Goal: Communication & Community: Answer question/provide support

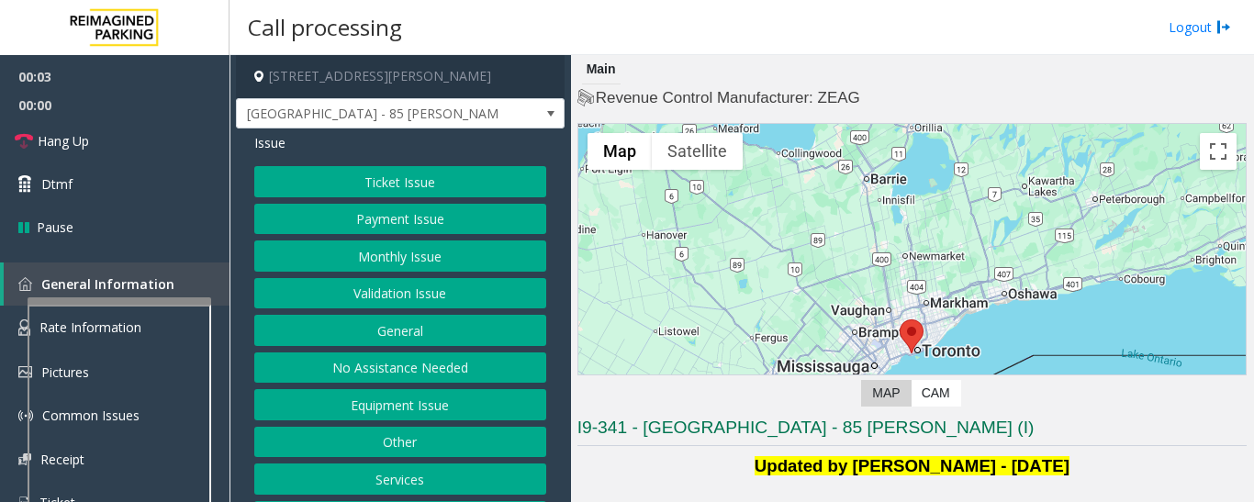
click at [391, 295] on button "Validation Issue" at bounding box center [400, 293] width 292 height 31
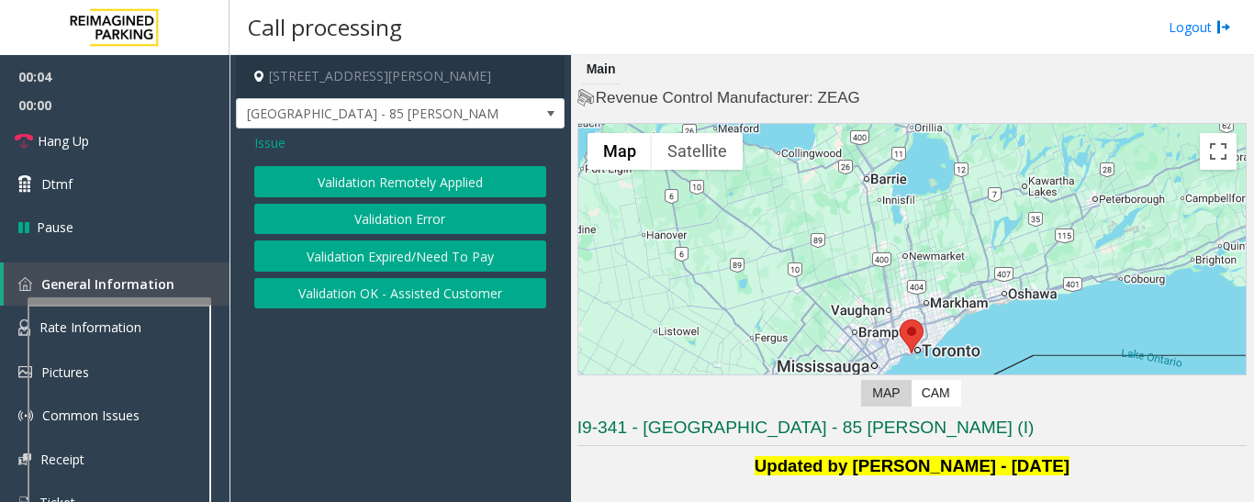
click at [429, 231] on button "Validation Error" at bounding box center [400, 219] width 292 height 31
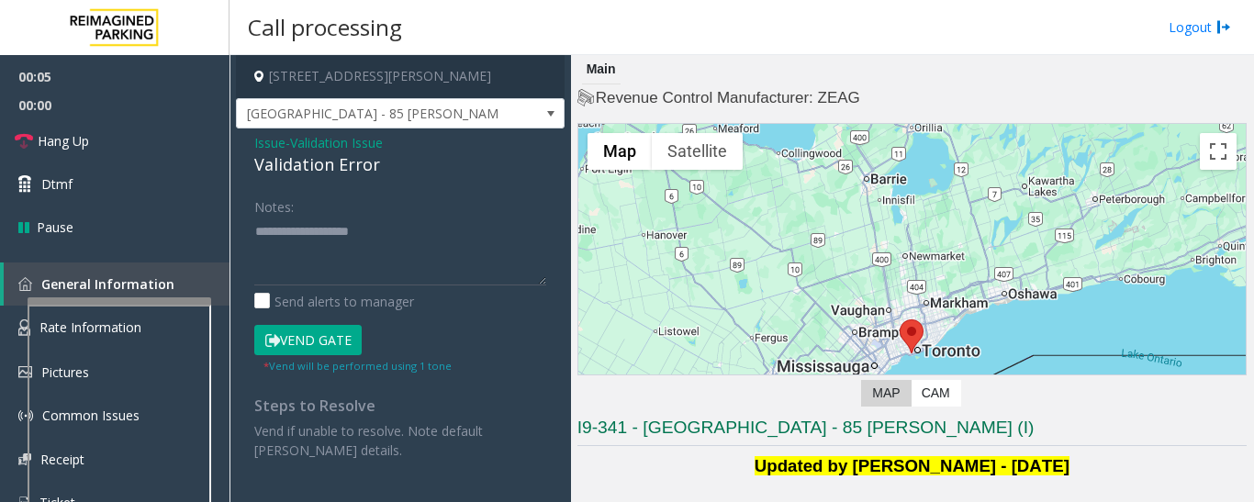
click at [317, 171] on div "Validation Error" at bounding box center [400, 164] width 292 height 25
copy div "Validation Error"
click at [330, 227] on textarea at bounding box center [400, 251] width 292 height 69
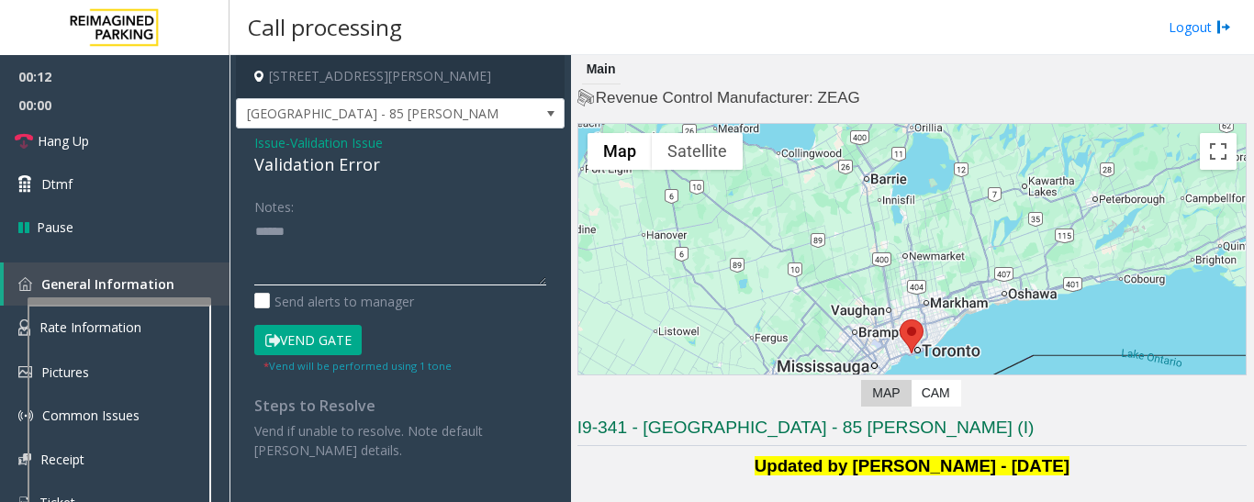
paste textarea "**********"
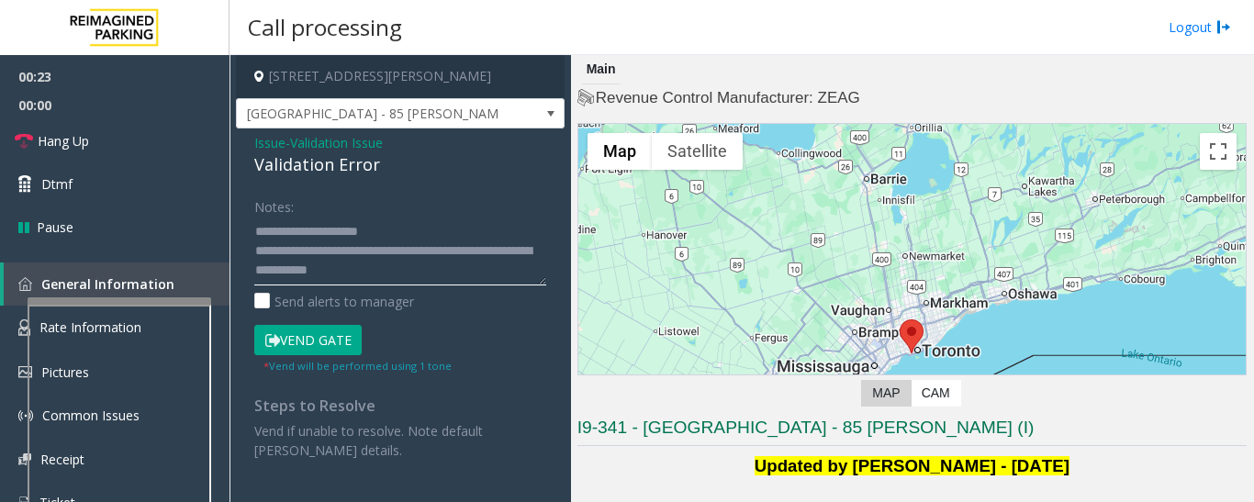
click at [453, 274] on textarea at bounding box center [400, 251] width 292 height 69
click at [401, 234] on textarea at bounding box center [400, 251] width 292 height 69
click at [424, 274] on textarea at bounding box center [400, 251] width 292 height 69
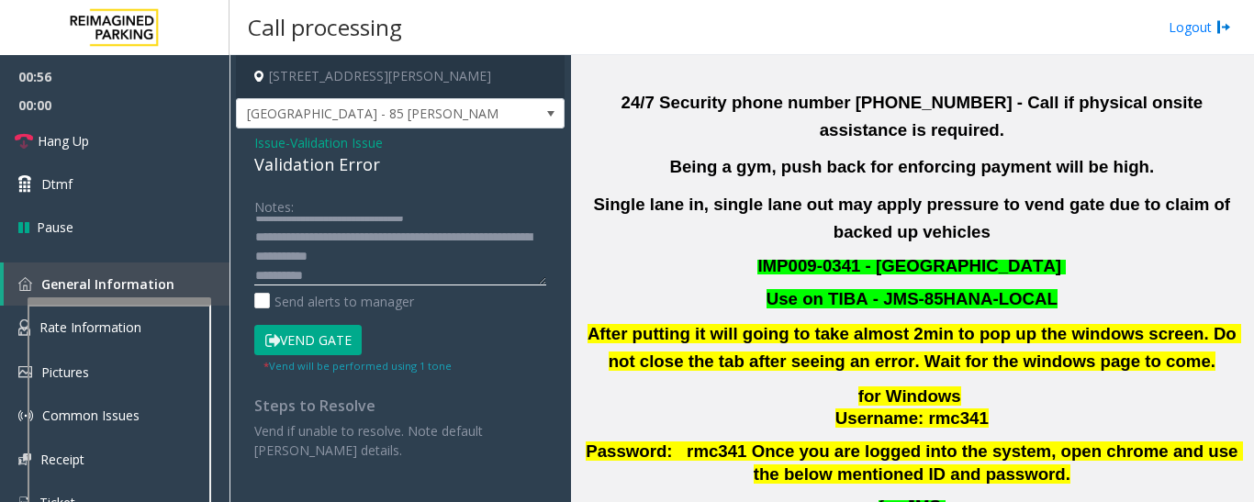
scroll to position [551, 0]
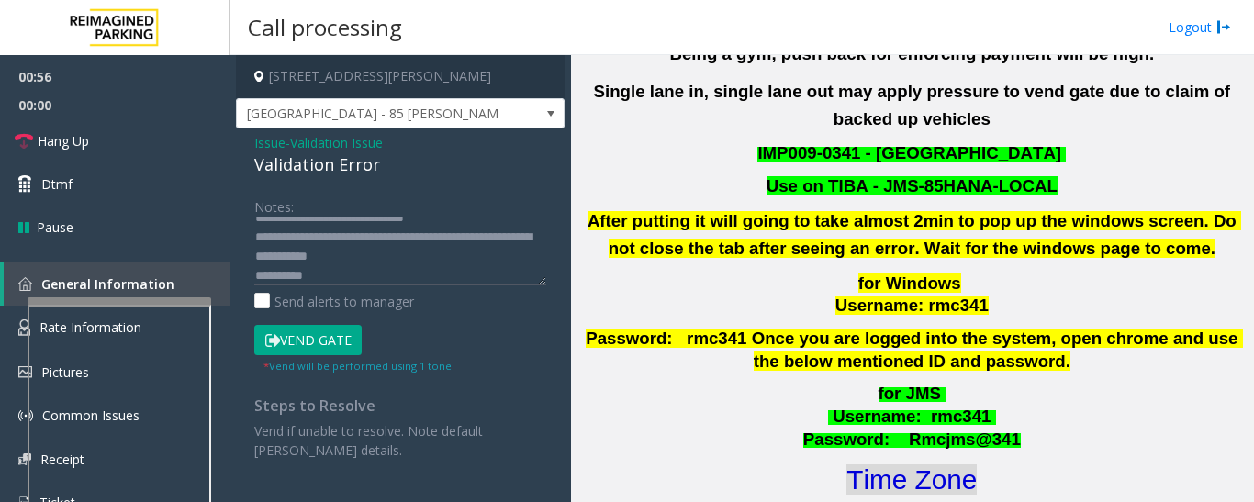
click at [921, 464] on font "Time Zone" at bounding box center [911, 479] width 130 height 30
click at [365, 278] on textarea at bounding box center [400, 251] width 292 height 69
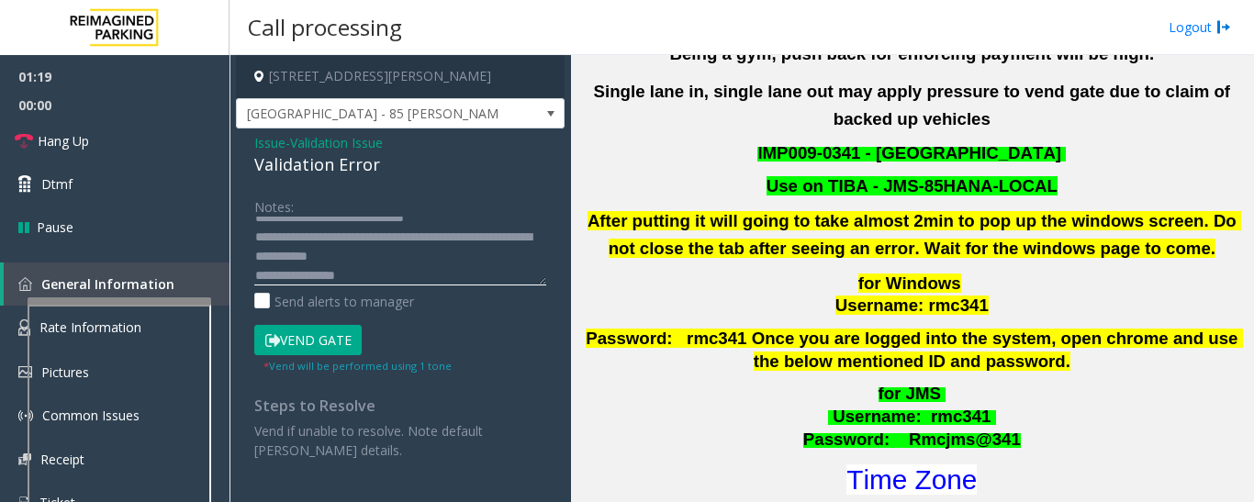
scroll to position [33, 0]
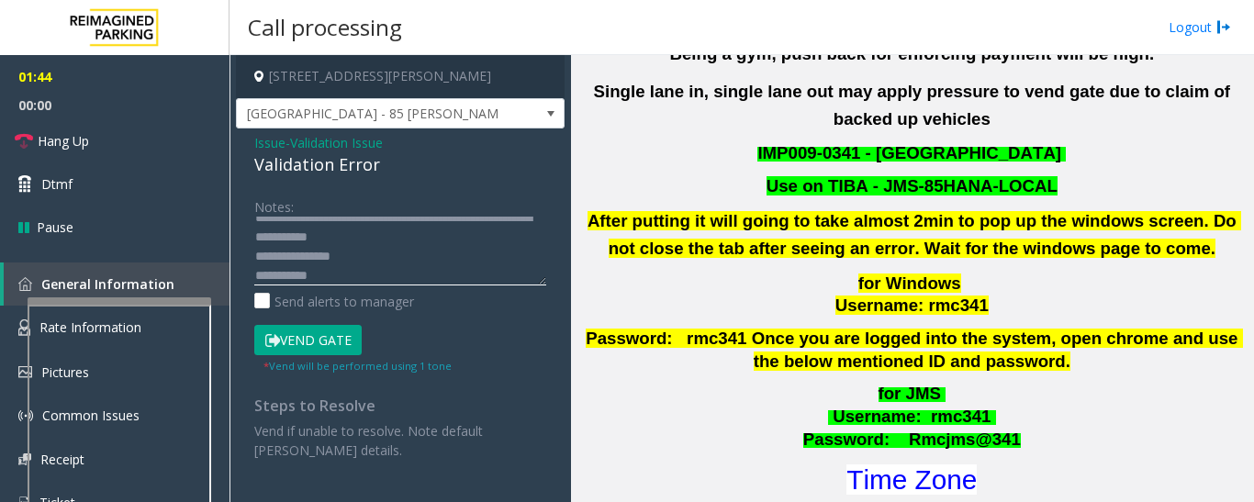
click at [442, 236] on textarea at bounding box center [400, 251] width 292 height 69
click at [293, 274] on textarea at bounding box center [400, 251] width 292 height 69
click at [315, 278] on textarea at bounding box center [400, 251] width 292 height 69
click at [374, 277] on textarea at bounding box center [400, 251] width 292 height 69
click at [444, 275] on textarea at bounding box center [400, 251] width 292 height 69
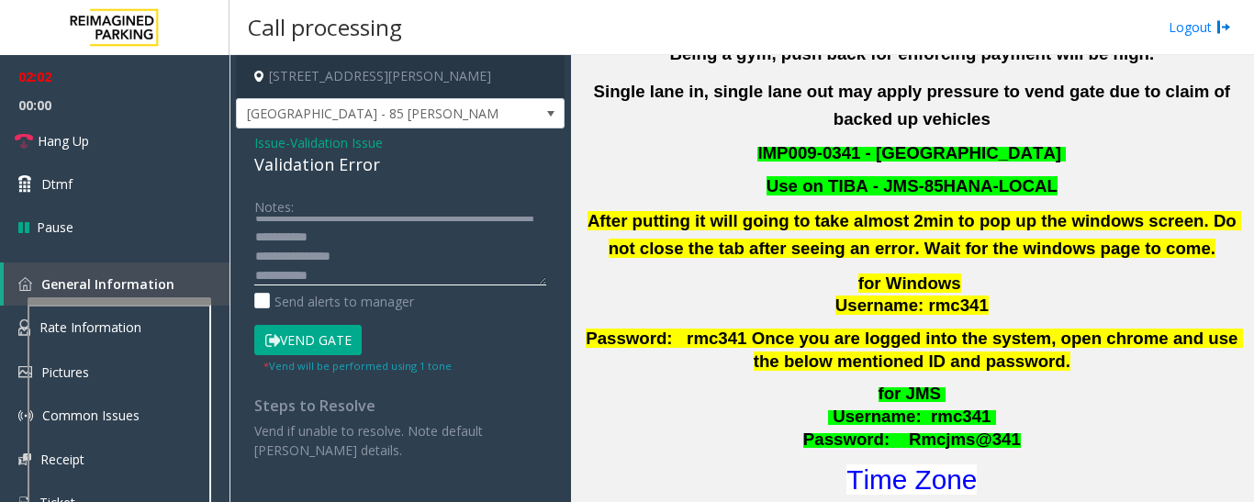
click at [444, 240] on textarea at bounding box center [400, 251] width 292 height 69
click at [349, 335] on button "Vend Gate" at bounding box center [307, 340] width 107 height 31
click at [448, 251] on textarea at bounding box center [400, 251] width 292 height 69
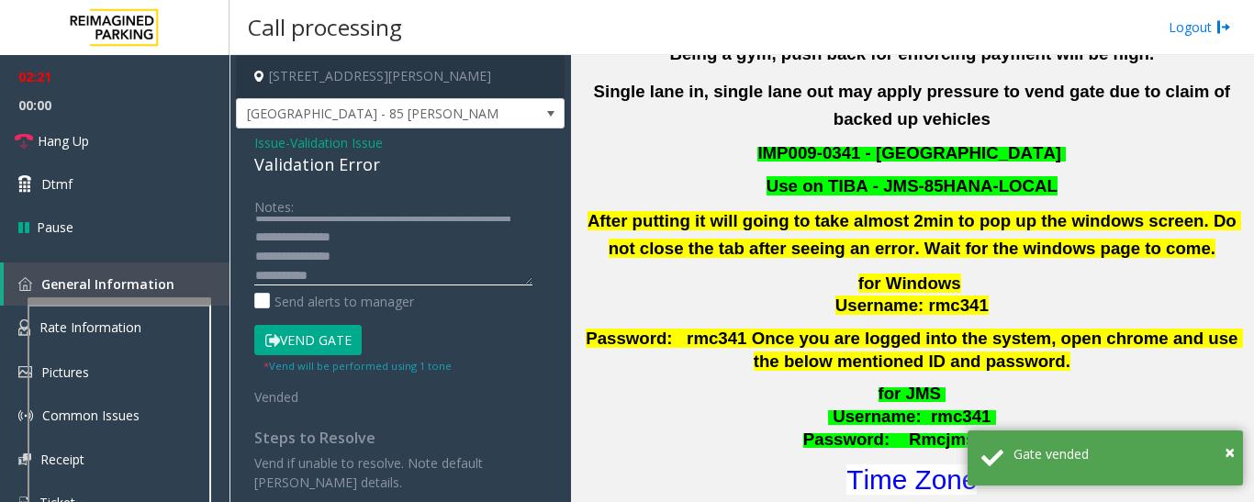
click at [451, 237] on textarea at bounding box center [393, 251] width 278 height 69
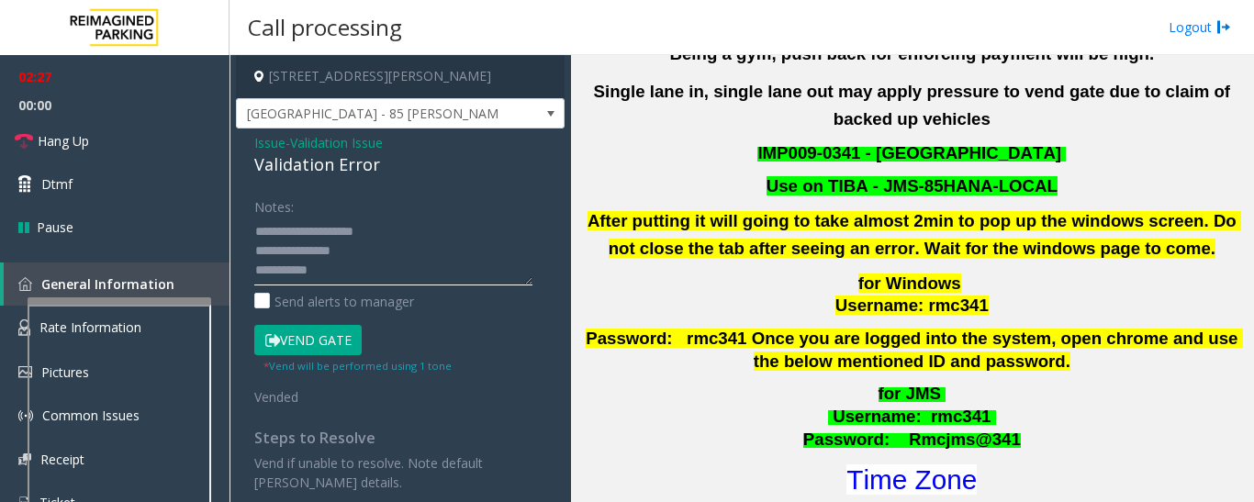
scroll to position [0, 0]
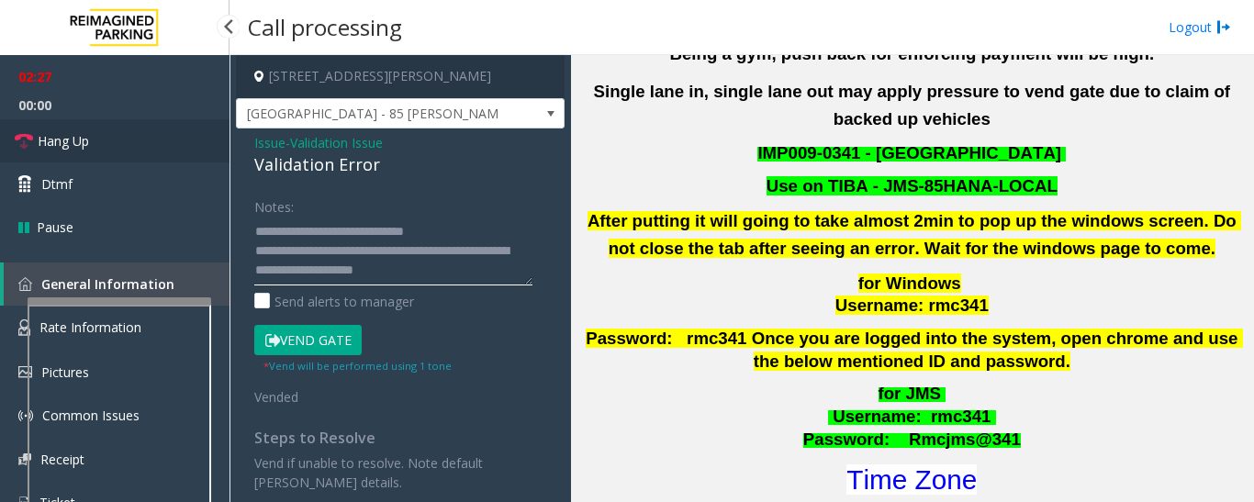
type textarea "**********"
click at [149, 146] on link "Hang Up" at bounding box center [114, 140] width 229 height 43
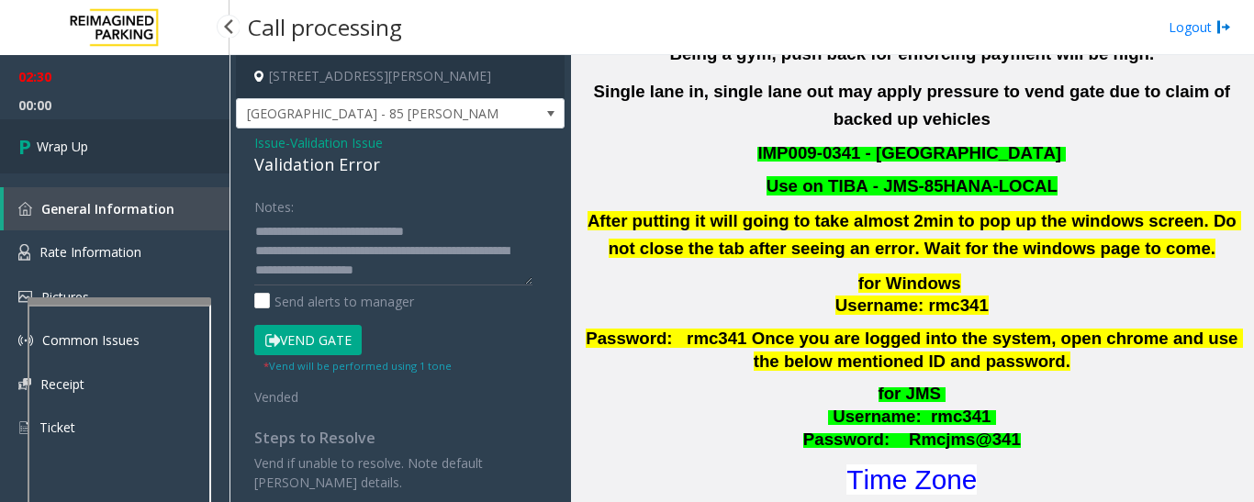
click at [75, 166] on link "Wrap Up" at bounding box center [114, 146] width 229 height 54
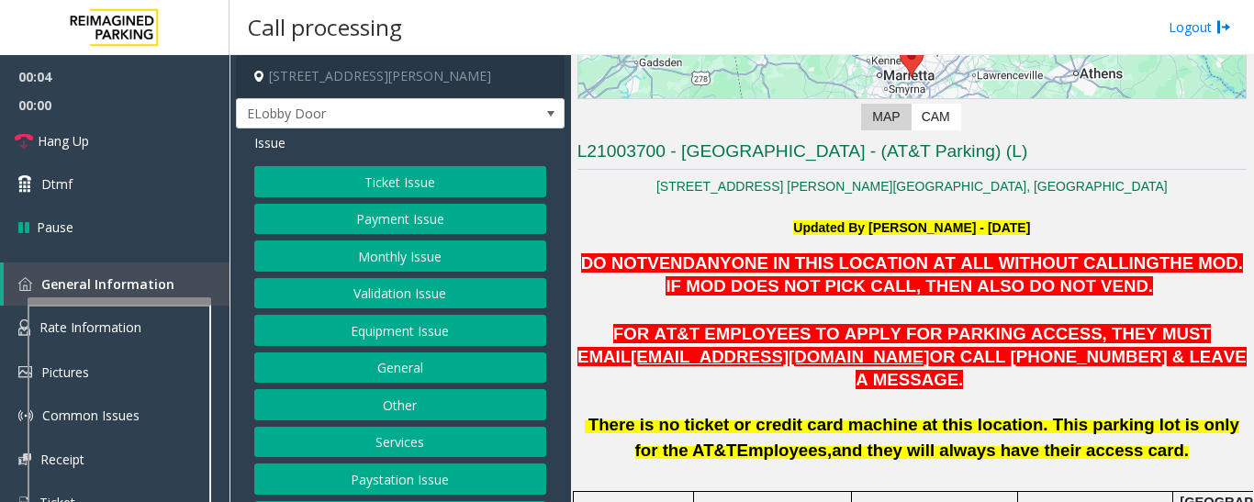
scroll to position [184, 0]
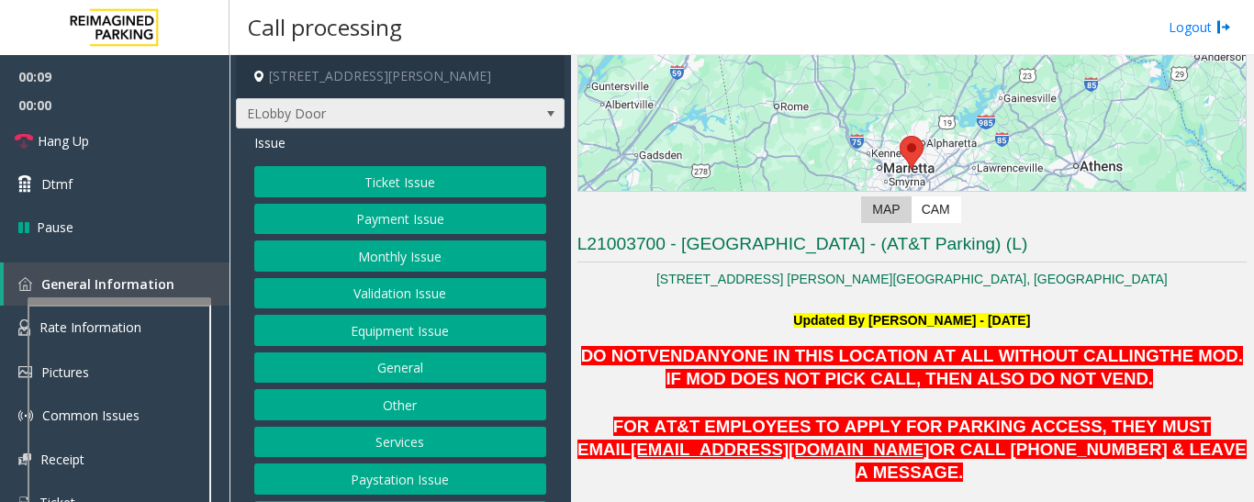
click at [520, 129] on span "ELobby Door" at bounding box center [400, 113] width 329 height 31
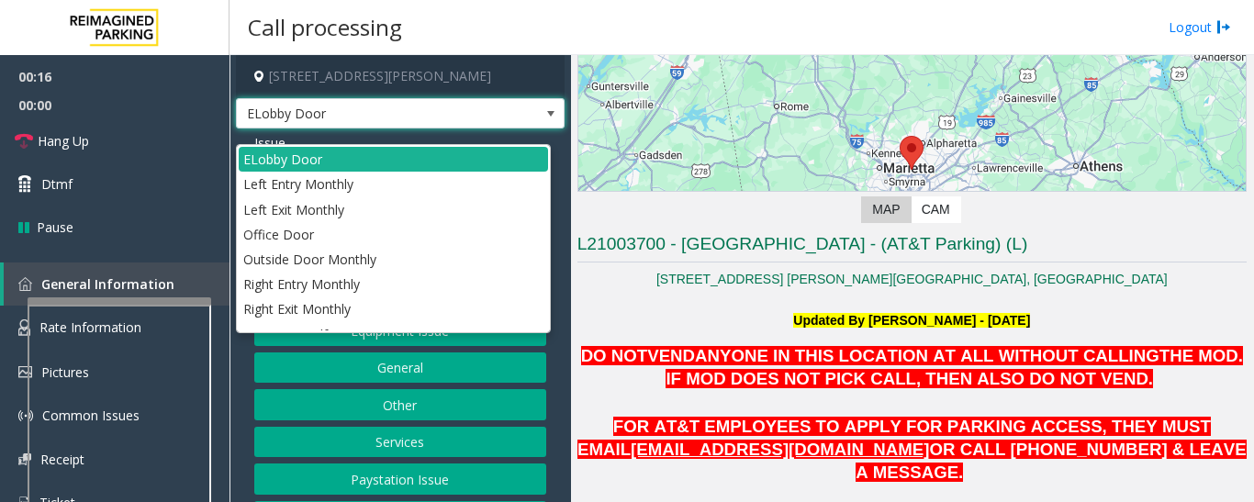
click at [538, 129] on span at bounding box center [551, 113] width 26 height 29
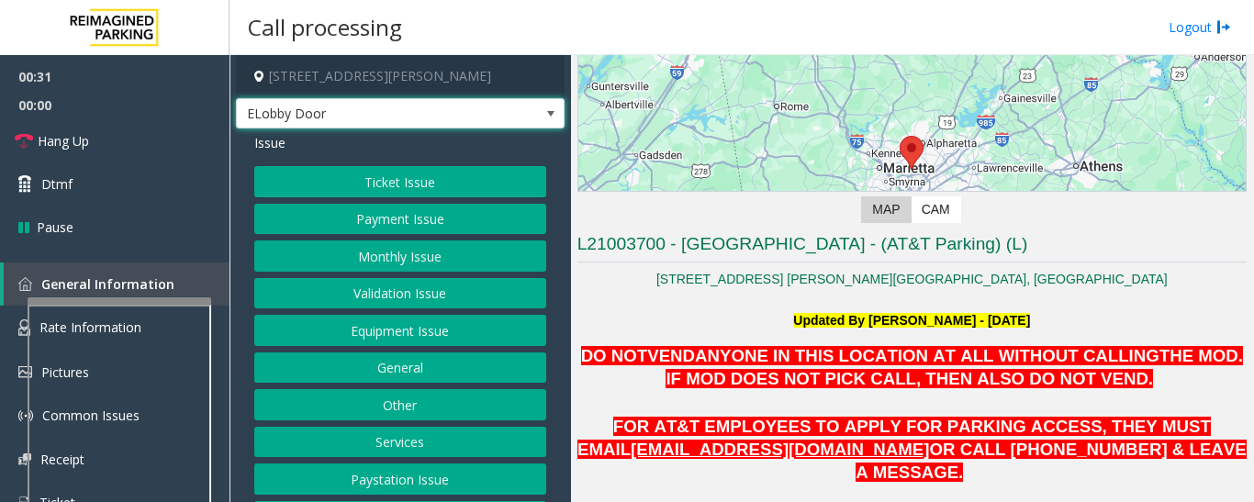
click at [342, 346] on button "Equipment Issue" at bounding box center [400, 330] width 292 height 31
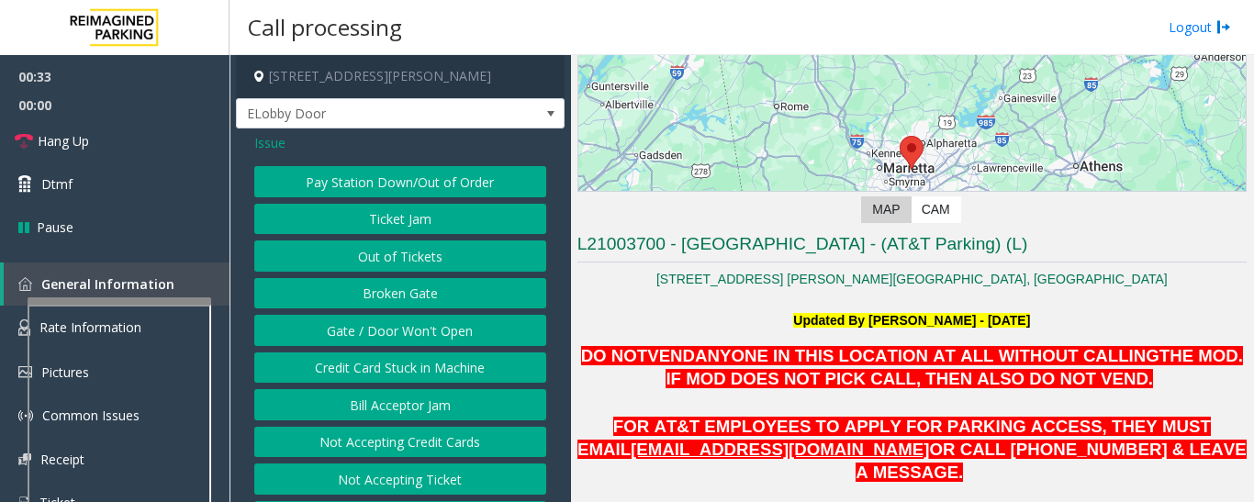
click at [263, 152] on span "Issue" at bounding box center [269, 142] width 31 height 19
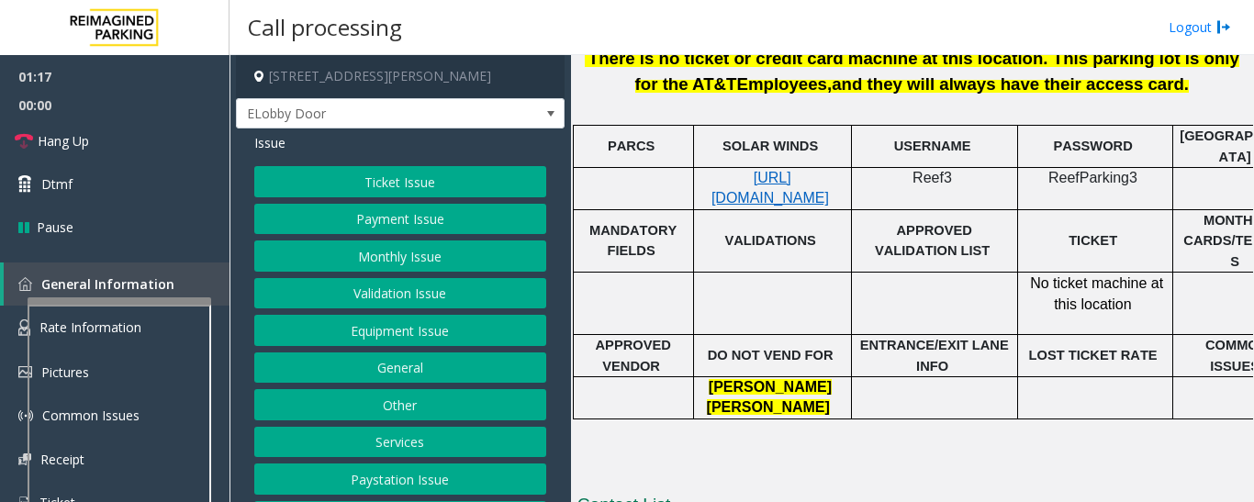
scroll to position [778, 0]
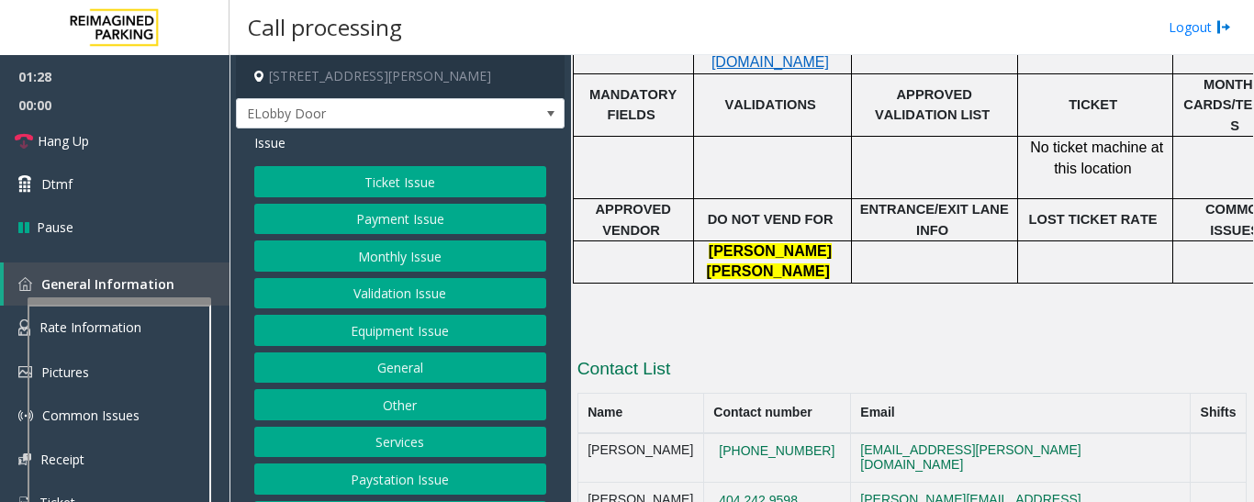
drag, startPoint x: 841, startPoint y: 402, endPoint x: 698, endPoint y: 406, distance: 143.2
click at [698, 433] on tr "Nehemiah Harden (404)927-0295 nehemiah.harden@reimaginedparking.com" at bounding box center [911, 458] width 668 height 50
copy tr "(404)927-0295"
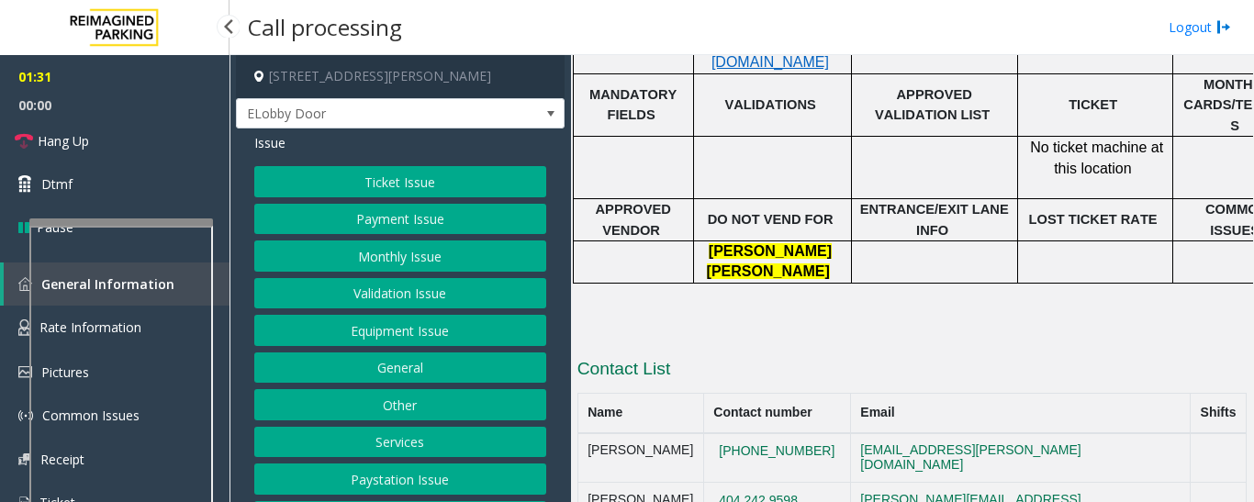
click at [147, 205] on app-root "01:31 00:00 Hang Up Dtmf Pause General Information Rate Information Pictures Co…" at bounding box center [627, 251] width 1254 height 502
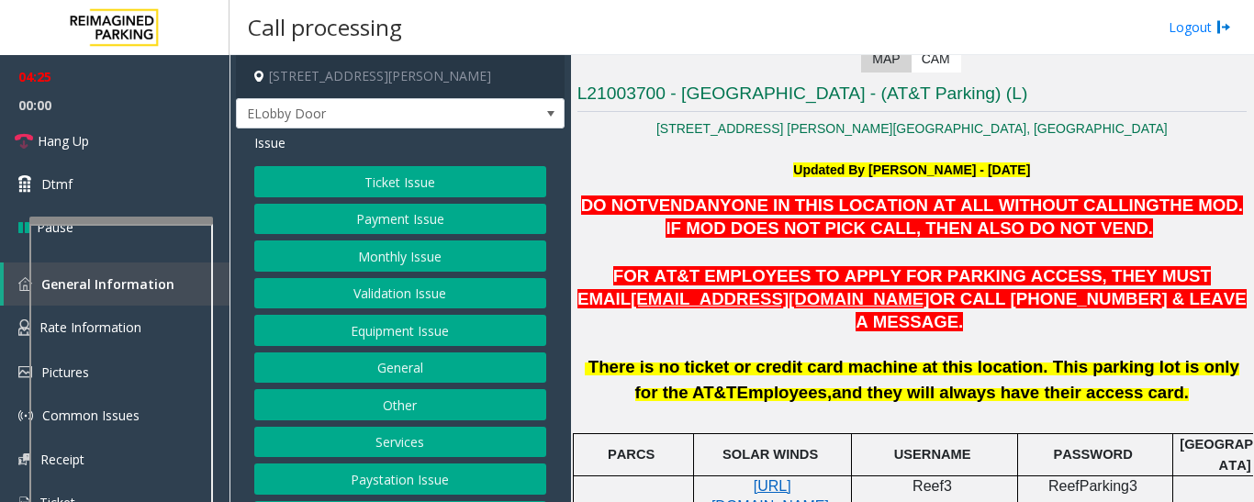
scroll to position [426, 0]
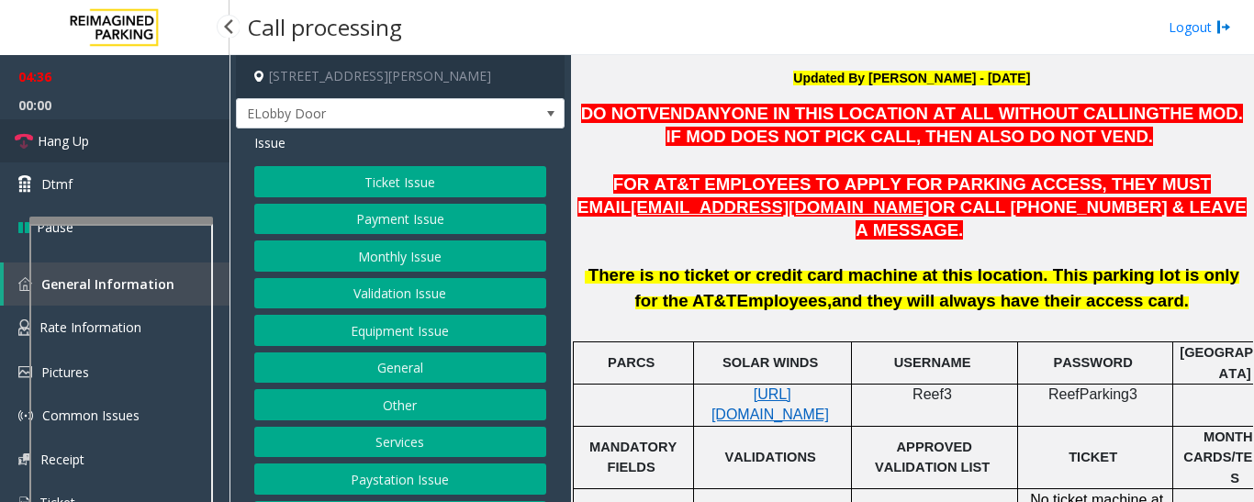
click at [115, 131] on link "Hang Up" at bounding box center [114, 140] width 229 height 43
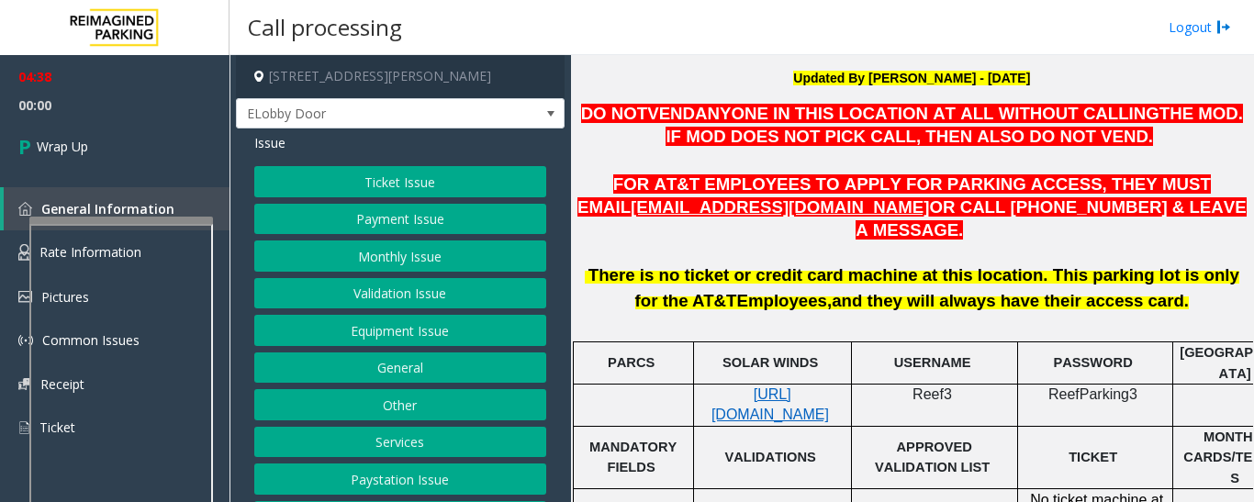
click at [436, 346] on button "Equipment Issue" at bounding box center [400, 330] width 292 height 31
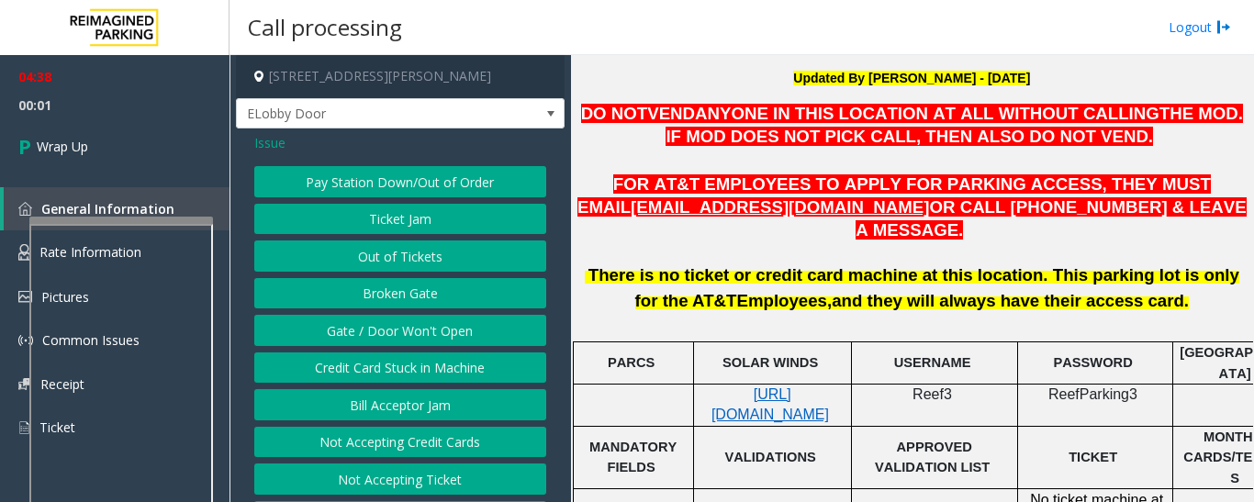
drag, startPoint x: 436, startPoint y: 358, endPoint x: 447, endPoint y: 359, distance: 11.1
click at [447, 346] on button "Gate / Door Won't Open" at bounding box center [400, 330] width 292 height 31
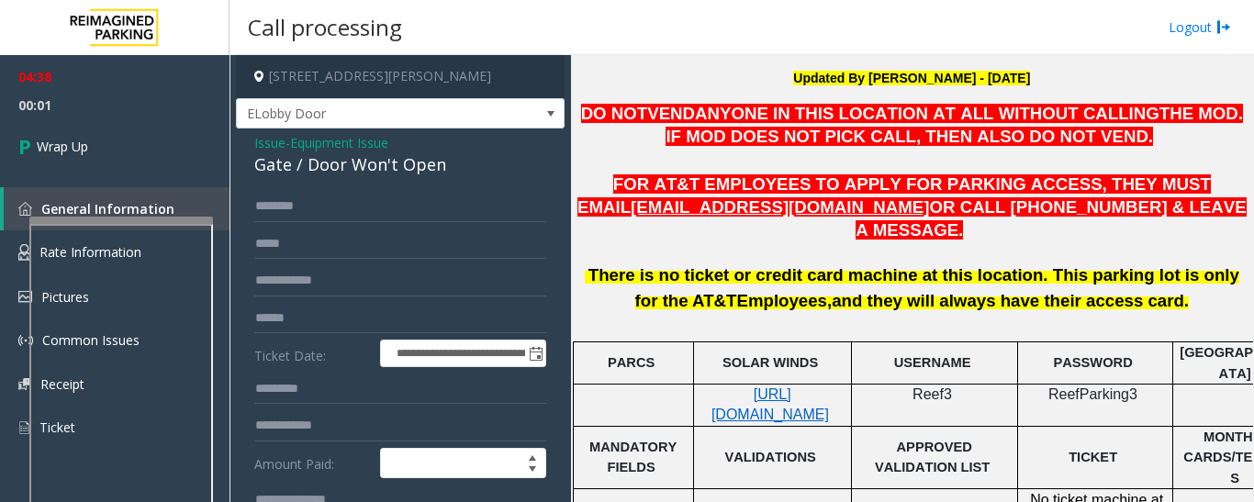
click at [330, 177] on div "Gate / Door Won't Open" at bounding box center [400, 164] width 292 height 25
copy div "Gate / Door Won't Open"
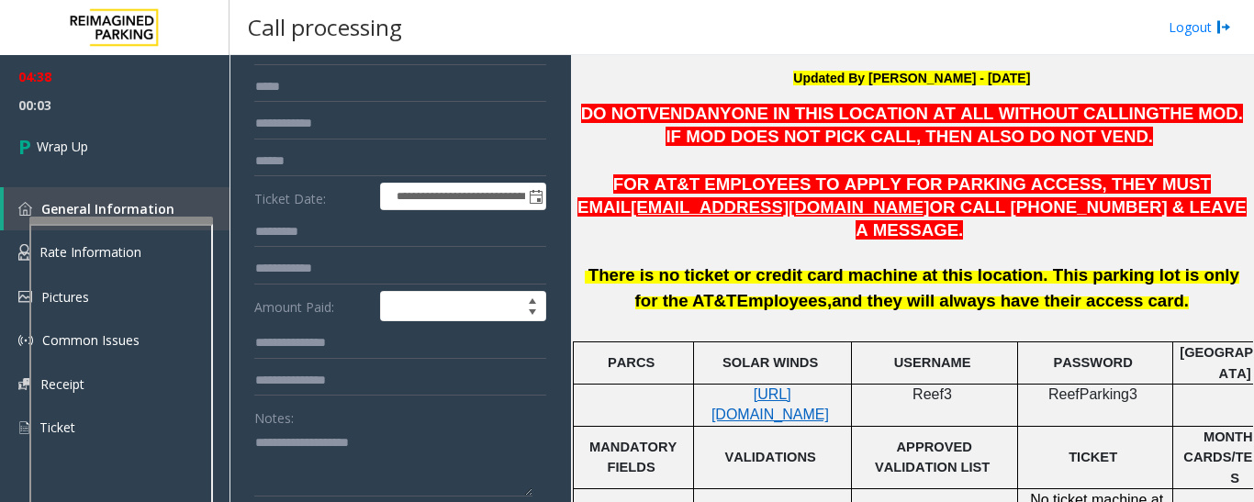
scroll to position [367, 0]
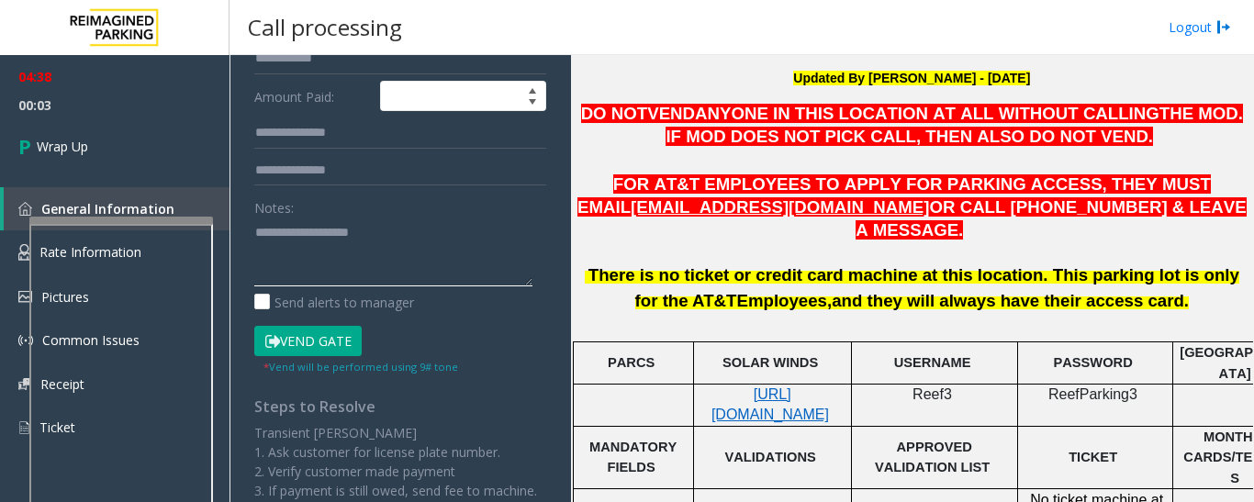
click at [330, 273] on textarea at bounding box center [393, 252] width 278 height 69
paste textarea "**********"
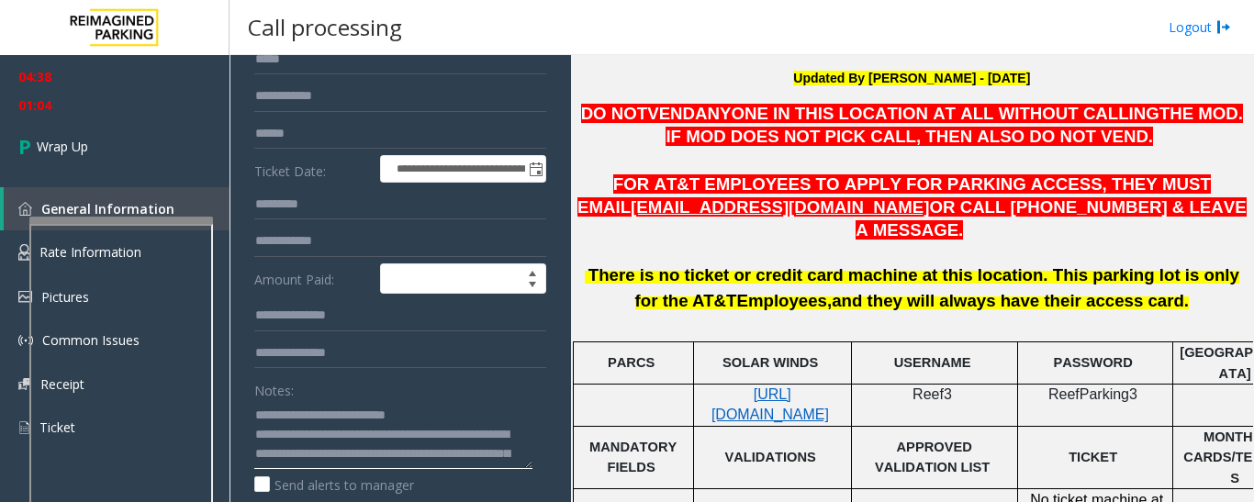
scroll to position [92, 0]
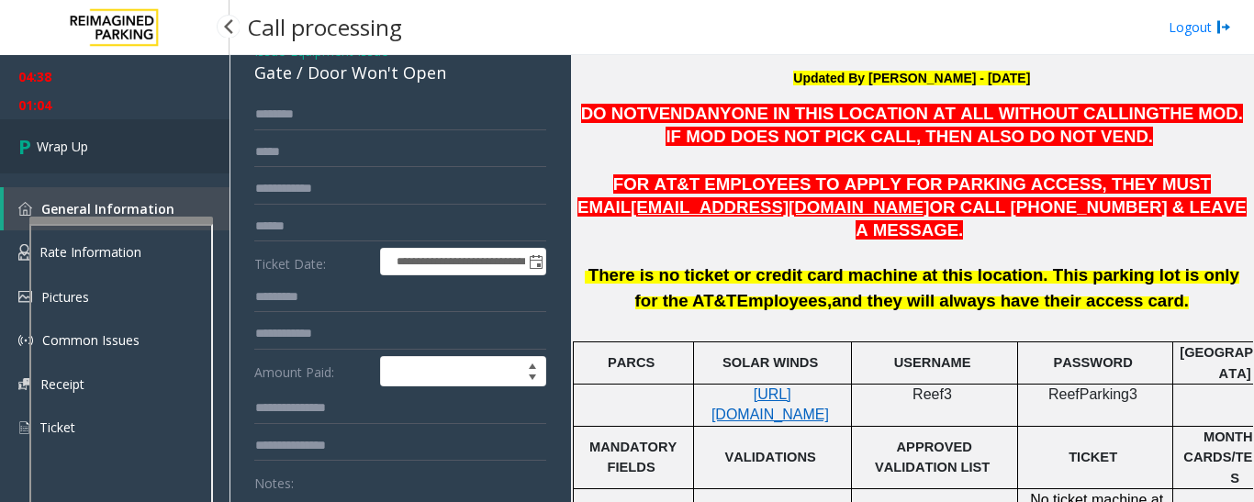
type textarea "**********"
click at [131, 134] on link "Wrap Up" at bounding box center [114, 146] width 229 height 54
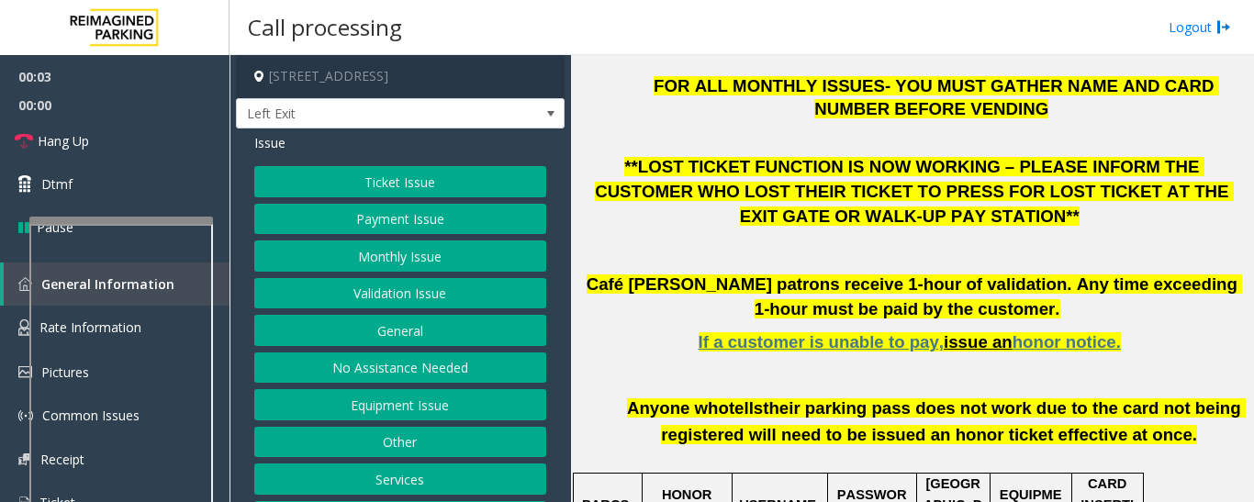
scroll to position [643, 0]
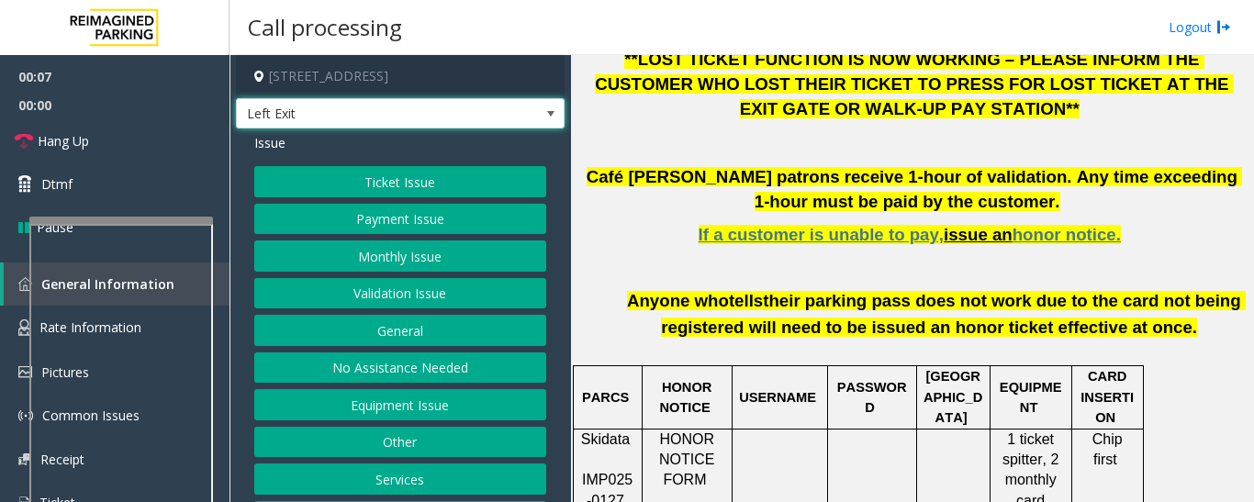
click at [520, 111] on span "Left Exit" at bounding box center [400, 113] width 329 height 31
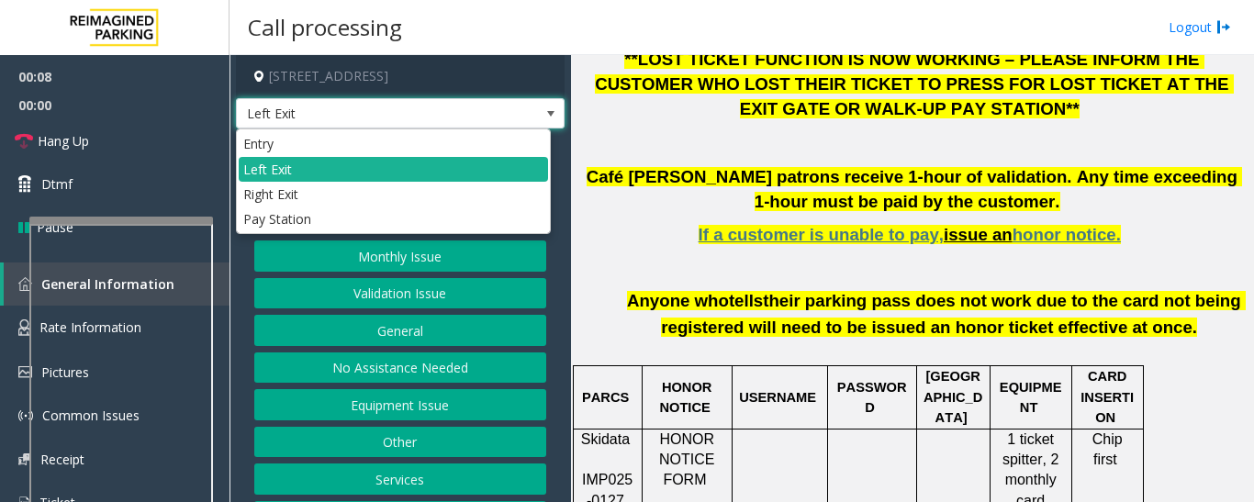
click at [520, 111] on span "Left Exit" at bounding box center [400, 113] width 329 height 31
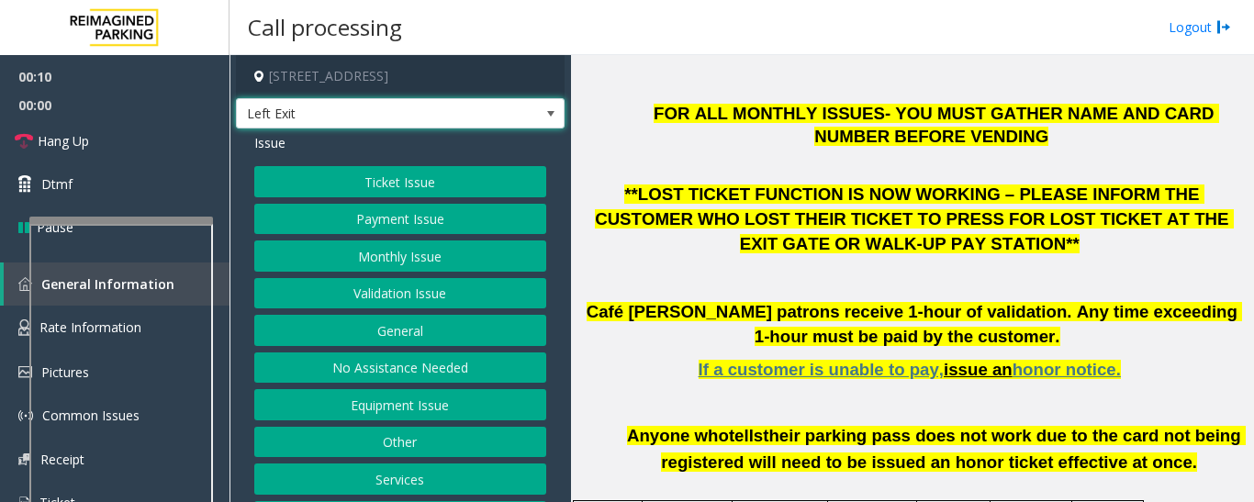
scroll to position [367, 0]
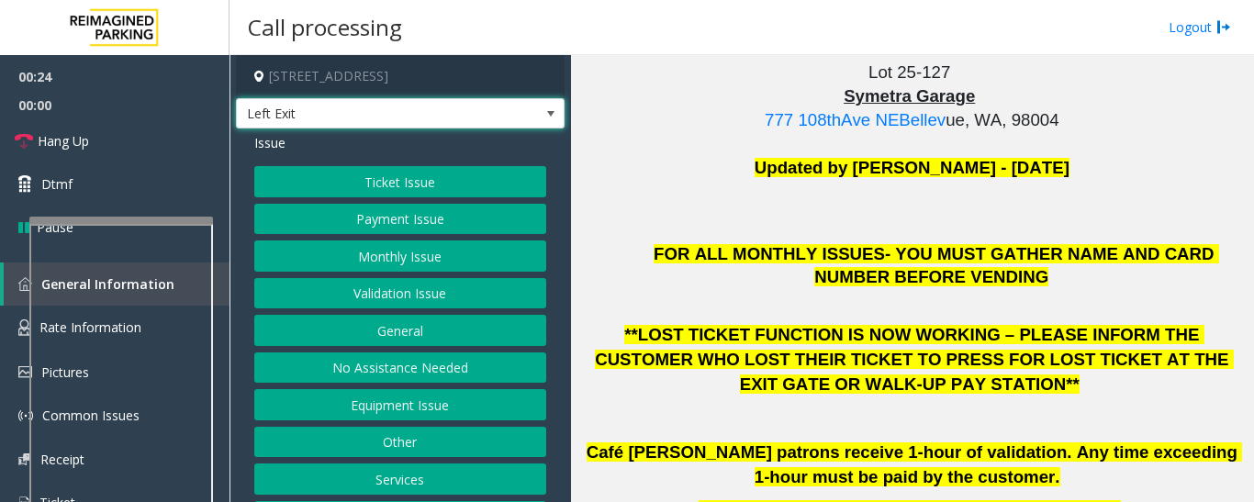
click at [469, 172] on button "Ticket Issue" at bounding box center [400, 181] width 292 height 31
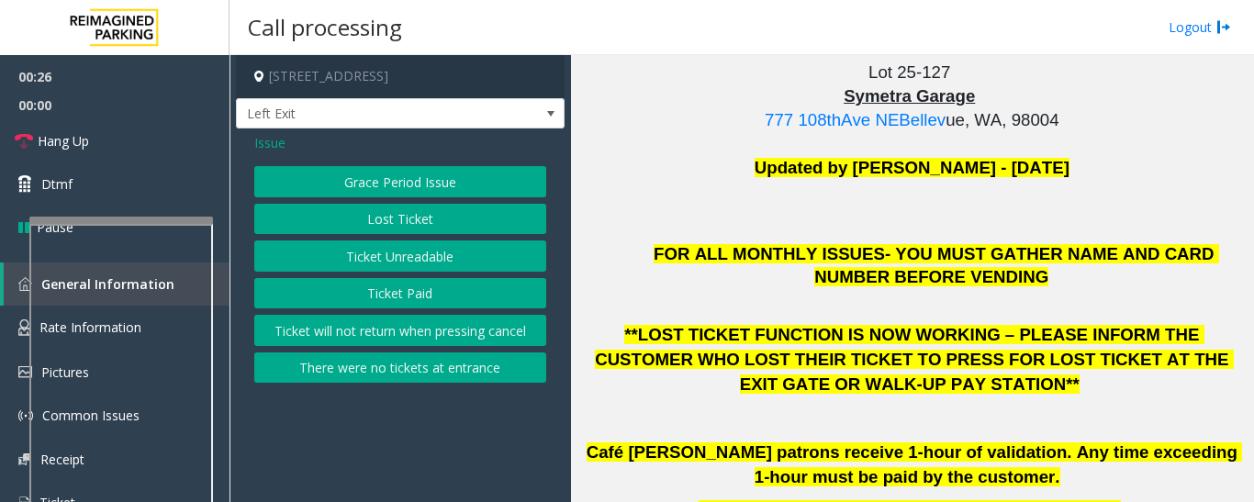
click at [427, 302] on button "Ticket Paid" at bounding box center [400, 293] width 292 height 31
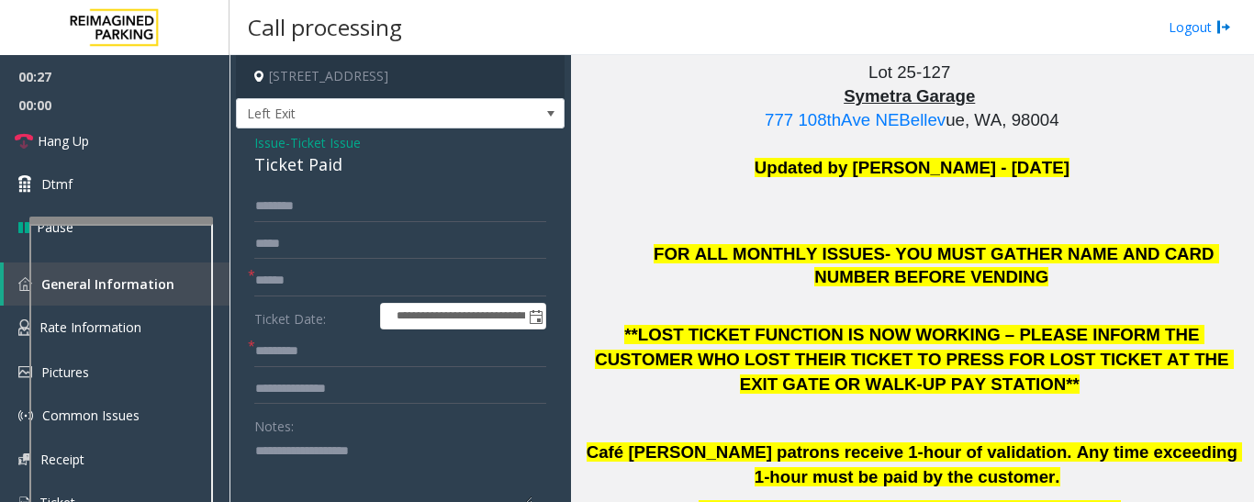
click at [284, 161] on div "Ticket Paid" at bounding box center [400, 164] width 292 height 25
copy div "Ticket Paid"
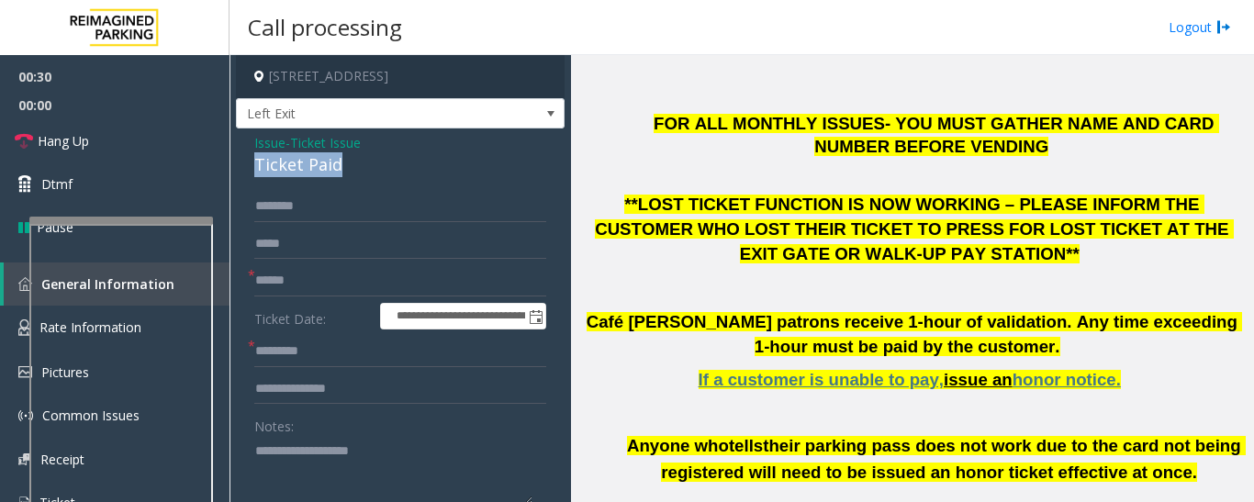
scroll to position [734, 0]
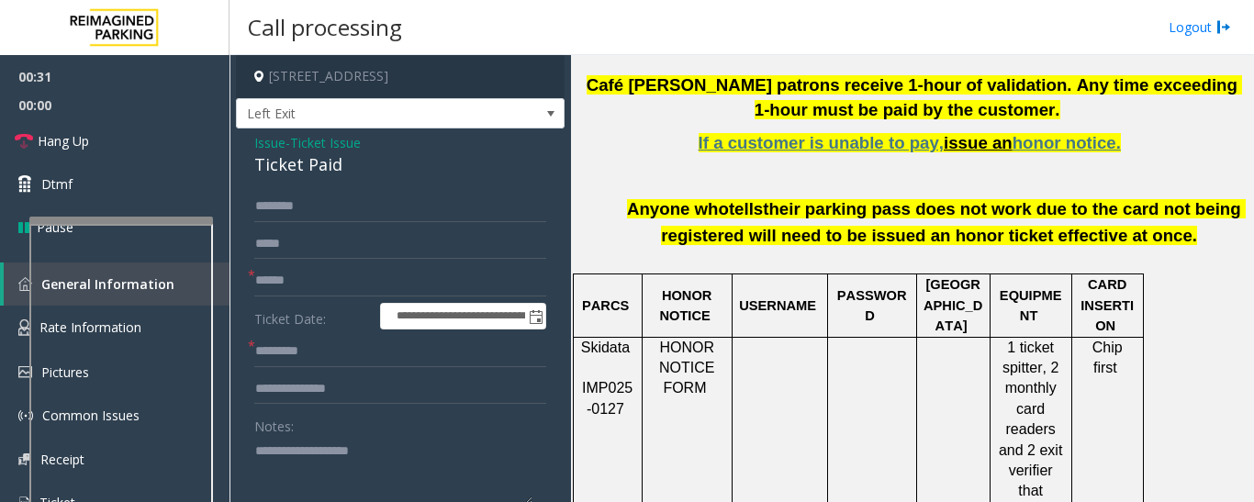
click at [386, 463] on textarea at bounding box center [393, 470] width 278 height 69
paste textarea "**********"
type textarea "**********"
click at [388, 275] on input "text" at bounding box center [400, 280] width 292 height 31
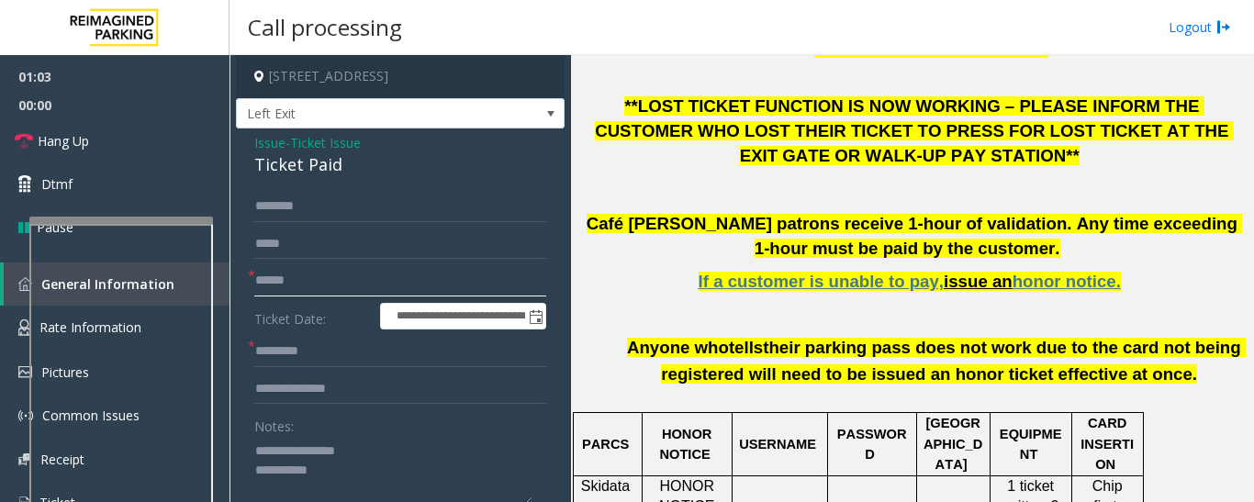
scroll to position [459, 0]
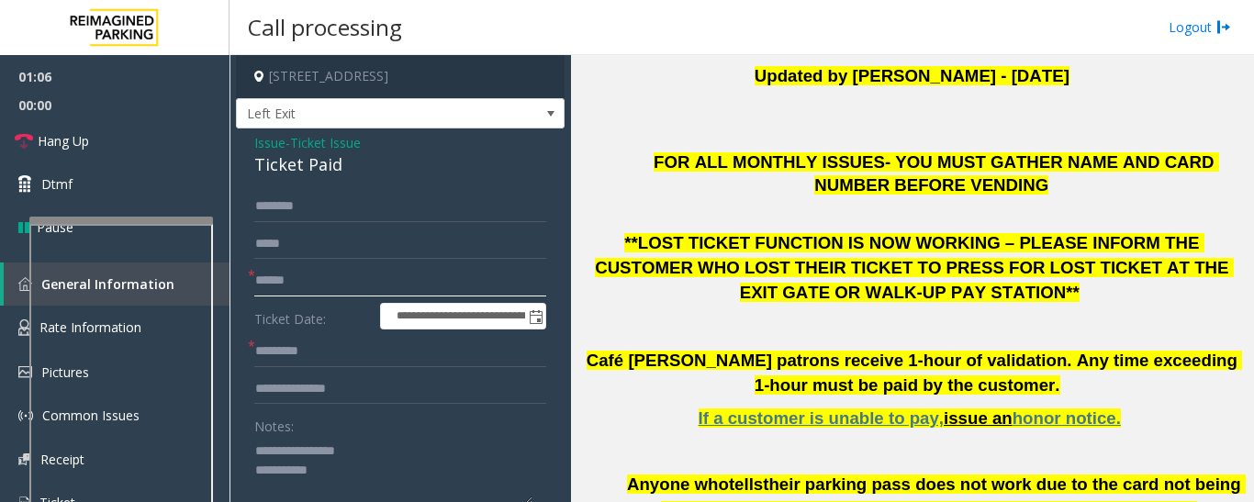
type input "******"
click at [285, 352] on input "text" at bounding box center [400, 351] width 292 height 31
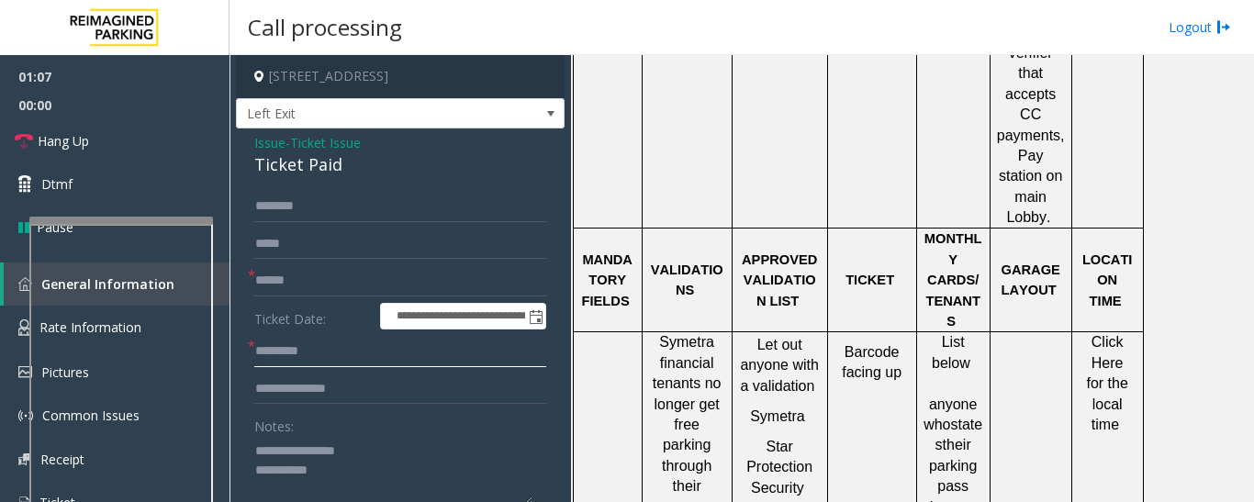
scroll to position [1285, 0]
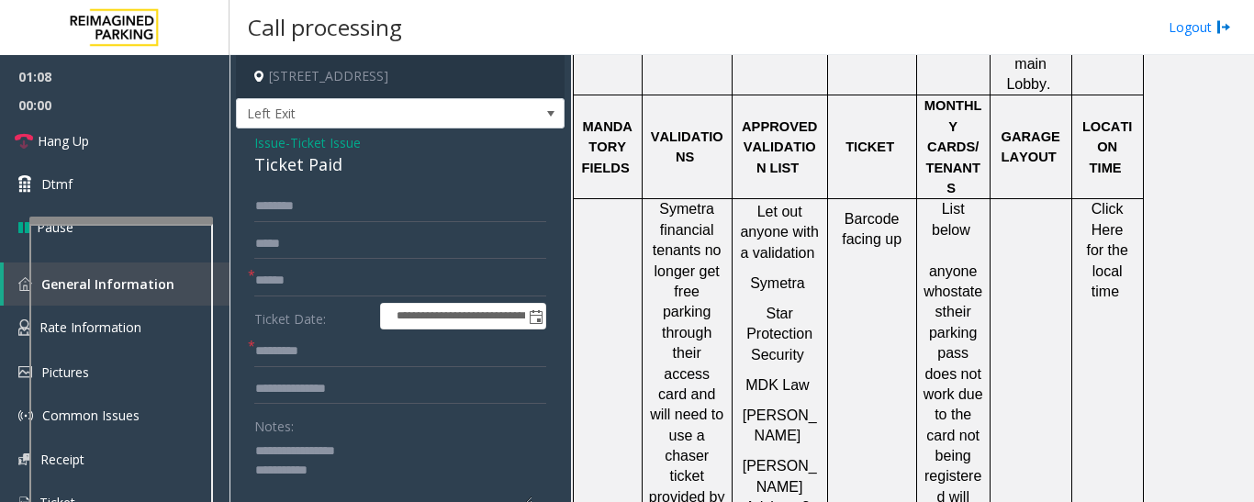
click at [1092, 201] on span "Click Here for the local time" at bounding box center [1109, 250] width 46 height 98
click at [301, 358] on input "text" at bounding box center [400, 351] width 292 height 31
click at [316, 358] on input "text" at bounding box center [400, 351] width 292 height 31
paste input "*******"
click at [280, 352] on input "*******" at bounding box center [400, 351] width 292 height 31
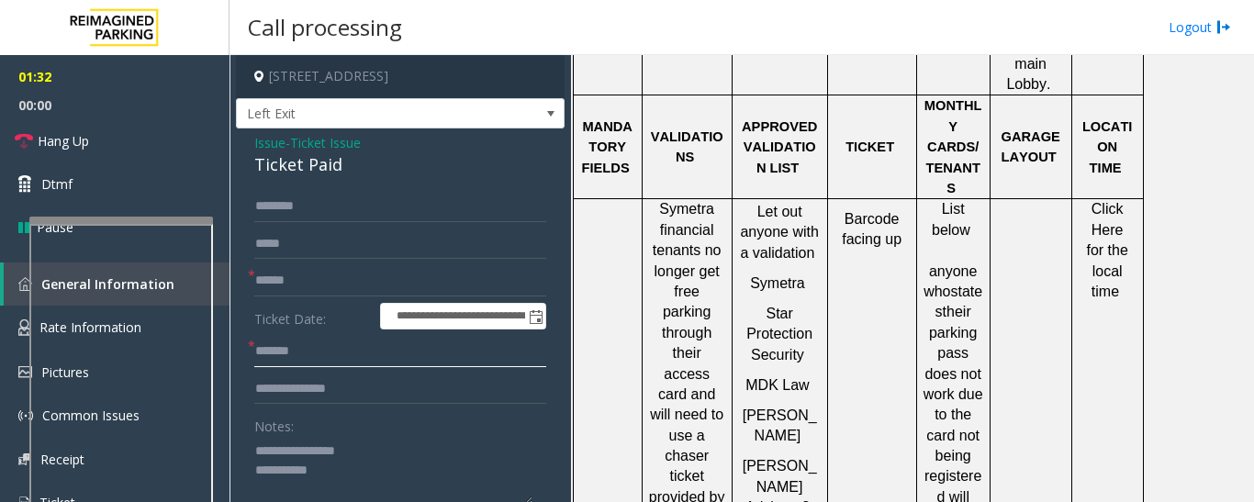
type input "*******"
click at [332, 389] on input "text" at bounding box center [400, 389] width 292 height 31
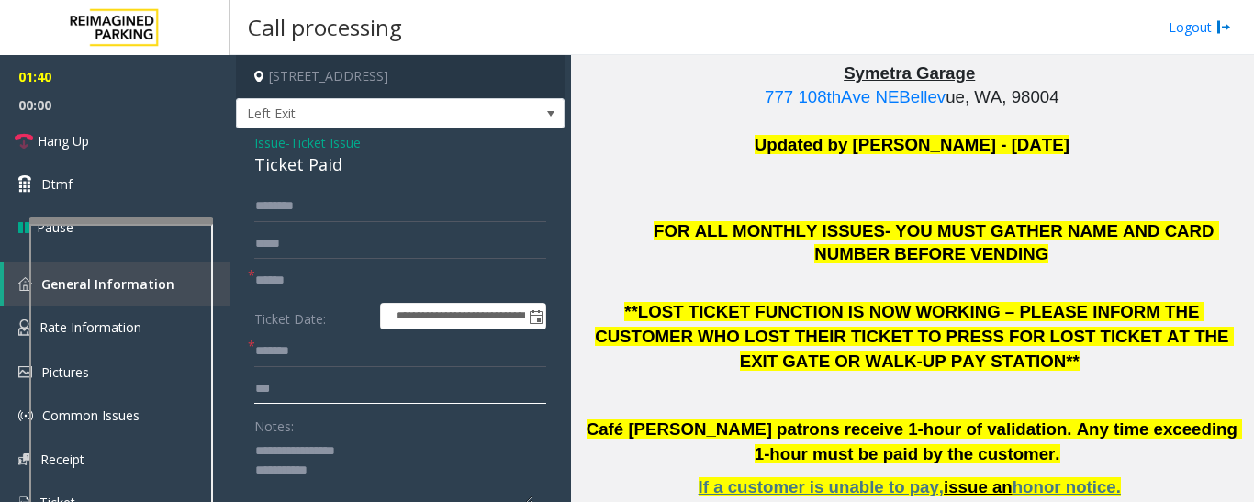
scroll to position [184, 0]
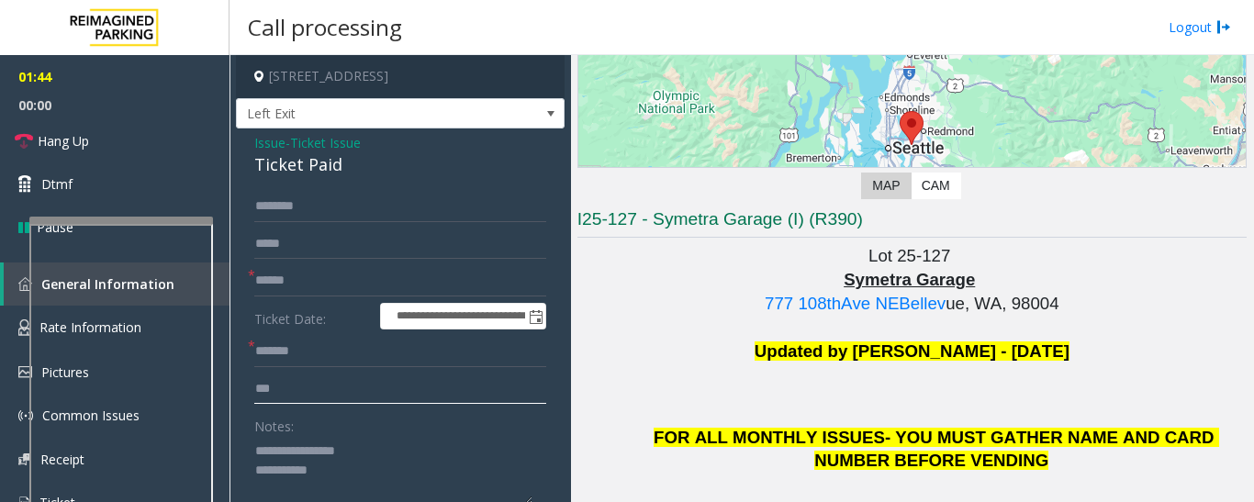
click at [321, 398] on input "***" at bounding box center [400, 389] width 292 height 31
type input "***"
type textarea "**********"
click at [339, 390] on input "***" at bounding box center [400, 389] width 292 height 31
click at [316, 384] on input "***" at bounding box center [400, 389] width 292 height 31
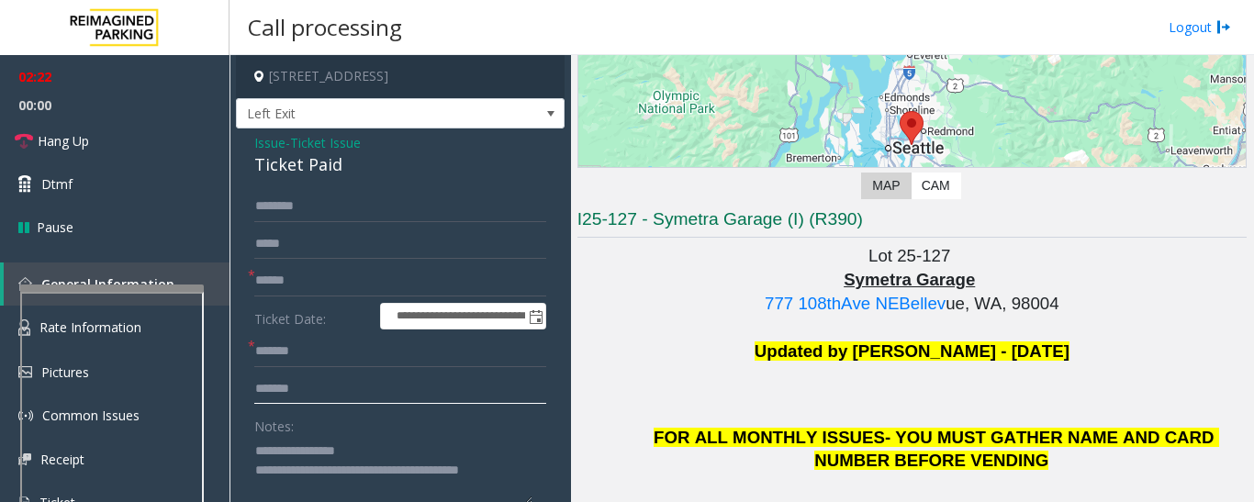
click at [164, 292] on div at bounding box center [112, 288] width 184 height 7
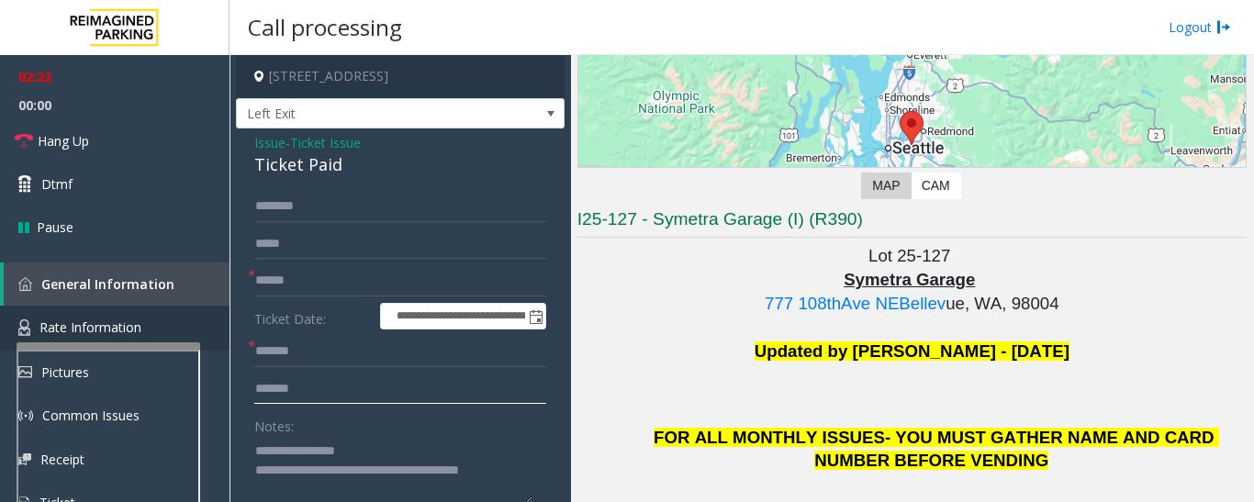
type input "*******"
click at [160, 329] on link "Rate Information" at bounding box center [114, 328] width 229 height 45
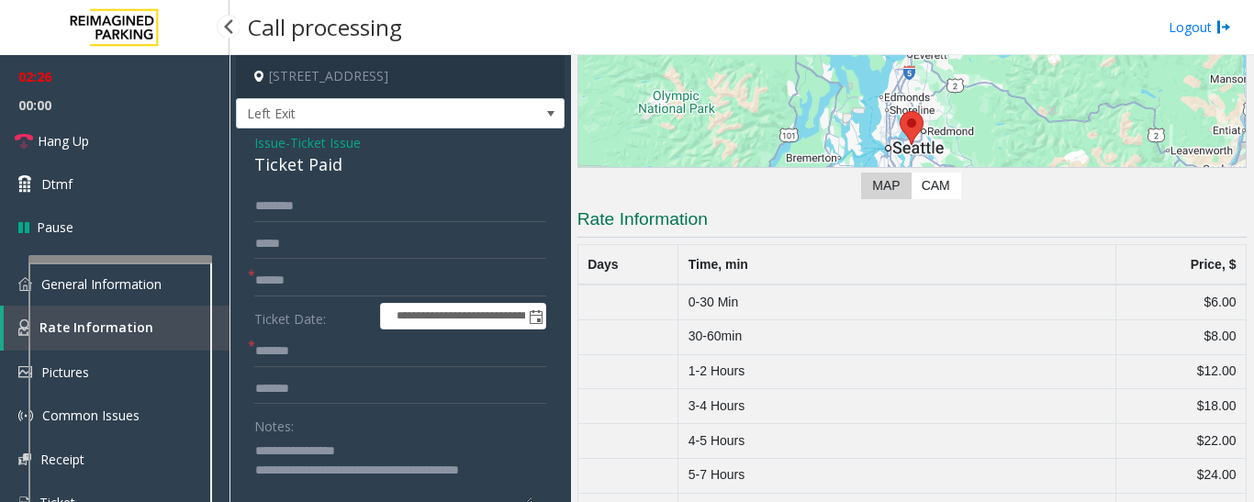
click at [155, 255] on div at bounding box center [120, 258] width 184 height 7
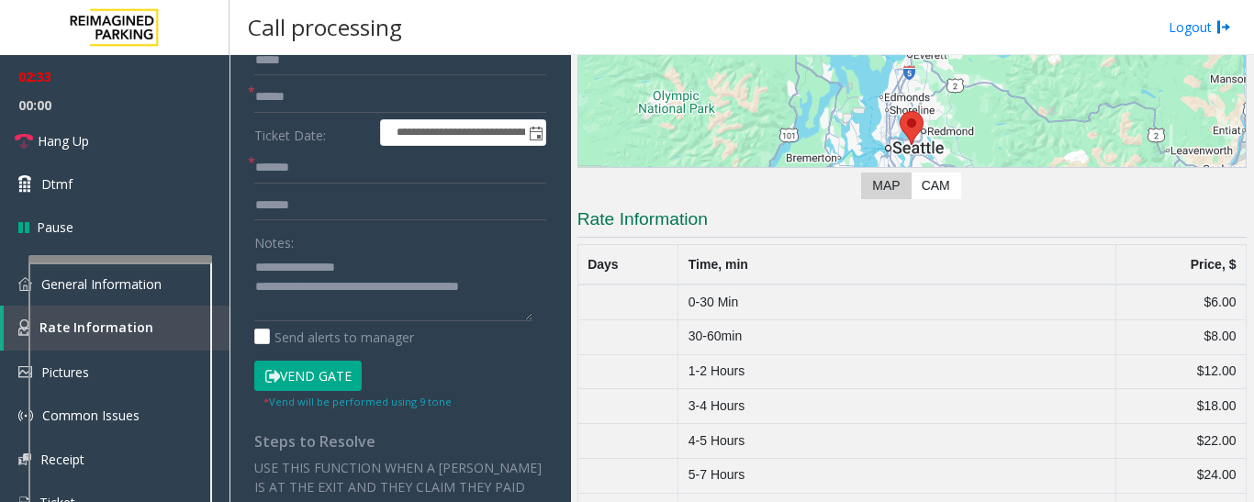
click at [309, 383] on button "Vend Gate" at bounding box center [307, 376] width 107 height 31
click at [127, 329] on div at bounding box center [117, 494] width 184 height 430
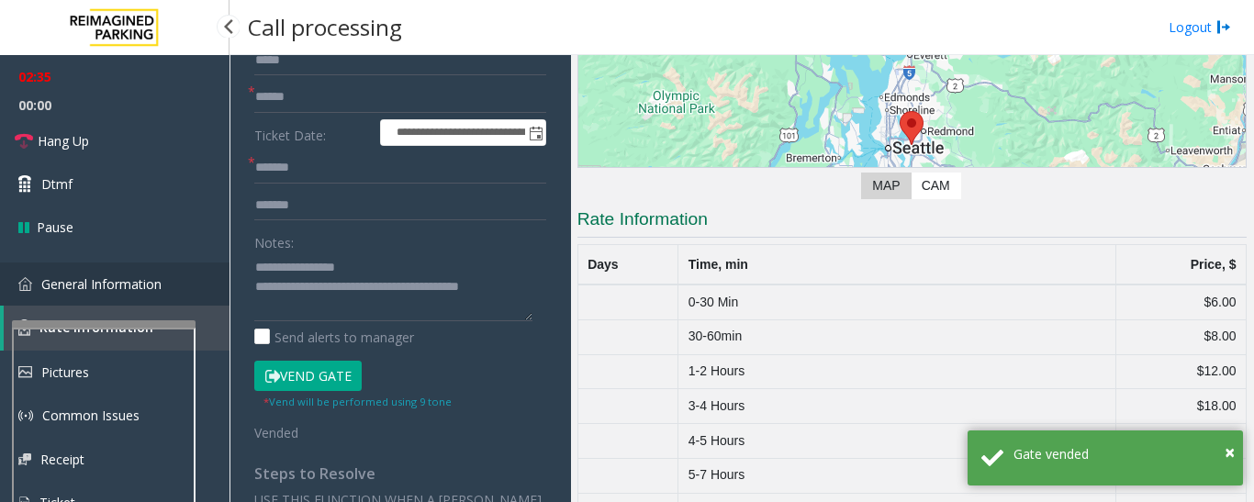
click at [129, 296] on link "General Information" at bounding box center [114, 284] width 229 height 43
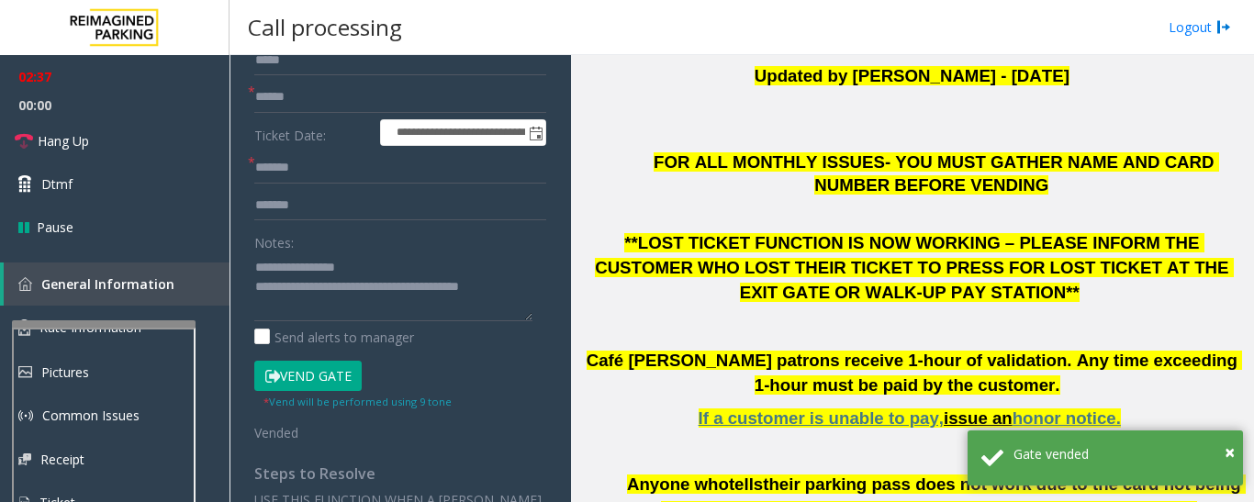
scroll to position [826, 0]
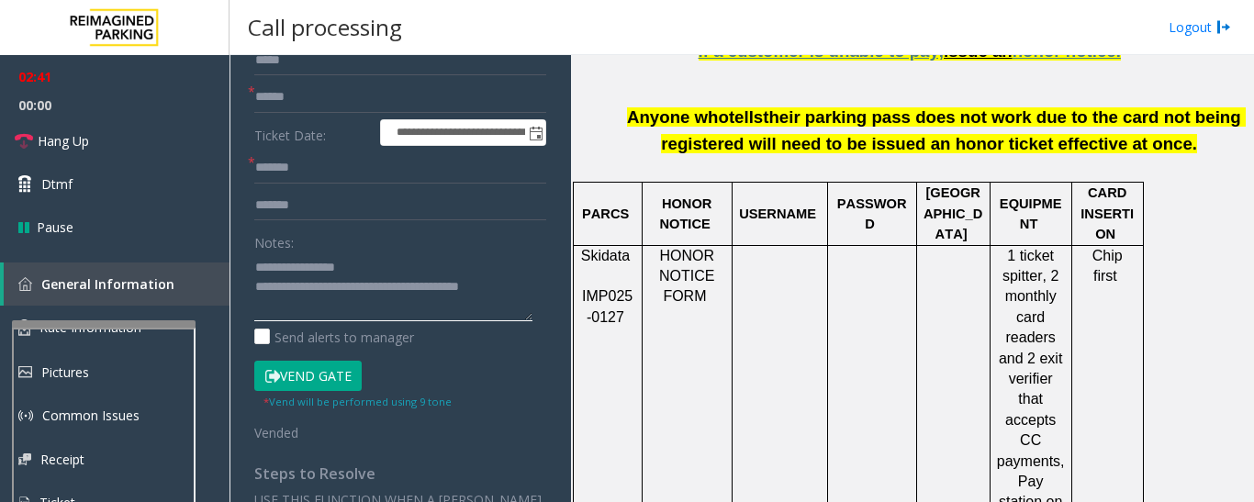
click at [531, 292] on textarea at bounding box center [393, 286] width 278 height 69
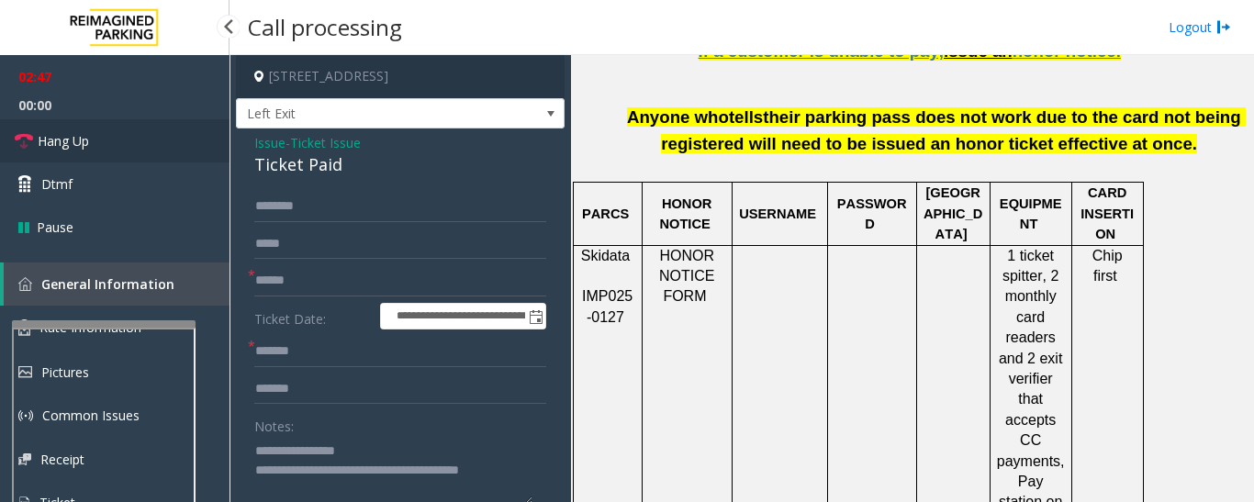
click at [50, 140] on span "Hang Up" at bounding box center [63, 140] width 51 height 19
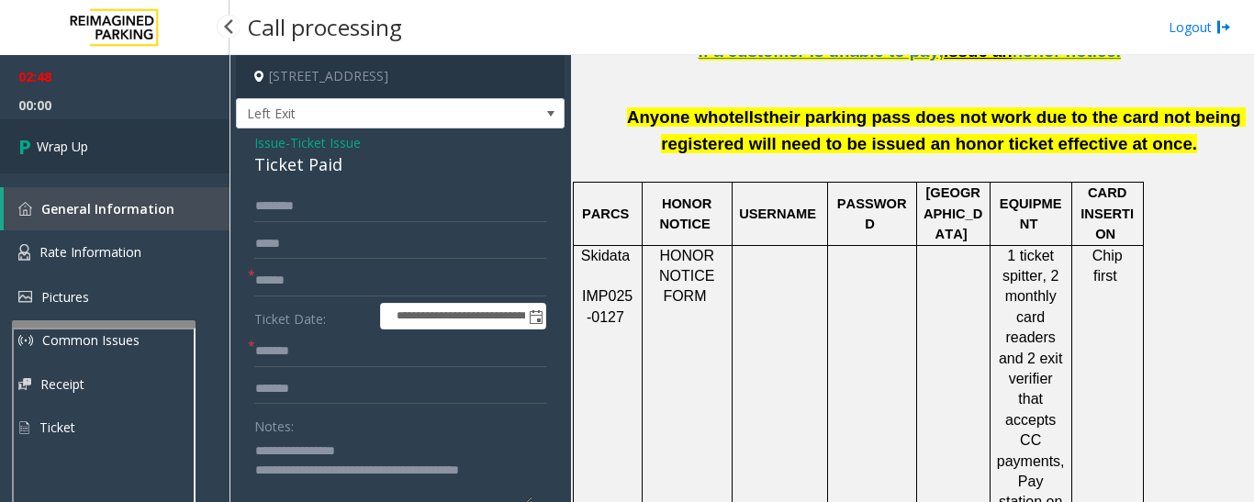
click at [45, 135] on link "Wrap Up" at bounding box center [114, 146] width 229 height 54
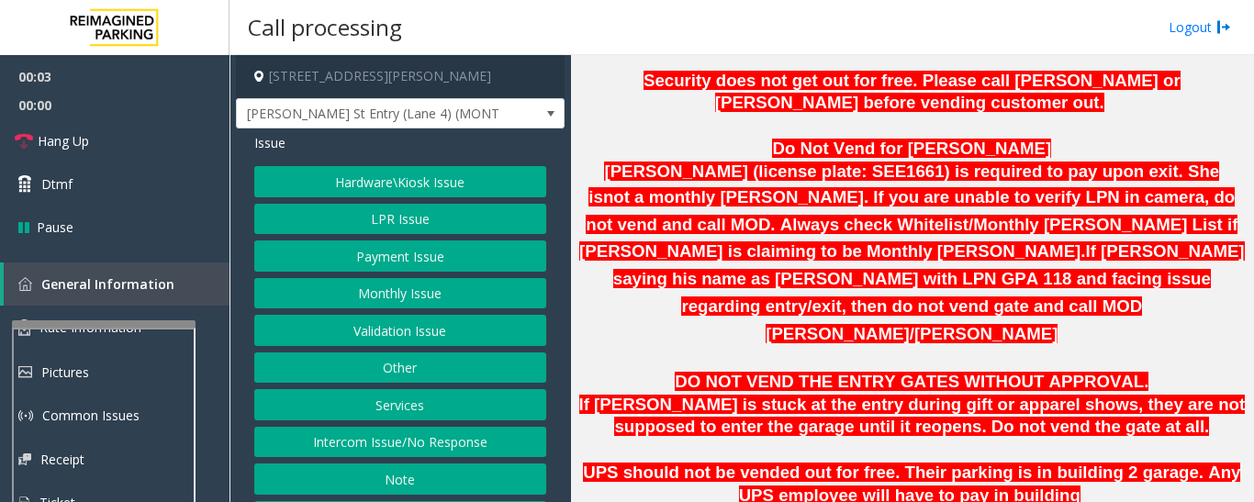
scroll to position [1377, 0]
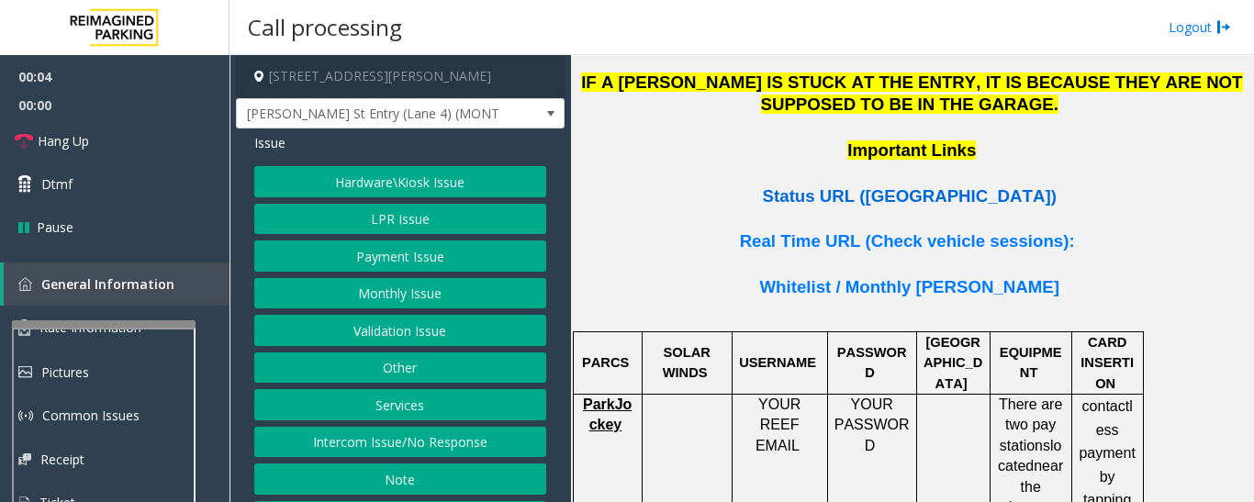
click at [958, 186] on span "Status URL (Vend Gate)" at bounding box center [910, 195] width 294 height 19
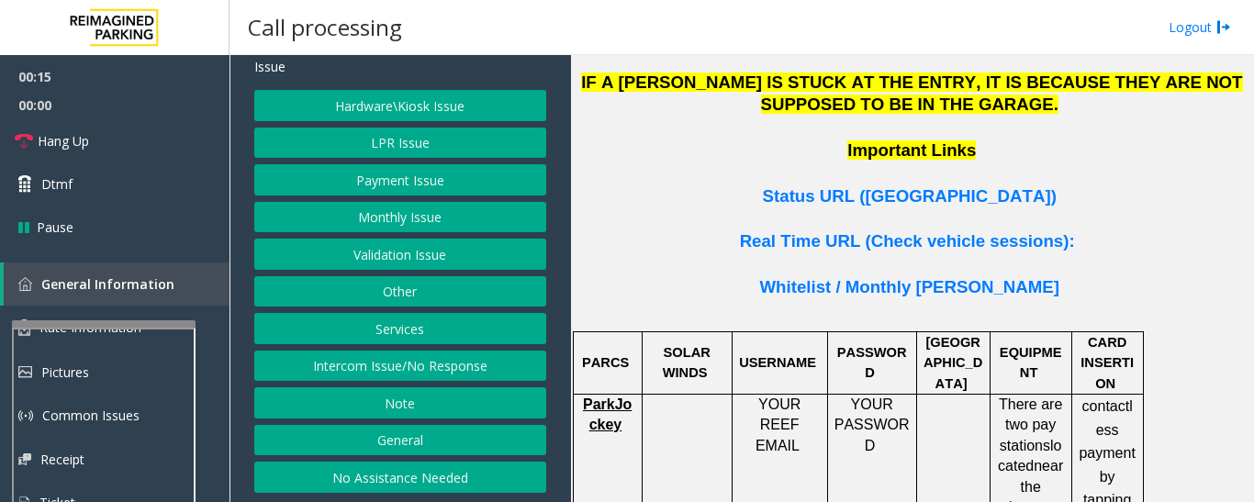
click at [477, 370] on button "Intercom Issue/No Response" at bounding box center [400, 366] width 292 height 31
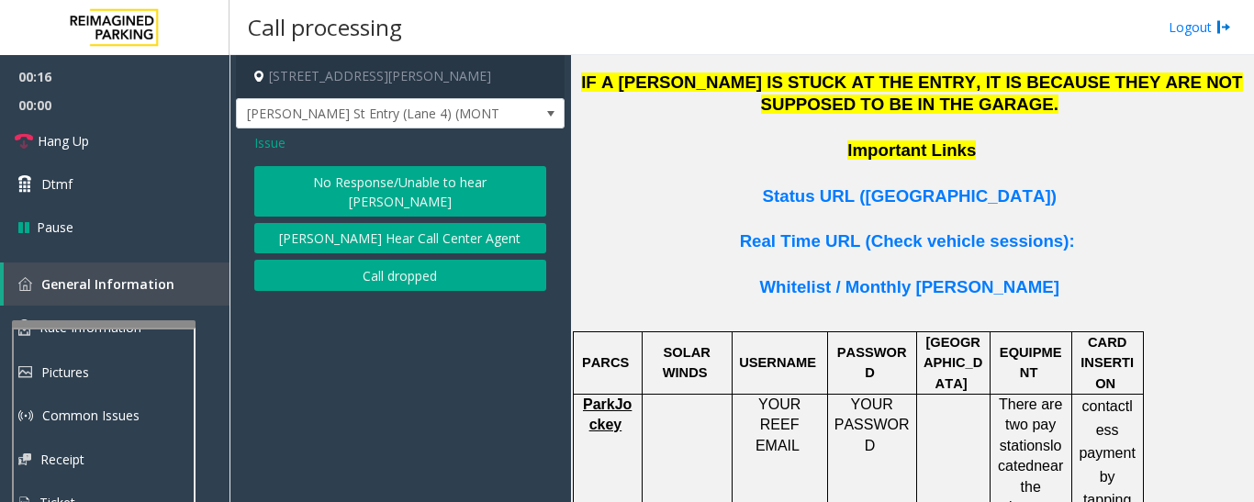
scroll to position [0, 0]
click at [478, 186] on button "No Response/Unable to hear [PERSON_NAME]" at bounding box center [400, 191] width 292 height 50
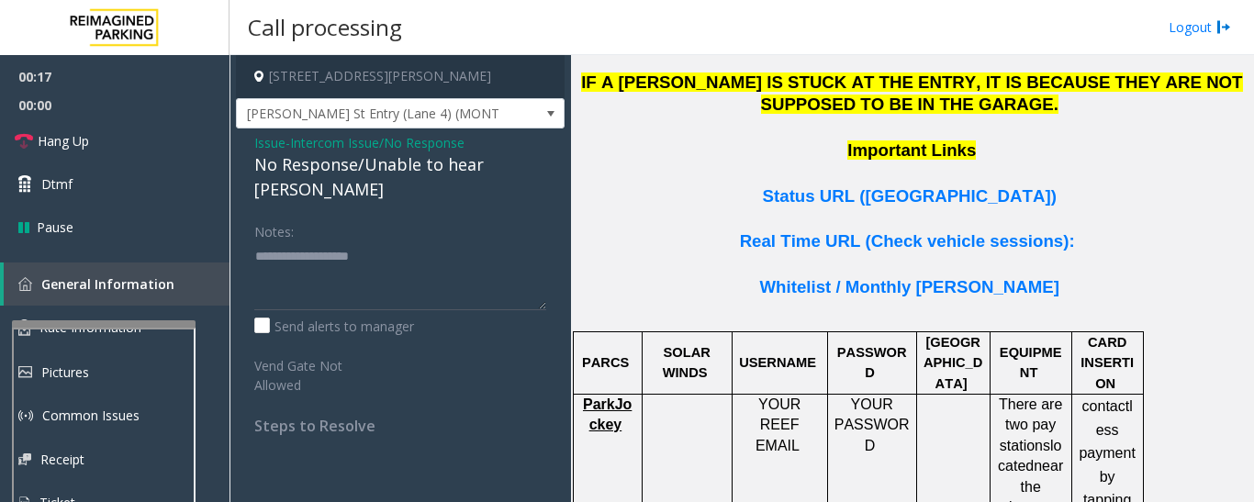
click at [457, 156] on div "No Response/Unable to hear [PERSON_NAME]" at bounding box center [400, 177] width 292 height 50
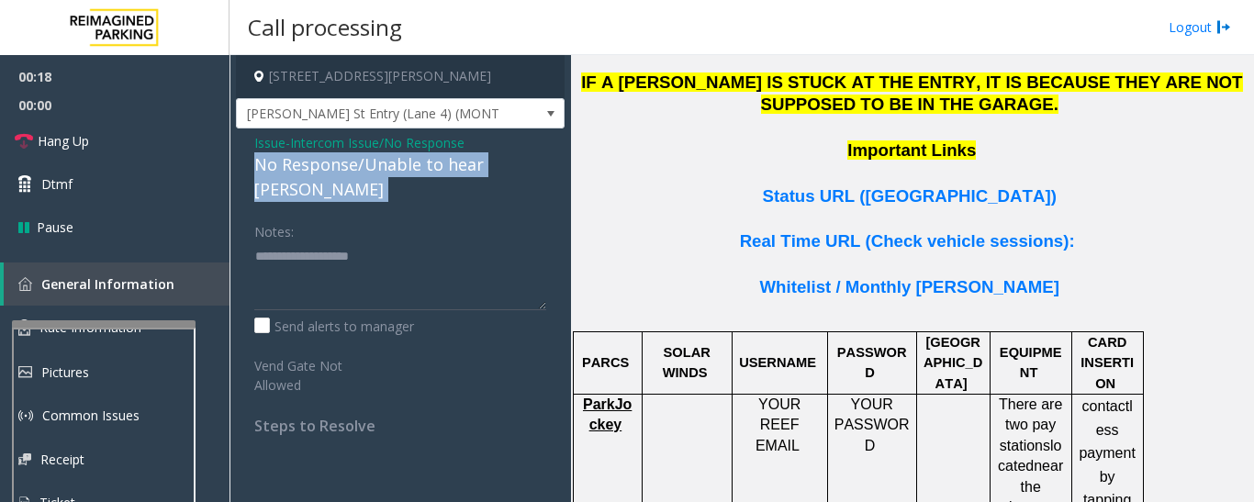
click at [457, 156] on div "No Response/Unable to hear [PERSON_NAME]" at bounding box center [400, 177] width 292 height 50
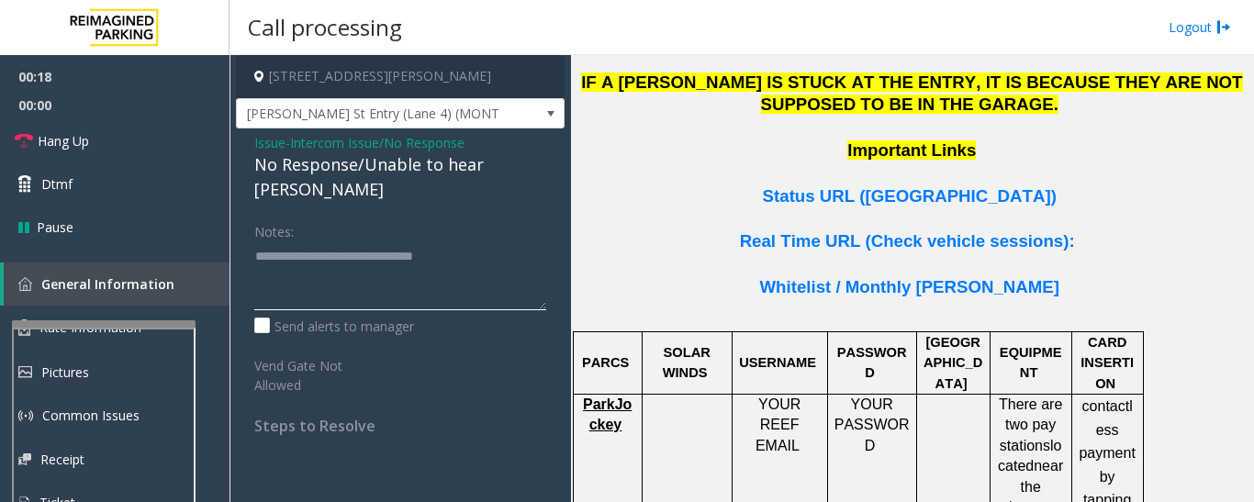
click at [508, 241] on textarea at bounding box center [400, 275] width 292 height 69
type textarea "**********"
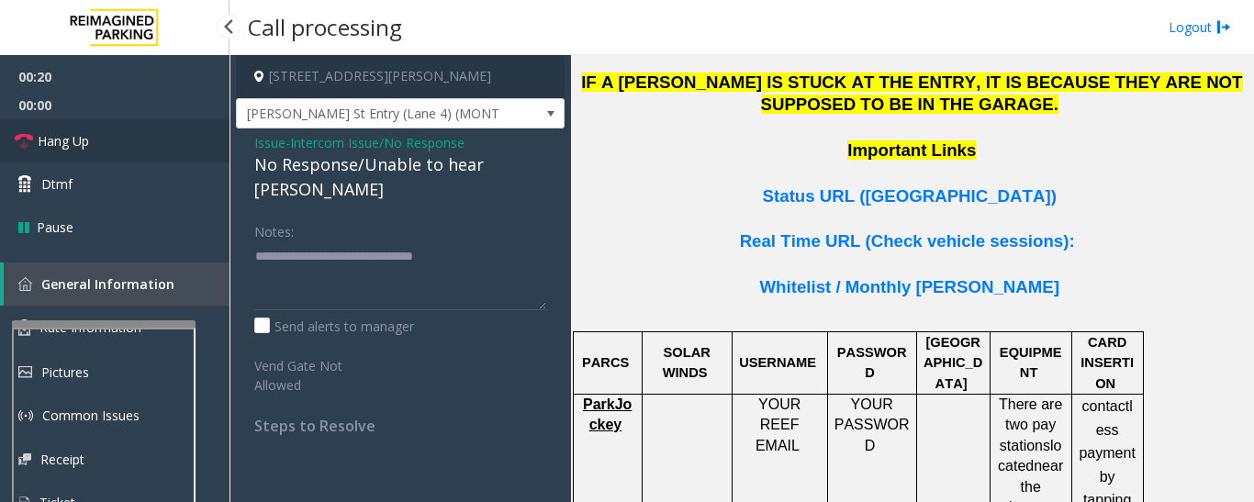
drag, startPoint x: 126, startPoint y: 146, endPoint x: 187, endPoint y: 159, distance: 62.8
click at [126, 146] on link "Hang Up" at bounding box center [114, 140] width 229 height 43
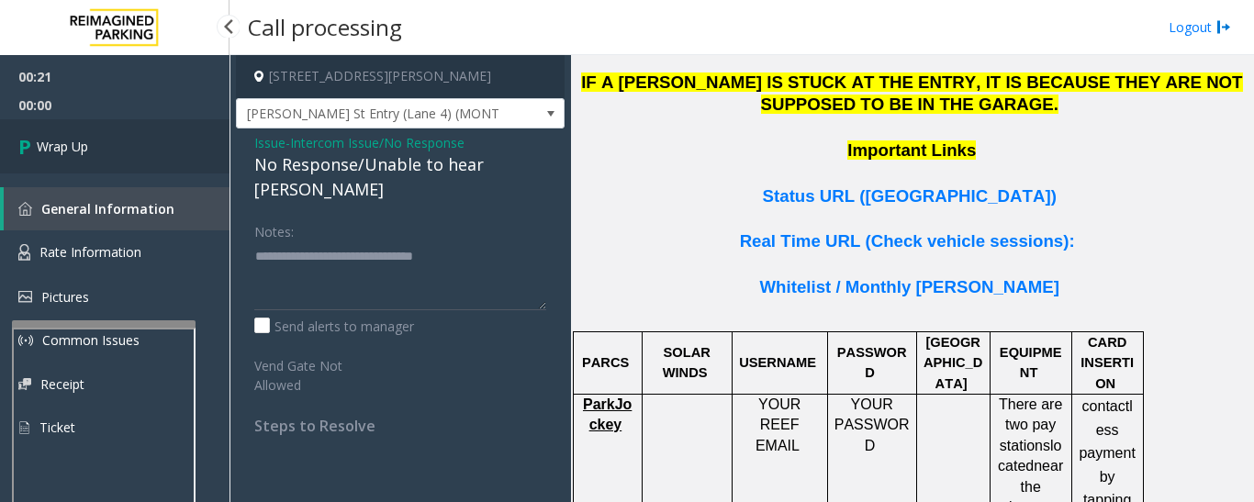
click at [51, 162] on link "Wrap Up" at bounding box center [114, 146] width 229 height 54
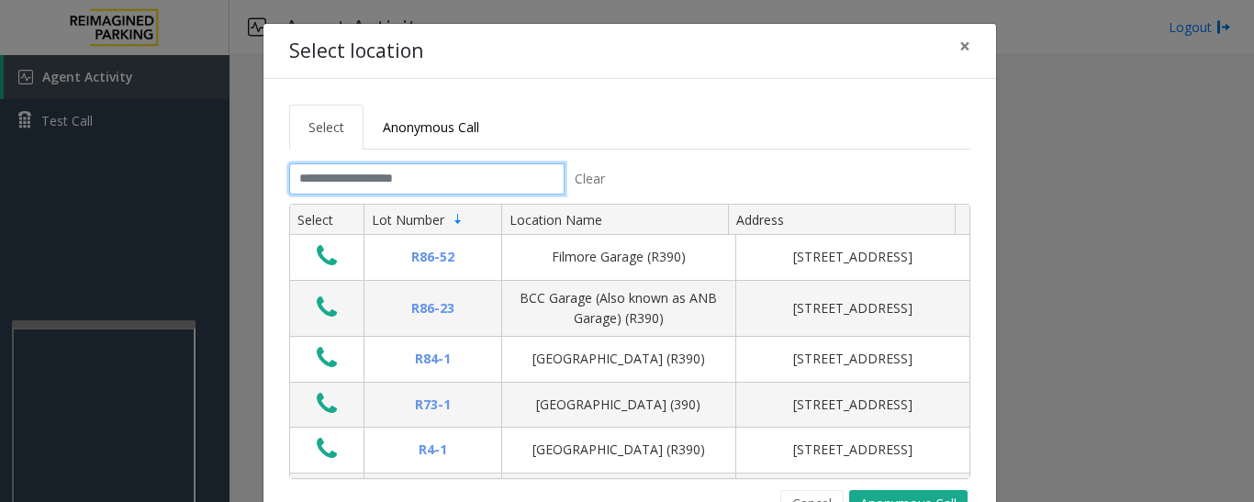
click at [382, 179] on input "text" at bounding box center [426, 178] width 275 height 31
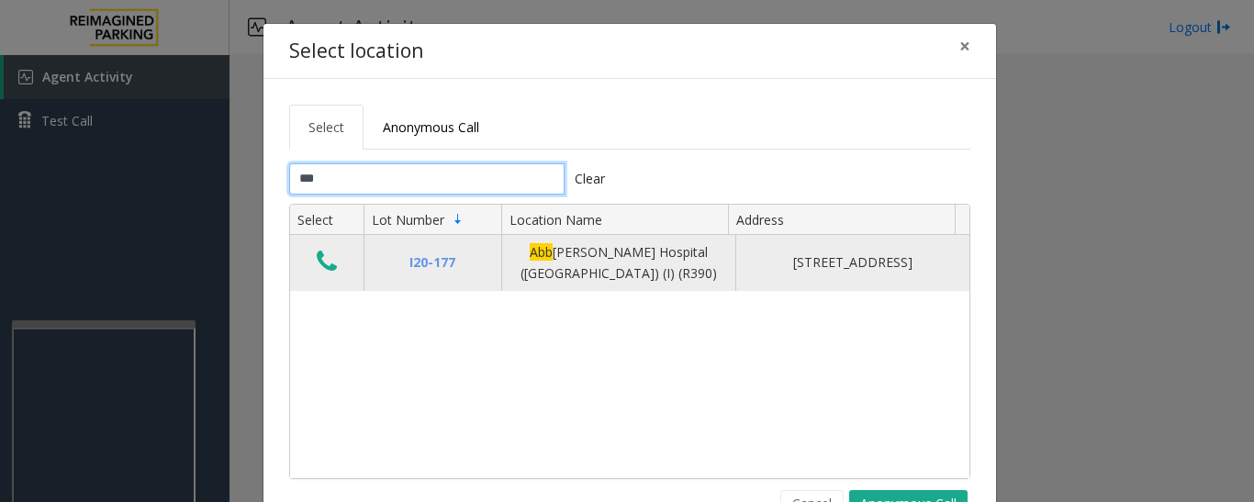
type input "***"
click at [317, 264] on icon "Data table" at bounding box center [327, 262] width 20 height 26
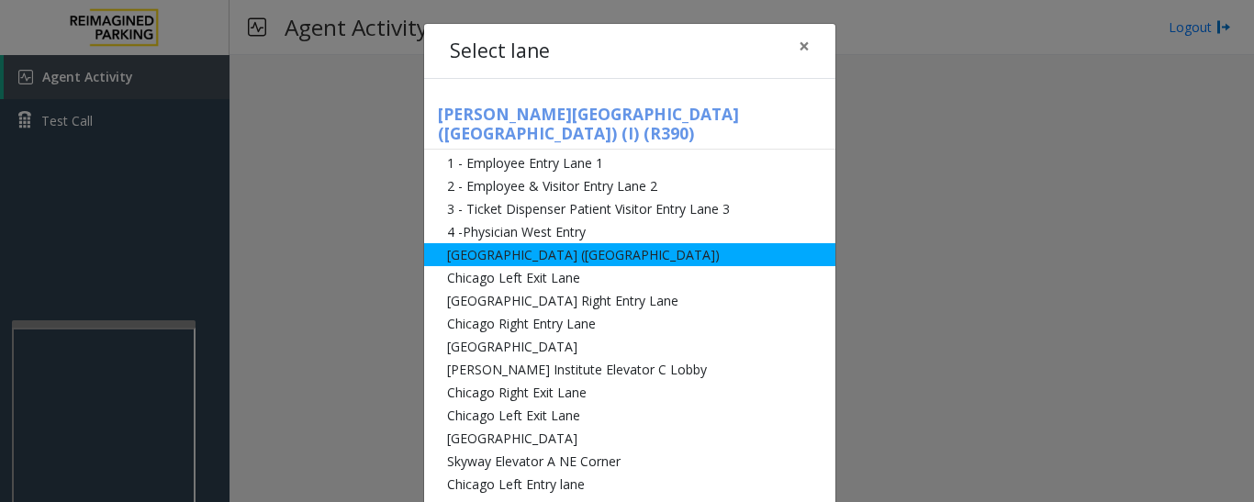
click at [463, 243] on li "[GEOGRAPHIC_DATA] ([GEOGRAPHIC_DATA])" at bounding box center [629, 254] width 411 height 23
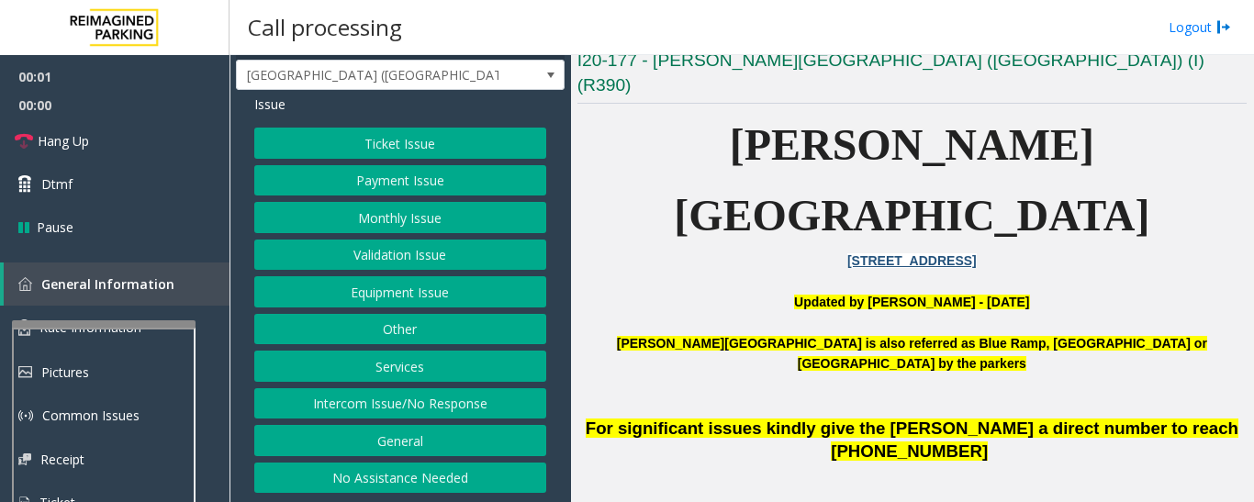
scroll to position [826, 0]
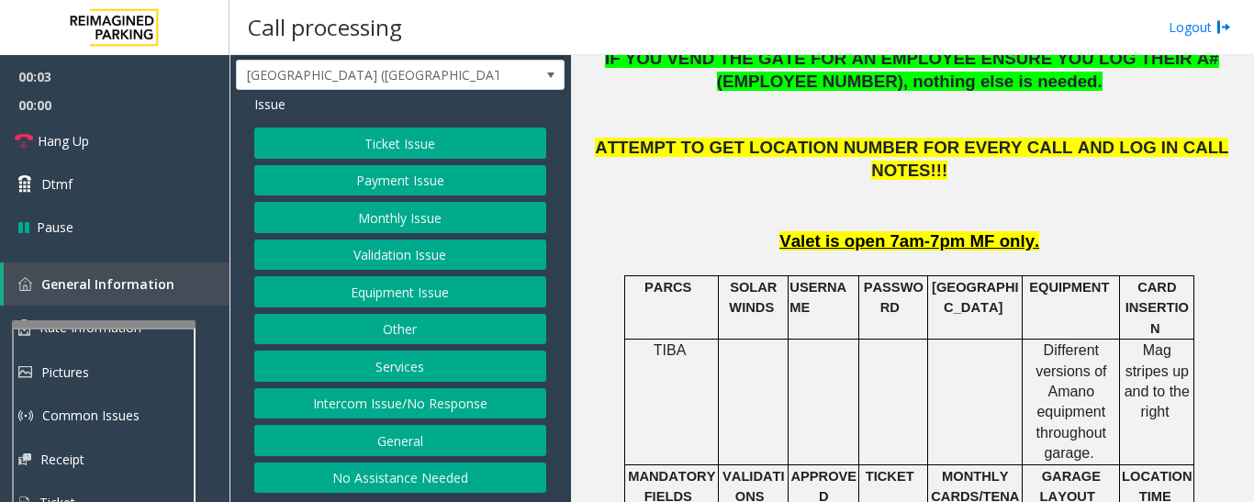
click at [487, 408] on button "Intercom Issue/No Response" at bounding box center [400, 403] width 292 height 31
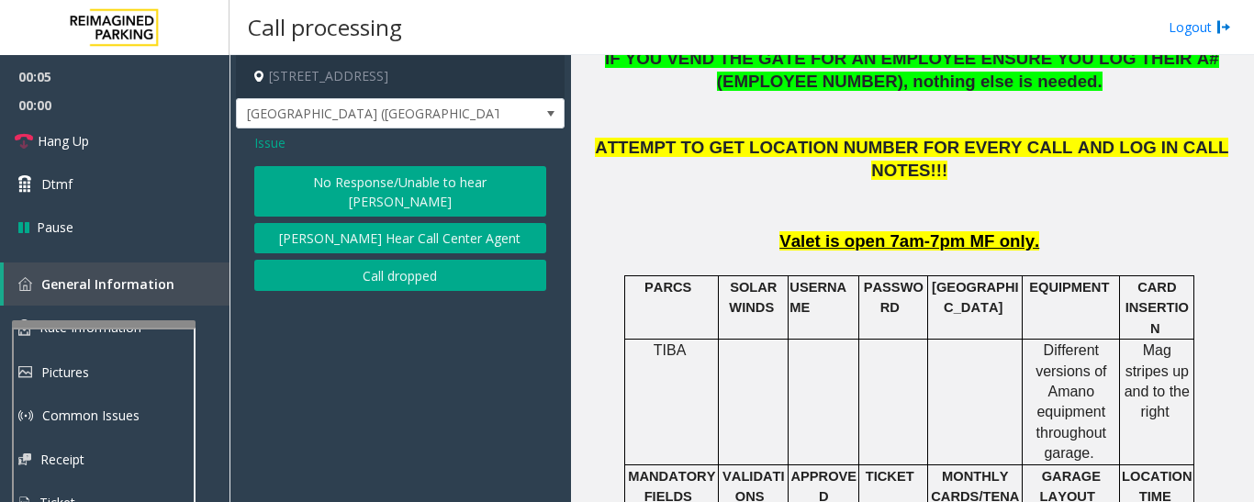
click at [419, 192] on button "No Response/Unable to hear [PERSON_NAME]" at bounding box center [400, 191] width 292 height 50
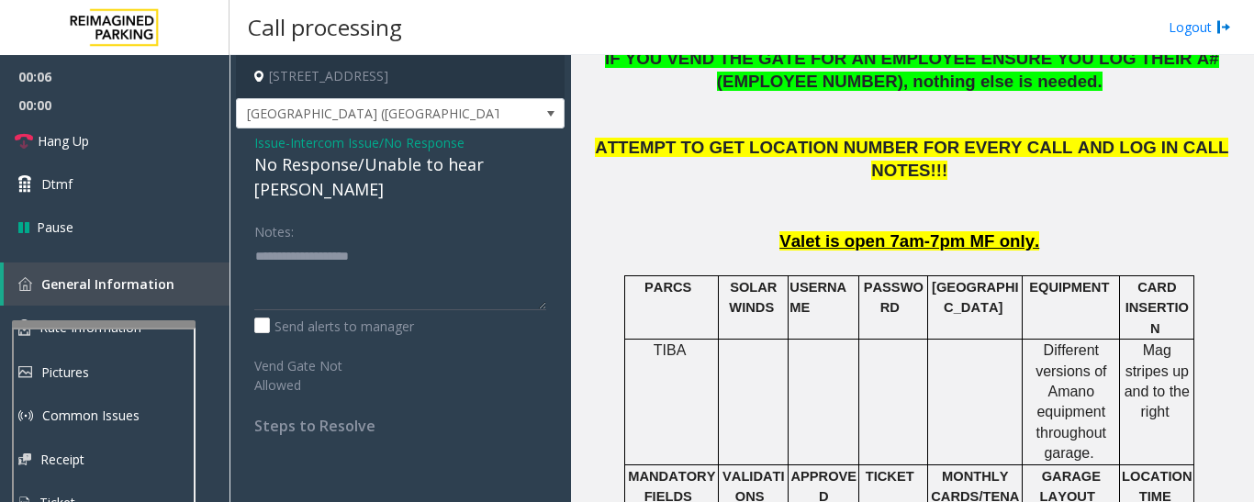
click at [404, 162] on div "No Response/Unable to hear [PERSON_NAME]" at bounding box center [400, 177] width 292 height 50
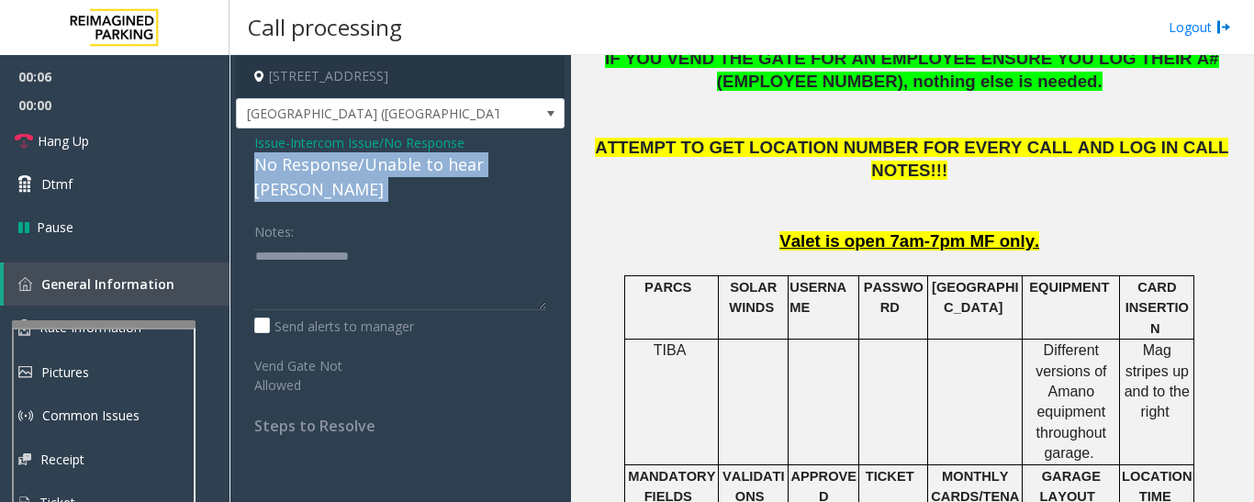
click at [404, 162] on div "No Response/Unable to hear [PERSON_NAME]" at bounding box center [400, 177] width 292 height 50
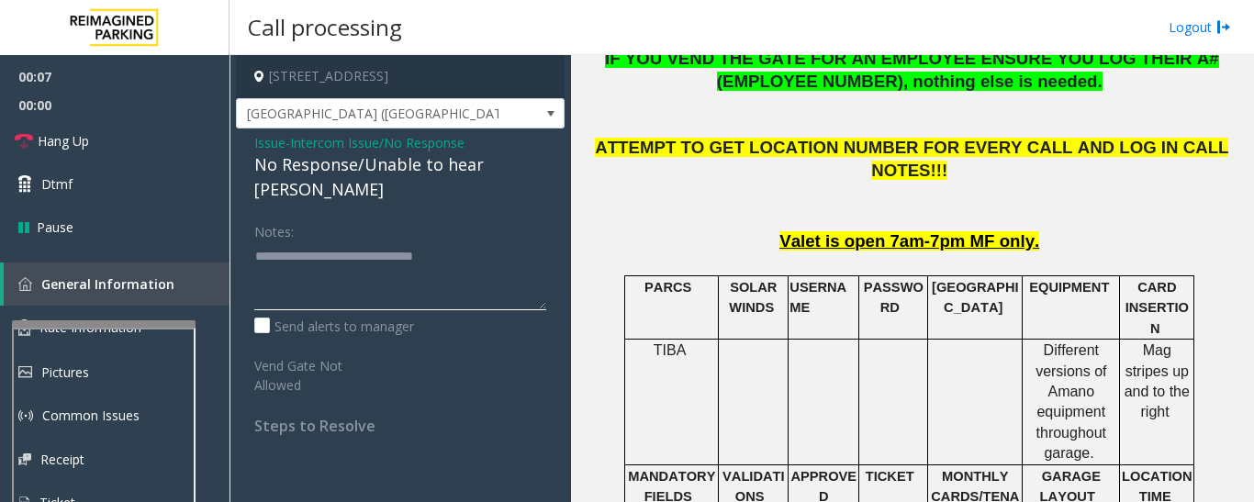
click at [485, 241] on textarea at bounding box center [400, 275] width 292 height 69
type textarea "**********"
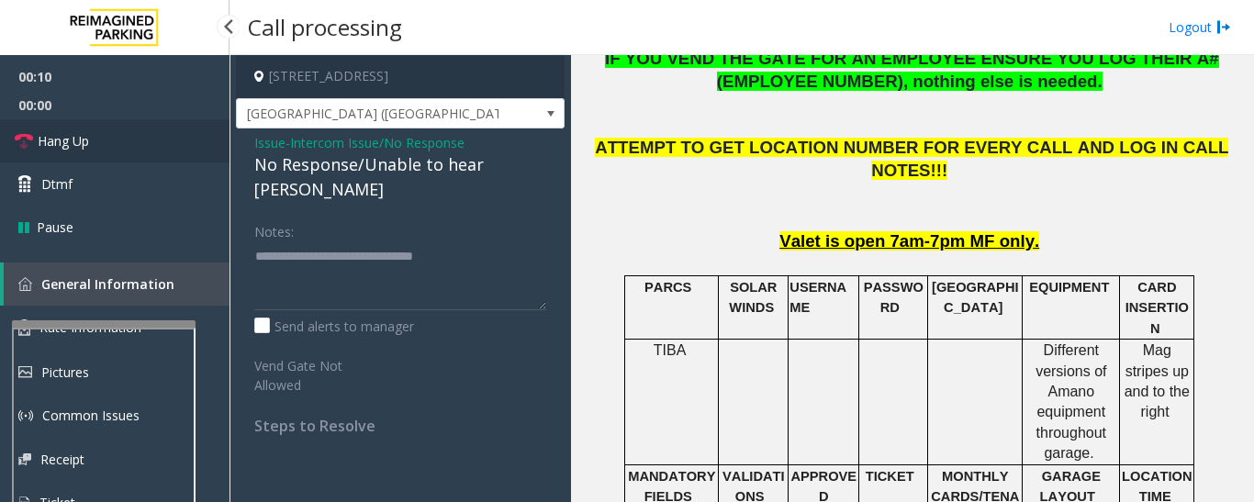
click at [90, 151] on link "Hang Up" at bounding box center [114, 140] width 229 height 43
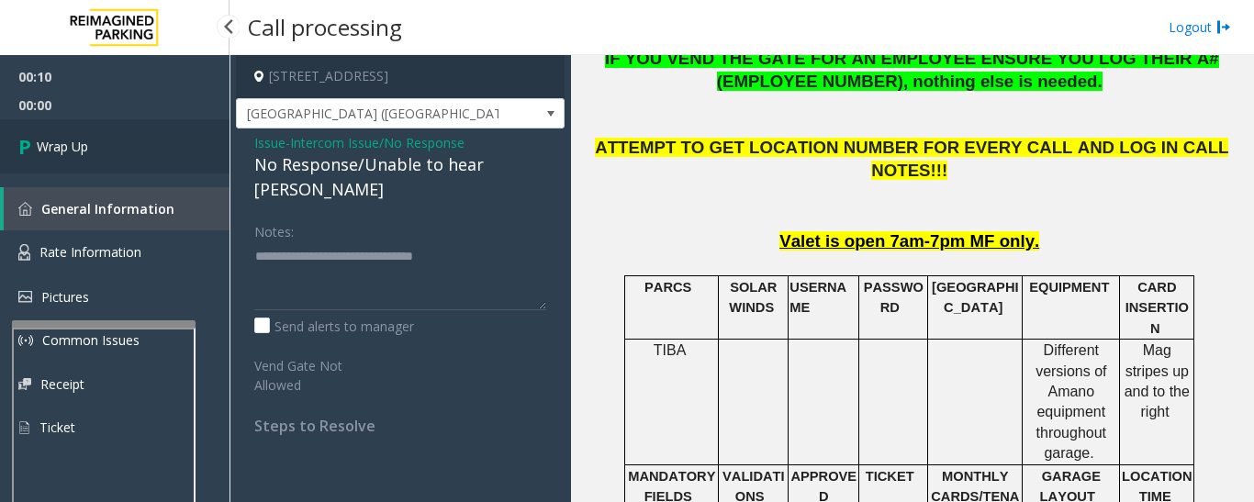
click at [90, 151] on link "Wrap Up" at bounding box center [114, 146] width 229 height 54
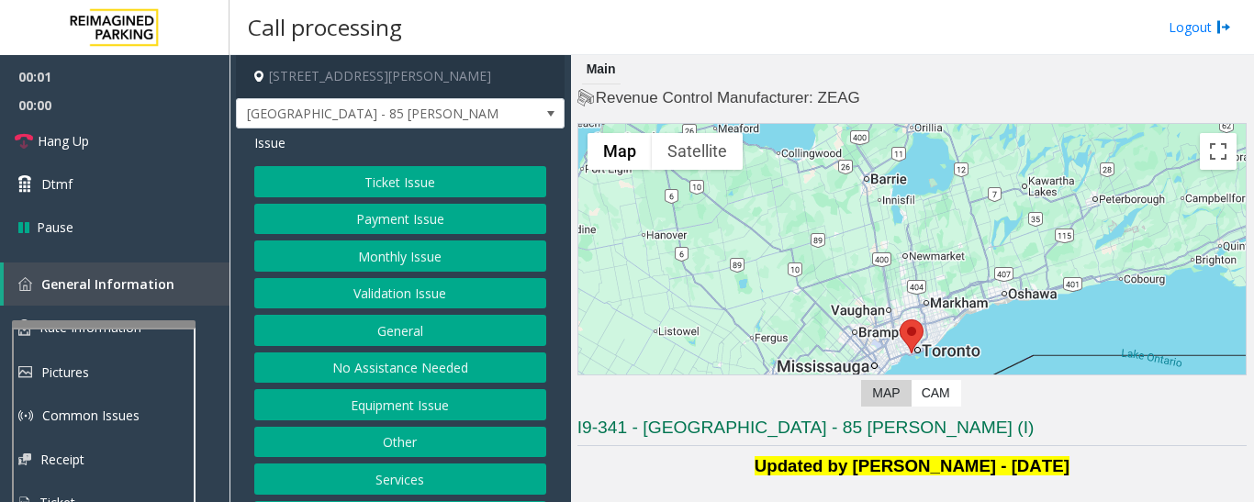
click at [511, 278] on button "Validation Issue" at bounding box center [400, 293] width 292 height 31
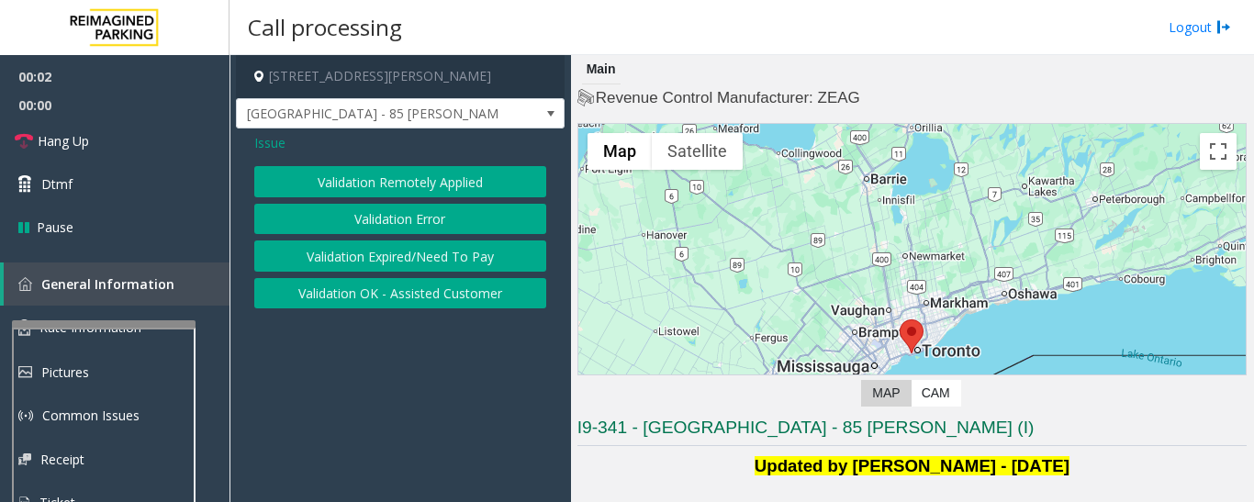
click at [479, 216] on button "Validation Error" at bounding box center [400, 219] width 292 height 31
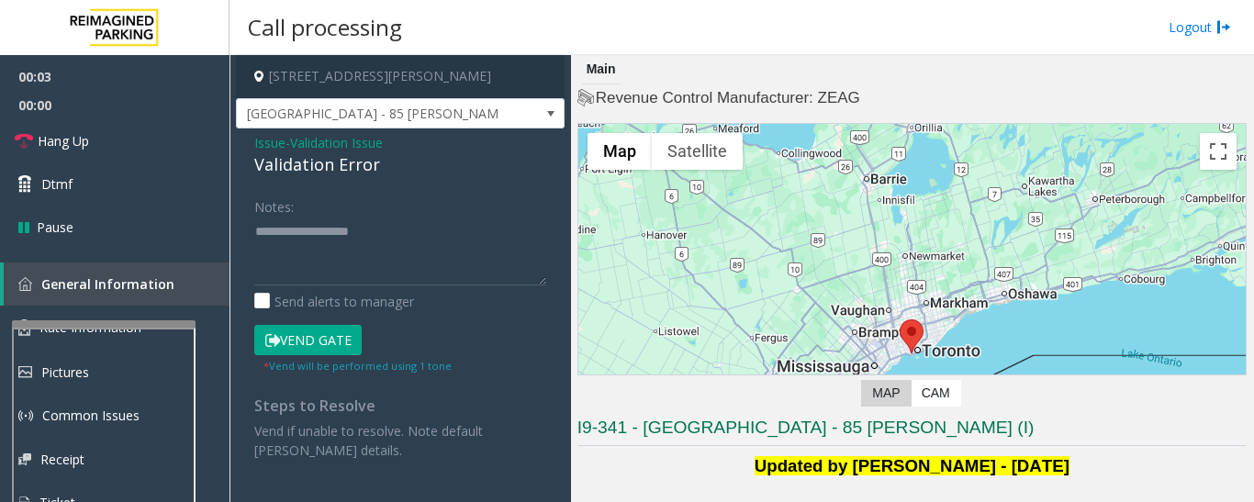
click at [352, 176] on div "Validation Error" at bounding box center [400, 164] width 292 height 25
click at [357, 170] on div "Validation Error" at bounding box center [400, 164] width 292 height 25
copy div "Validation Error"
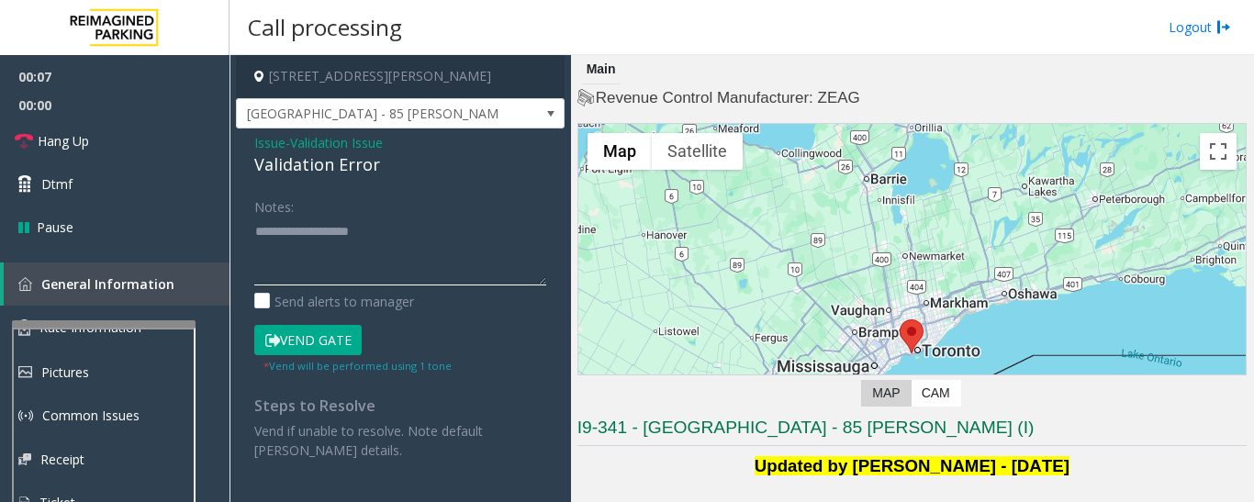
click at [422, 239] on textarea at bounding box center [400, 251] width 292 height 69
paste textarea "**********"
click at [405, 239] on textarea at bounding box center [400, 251] width 292 height 69
click at [414, 264] on textarea at bounding box center [400, 251] width 292 height 69
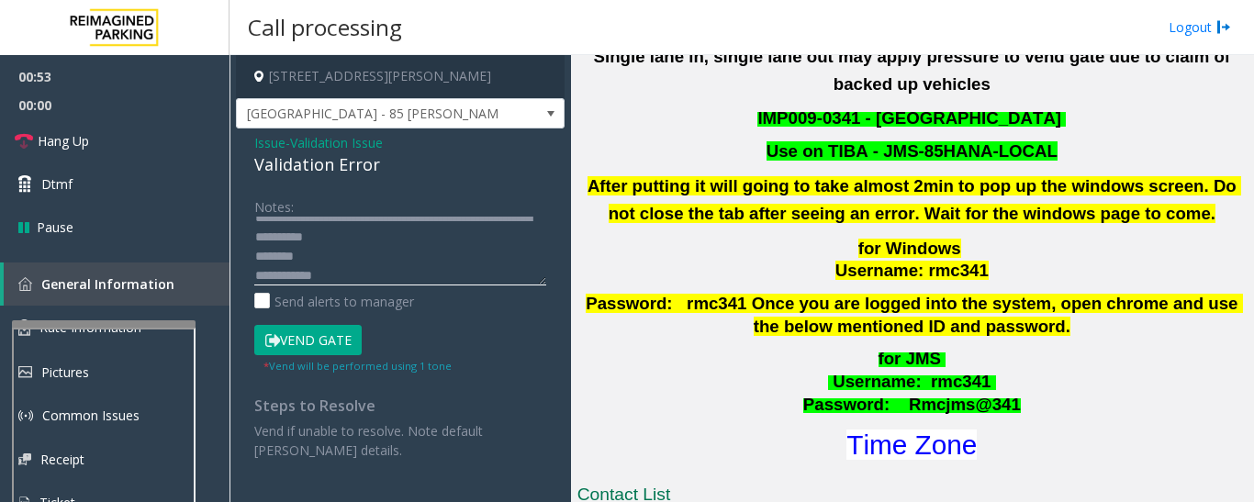
scroll to position [643, 0]
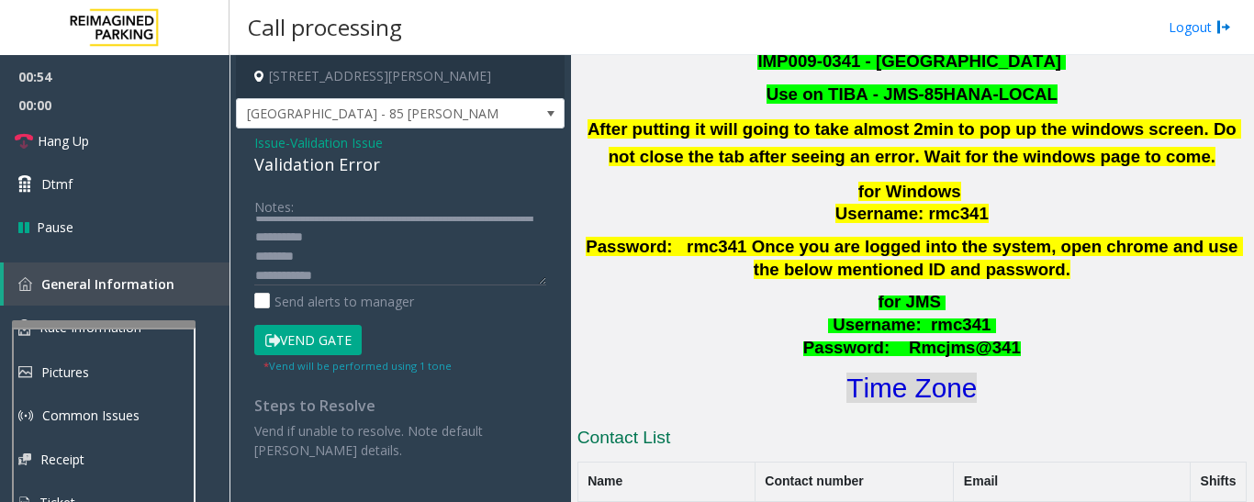
click at [868, 373] on font "Time Zone" at bounding box center [911, 388] width 130 height 30
click at [316, 330] on button "Vend Gate" at bounding box center [307, 340] width 107 height 31
click at [436, 252] on textarea at bounding box center [400, 251] width 292 height 69
click at [439, 246] on textarea at bounding box center [400, 251] width 292 height 69
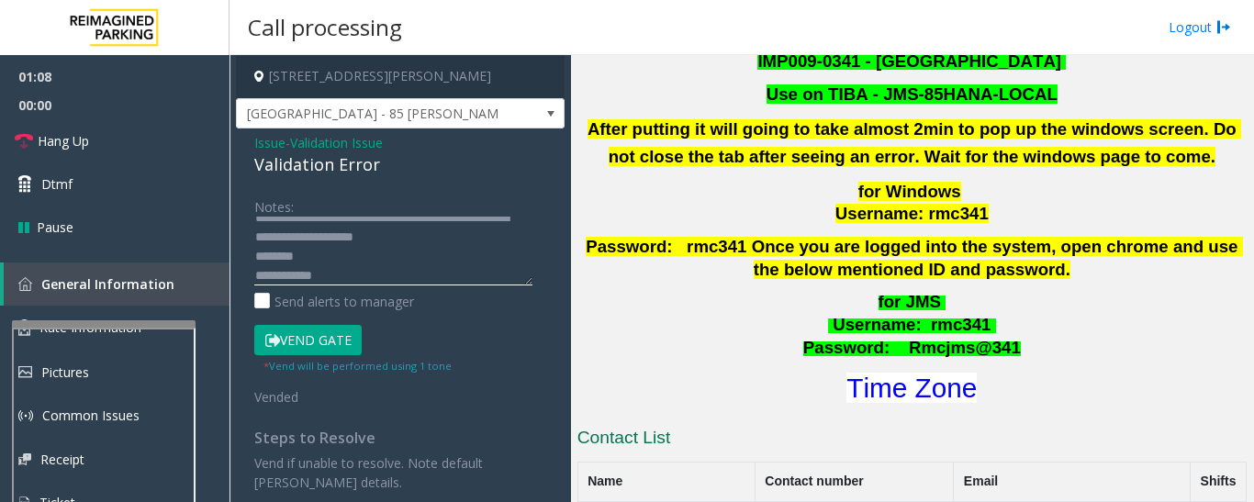
click at [257, 261] on textarea at bounding box center [393, 251] width 278 height 69
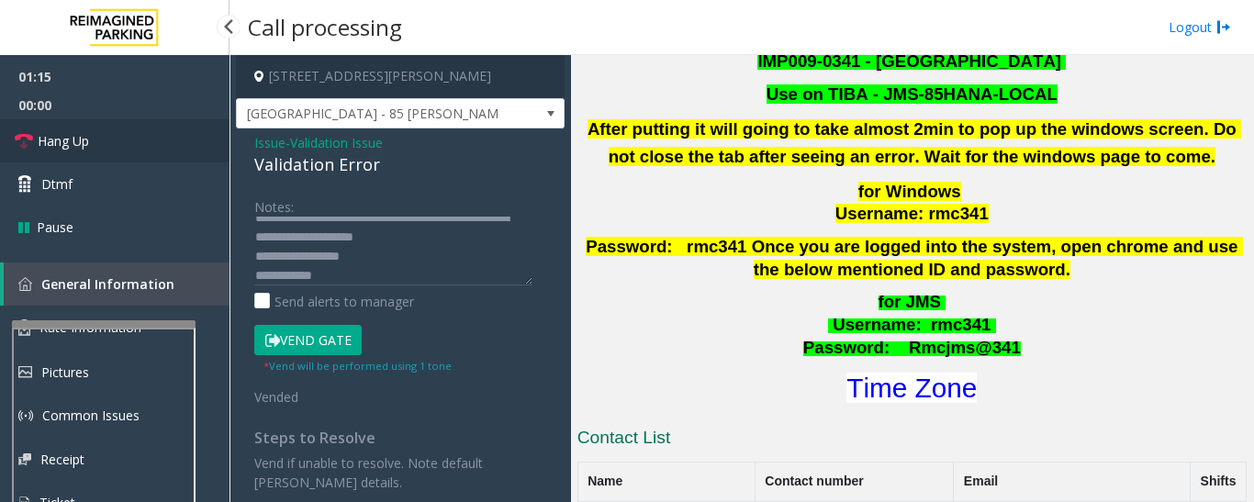
click at [22, 130] on link "Hang Up" at bounding box center [114, 140] width 229 height 43
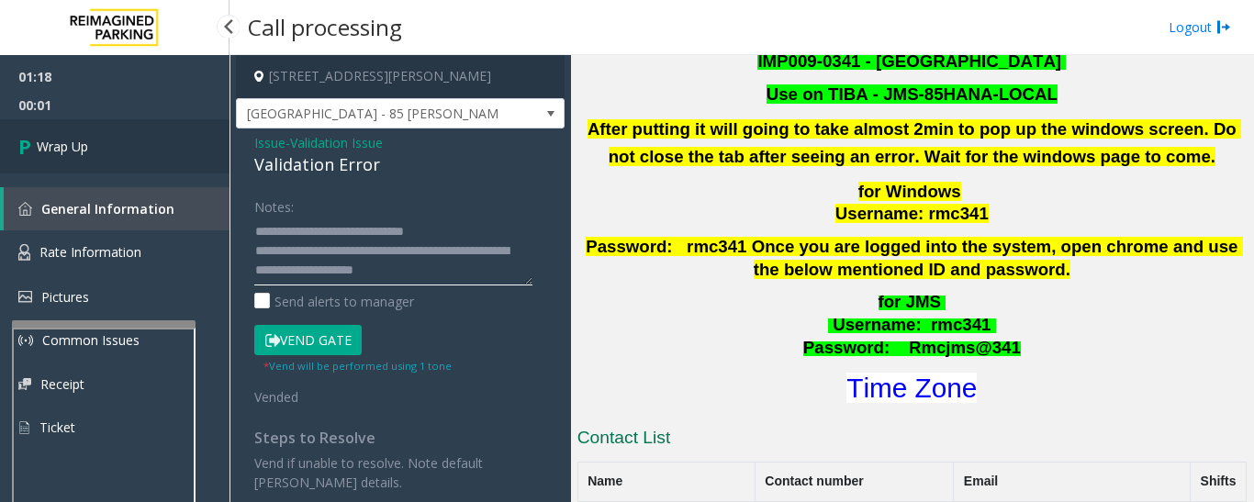
type textarea "**********"
click at [143, 122] on link "Wrap Up" at bounding box center [114, 146] width 229 height 54
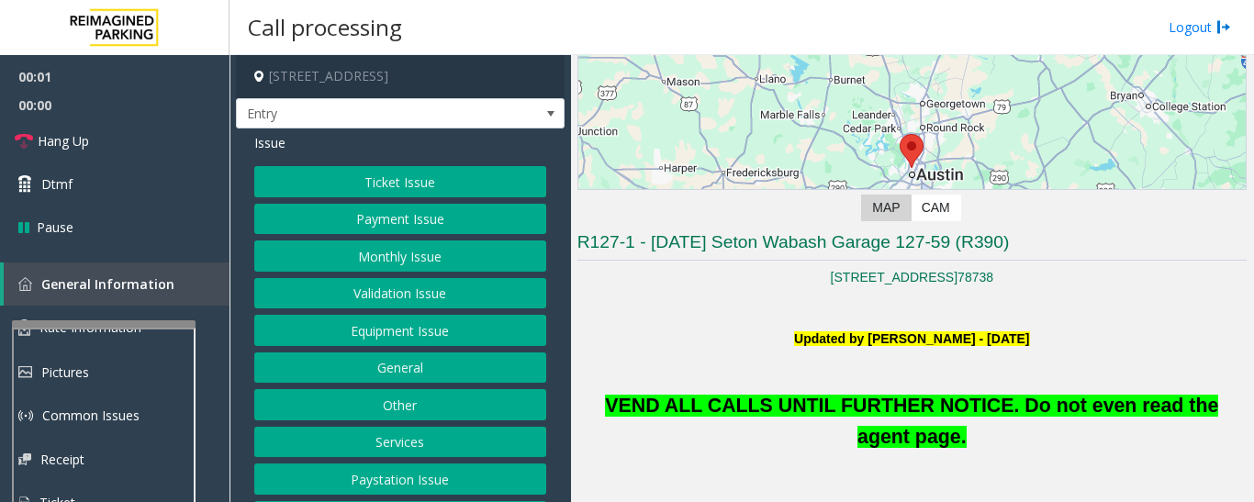
scroll to position [459, 0]
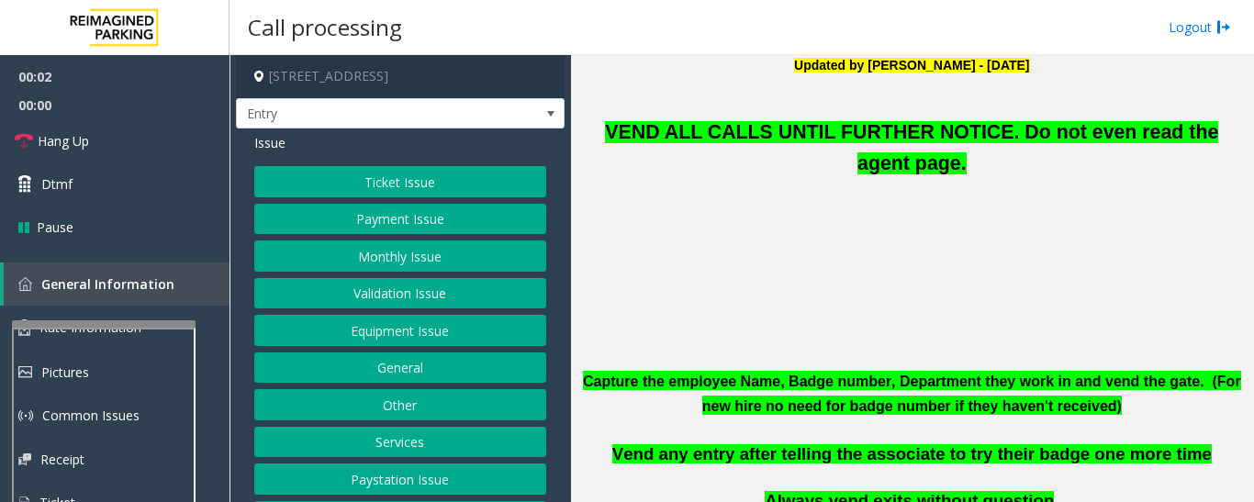
click at [416, 334] on button "Equipment Issue" at bounding box center [400, 330] width 292 height 31
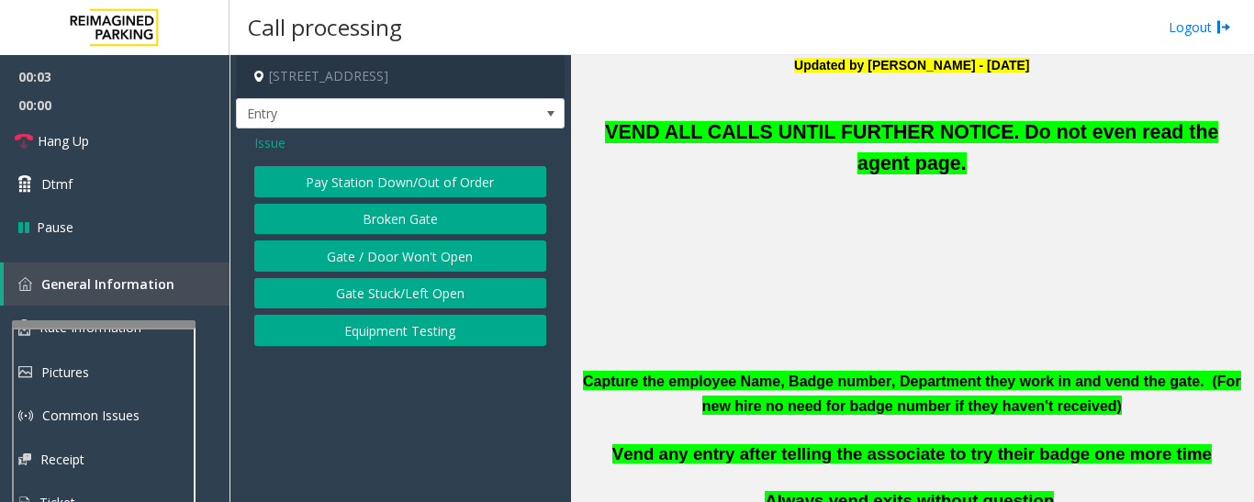
click at [400, 249] on button "Gate / Door Won't Open" at bounding box center [400, 255] width 292 height 31
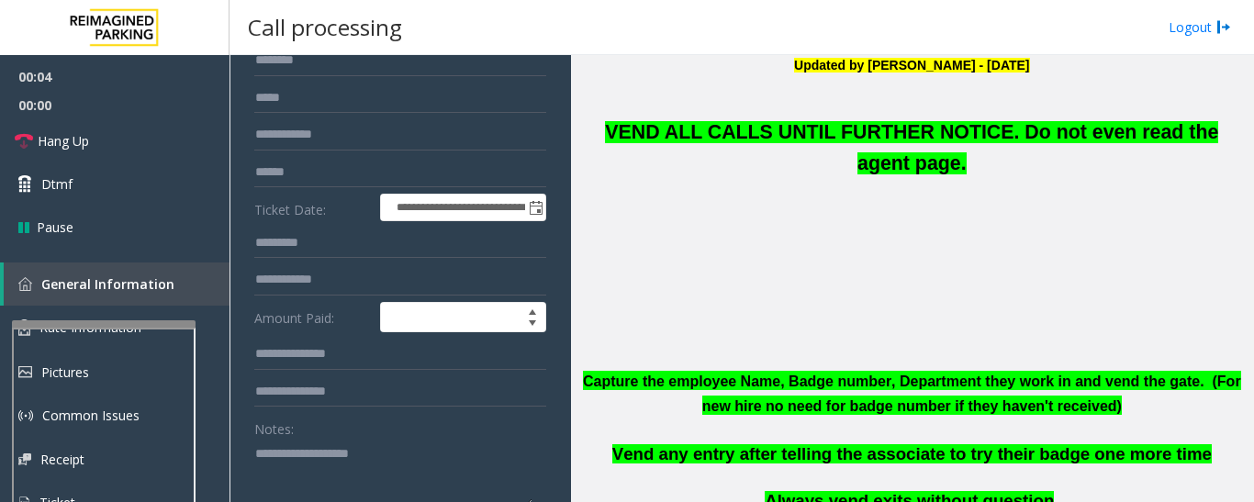
scroll to position [367, 0]
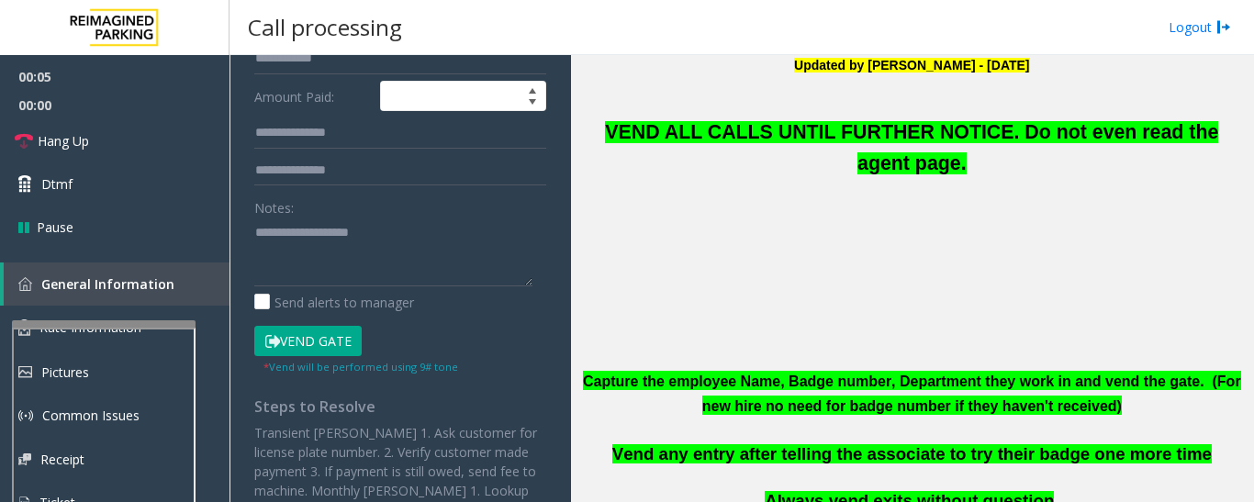
click at [318, 343] on button "Vend Gate" at bounding box center [307, 341] width 107 height 31
click at [693, 129] on span "VEND ALL CALLS UNTIL FURTHER NOTICE. Do not even read the agent page." at bounding box center [911, 147] width 613 height 53
click at [692, 129] on span "VEND ALL CALLS UNTIL FURTHER NOTICE. Do not even read the agent page." at bounding box center [911, 147] width 613 height 53
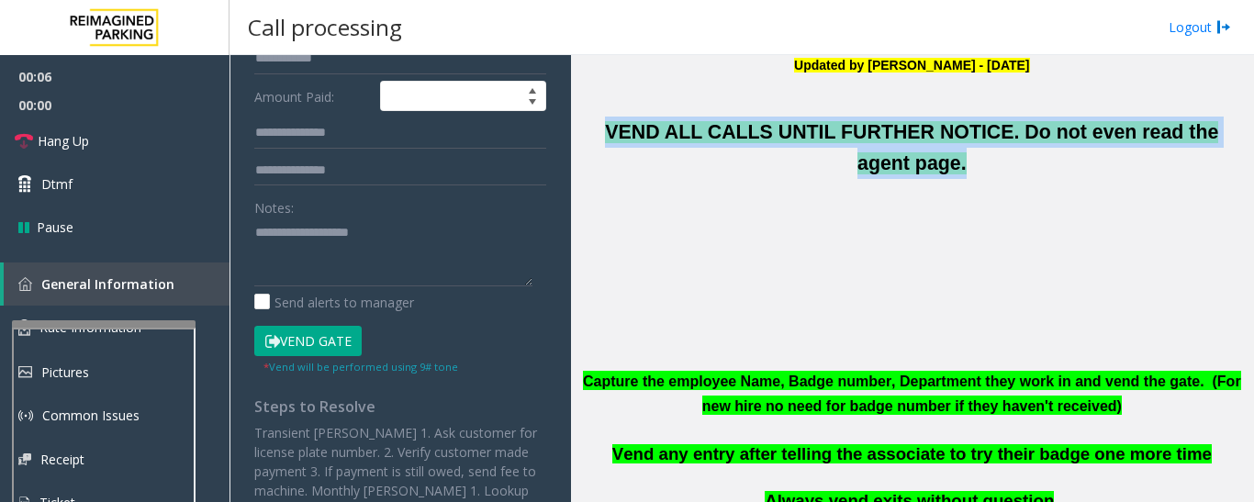
click at [692, 129] on span "VEND ALL CALLS UNTIL FURTHER NOTICE. Do not even read the agent page." at bounding box center [911, 147] width 613 height 53
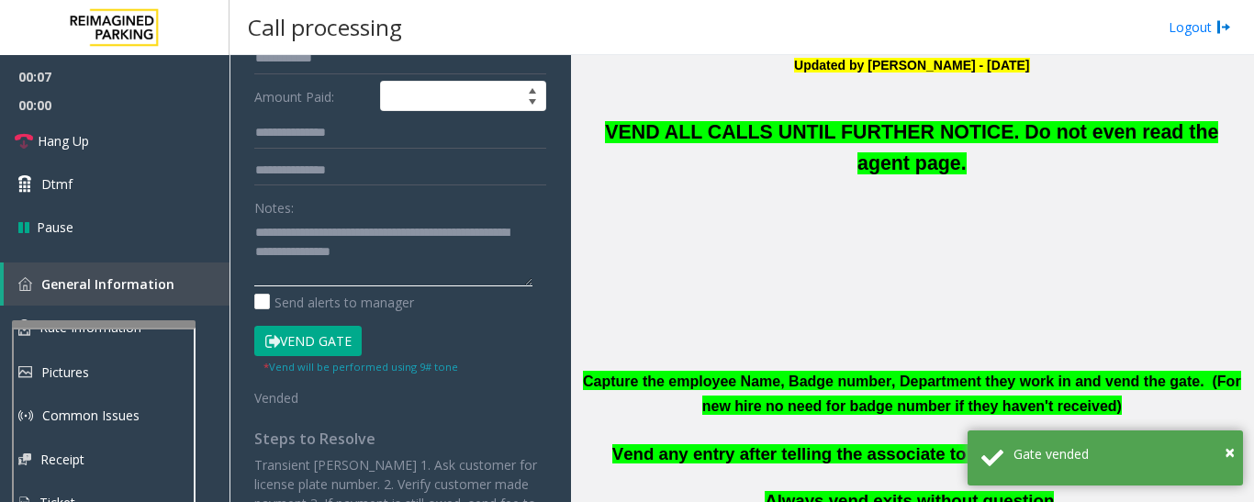
click at [482, 262] on textarea at bounding box center [393, 252] width 278 height 69
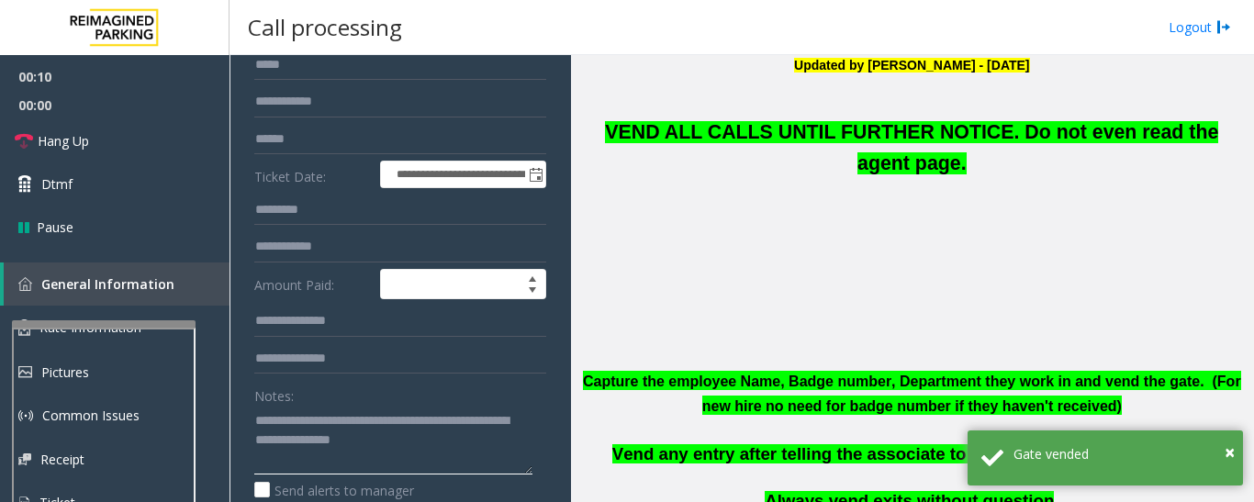
scroll to position [0, 0]
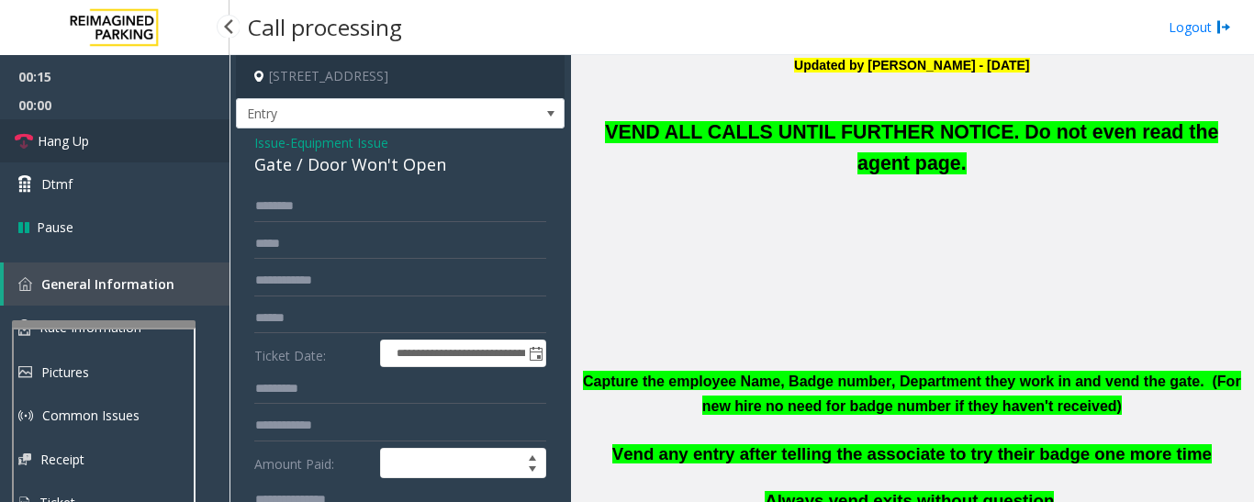
type textarea "**********"
click at [60, 134] on span "Hang Up" at bounding box center [63, 140] width 51 height 19
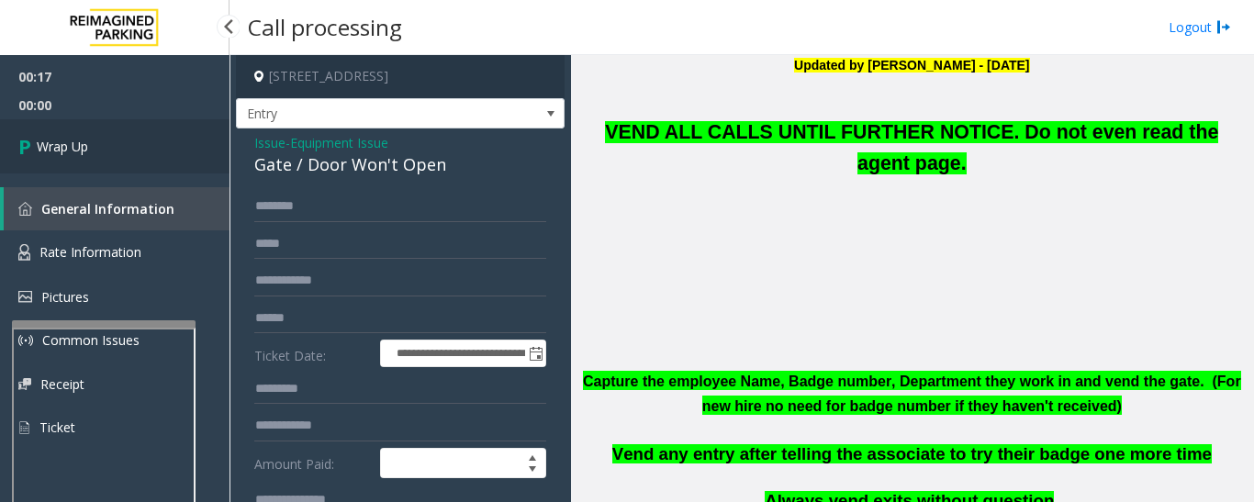
click at [100, 152] on link "Wrap Up" at bounding box center [114, 146] width 229 height 54
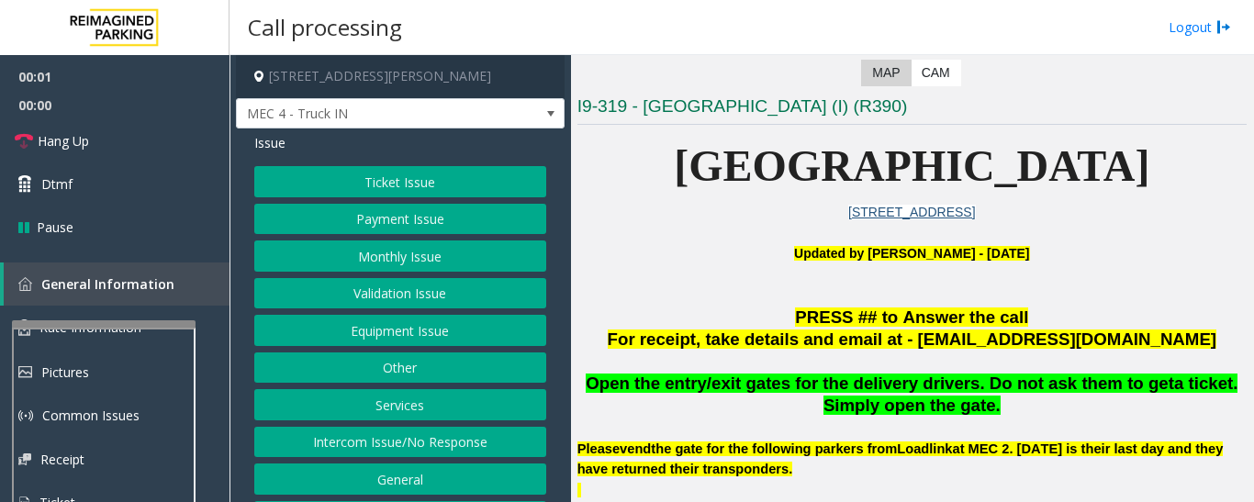
scroll to position [459, 0]
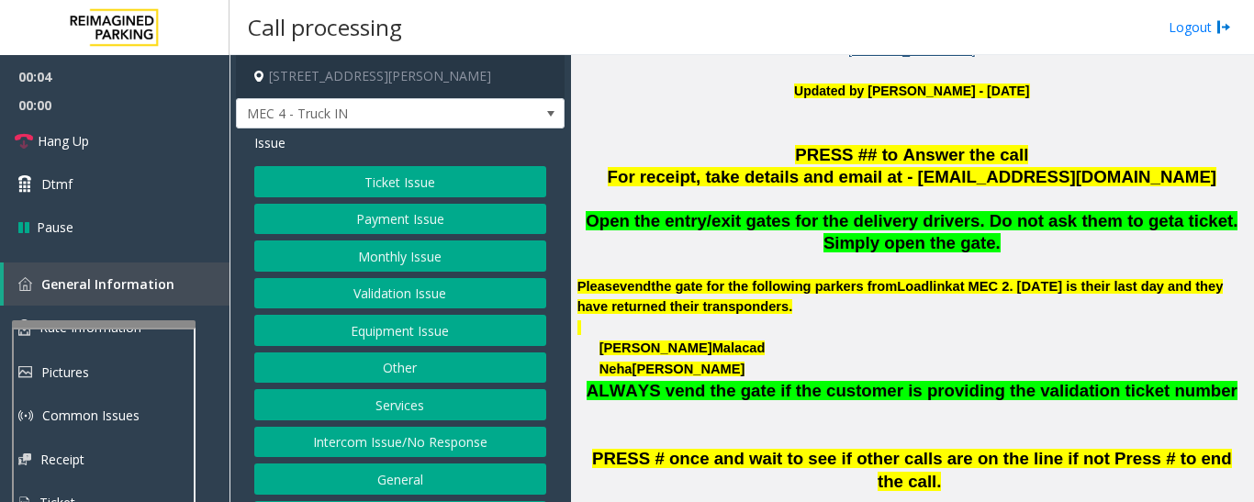
click at [428, 322] on button "Equipment Issue" at bounding box center [400, 330] width 292 height 31
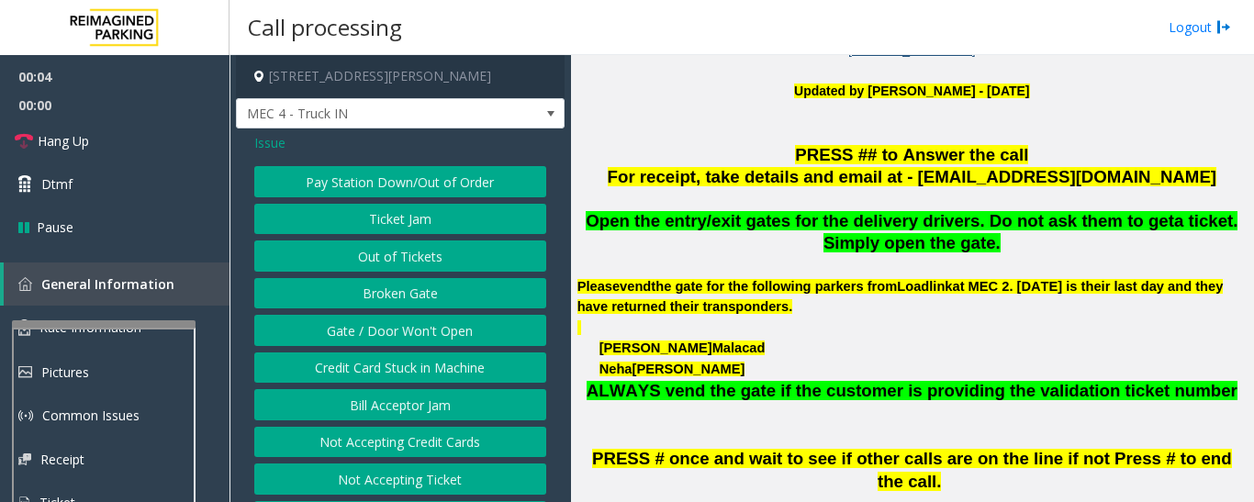
click at [426, 324] on button "Gate / Door Won't Open" at bounding box center [400, 330] width 292 height 31
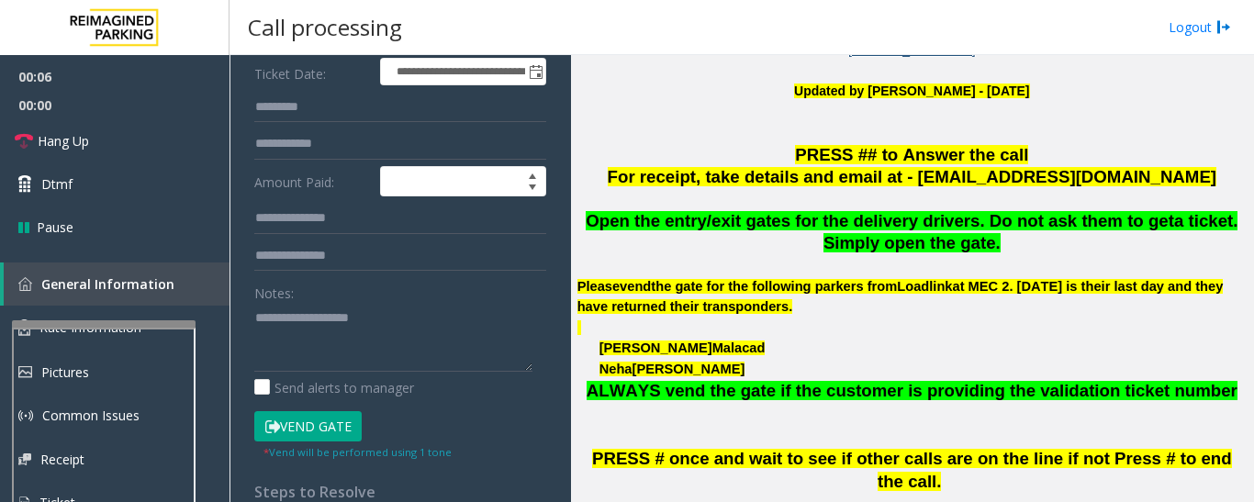
scroll to position [0, 0]
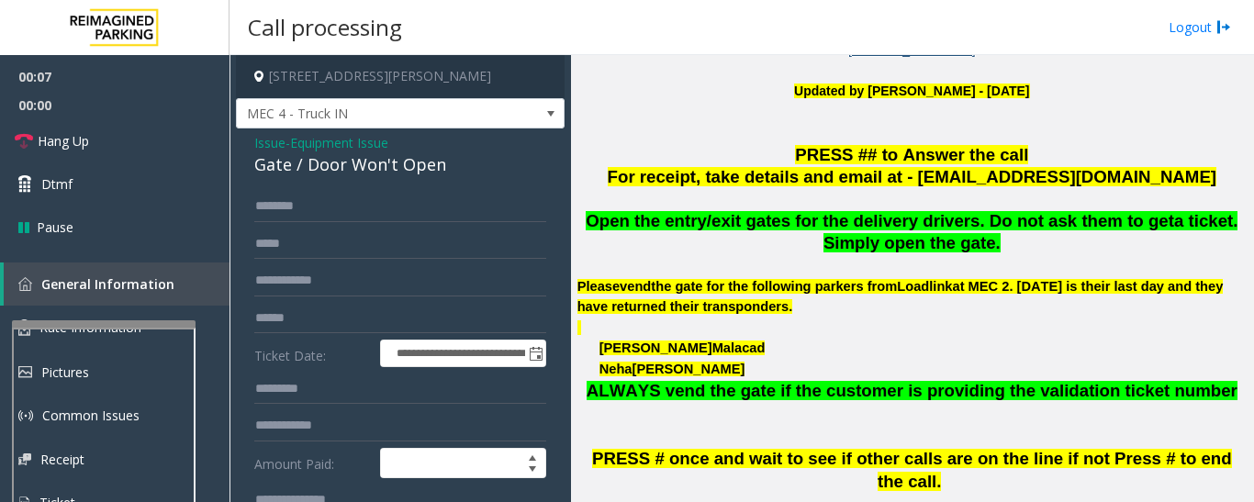
click at [382, 174] on div "Gate / Door Won't Open" at bounding box center [400, 164] width 292 height 25
copy div "Gate / Door Won't Open"
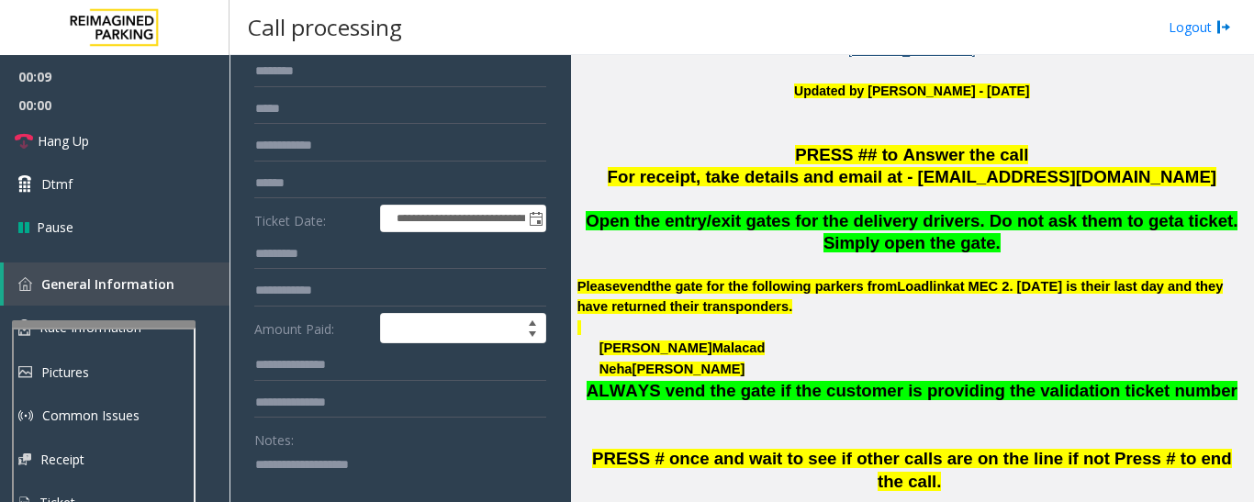
scroll to position [275, 0]
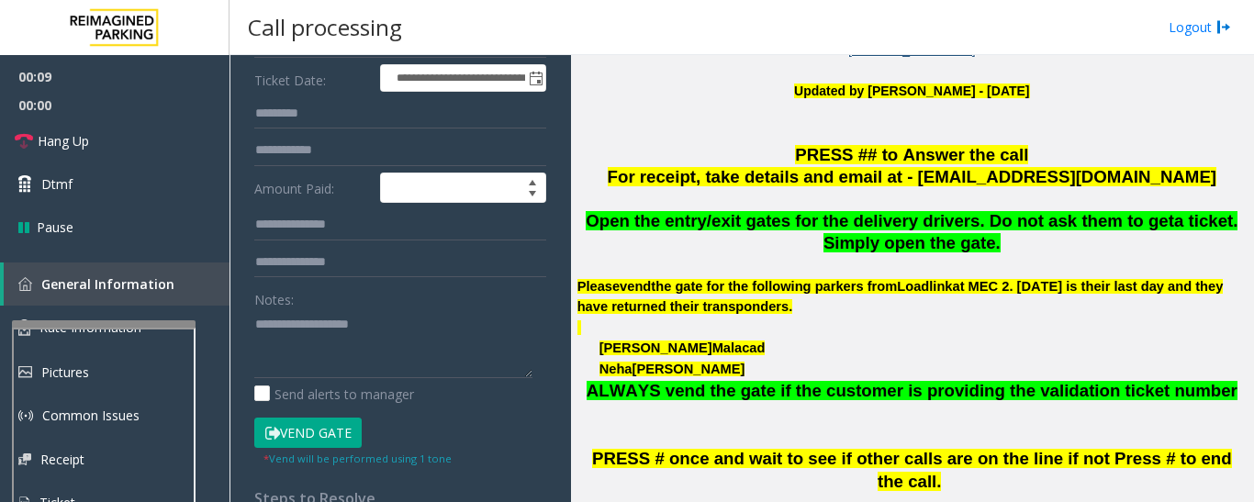
drag, startPoint x: 324, startPoint y: 428, endPoint x: 401, endPoint y: 348, distance: 111.0
click at [324, 429] on button "Vend Gate" at bounding box center [307, 433] width 107 height 31
click at [404, 339] on textarea at bounding box center [393, 343] width 278 height 69
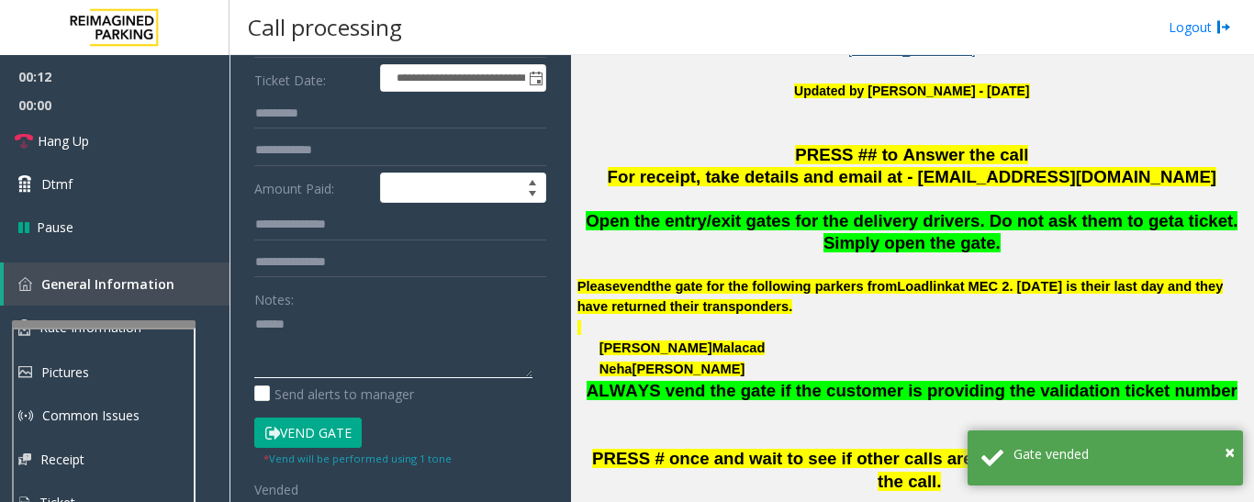
paste textarea "**********"
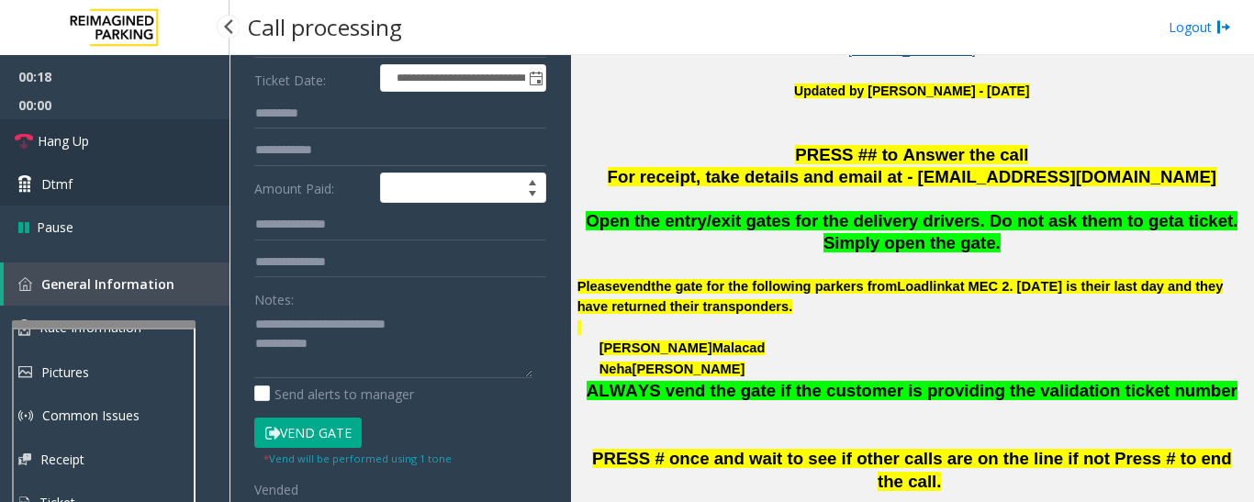
drag, startPoint x: 50, startPoint y: 148, endPoint x: 1, endPoint y: 178, distance: 58.1
click at [50, 148] on span "Hang Up" at bounding box center [63, 140] width 51 height 19
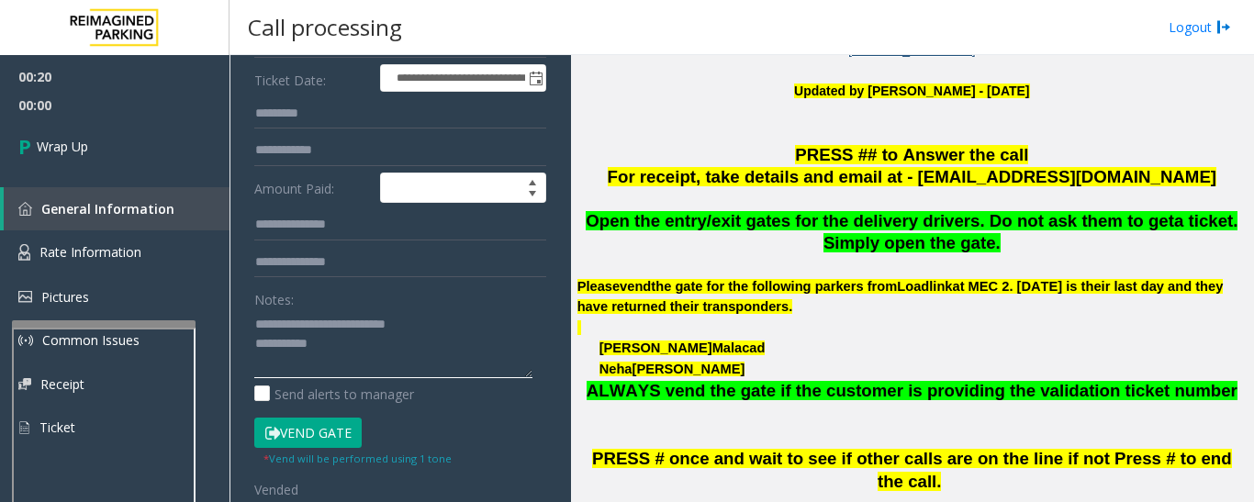
click at [422, 351] on textarea at bounding box center [393, 343] width 278 height 69
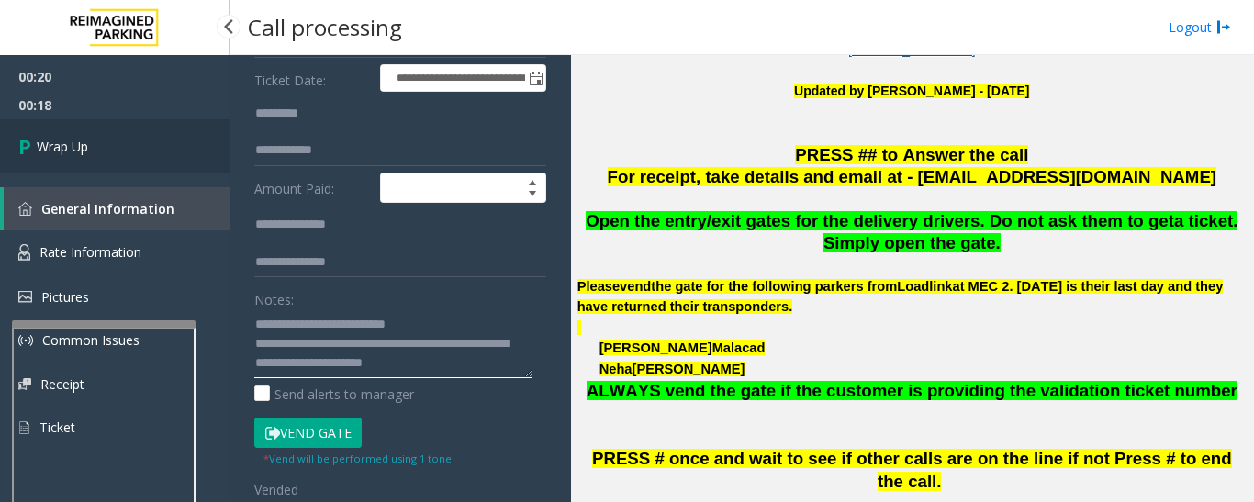
type textarea "**********"
click at [50, 145] on span "Wrap Up" at bounding box center [62, 146] width 51 height 19
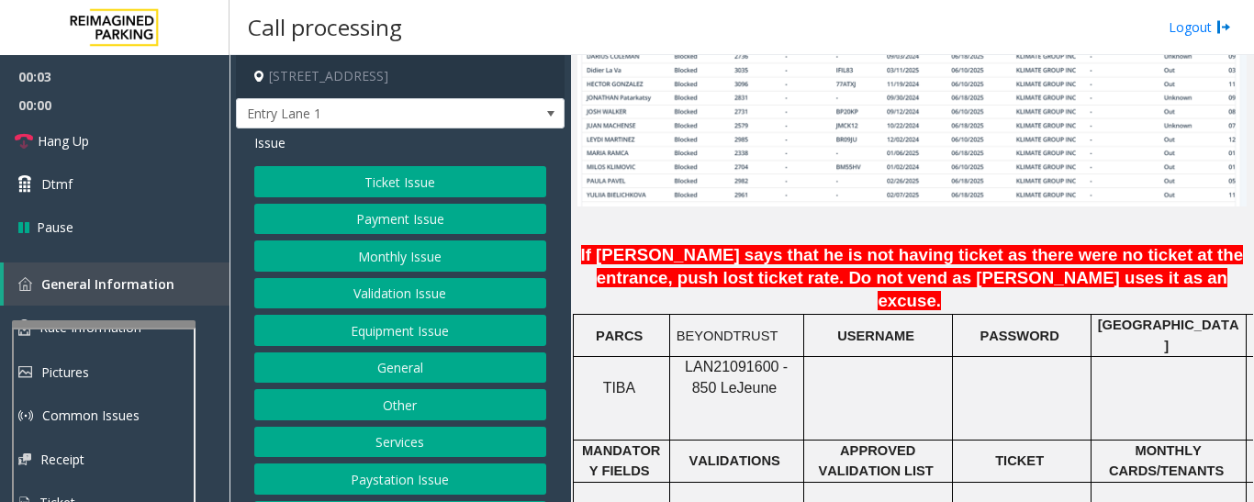
scroll to position [1377, 0]
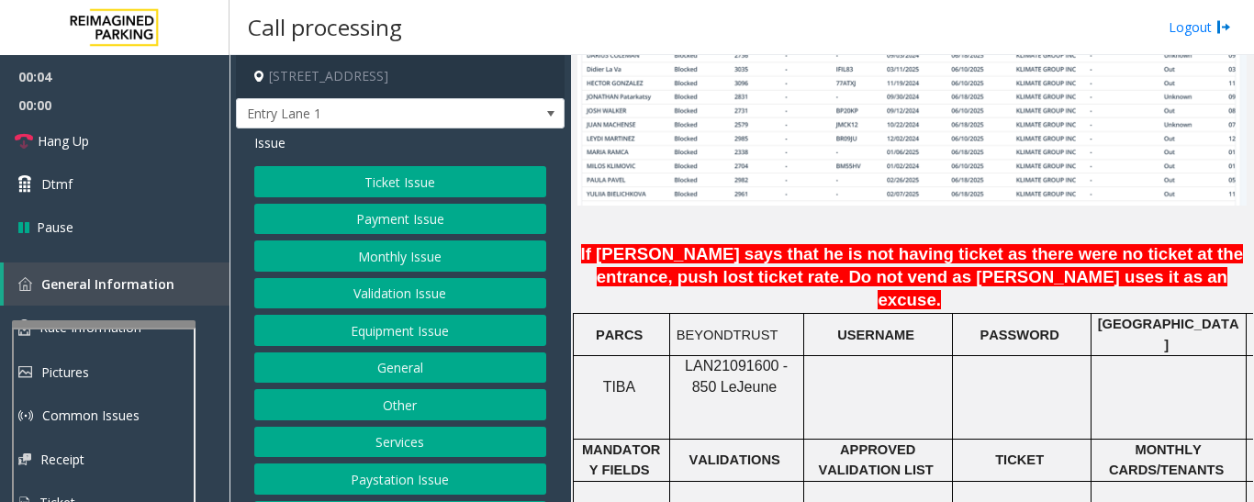
click at [712, 358] on span "LAN21091600 - 850 Le" at bounding box center [736, 376] width 103 height 36
copy span "LAN21091600"
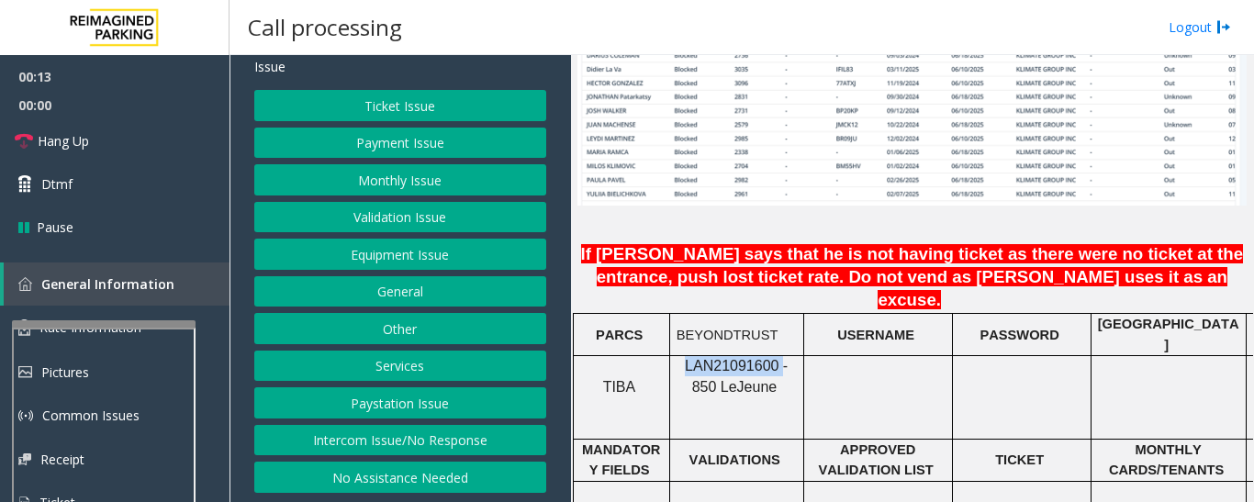
drag, startPoint x: 468, startPoint y: 445, endPoint x: 486, endPoint y: 445, distance: 17.4
click at [468, 445] on button "Intercom Issue/No Response" at bounding box center [400, 440] width 292 height 31
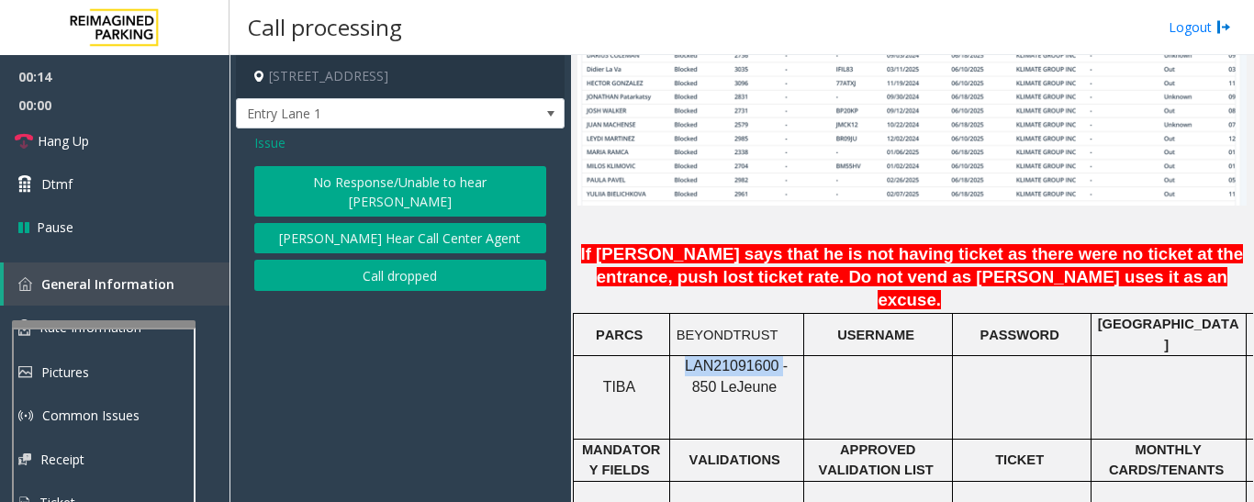
click at [493, 185] on button "No Response/Unable to hear [PERSON_NAME]" at bounding box center [400, 191] width 292 height 50
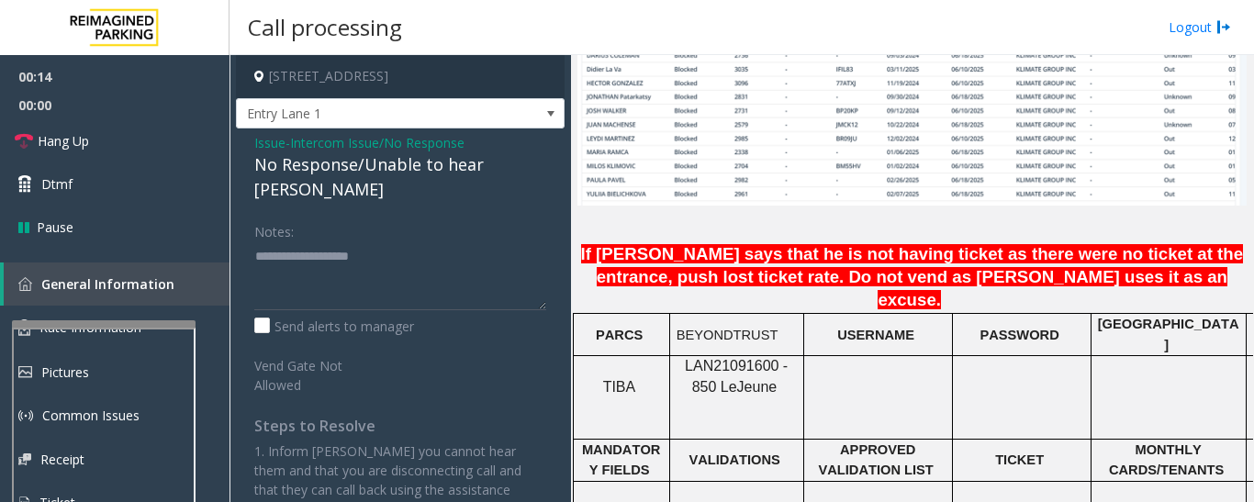
click at [493, 169] on div "No Response/Unable to hear [PERSON_NAME]" at bounding box center [400, 177] width 292 height 50
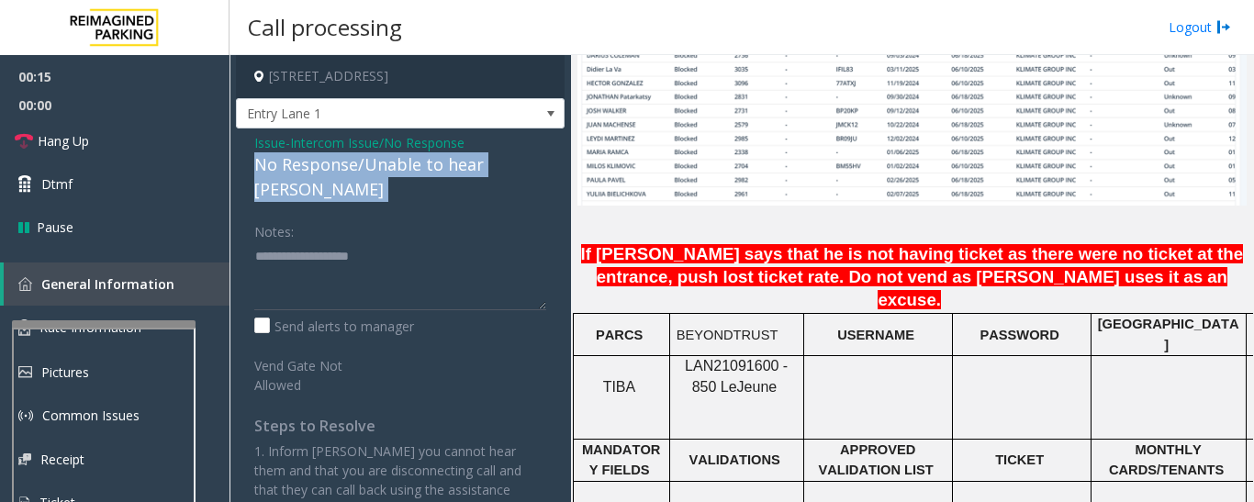
click at [493, 169] on div "No Response/Unable to hear [PERSON_NAME]" at bounding box center [400, 177] width 292 height 50
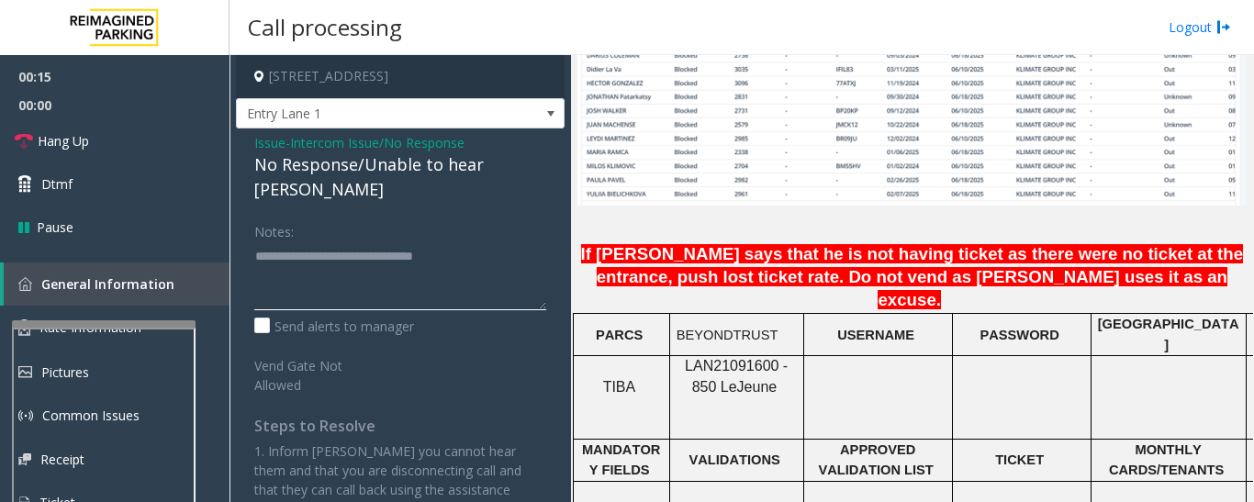
click at [509, 241] on textarea at bounding box center [400, 275] width 292 height 69
type textarea "**********"
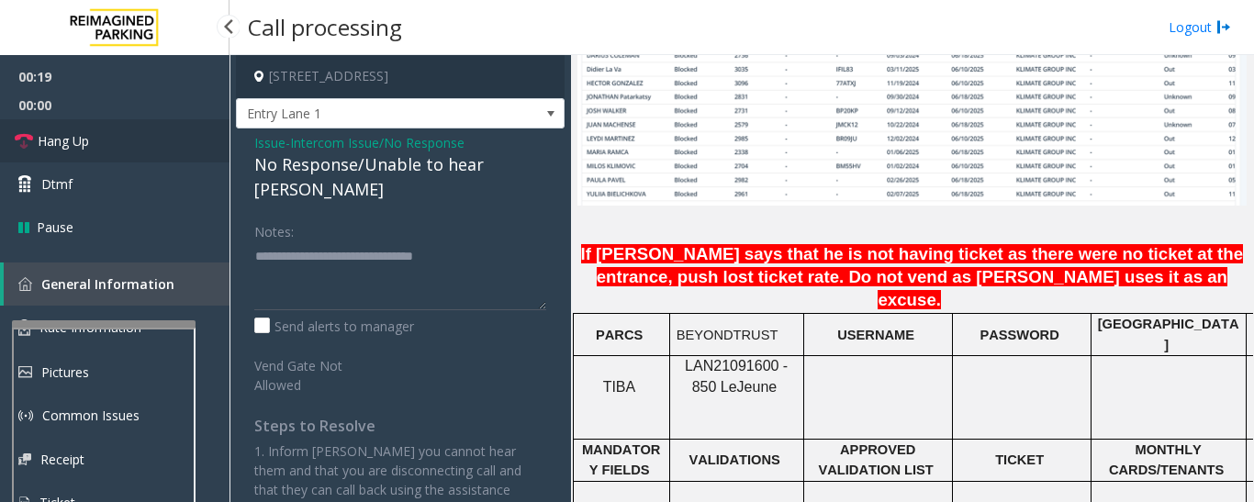
click at [28, 133] on icon at bounding box center [24, 141] width 18 height 18
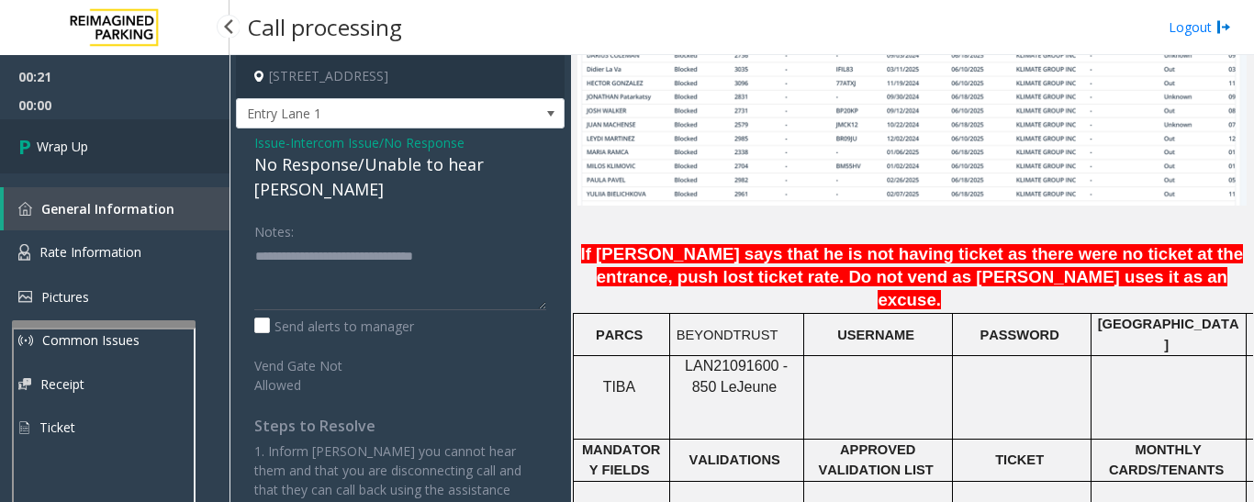
click at [121, 150] on link "Wrap Up" at bounding box center [114, 146] width 229 height 54
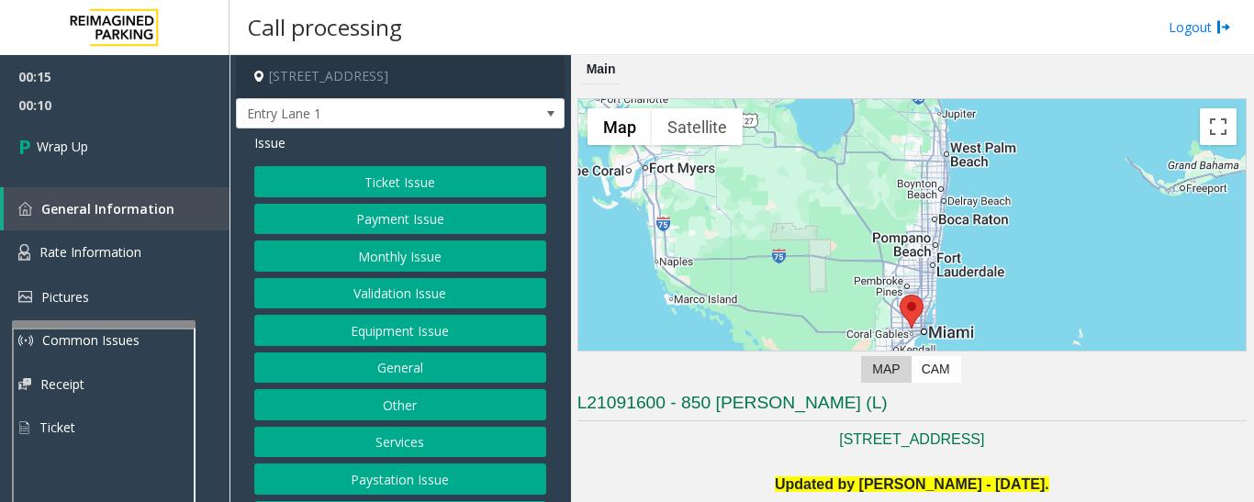
scroll to position [76, 0]
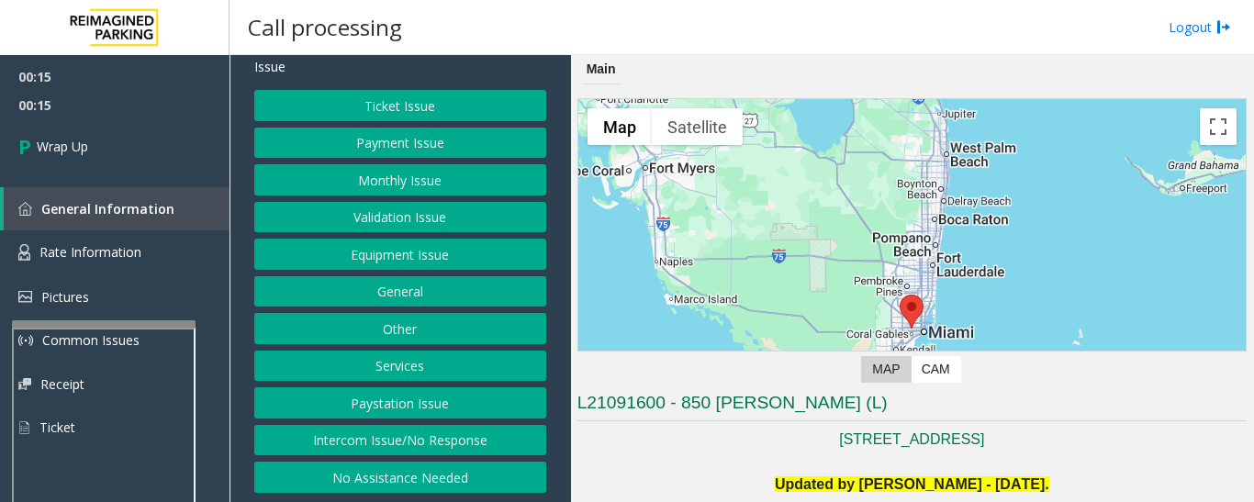
click at [443, 448] on button "Intercom Issue/No Response" at bounding box center [400, 440] width 292 height 31
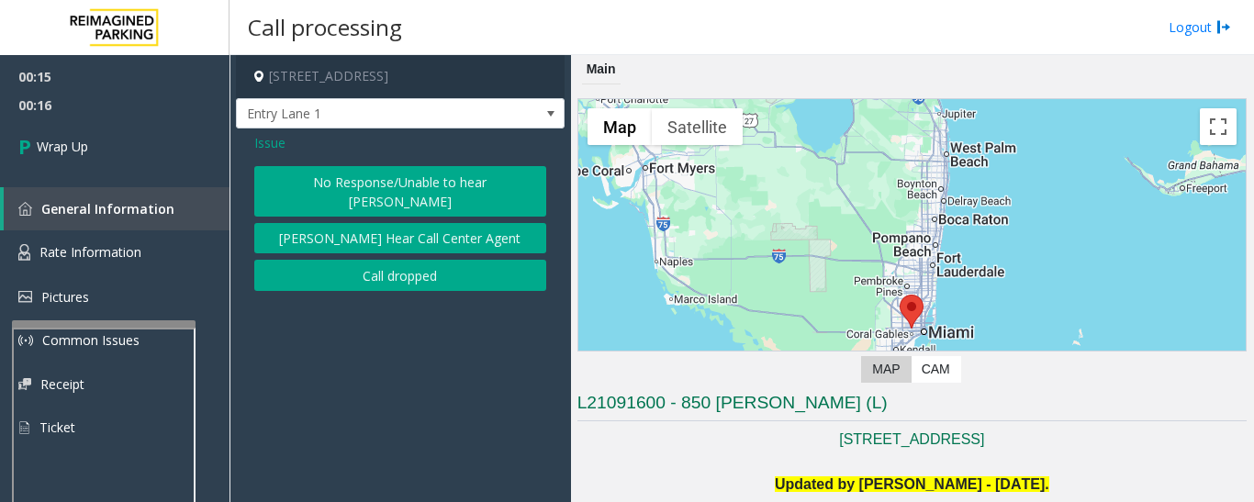
scroll to position [0, 0]
click at [399, 267] on button "Call dropped" at bounding box center [400, 275] width 292 height 31
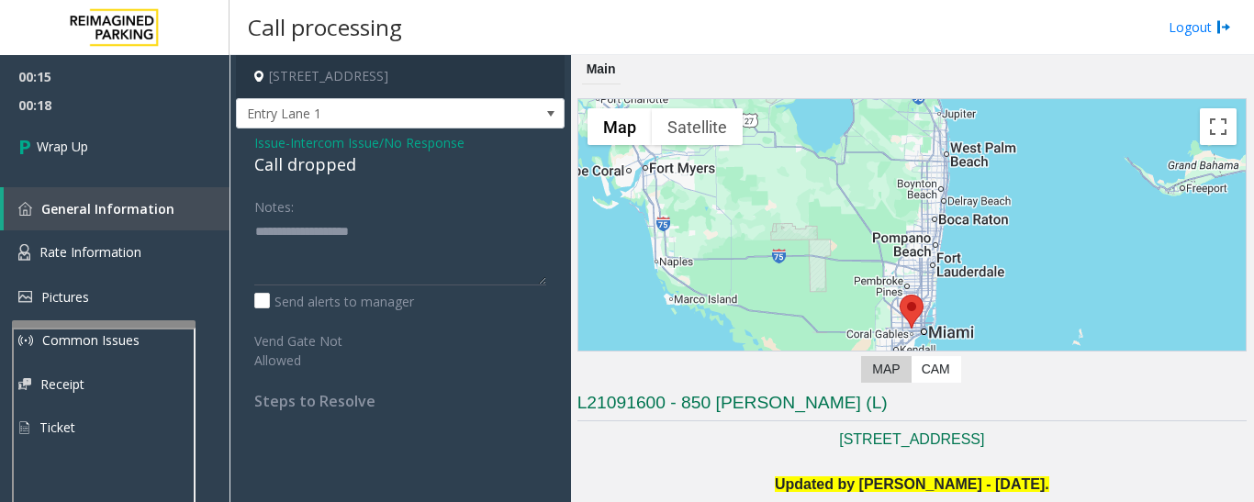
click at [311, 187] on div "Issue - Intercom Issue/No Response Call dropped Notes: Send alerts to manager V…" at bounding box center [400, 279] width 329 height 300
click at [315, 170] on div "Call dropped" at bounding box center [400, 164] width 292 height 25
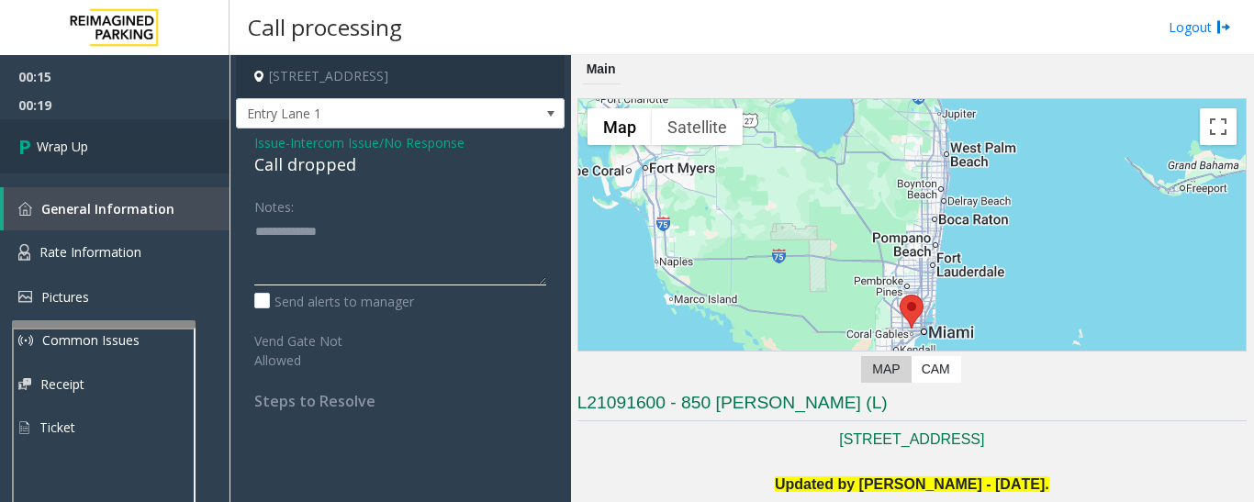
type textarea "**********"
click at [150, 173] on link "Wrap Up" at bounding box center [114, 146] width 229 height 54
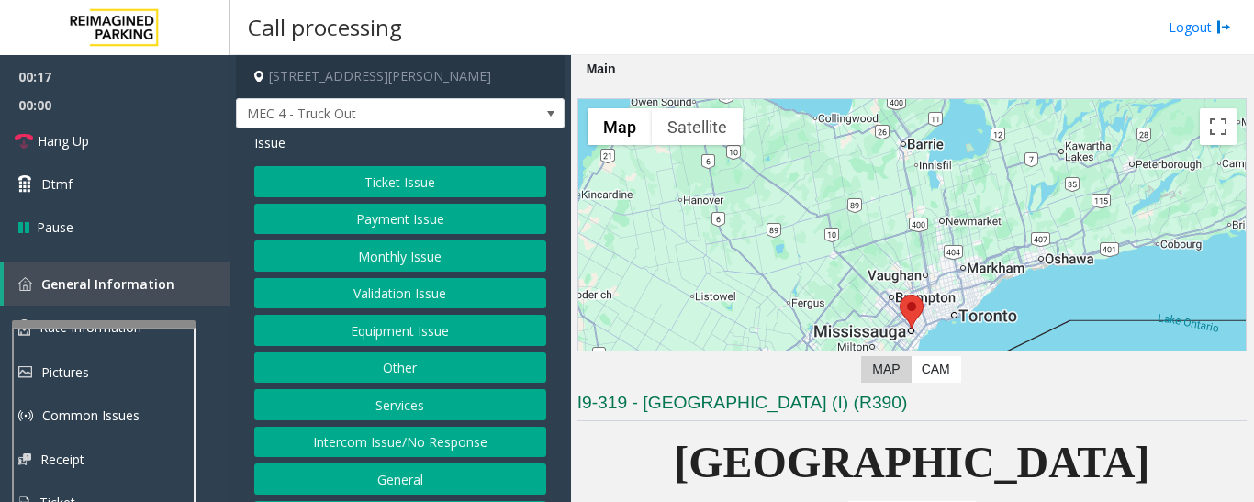
click at [353, 323] on button "Equipment Issue" at bounding box center [400, 330] width 292 height 31
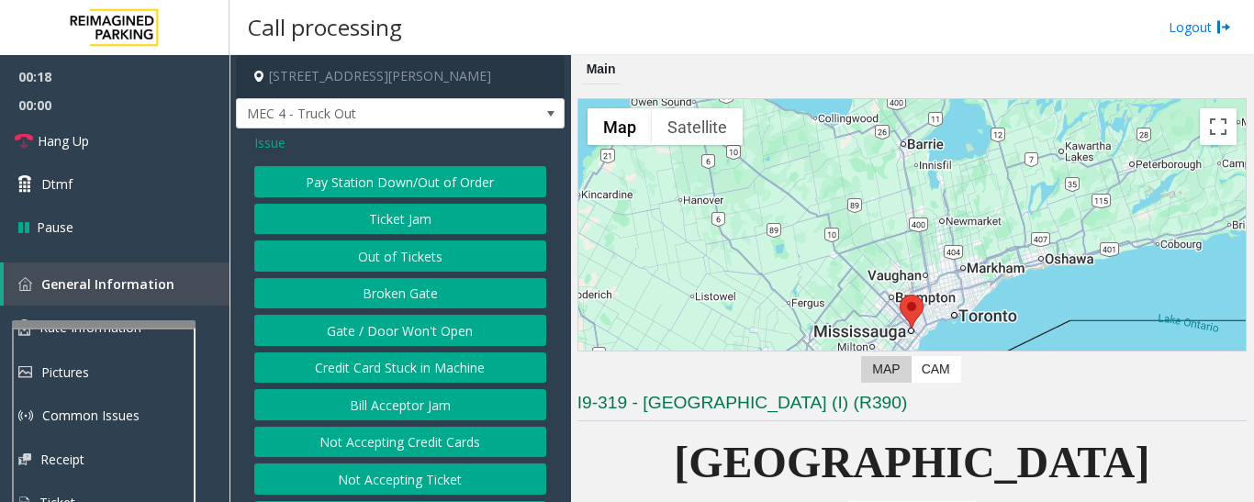
click at [371, 324] on button "Gate / Door Won't Open" at bounding box center [400, 330] width 292 height 31
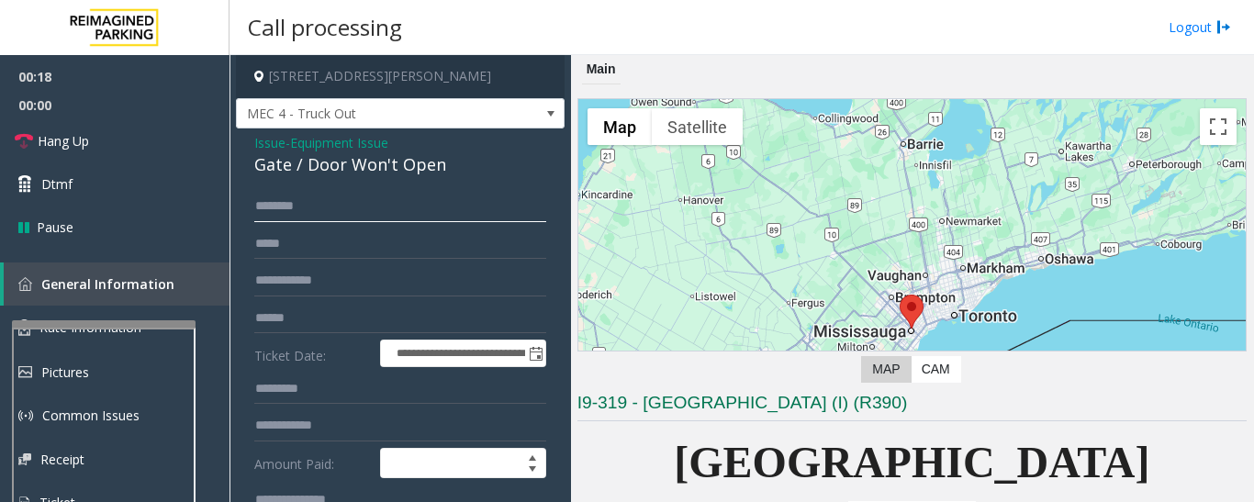
click at [373, 221] on input "text" at bounding box center [400, 206] width 292 height 31
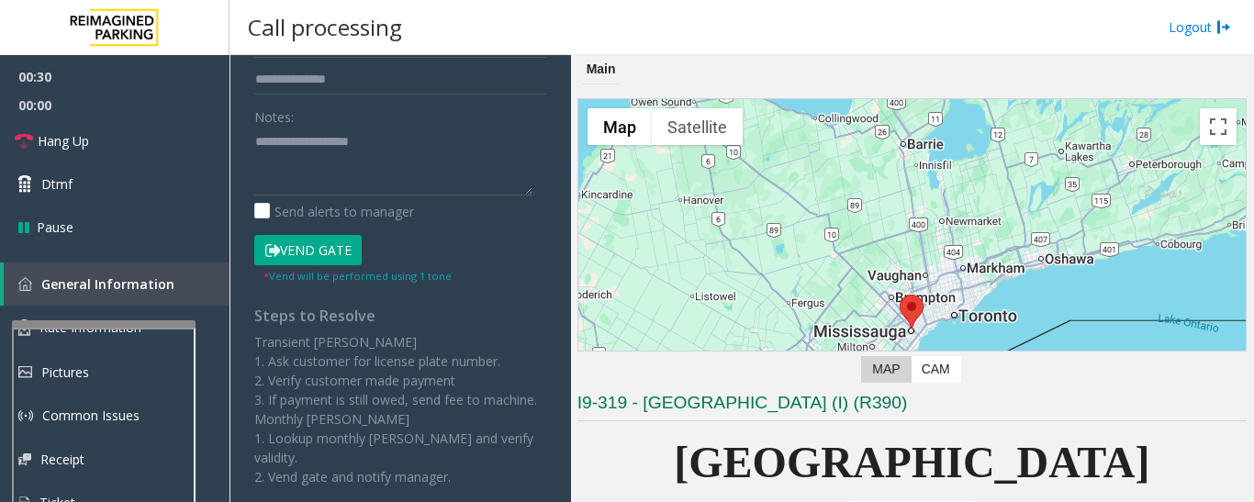
scroll to position [459, 0]
type input "****"
click at [353, 246] on button "Vend Gate" at bounding box center [307, 249] width 107 height 31
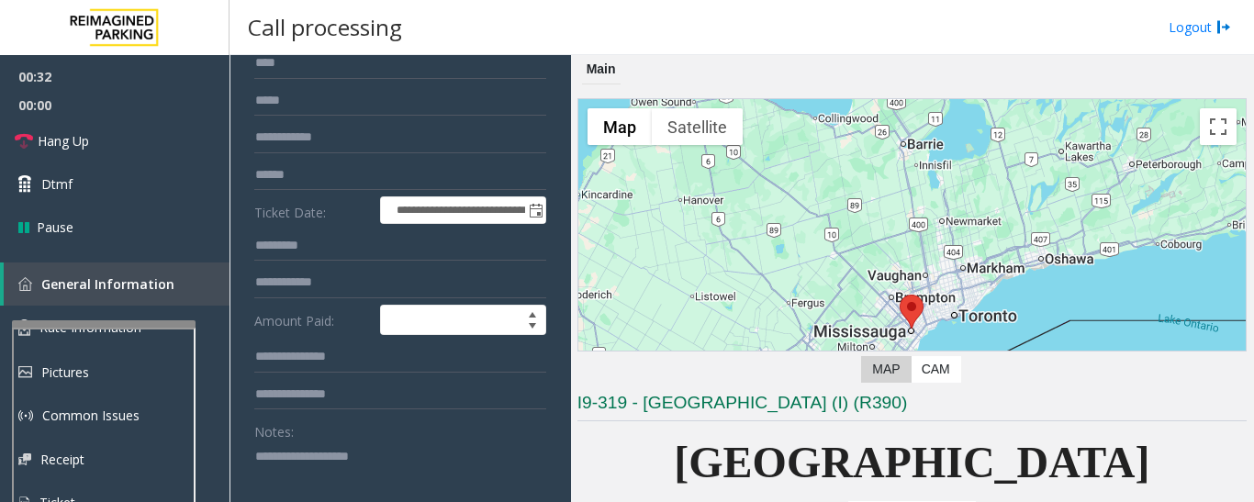
scroll to position [0, 0]
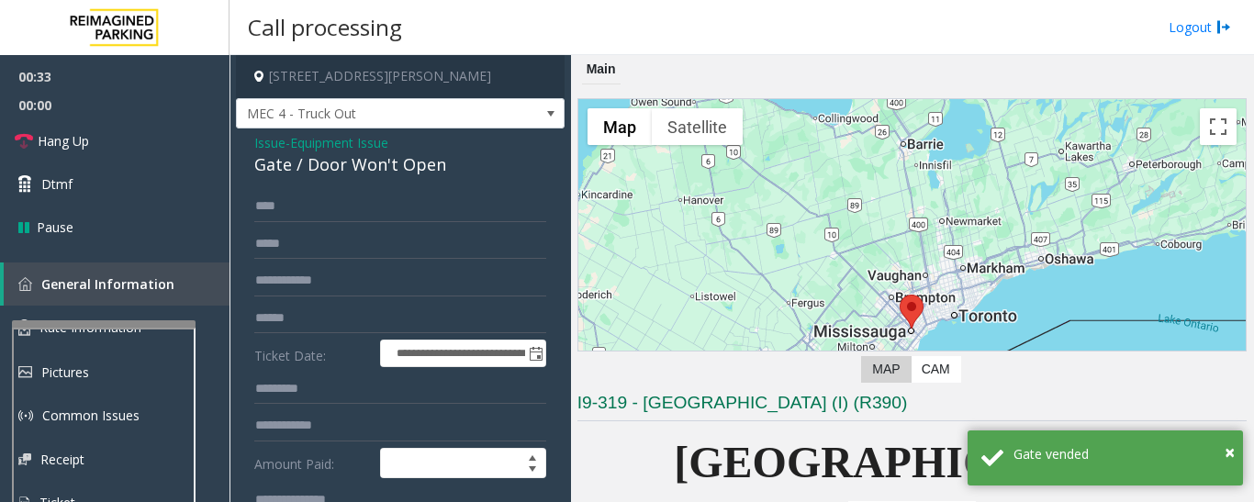
click at [372, 161] on div "Gate / Door Won't Open" at bounding box center [400, 164] width 292 height 25
copy div "Gate / Door Won't Open"
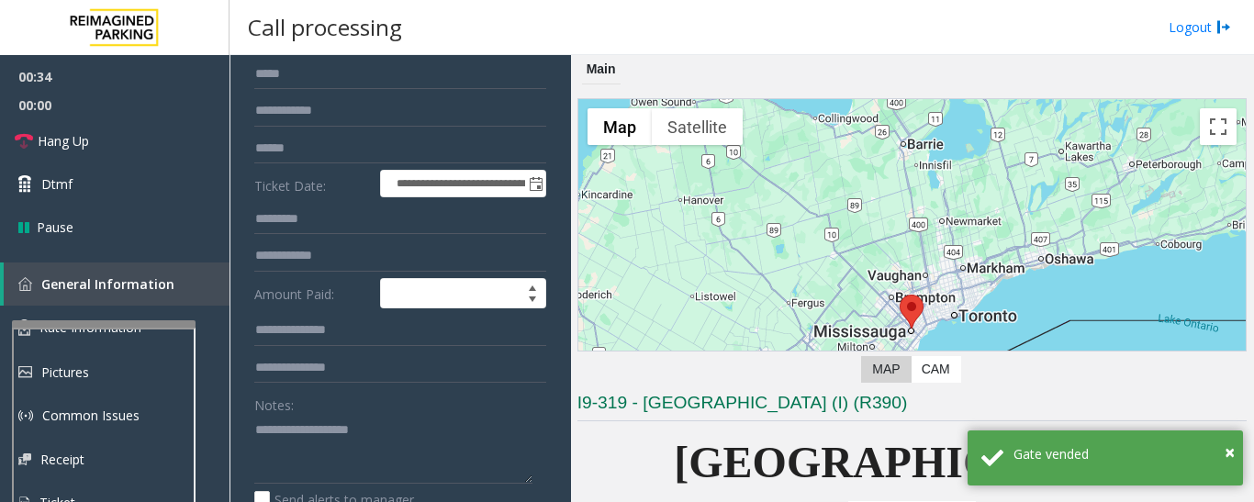
scroll to position [367, 0]
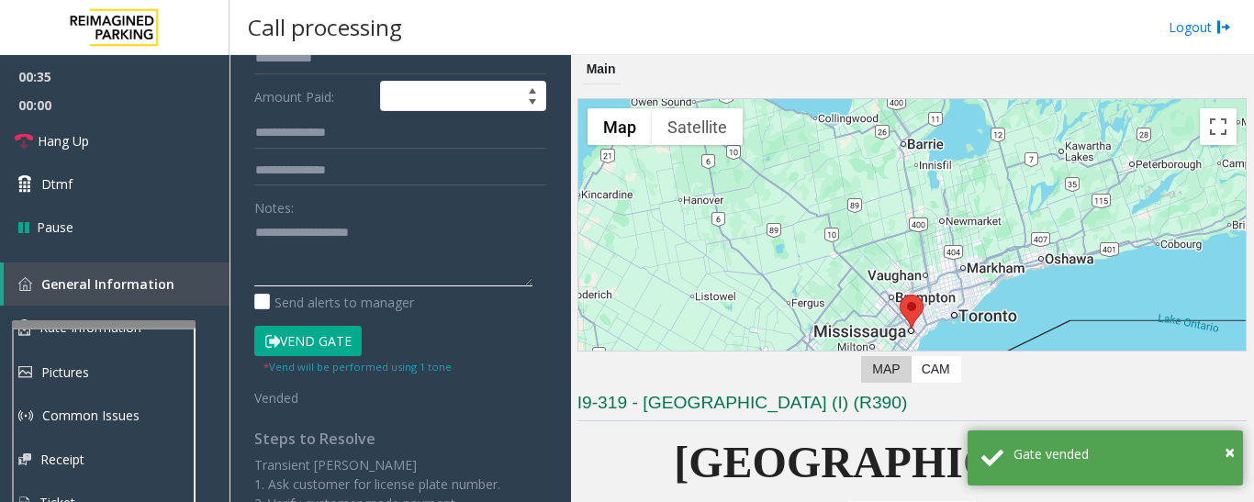
click at [361, 225] on textarea at bounding box center [393, 252] width 278 height 69
paste textarea "**********"
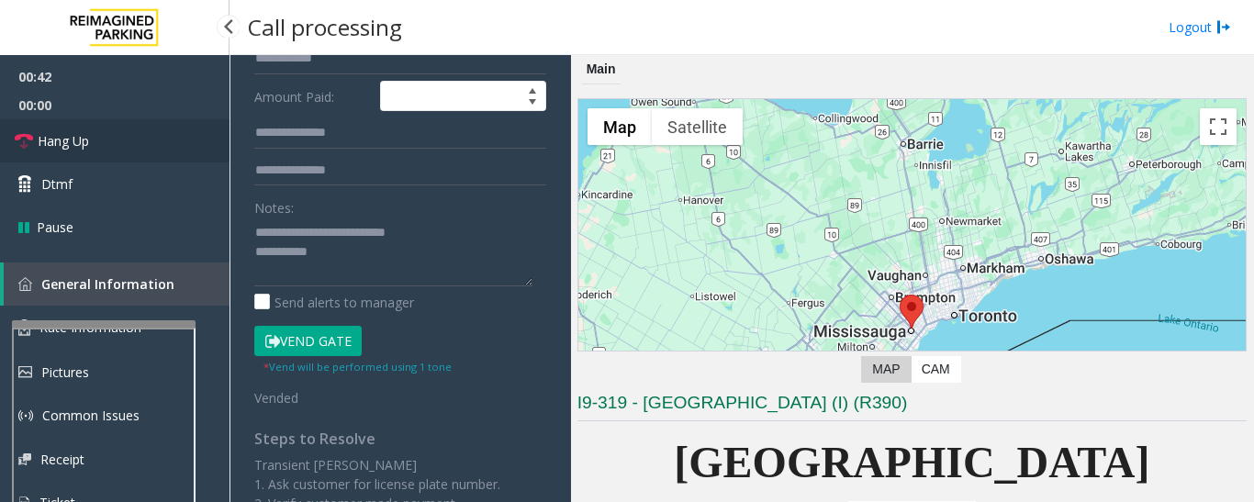
click at [174, 151] on link "Hang Up" at bounding box center [114, 140] width 229 height 43
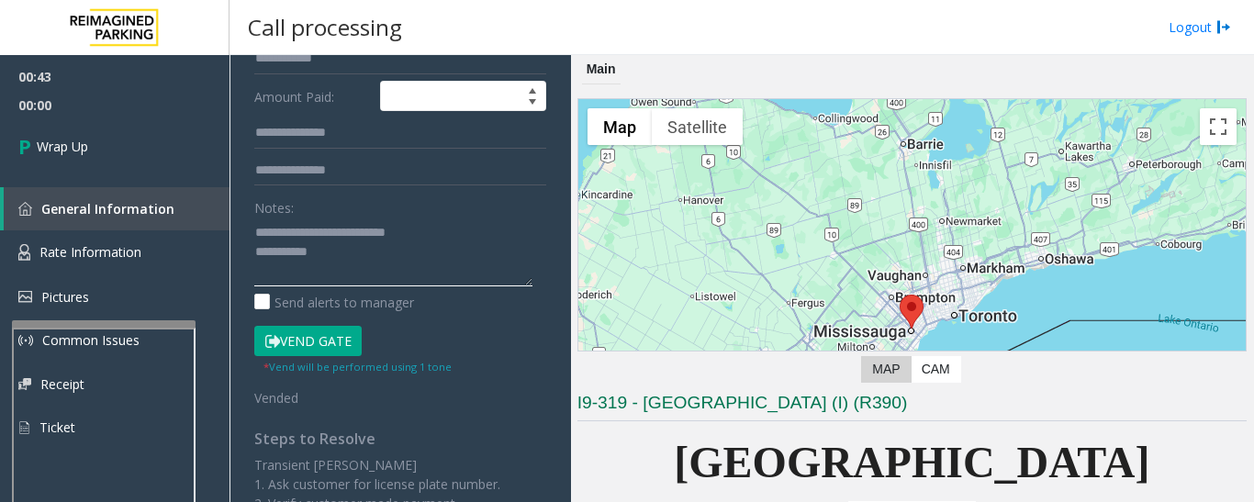
click at [386, 266] on textarea at bounding box center [393, 252] width 278 height 69
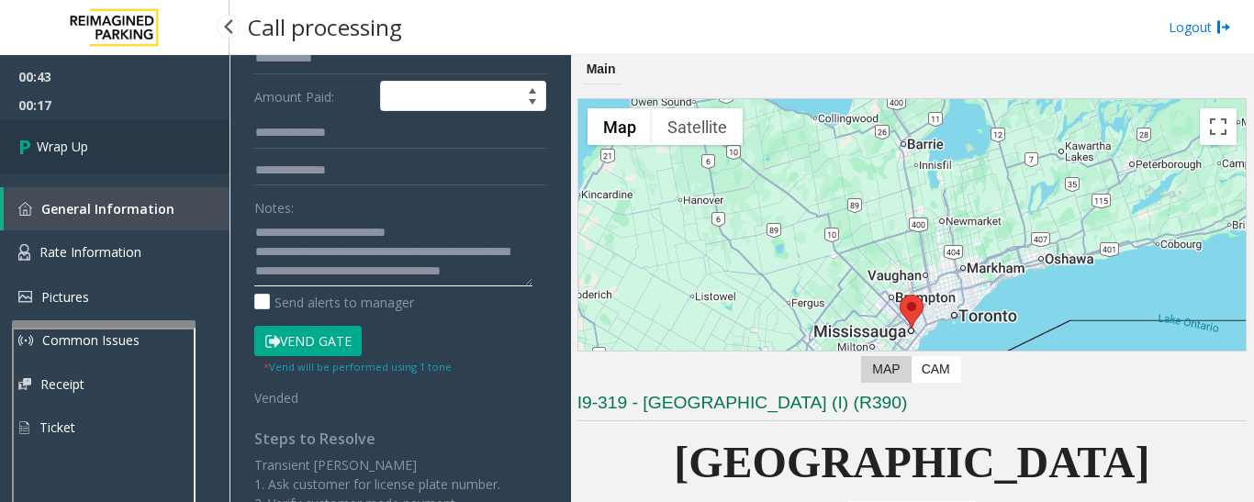
type textarea "**********"
click at [1, 156] on link "Wrap Up" at bounding box center [114, 146] width 229 height 54
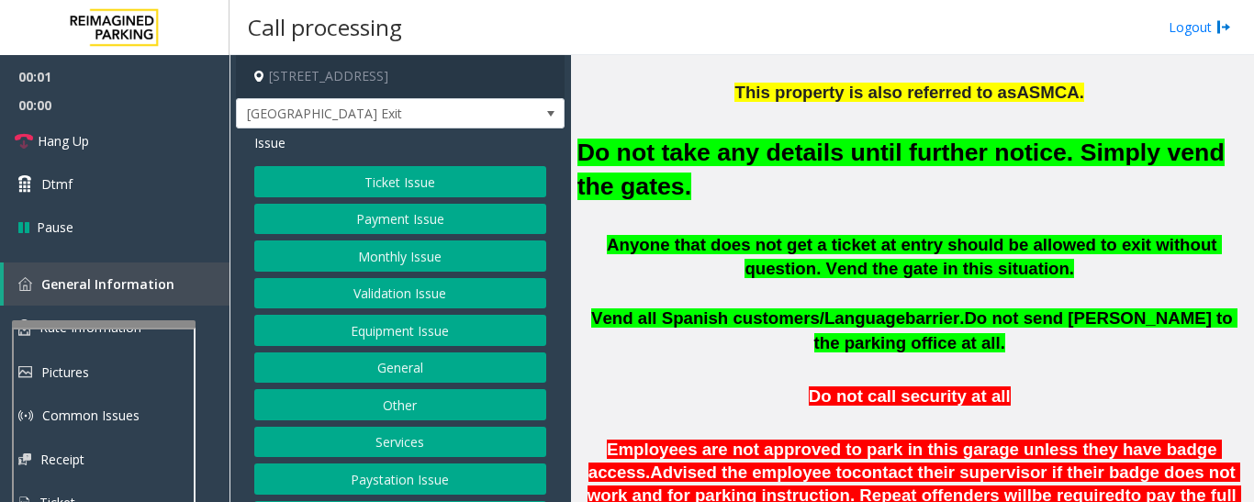
scroll to position [551, 0]
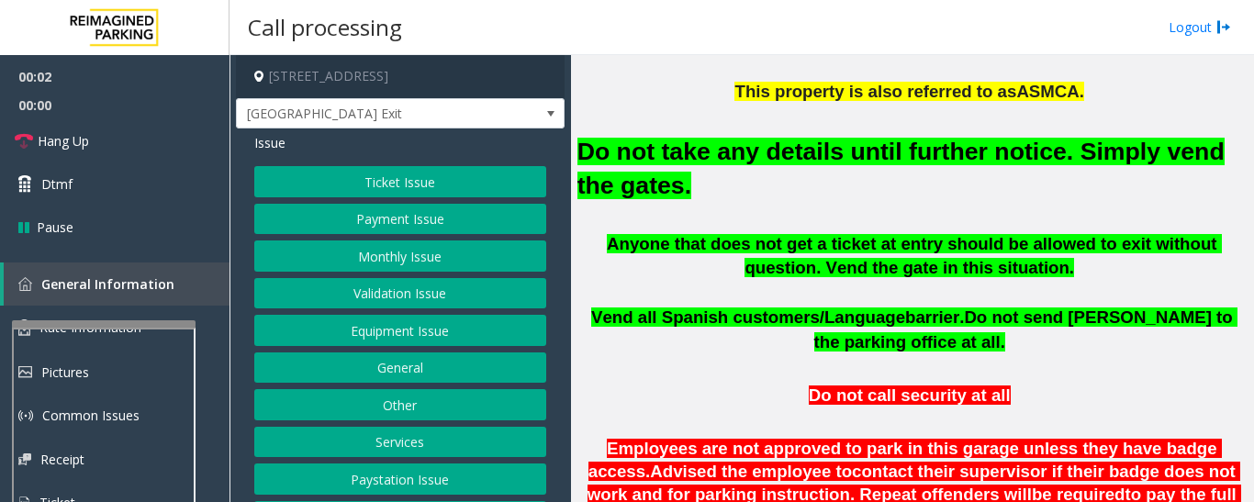
click at [478, 339] on button "Equipment Issue" at bounding box center [400, 330] width 292 height 31
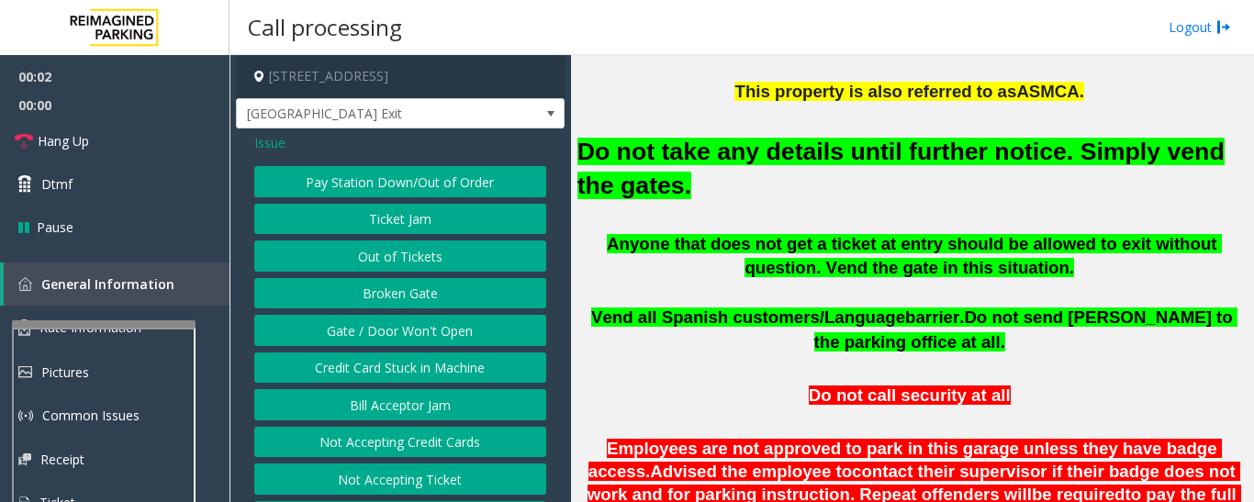
click at [436, 330] on button "Gate / Door Won't Open" at bounding box center [400, 330] width 292 height 31
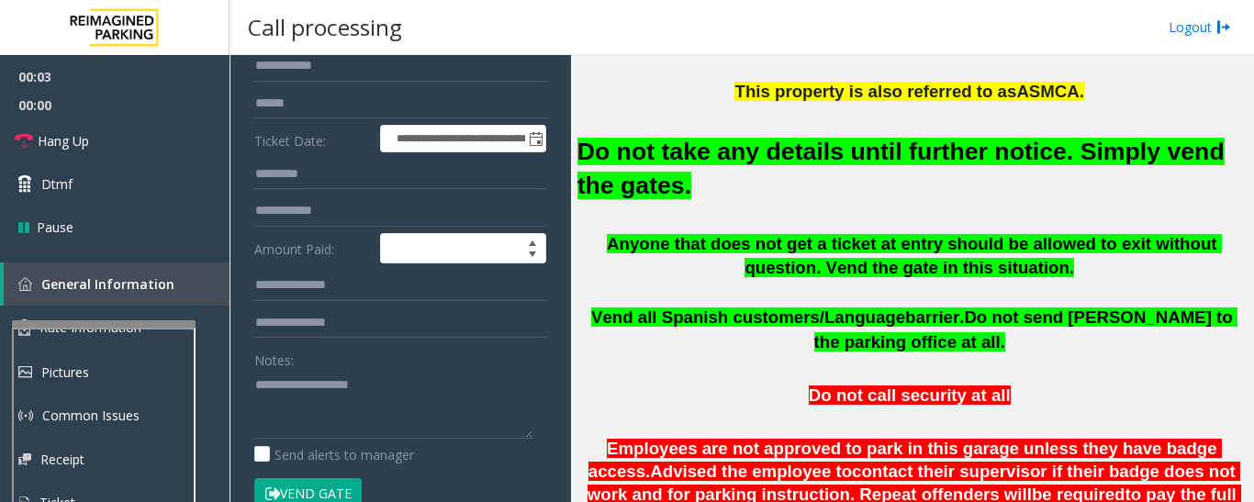
scroll to position [367, 0]
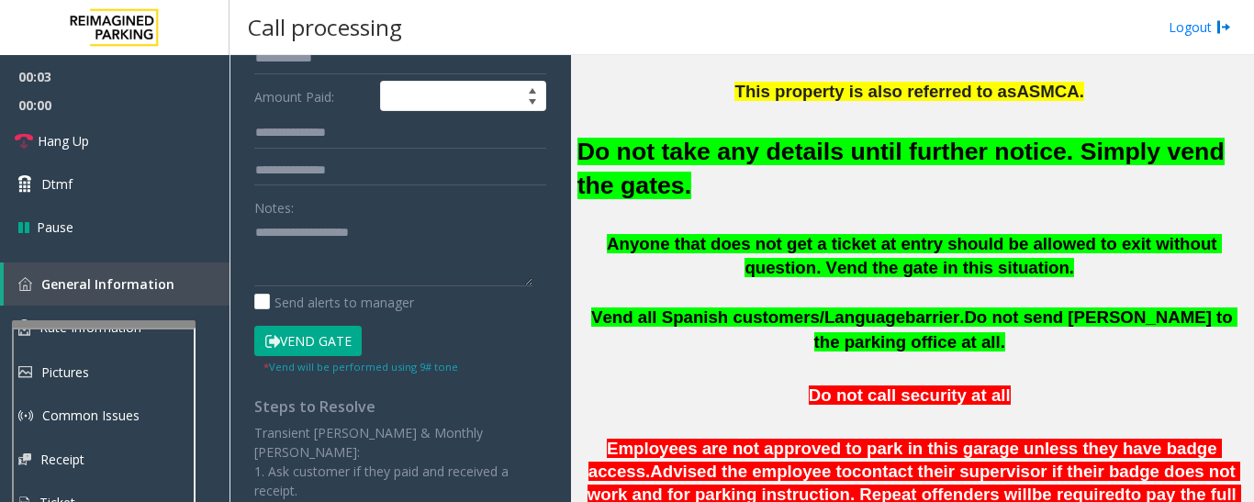
click at [316, 333] on button "Vend Gate" at bounding box center [307, 341] width 107 height 31
click at [725, 163] on font "Do not take any details until further notice. Simply vend the gates." at bounding box center [900, 168] width 647 height 61
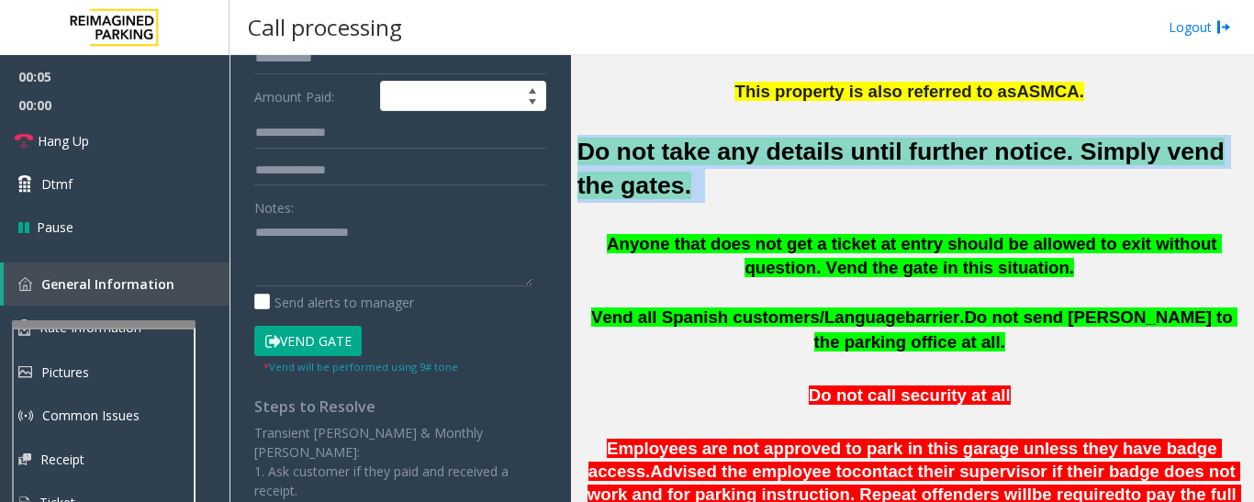
click at [725, 163] on font "Do not take any details until further notice. Simply vend the gates." at bounding box center [900, 168] width 647 height 61
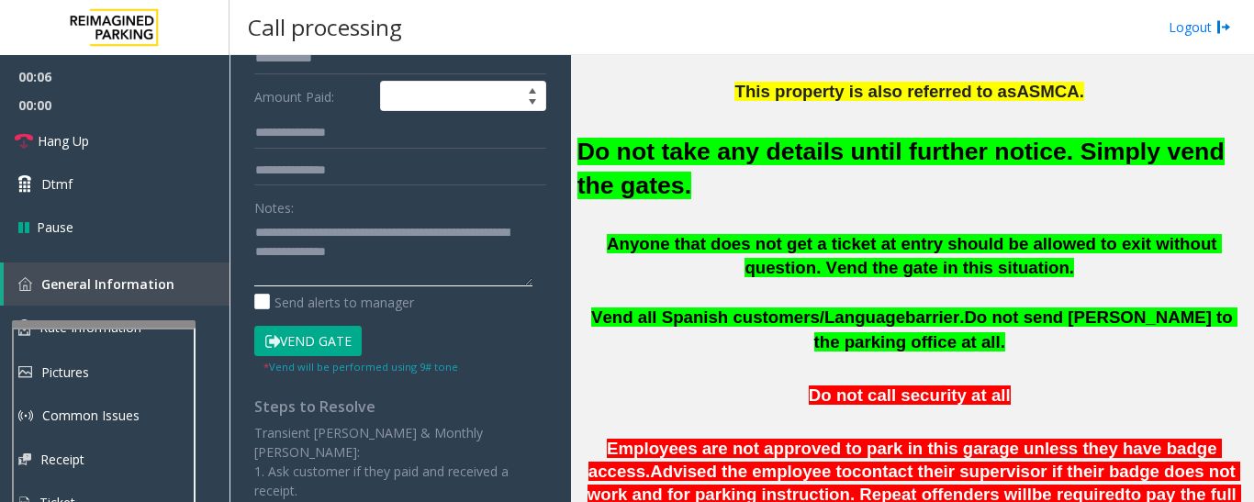
click at [424, 260] on textarea at bounding box center [393, 252] width 278 height 69
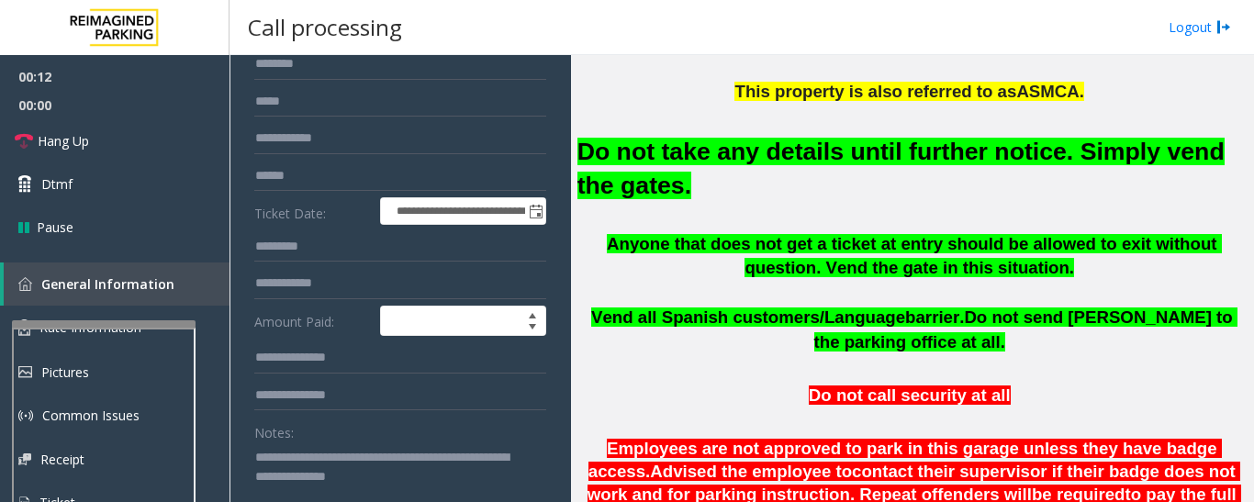
scroll to position [275, 0]
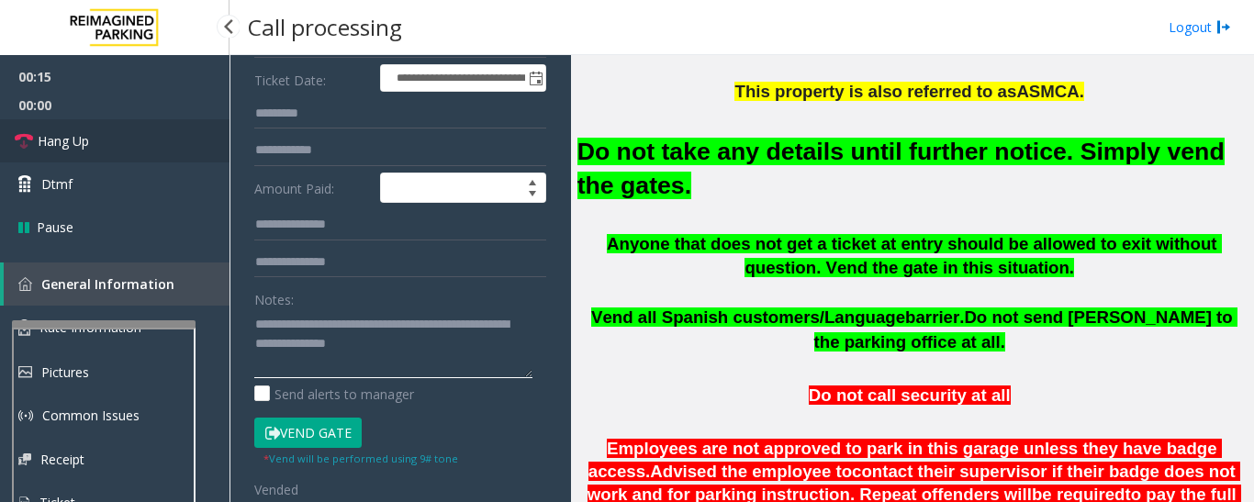
type textarea "**********"
click at [67, 137] on span "Hang Up" at bounding box center [63, 140] width 51 height 19
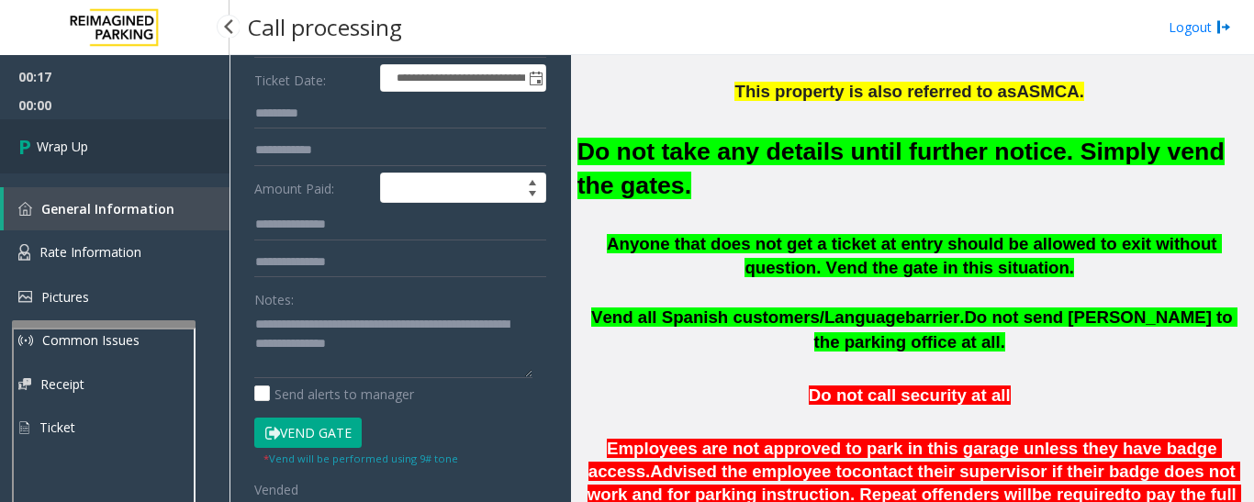
click at [67, 143] on span "Wrap Up" at bounding box center [62, 146] width 51 height 19
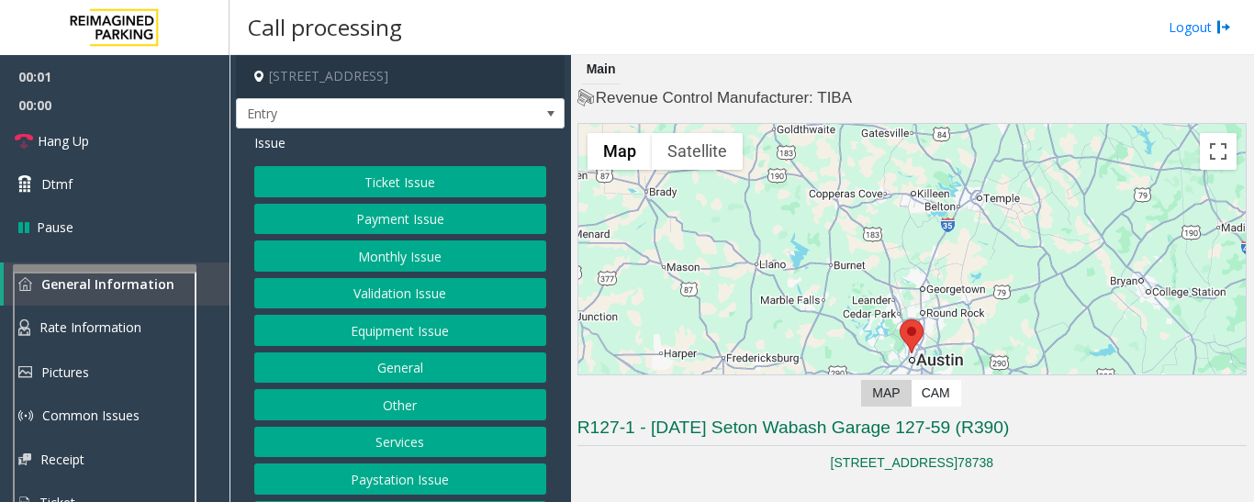
click at [166, 267] on div at bounding box center [105, 267] width 184 height 7
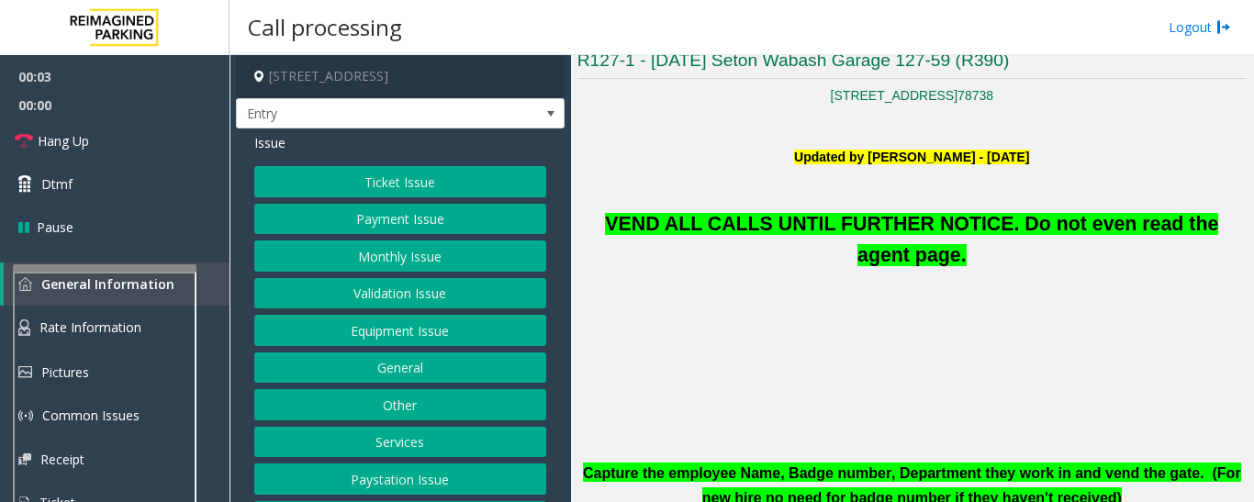
click at [439, 330] on button "Equipment Issue" at bounding box center [400, 330] width 292 height 31
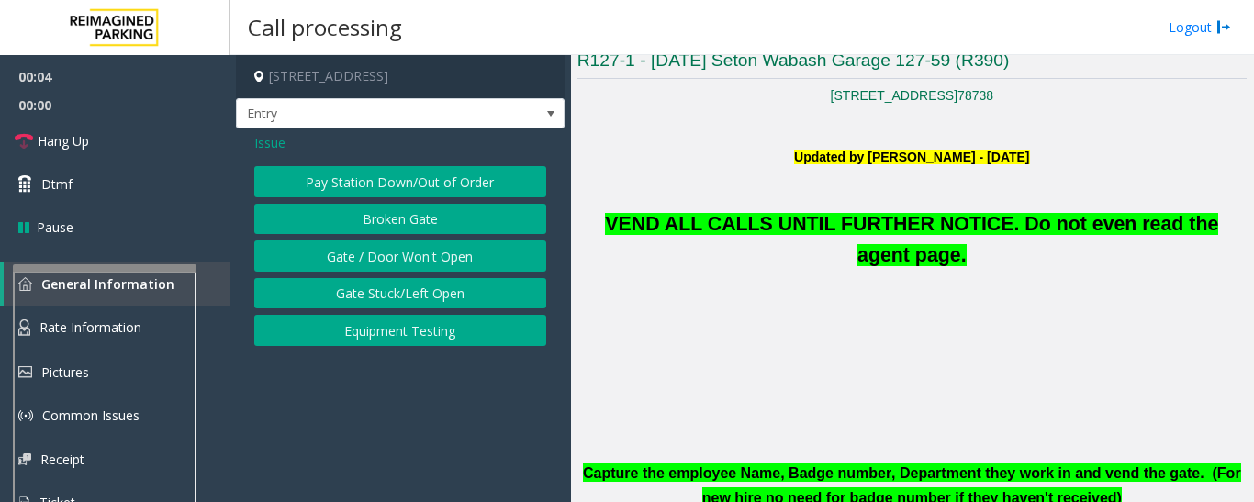
click at [439, 263] on button "Gate / Door Won't Open" at bounding box center [400, 255] width 292 height 31
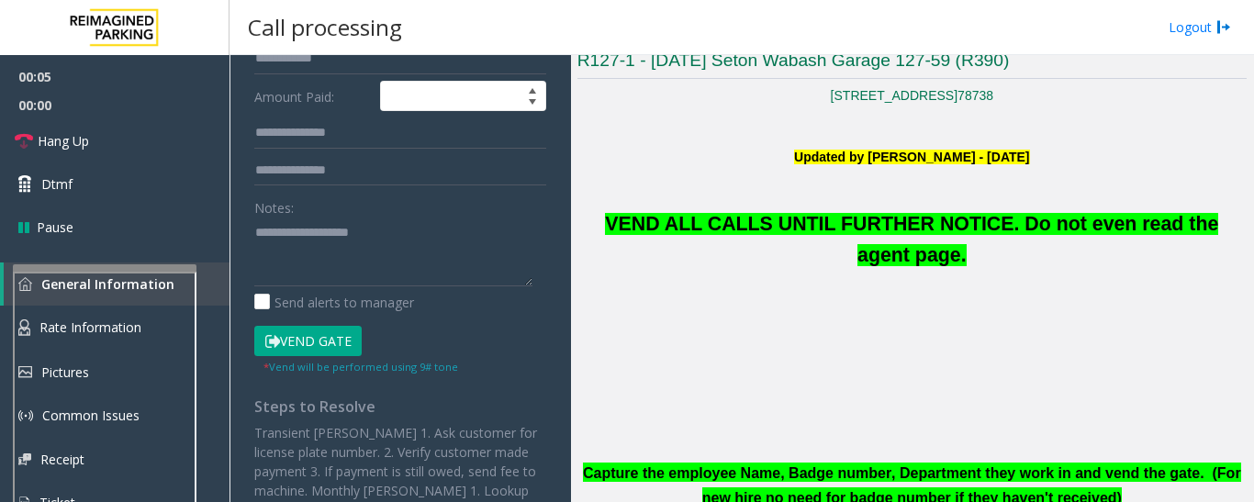
click at [309, 333] on button "Vend Gate" at bounding box center [307, 341] width 107 height 31
click at [785, 216] on span "VEND ALL CALLS UNTIL FURTHER NOTICE. Do not even read the agent page." at bounding box center [911, 239] width 613 height 53
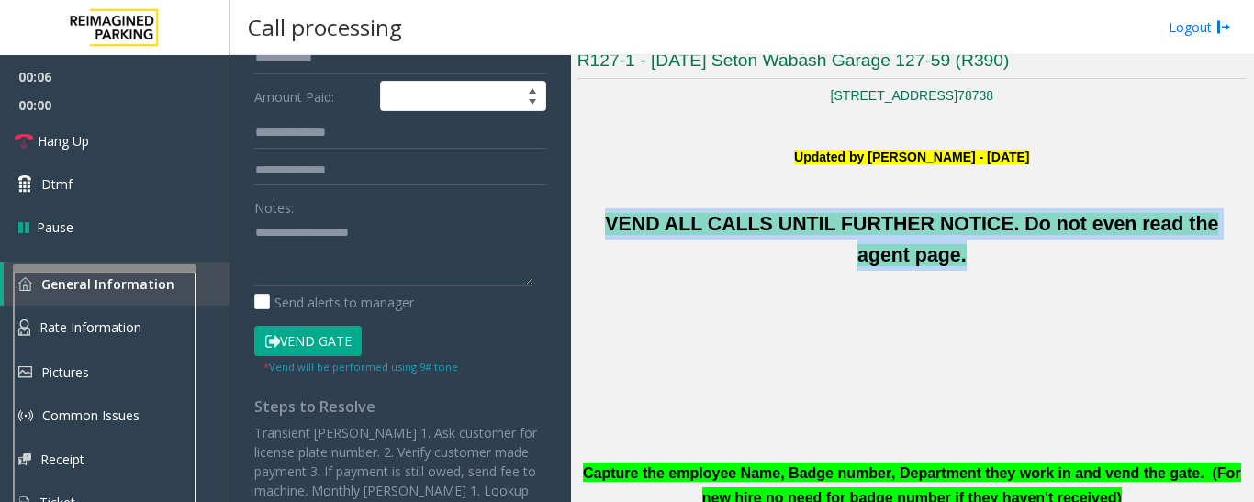
click at [785, 216] on span "VEND ALL CALLS UNTIL FURTHER NOTICE. Do not even read the agent page." at bounding box center [911, 239] width 613 height 53
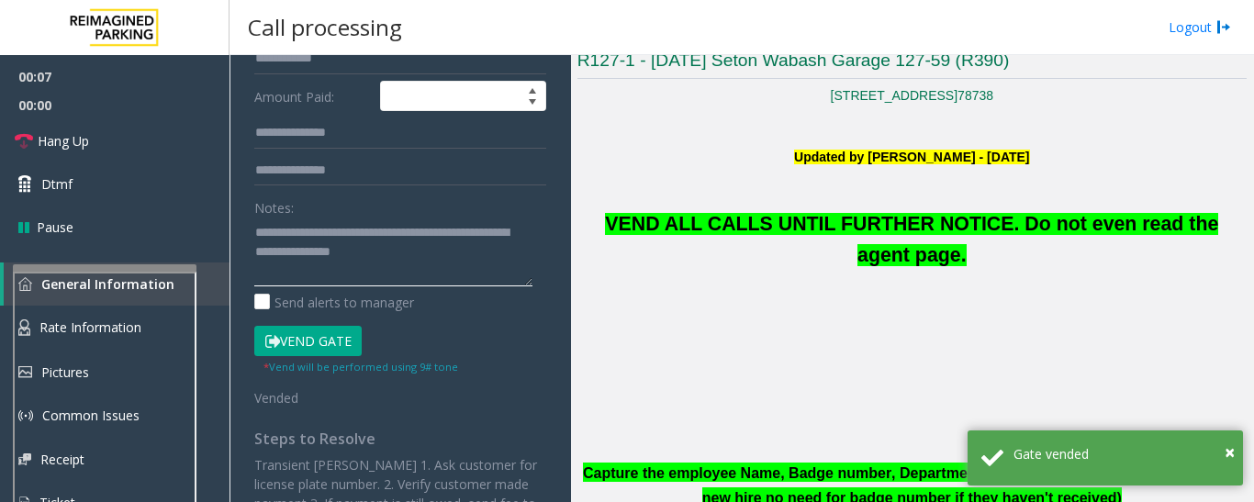
click at [479, 258] on textarea at bounding box center [393, 252] width 278 height 69
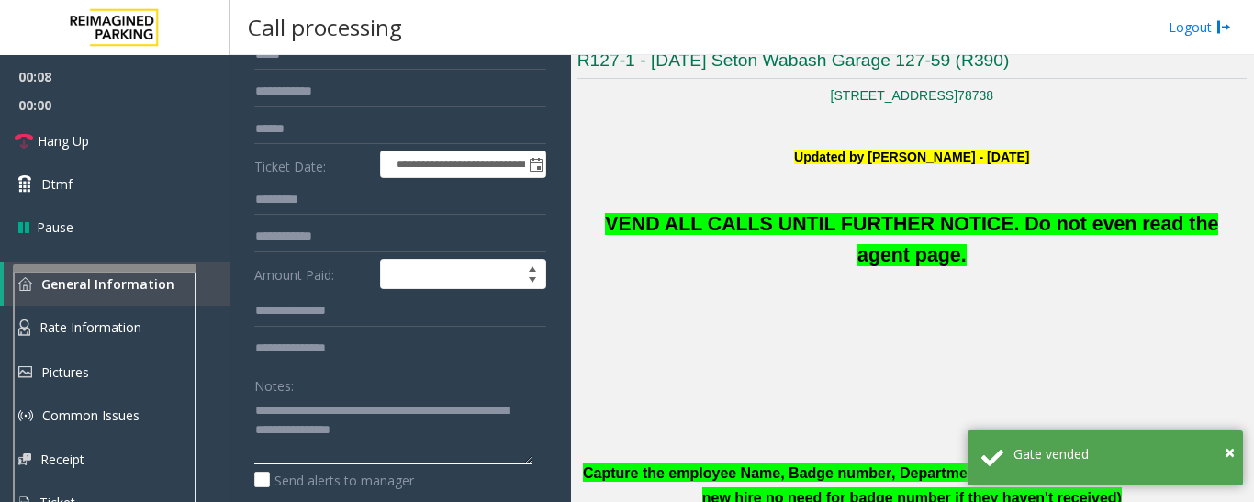
scroll to position [0, 0]
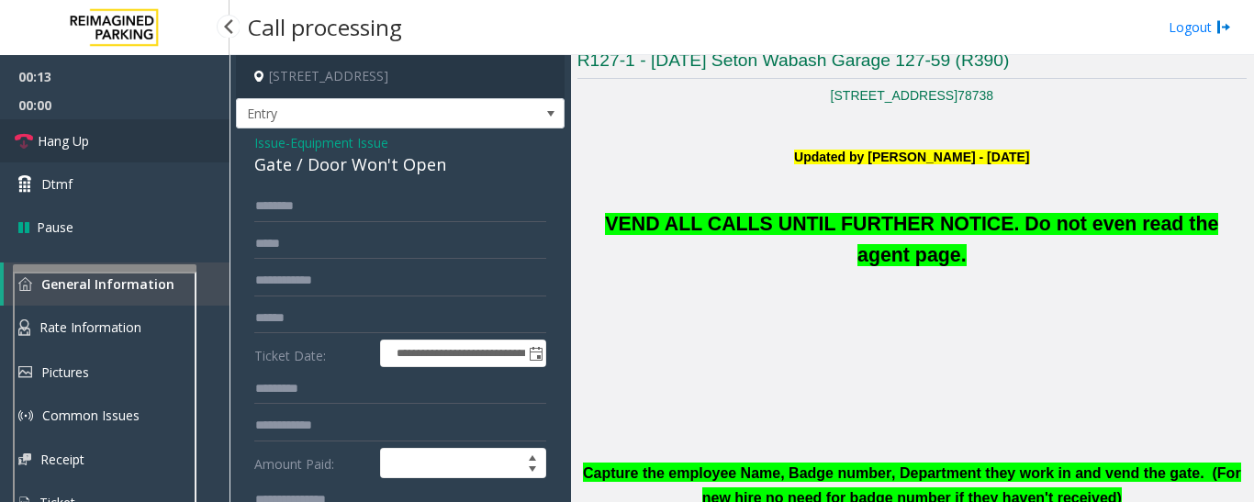
type textarea "**********"
click at [38, 143] on span "Hang Up" at bounding box center [63, 140] width 51 height 19
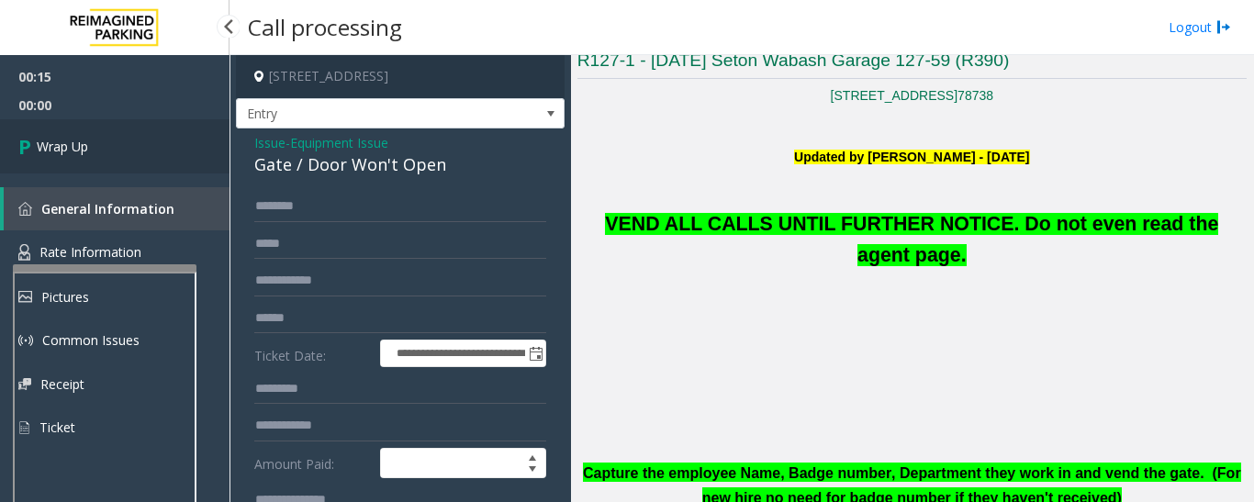
click at [93, 155] on link "Wrap Up" at bounding box center [114, 146] width 229 height 54
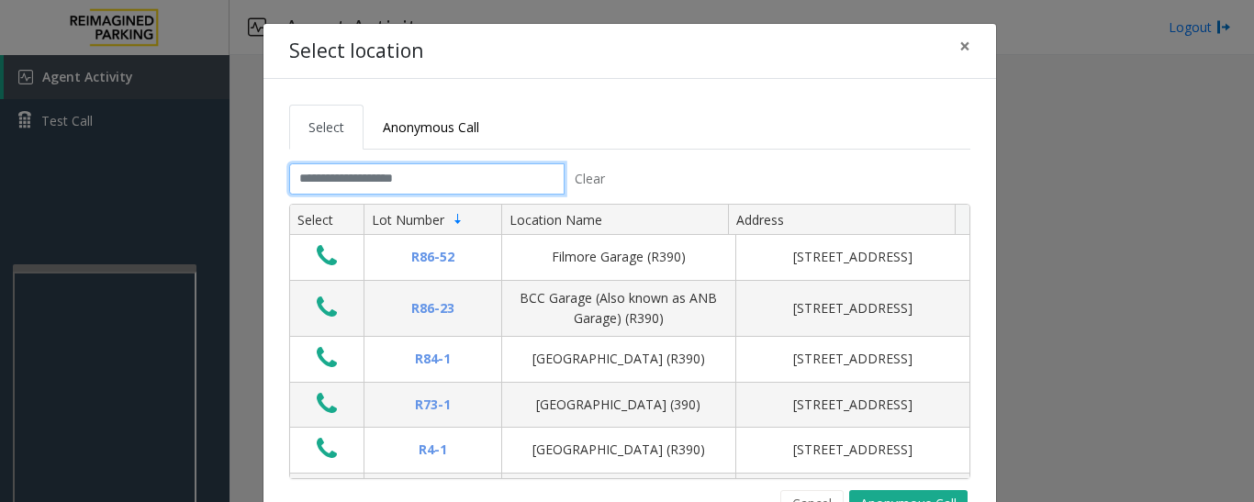
click at [438, 177] on input "text" at bounding box center [426, 178] width 275 height 31
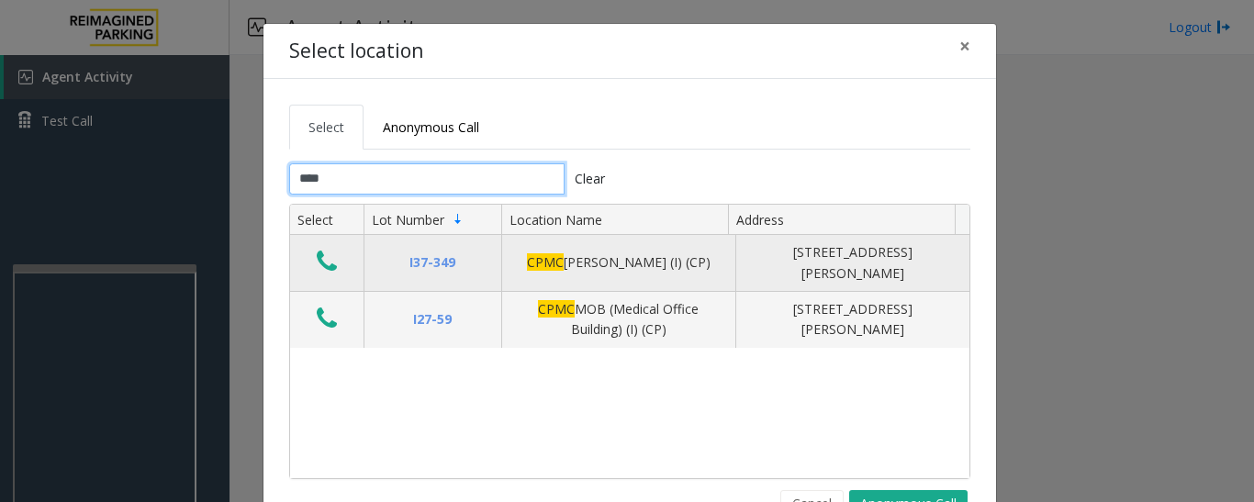
type input "****"
click at [326, 265] on icon "Data table" at bounding box center [327, 262] width 20 height 26
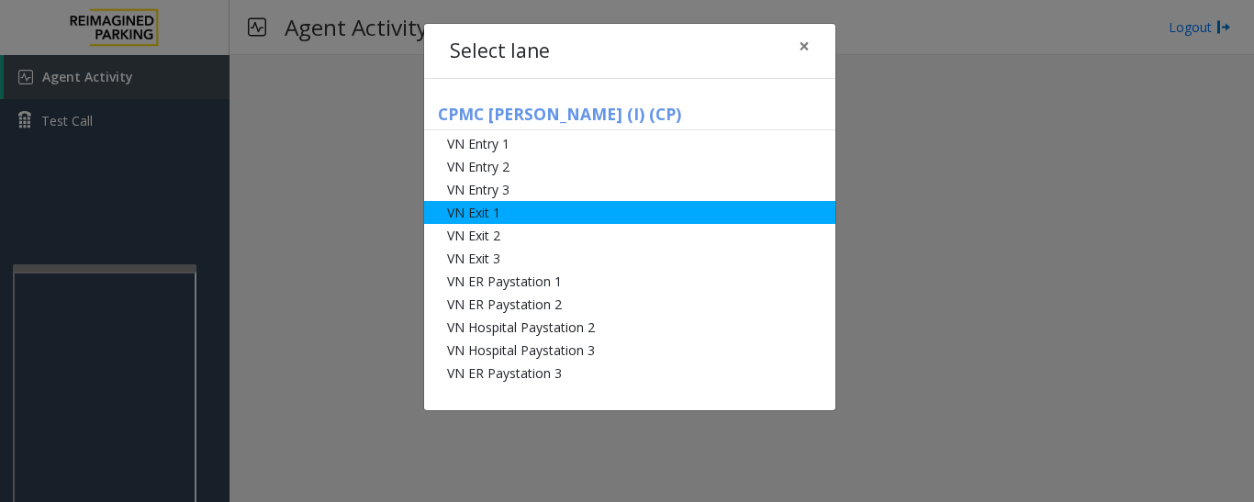
click at [520, 220] on li "VN Exit 1" at bounding box center [629, 212] width 411 height 23
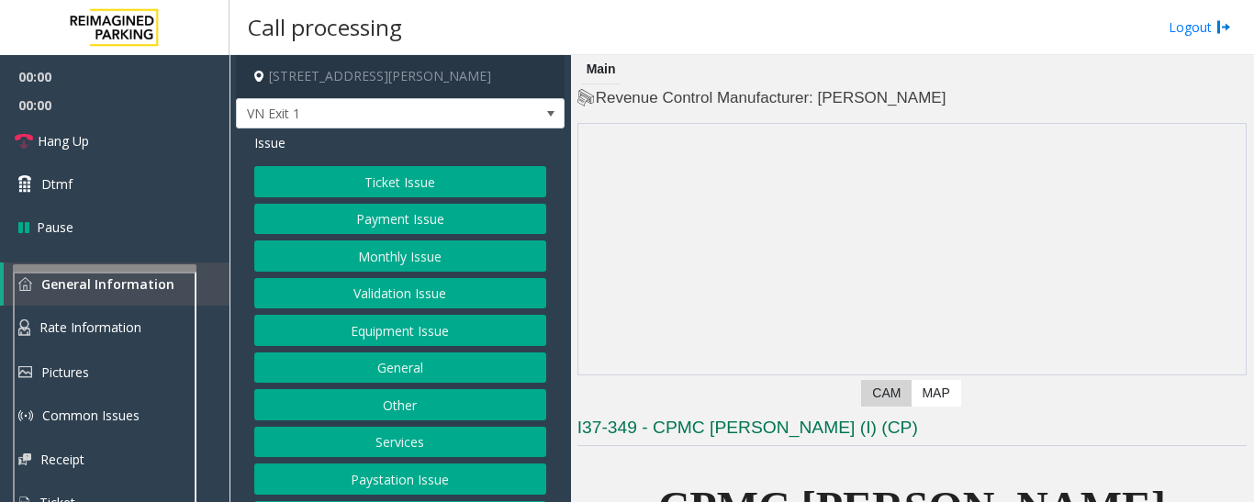
click at [412, 254] on button "Monthly Issue" at bounding box center [400, 255] width 292 height 31
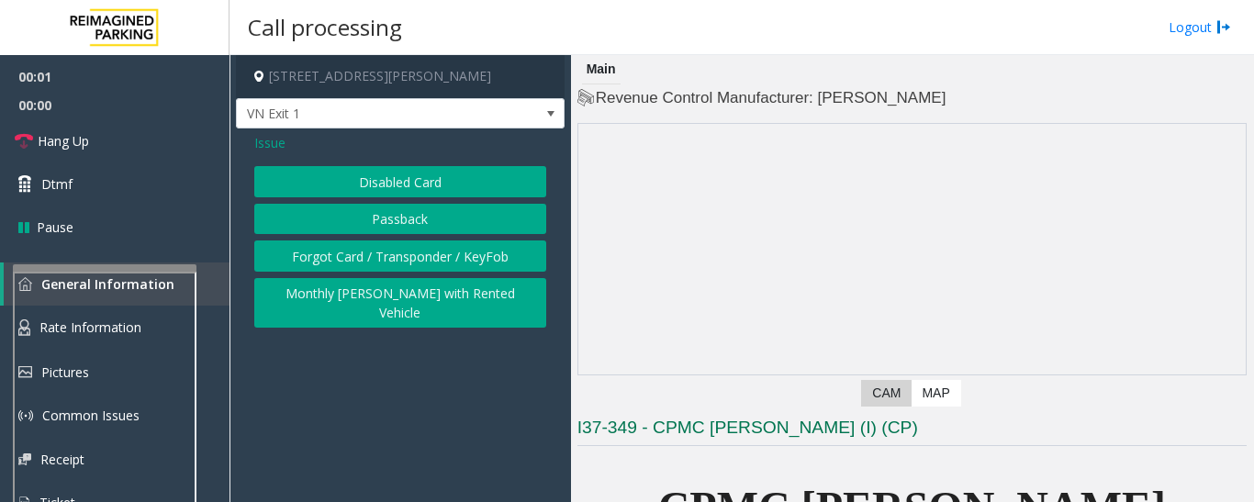
click at [503, 192] on button "Disabled Card" at bounding box center [400, 181] width 292 height 31
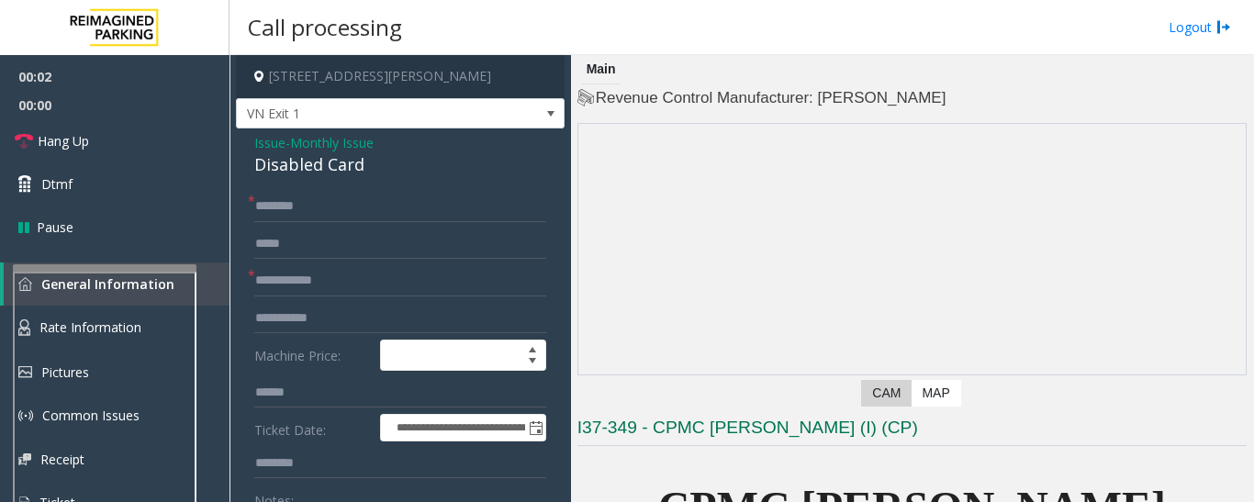
click at [322, 169] on div "Disabled Card" at bounding box center [400, 164] width 292 height 25
copy div "Disabled Card"
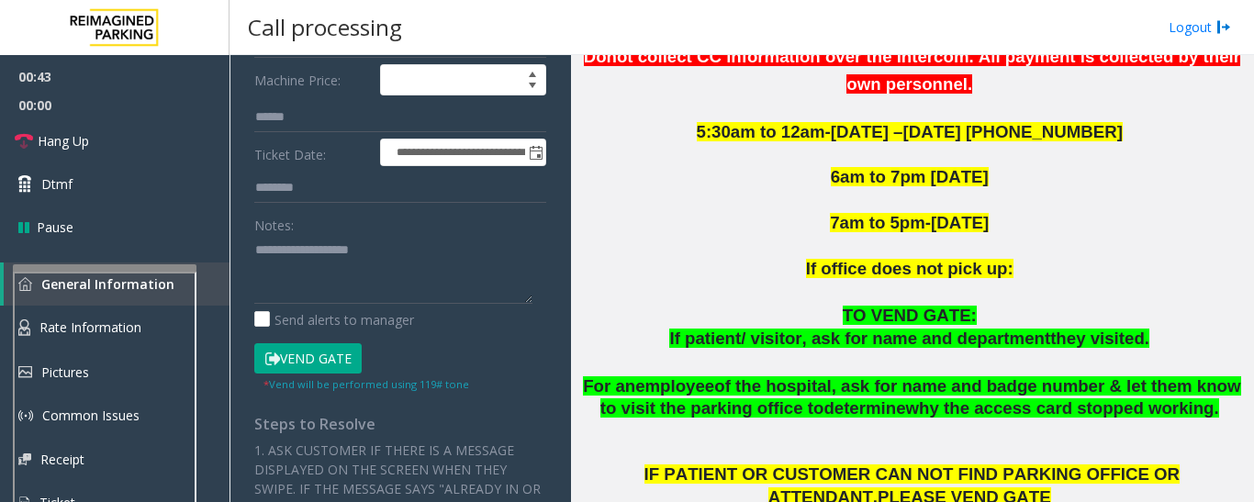
scroll to position [551, 0]
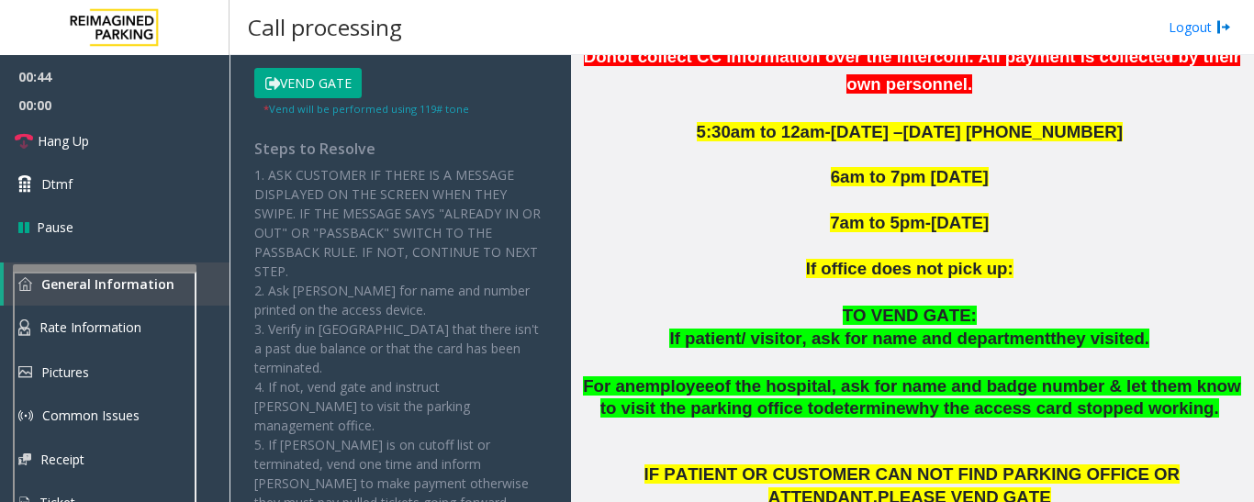
click at [318, 84] on button "Vend Gate" at bounding box center [307, 83] width 107 height 31
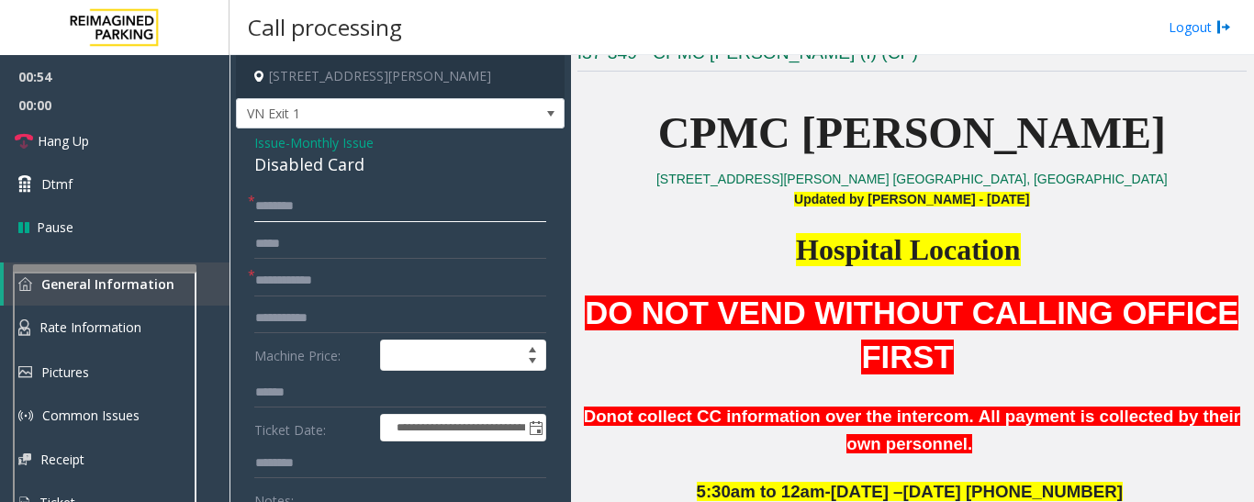
scroll to position [367, 0]
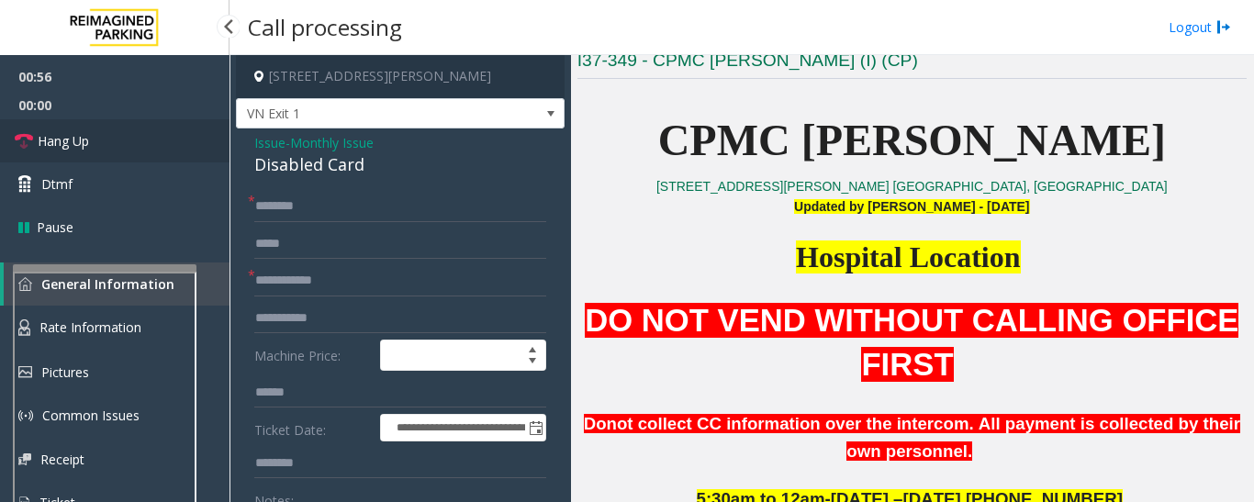
click at [88, 138] on span "Hang Up" at bounding box center [63, 140] width 51 height 19
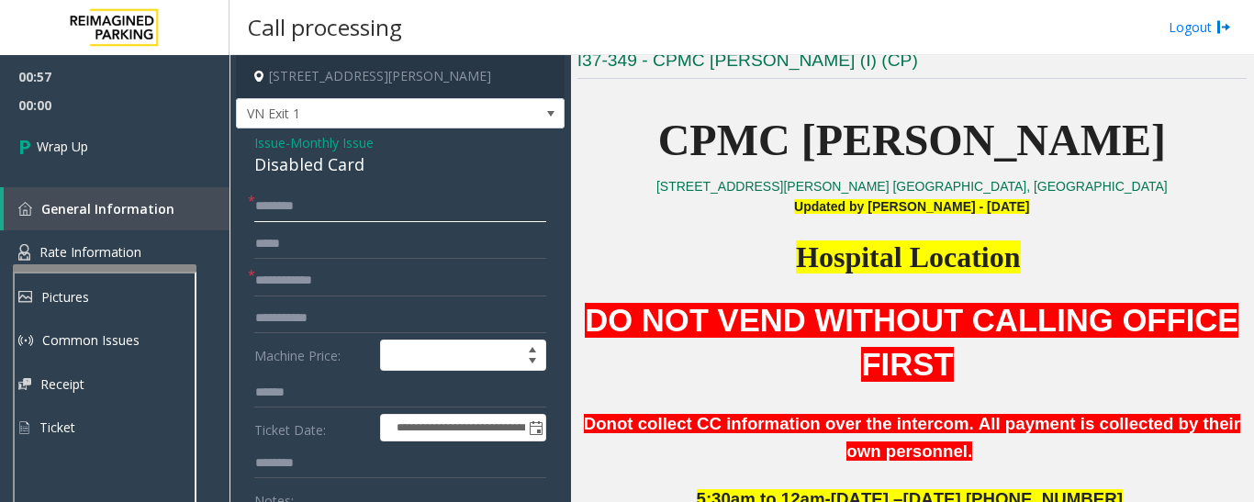
click at [351, 210] on input "text" at bounding box center [400, 206] width 292 height 31
click at [427, 208] on input "text" at bounding box center [400, 206] width 292 height 31
type input "**"
click at [413, 285] on input "text" at bounding box center [400, 280] width 292 height 31
type input "**"
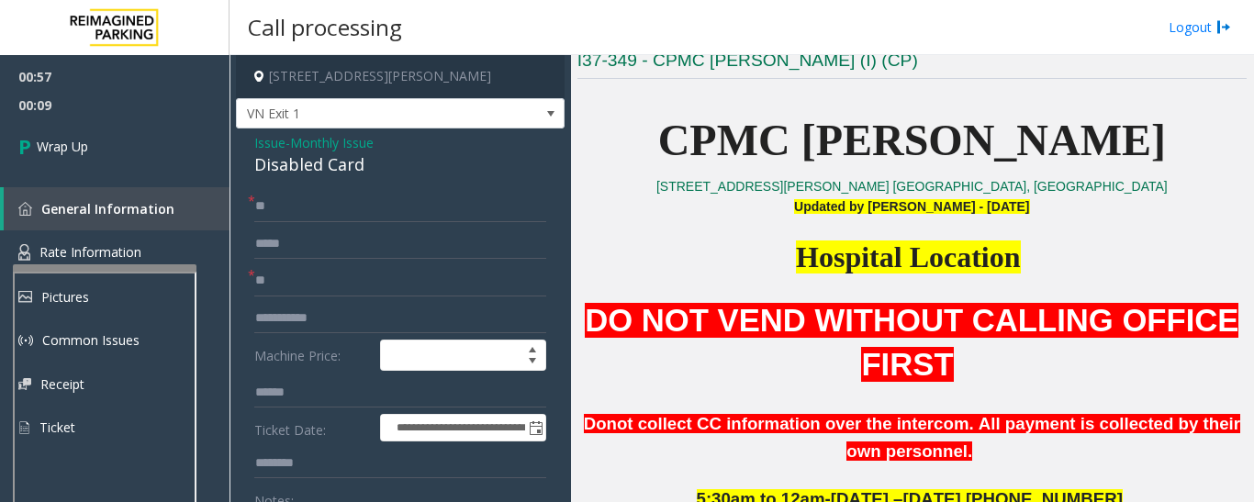
click at [335, 170] on div "Disabled Card" at bounding box center [400, 164] width 292 height 25
copy div "Disabled Card"
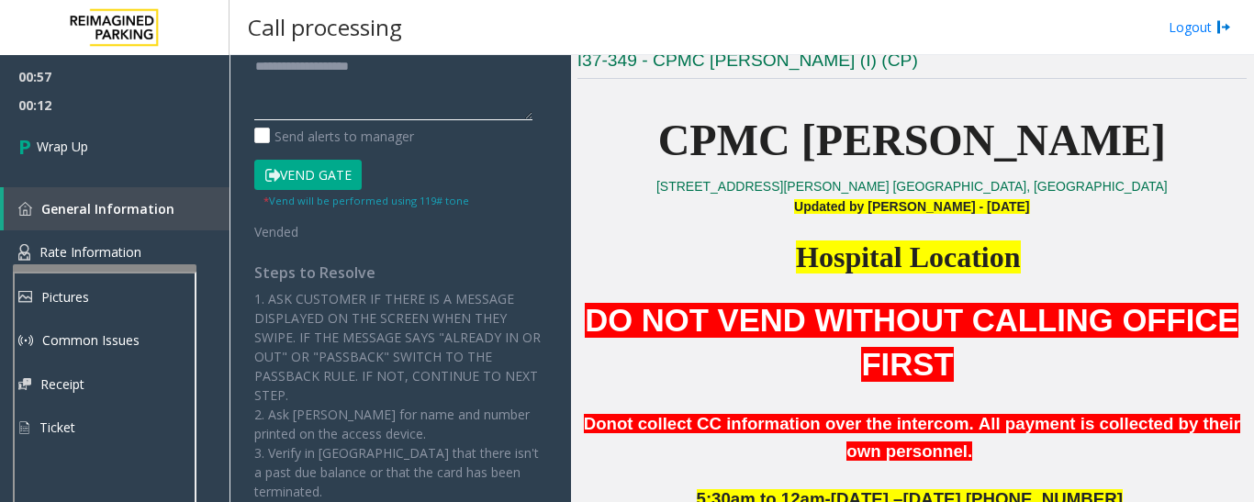
click at [385, 89] on textarea at bounding box center [393, 85] width 278 height 69
paste textarea "**********"
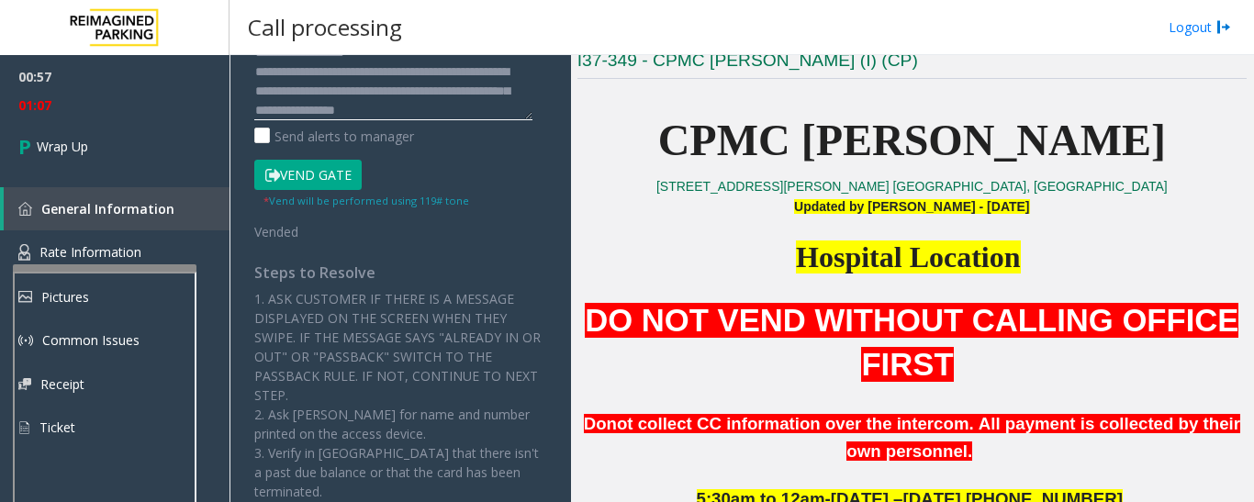
scroll to position [33, 0]
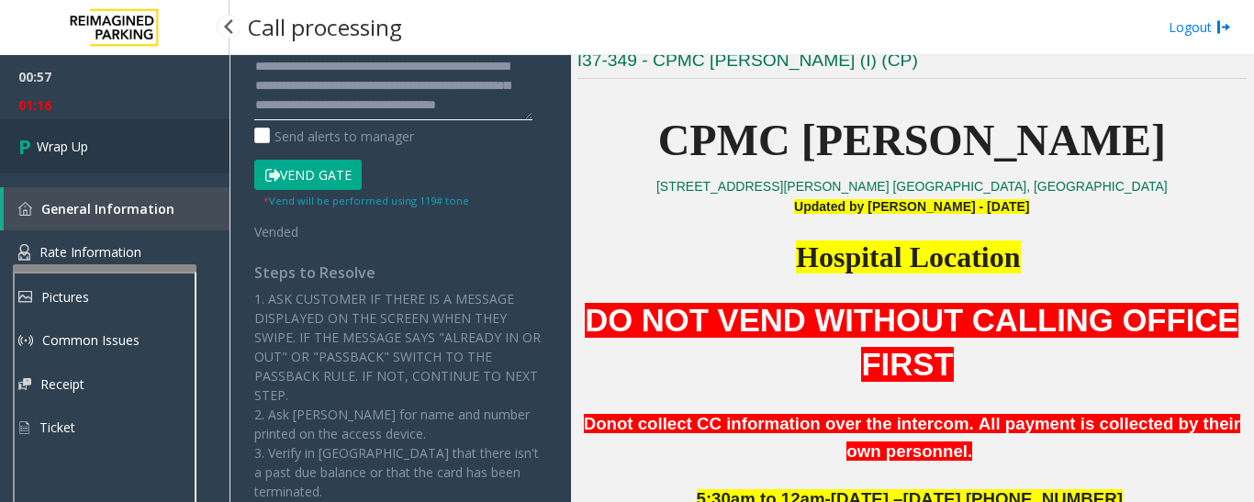
type textarea "**********"
click at [172, 125] on link "Wrap Up" at bounding box center [114, 146] width 229 height 54
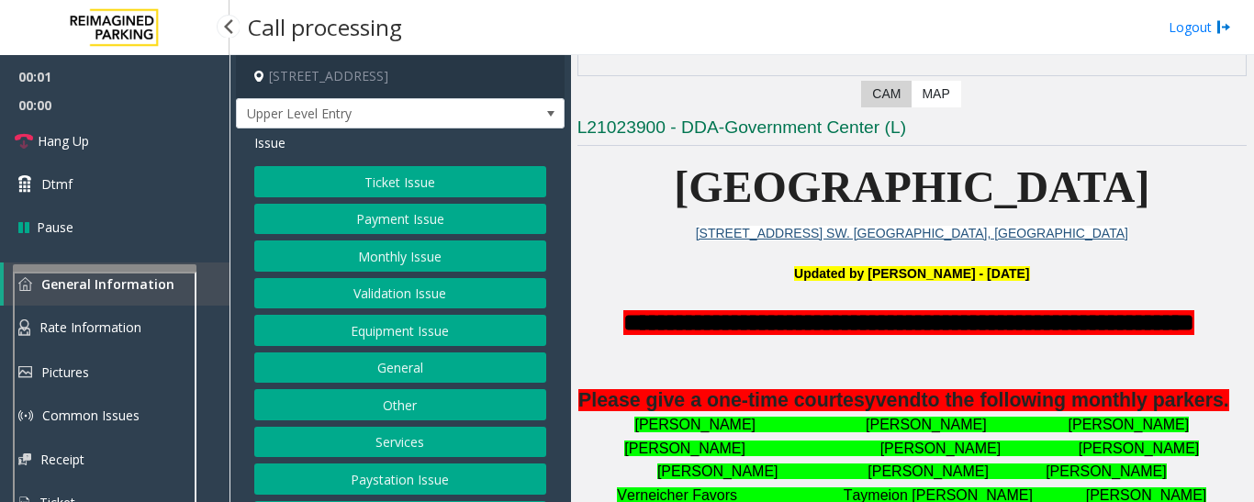
scroll to position [76, 0]
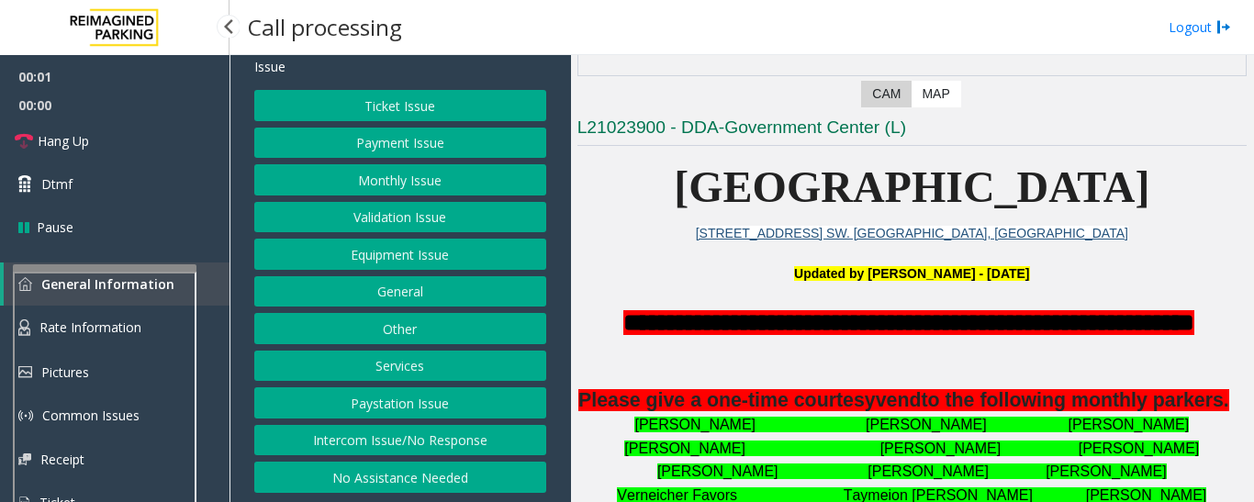
drag, startPoint x: 456, startPoint y: 433, endPoint x: 453, endPoint y: 452, distance: 18.6
click at [456, 433] on button "Intercom Issue/No Response" at bounding box center [400, 440] width 292 height 31
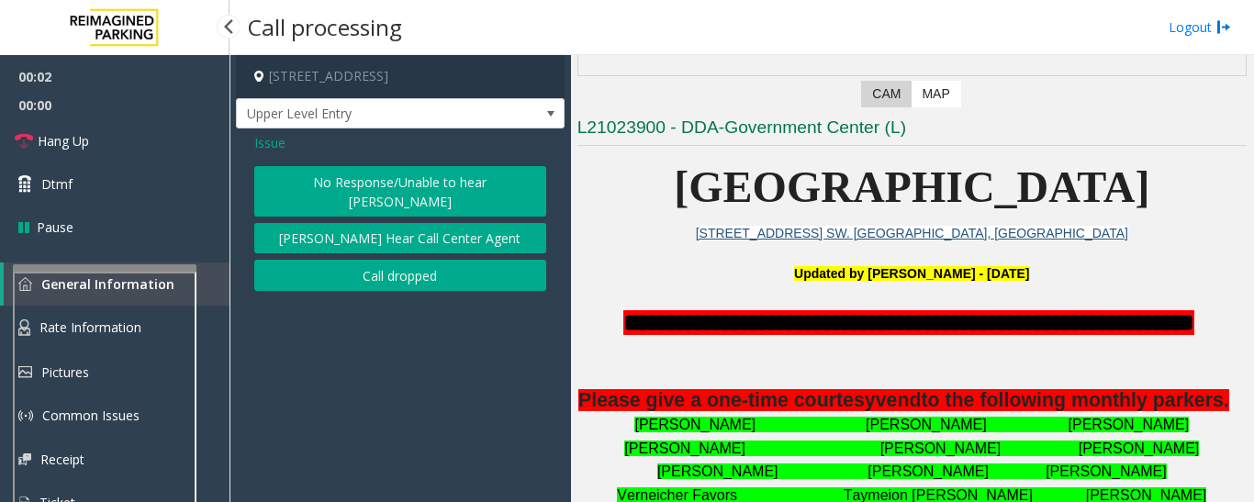
scroll to position [0, 0]
click at [408, 180] on button "No Response/Unable to hear [PERSON_NAME]" at bounding box center [400, 191] width 292 height 50
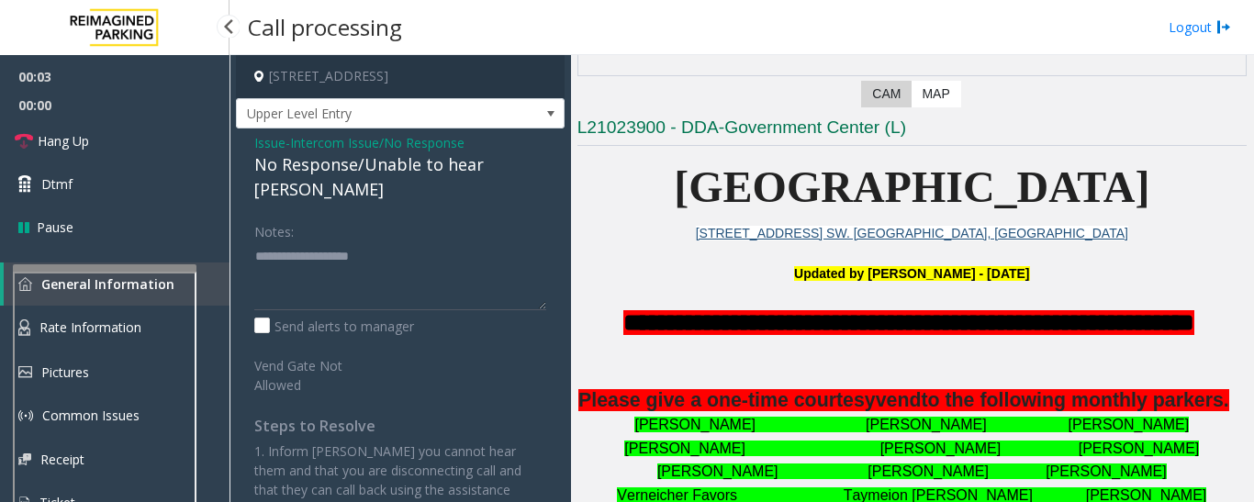
click at [483, 160] on div "No Response/Unable to hear [PERSON_NAME]" at bounding box center [400, 177] width 292 height 50
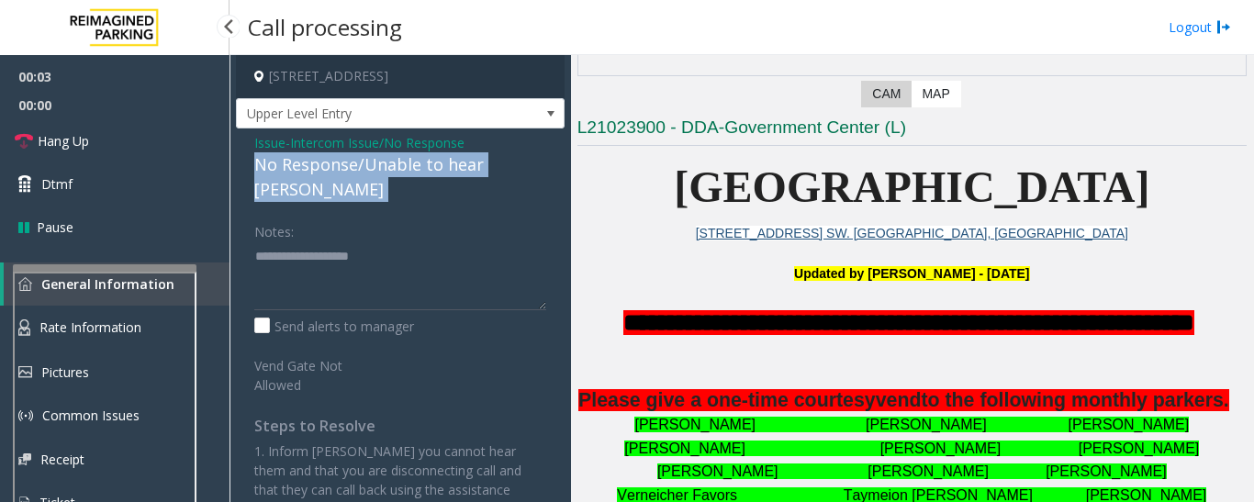
click at [483, 160] on div "No Response/Unable to hear [PERSON_NAME]" at bounding box center [400, 177] width 292 height 50
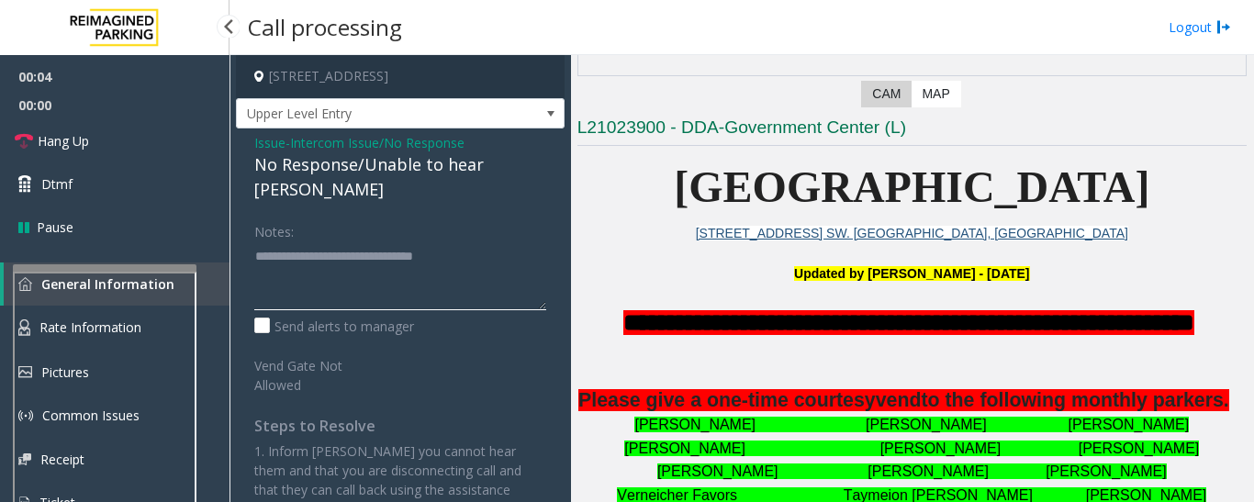
click at [493, 241] on textarea at bounding box center [400, 275] width 292 height 69
click at [494, 241] on textarea at bounding box center [400, 275] width 292 height 69
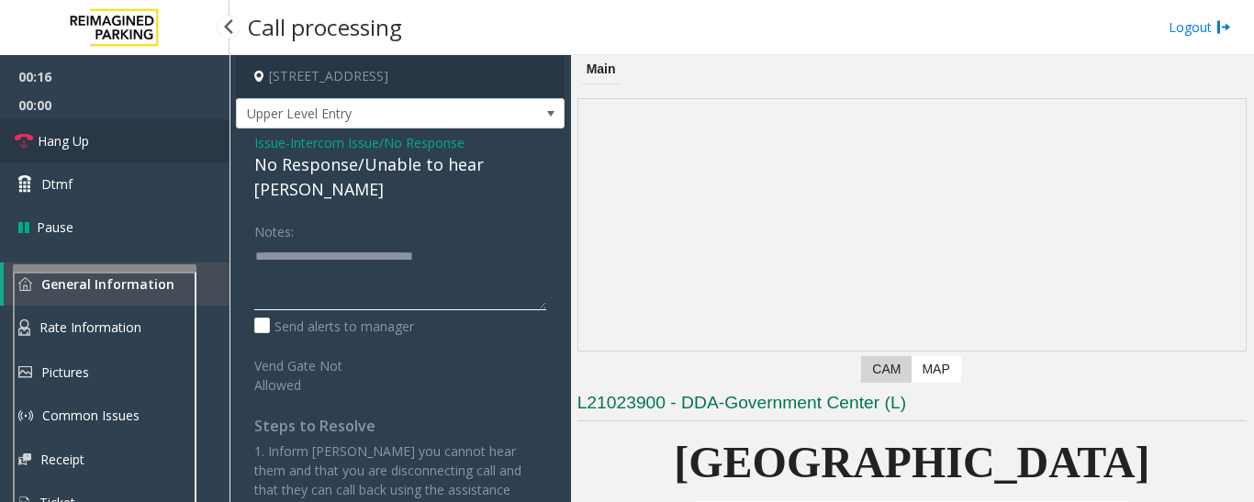
type textarea "**********"
click at [37, 144] on link "Hang Up" at bounding box center [114, 140] width 229 height 43
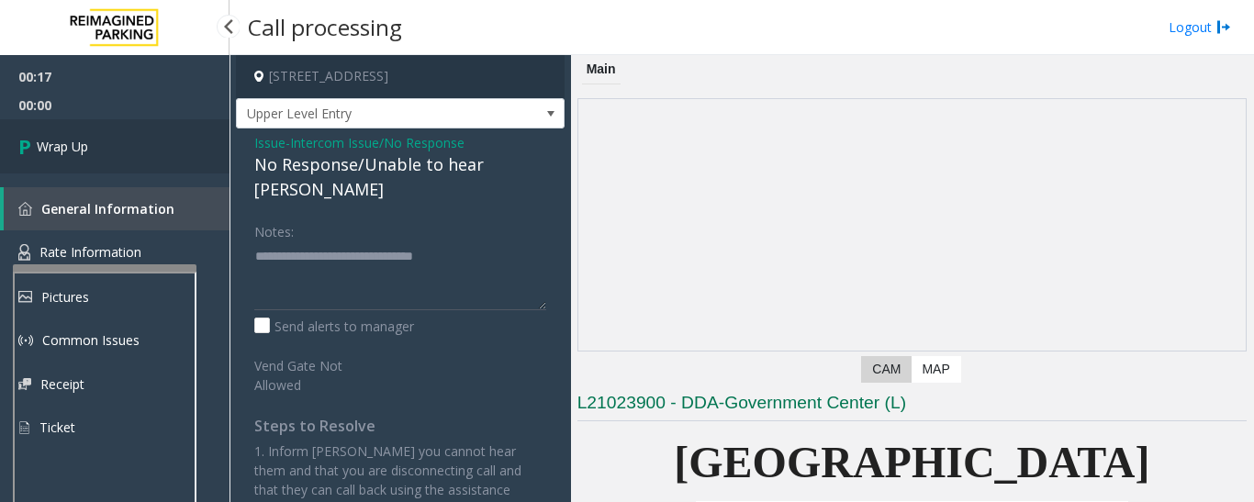
click at [195, 168] on link "Wrap Up" at bounding box center [114, 146] width 229 height 54
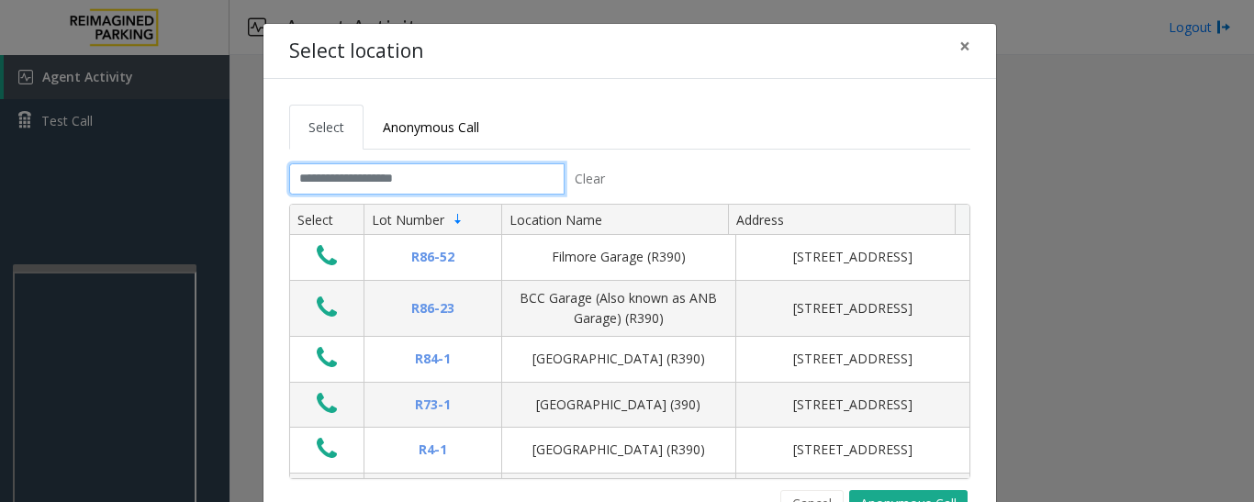
click at [537, 181] on input "text" at bounding box center [426, 178] width 275 height 31
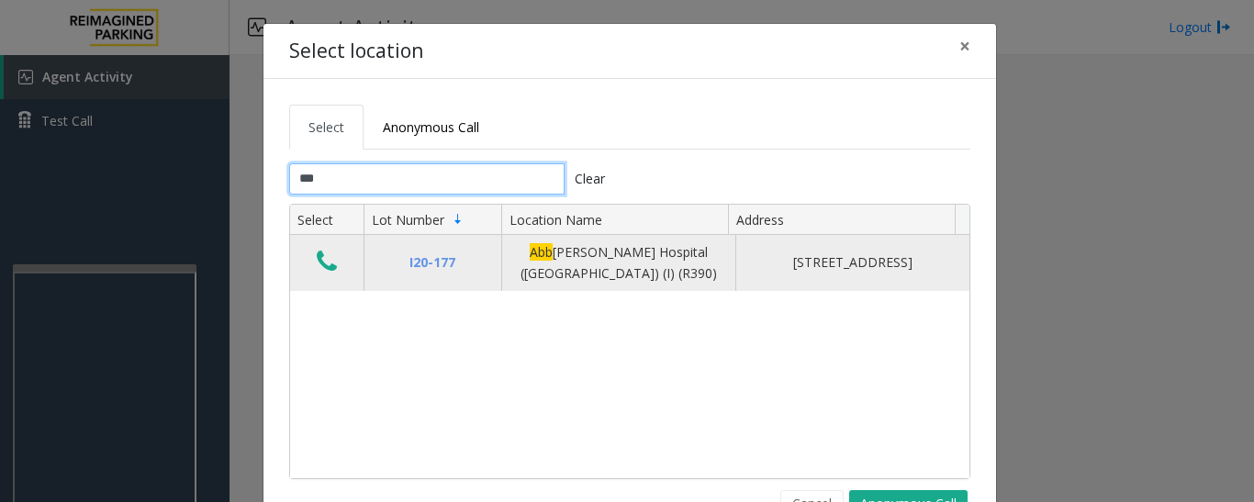
type input "***"
click at [323, 259] on icon "Data table" at bounding box center [327, 262] width 20 height 26
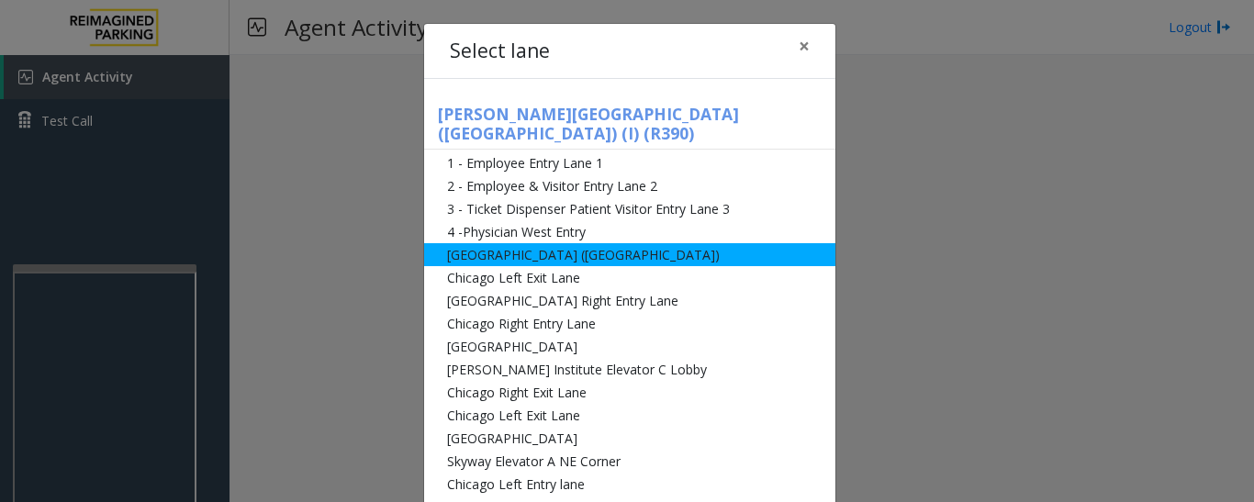
click at [440, 243] on li "[GEOGRAPHIC_DATA] ([GEOGRAPHIC_DATA])" at bounding box center [629, 254] width 411 height 23
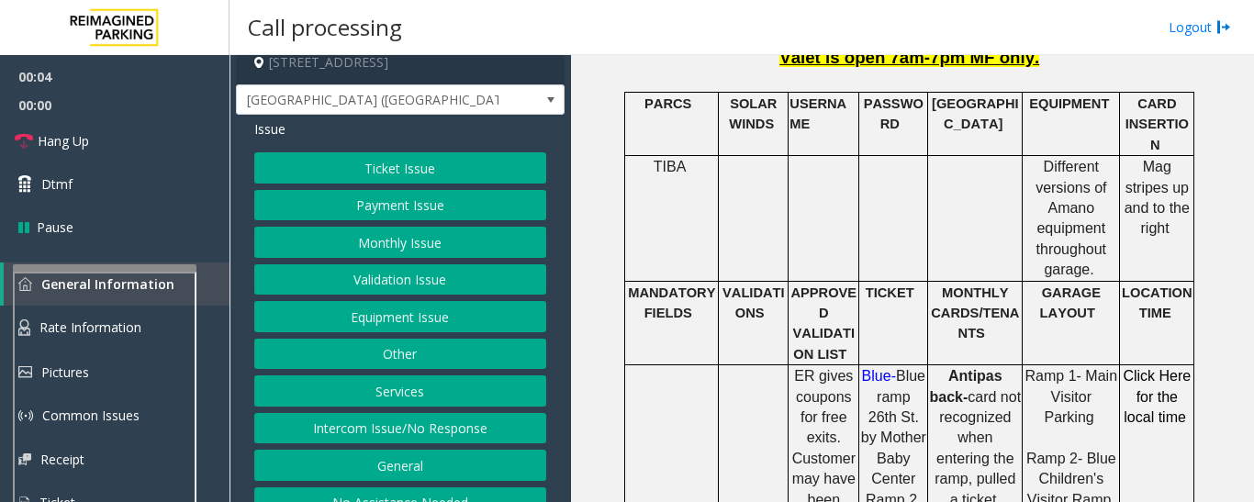
scroll to position [39, 0]
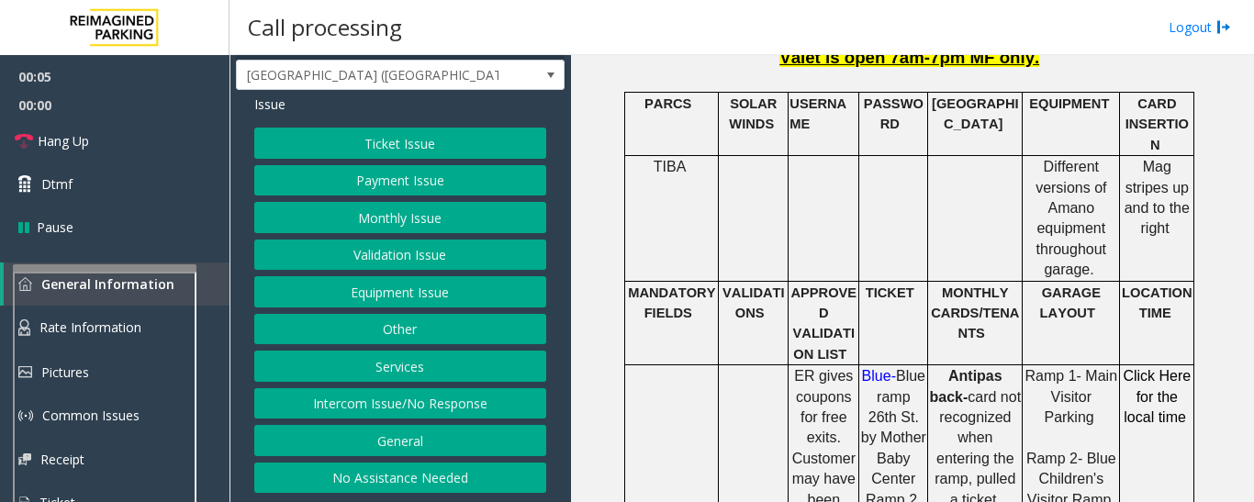
click at [452, 406] on button "Intercom Issue/No Response" at bounding box center [400, 403] width 292 height 31
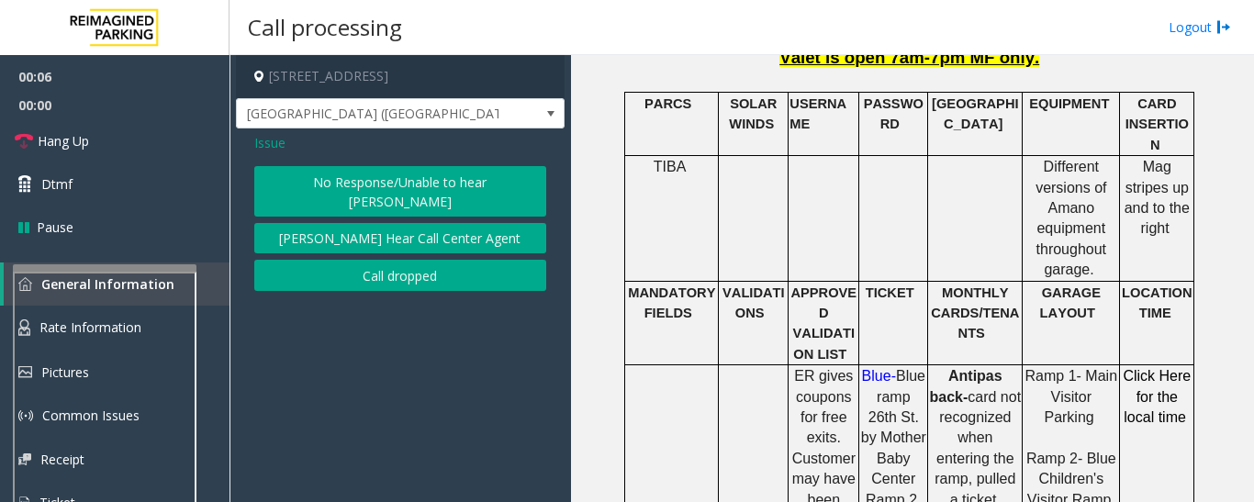
click at [331, 174] on button "No Response/Unable to hear [PERSON_NAME]" at bounding box center [400, 191] width 292 height 50
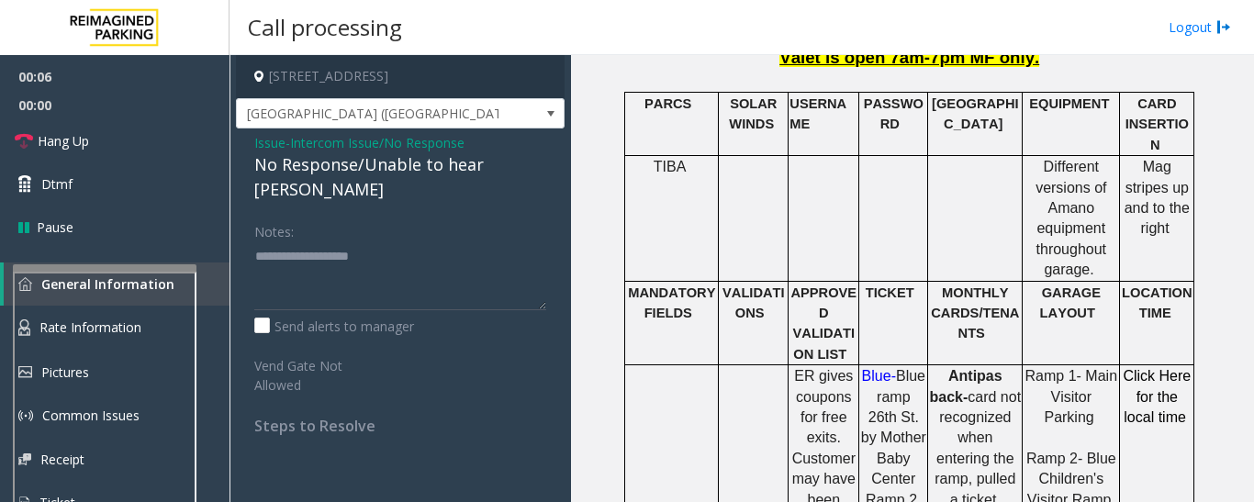
click at [394, 173] on div "No Response/Unable to hear [PERSON_NAME]" at bounding box center [400, 177] width 292 height 50
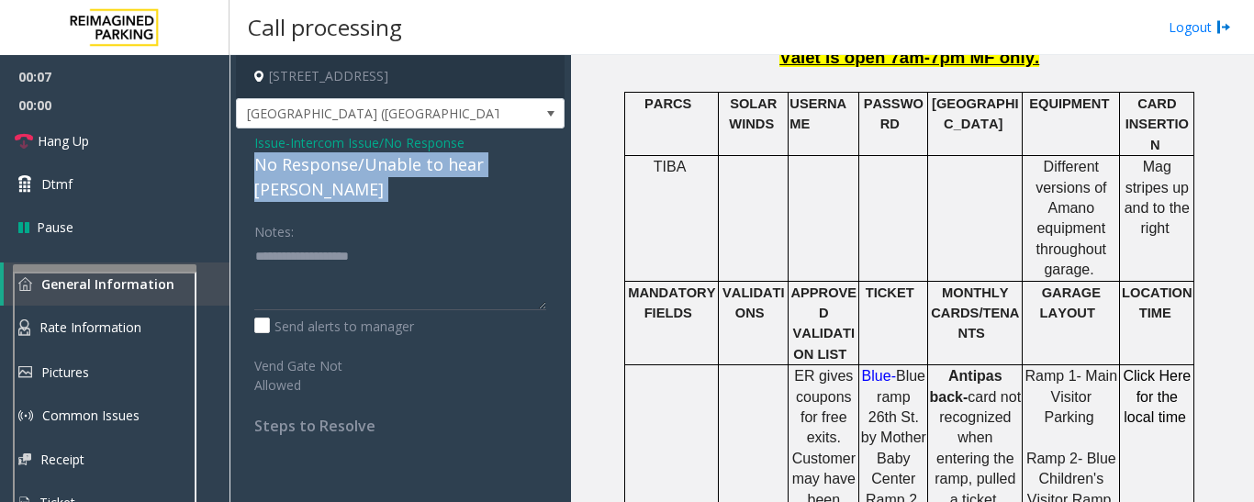
click at [394, 173] on div "No Response/Unable to hear [PERSON_NAME]" at bounding box center [400, 177] width 292 height 50
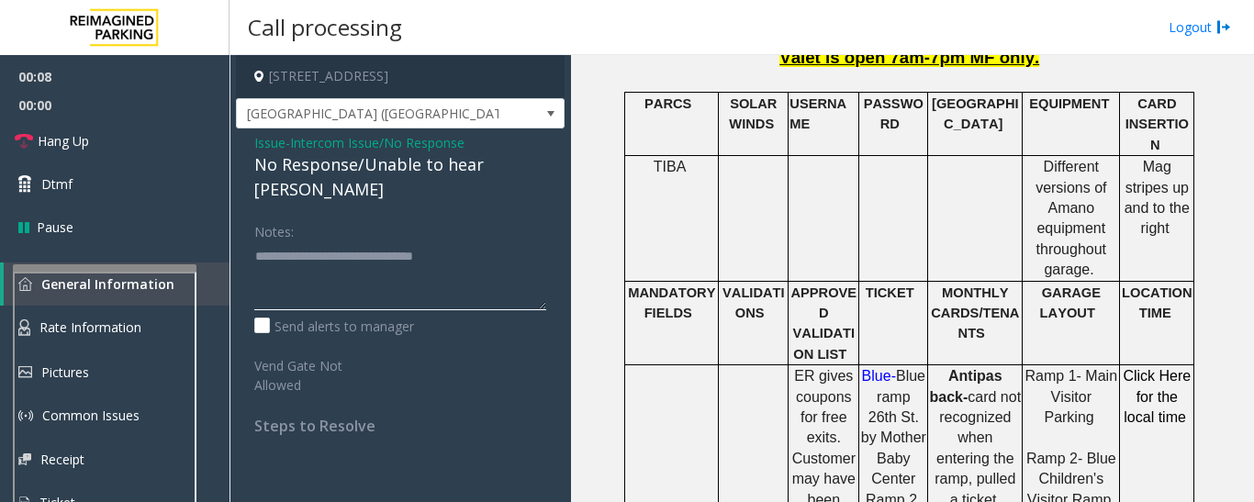
click at [499, 246] on textarea at bounding box center [400, 275] width 292 height 69
click at [522, 241] on textarea at bounding box center [400, 275] width 292 height 69
type textarea "**********"
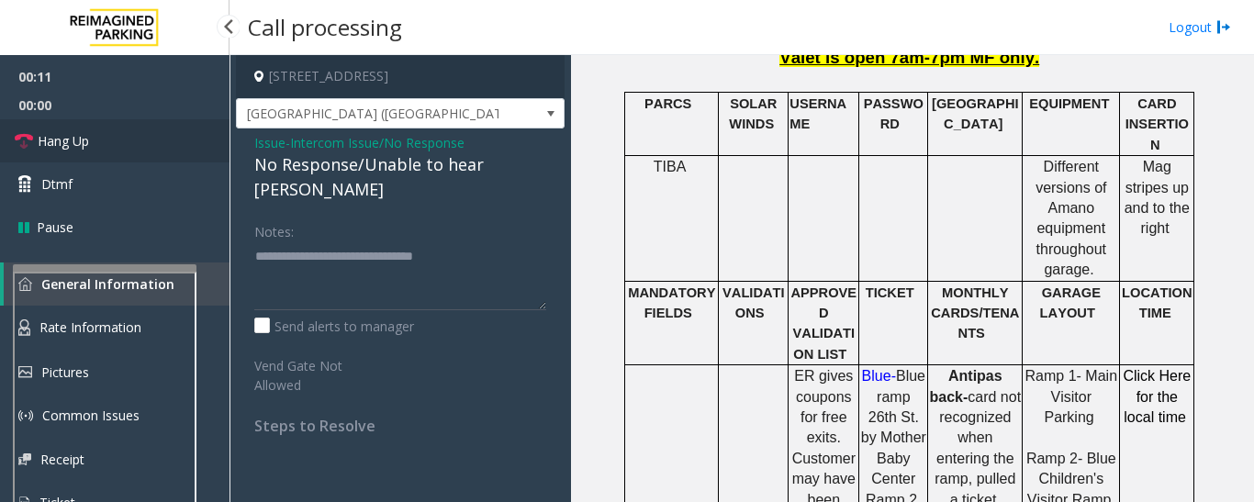
click at [42, 134] on span "Hang Up" at bounding box center [63, 140] width 51 height 19
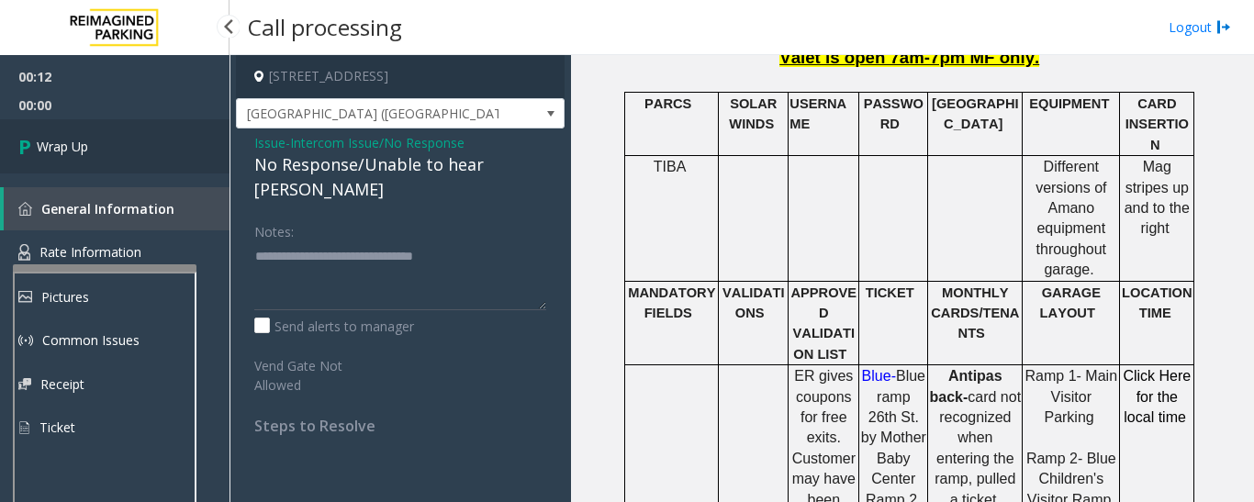
click at [143, 147] on link "Wrap Up" at bounding box center [114, 146] width 229 height 54
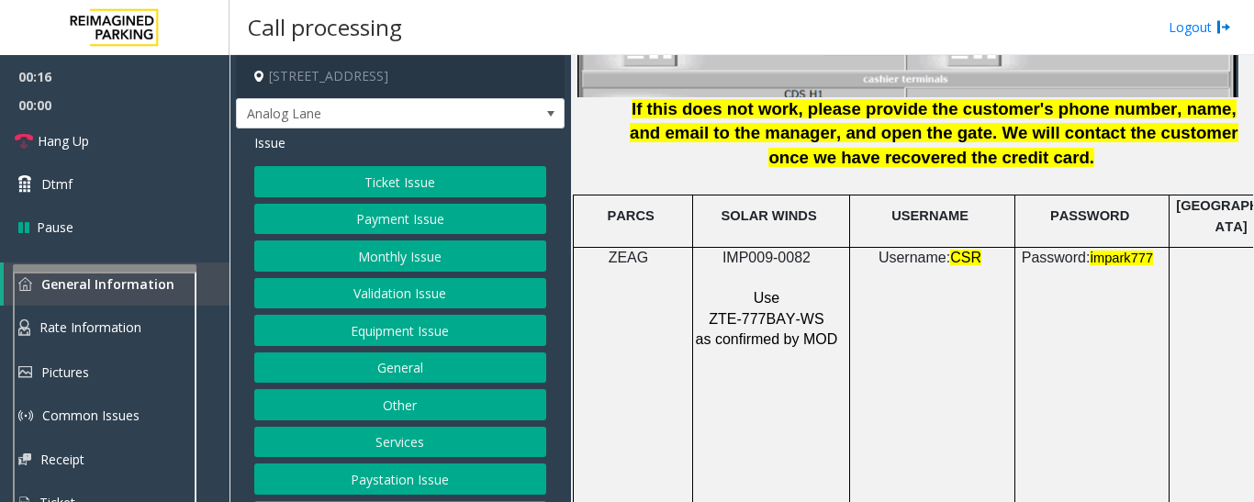
scroll to position [2478, 0]
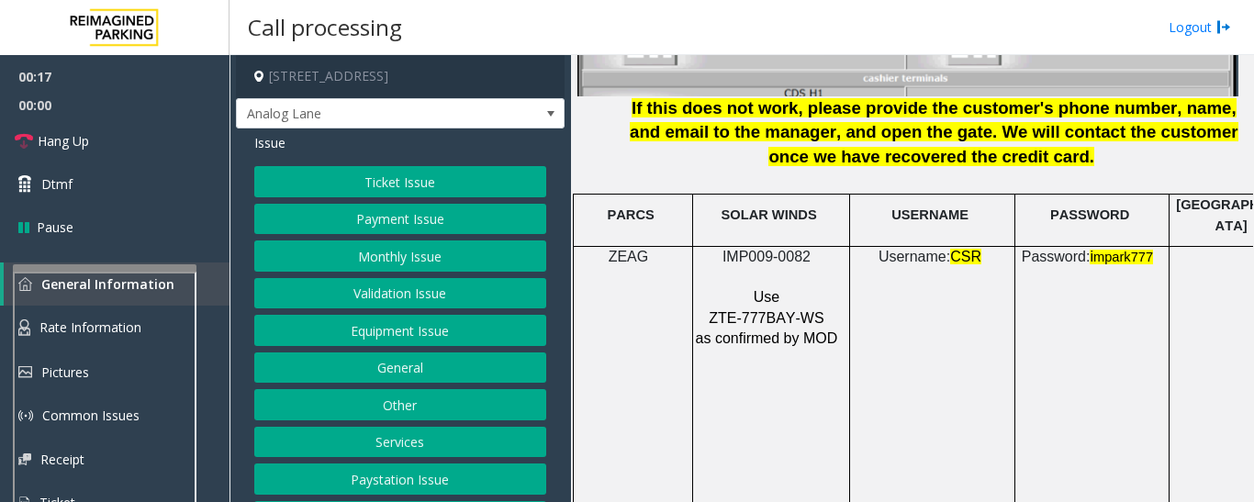
click at [786, 249] on span "IMP009-0082" at bounding box center [766, 257] width 88 height 16
copy p "IMP009-0082"
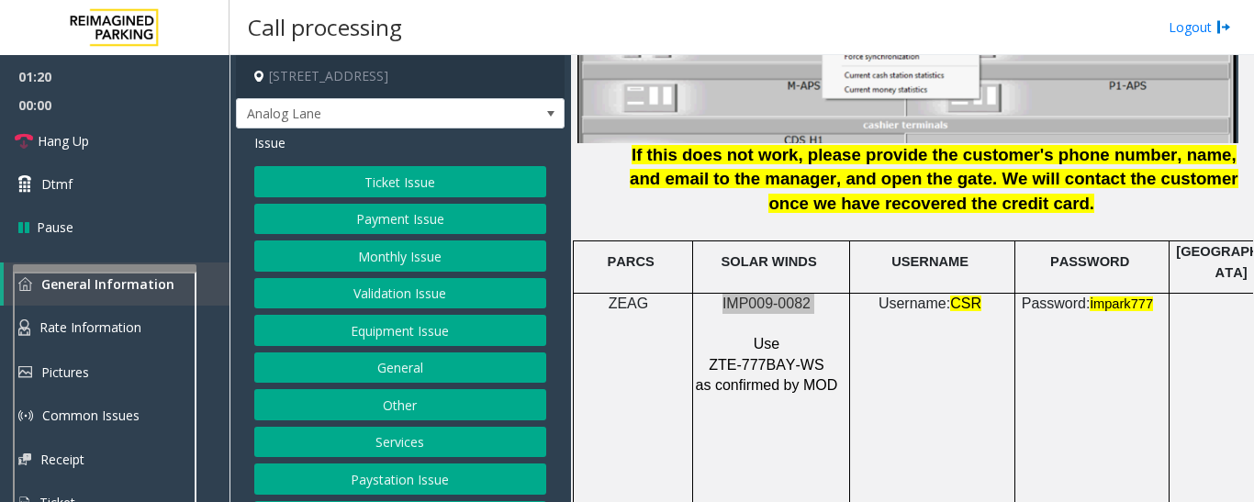
scroll to position [2570, 0]
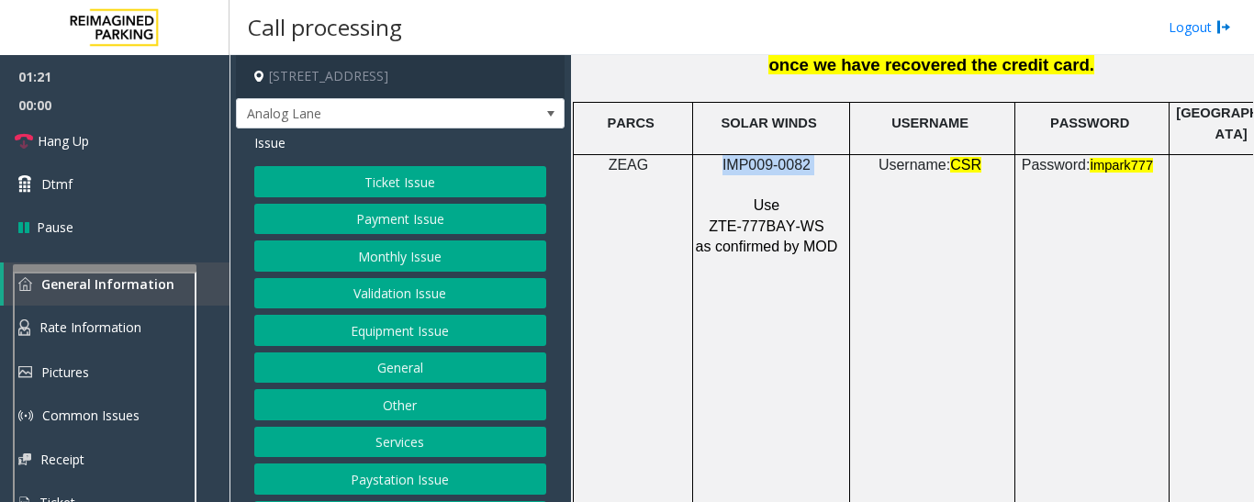
click at [449, 330] on button "Equipment Issue" at bounding box center [400, 330] width 292 height 31
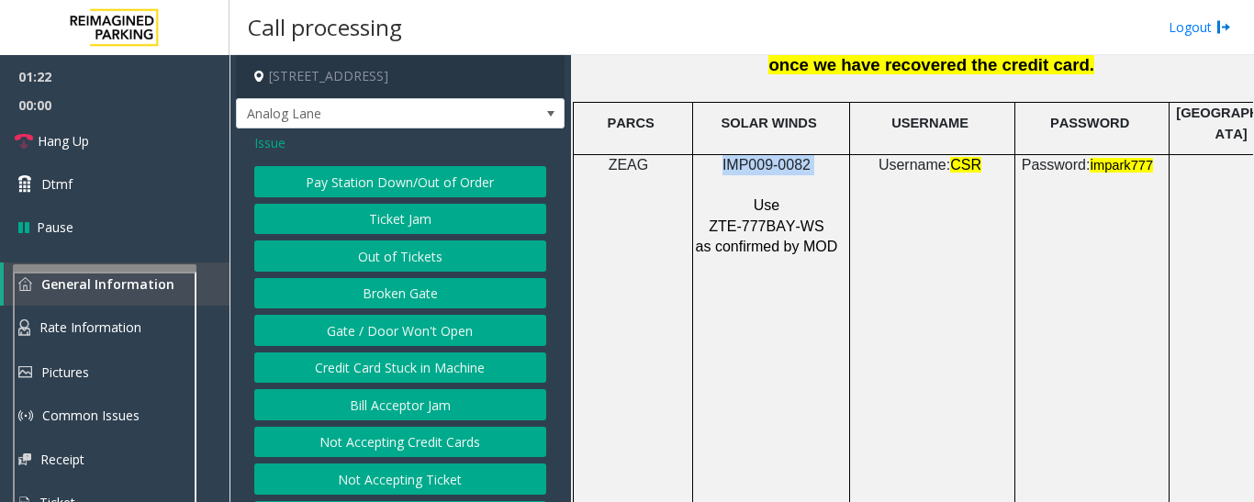
click at [430, 329] on button "Gate / Door Won't Open" at bounding box center [400, 330] width 292 height 31
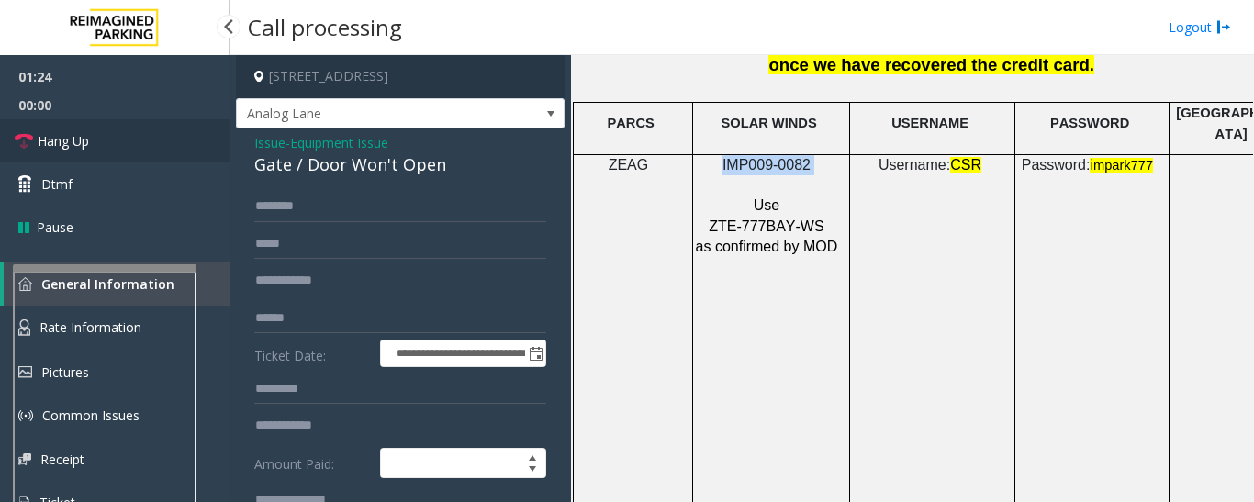
click at [0, 137] on link "Hang Up" at bounding box center [114, 140] width 229 height 43
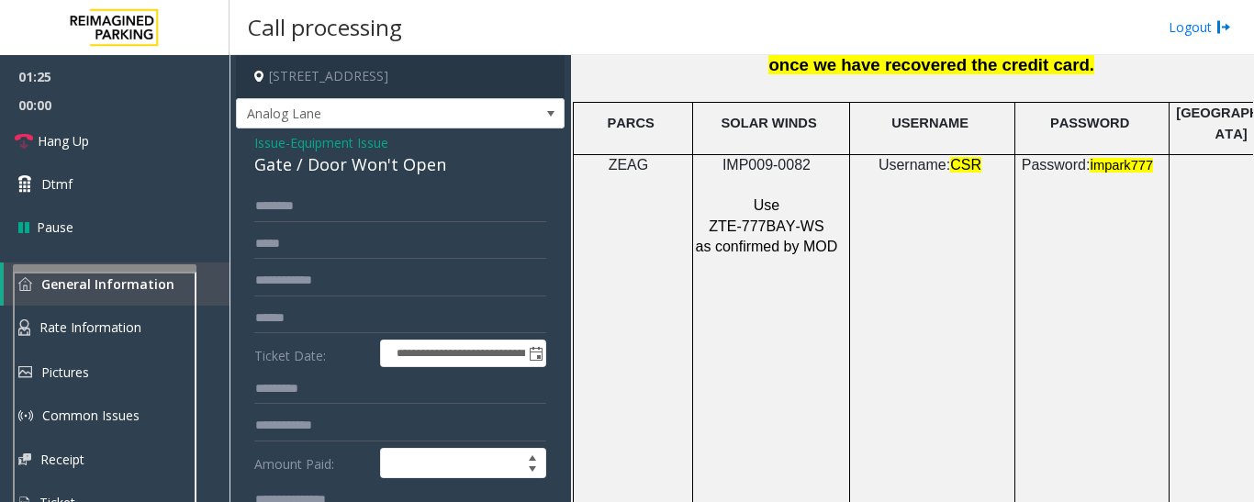
click at [332, 162] on div "Gate / Door Won't Open" at bounding box center [400, 164] width 292 height 25
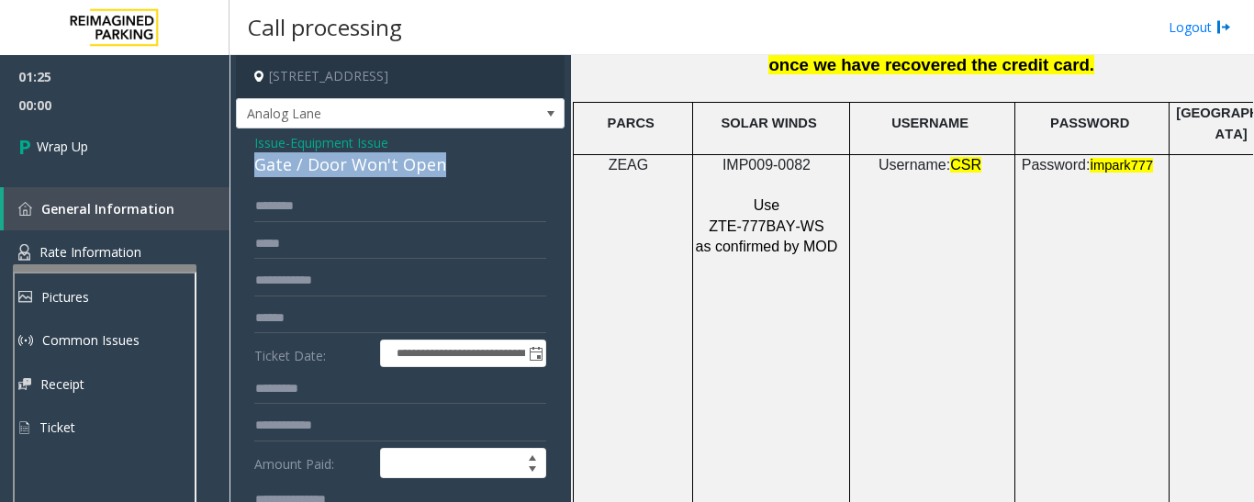
copy div "Gate / Door Won't Open"
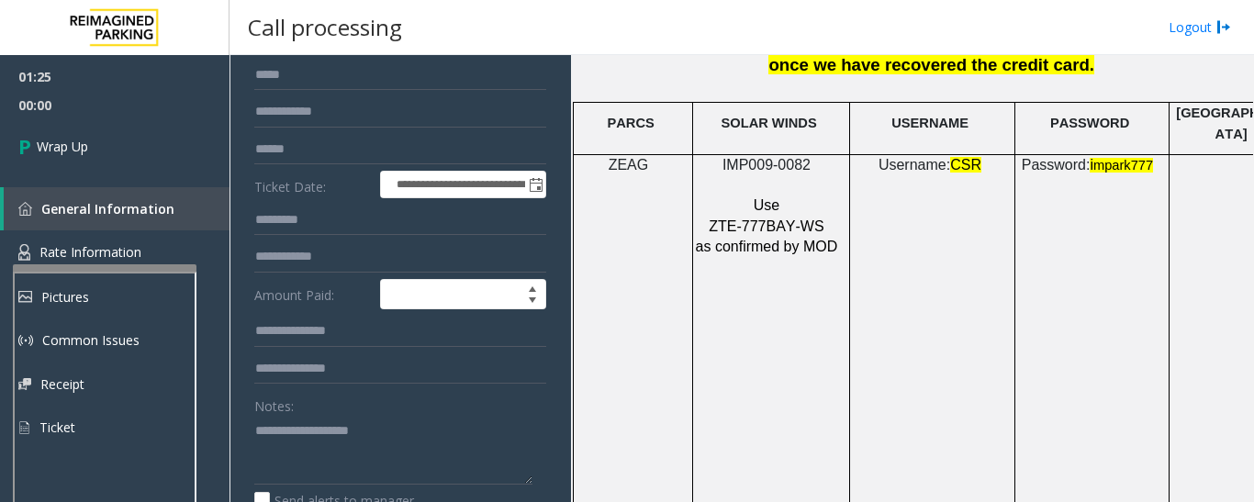
scroll to position [367, 0]
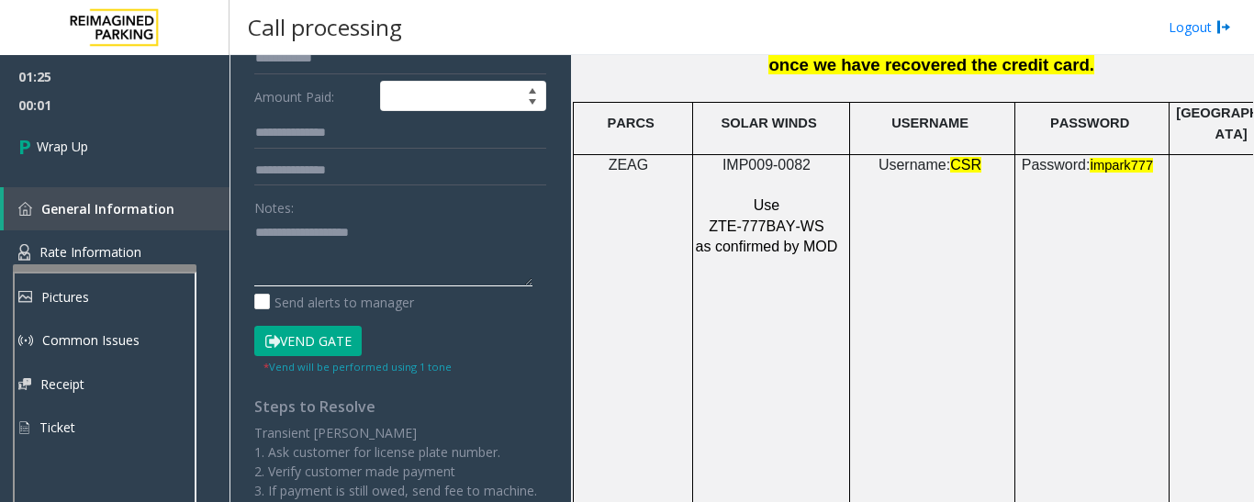
click at [341, 219] on textarea at bounding box center [393, 252] width 278 height 69
paste textarea "**********"
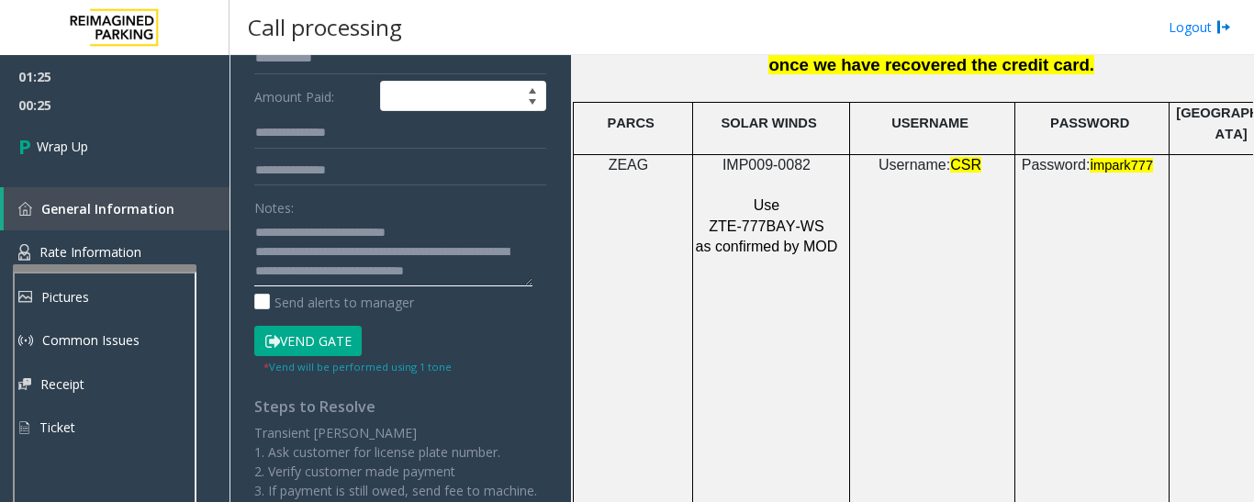
scroll to position [14, 0]
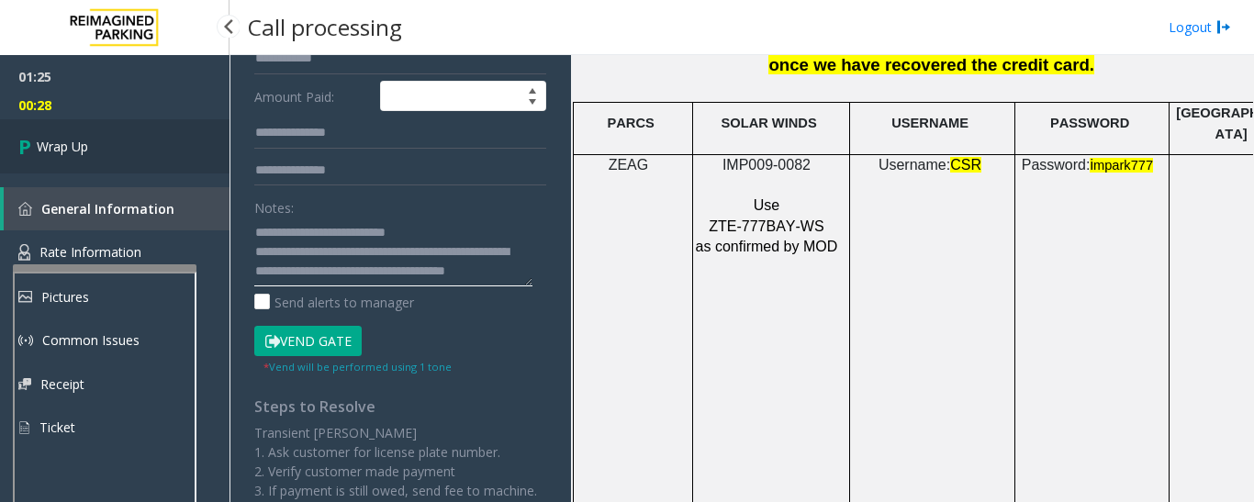
type textarea "**********"
click at [0, 162] on link "Wrap Up" at bounding box center [114, 146] width 229 height 54
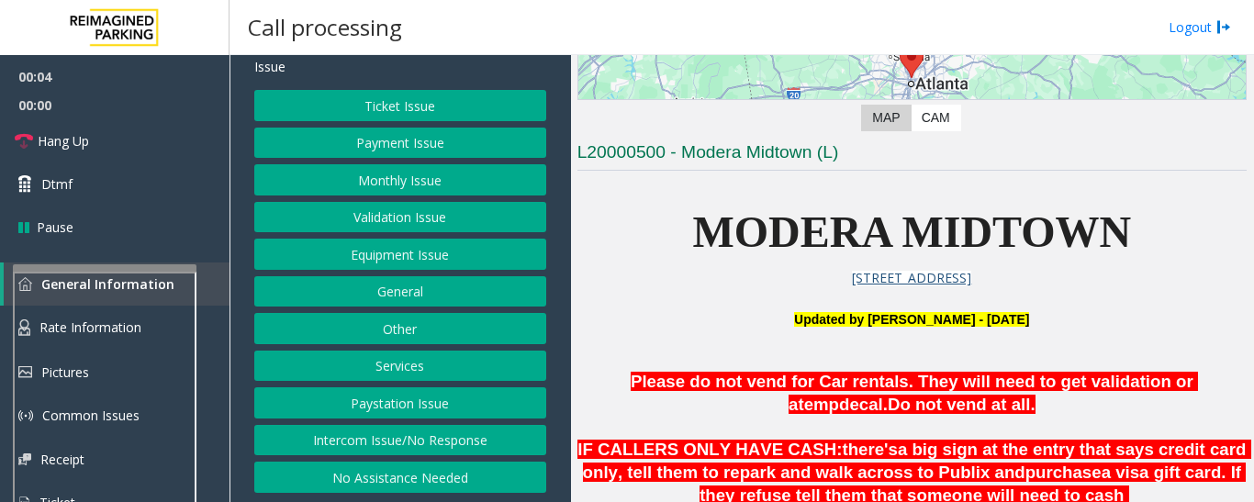
scroll to position [551, 0]
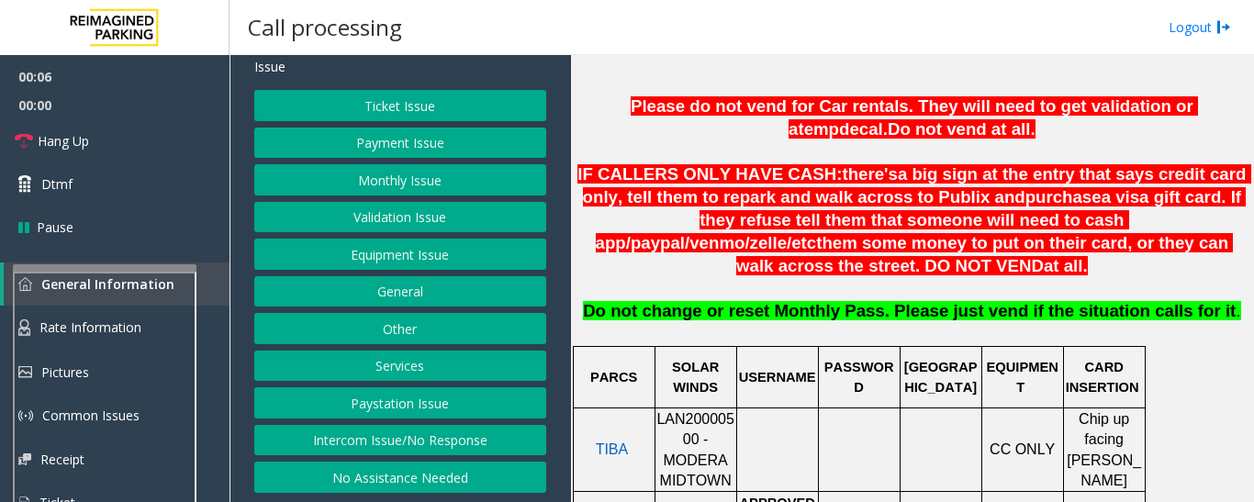
click at [674, 411] on span "LAN20000500 - MODERA MIDTOWN" at bounding box center [695, 449] width 78 height 77
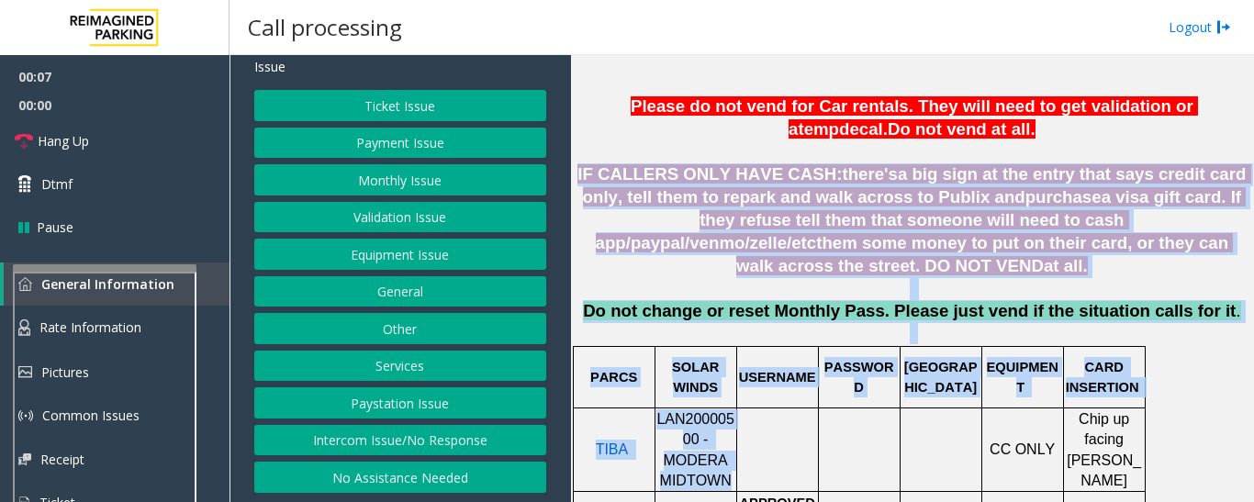
drag, startPoint x: 674, startPoint y: 398, endPoint x: 1648, endPoint y: 189, distance: 997.0
click at [1253, 189] on html "00:07 00:00 Hang Up Dtmf Pause General Information Rate Information Pictures Co…" at bounding box center [627, 251] width 1254 height 502
click at [897, 404] on div at bounding box center [859, 407] width 82 height 6
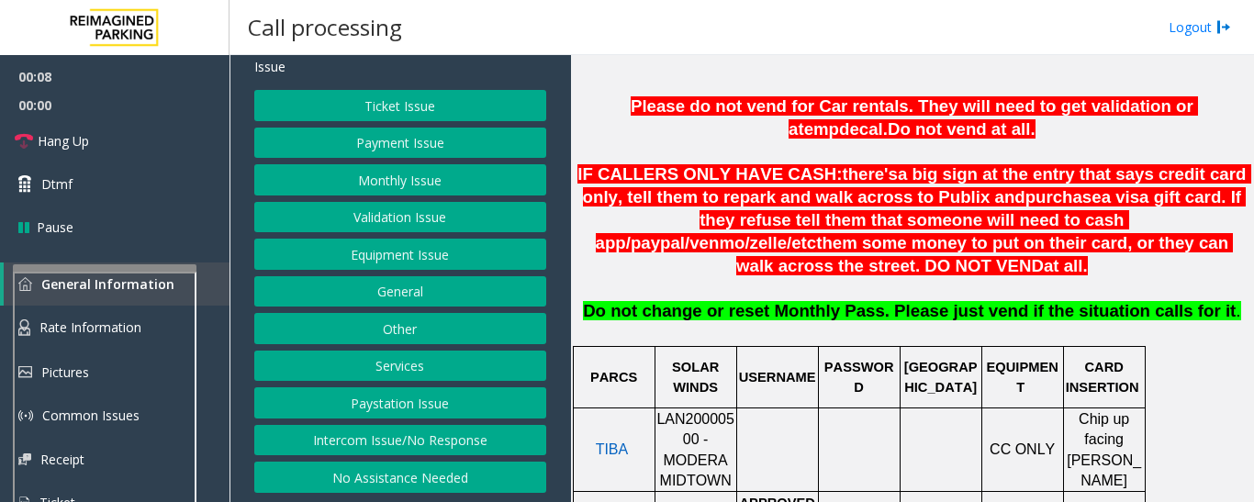
click at [719, 411] on span "LAN20000500 - MODERA MIDTOWN" at bounding box center [695, 449] width 78 height 77
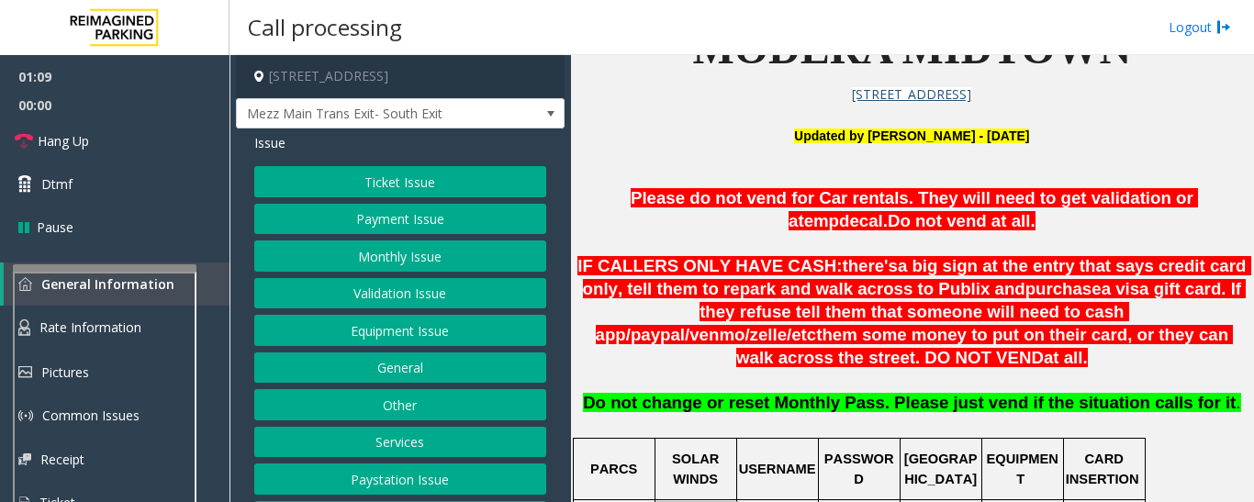
scroll to position [918, 0]
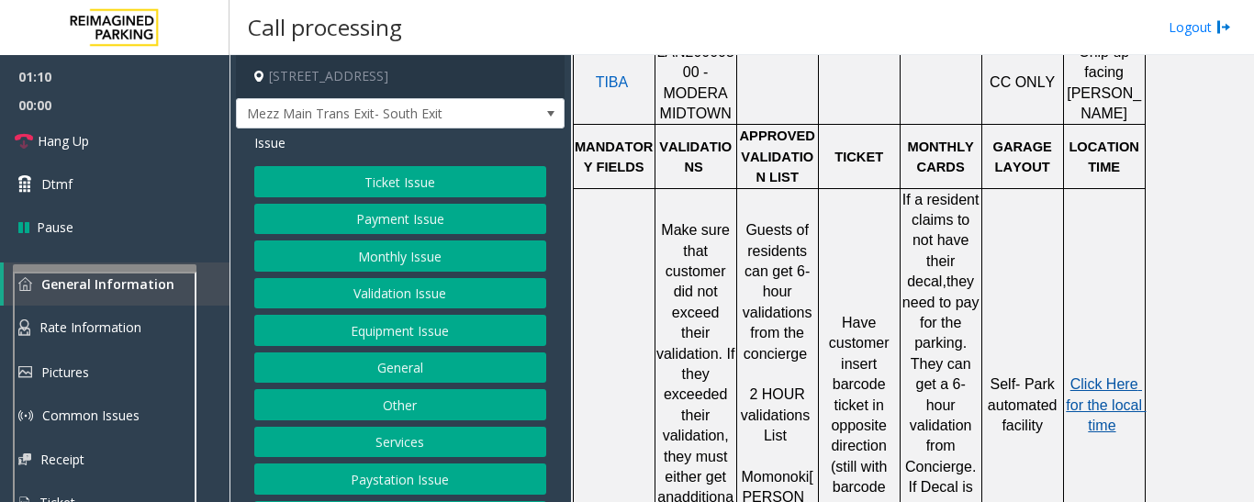
click at [1116, 376] on span "Click Here for the local time" at bounding box center [1106, 404] width 80 height 57
click at [440, 304] on button "Validation Issue" at bounding box center [400, 293] width 292 height 31
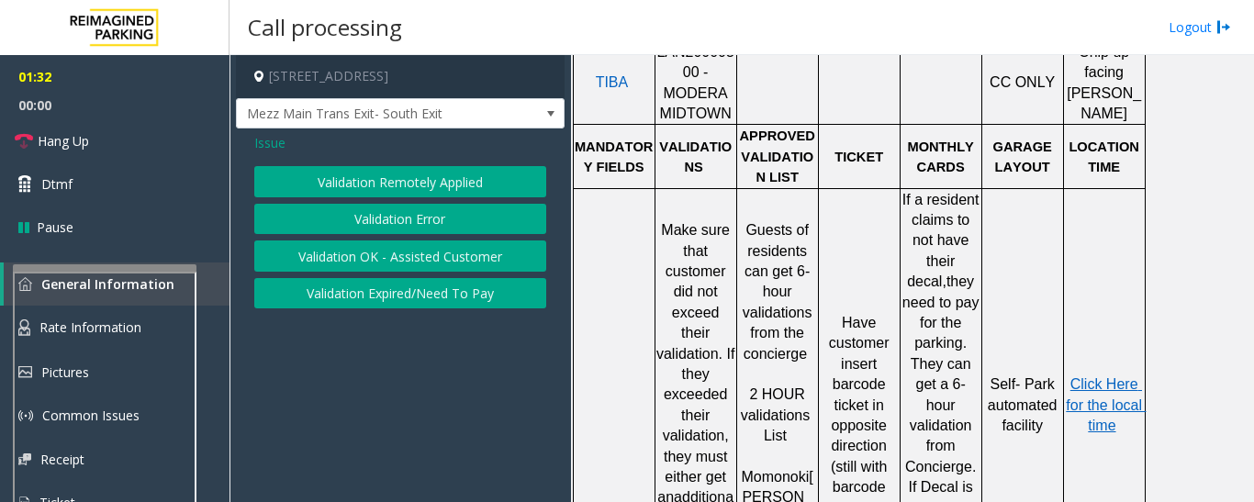
click at [441, 227] on button "Validation Error" at bounding box center [400, 219] width 292 height 31
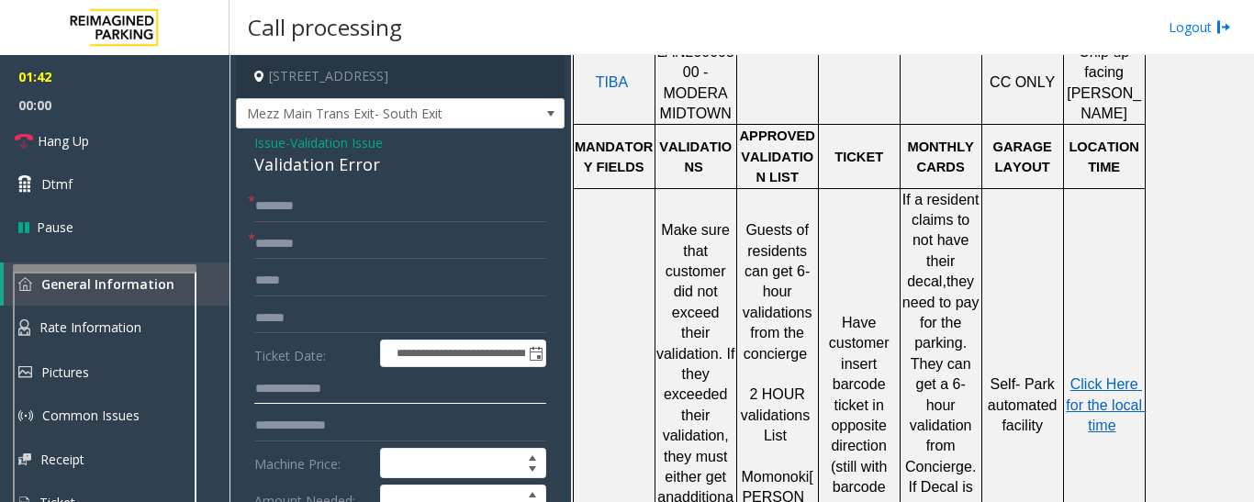
click at [292, 384] on input "text" at bounding box center [400, 389] width 292 height 31
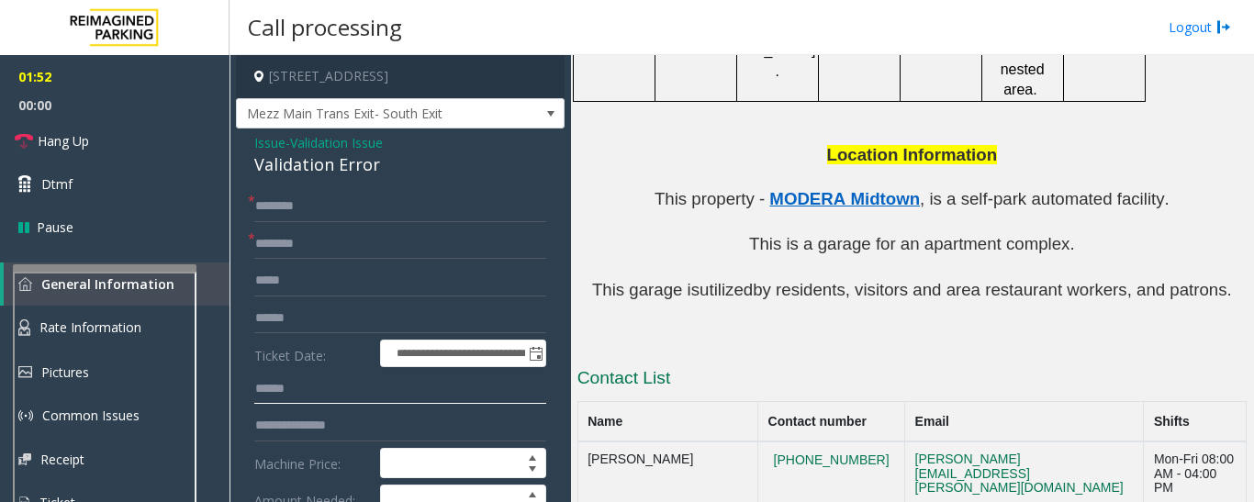
scroll to position [1851, 0]
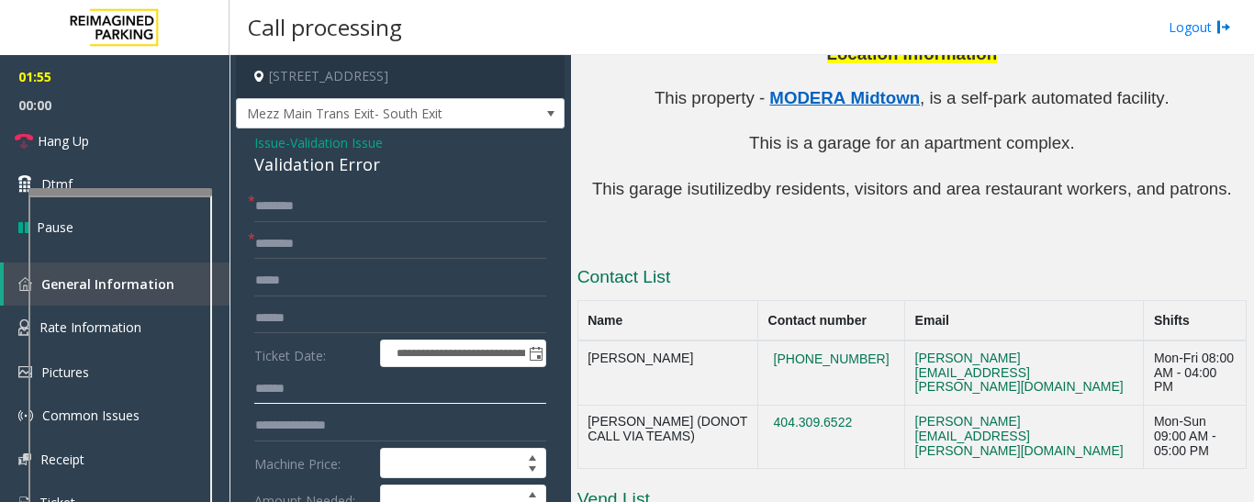
click at [137, 195] on div at bounding box center [120, 191] width 184 height 7
type input "******"
drag, startPoint x: 847, startPoint y: 251, endPoint x: 750, endPoint y: 257, distance: 97.5
click at [758, 341] on td "[PHONE_NUMBER]" at bounding box center [831, 373] width 147 height 64
copy button "[PHONE_NUMBER]"
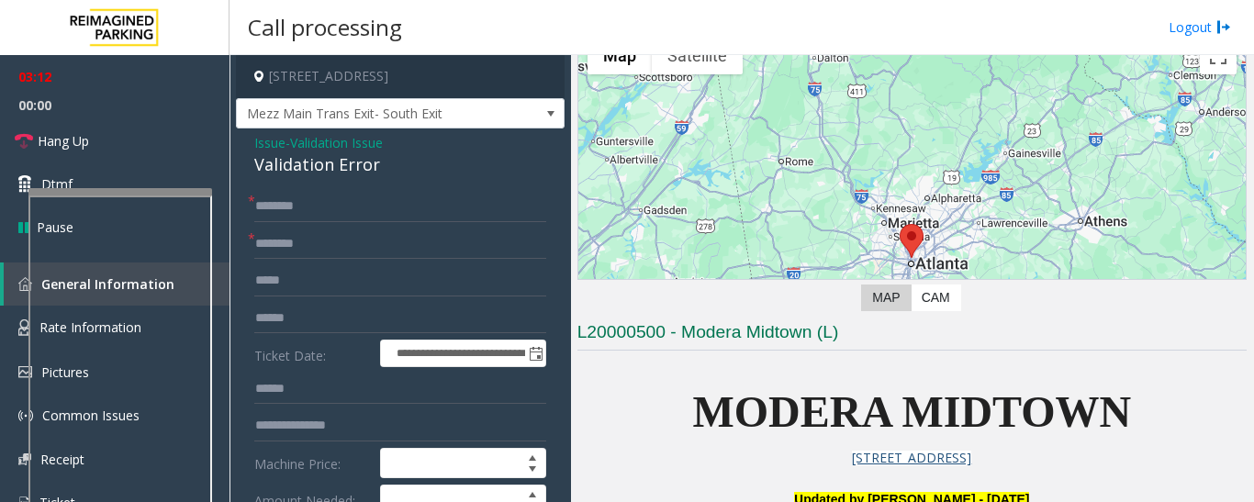
scroll to position [184, 0]
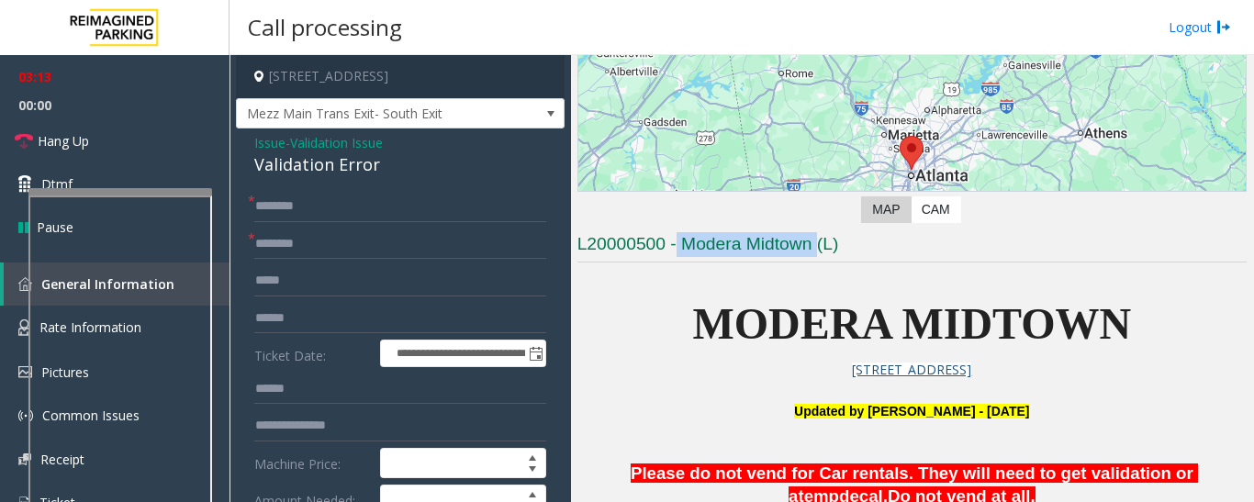
drag, startPoint x: 678, startPoint y: 240, endPoint x: 819, endPoint y: 242, distance: 140.5
click at [819, 242] on h3 "L20000500 - Modera Midtown (L)" at bounding box center [911, 247] width 669 height 30
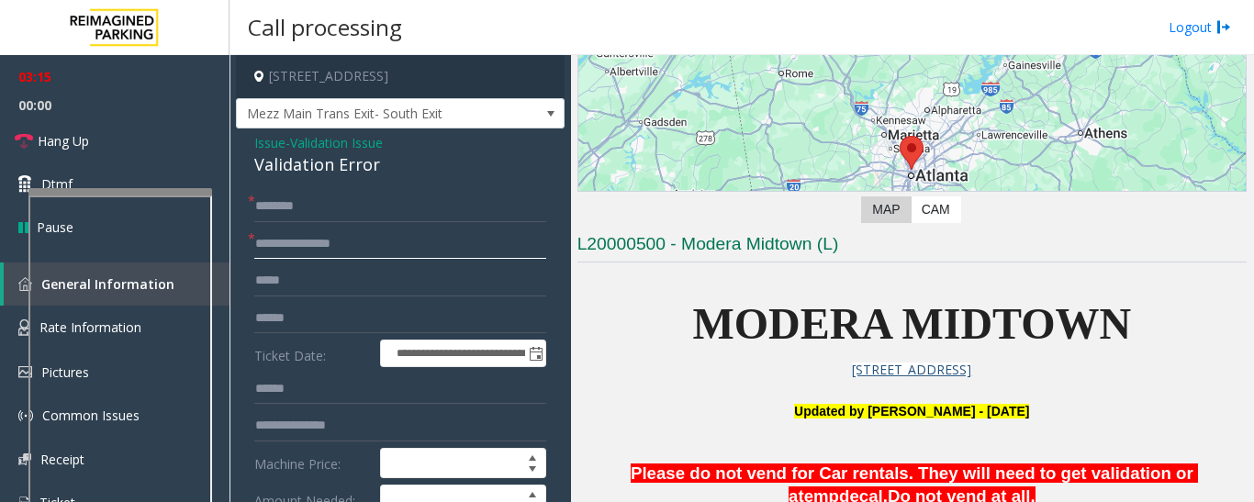
click at [458, 251] on input "**********" at bounding box center [400, 244] width 292 height 31
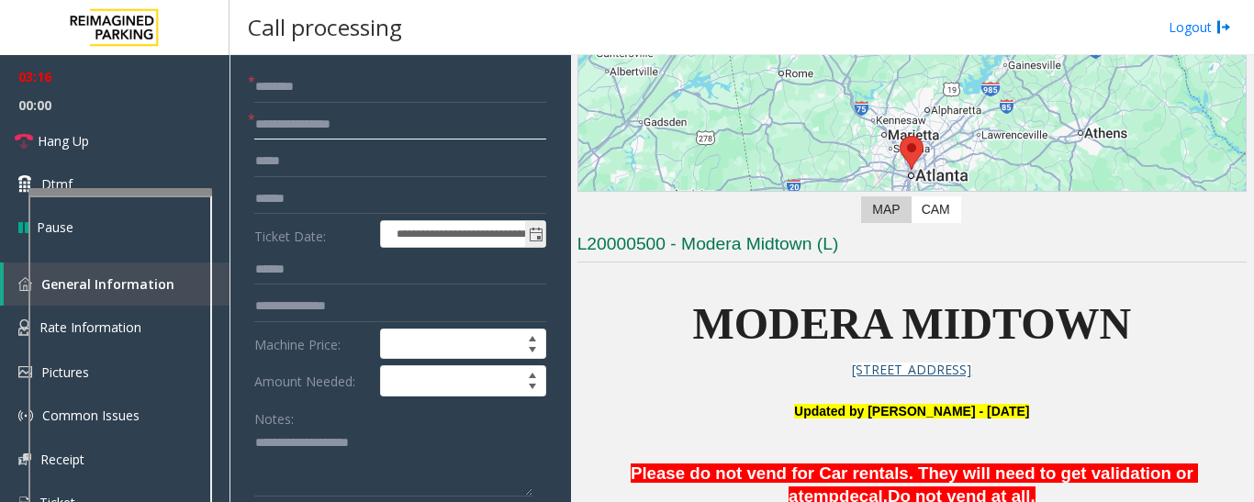
scroll to position [275, 0]
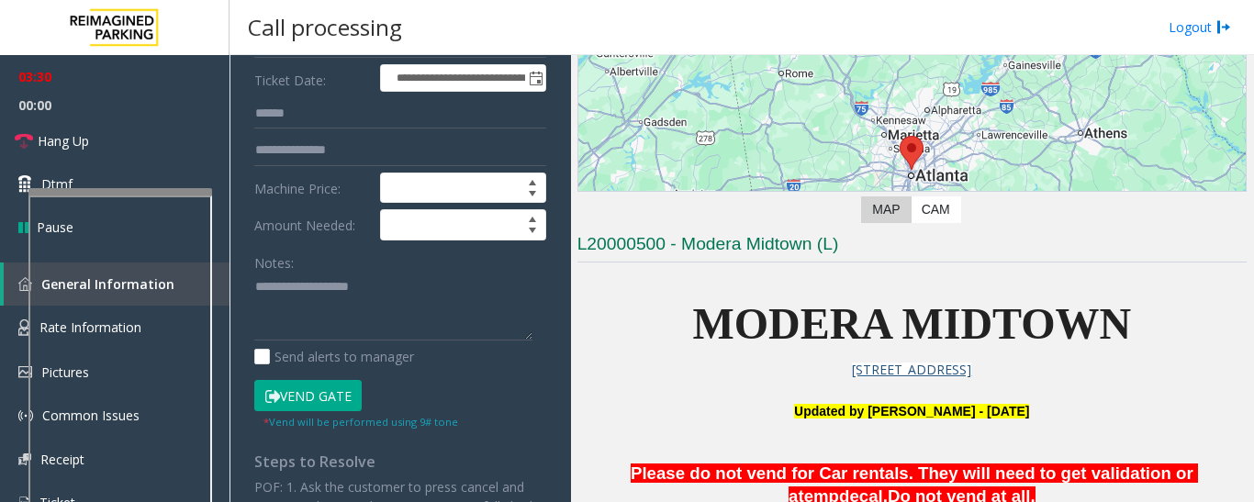
type input "**********"
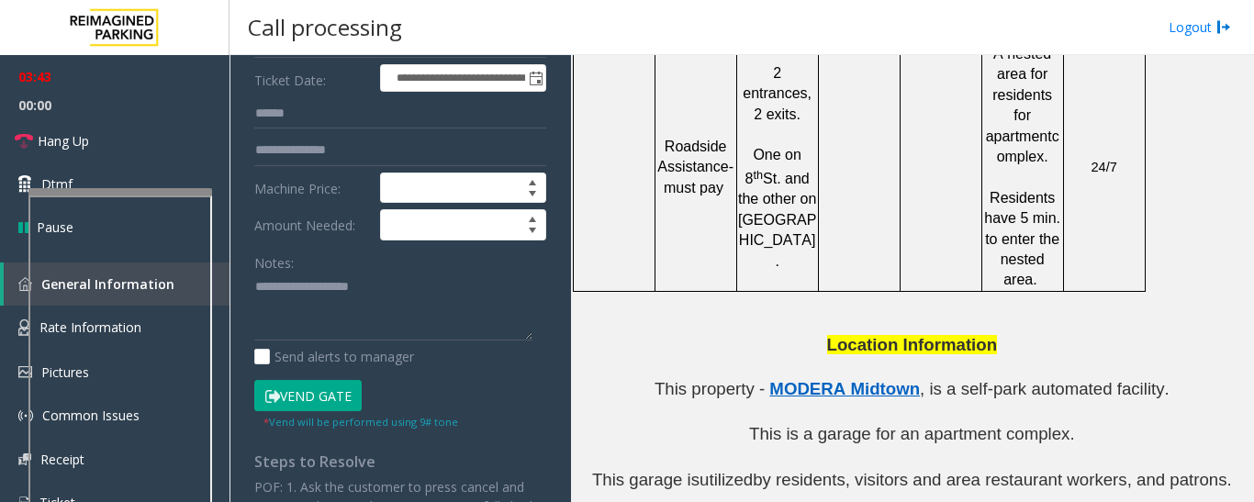
scroll to position [1851, 0]
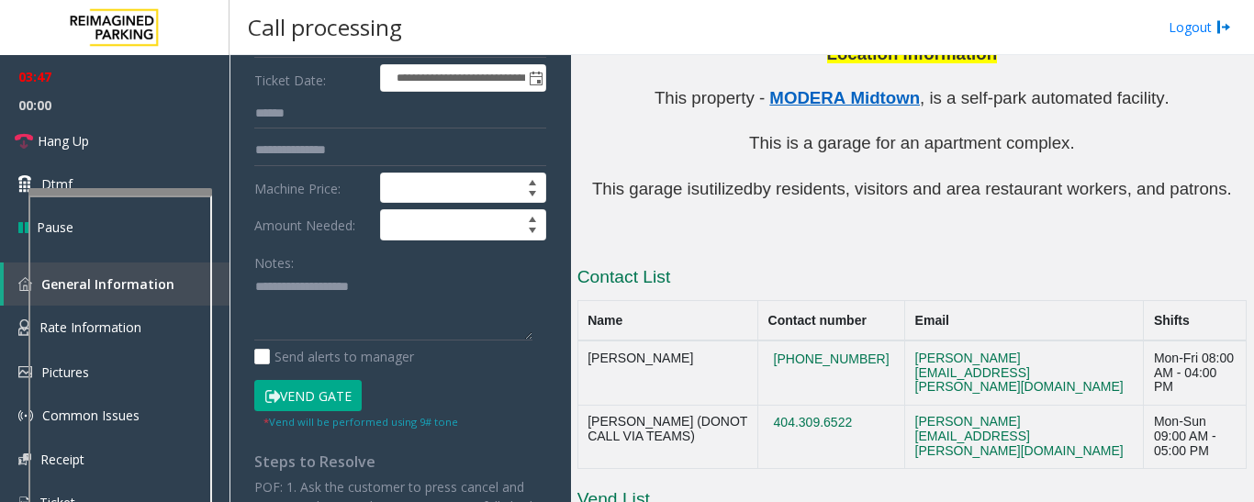
drag, startPoint x: 852, startPoint y: 301, endPoint x: 754, endPoint y: 289, distance: 98.9
click at [758, 405] on td "404.309.6522" at bounding box center [831, 436] width 147 height 63
copy button "404.309.6522"
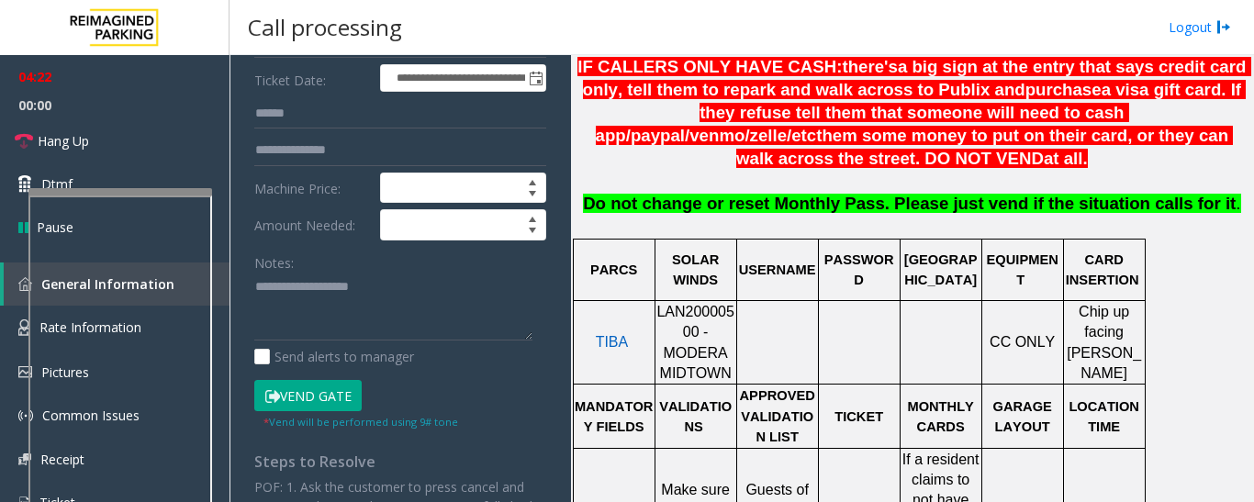
scroll to position [1025, 0]
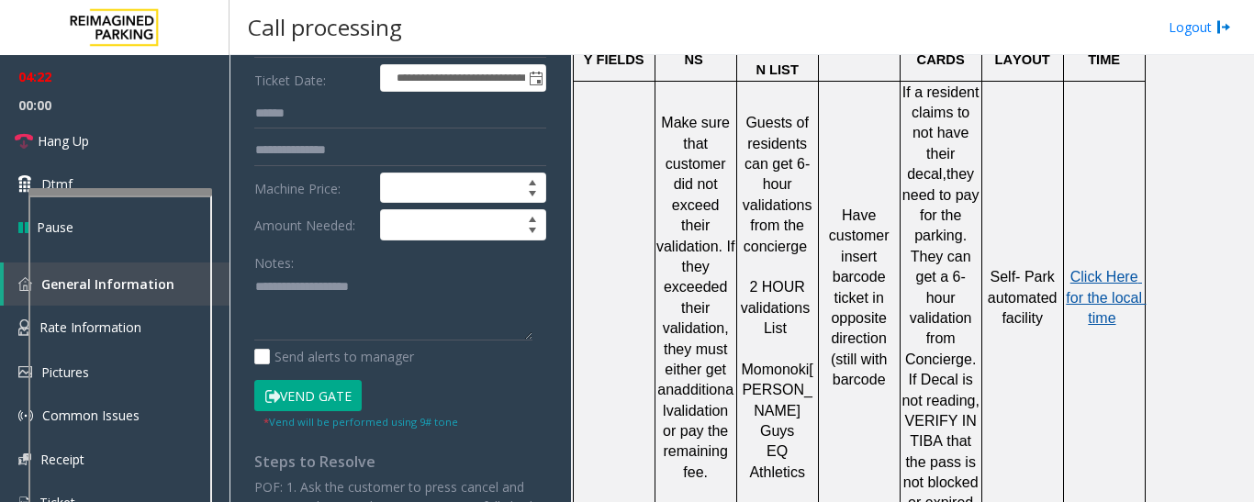
click at [1104, 269] on span "Click Here for the local time" at bounding box center [1106, 297] width 80 height 57
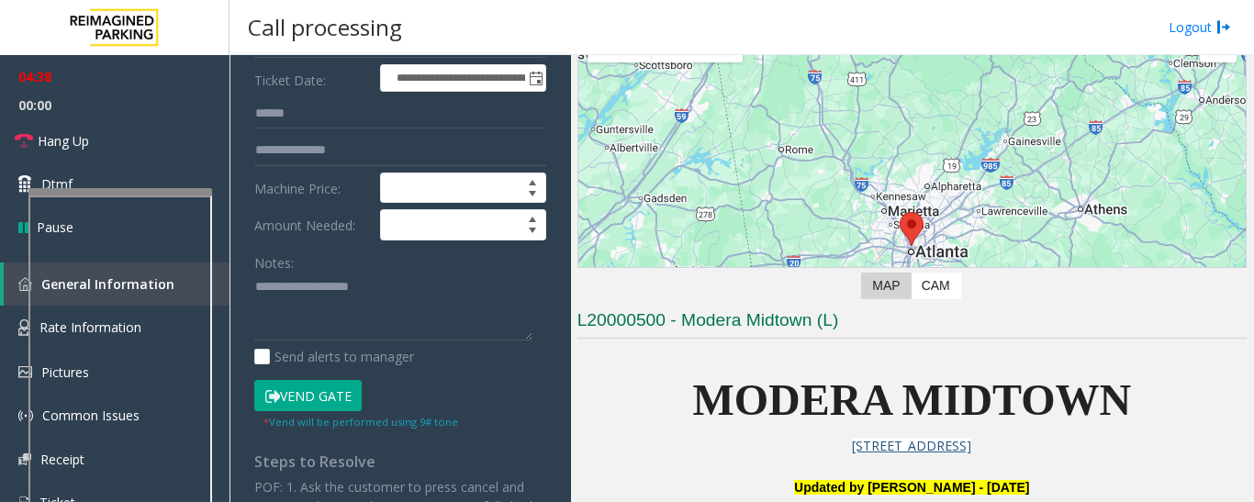
scroll to position [0, 0]
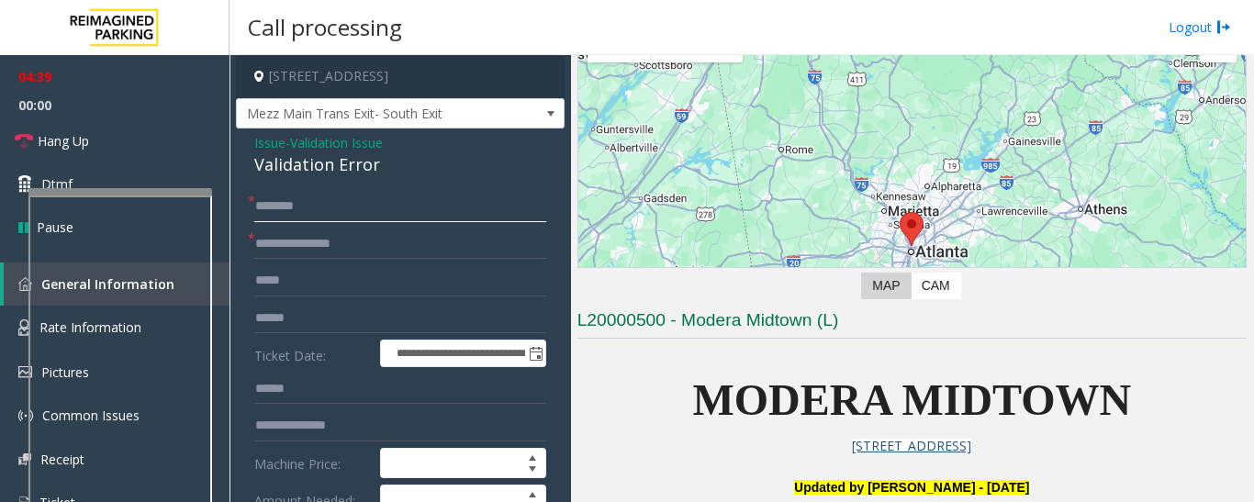
click at [410, 205] on input "text" at bounding box center [400, 206] width 292 height 31
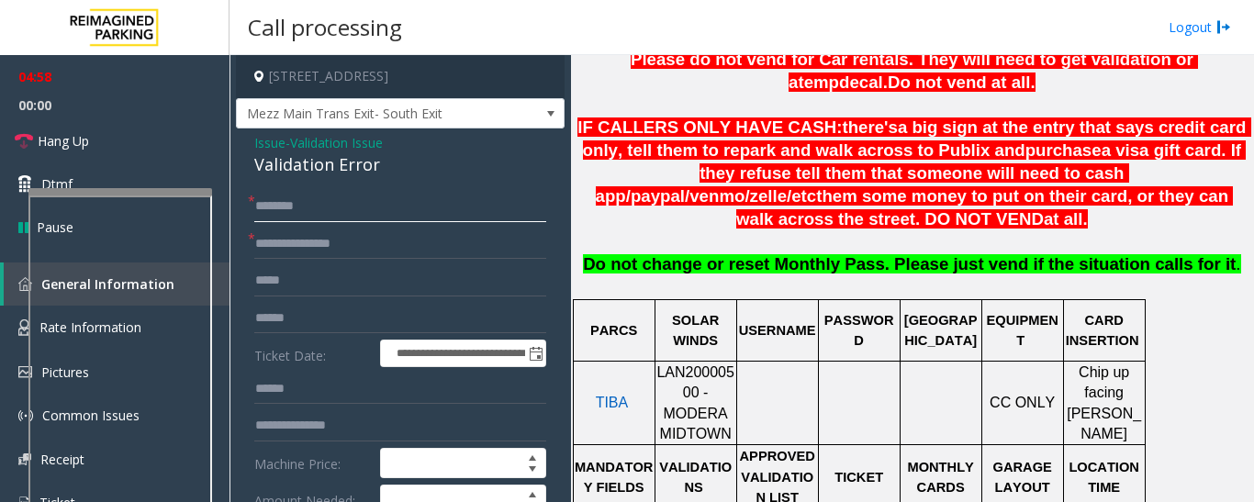
scroll to position [842, 0]
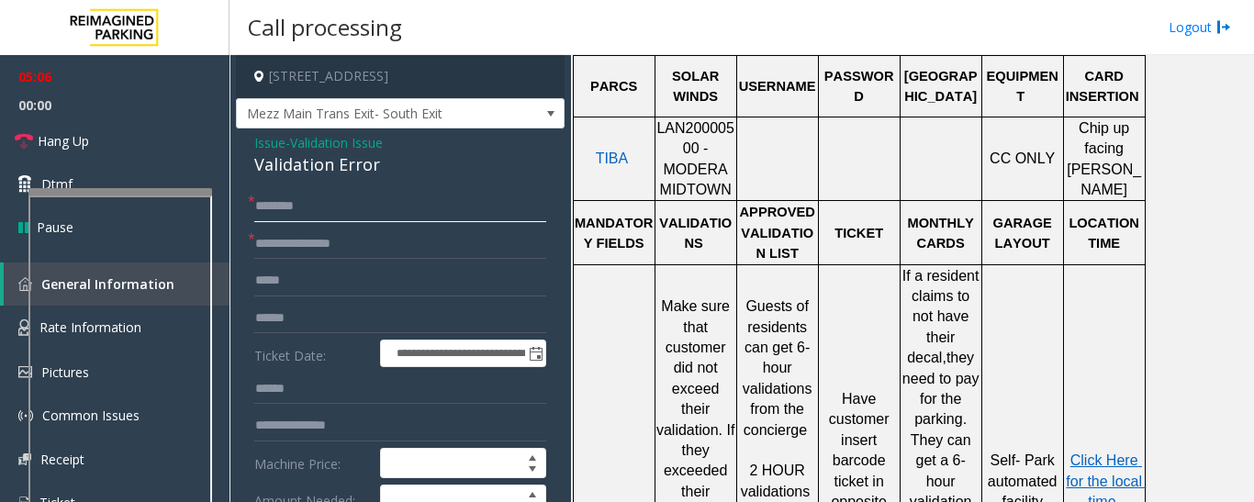
click at [415, 200] on input "text" at bounding box center [400, 206] width 292 height 31
click at [381, 210] on input "text" at bounding box center [400, 206] width 292 height 31
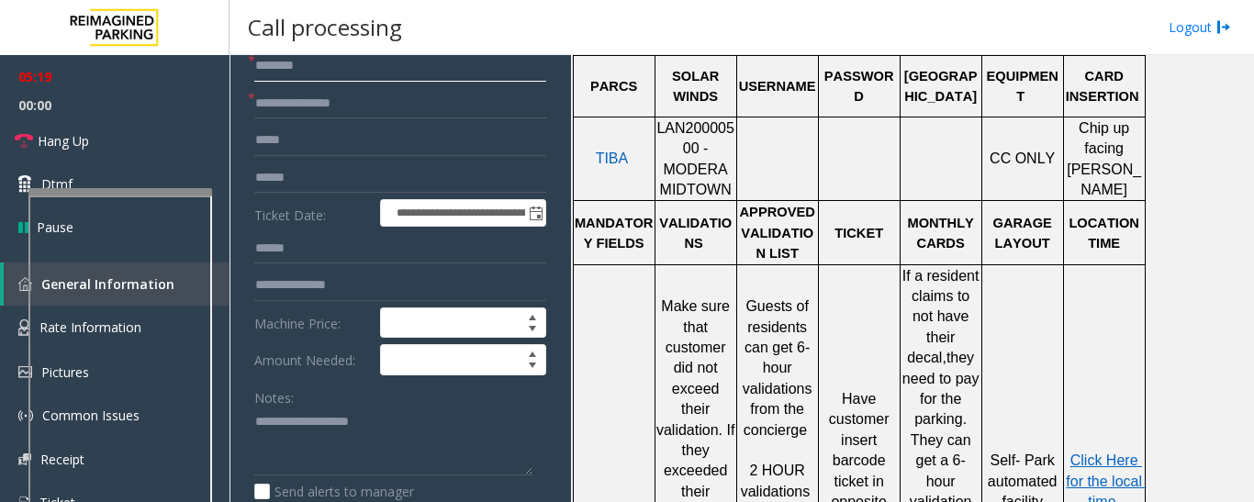
scroll to position [367, 0]
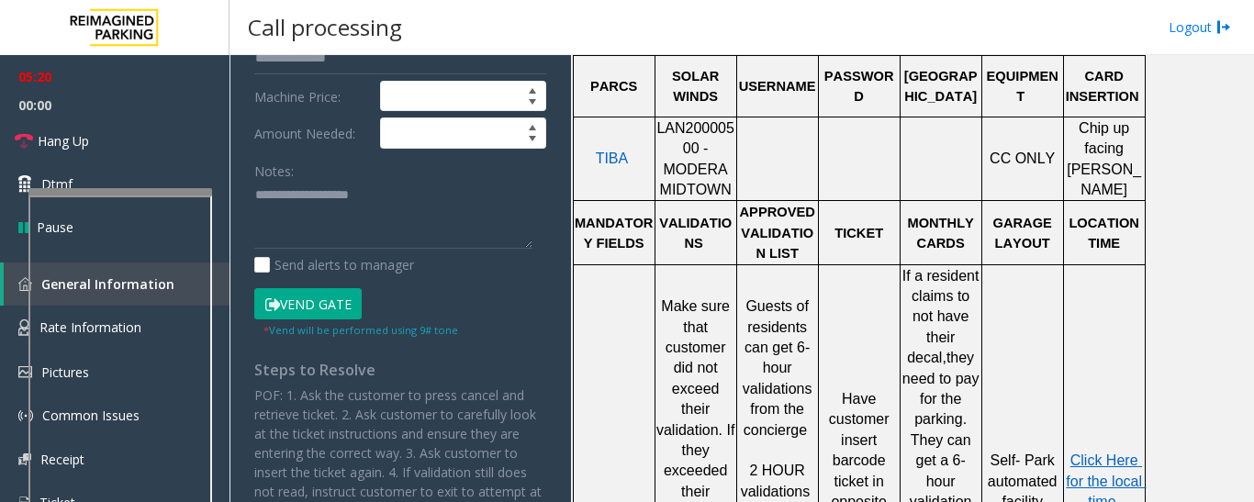
type input "*******"
click at [332, 297] on button "Vend Gate" at bounding box center [307, 303] width 107 height 31
click at [334, 224] on textarea at bounding box center [393, 215] width 278 height 69
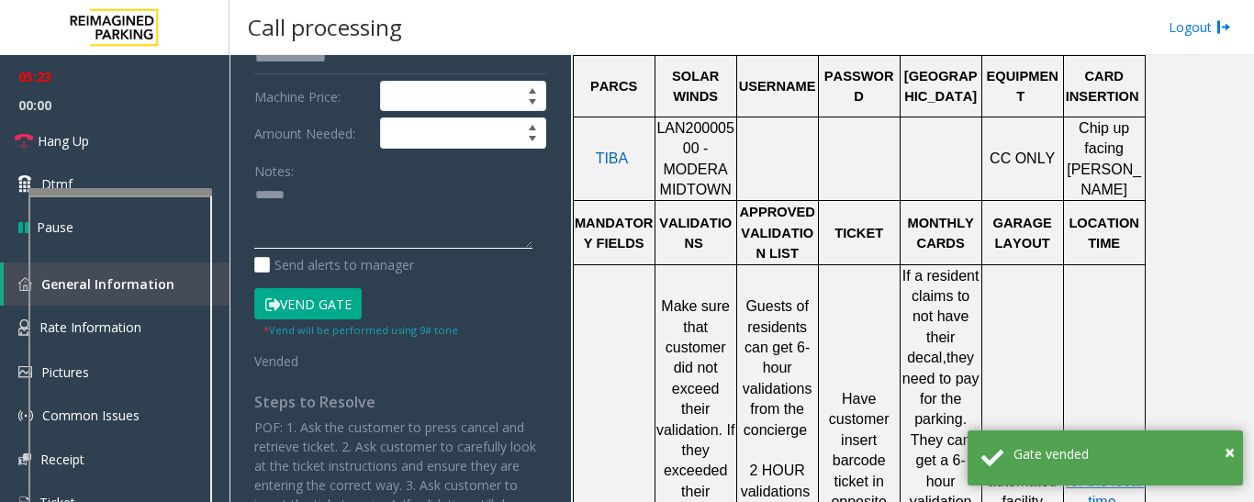
paste textarea "**********"
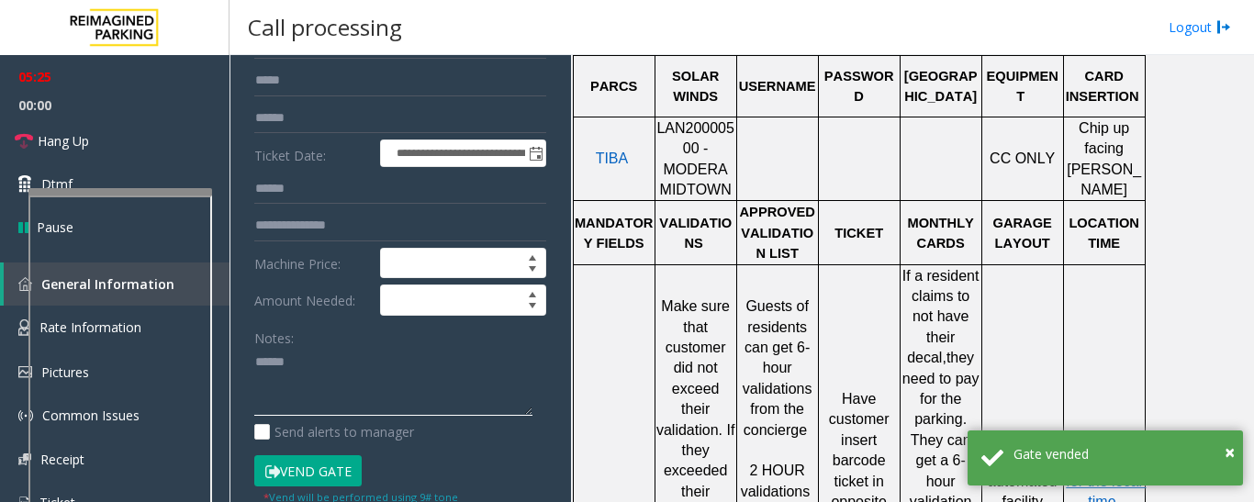
scroll to position [0, 0]
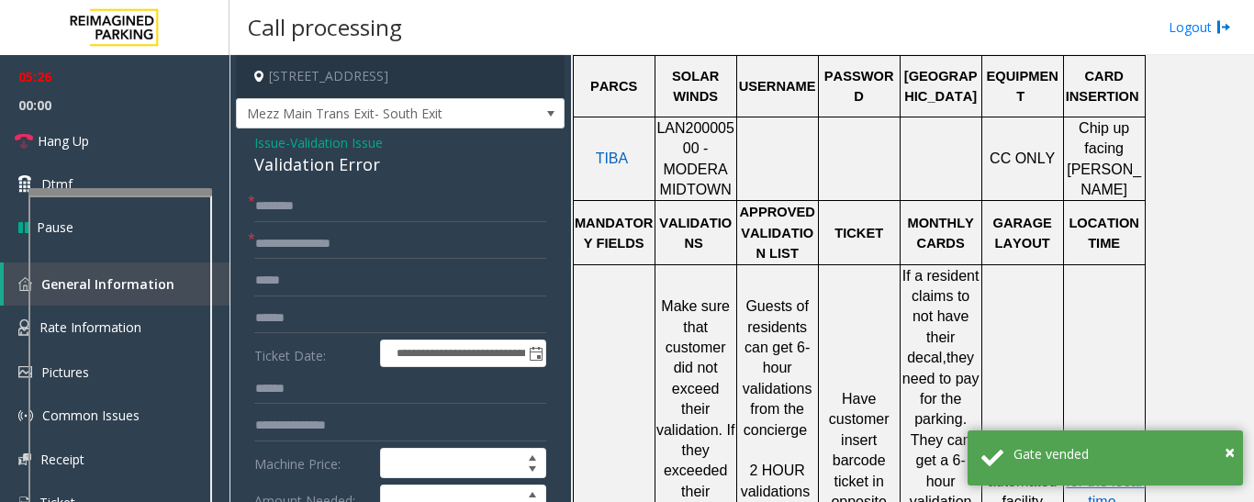
click at [339, 173] on div "Validation Error" at bounding box center [400, 164] width 292 height 25
copy div "Validation Error"
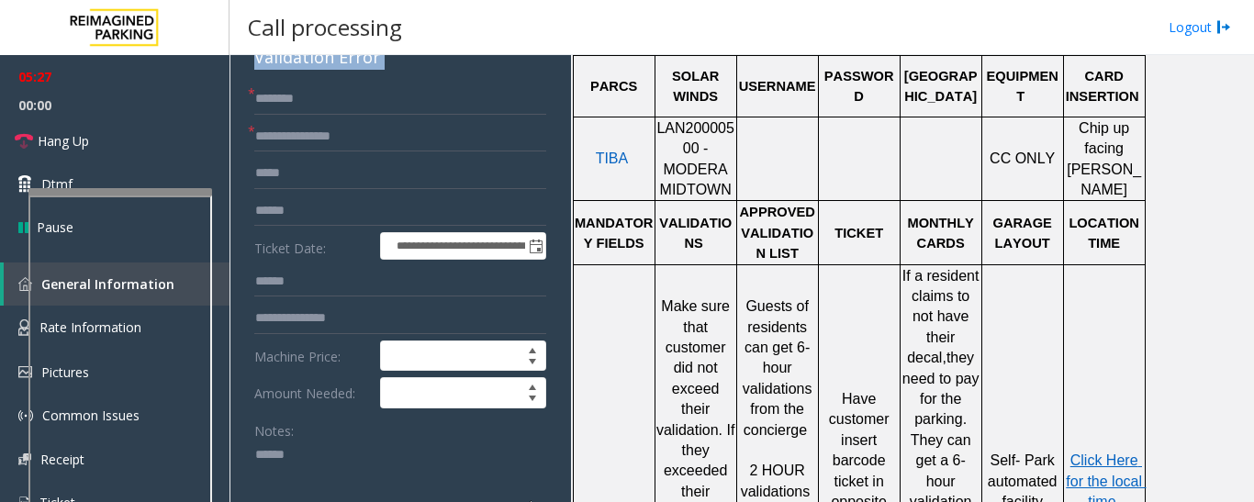
scroll to position [275, 0]
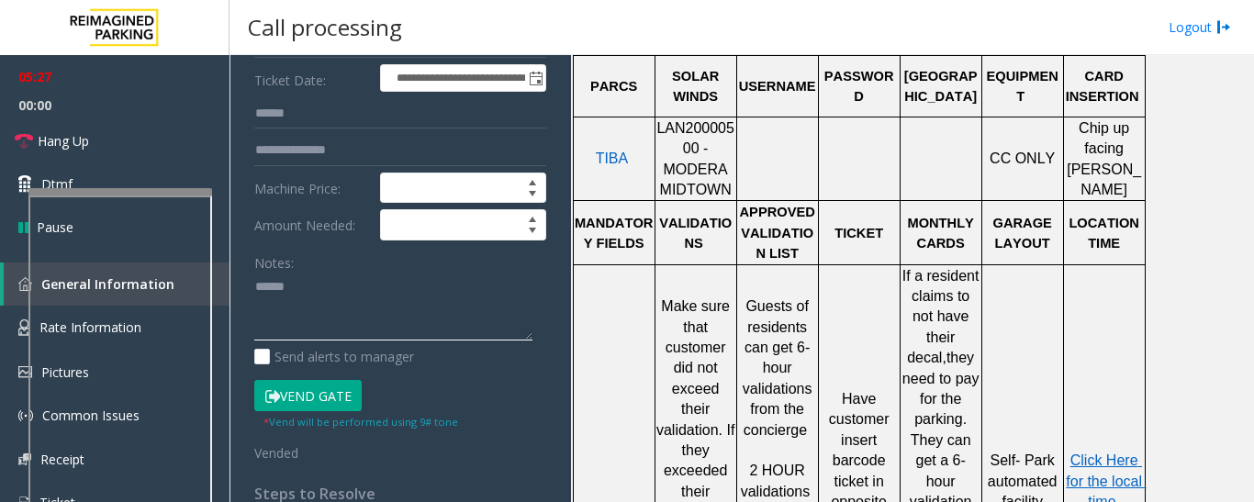
click at [373, 281] on textarea at bounding box center [393, 307] width 278 height 69
paste textarea "**********"
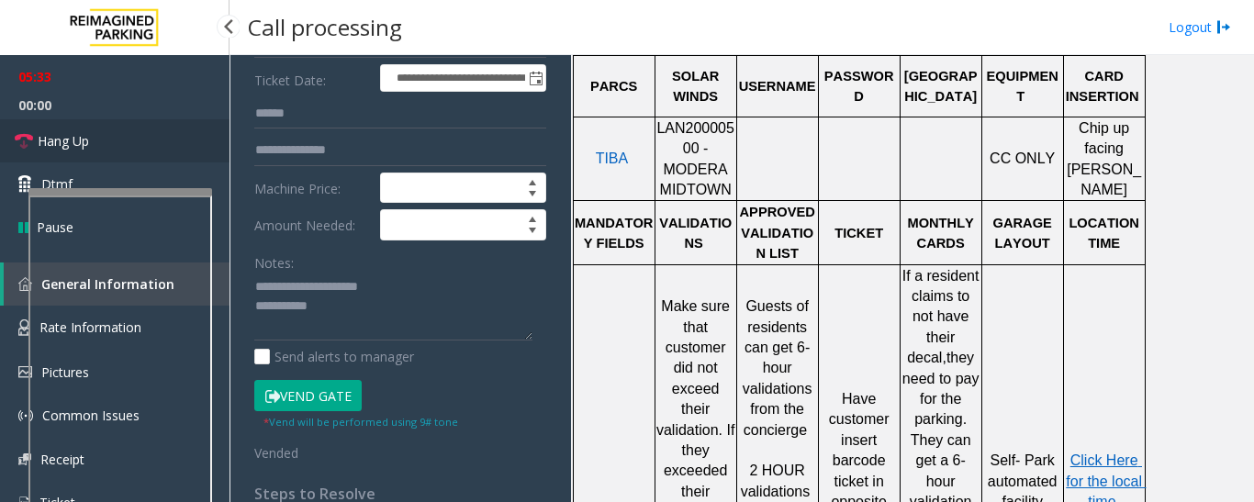
click at [94, 132] on link "Hang Up" at bounding box center [114, 140] width 229 height 43
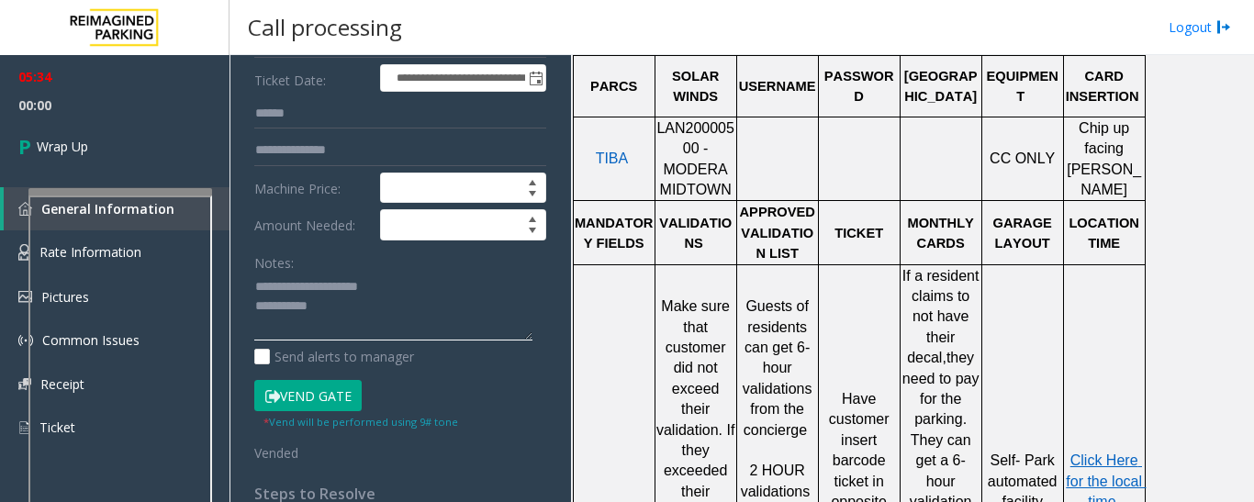
click at [352, 315] on textarea at bounding box center [393, 307] width 278 height 69
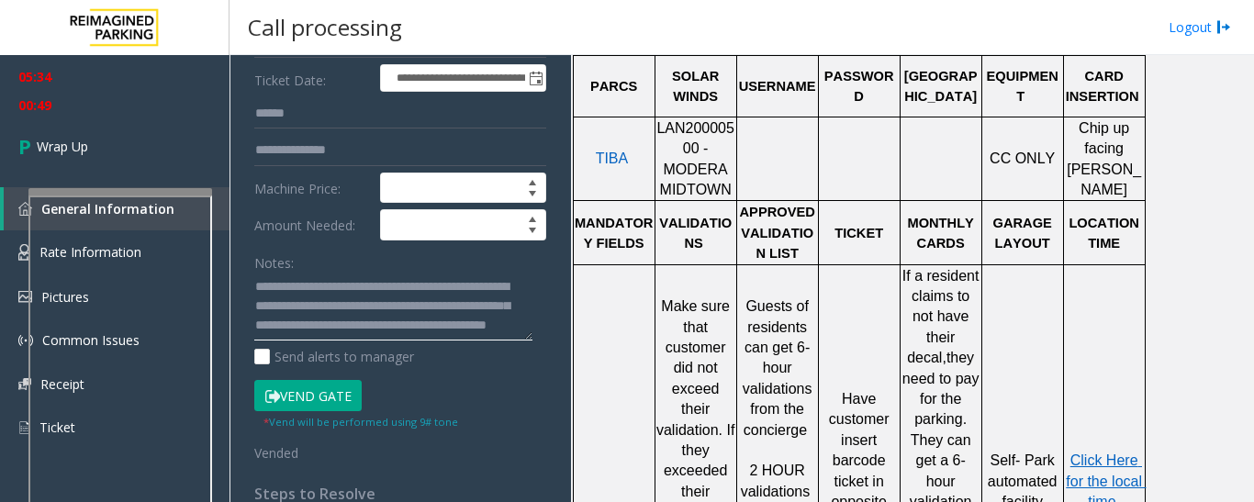
scroll to position [53, 0]
drag, startPoint x: 411, startPoint y: 271, endPoint x: 417, endPoint y: 300, distance: 29.9
click at [417, 300] on textarea at bounding box center [393, 307] width 278 height 69
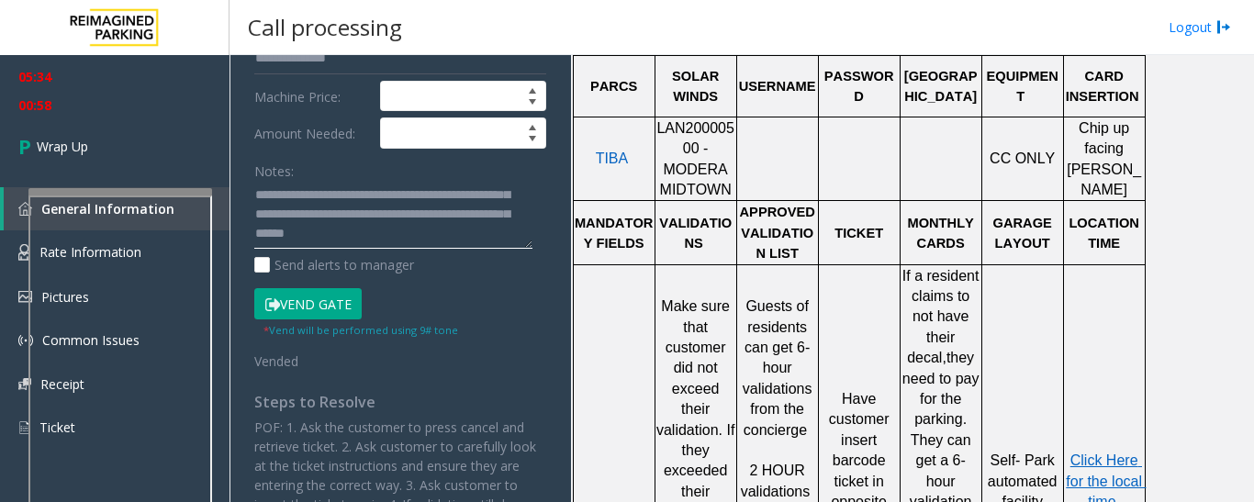
scroll to position [58, 0]
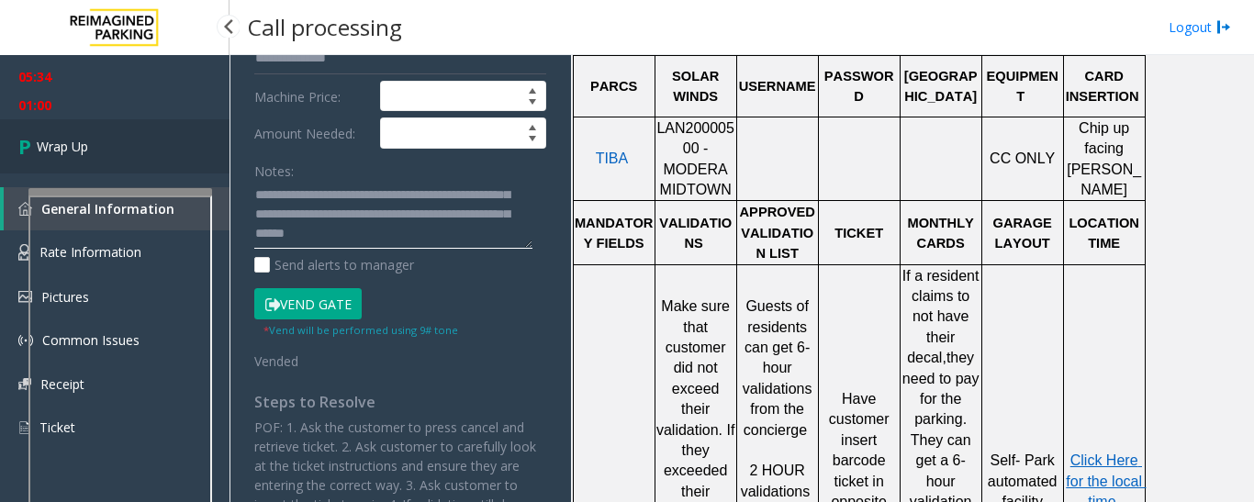
type textarea "**********"
click at [166, 142] on link "Wrap Up" at bounding box center [114, 146] width 229 height 54
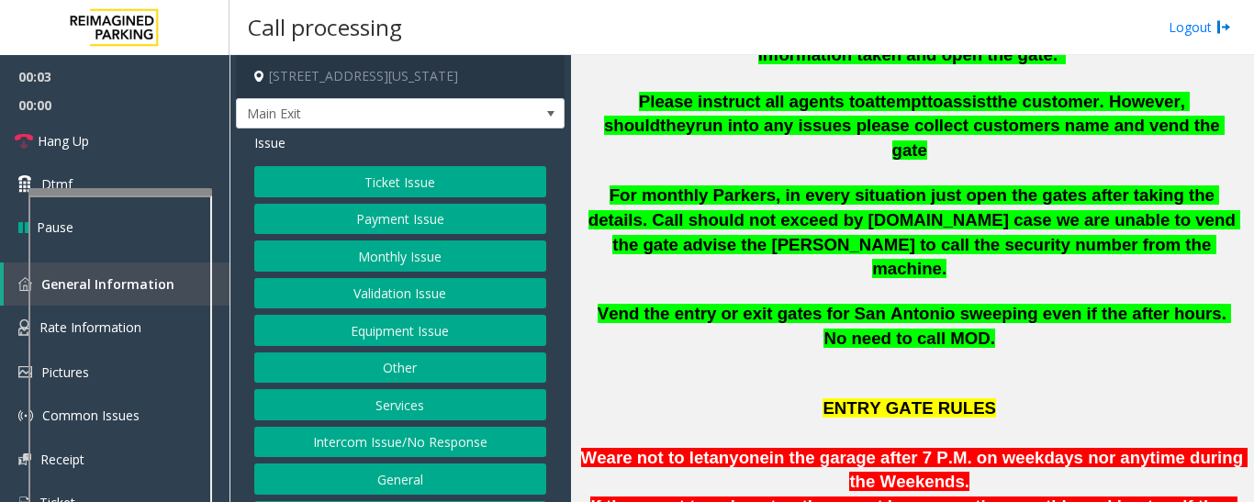
scroll to position [367, 0]
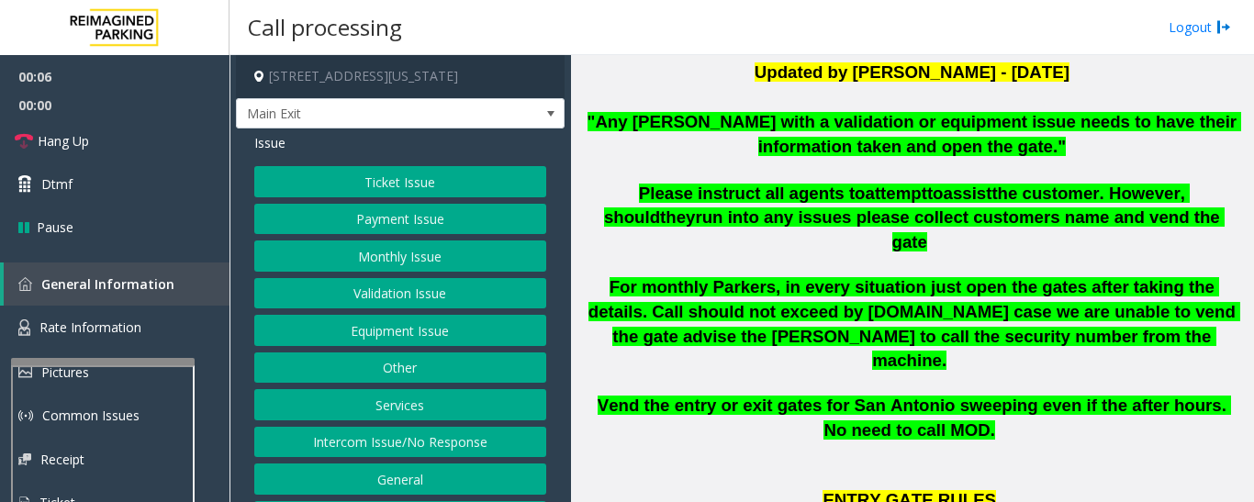
click at [160, 362] on div at bounding box center [103, 361] width 184 height 7
click at [173, 323] on link "Rate Information" at bounding box center [114, 328] width 229 height 45
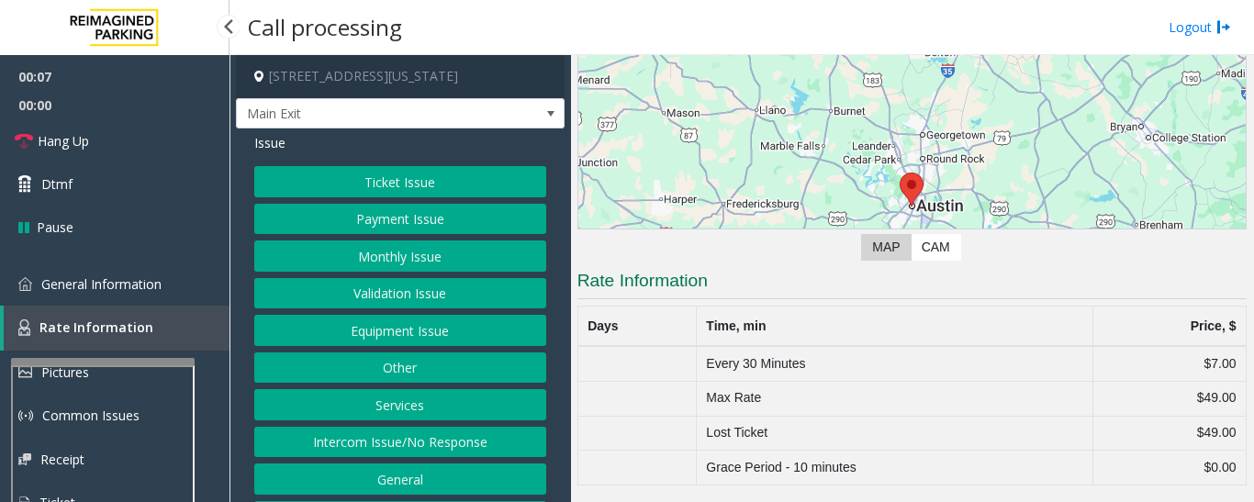
scroll to position [122, 0]
click at [157, 280] on span "General Information" at bounding box center [101, 283] width 120 height 17
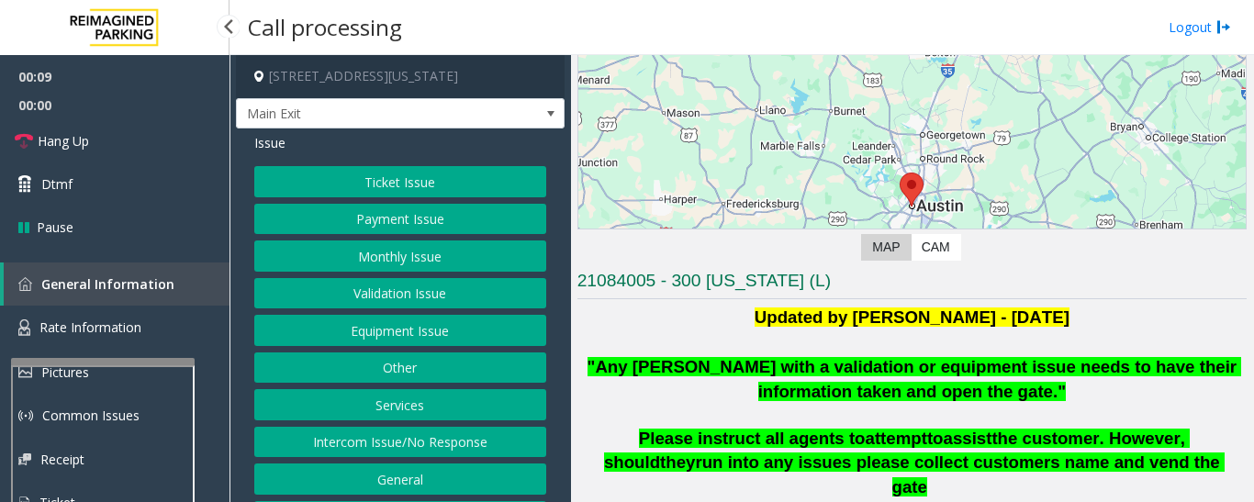
scroll to position [367, 0]
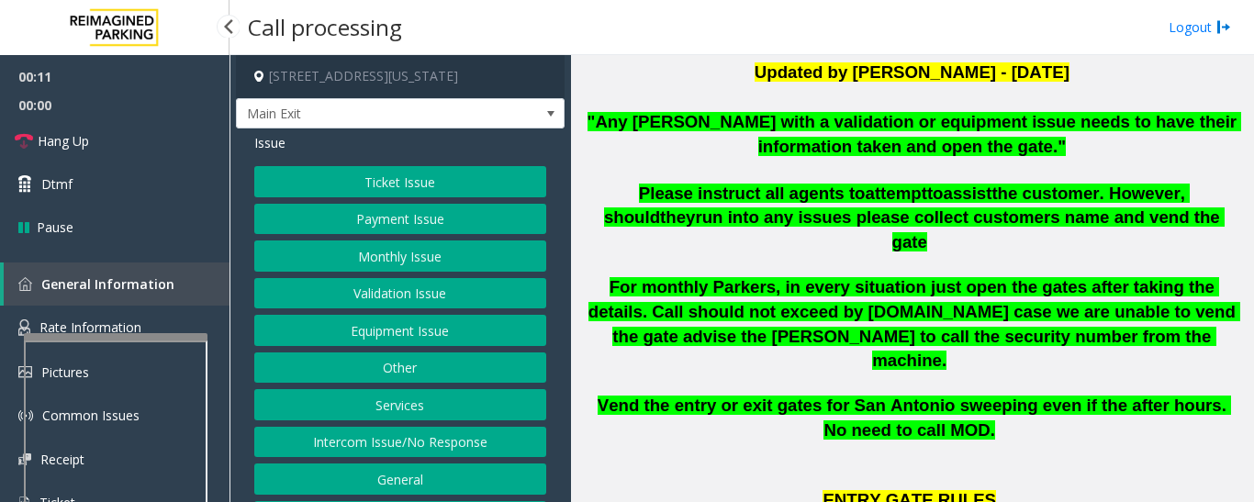
click at [183, 331] on app-root "00:11 00:00 Hang Up Dtmf Pause General Information Rate Information Pictures Co…" at bounding box center [627, 251] width 1254 height 502
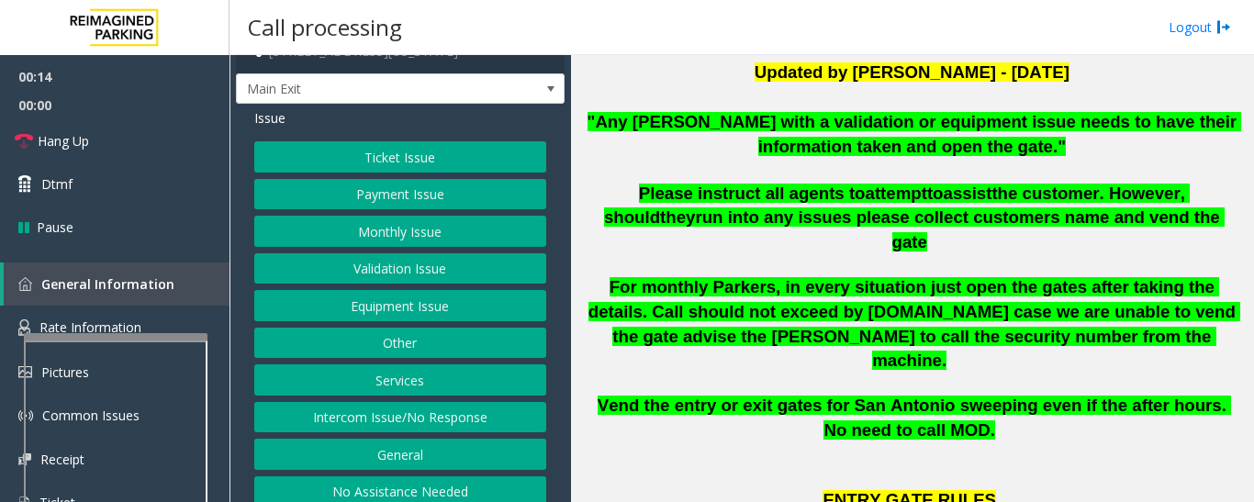
scroll to position [39, 0]
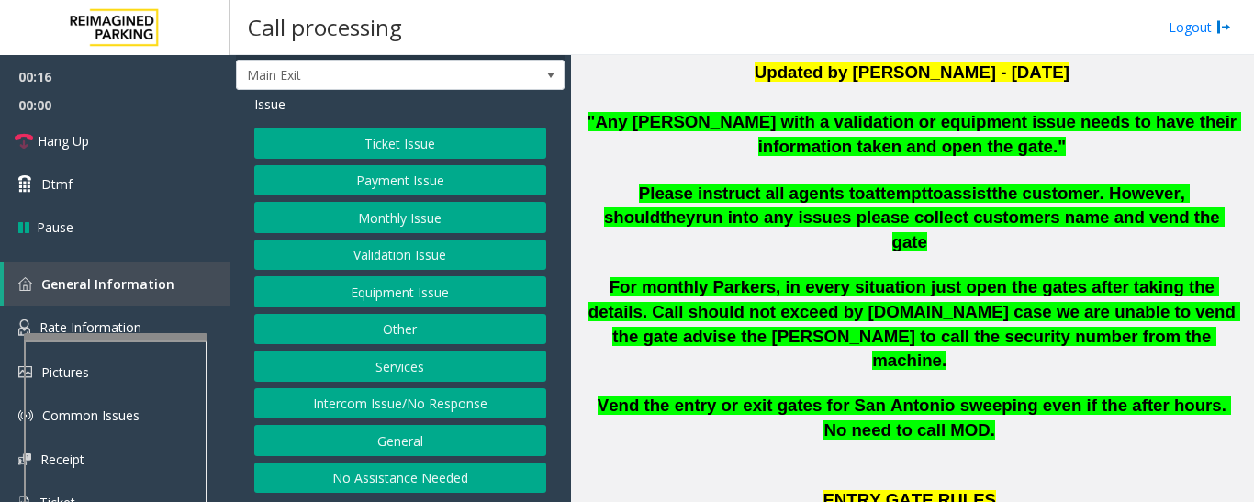
click at [453, 324] on button "Other" at bounding box center [400, 329] width 292 height 31
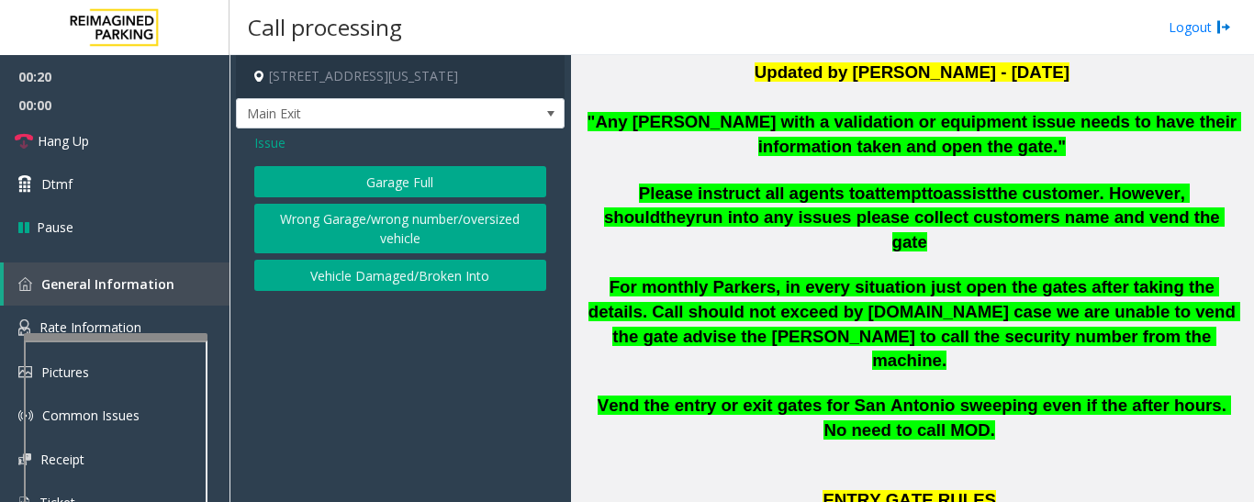
click at [484, 240] on button "Wrong Garage/wrong number/oversized vehicle" at bounding box center [400, 229] width 292 height 50
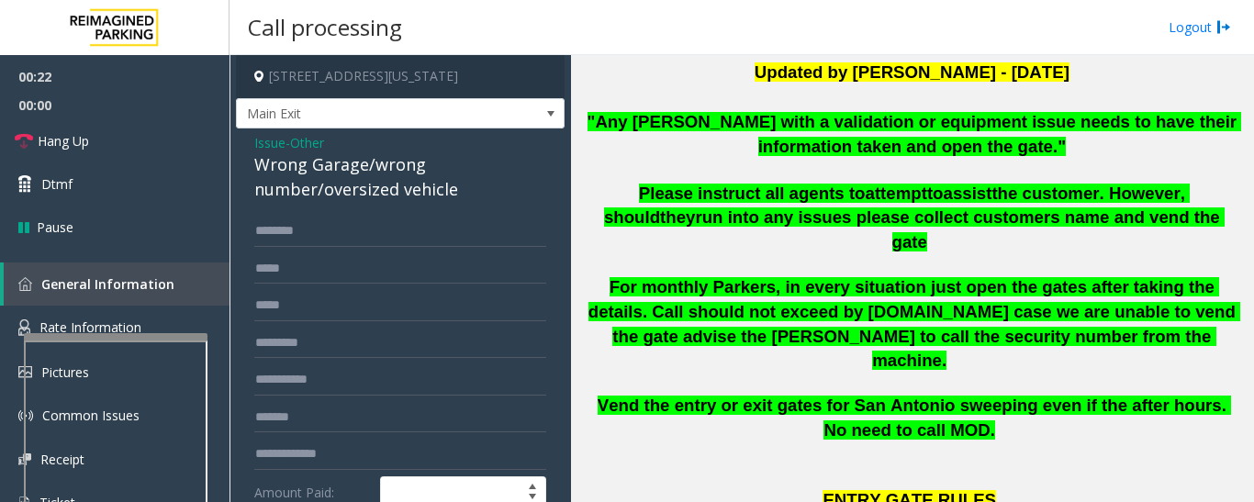
click at [382, 194] on div "Wrong Garage/wrong number/oversized vehicle" at bounding box center [400, 177] width 292 height 50
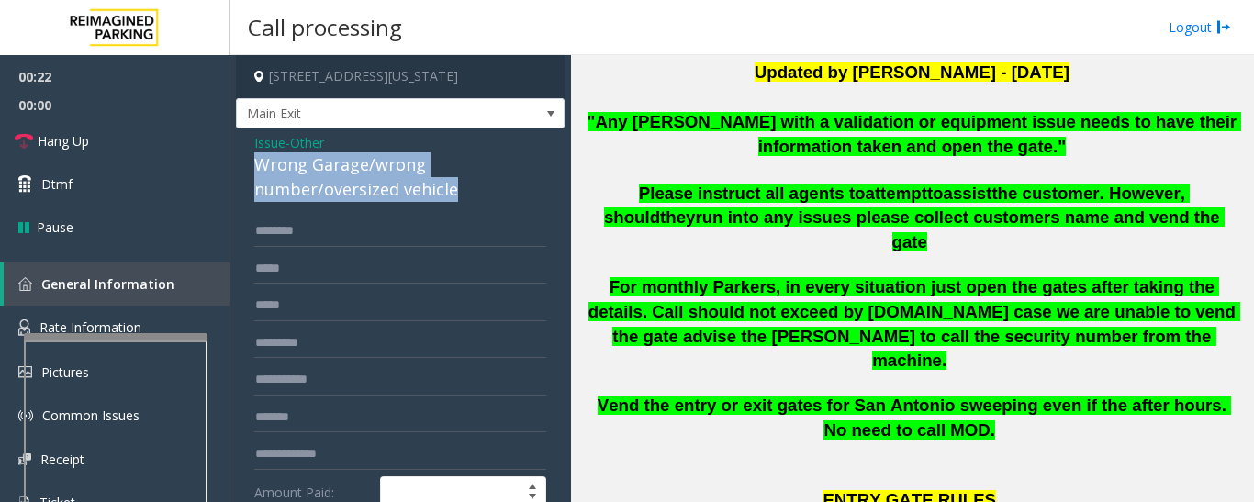
click at [382, 194] on div "Wrong Garage/wrong number/oversized vehicle" at bounding box center [400, 177] width 292 height 50
copy div "Wrong Garage/wrong number/oversized vehicle"
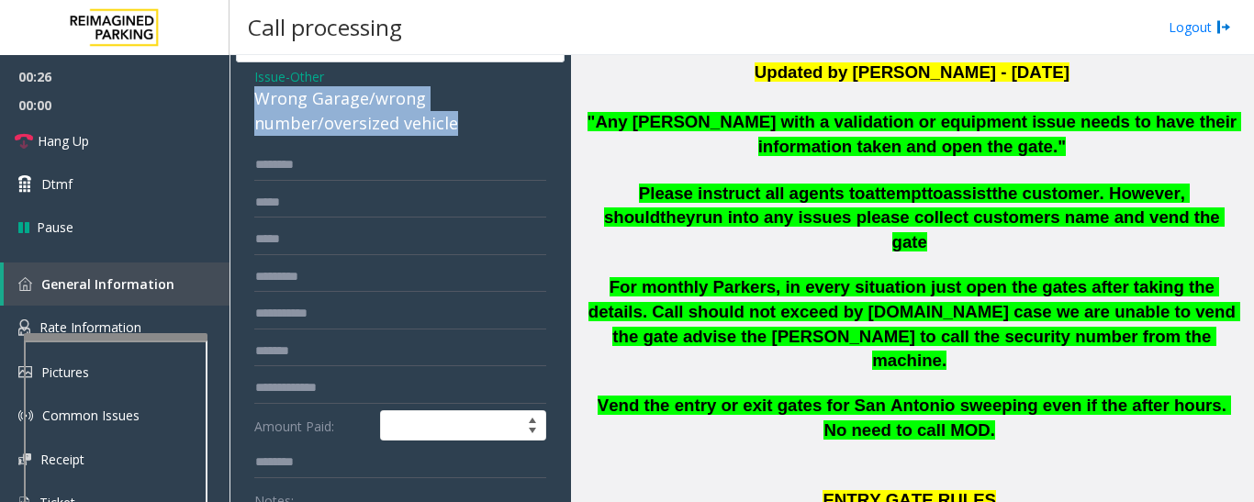
scroll to position [367, 0]
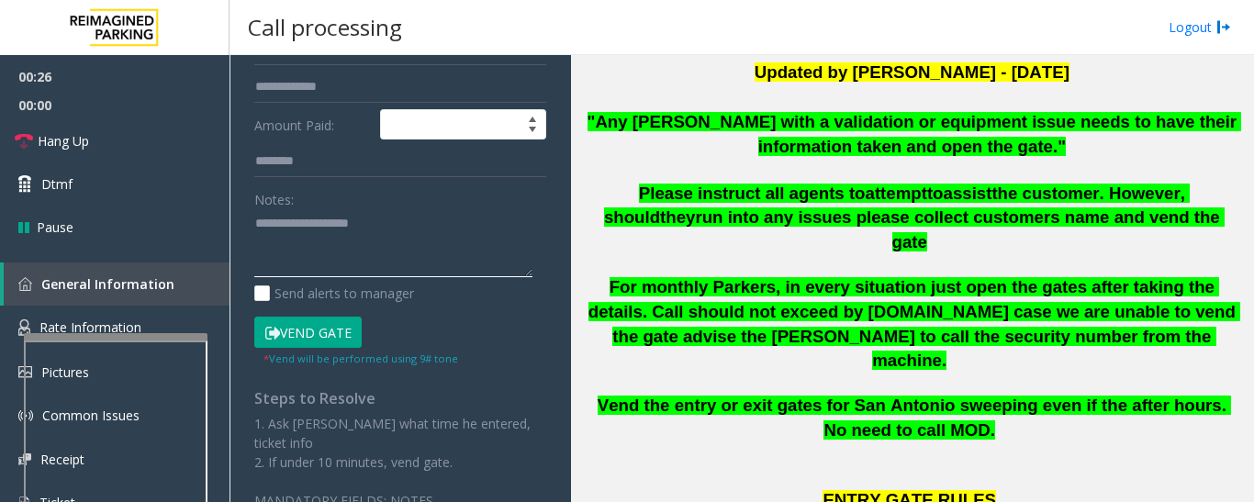
click at [386, 251] on textarea at bounding box center [393, 243] width 278 height 69
paste textarea "**********"
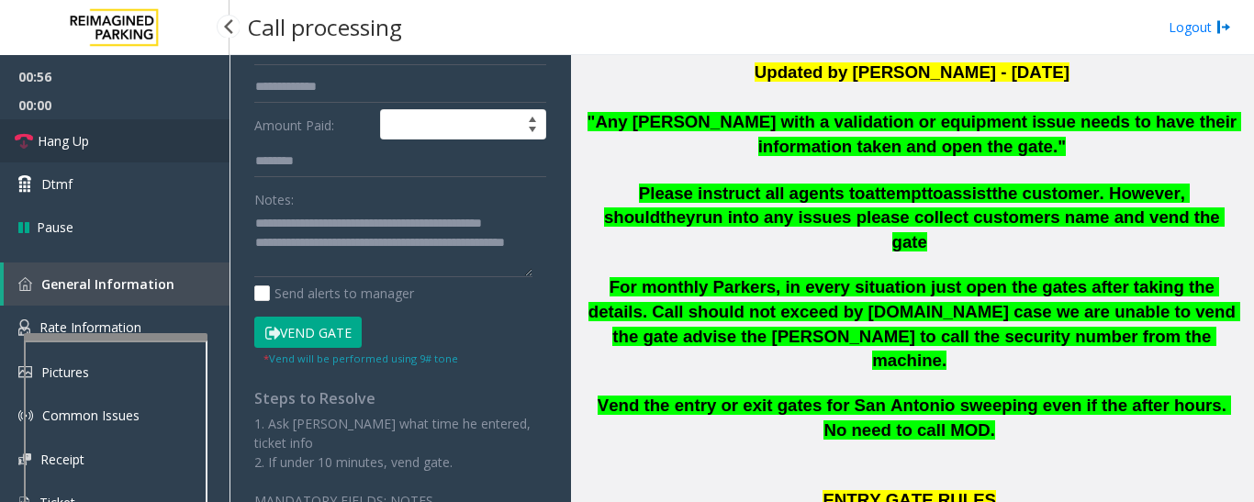
click at [46, 127] on link "Hang Up" at bounding box center [114, 140] width 229 height 43
click at [330, 269] on textarea at bounding box center [393, 243] width 278 height 69
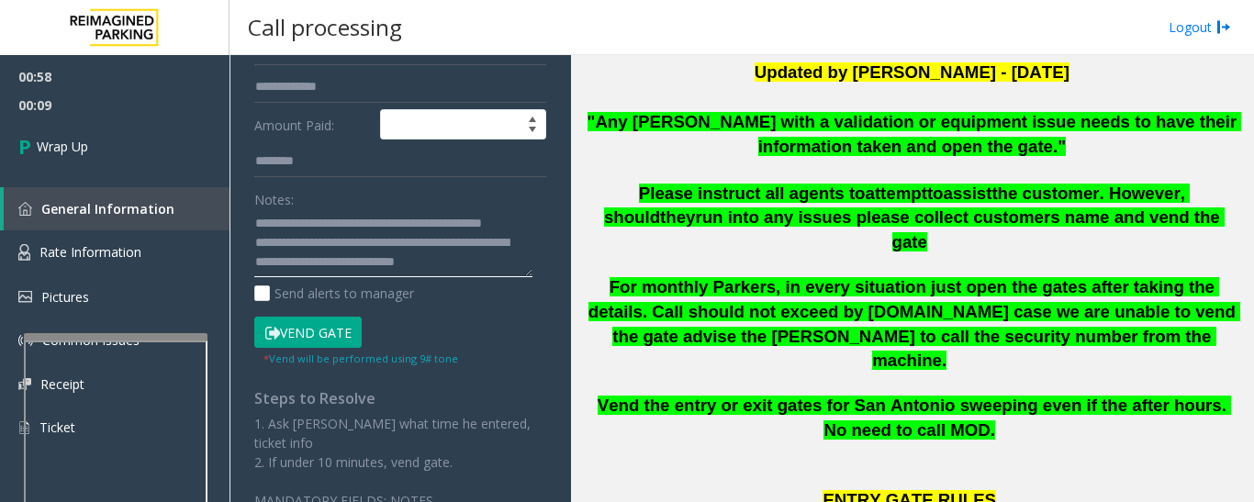
scroll to position [34, 0]
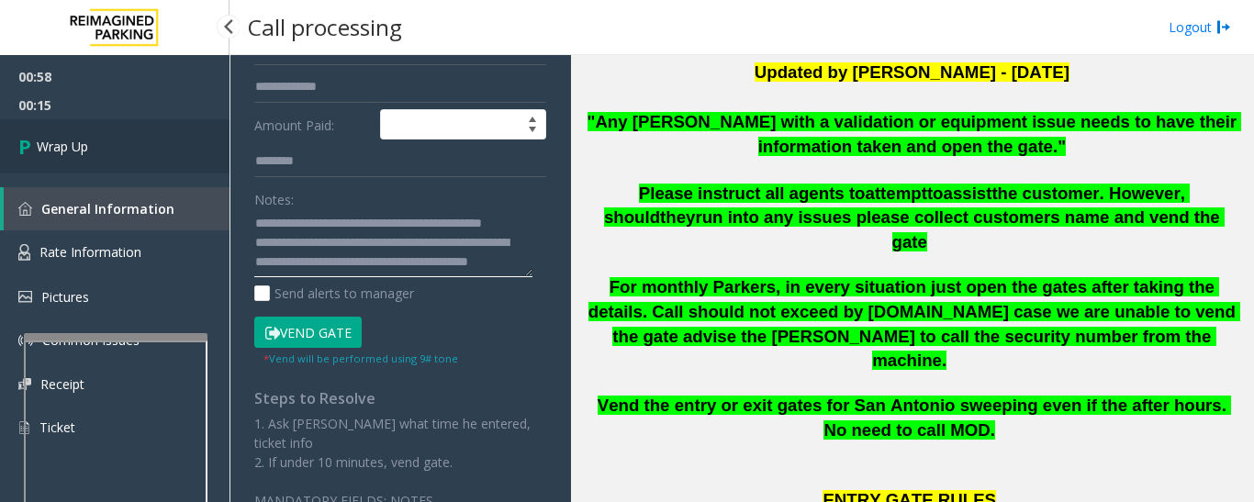
type textarea "**********"
click at [29, 168] on link "Wrap Up" at bounding box center [114, 146] width 229 height 54
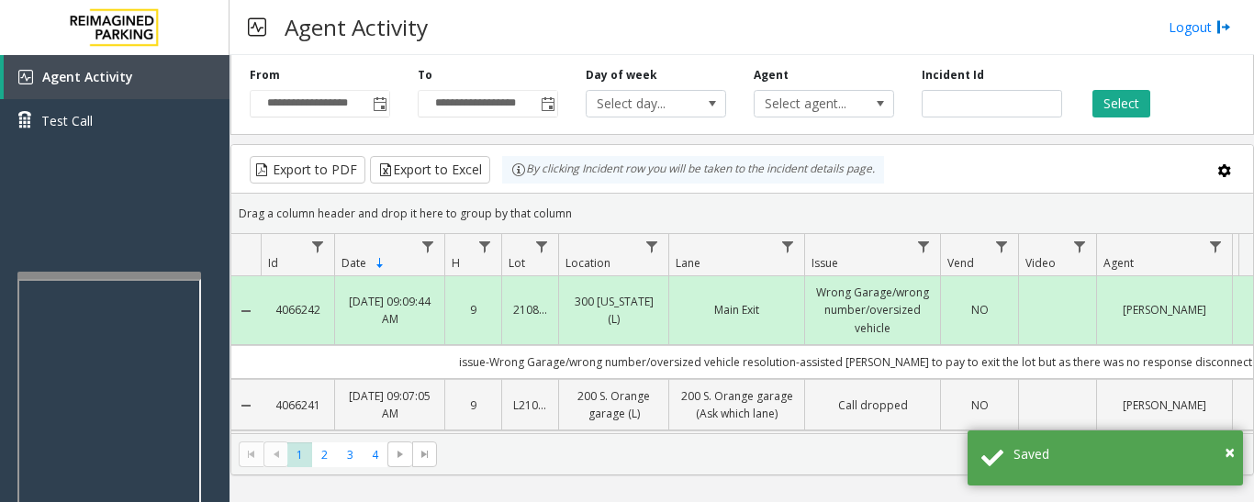
click at [132, 273] on div at bounding box center [109, 275] width 184 height 7
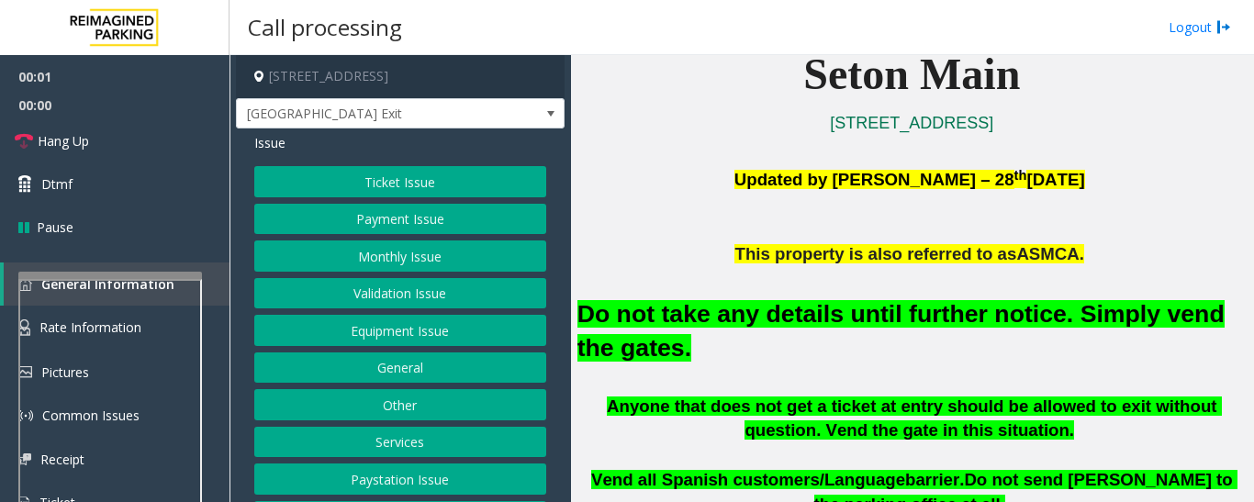
scroll to position [551, 0]
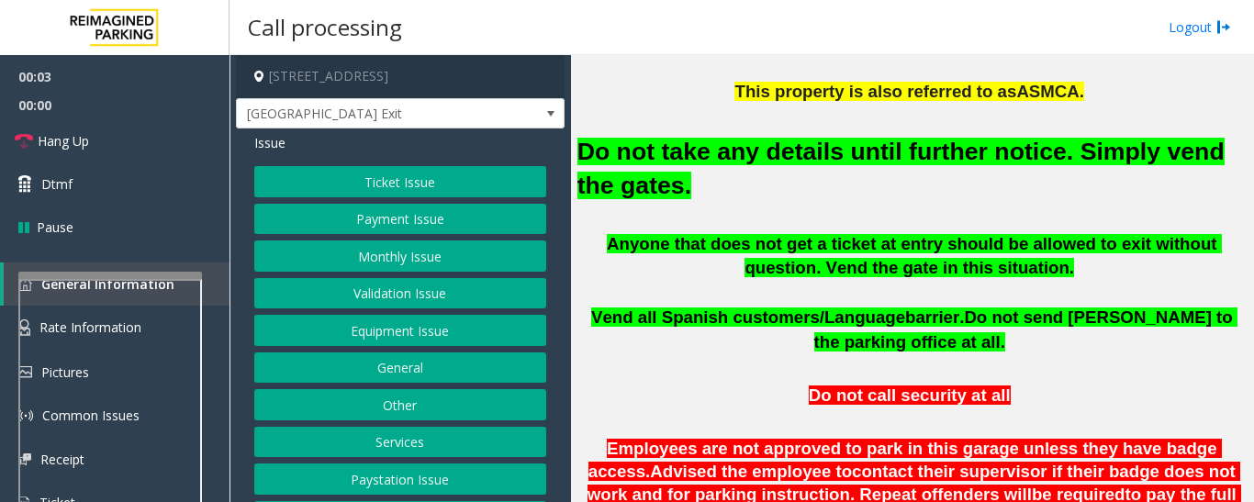
click at [438, 337] on button "Equipment Issue" at bounding box center [400, 330] width 292 height 31
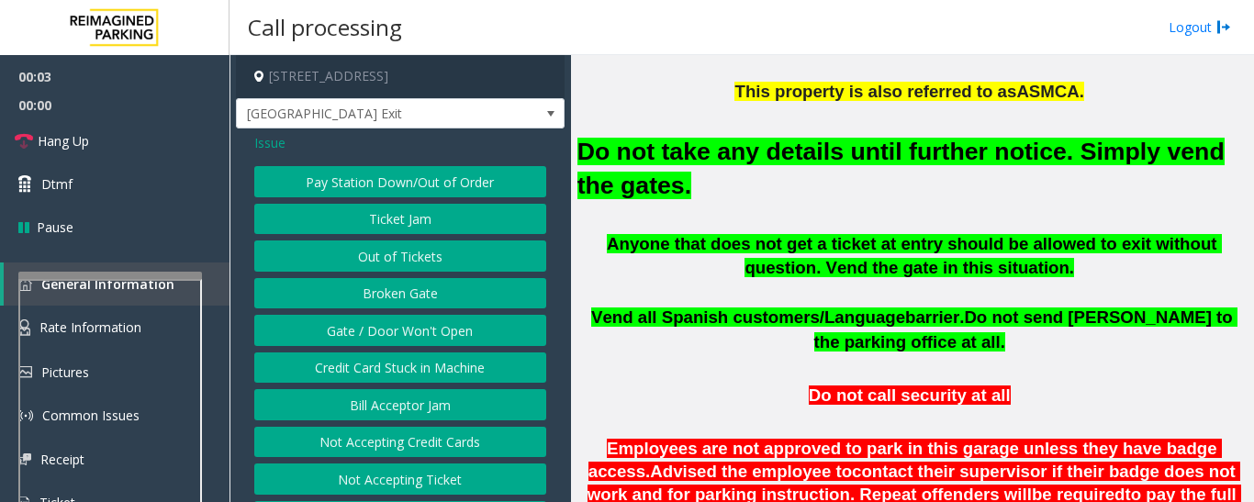
click at [438, 337] on button "Gate / Door Won't Open" at bounding box center [400, 330] width 292 height 31
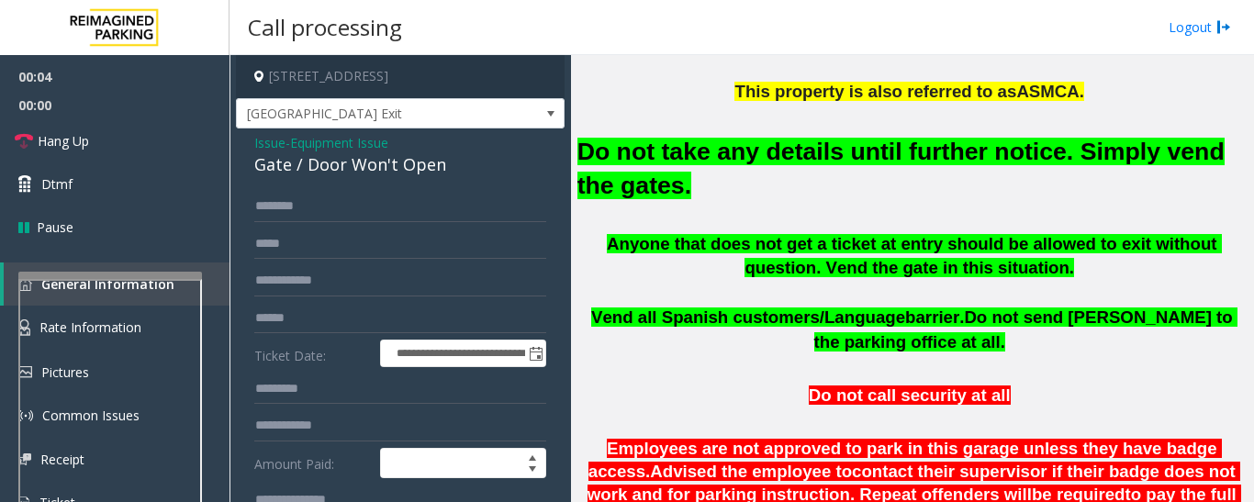
scroll to position [367, 0]
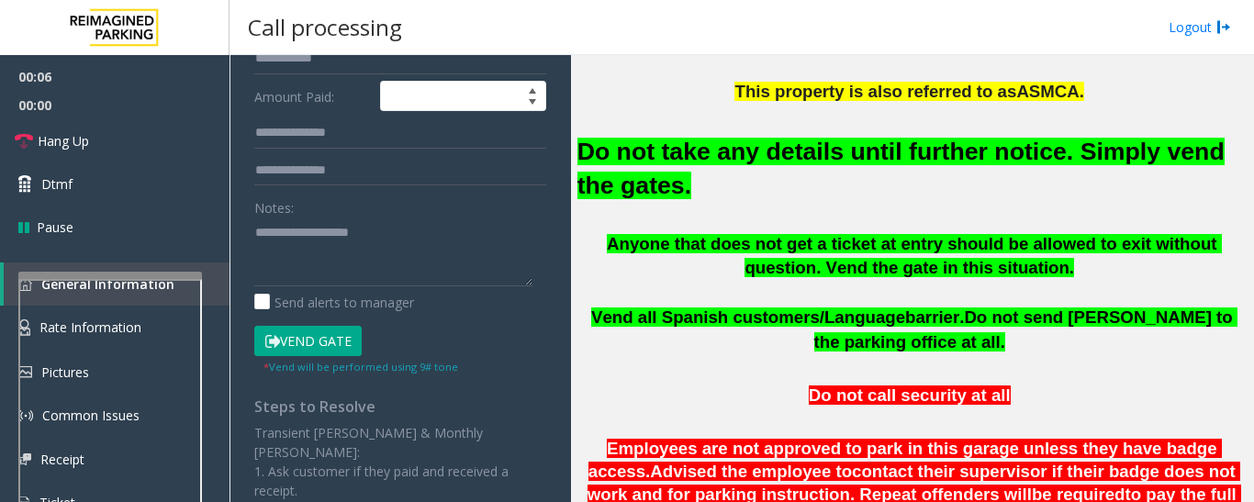
click at [739, 156] on font "Do not take any details until further notice. Simply vend the gates." at bounding box center [900, 168] width 647 height 61
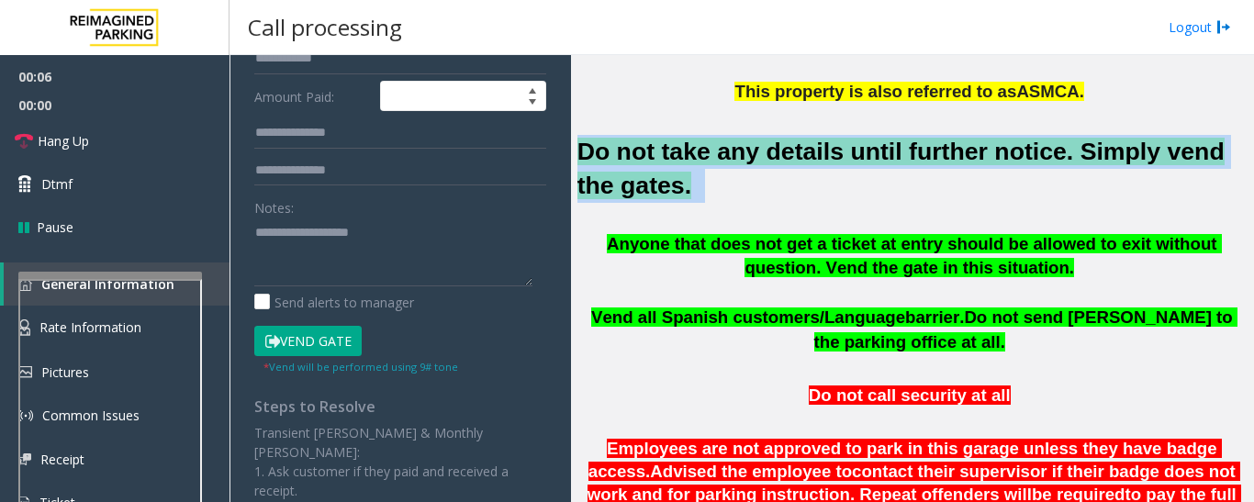
click at [739, 156] on font "Do not take any details until further notice. Simply vend the gates." at bounding box center [900, 168] width 647 height 61
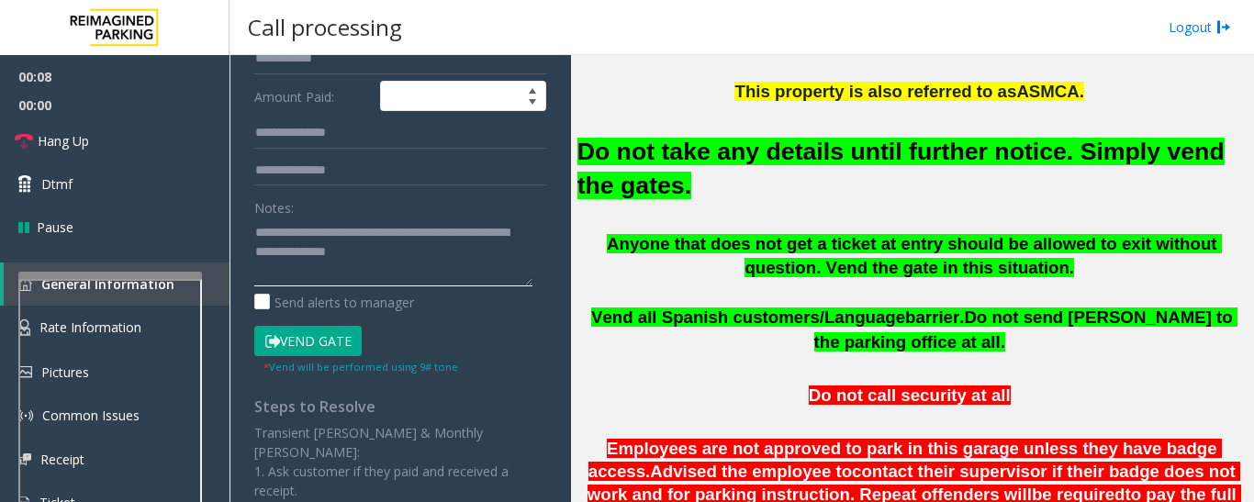
type textarea "**********"
click at [332, 349] on button "Vend Gate" at bounding box center [307, 341] width 107 height 31
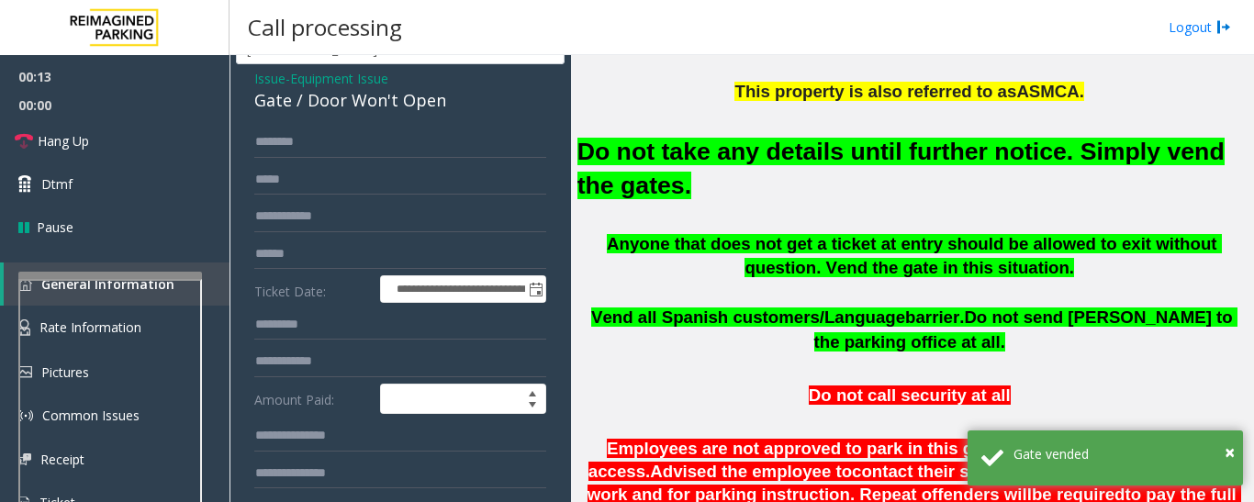
scroll to position [0, 0]
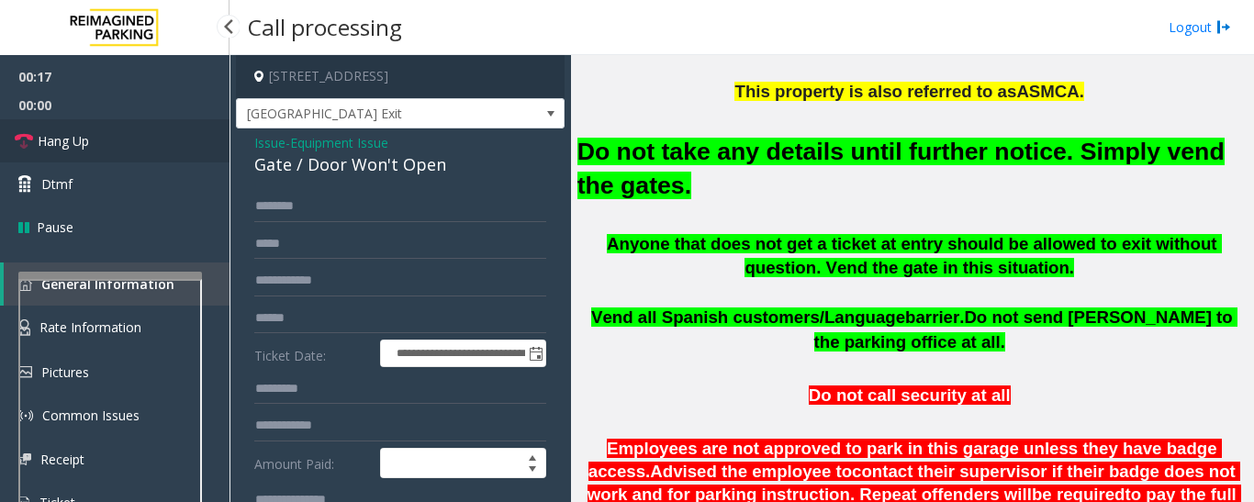
click at [8, 141] on link "Hang Up" at bounding box center [114, 140] width 229 height 43
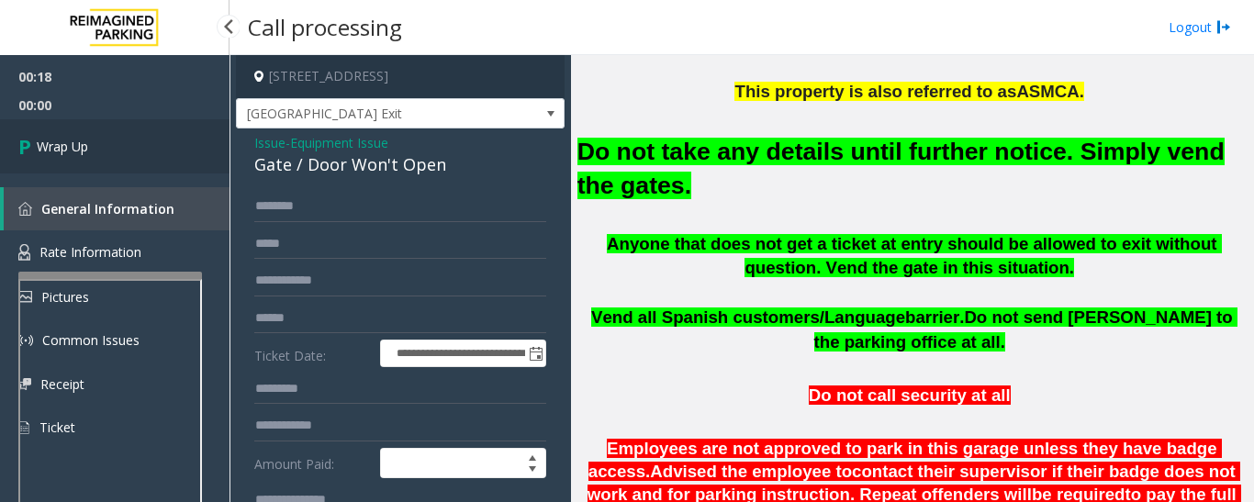
click at [96, 165] on link "Wrap Up" at bounding box center [114, 146] width 229 height 54
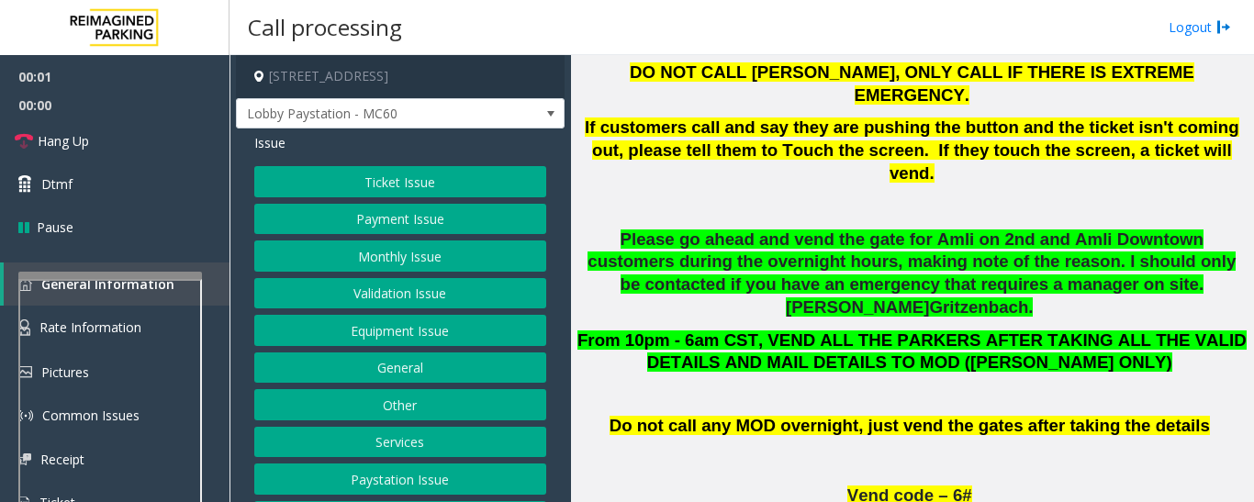
scroll to position [1010, 0]
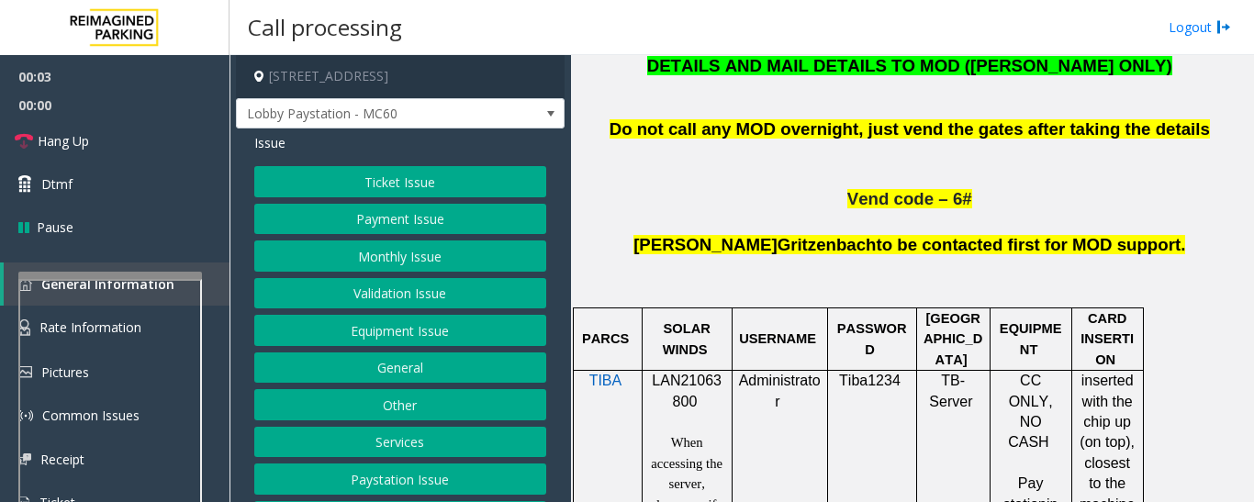
click at [679, 373] on span "LAN21063800" at bounding box center [687, 391] width 70 height 36
copy p "LAN21063800"
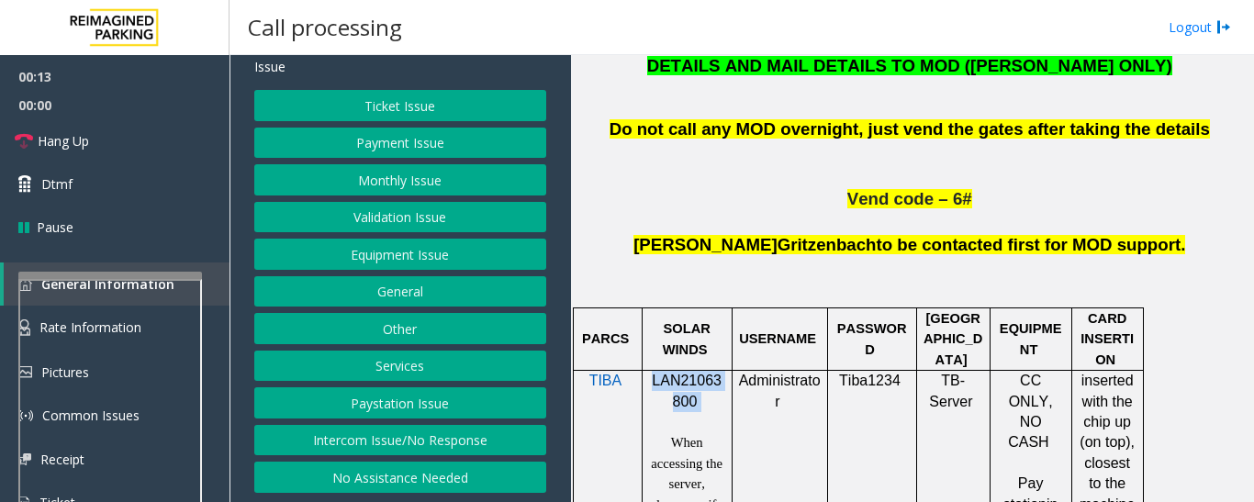
click at [418, 439] on button "Intercom Issue/No Response" at bounding box center [400, 440] width 292 height 31
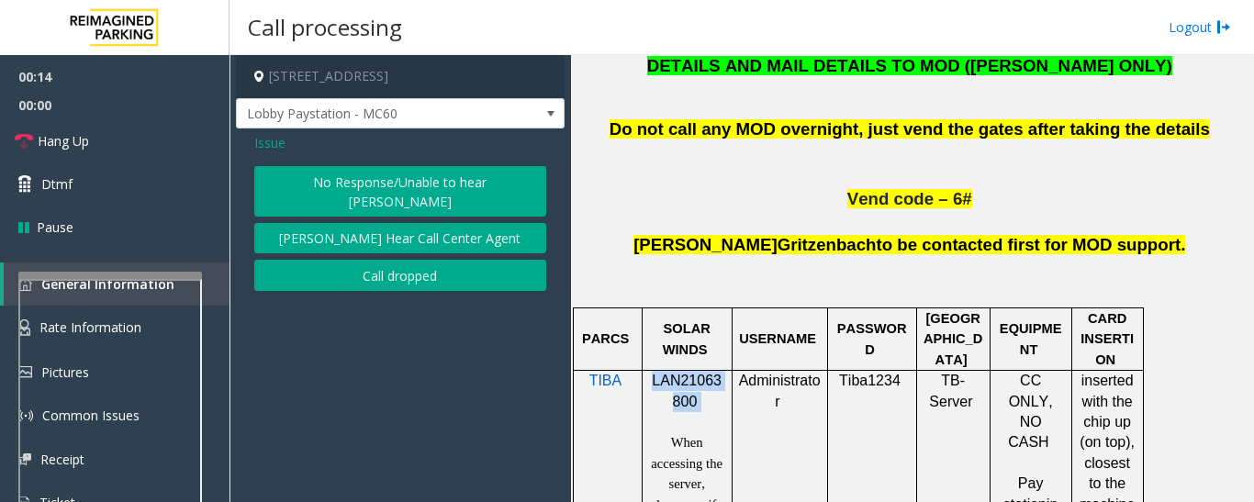
click at [440, 181] on button "No Response/Unable to hear [PERSON_NAME]" at bounding box center [400, 191] width 292 height 50
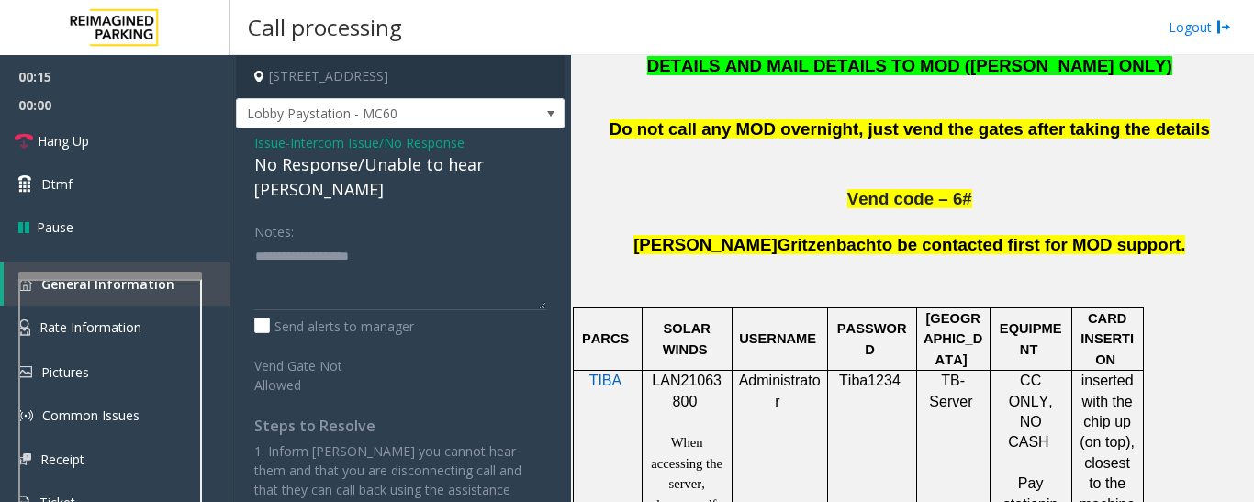
click at [441, 162] on div "No Response/Unable to hear [PERSON_NAME]" at bounding box center [400, 177] width 292 height 50
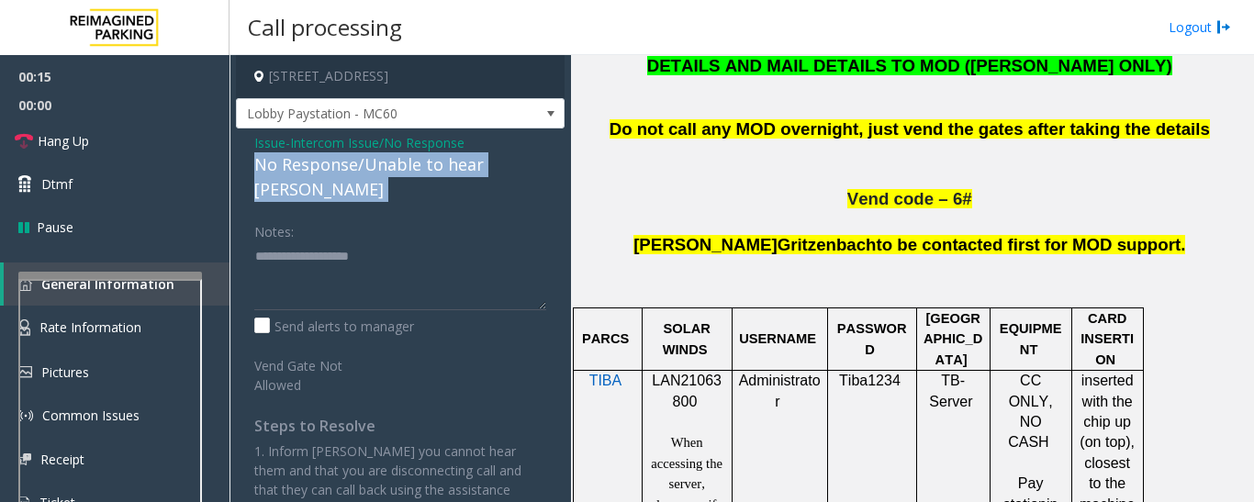
click at [441, 162] on div "No Response/Unable to hear [PERSON_NAME]" at bounding box center [400, 177] width 292 height 50
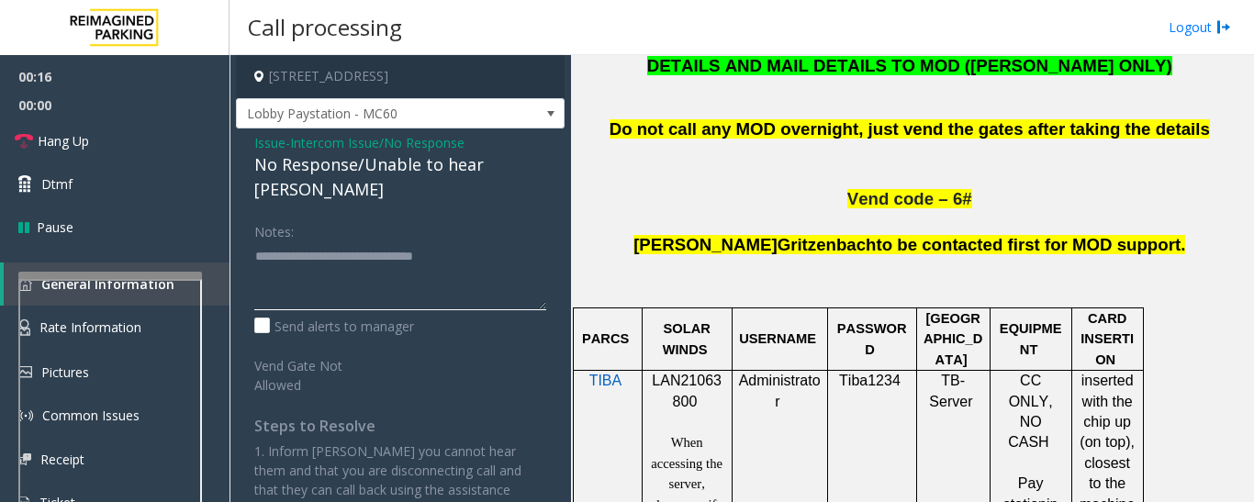
click at [482, 241] on textarea at bounding box center [400, 275] width 292 height 69
type textarea "**********"
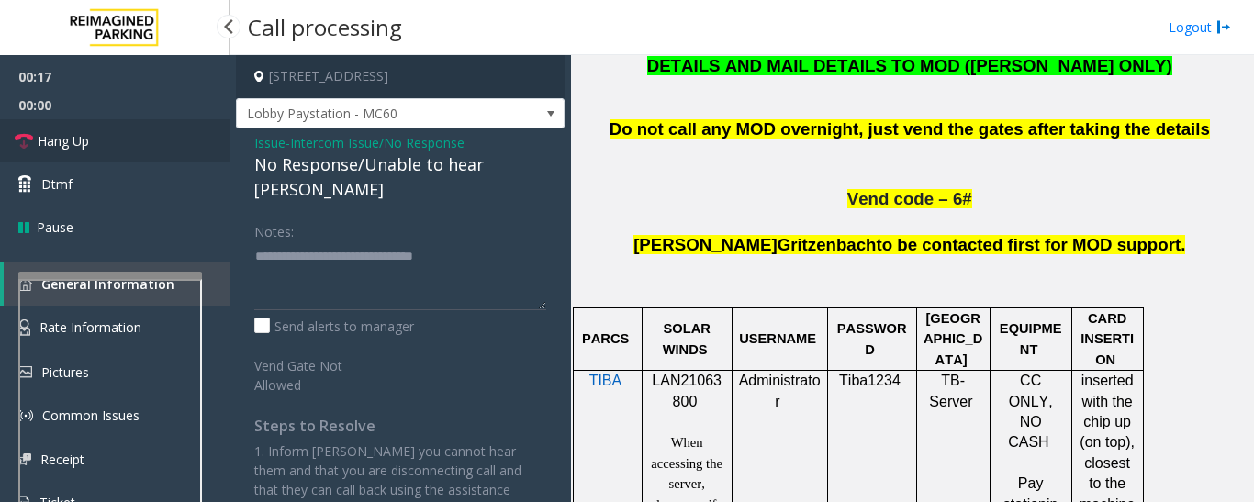
click at [62, 150] on span "Hang Up" at bounding box center [63, 140] width 51 height 19
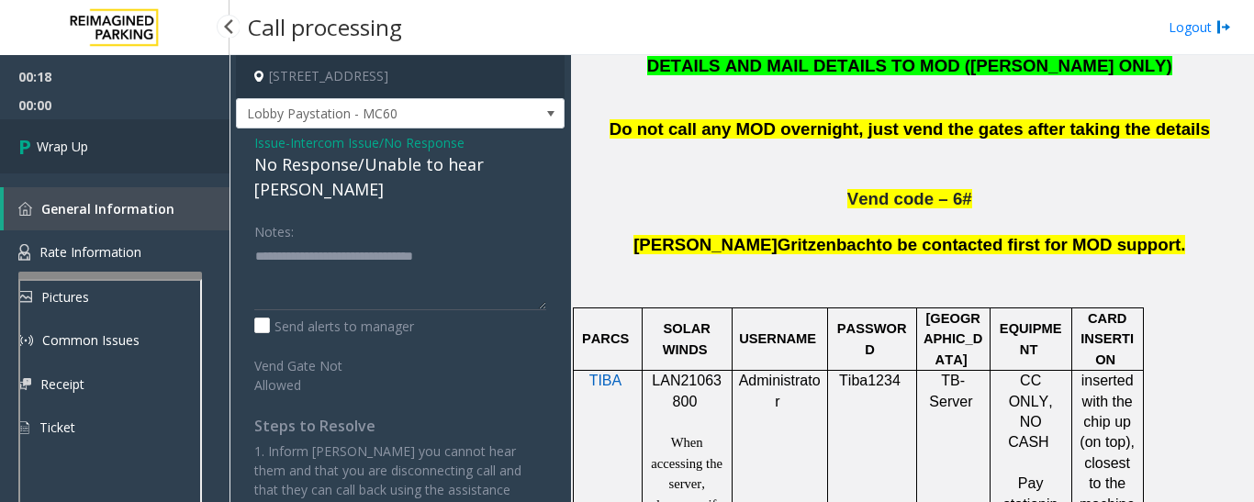
click at [77, 151] on span "Wrap Up" at bounding box center [62, 146] width 51 height 19
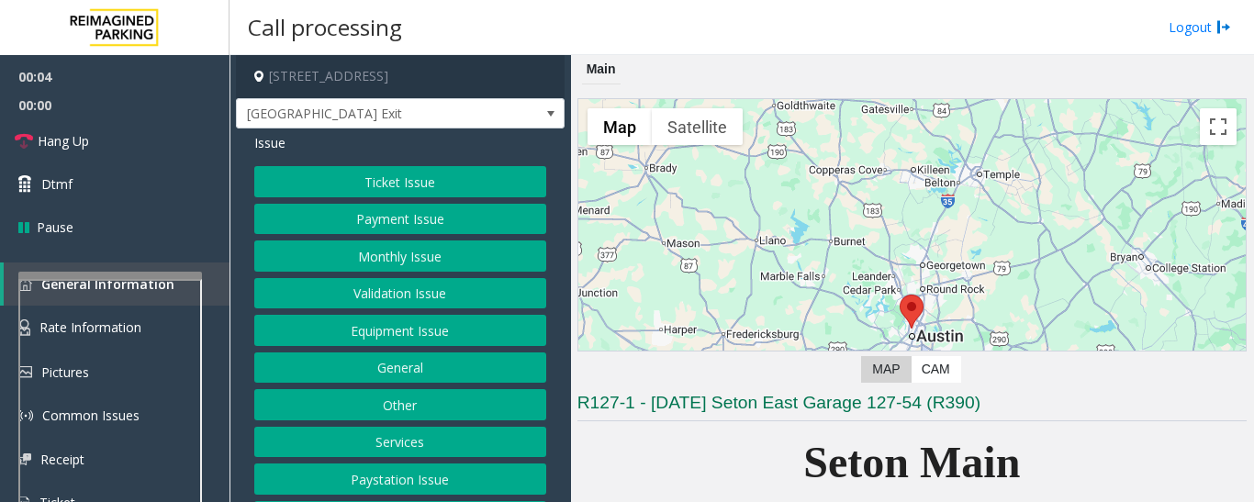
click at [504, 330] on button "Equipment Issue" at bounding box center [400, 330] width 292 height 31
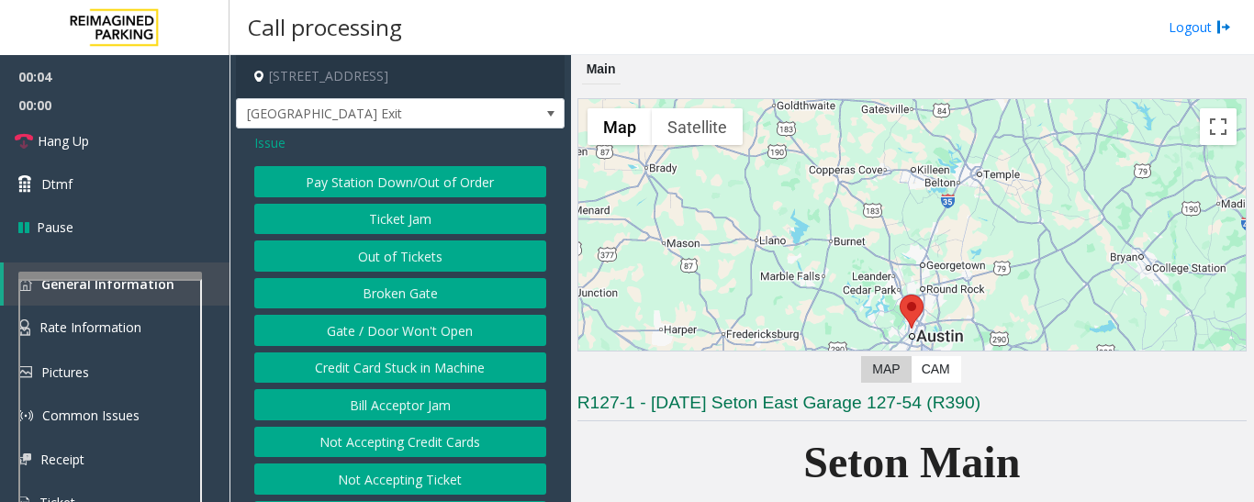
click at [417, 324] on button "Gate / Door Won't Open" at bounding box center [400, 330] width 292 height 31
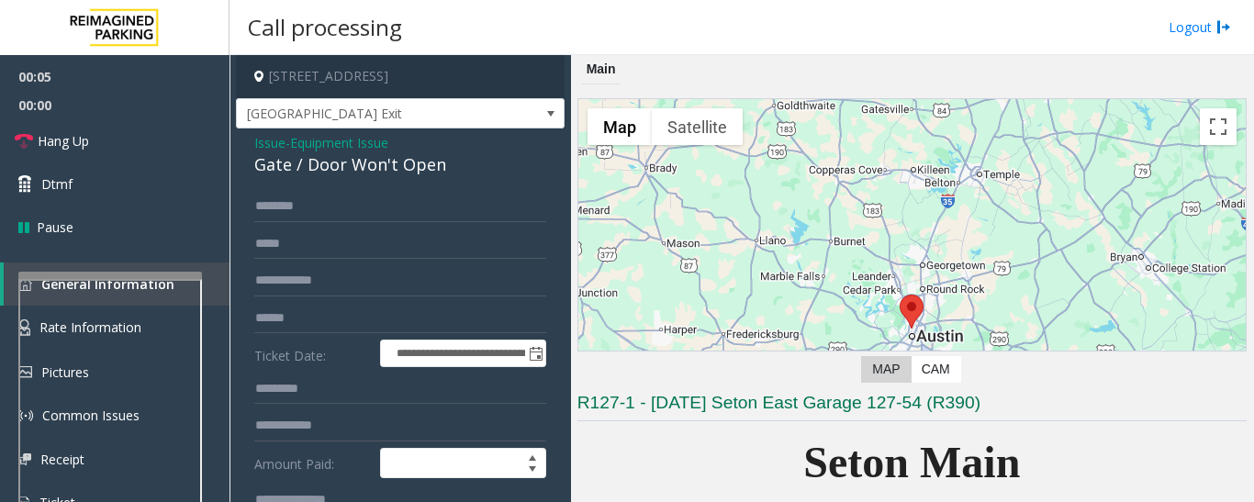
scroll to position [367, 0]
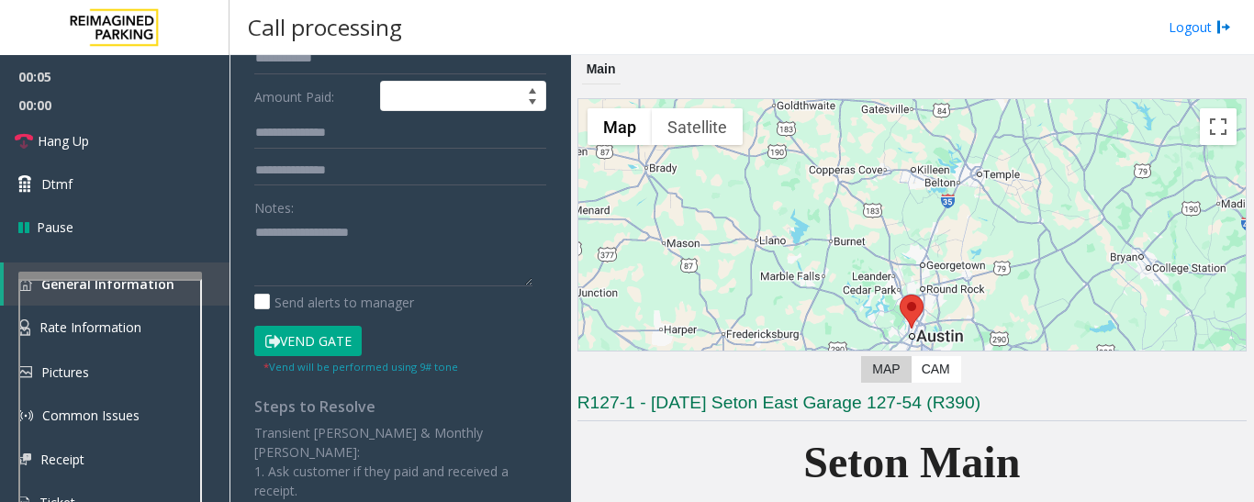
click at [332, 329] on button "Vend Gate" at bounding box center [307, 341] width 107 height 31
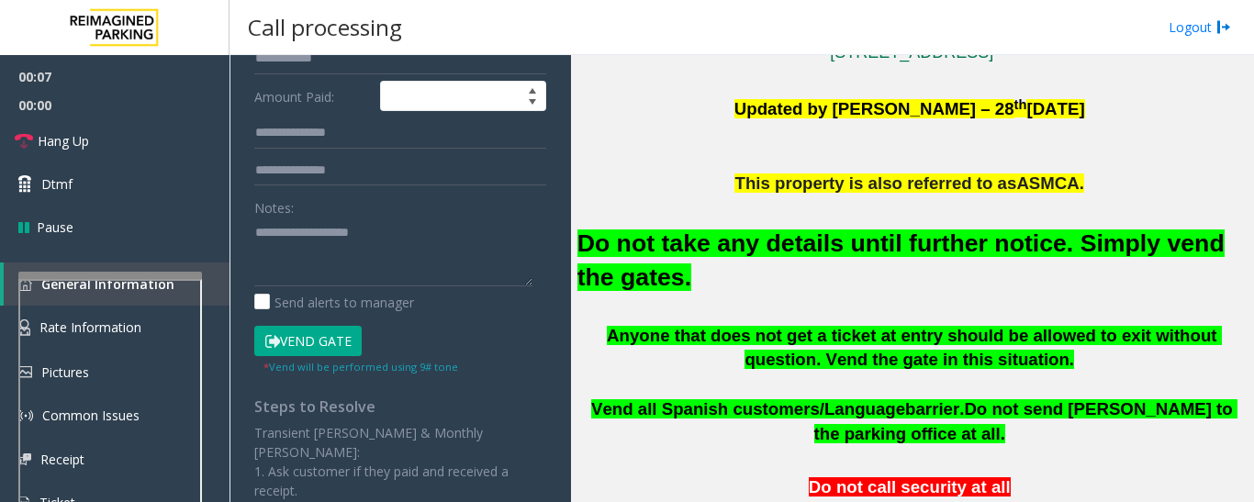
click at [1046, 257] on font "Do not take any details until further notice. Simply vend the gates." at bounding box center [900, 259] width 647 height 61
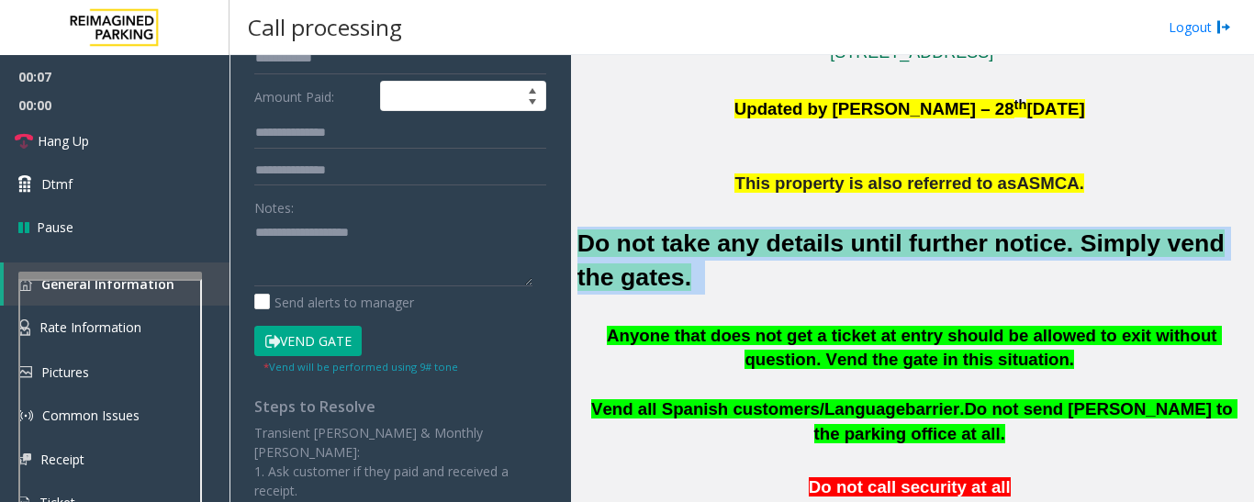
click at [1046, 257] on font "Do not take any details until further notice. Simply vend the gates." at bounding box center [900, 259] width 647 height 61
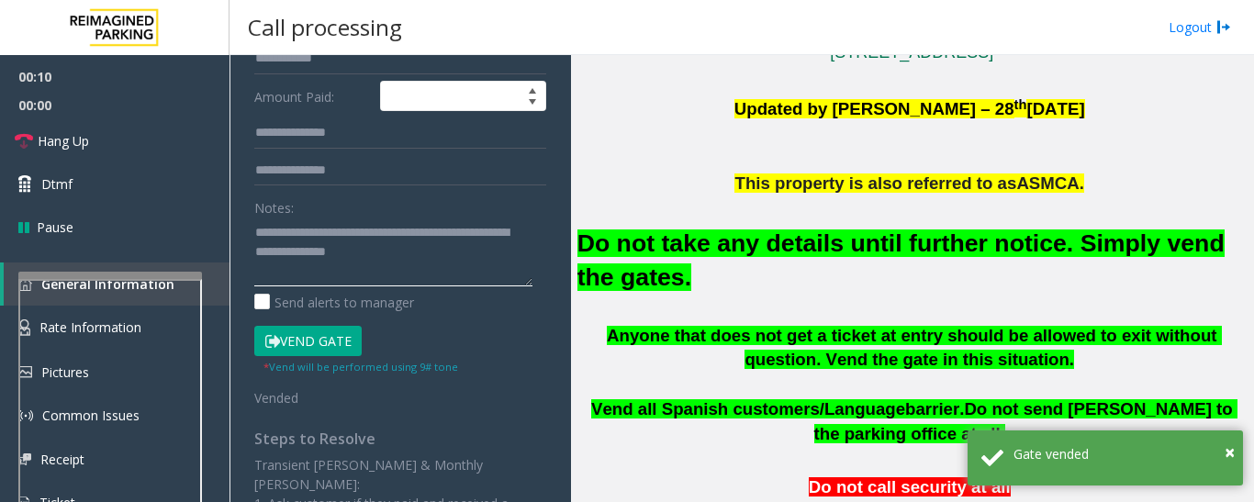
click at [475, 258] on textarea at bounding box center [393, 252] width 278 height 69
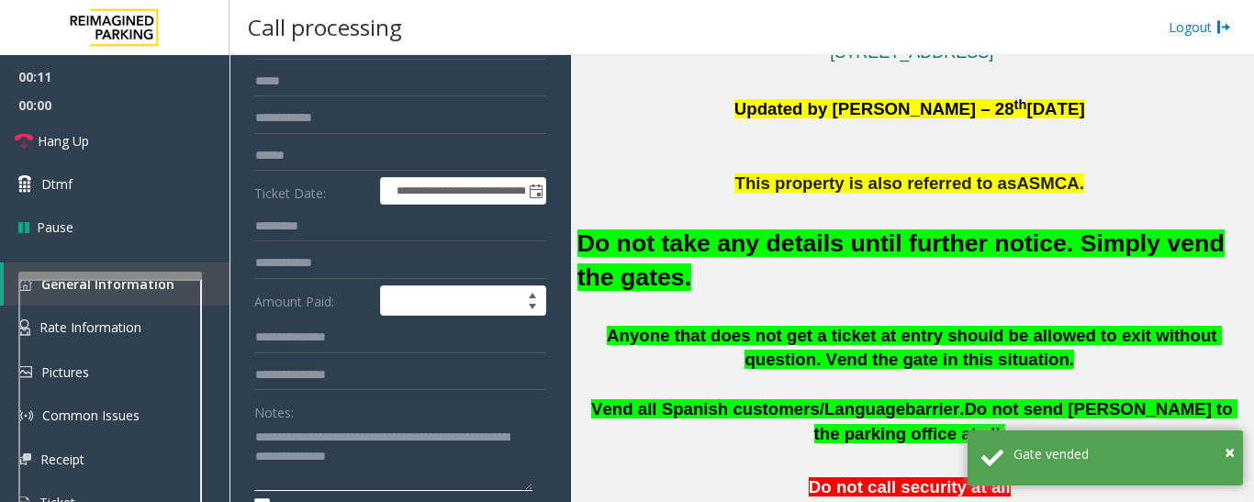
scroll to position [0, 0]
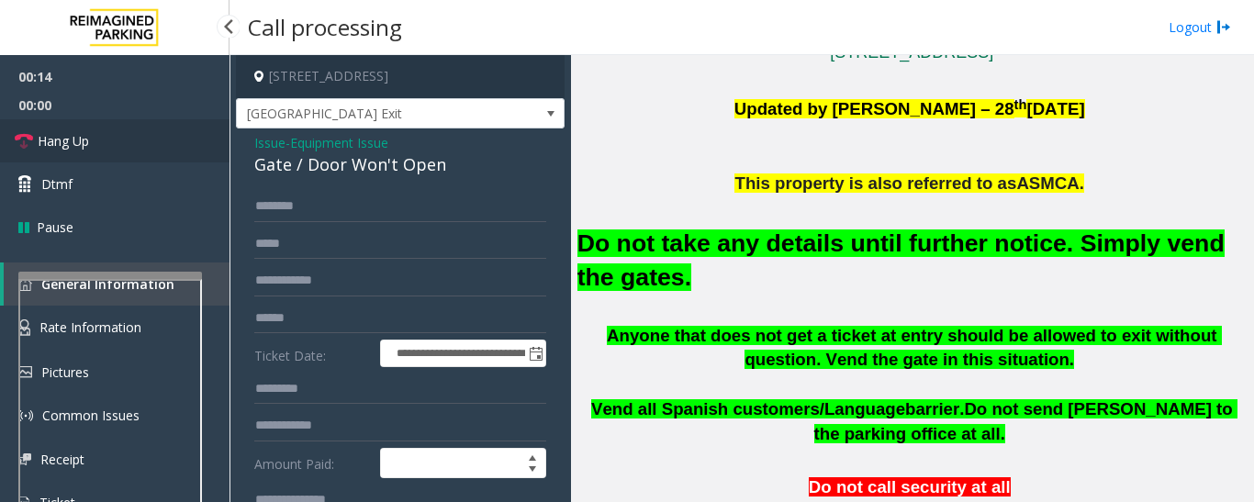
type textarea "**********"
click at [23, 134] on icon at bounding box center [24, 141] width 18 height 18
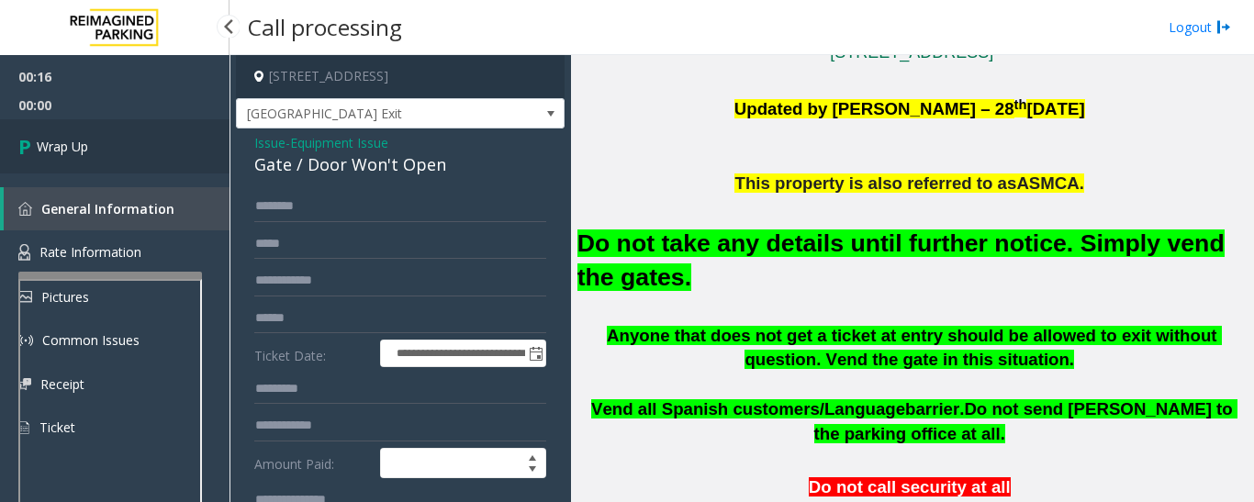
click at [114, 150] on link "Wrap Up" at bounding box center [114, 146] width 229 height 54
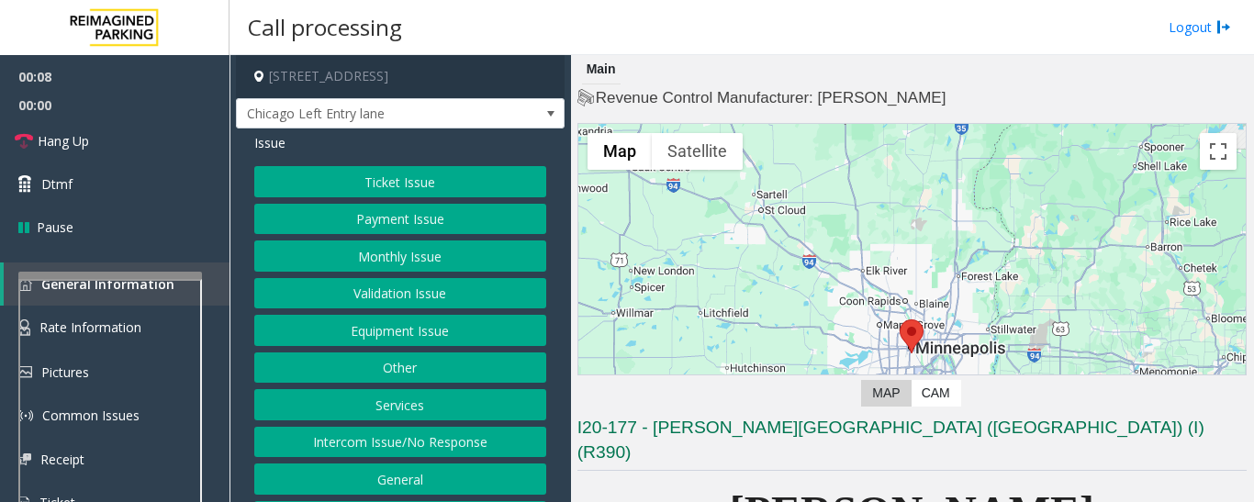
scroll to position [459, 0]
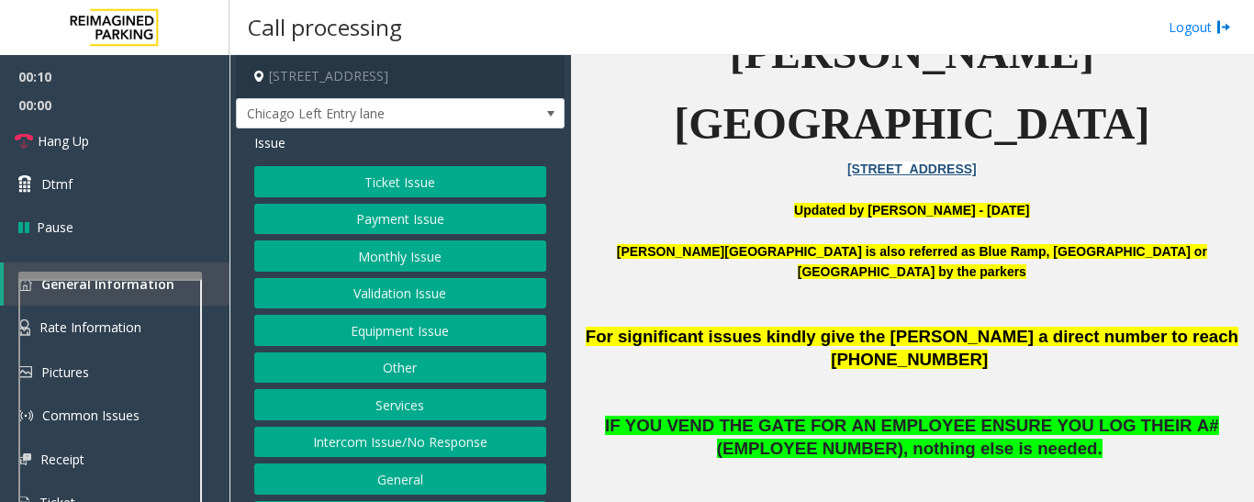
click at [338, 440] on button "Intercom Issue/No Response" at bounding box center [400, 442] width 292 height 31
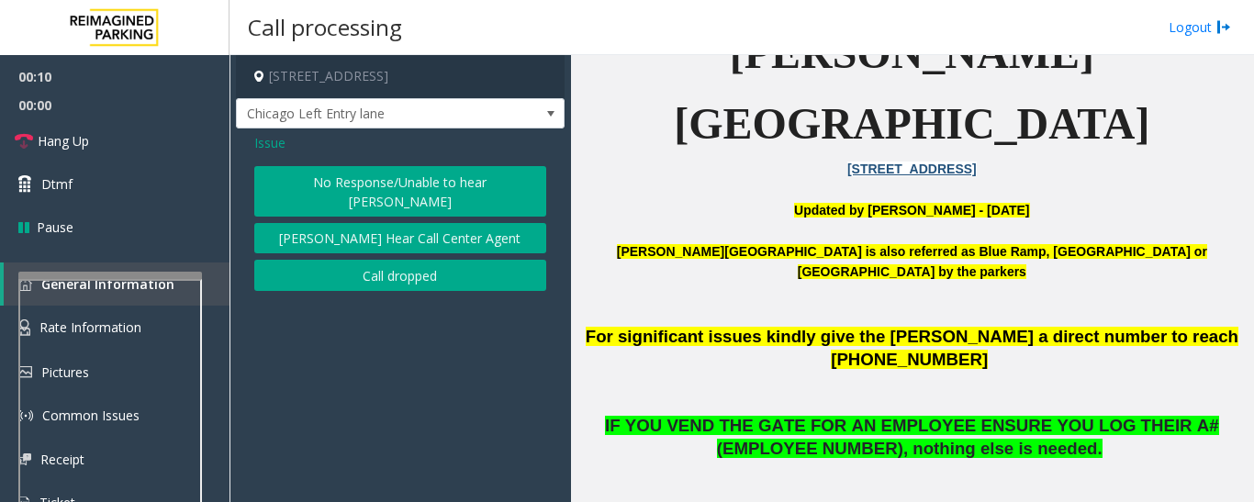
click at [304, 184] on button "No Response/Unable to hear [PERSON_NAME]" at bounding box center [400, 191] width 292 height 50
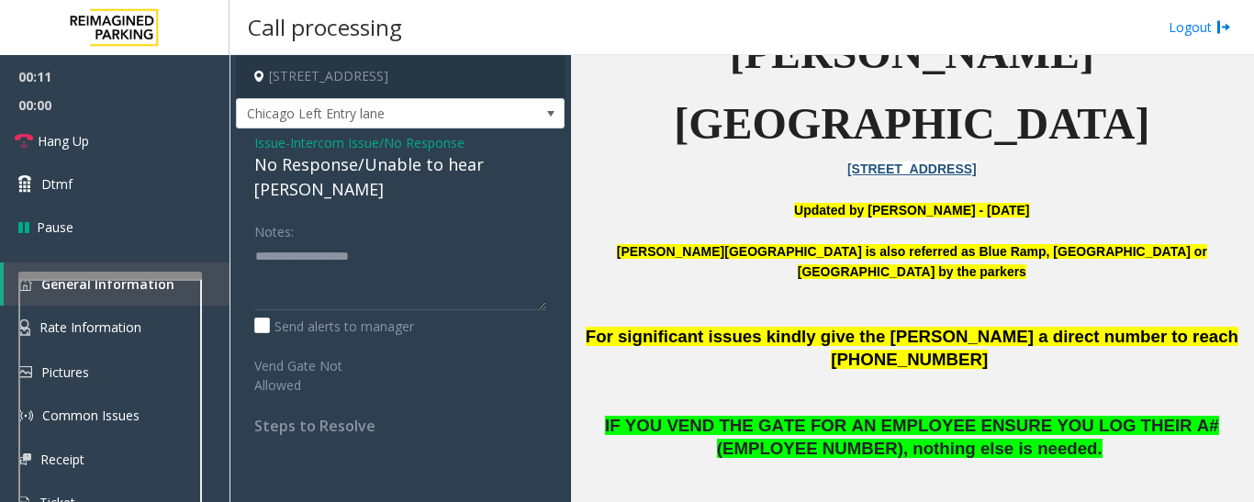
click at [373, 164] on div "No Response/Unable to hear [PERSON_NAME]" at bounding box center [400, 177] width 292 height 50
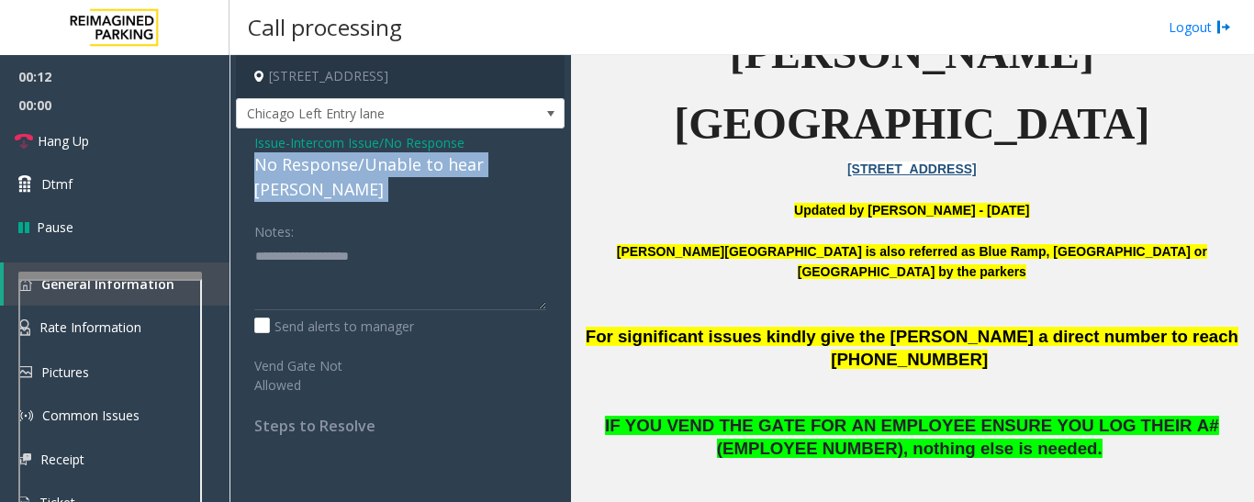
click at [373, 164] on div "No Response/Unable to hear [PERSON_NAME]" at bounding box center [400, 177] width 292 height 50
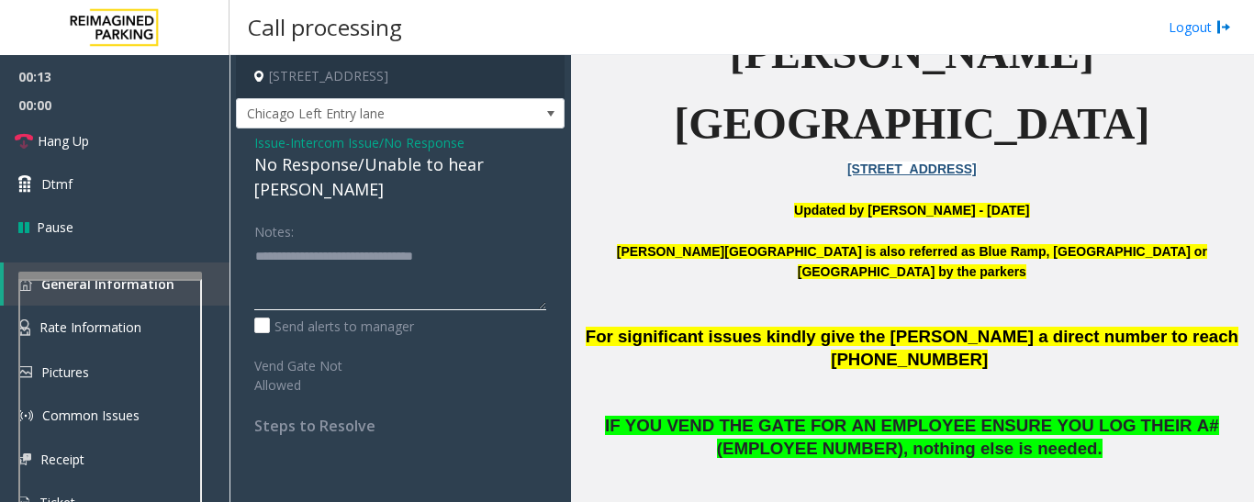
click at [514, 244] on textarea at bounding box center [400, 275] width 292 height 69
type textarea "**********"
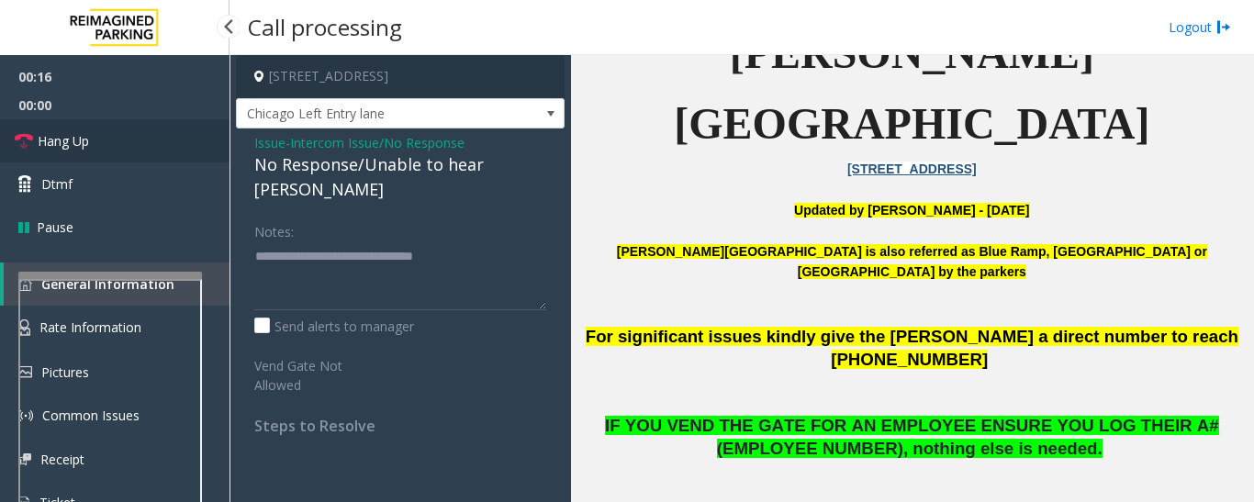
click at [57, 140] on span "Hang Up" at bounding box center [63, 140] width 51 height 19
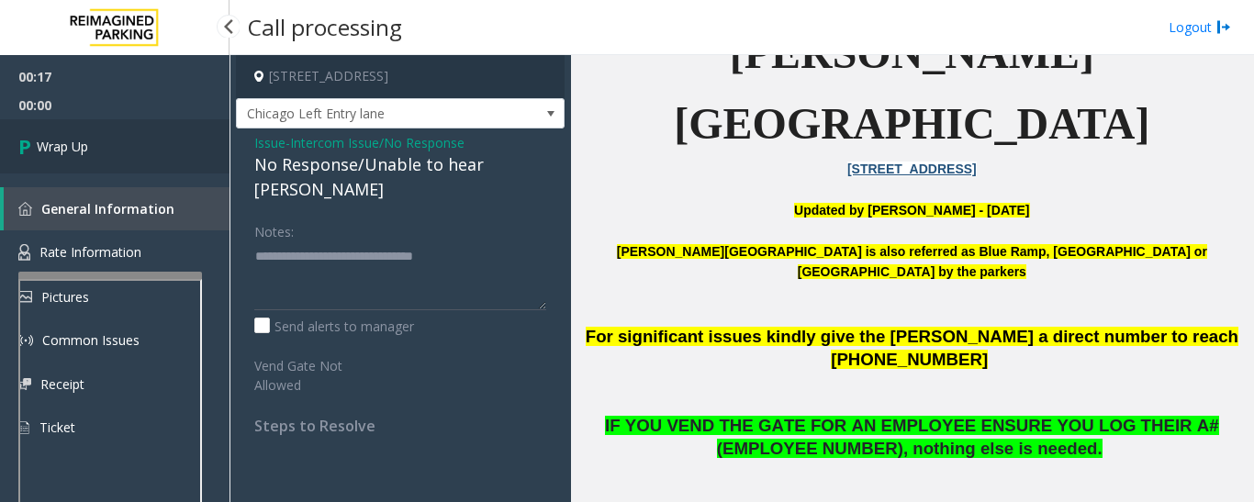
click at [124, 167] on link "Wrap Up" at bounding box center [114, 146] width 229 height 54
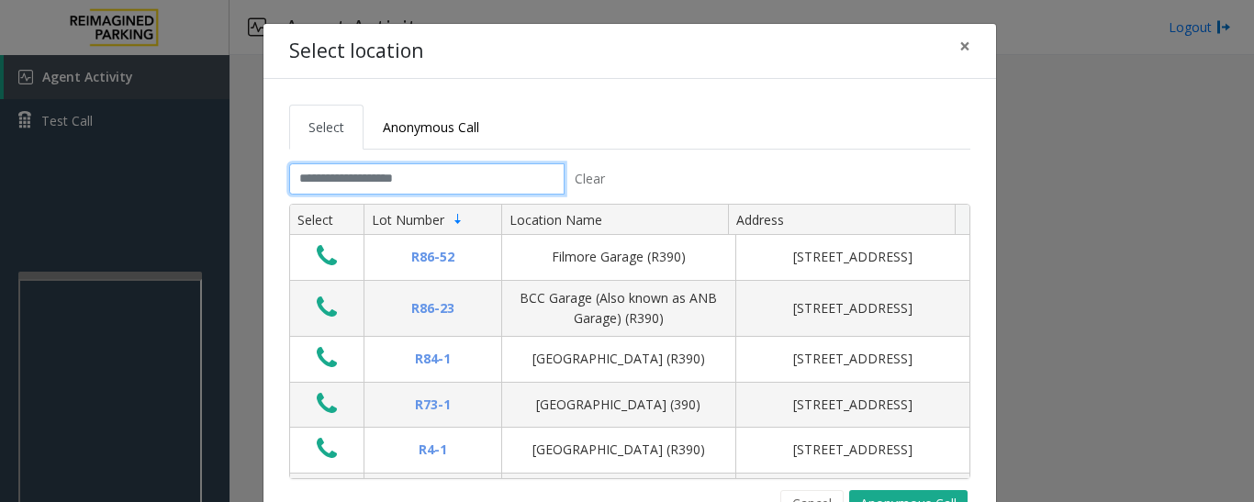
click at [512, 173] on input "text" at bounding box center [426, 178] width 275 height 31
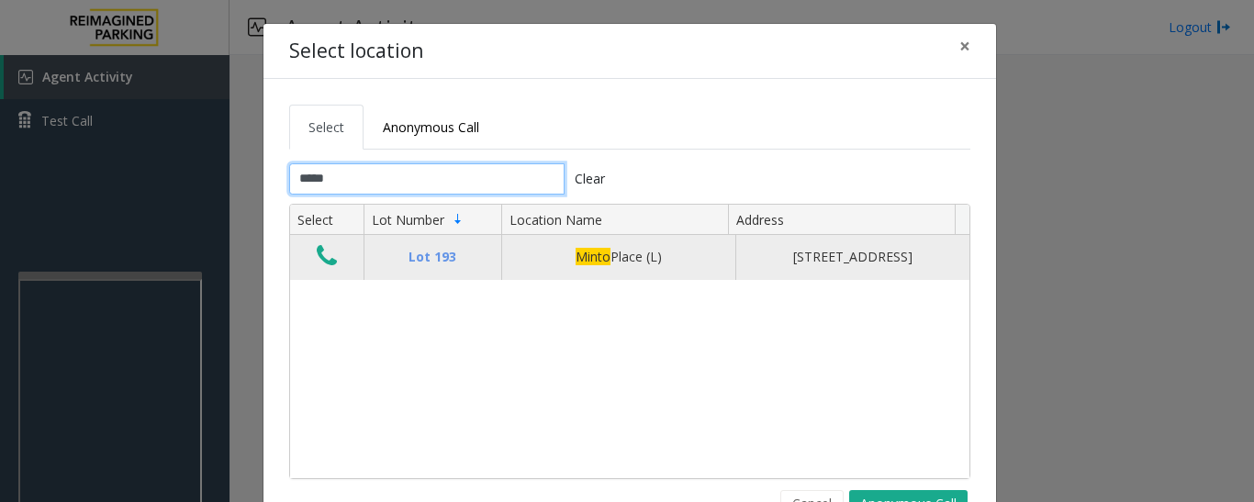
type input "*****"
click at [321, 265] on icon "Data table" at bounding box center [327, 256] width 20 height 26
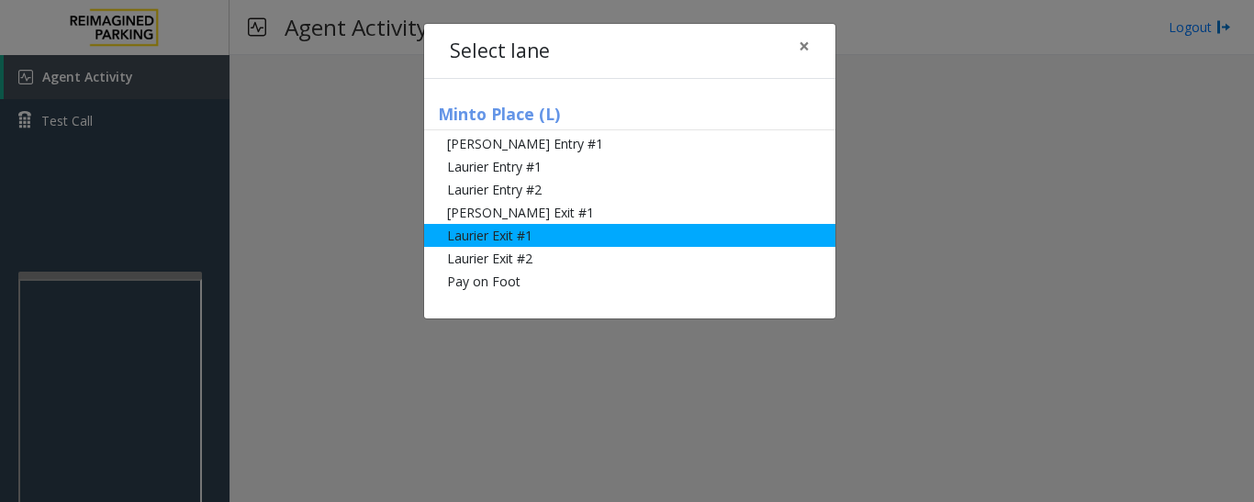
click at [476, 240] on li "Laurier Exit #1" at bounding box center [629, 235] width 411 height 23
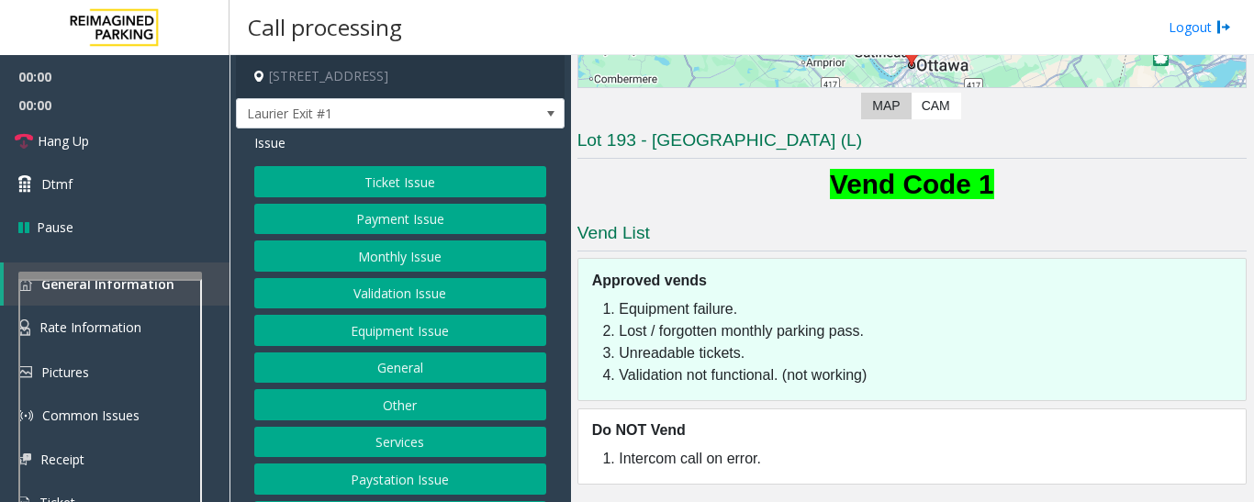
scroll to position [288, 0]
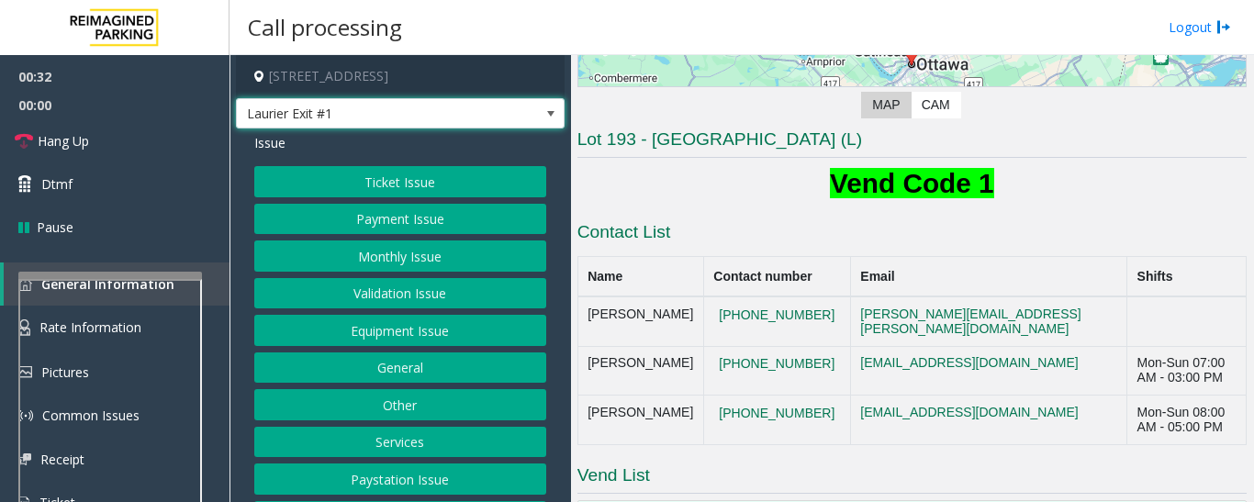
click at [474, 119] on span "Laurier Exit #1" at bounding box center [368, 113] width 262 height 29
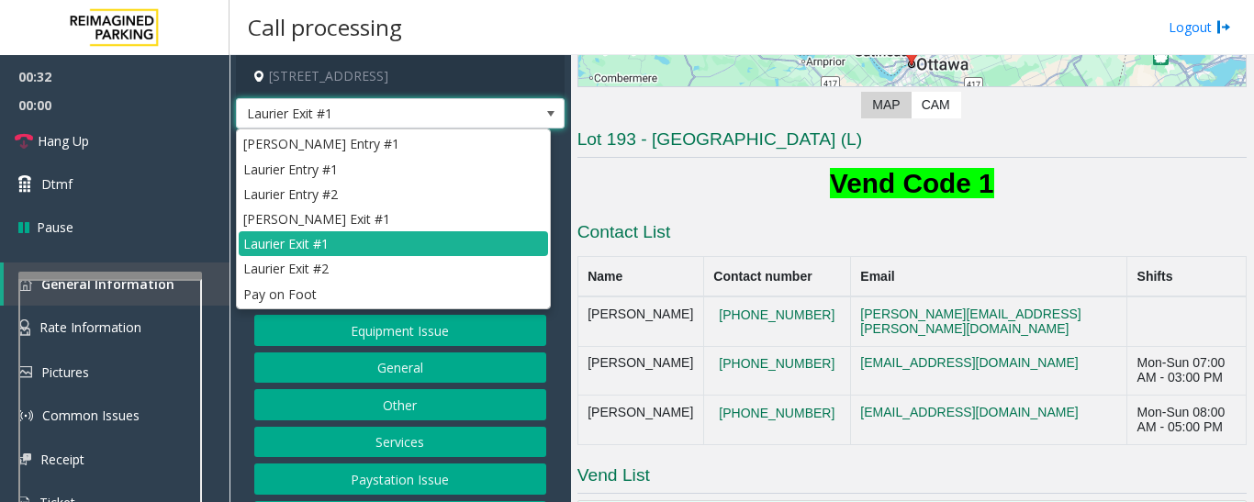
click at [474, 119] on span "Laurier Exit #1" at bounding box center [368, 113] width 262 height 29
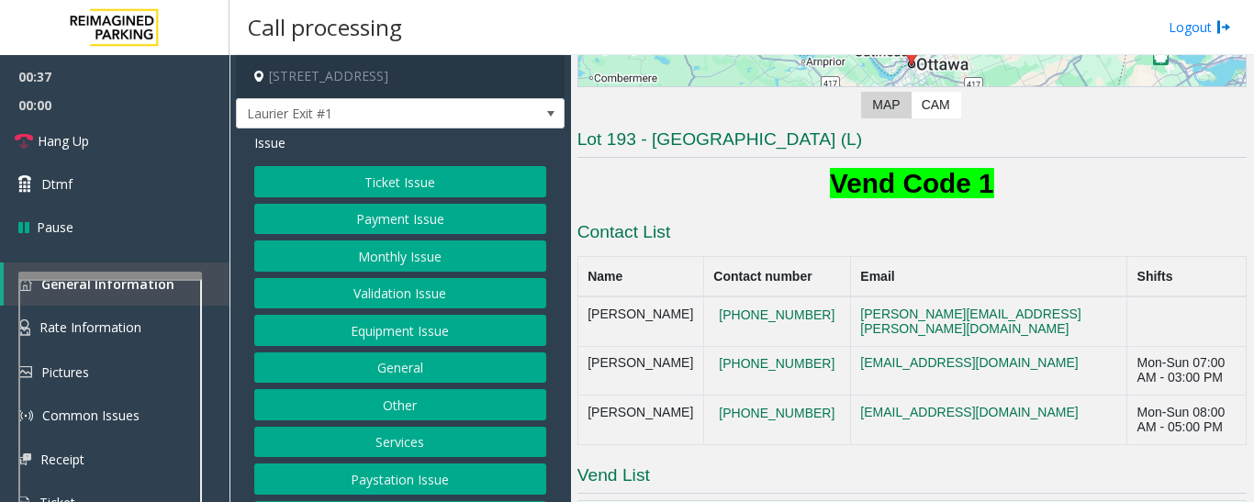
click at [447, 331] on button "Equipment Issue" at bounding box center [400, 330] width 292 height 31
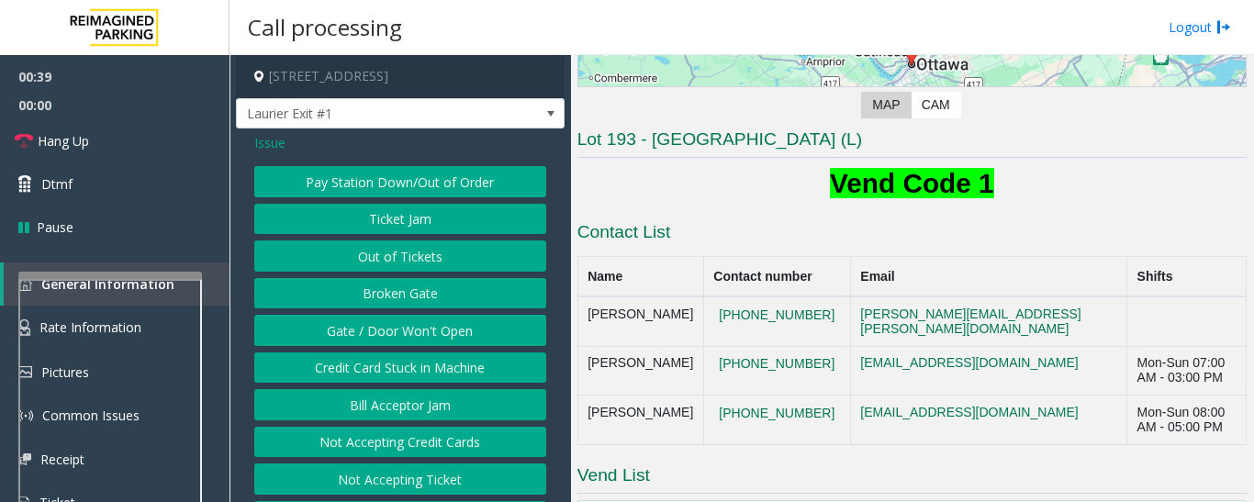
click at [460, 187] on button "Pay Station Down/Out of Order" at bounding box center [400, 181] width 292 height 31
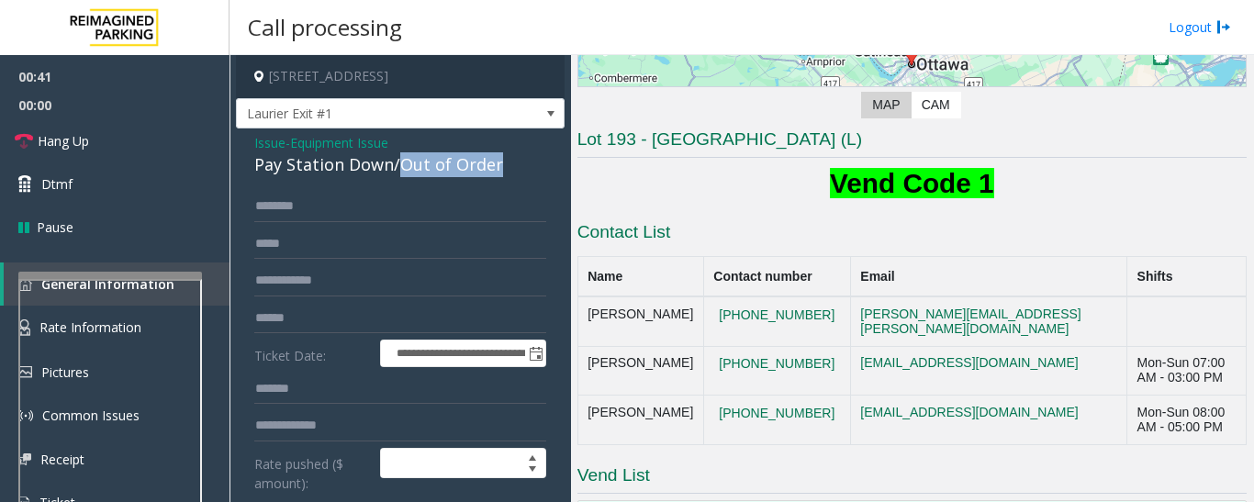
drag, startPoint x: 399, startPoint y: 169, endPoint x: 516, endPoint y: 166, distance: 116.6
click at [516, 166] on div "Pay Station Down/Out of Order" at bounding box center [400, 164] width 292 height 25
copy div "Out of Order"
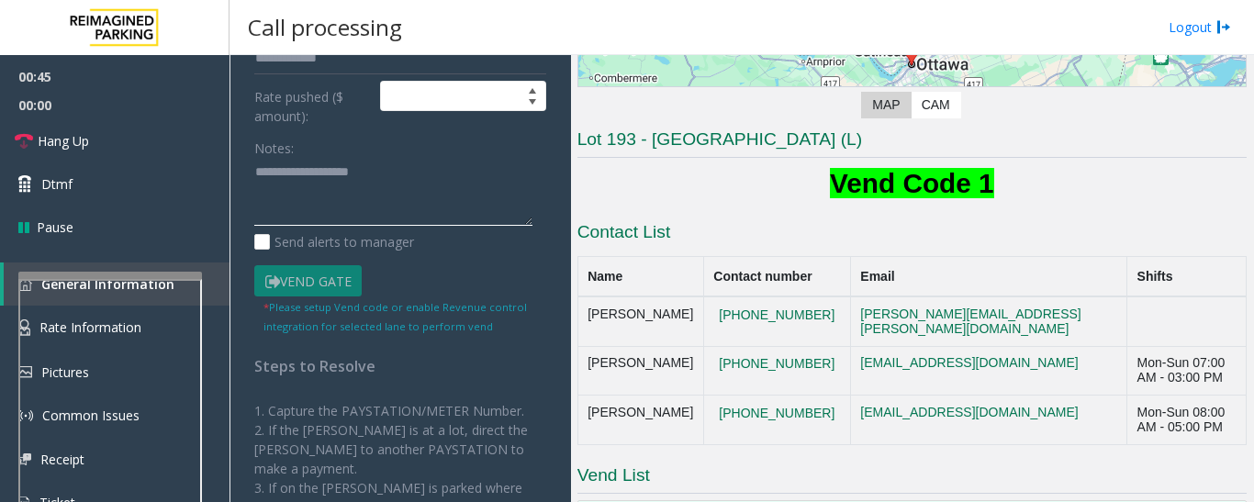
click at [482, 209] on textarea at bounding box center [393, 192] width 278 height 69
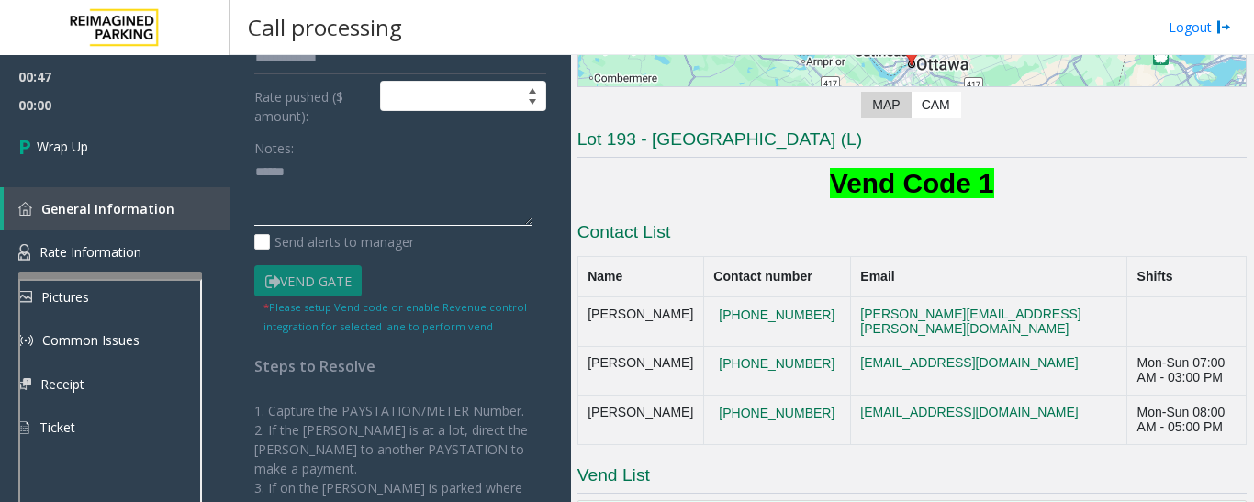
paste textarea "**********"
click at [443, 213] on textarea at bounding box center [393, 192] width 278 height 69
click at [272, 212] on textarea at bounding box center [393, 192] width 278 height 69
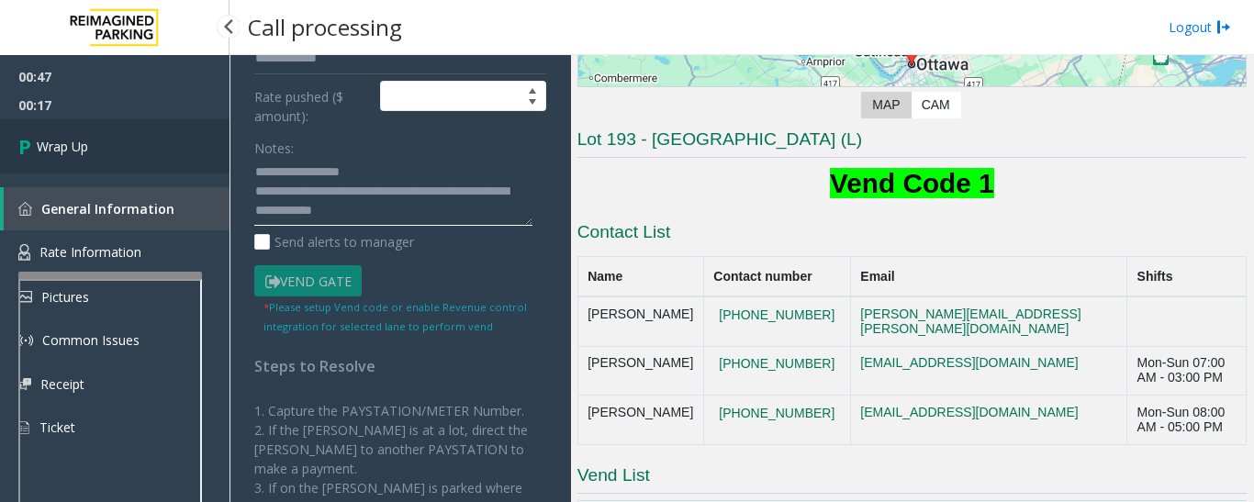
type textarea "**********"
click at [154, 162] on link "Wrap Up" at bounding box center [114, 146] width 229 height 54
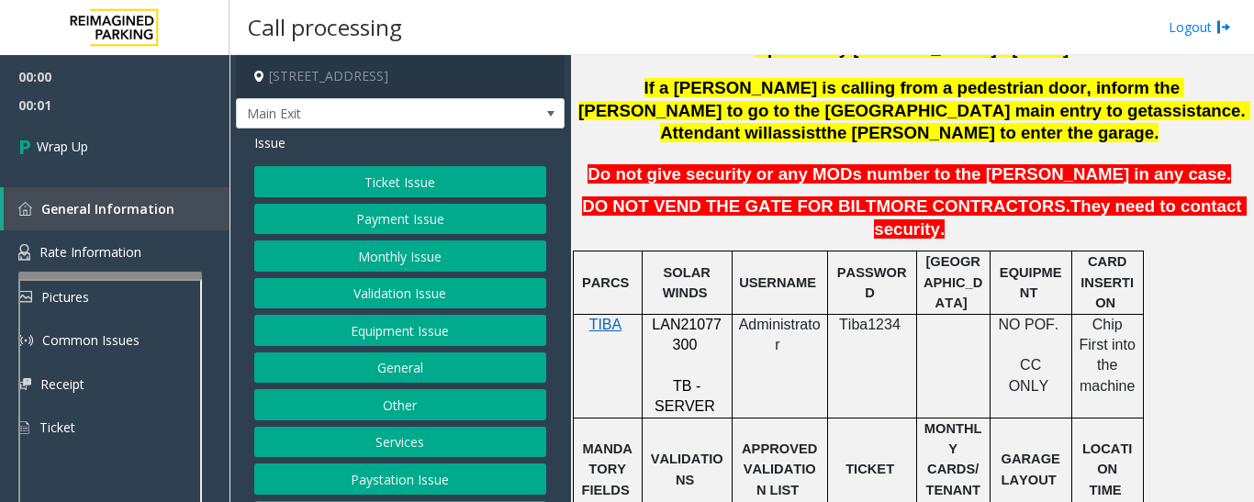
scroll to position [92, 0]
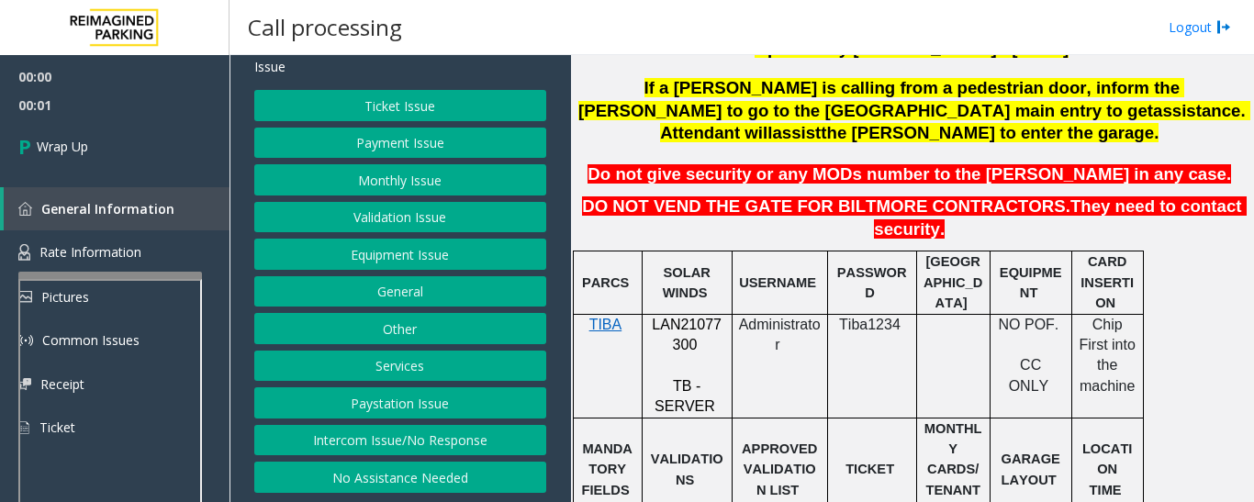
click at [384, 447] on button "Intercom Issue/No Response" at bounding box center [400, 440] width 292 height 31
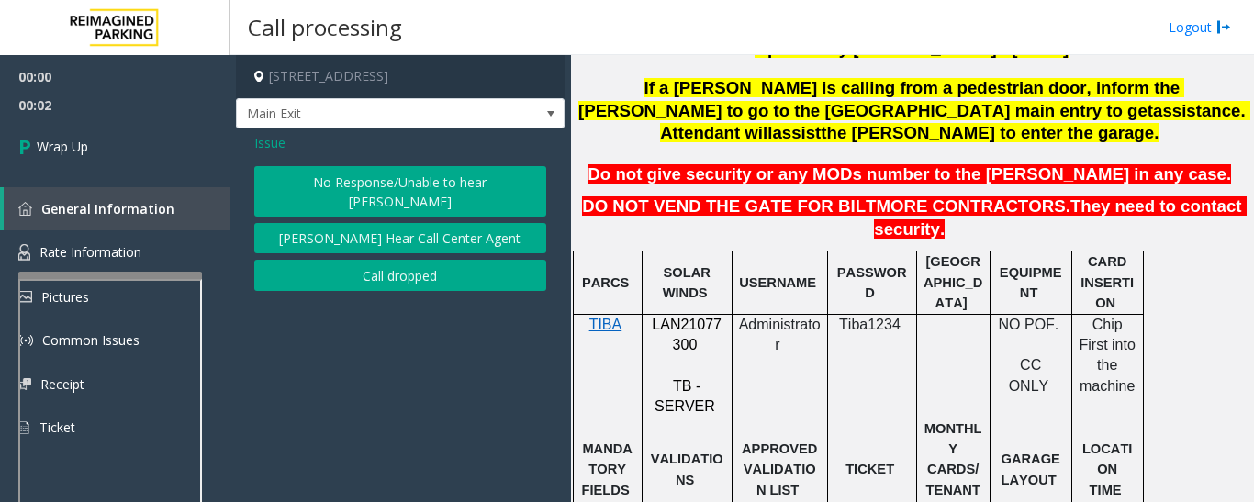
scroll to position [0, 0]
click at [416, 260] on button "Call dropped" at bounding box center [400, 275] width 292 height 31
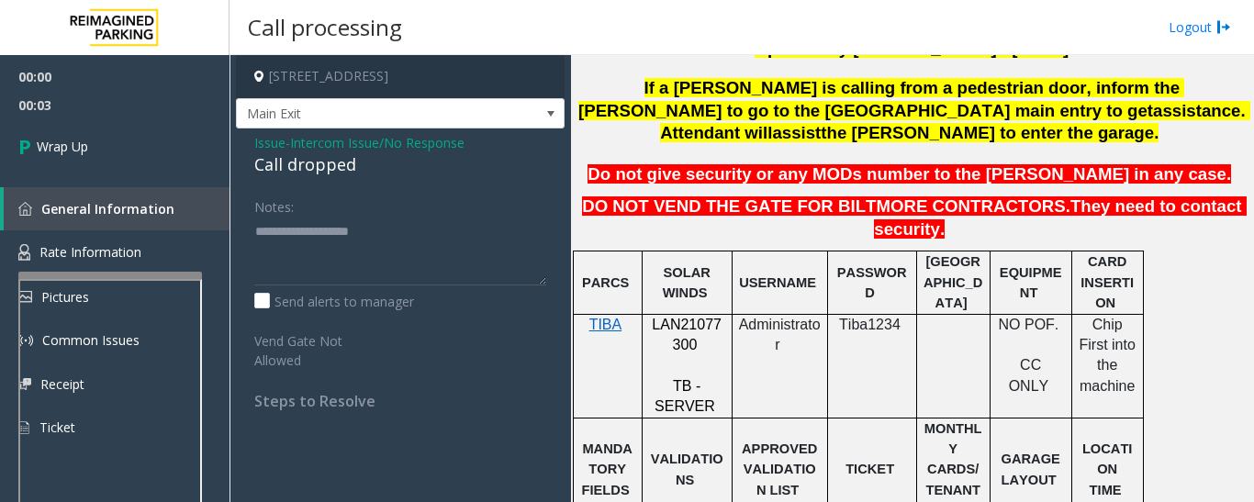
click at [326, 177] on div "Call dropped" at bounding box center [400, 164] width 292 height 25
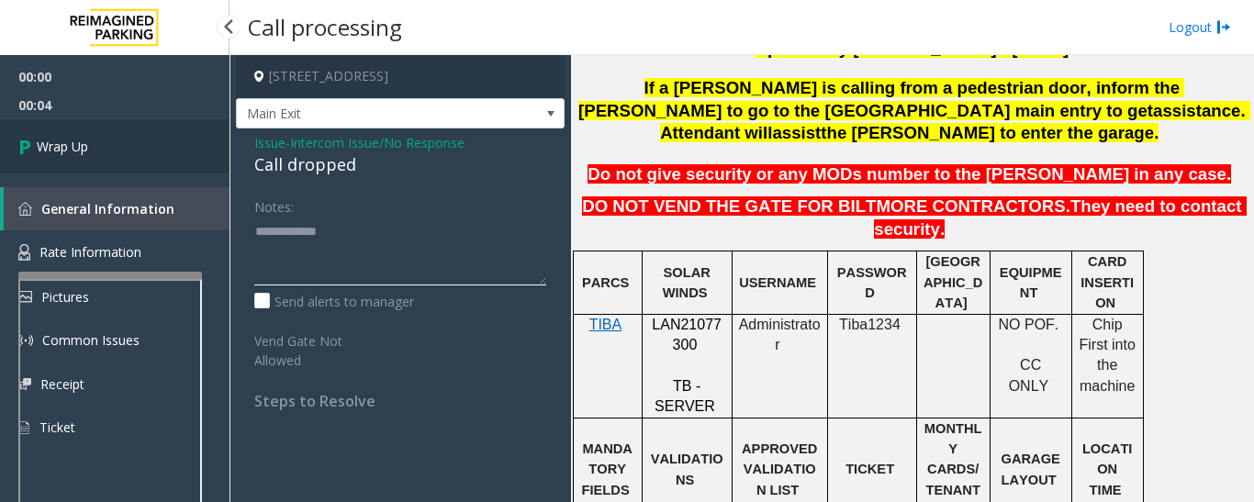
type textarea "**********"
click at [170, 164] on link "Wrap Up" at bounding box center [114, 146] width 229 height 54
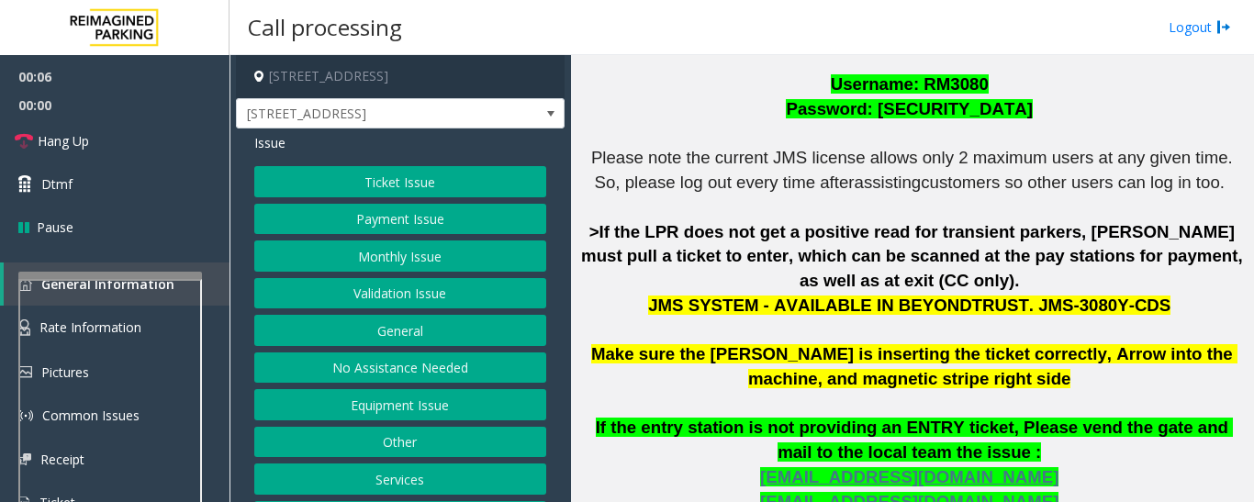
scroll to position [643, 0]
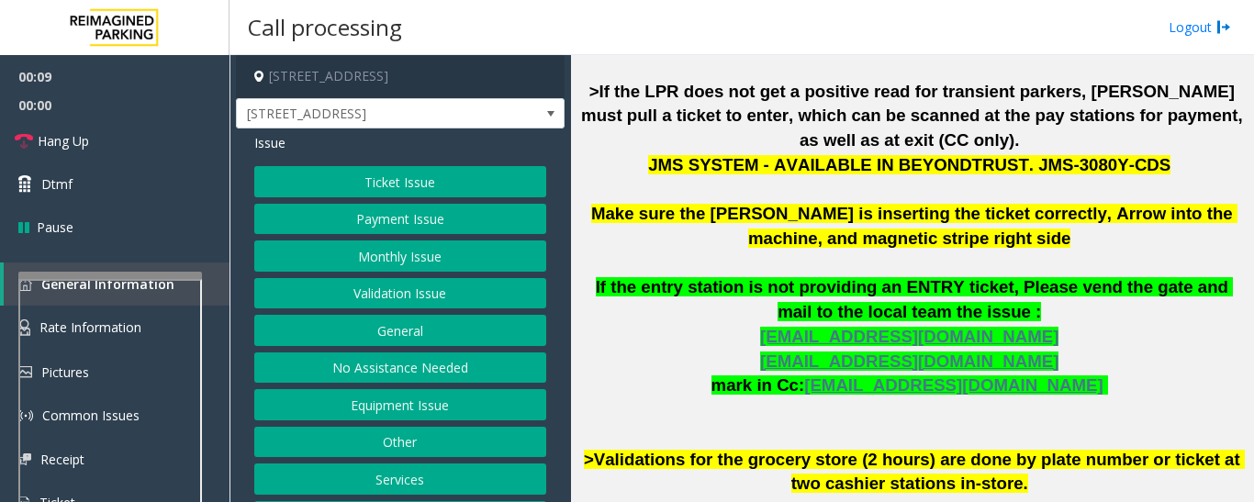
click at [451, 174] on button "Ticket Issue" at bounding box center [400, 181] width 292 height 31
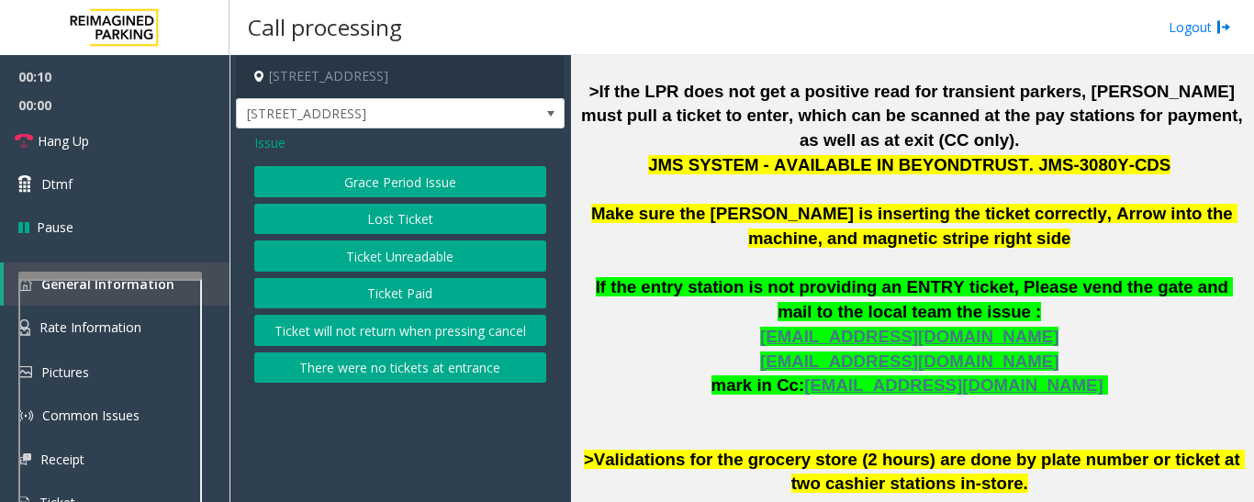
click at [457, 259] on button "Ticket Unreadable" at bounding box center [400, 255] width 292 height 31
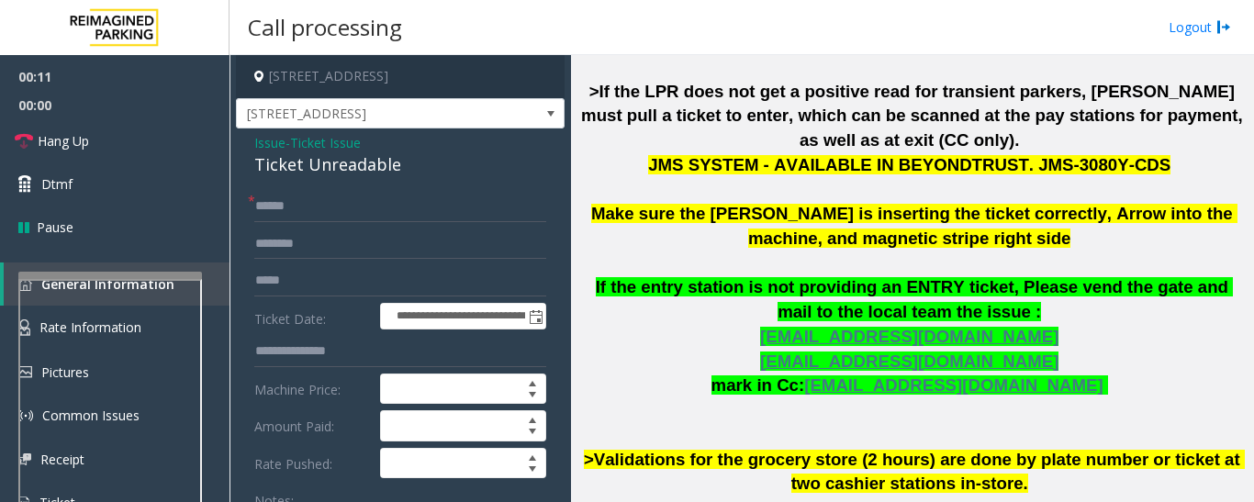
click at [352, 172] on div "Ticket Unreadable" at bounding box center [400, 164] width 292 height 25
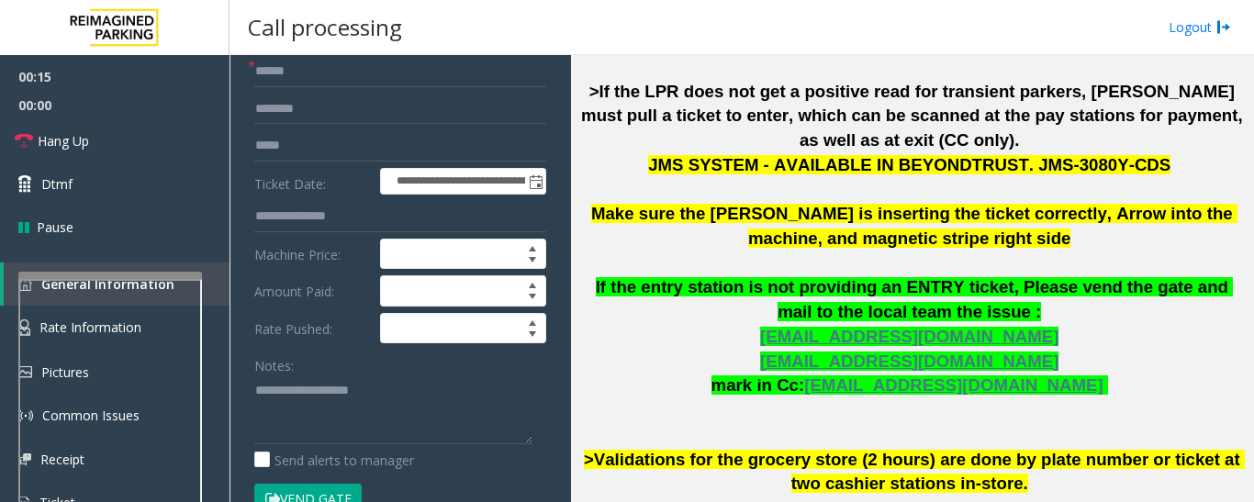
scroll to position [367, 0]
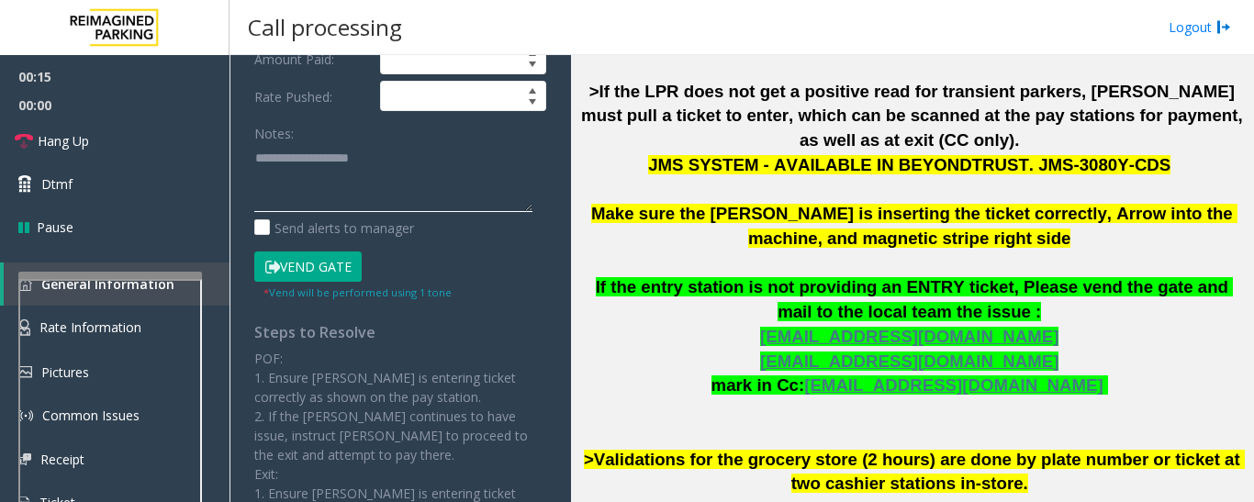
click at [418, 169] on textarea at bounding box center [393, 177] width 278 height 69
paste textarea "**********"
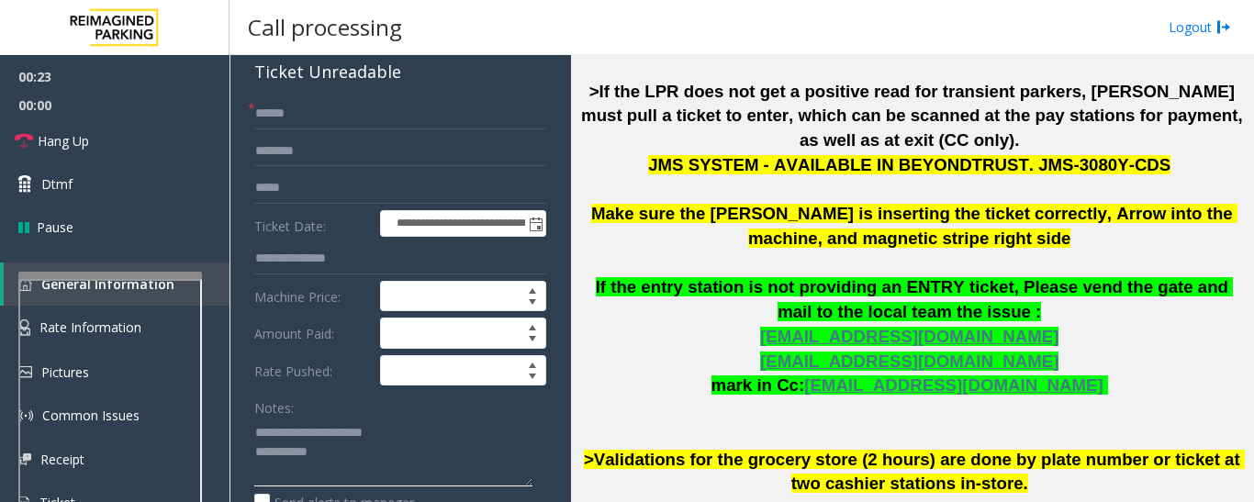
scroll to position [92, 0]
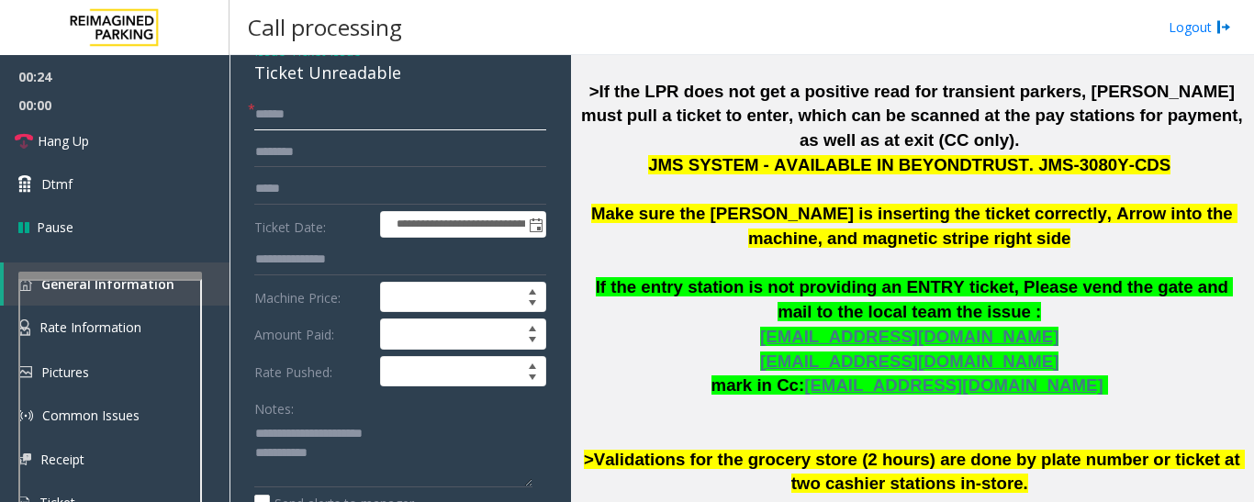
click at [376, 124] on input "text" at bounding box center [400, 114] width 292 height 31
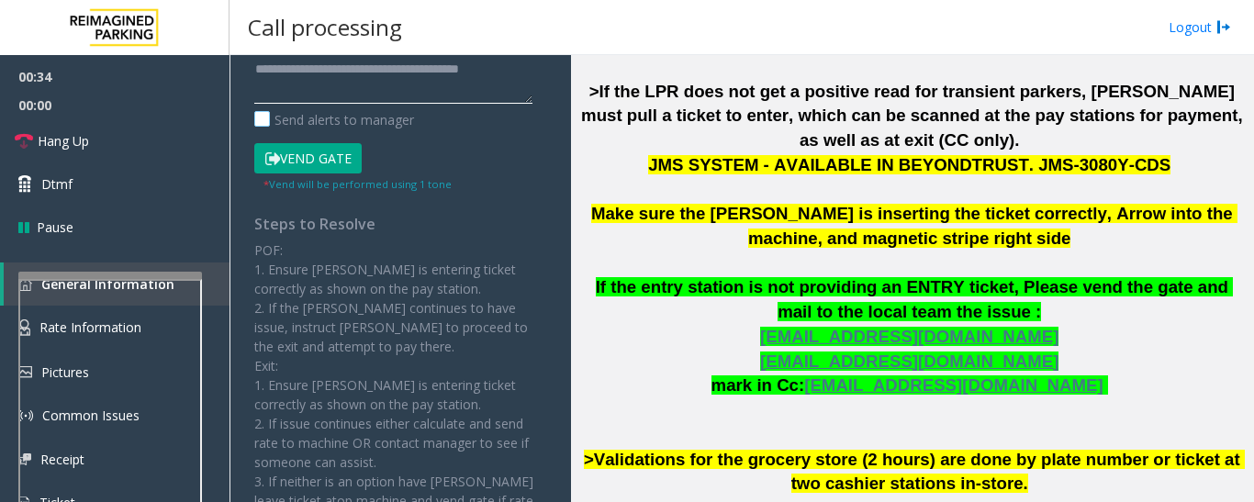
scroll to position [108, 0]
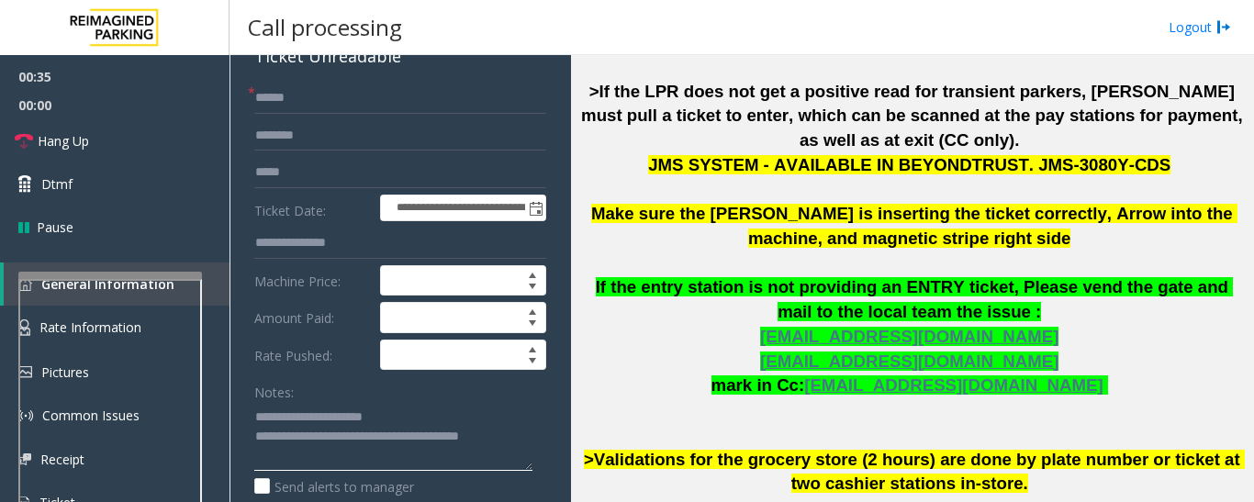
type textarea "**********"
click at [365, 99] on input "text" at bounding box center [400, 98] width 292 height 31
click at [352, 149] on input "text" at bounding box center [400, 135] width 292 height 31
type input "****"
click at [307, 107] on input "text" at bounding box center [400, 98] width 292 height 31
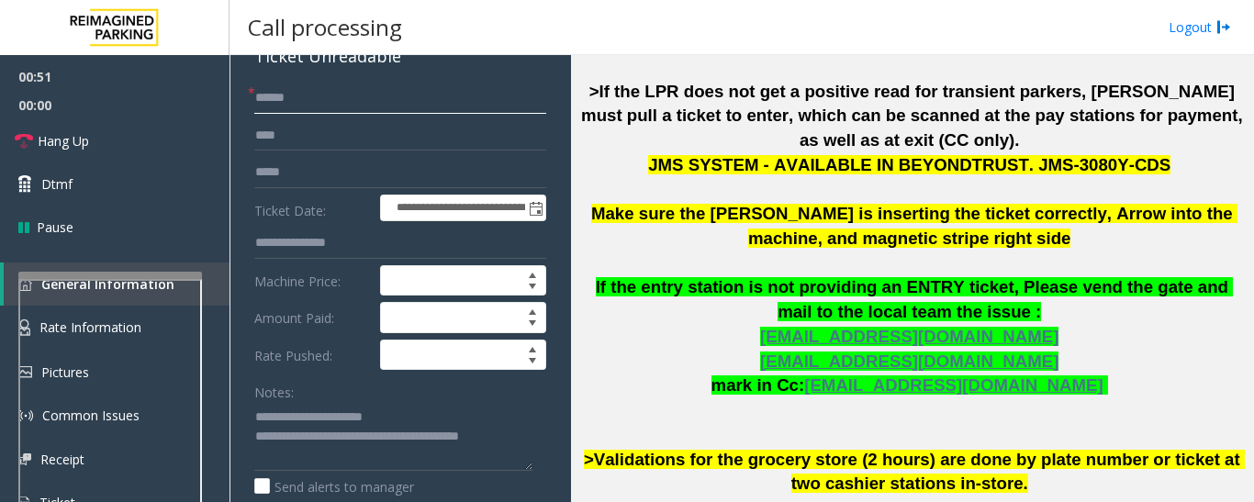
type input "******"
click at [337, 127] on input "****" at bounding box center [400, 135] width 292 height 31
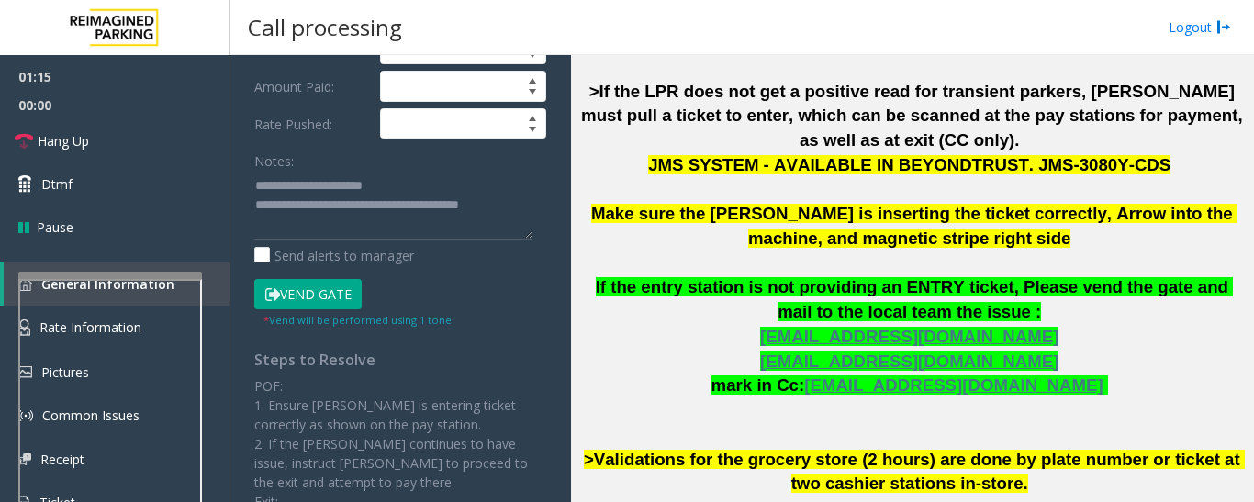
scroll to position [384, 0]
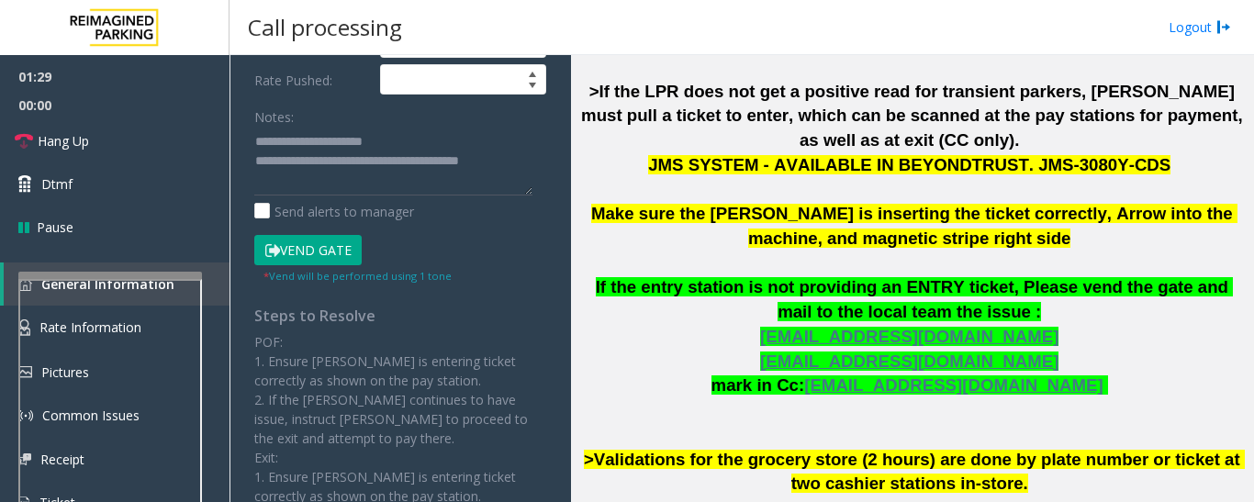
click at [336, 243] on button "Vend Gate" at bounding box center [307, 250] width 107 height 31
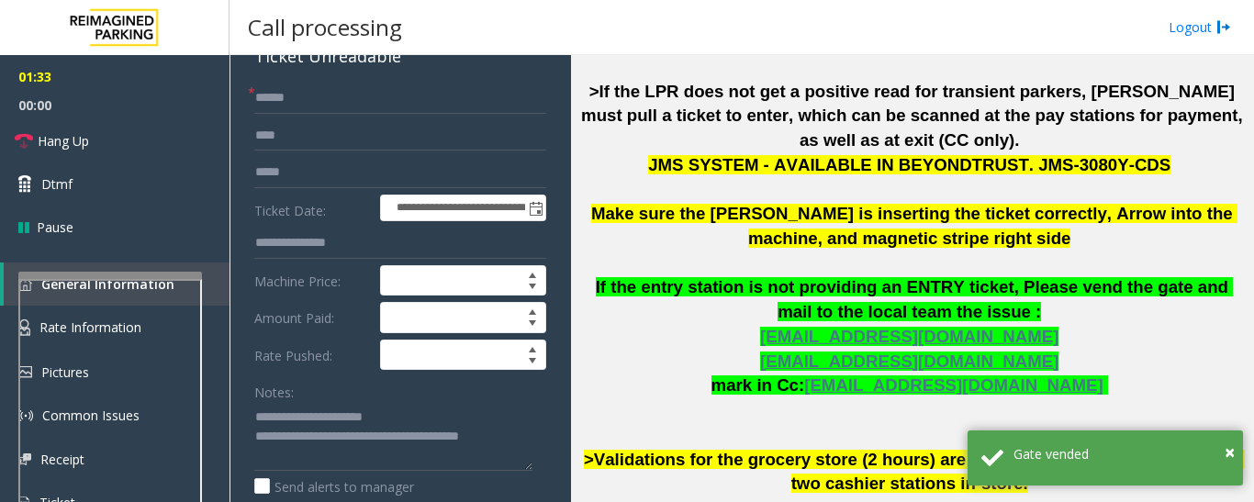
scroll to position [0, 0]
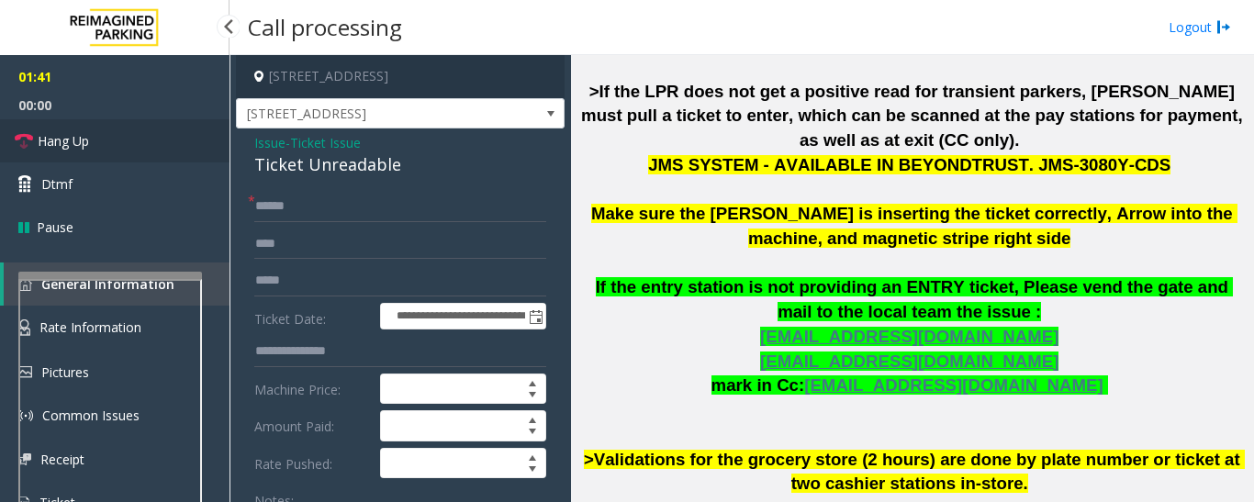
click at [35, 143] on link "Hang Up" at bounding box center [114, 140] width 229 height 43
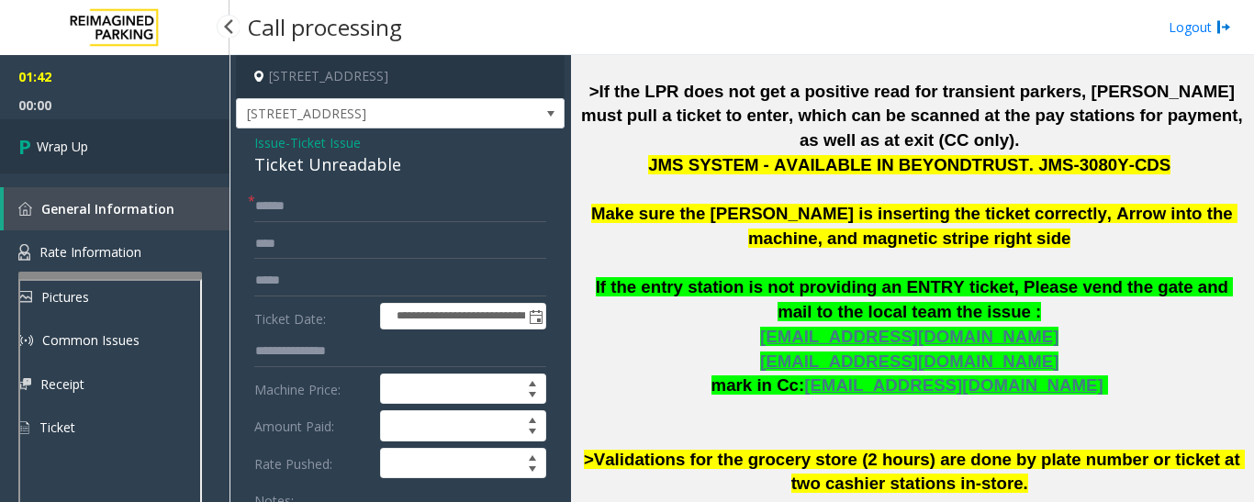
click at [111, 166] on link "Wrap Up" at bounding box center [114, 146] width 229 height 54
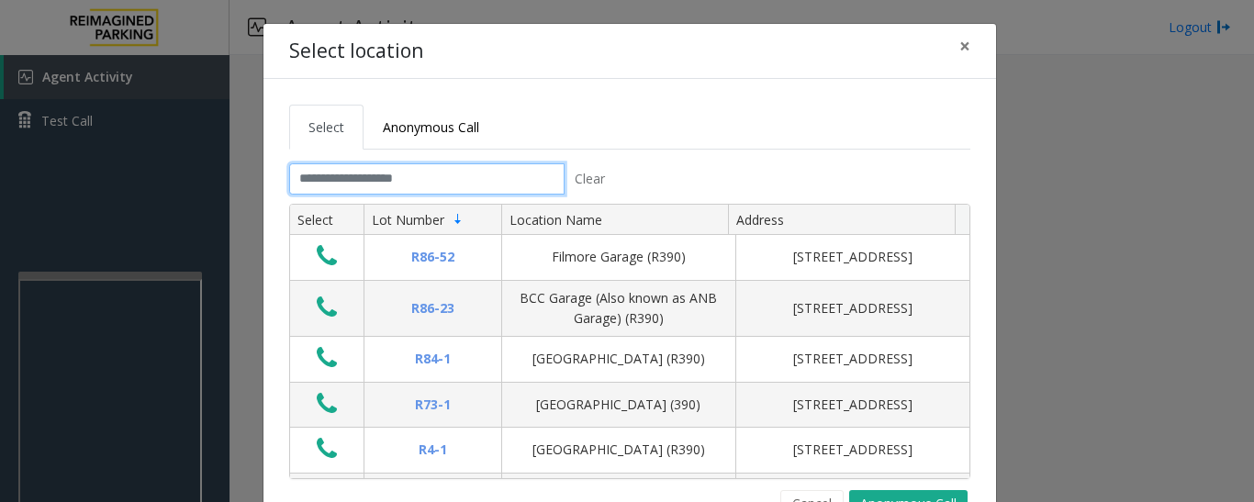
click at [449, 177] on input "text" at bounding box center [426, 178] width 275 height 31
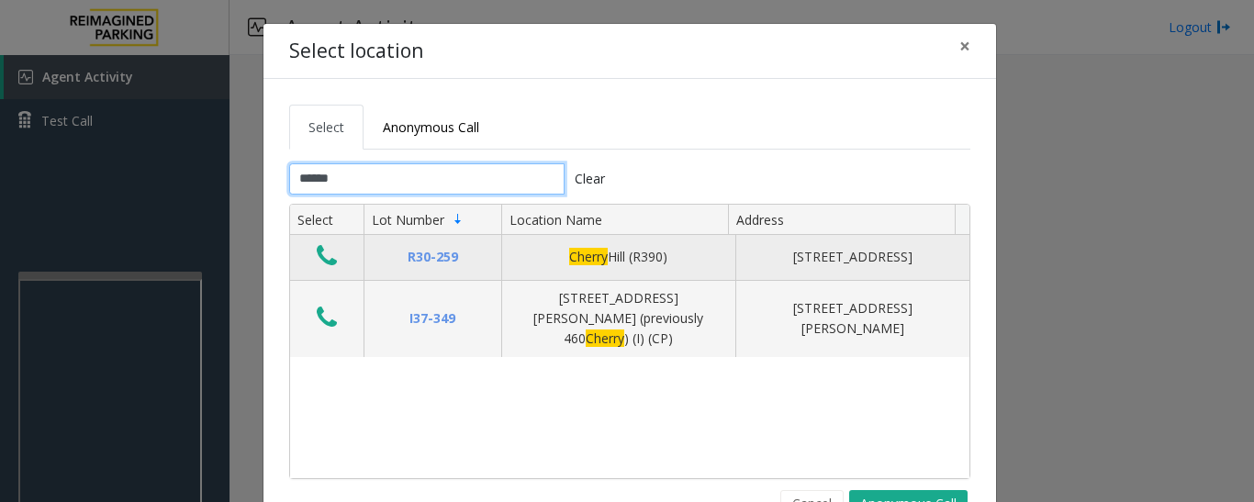
type input "******"
click at [317, 255] on icon "Data table" at bounding box center [327, 256] width 20 height 26
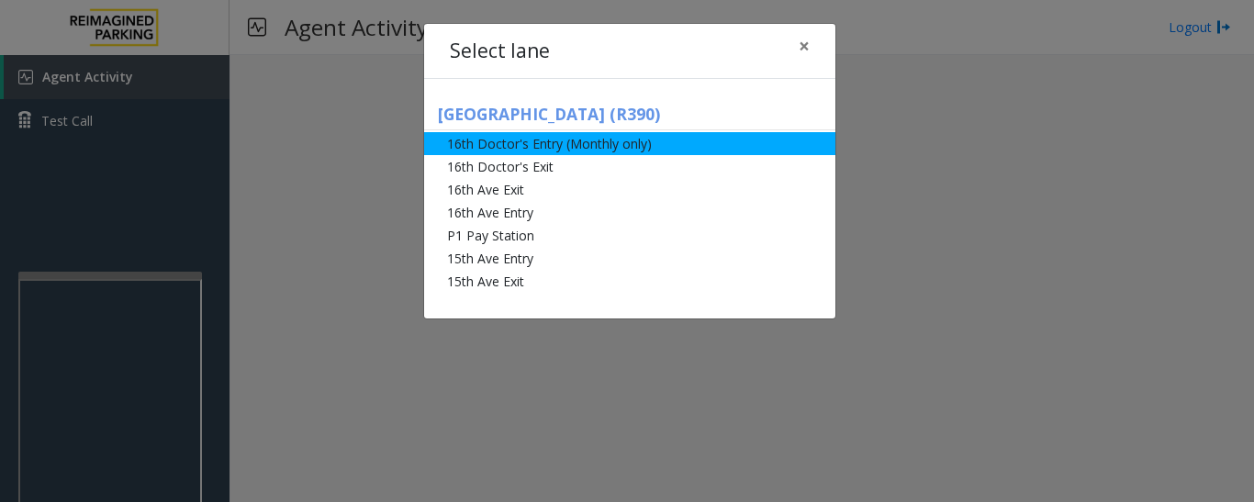
click at [525, 152] on li "16th Doctor's Entry (Monthly only)" at bounding box center [629, 143] width 411 height 23
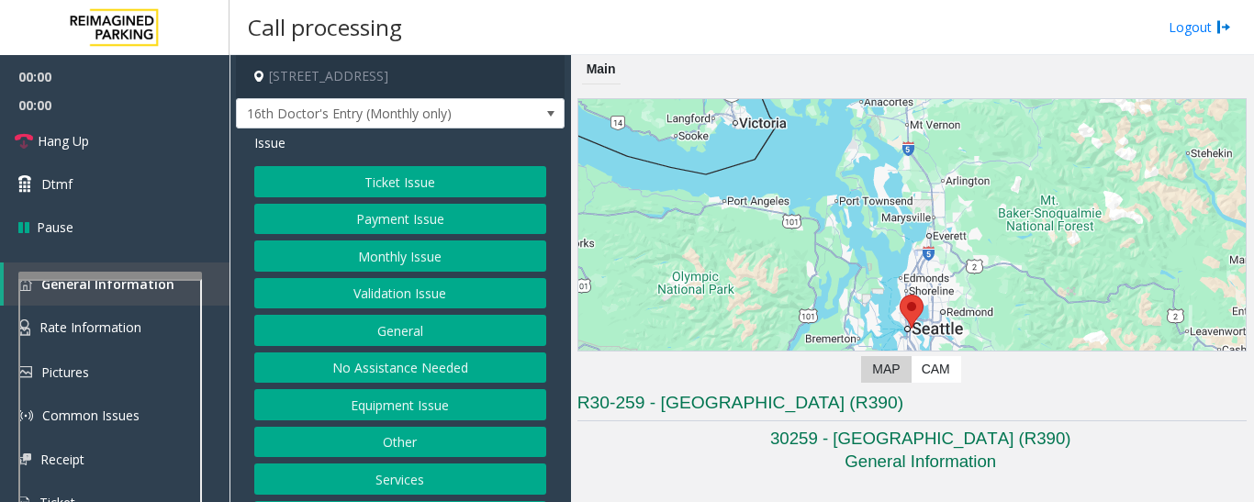
click at [409, 260] on button "Monthly Issue" at bounding box center [400, 255] width 292 height 31
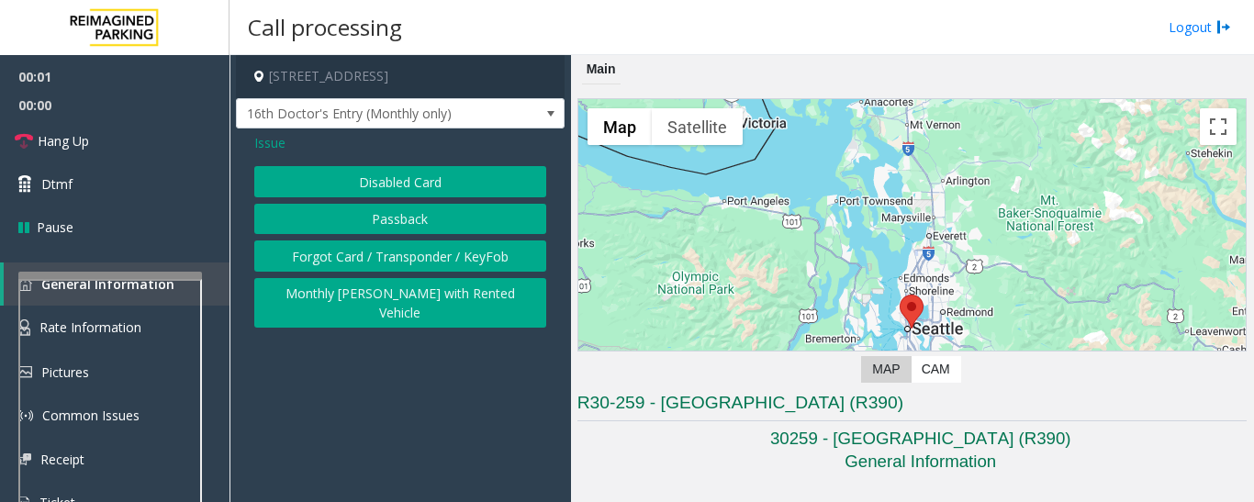
click at [438, 183] on button "Disabled Card" at bounding box center [400, 181] width 292 height 31
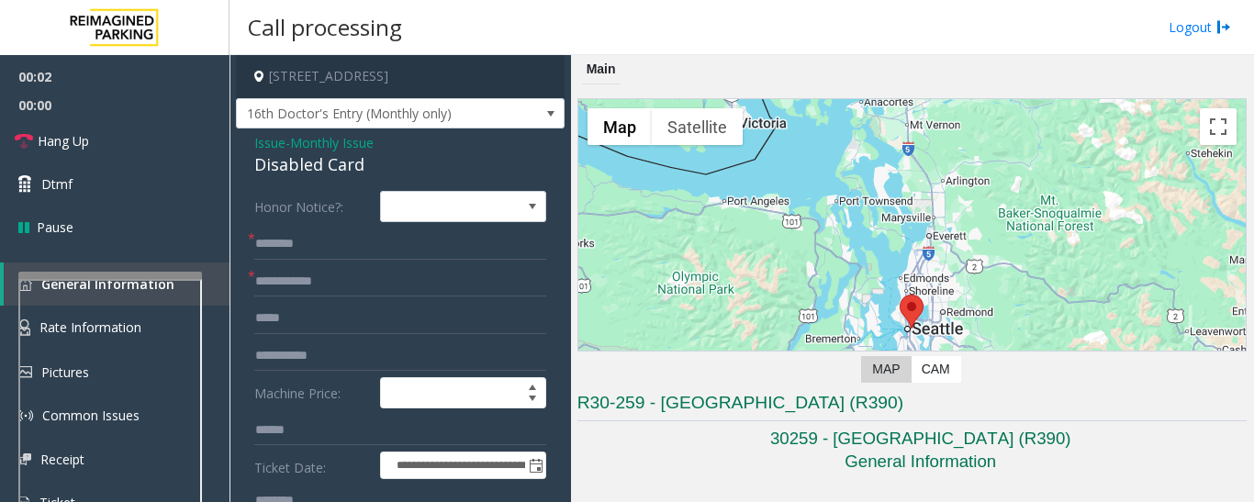
click at [341, 165] on div "Disabled Card" at bounding box center [400, 164] width 292 height 25
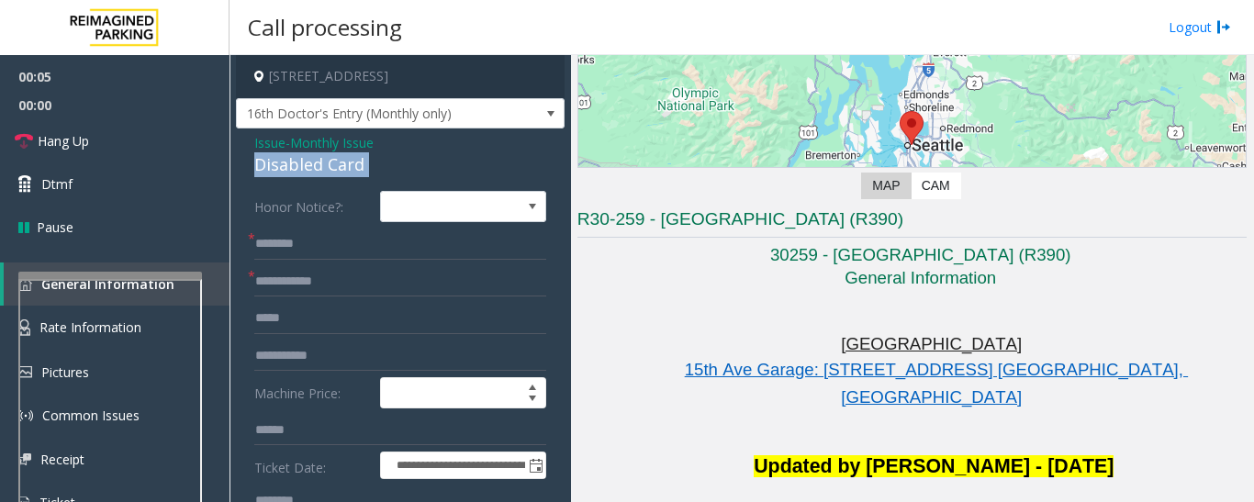
scroll to position [275, 0]
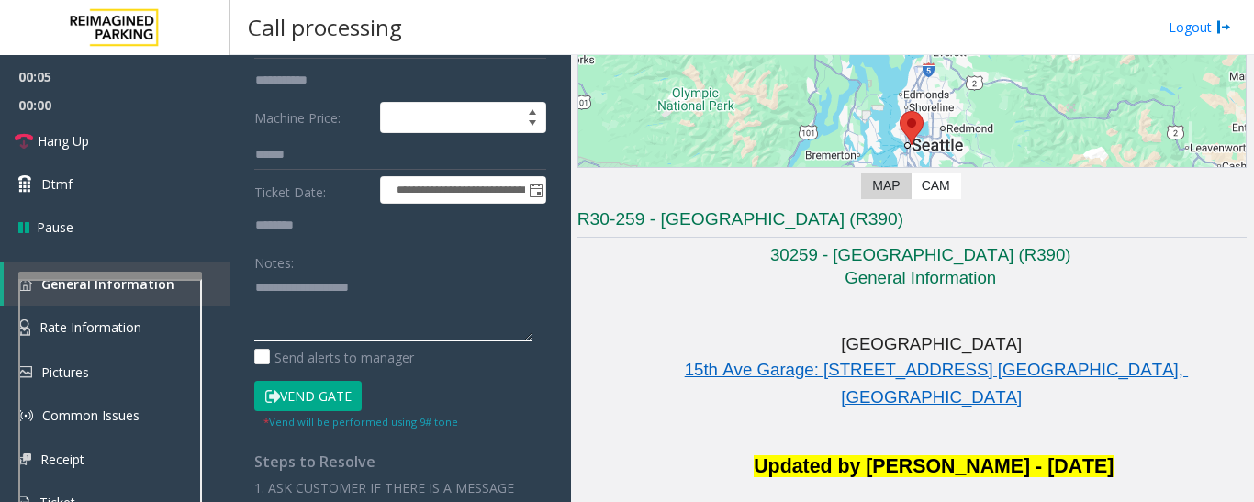
click at [335, 294] on textarea at bounding box center [393, 307] width 278 height 69
paste textarea "**********"
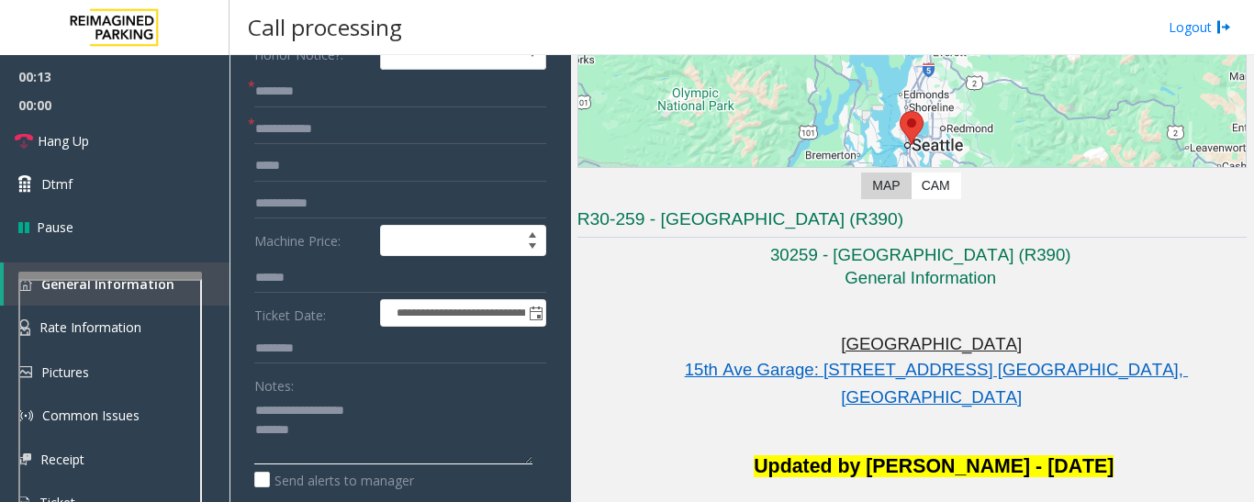
scroll to position [0, 0]
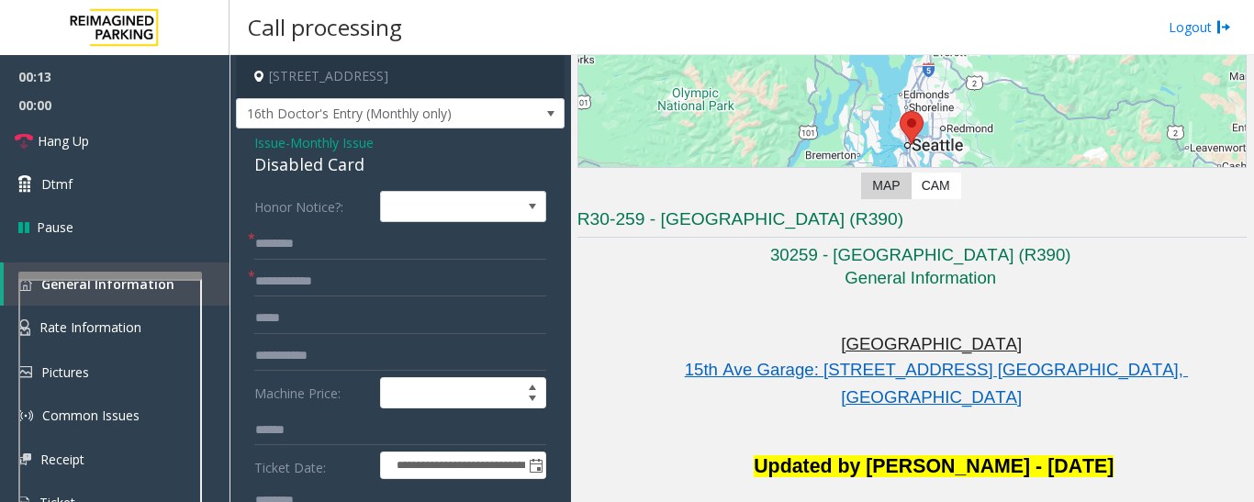
type textarea "**********"
click at [335, 274] on input "text" at bounding box center [400, 281] width 292 height 31
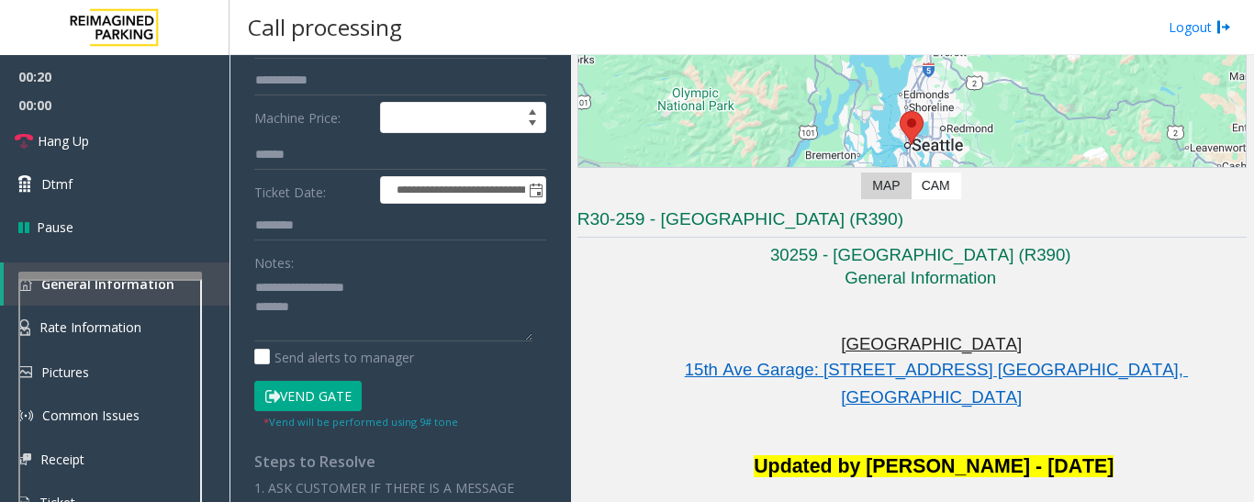
type input "******"
click at [361, 314] on textarea at bounding box center [393, 307] width 278 height 69
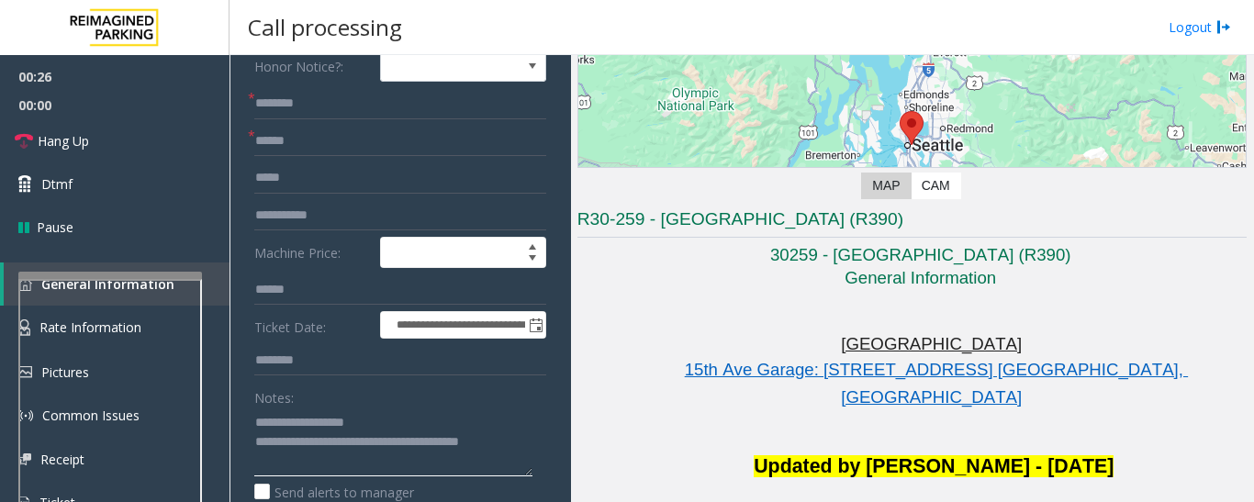
scroll to position [0, 0]
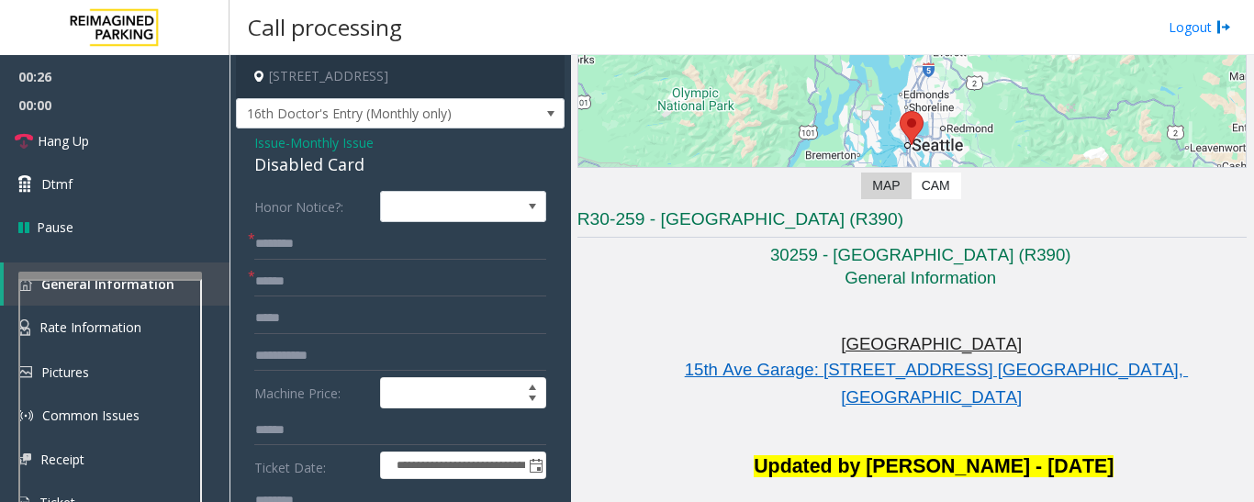
type textarea "**********"
click at [328, 237] on input "text" at bounding box center [400, 244] width 292 height 31
type input "*"
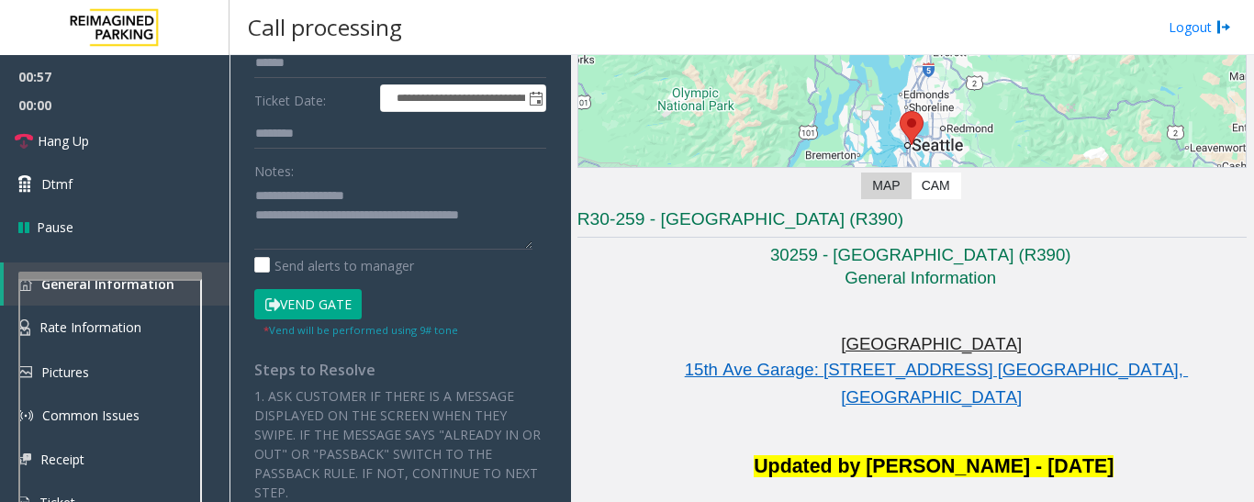
type input "******"
click at [333, 306] on button "Vend Gate" at bounding box center [307, 304] width 107 height 31
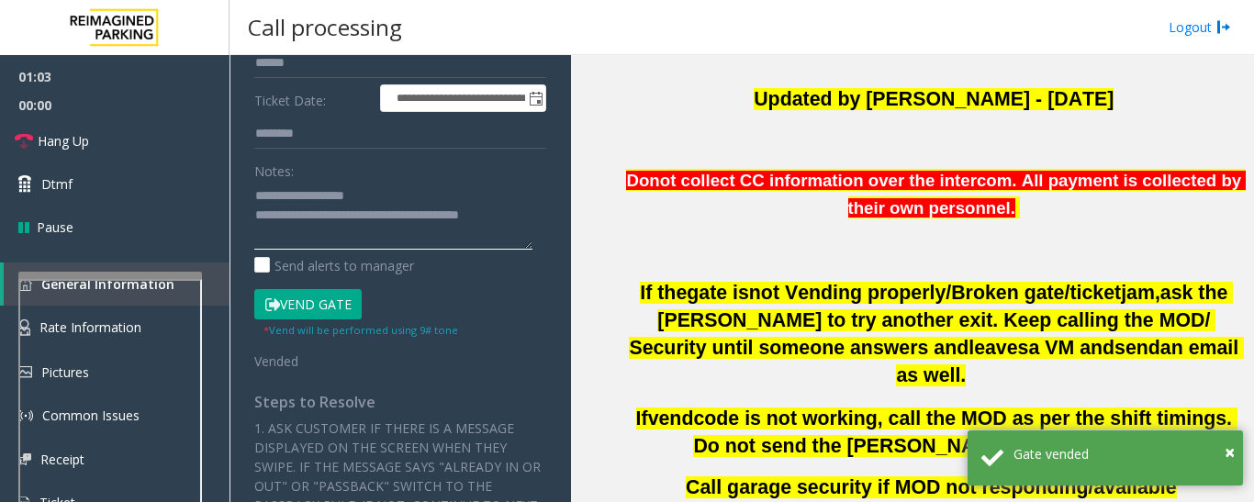
click at [531, 219] on textarea at bounding box center [393, 215] width 278 height 69
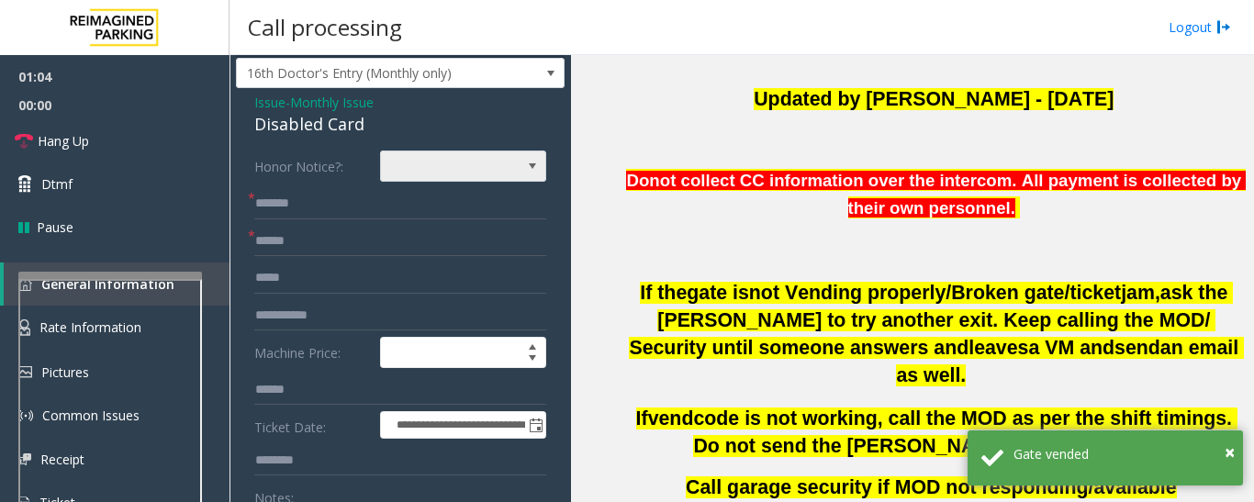
scroll to position [0, 0]
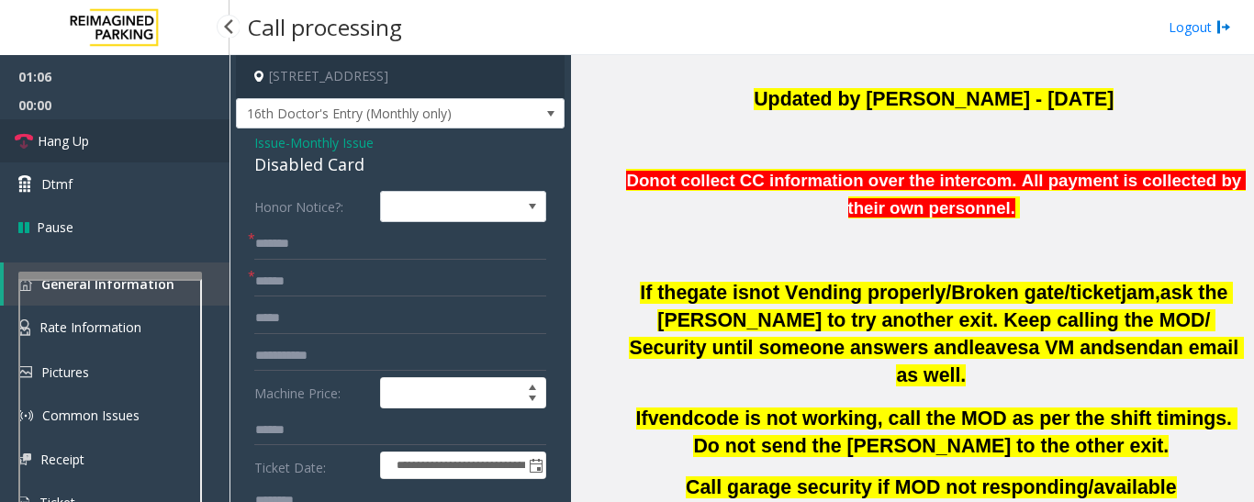
click at [50, 141] on span "Hang Up" at bounding box center [63, 140] width 51 height 19
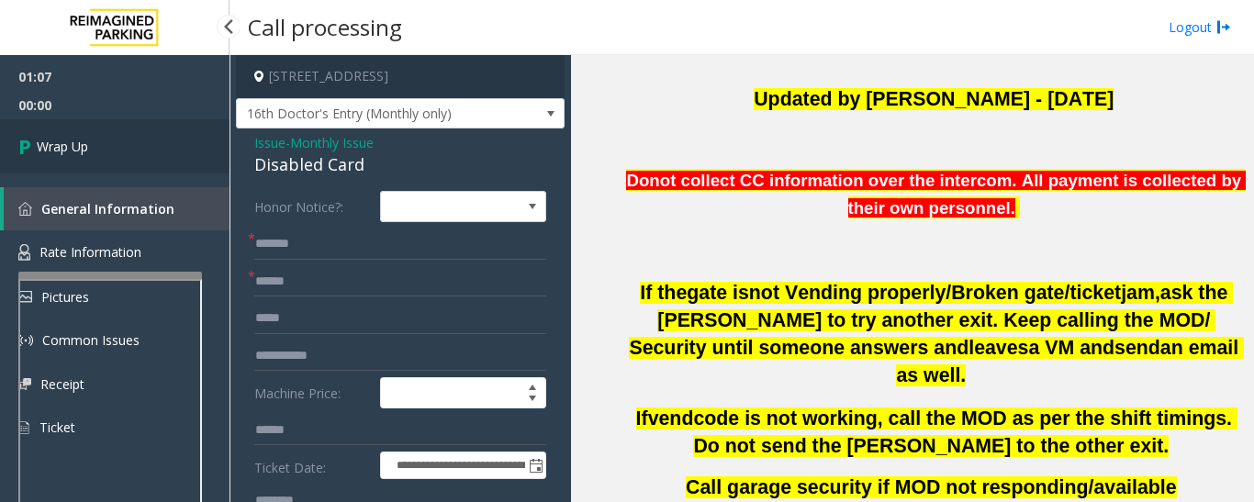
click at [99, 148] on link "Wrap Up" at bounding box center [114, 146] width 229 height 54
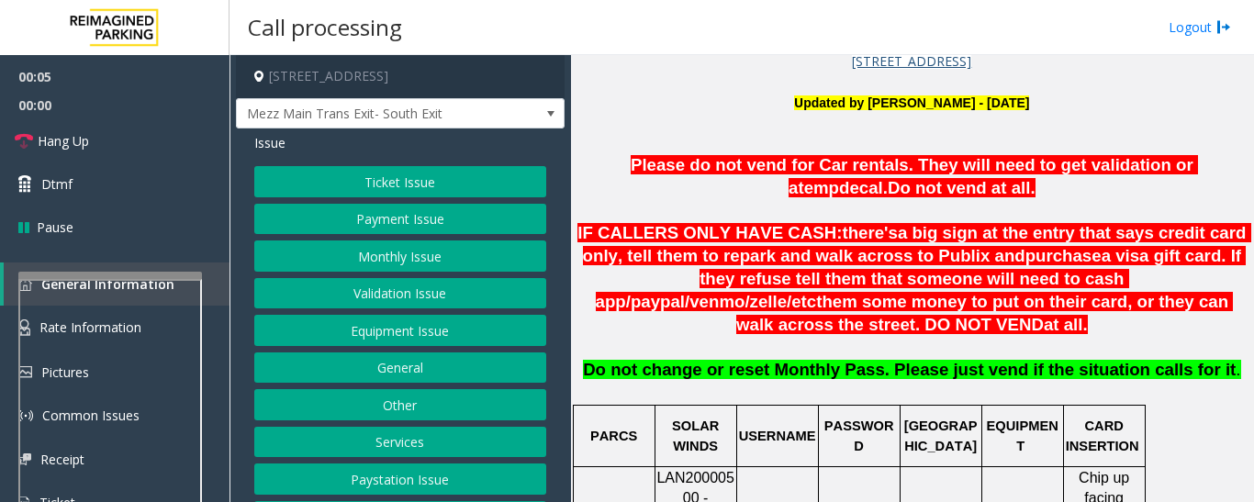
scroll to position [734, 0]
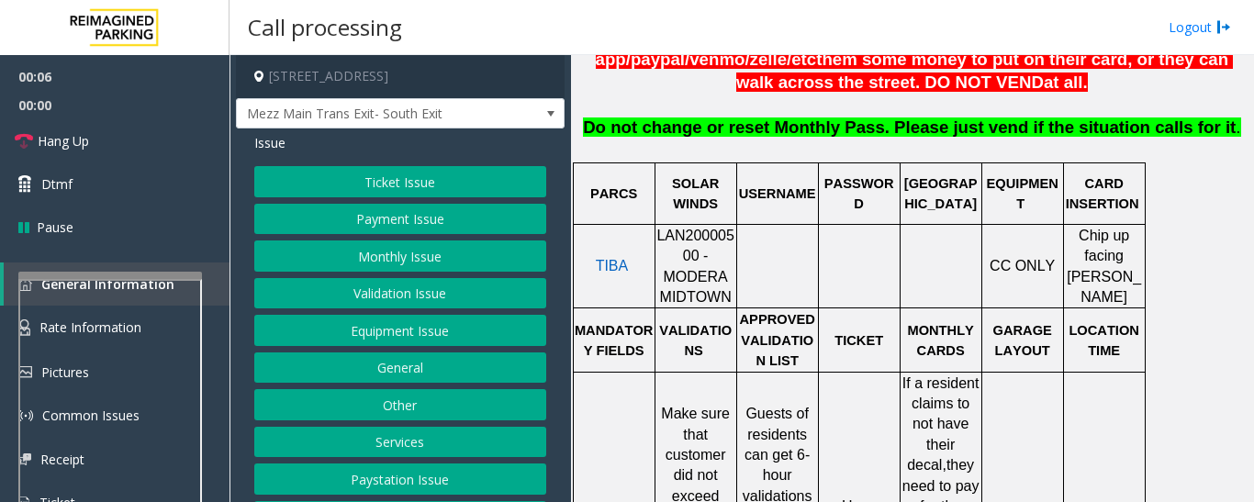
click at [709, 228] on span "LAN20000500 - MODERA MIDTOWN" at bounding box center [695, 266] width 78 height 77
click at [381, 302] on button "Validation Issue" at bounding box center [400, 293] width 292 height 31
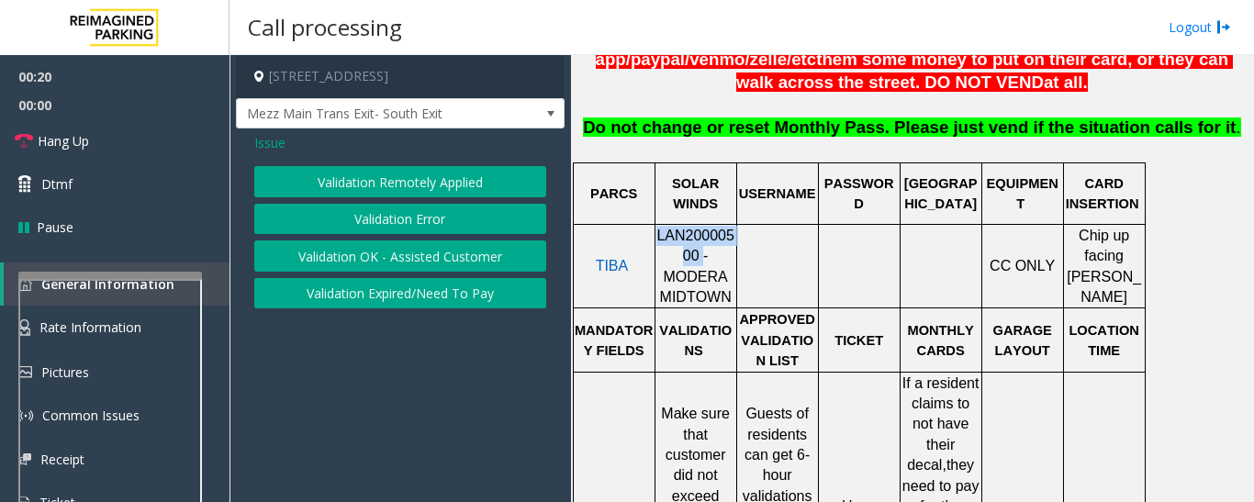
click at [406, 222] on button "Validation Error" at bounding box center [400, 219] width 292 height 31
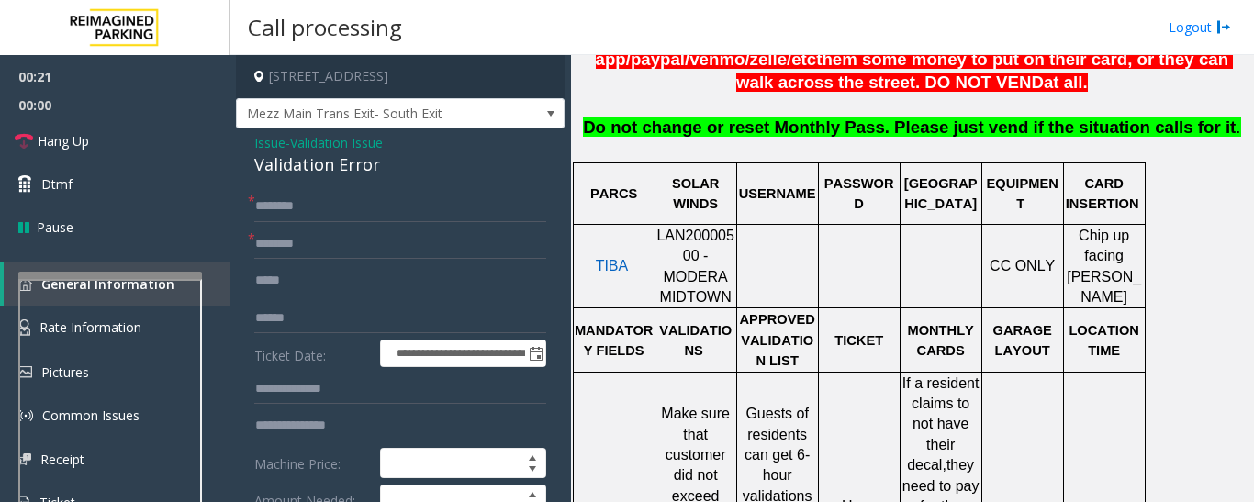
click at [300, 160] on div "Validation Error" at bounding box center [400, 164] width 292 height 25
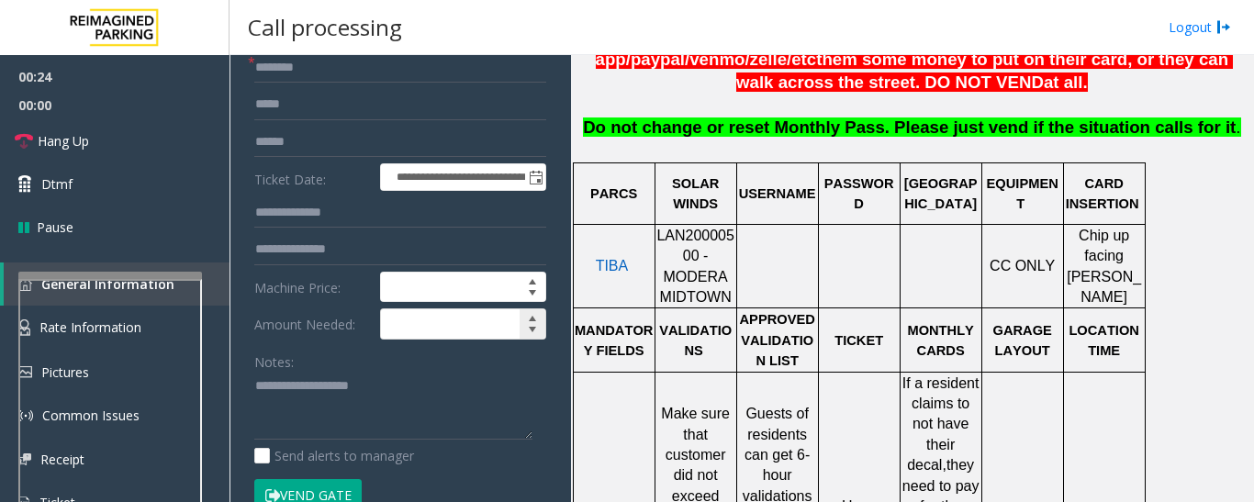
scroll to position [184, 0]
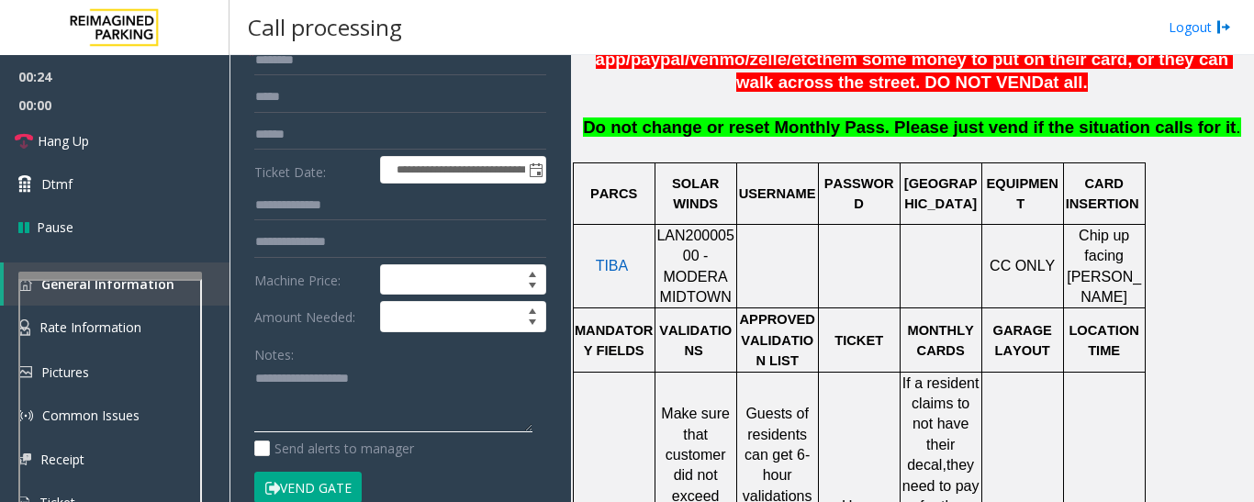
click at [368, 396] on textarea at bounding box center [393, 398] width 278 height 69
paste textarea "**********"
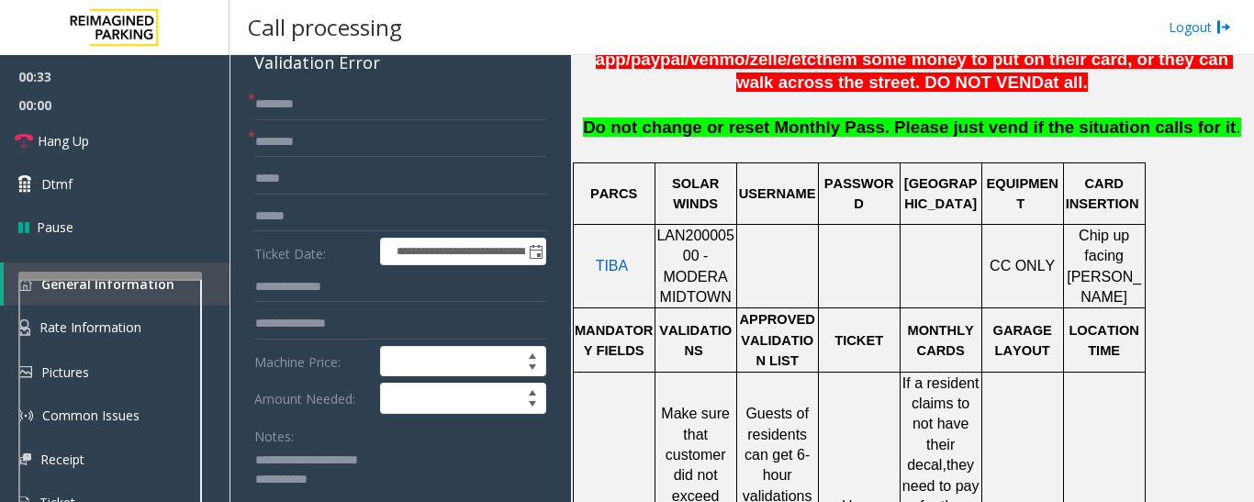
scroll to position [0, 0]
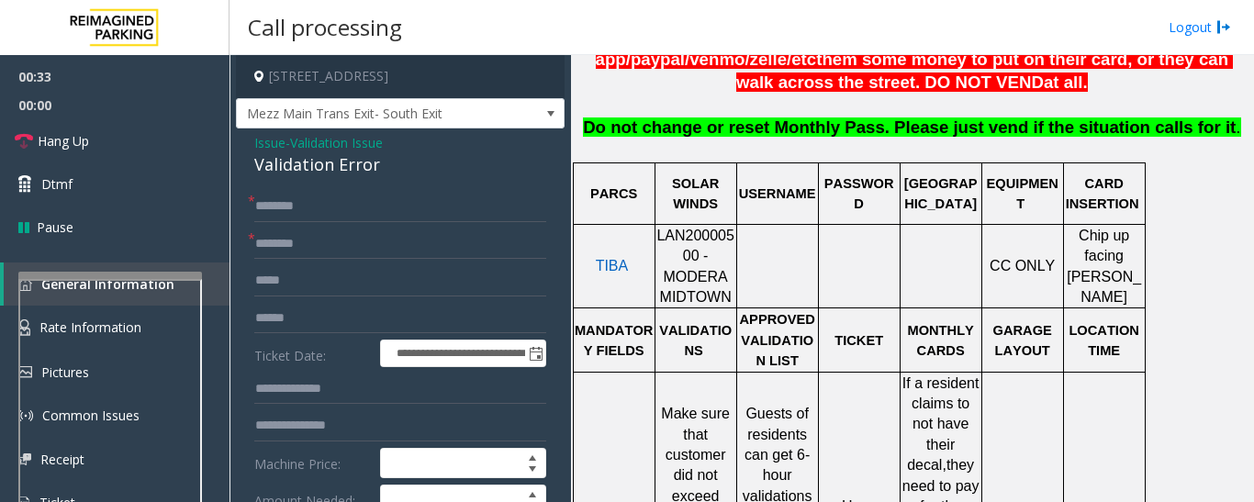
type textarea "**********"
click at [333, 238] on input "text" at bounding box center [400, 244] width 292 height 31
click at [411, 322] on input "text" at bounding box center [400, 318] width 292 height 31
click at [299, 317] on input "text" at bounding box center [400, 318] width 292 height 31
type input "*******"
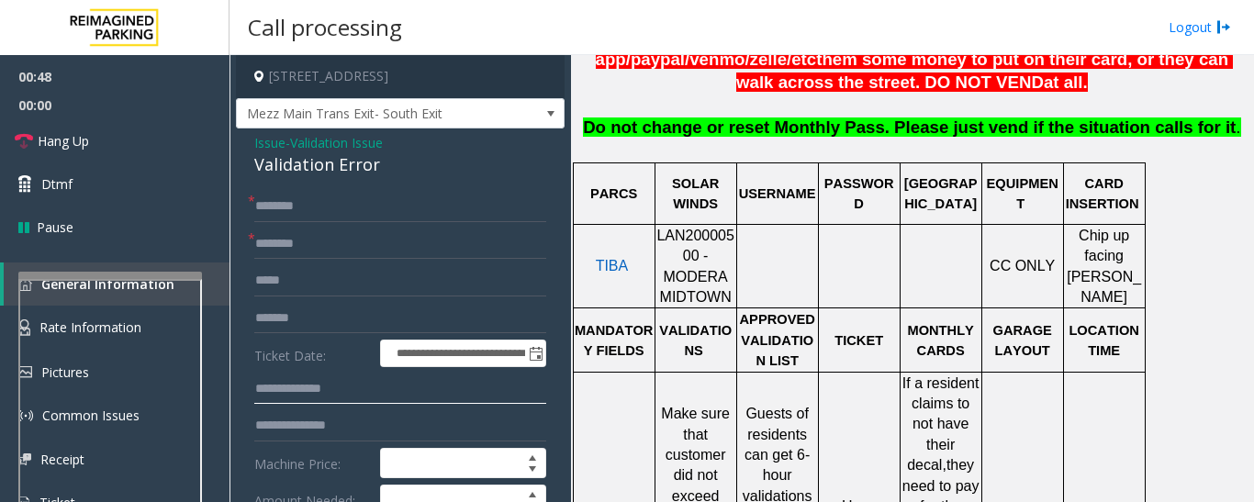
click at [319, 391] on input "text" at bounding box center [400, 389] width 292 height 31
click at [408, 387] on input "text" at bounding box center [400, 389] width 292 height 31
type input "******"
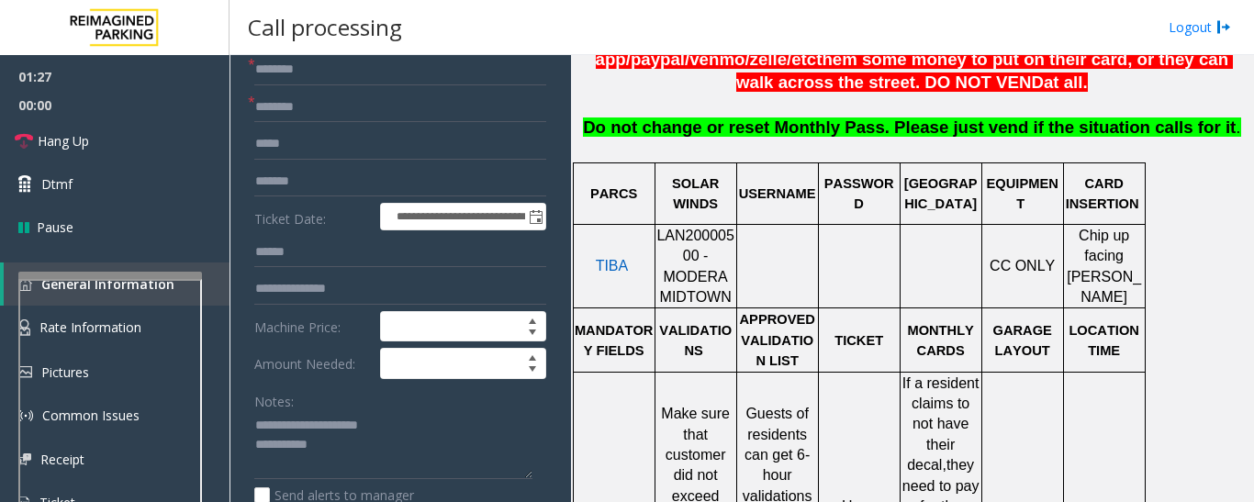
scroll to position [275, 0]
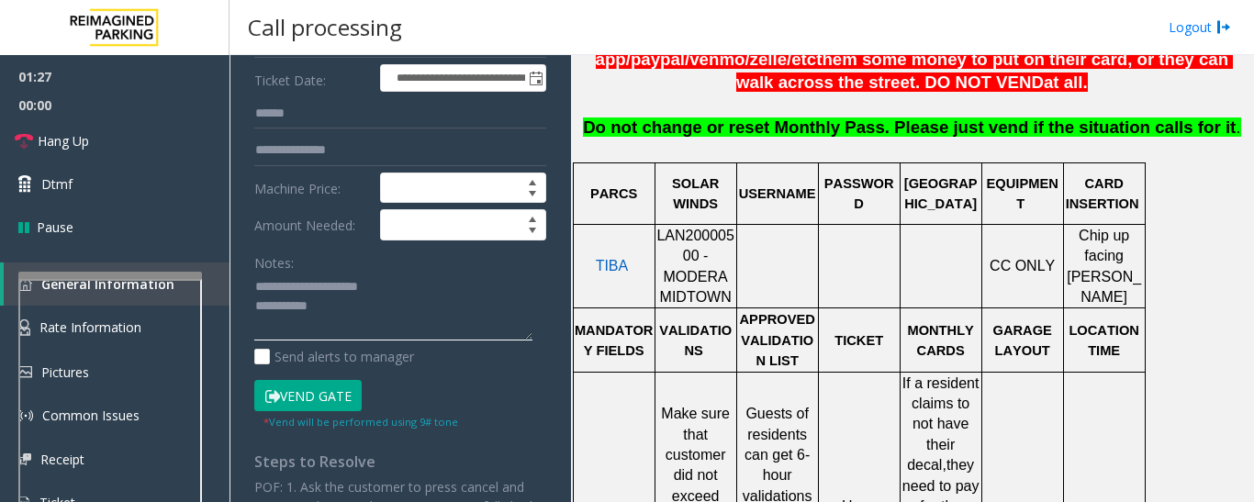
click at [486, 291] on textarea at bounding box center [393, 307] width 278 height 69
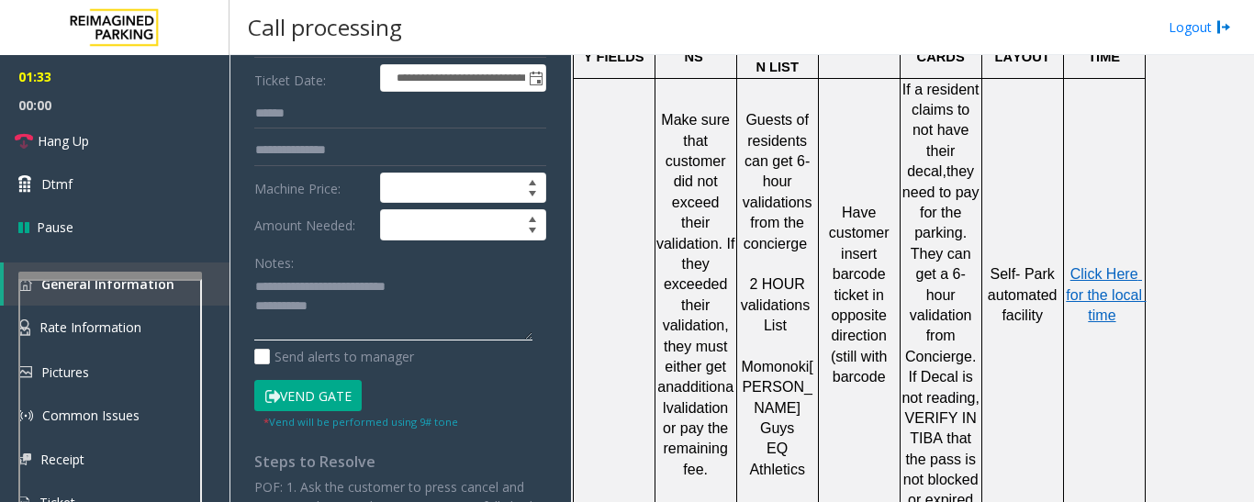
scroll to position [1101, 0]
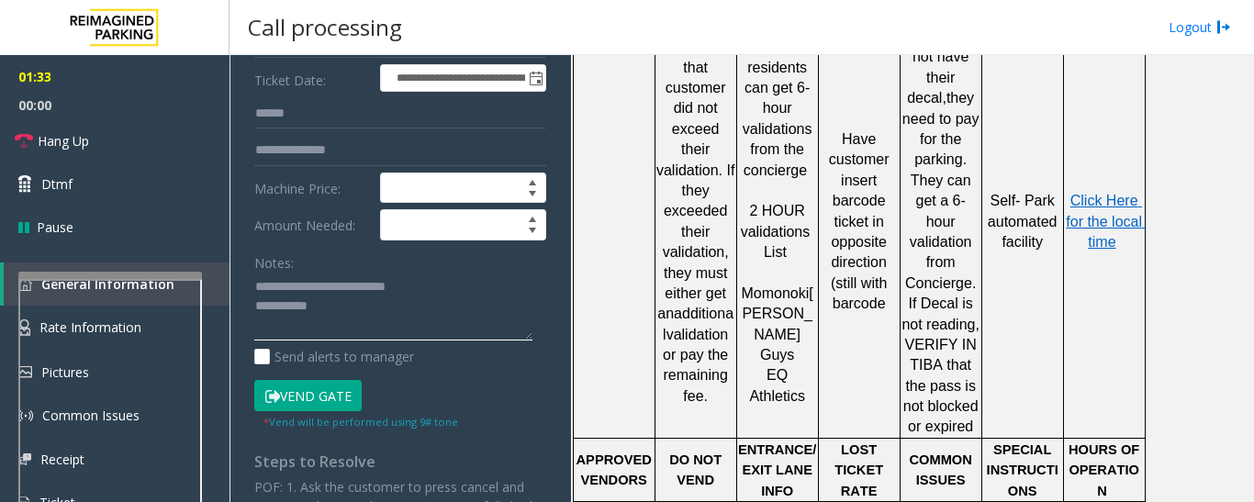
type textarea "**********"
click at [1065, 161] on div at bounding box center [1063, 221] width 6 height 433
click at [1086, 193] on span "Click Here for the local time" at bounding box center [1106, 221] width 80 height 57
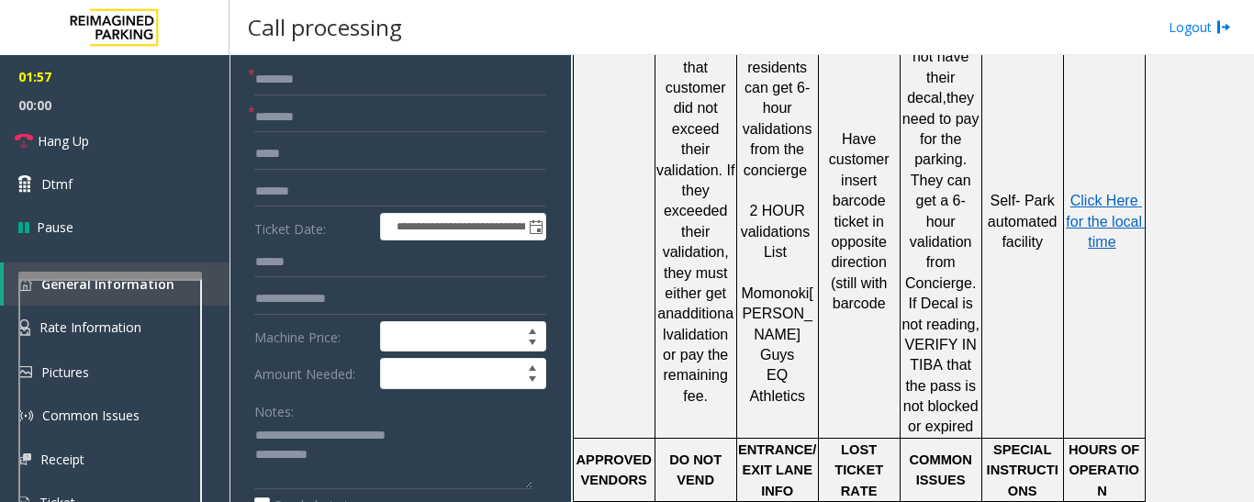
scroll to position [0, 0]
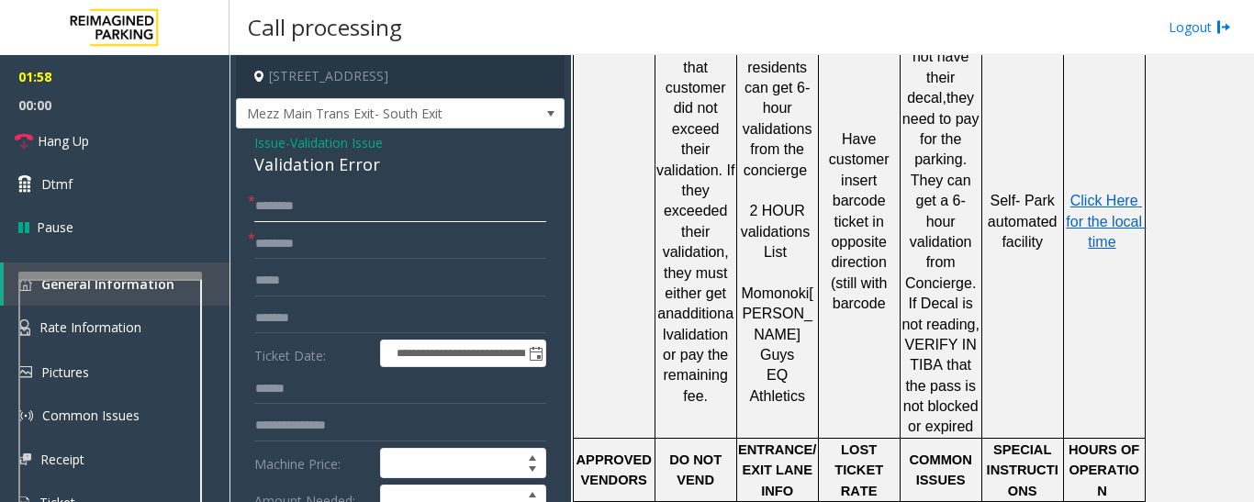
click at [376, 202] on input "text" at bounding box center [400, 206] width 292 height 31
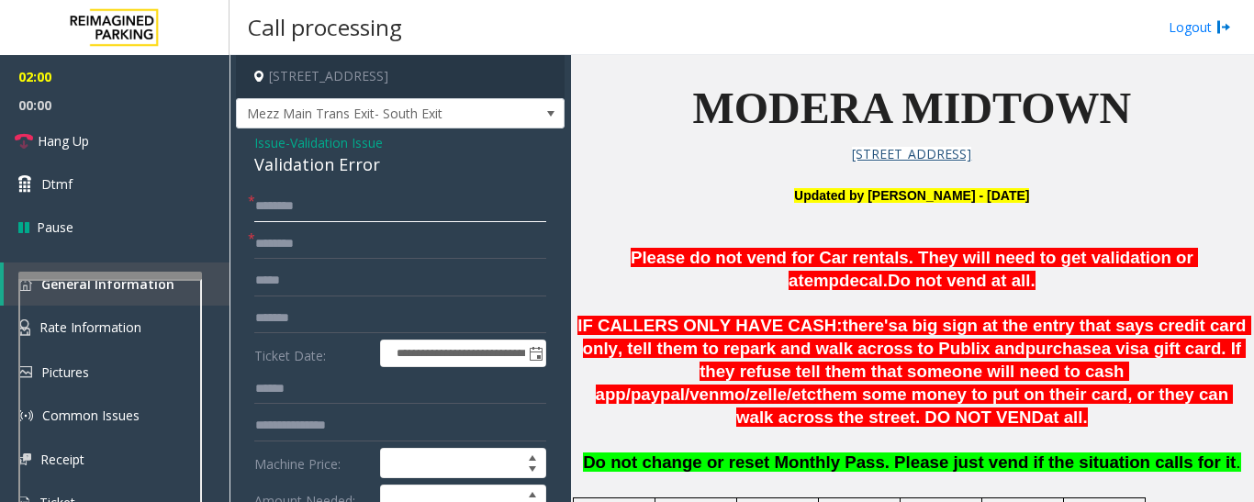
scroll to position [367, 0]
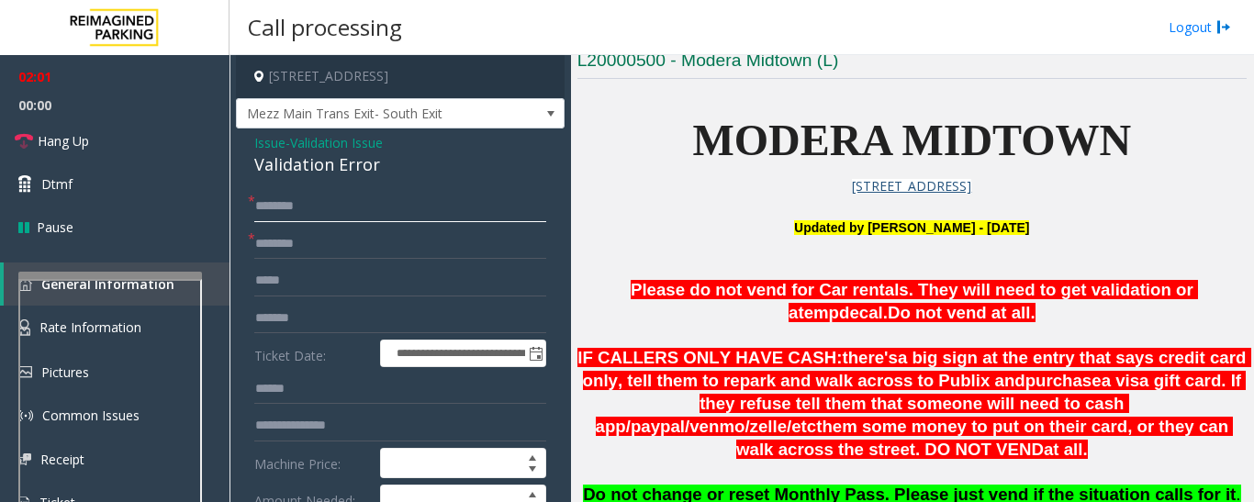
click at [358, 209] on input "text" at bounding box center [400, 206] width 292 height 31
drag, startPoint x: 288, startPoint y: 208, endPoint x: 520, endPoint y: 185, distance: 233.3
click at [292, 206] on input "*******" at bounding box center [400, 206] width 292 height 31
click at [281, 208] on input "******" at bounding box center [400, 206] width 292 height 31
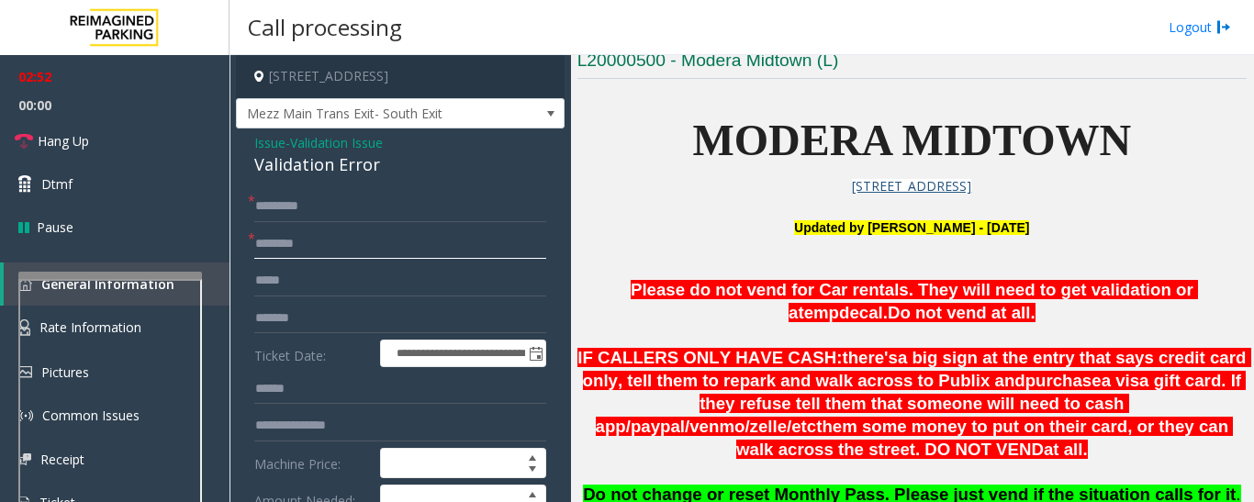
click at [342, 240] on input "text" at bounding box center [400, 244] width 292 height 31
click at [285, 203] on input "********" at bounding box center [400, 206] width 292 height 31
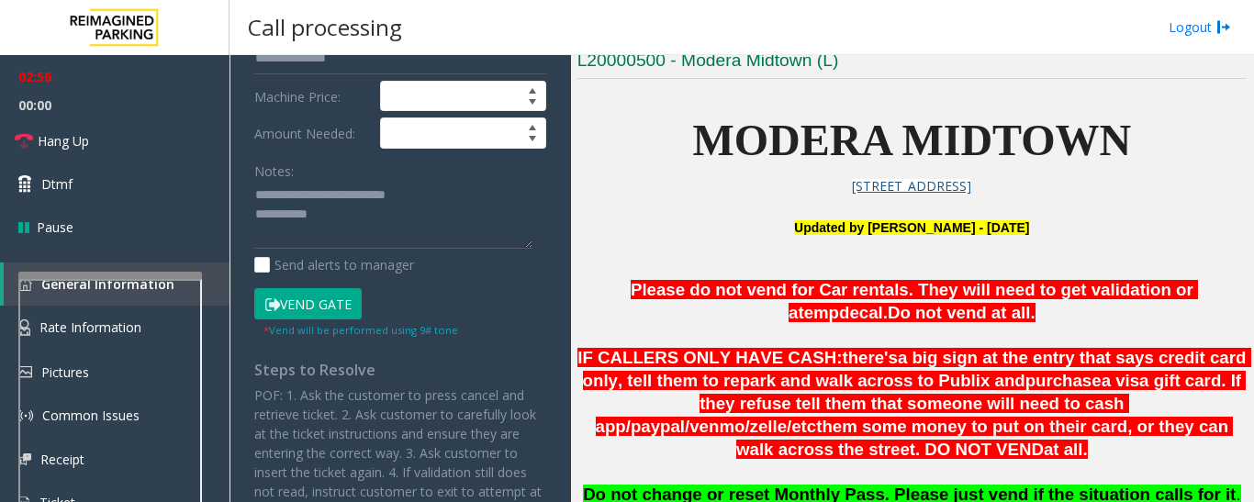
type input "*******"
click at [333, 294] on button "Vend Gate" at bounding box center [307, 303] width 107 height 31
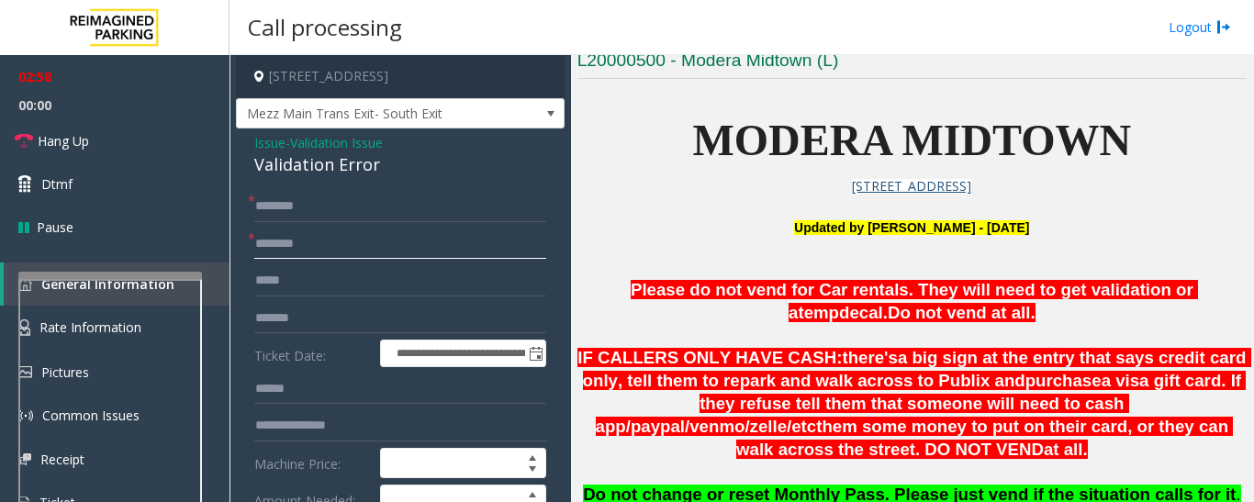
scroll to position [275, 0]
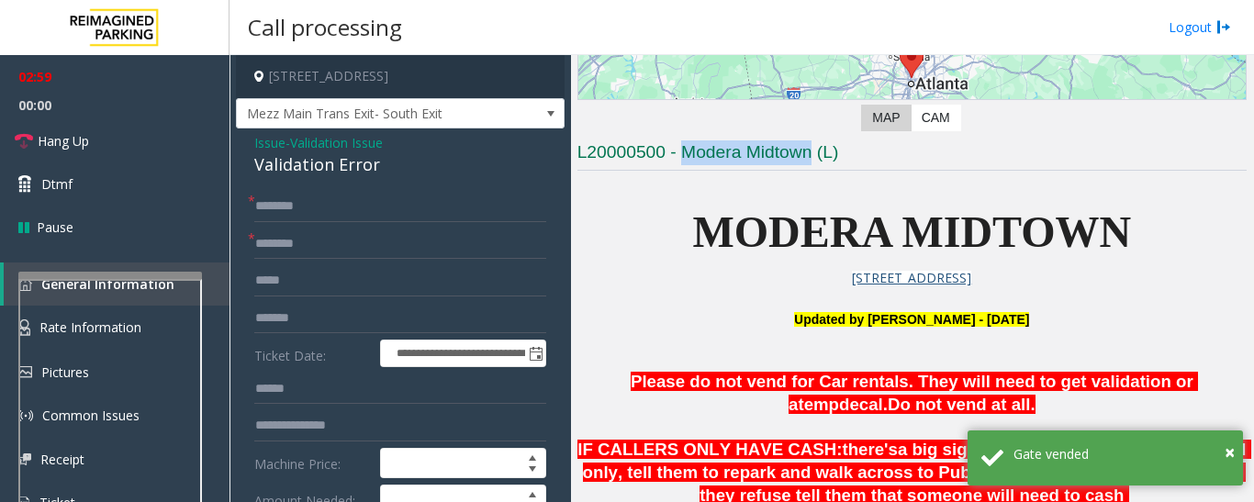
drag, startPoint x: 681, startPoint y: 148, endPoint x: 813, endPoint y: 156, distance: 132.4
click at [813, 156] on h3 "L20000500 - Modera Midtown (L)" at bounding box center [911, 155] width 669 height 30
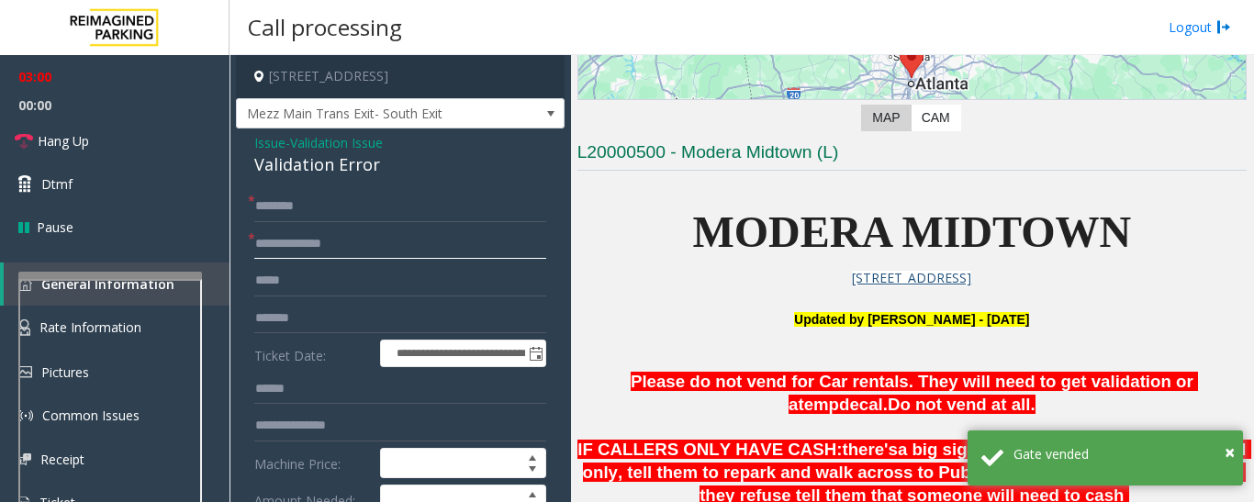
click at [434, 239] on input "**********" at bounding box center [400, 244] width 292 height 31
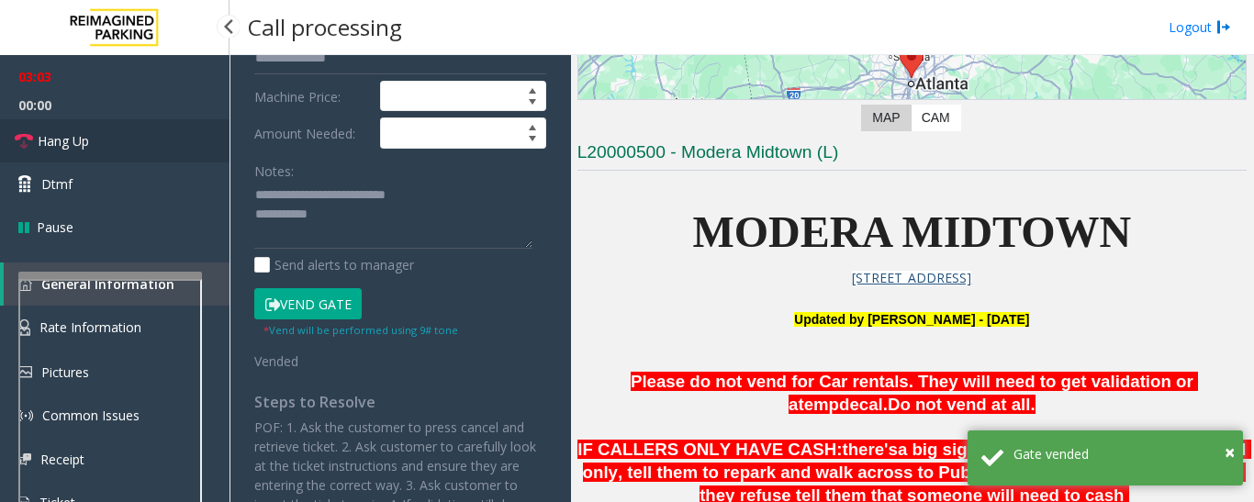
type input "**********"
click at [129, 143] on link "Hang Up" at bounding box center [114, 140] width 229 height 43
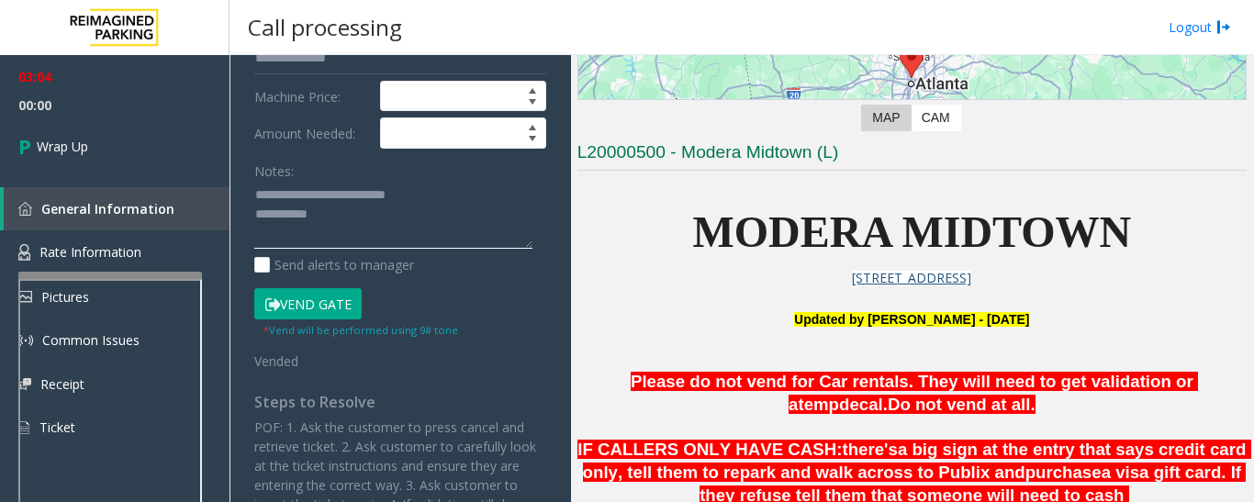
click at [399, 232] on textarea at bounding box center [393, 215] width 278 height 69
drag, startPoint x: 389, startPoint y: 194, endPoint x: 469, endPoint y: 194, distance: 79.9
click at [469, 194] on textarea at bounding box center [393, 215] width 278 height 69
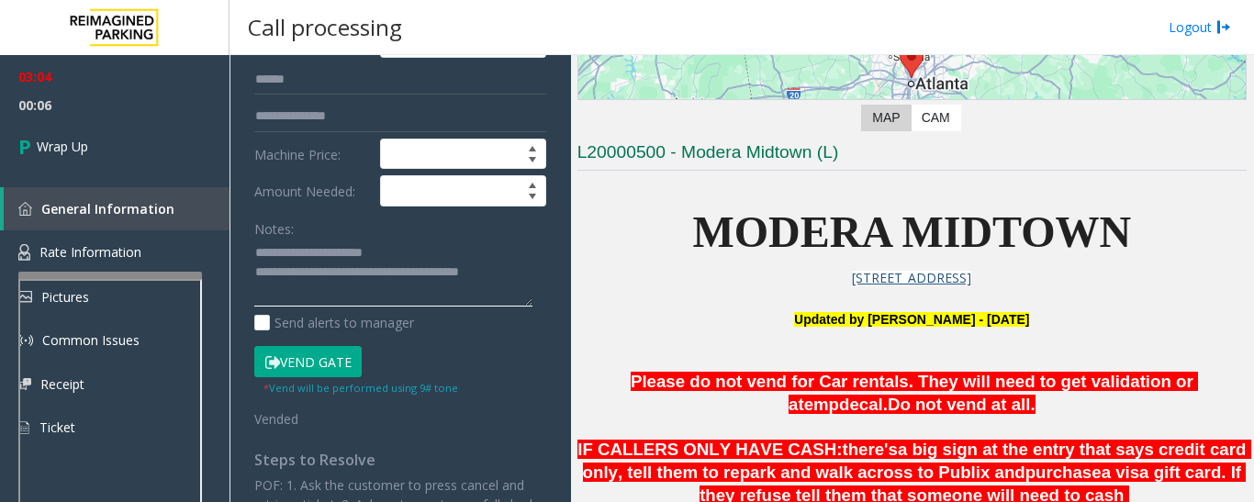
scroll to position [92, 0]
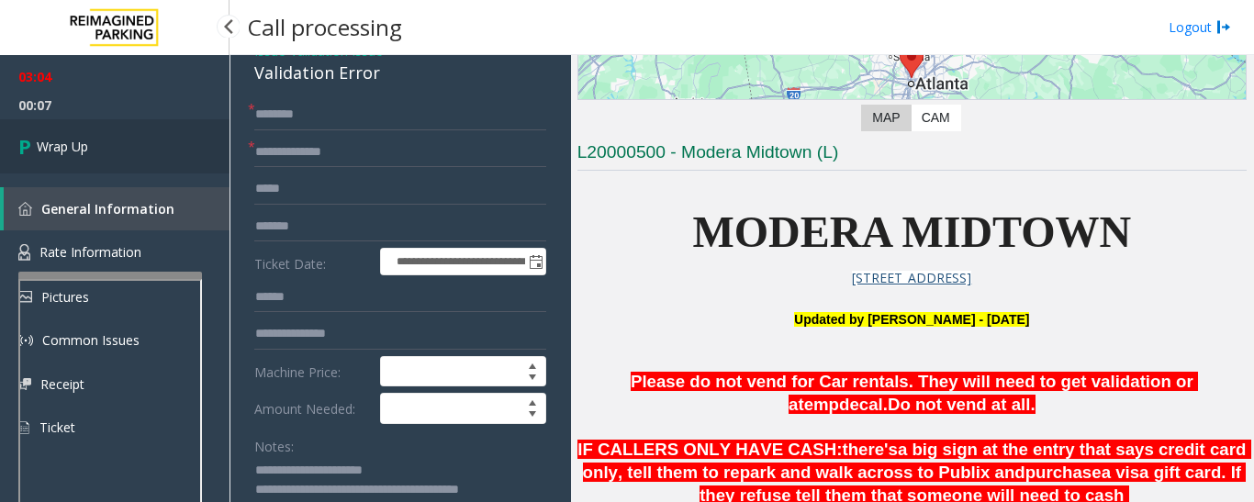
type textarea "**********"
click at [139, 132] on link "Wrap Up" at bounding box center [114, 146] width 229 height 54
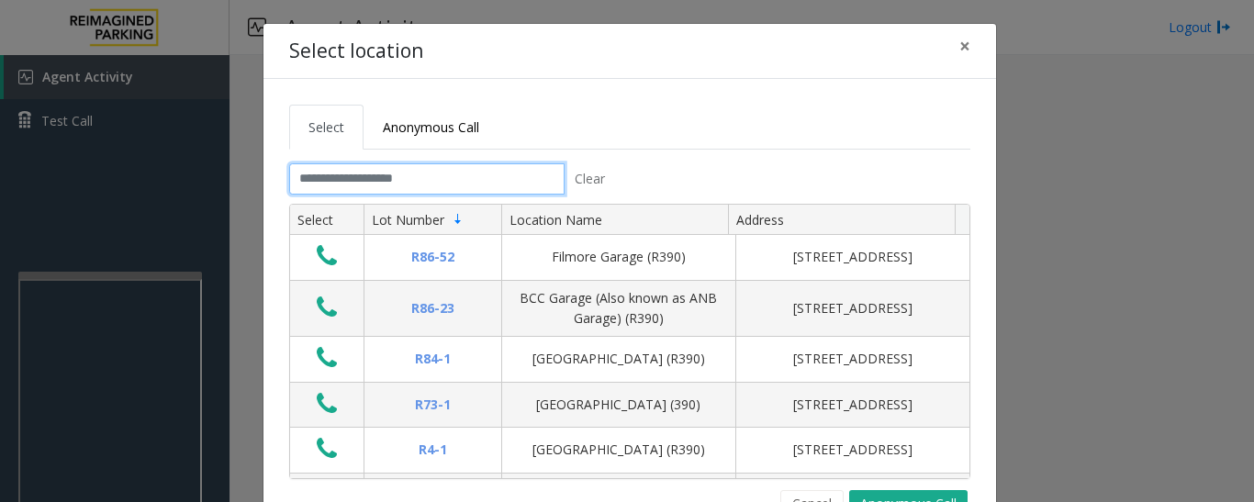
click at [388, 173] on input "text" at bounding box center [426, 178] width 275 height 31
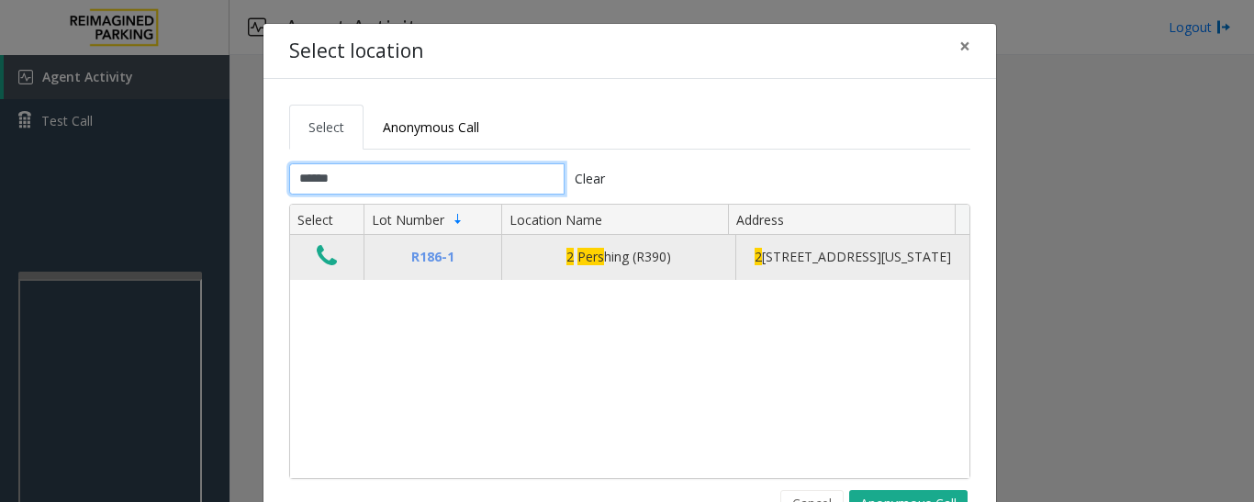
type input "******"
click at [317, 268] on icon "Data table" at bounding box center [327, 256] width 20 height 26
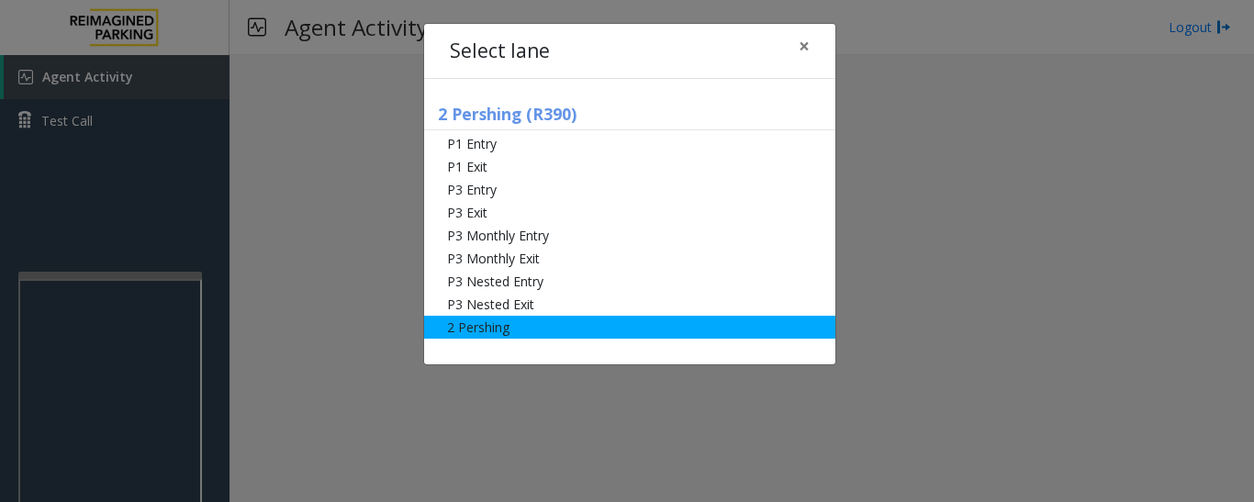
click at [510, 333] on li "2 Pershing" at bounding box center [629, 327] width 411 height 23
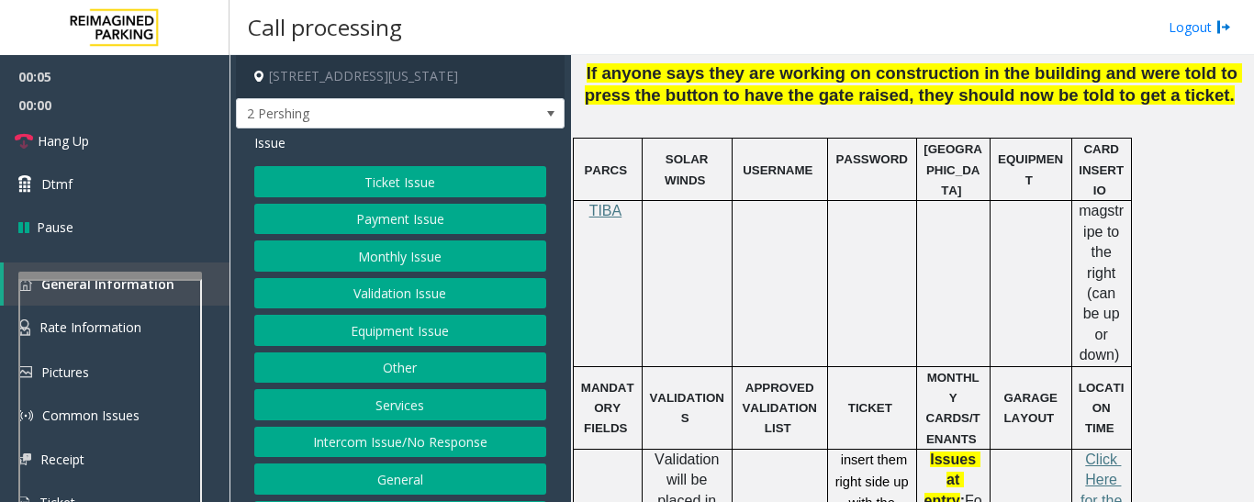
scroll to position [826, 0]
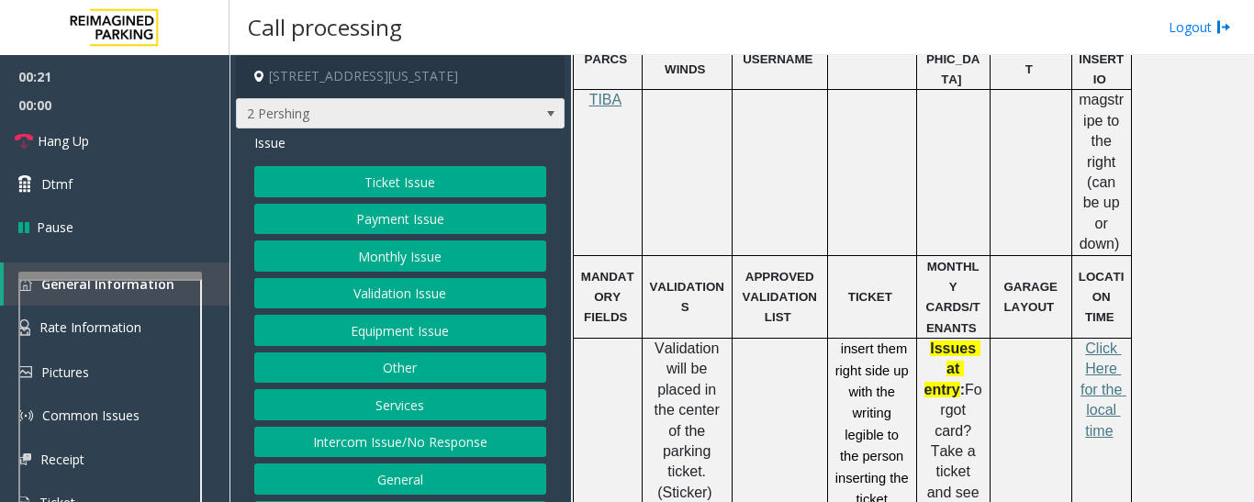
click at [465, 107] on span "2 Pershing" at bounding box center [368, 113] width 262 height 29
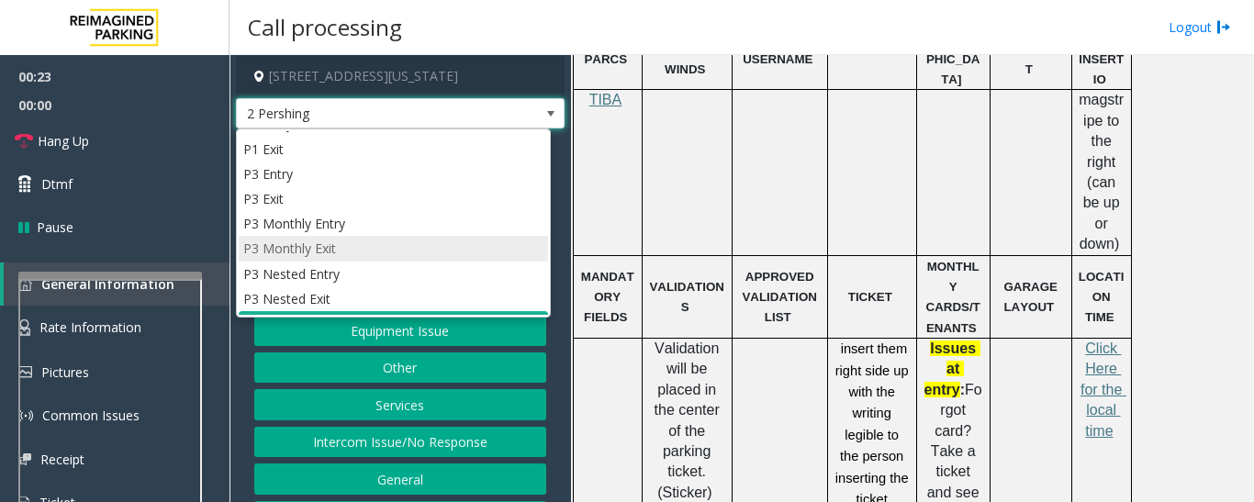
scroll to position [0, 0]
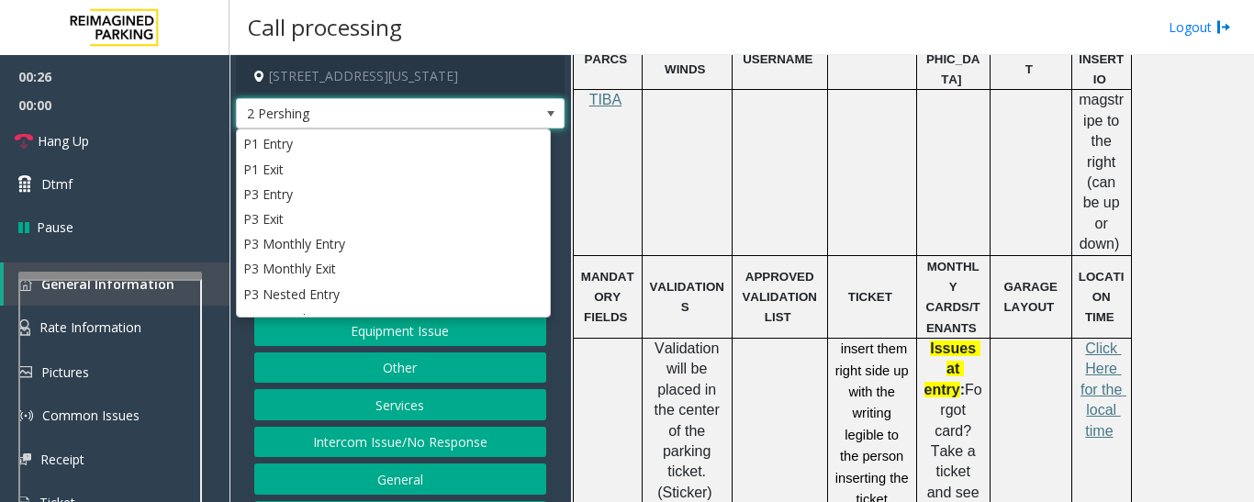
click at [490, 116] on span "2 Pershing" at bounding box center [400, 113] width 329 height 31
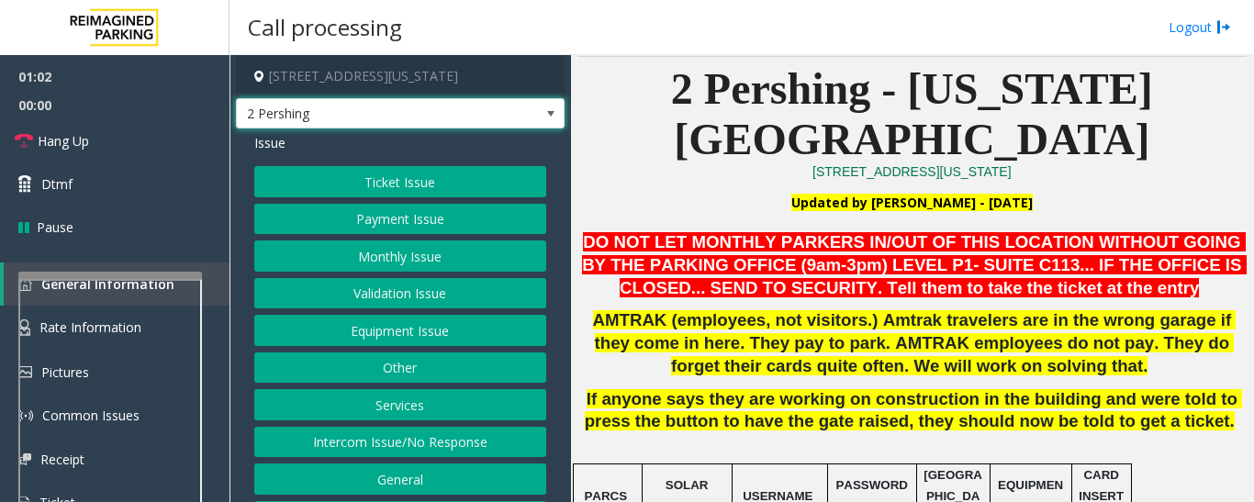
scroll to position [275, 0]
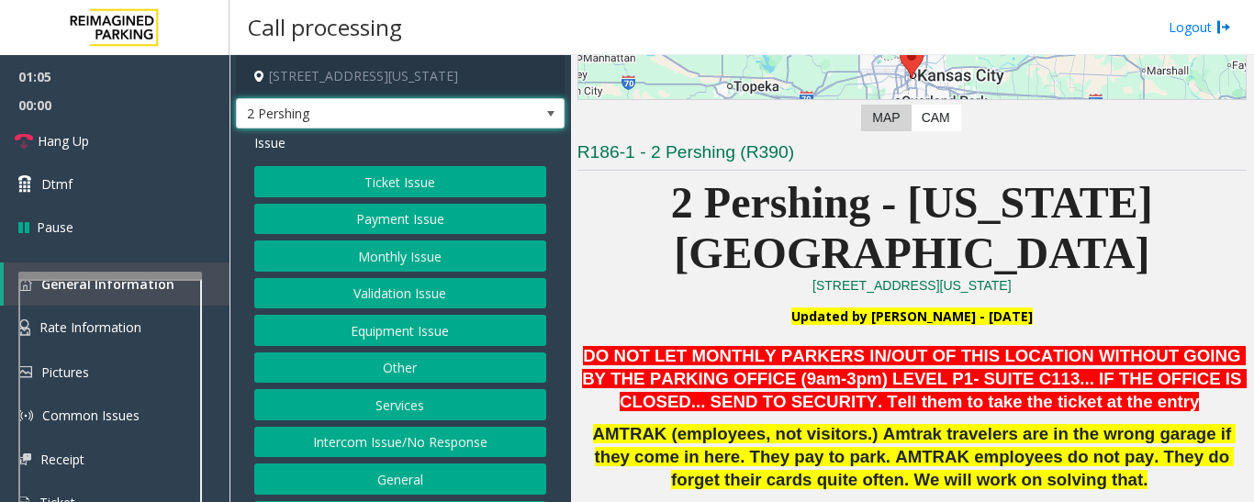
click at [408, 172] on button "Ticket Issue" at bounding box center [400, 181] width 292 height 31
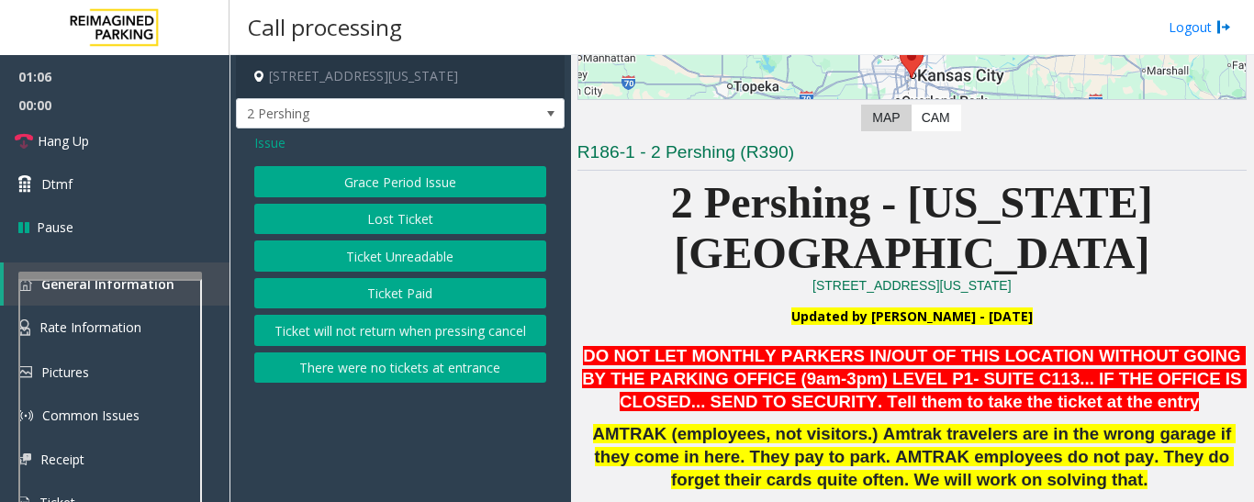
click at [398, 252] on button "Ticket Unreadable" at bounding box center [400, 255] width 292 height 31
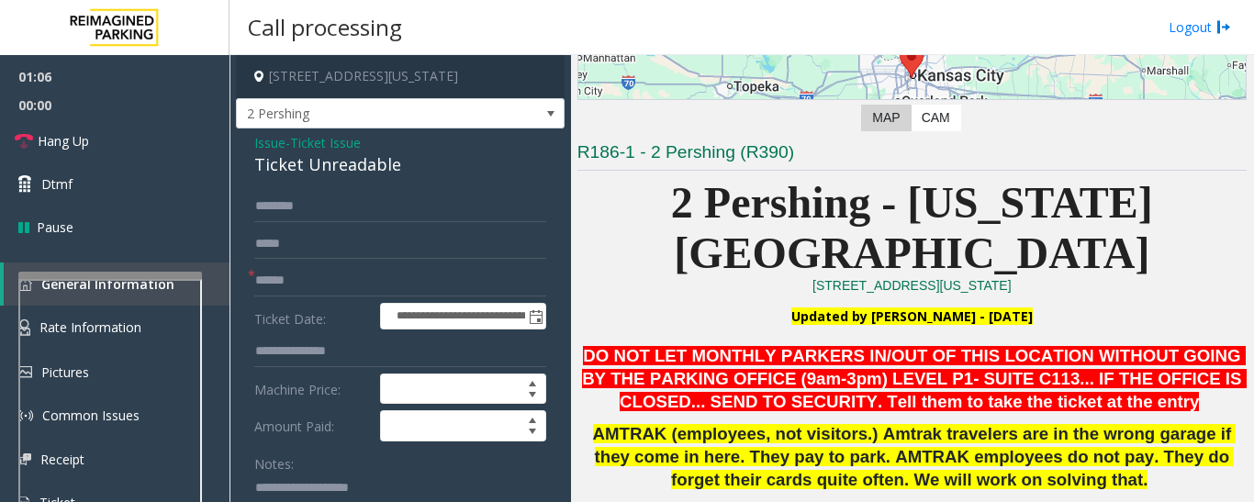
click at [329, 167] on div "Ticket Unreadable" at bounding box center [400, 164] width 292 height 25
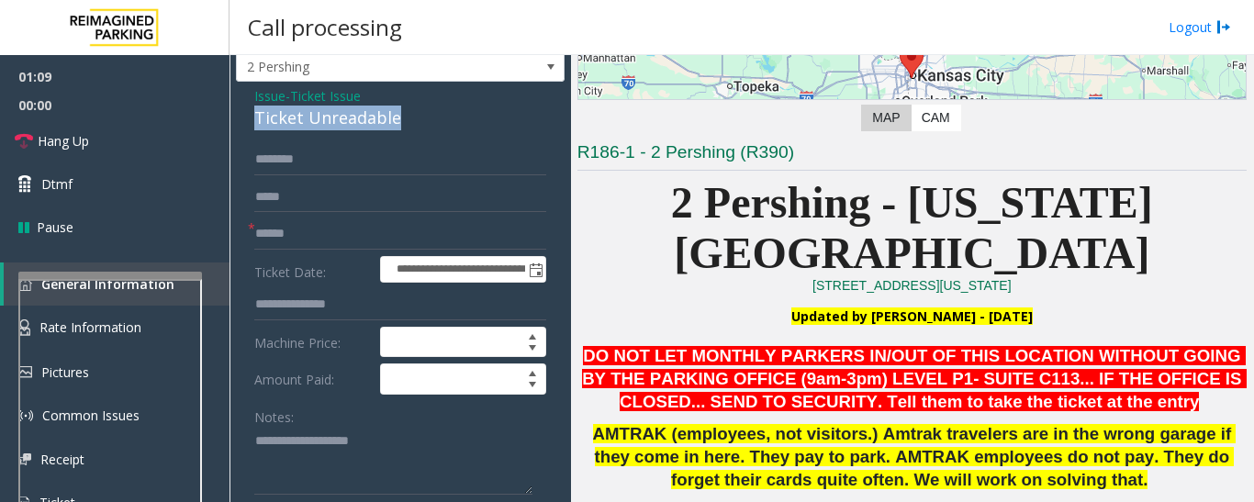
scroll to position [92, 0]
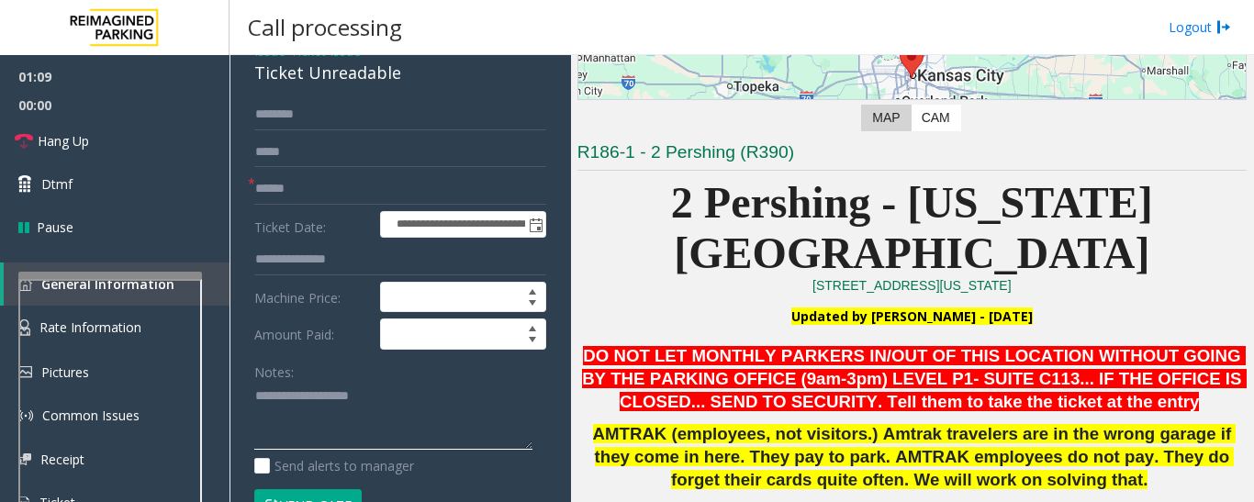
click at [341, 399] on textarea at bounding box center [393, 416] width 278 height 69
paste textarea "**********"
type textarea "**********"
click at [328, 188] on input "text" at bounding box center [400, 188] width 292 height 31
type input "*******"
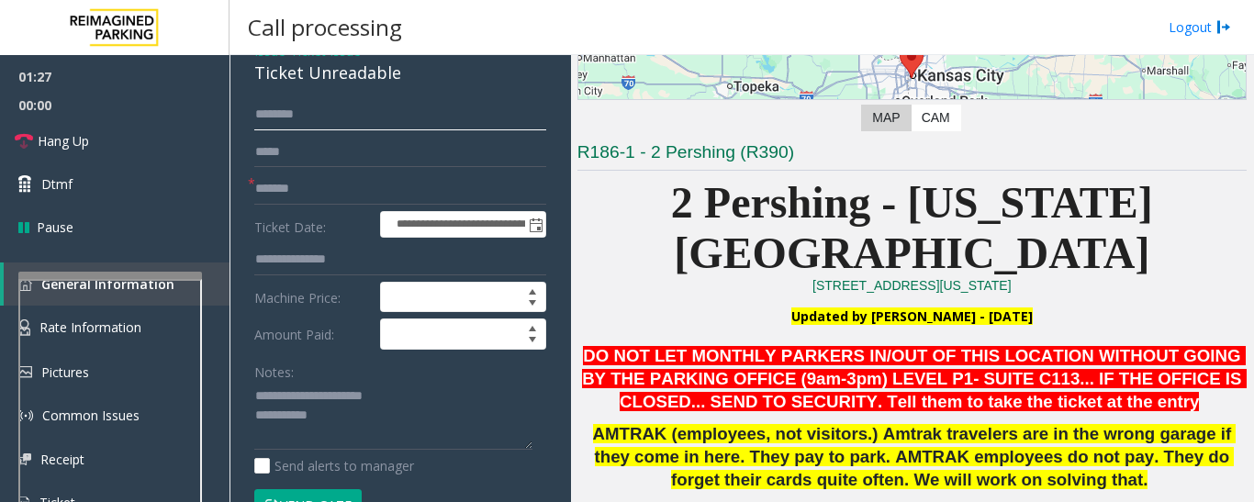
click at [364, 126] on input "text" at bounding box center [400, 114] width 292 height 31
type textarea "**********"
click at [302, 112] on input "text" at bounding box center [400, 114] width 292 height 31
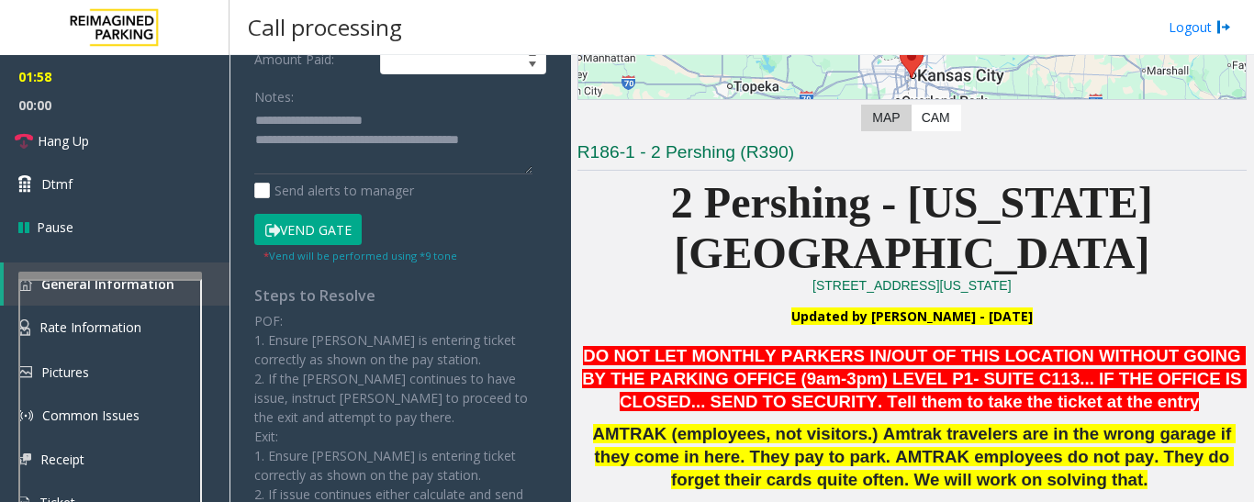
type input "*****"
click at [323, 235] on button "Vend Gate" at bounding box center [307, 229] width 107 height 31
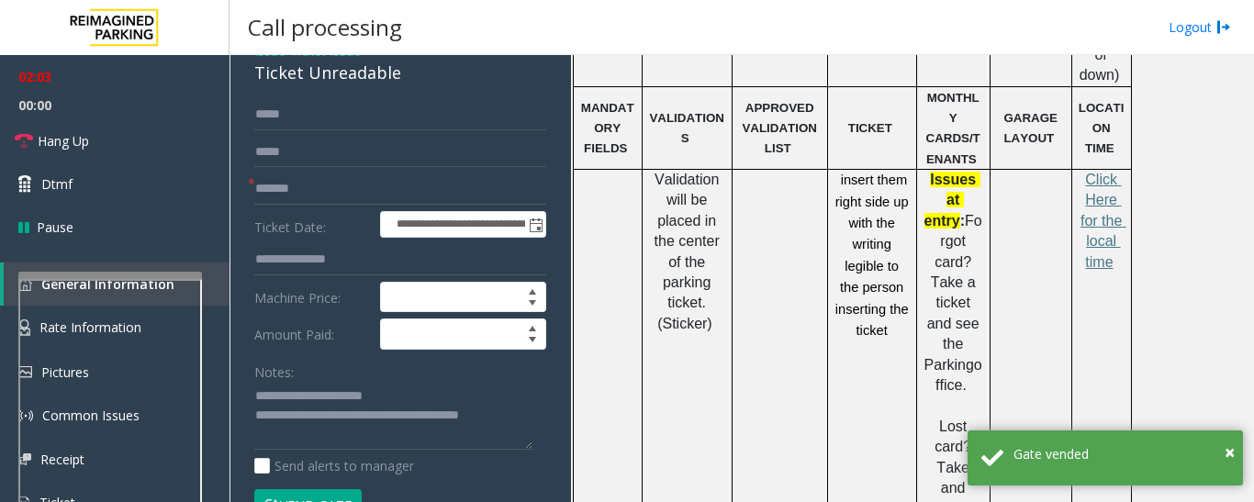
scroll to position [1010, 0]
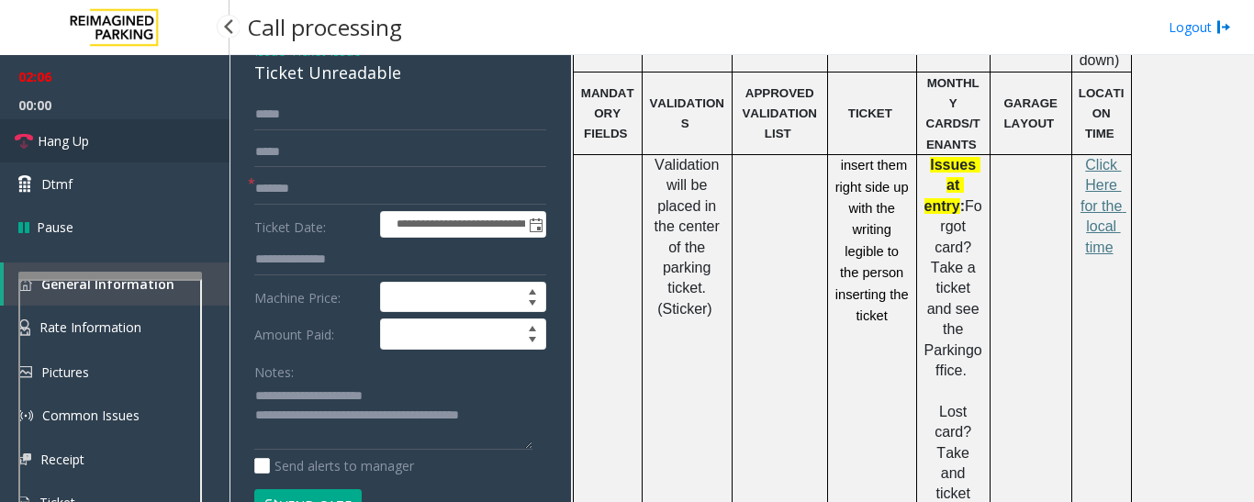
click at [22, 145] on icon at bounding box center [24, 141] width 18 height 18
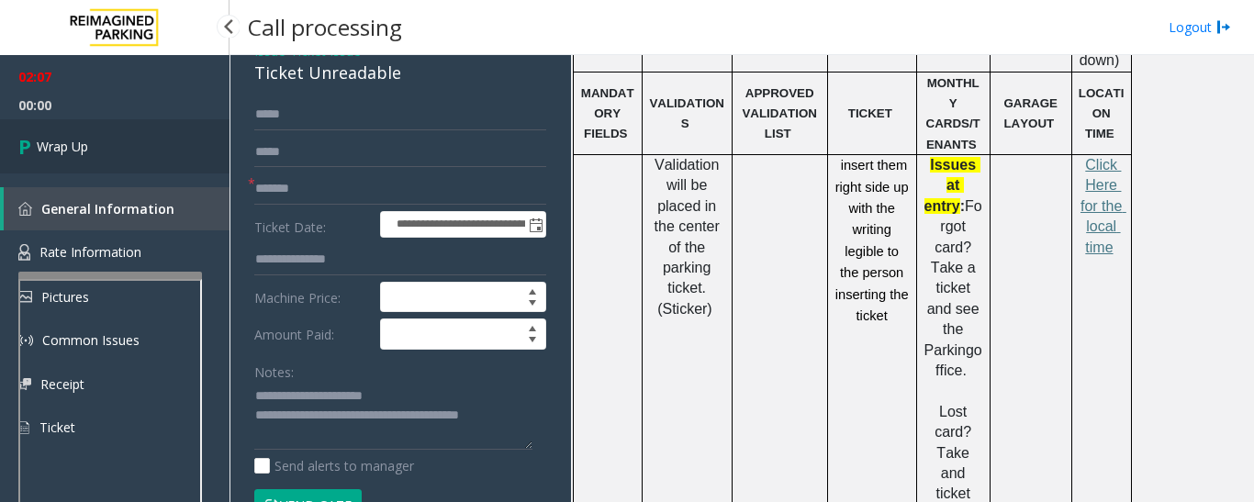
click at [171, 123] on link "Wrap Up" at bounding box center [114, 146] width 229 height 54
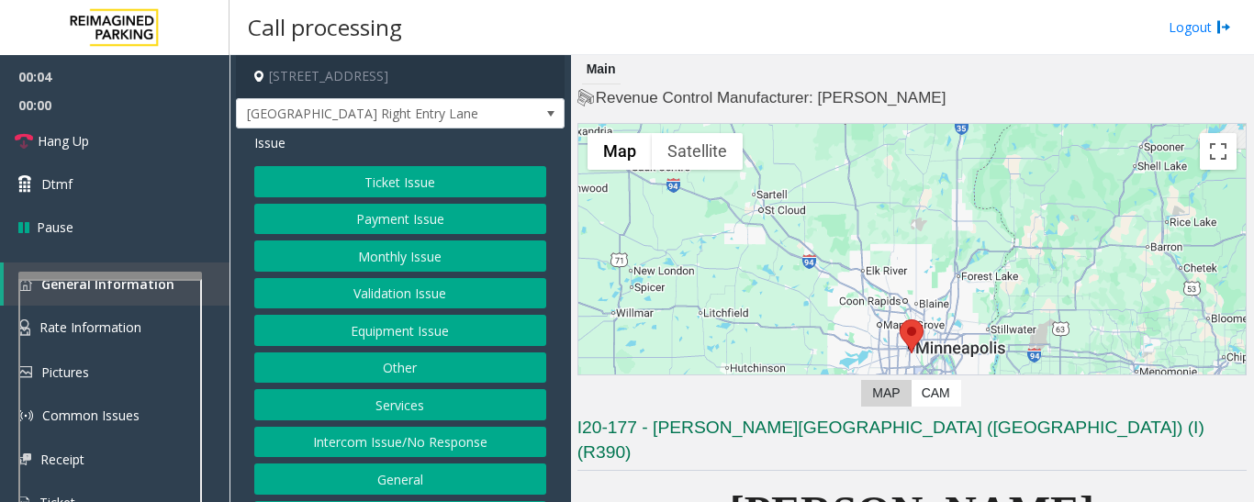
scroll to position [367, 0]
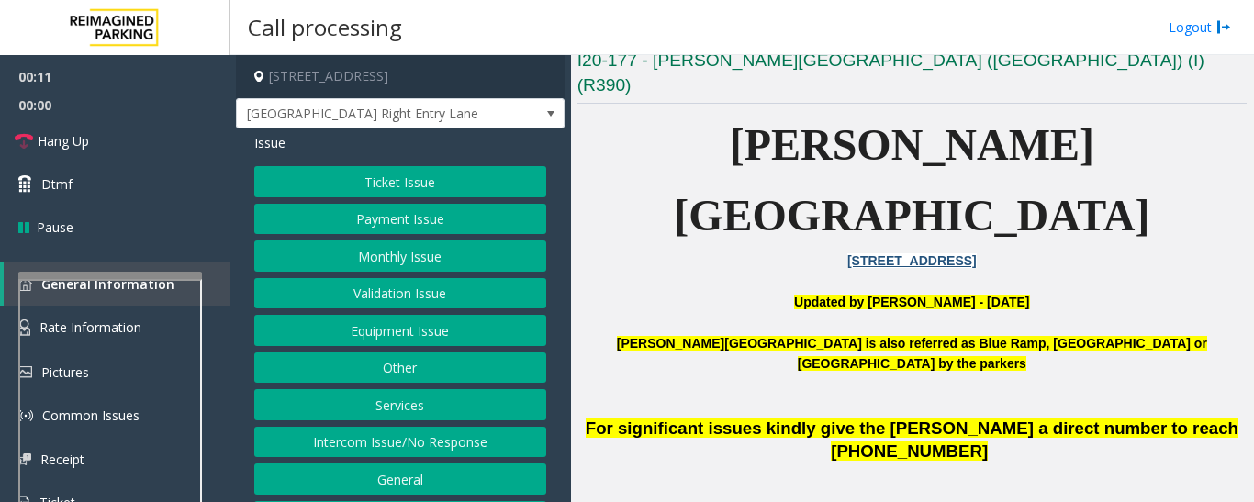
click at [454, 335] on button "Equipment Issue" at bounding box center [400, 330] width 292 height 31
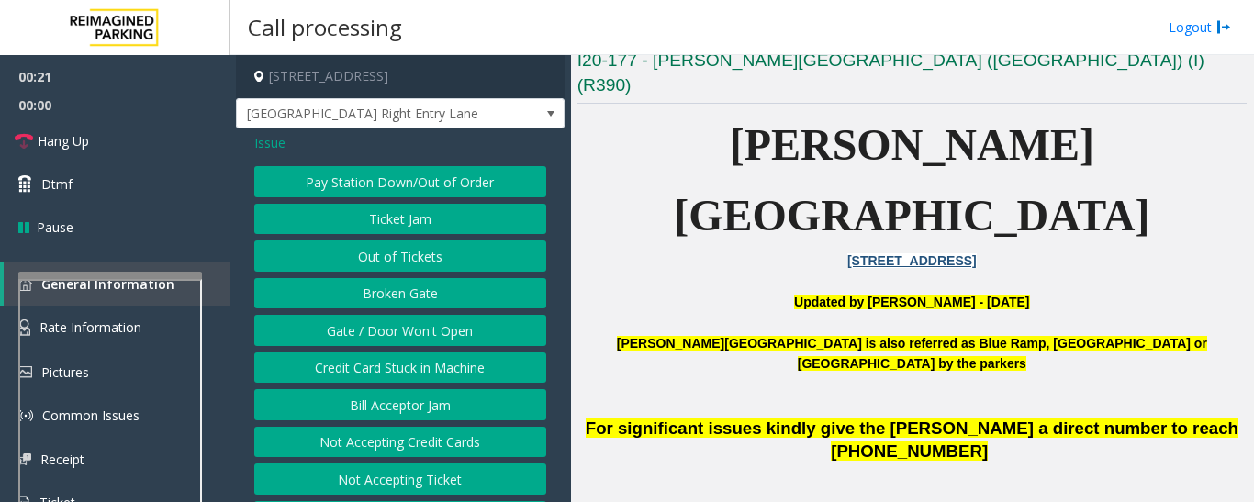
click at [480, 263] on button "Out of Tickets" at bounding box center [400, 255] width 292 height 31
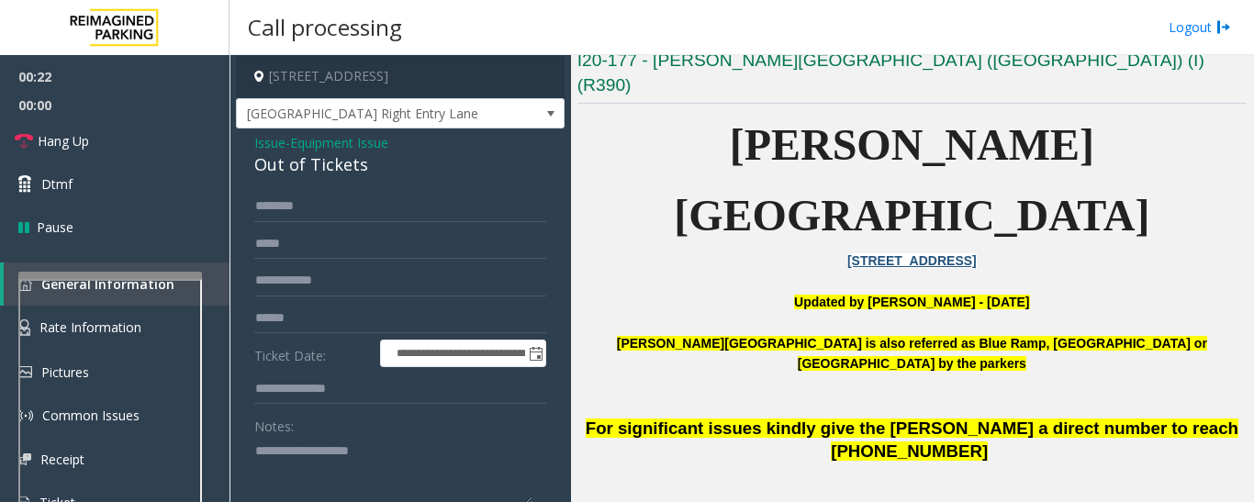
click at [296, 170] on div "Out of Tickets" at bounding box center [400, 164] width 292 height 25
click at [393, 481] on textarea at bounding box center [393, 470] width 278 height 69
paste textarea "**********"
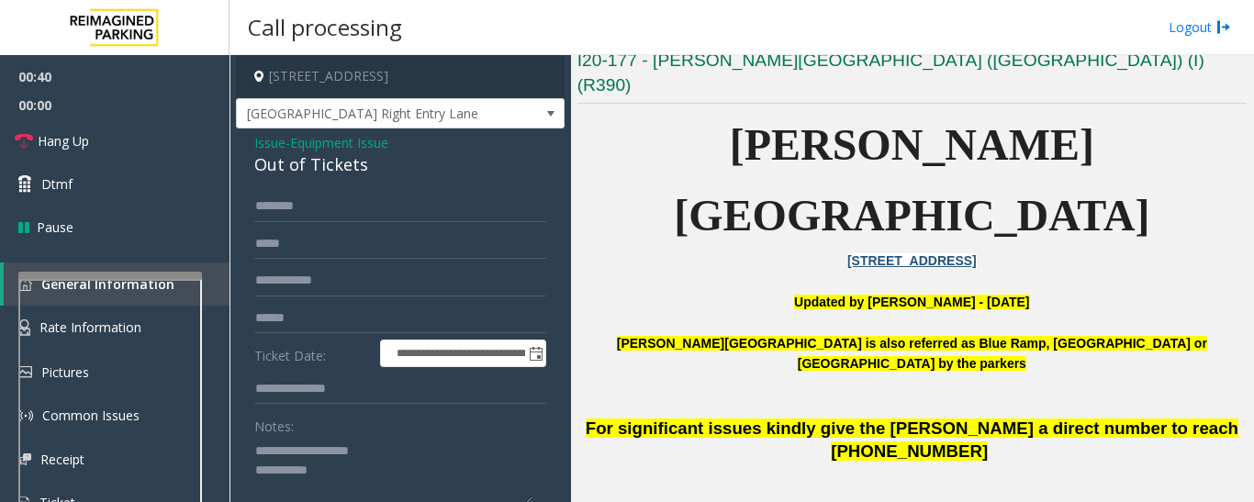
click at [374, 491] on textarea at bounding box center [393, 470] width 278 height 69
click at [530, 466] on textarea at bounding box center [393, 470] width 278 height 69
click at [305, 207] on input "text" at bounding box center [400, 206] width 292 height 31
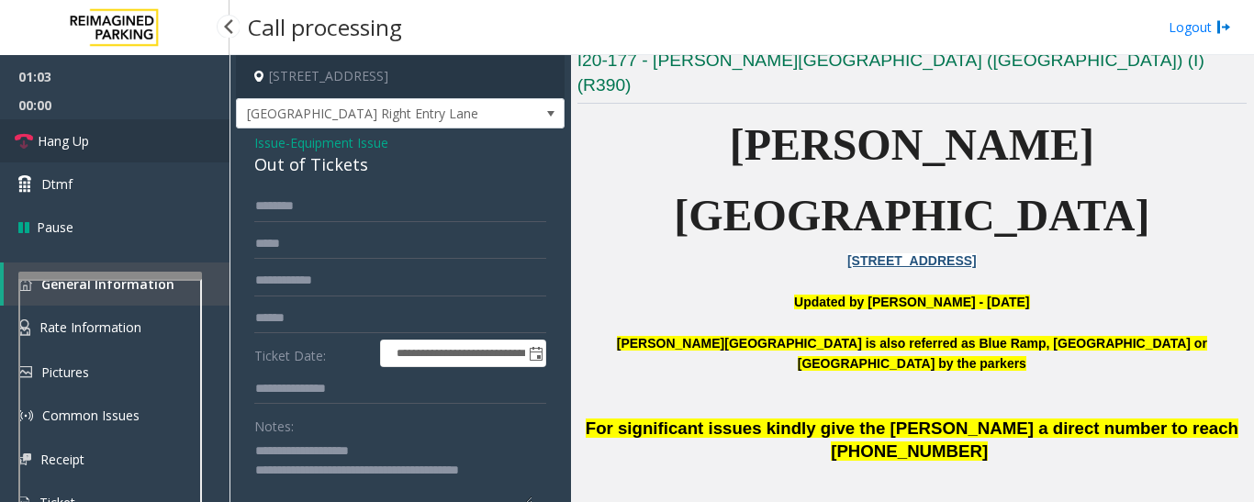
click at [57, 143] on span "Hang Up" at bounding box center [63, 140] width 51 height 19
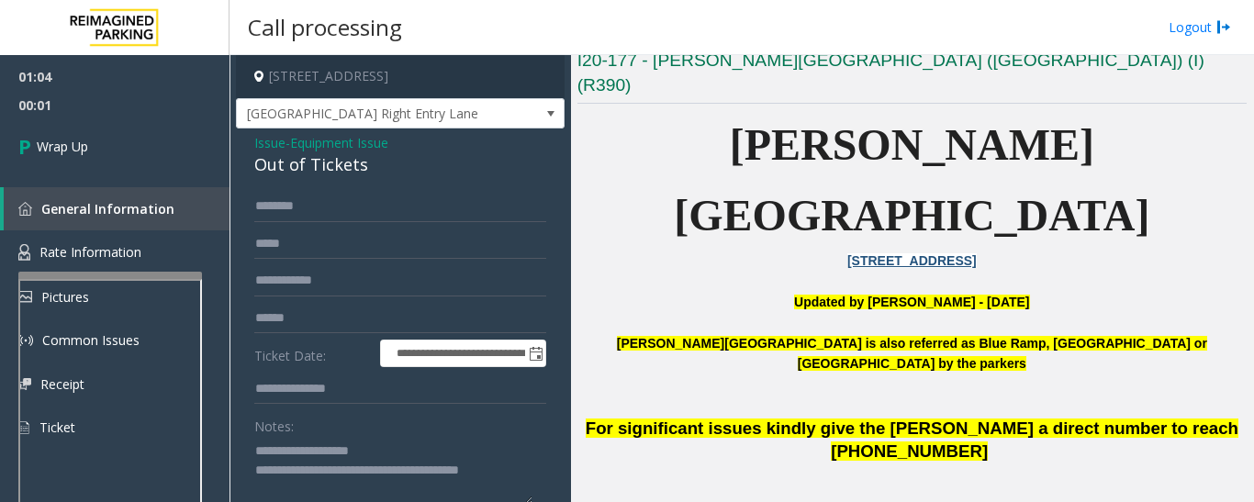
drag, startPoint x: 319, startPoint y: 467, endPoint x: 586, endPoint y: 463, distance: 266.2
click at [586, 463] on div "**********" at bounding box center [740, 278] width 1023 height 447
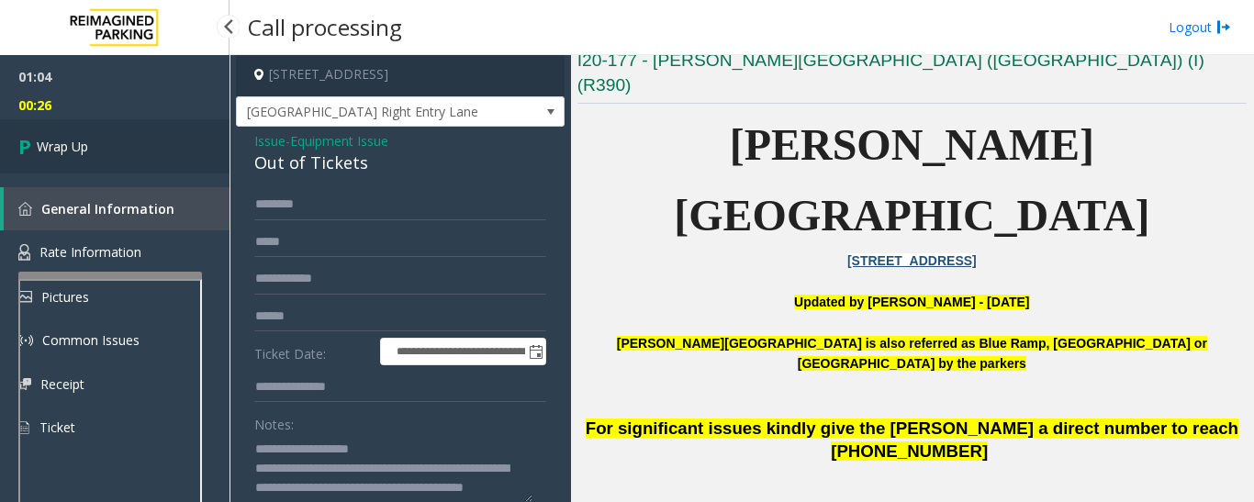
type textarea "**********"
click at [110, 162] on link "Wrap Up" at bounding box center [114, 146] width 229 height 54
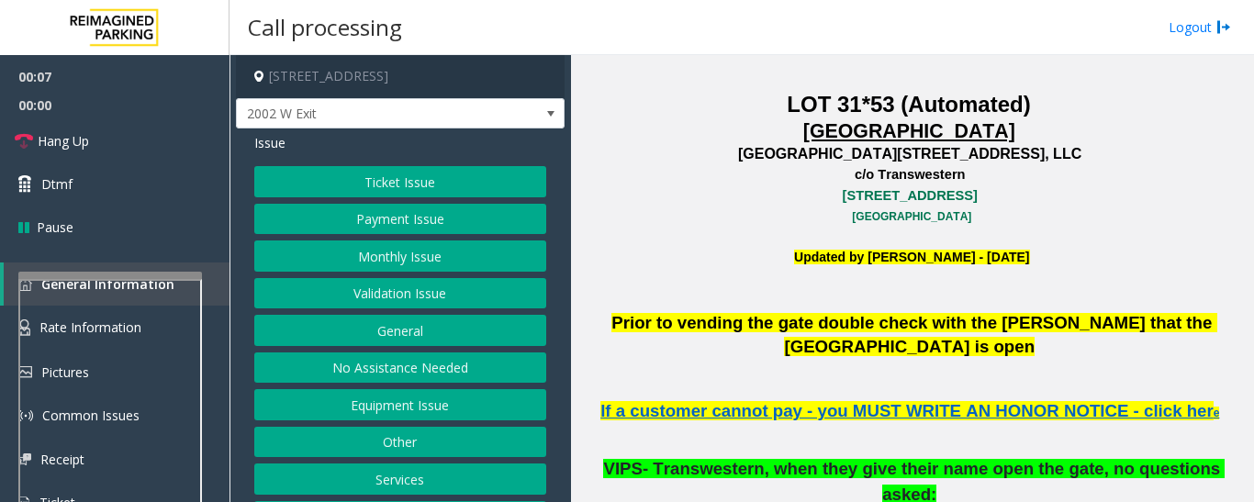
scroll to position [76, 0]
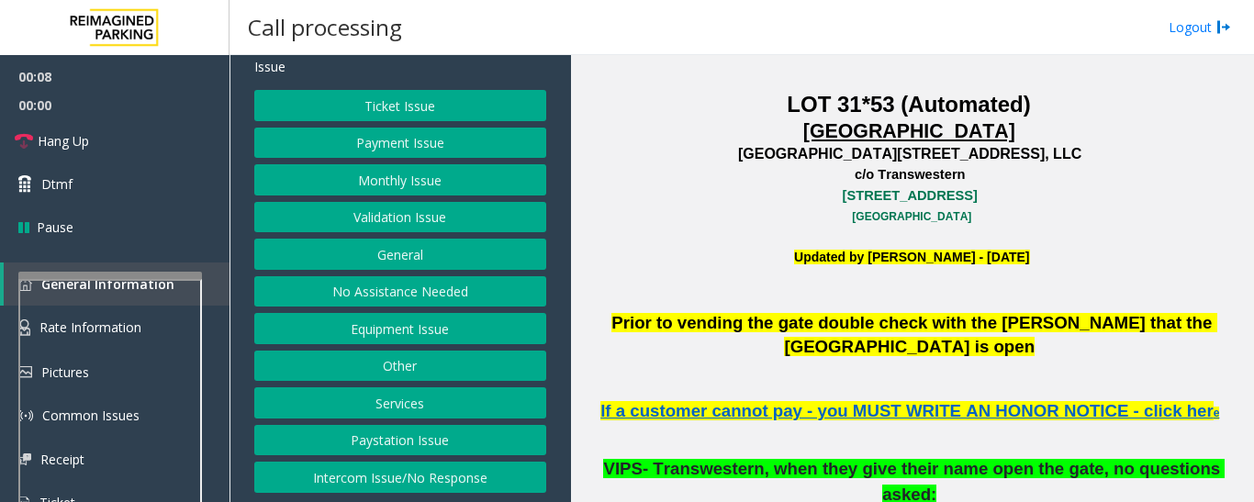
click at [444, 330] on button "Equipment Issue" at bounding box center [400, 328] width 292 height 31
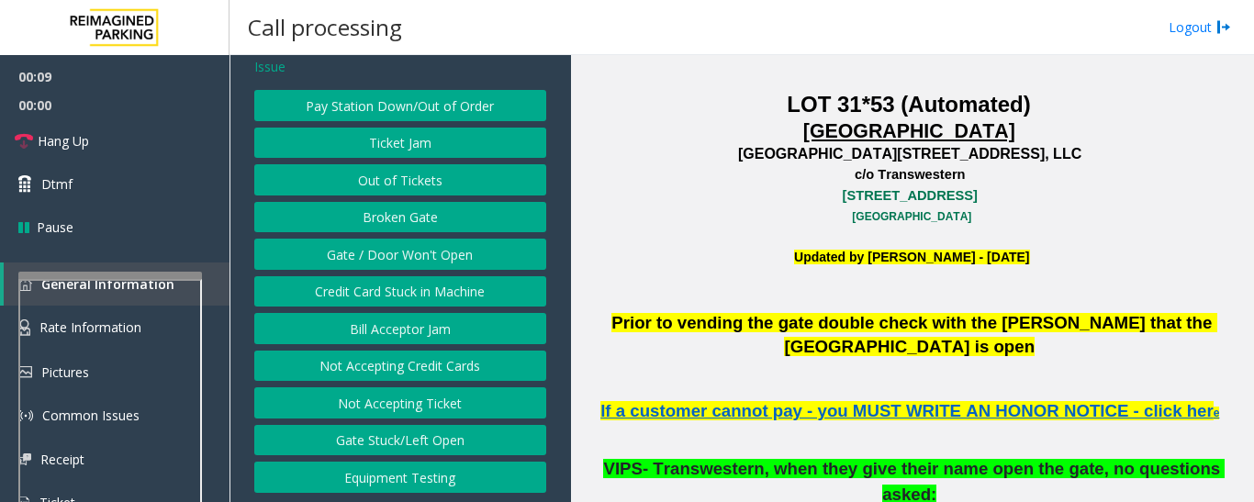
click at [422, 472] on button "Equipment Testing" at bounding box center [400, 477] width 292 height 31
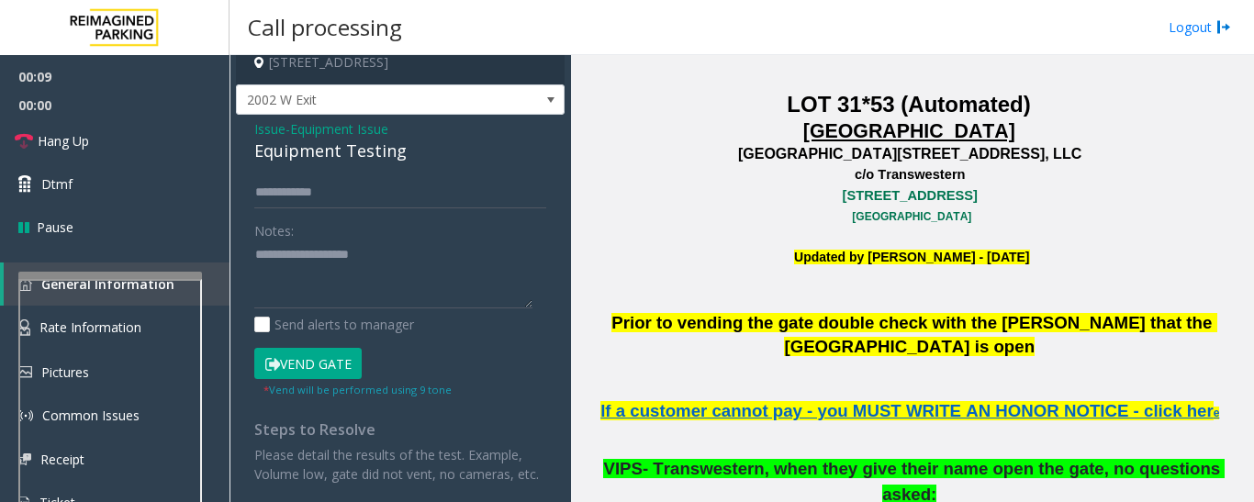
scroll to position [33, 0]
click at [348, 139] on div "Equipment Testing" at bounding box center [400, 151] width 292 height 25
type textarea "**********"
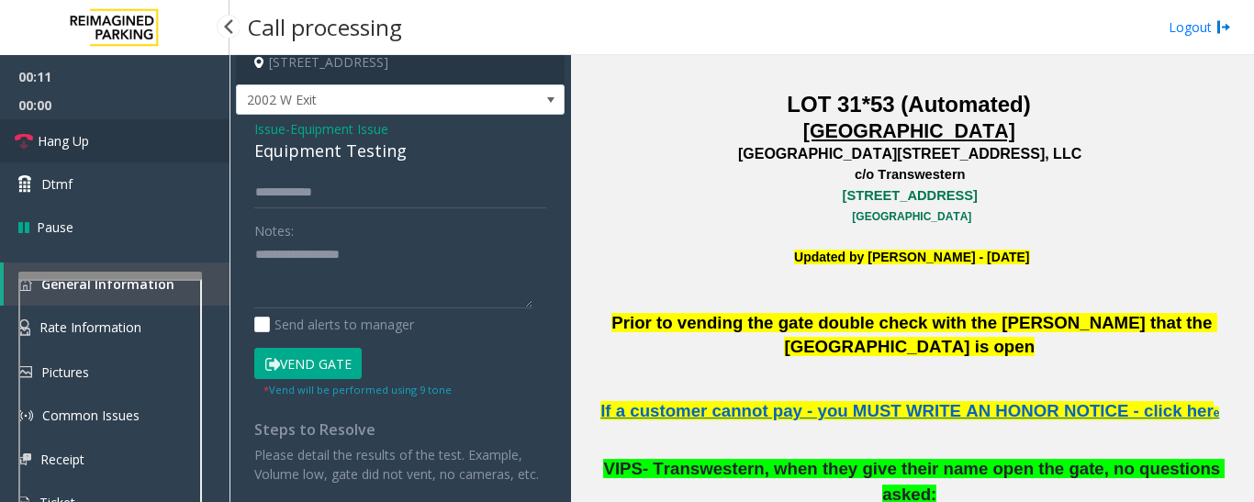
click at [145, 151] on link "Hang Up" at bounding box center [114, 140] width 229 height 43
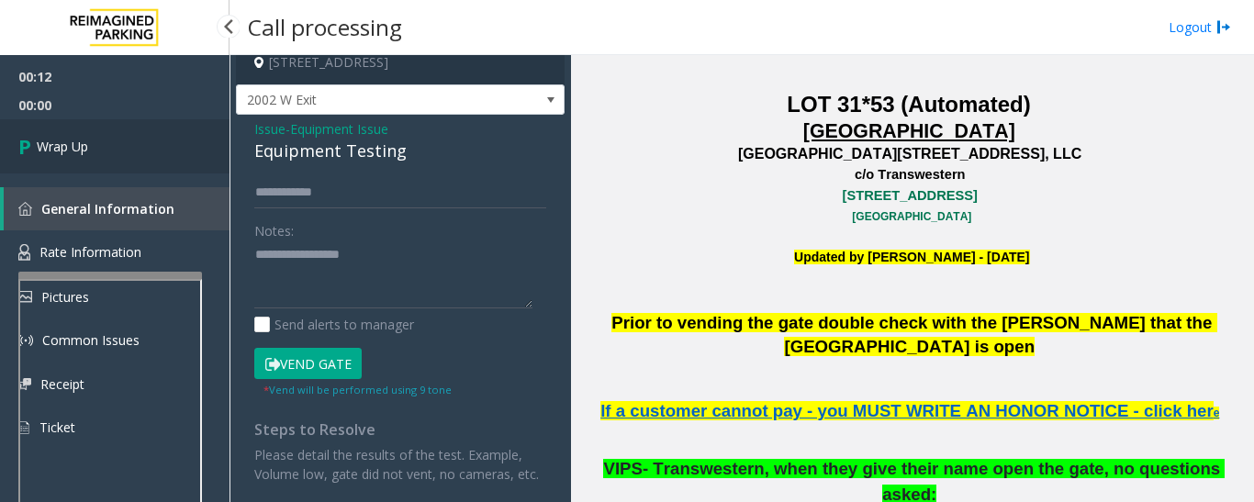
click at [132, 160] on link "Wrap Up" at bounding box center [114, 146] width 229 height 54
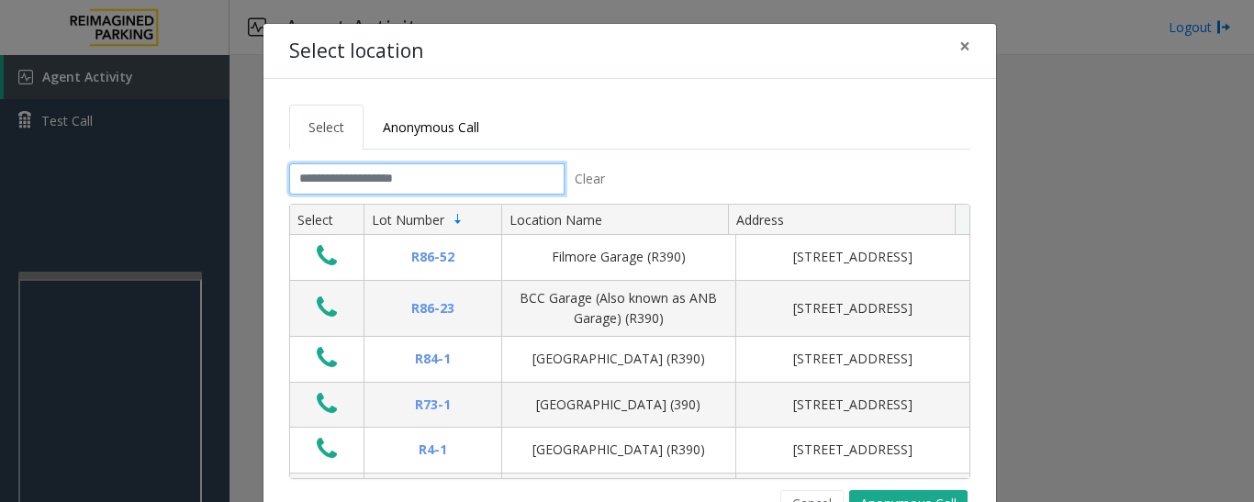
click at [324, 180] on input "text" at bounding box center [426, 178] width 275 height 31
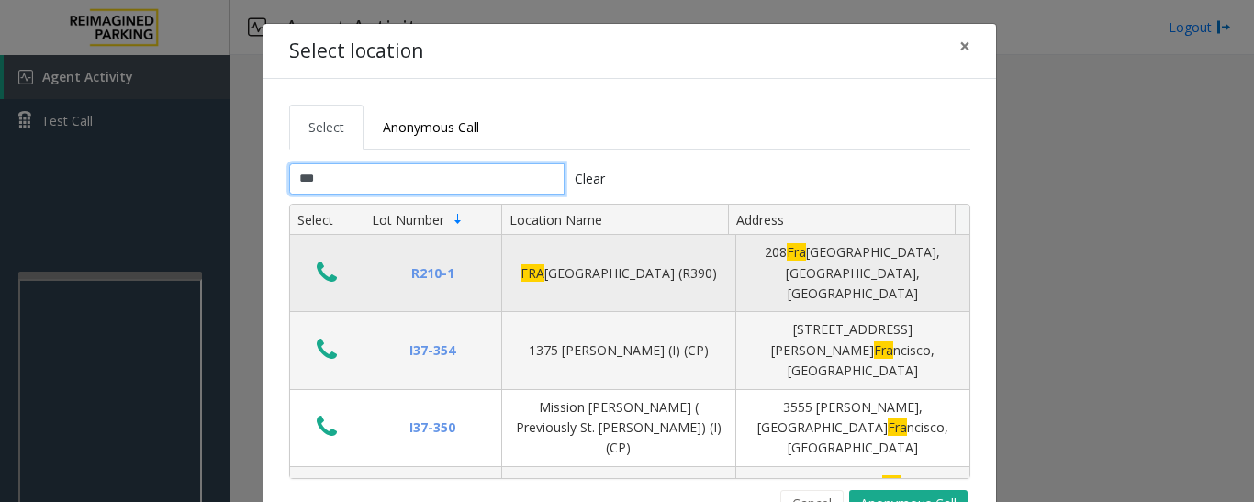
type input "***"
click at [324, 264] on icon "Data table" at bounding box center [327, 273] width 20 height 26
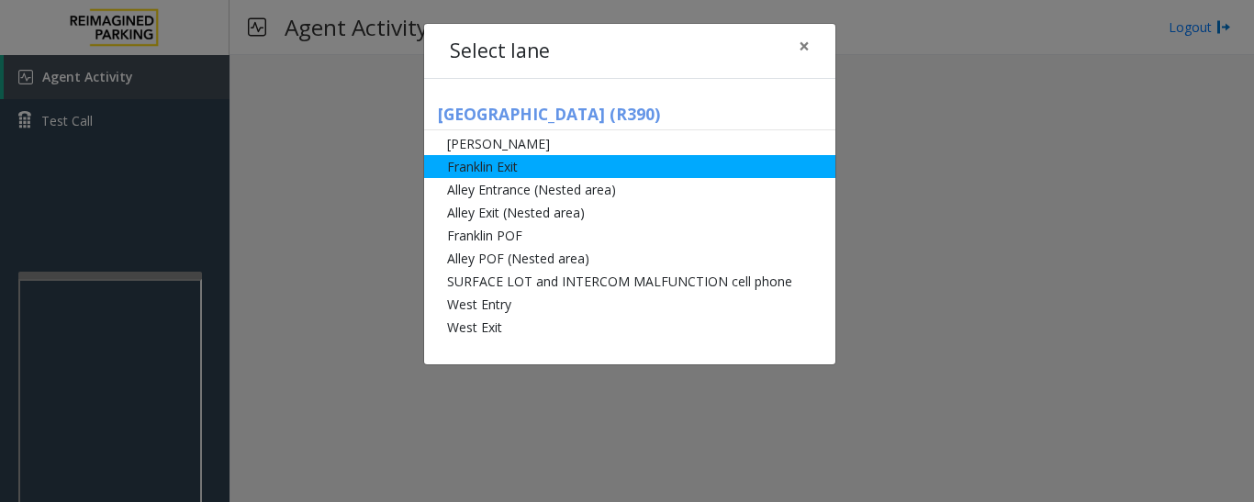
click at [523, 168] on li "Franklin Exit" at bounding box center [629, 166] width 411 height 23
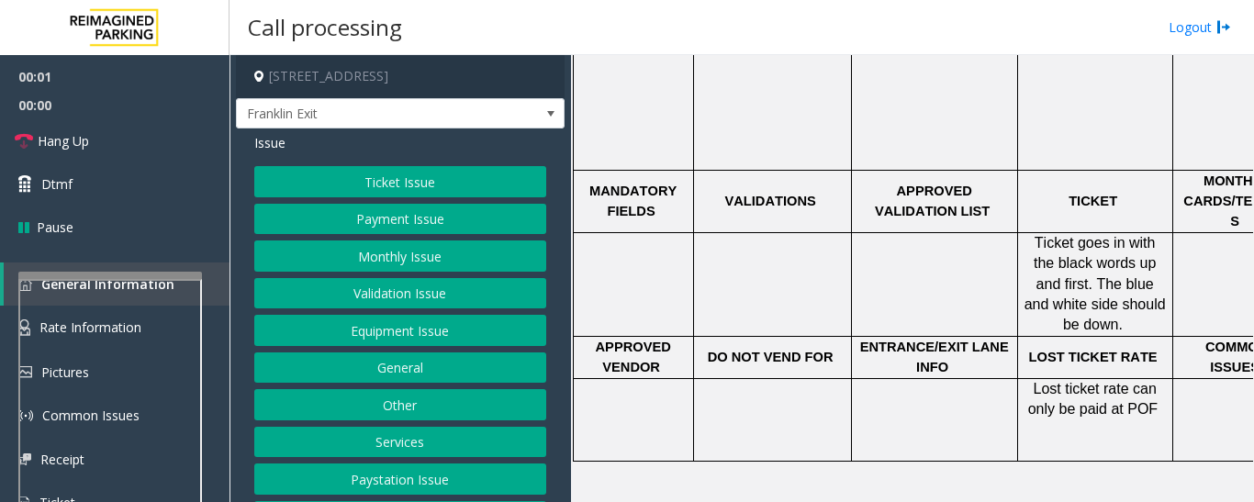
scroll to position [734, 0]
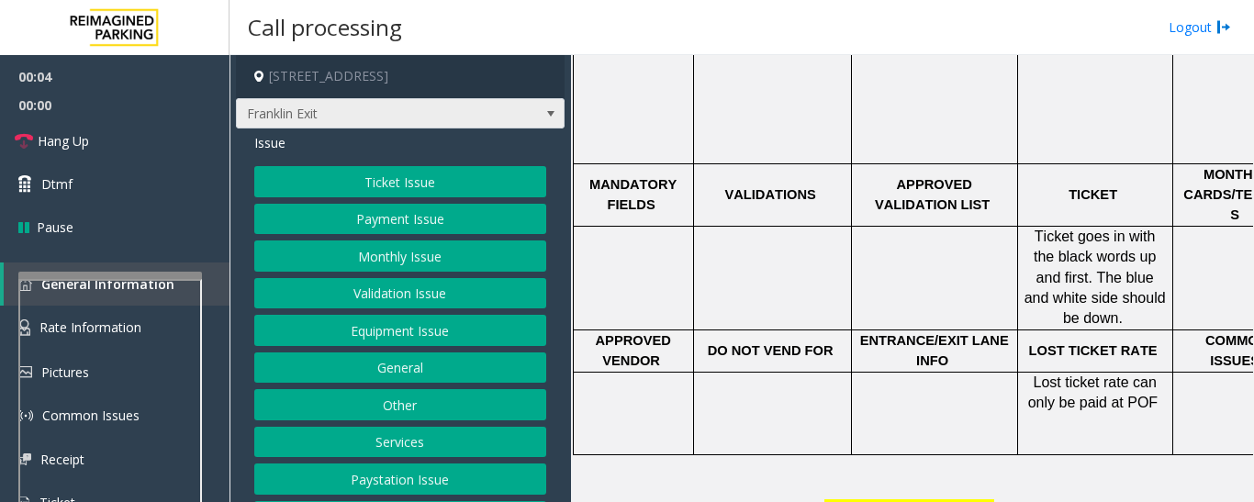
click at [473, 116] on span "Franklin Exit" at bounding box center [368, 113] width 262 height 29
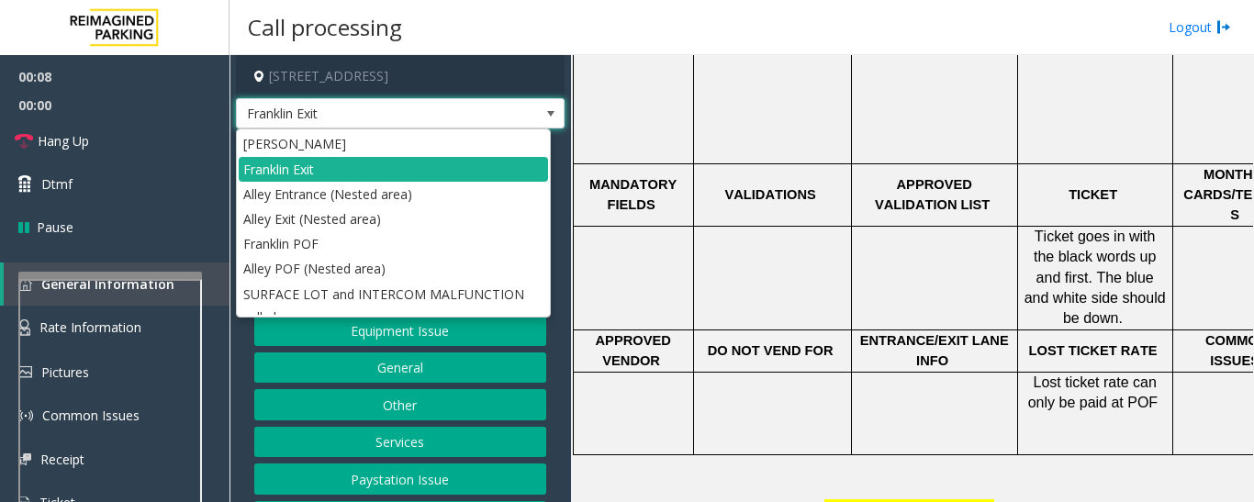
click at [538, 105] on span at bounding box center [551, 113] width 26 height 29
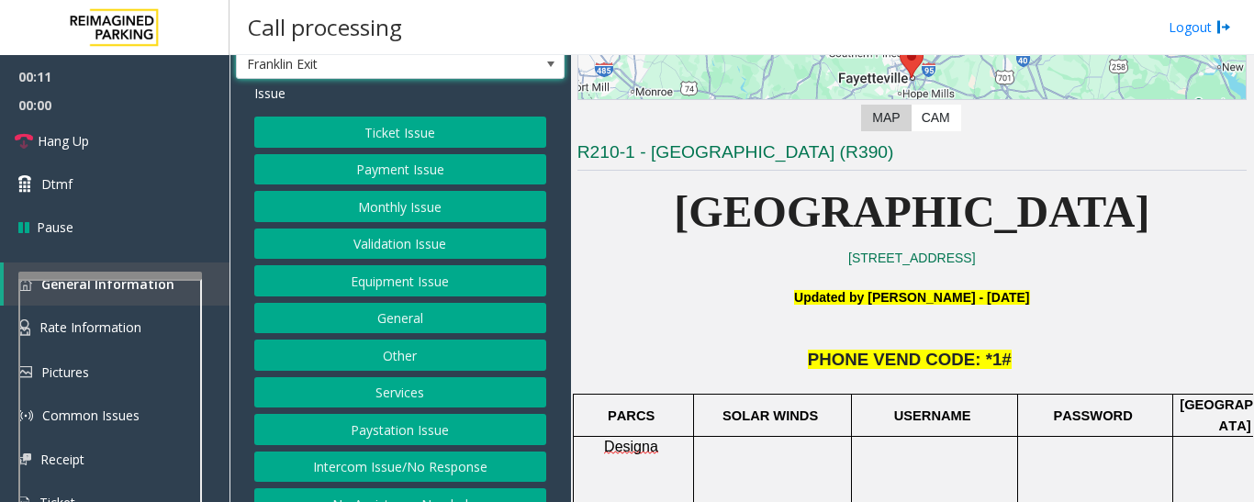
scroll to position [76, 0]
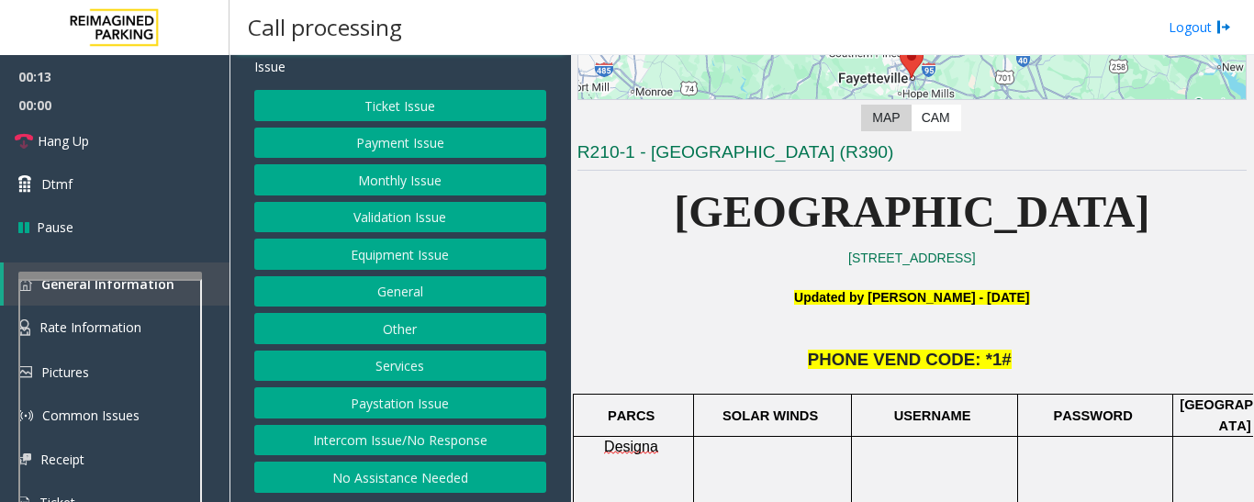
click at [406, 106] on button "Ticket Issue" at bounding box center [400, 105] width 292 height 31
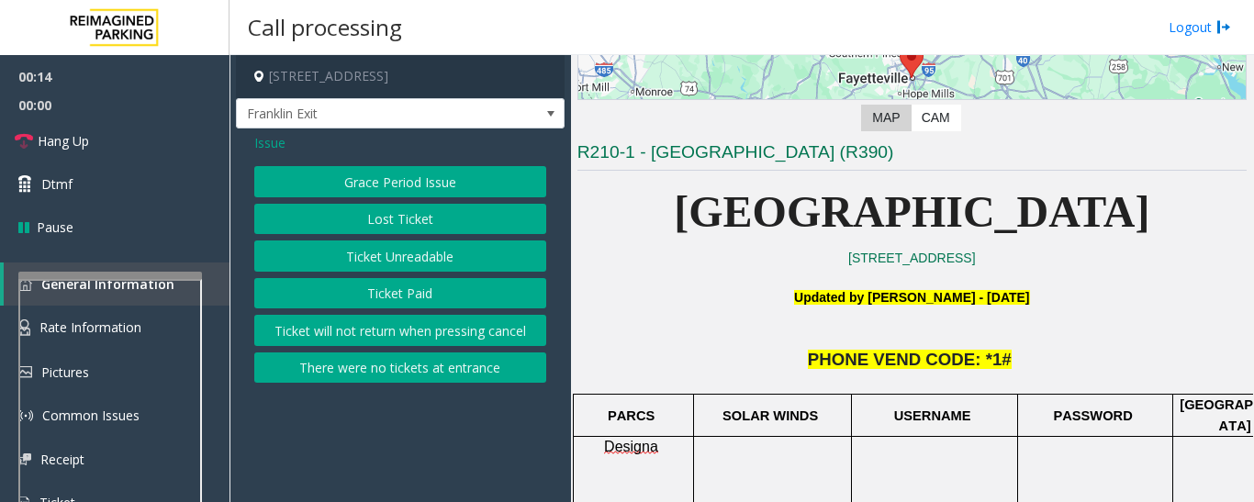
click at [420, 214] on button "Lost Ticket" at bounding box center [400, 219] width 292 height 31
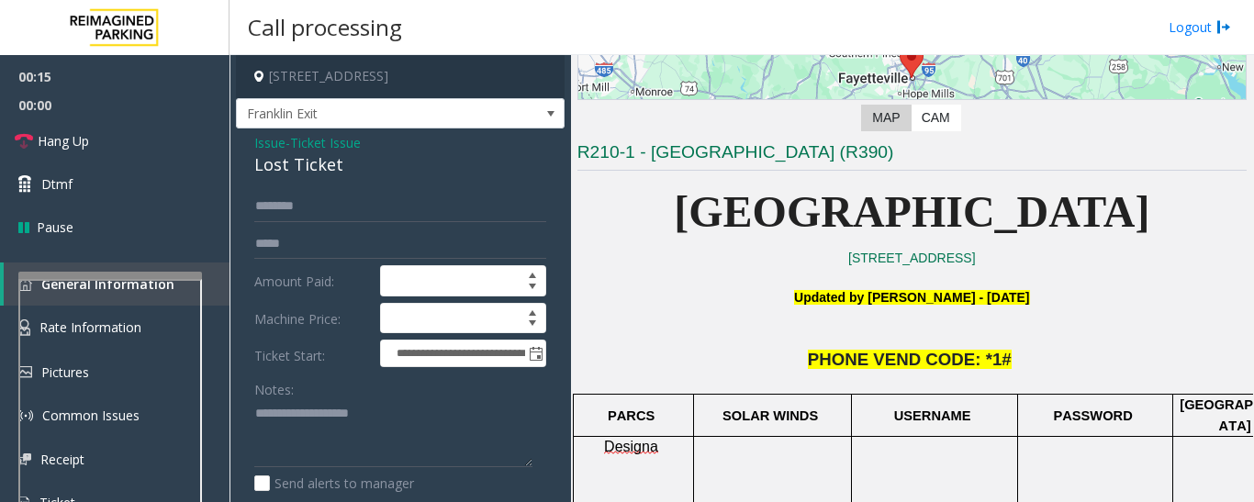
click at [329, 166] on div "Lost Ticket" at bounding box center [400, 164] width 292 height 25
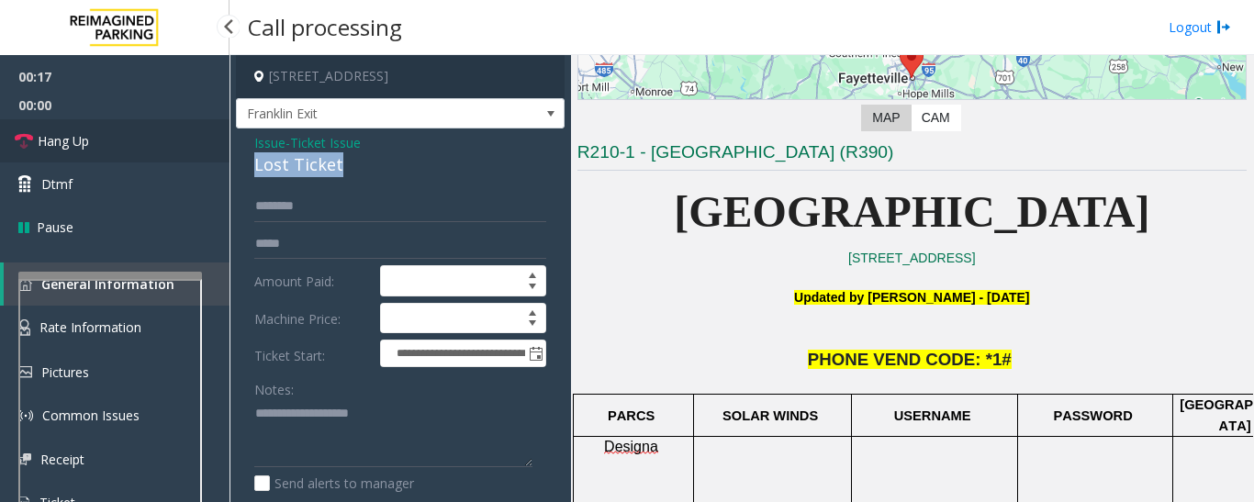
click at [46, 143] on span "Hang Up" at bounding box center [63, 140] width 51 height 19
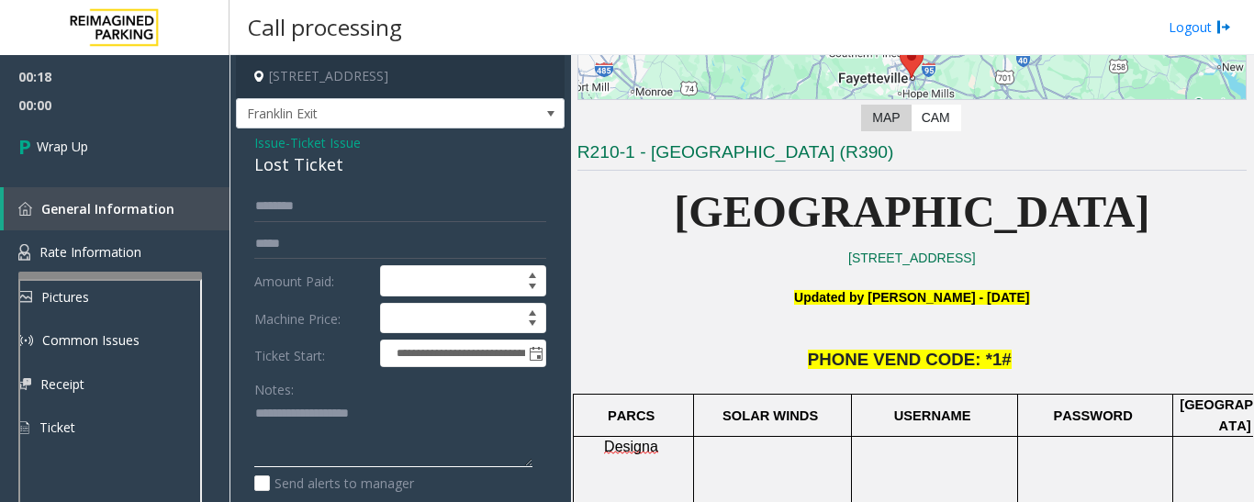
click at [271, 417] on textarea at bounding box center [393, 433] width 278 height 69
paste textarea "**********"
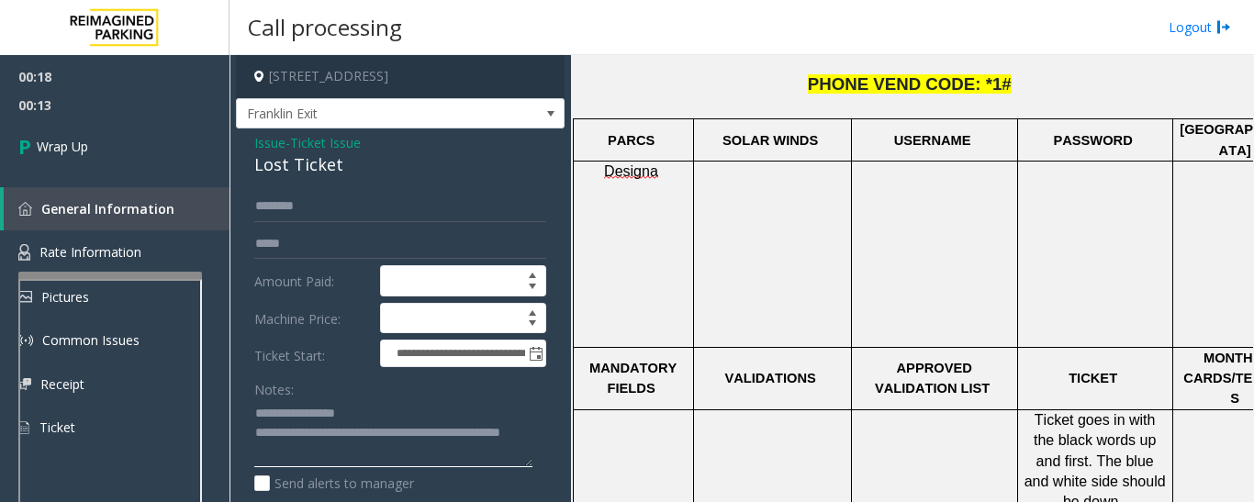
scroll to position [734, 0]
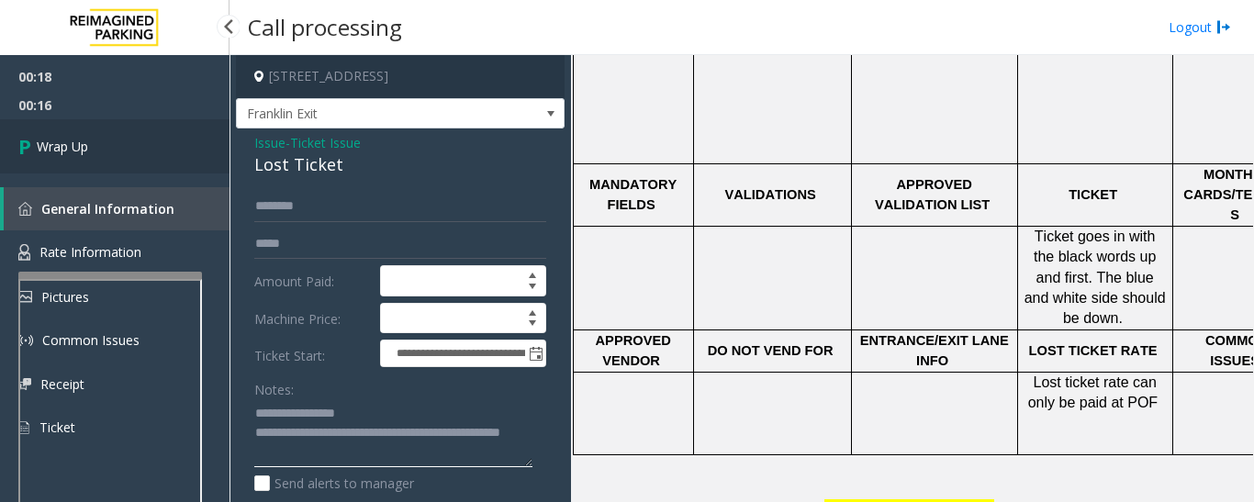
type textarea "**********"
click at [75, 149] on span "Wrap Up" at bounding box center [62, 146] width 51 height 19
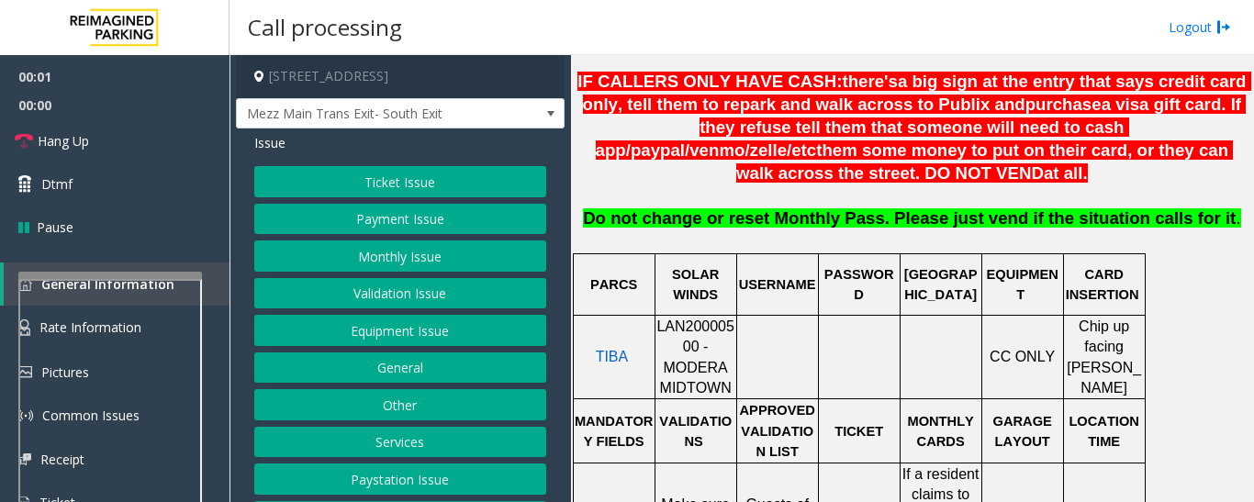
scroll to position [643, 0]
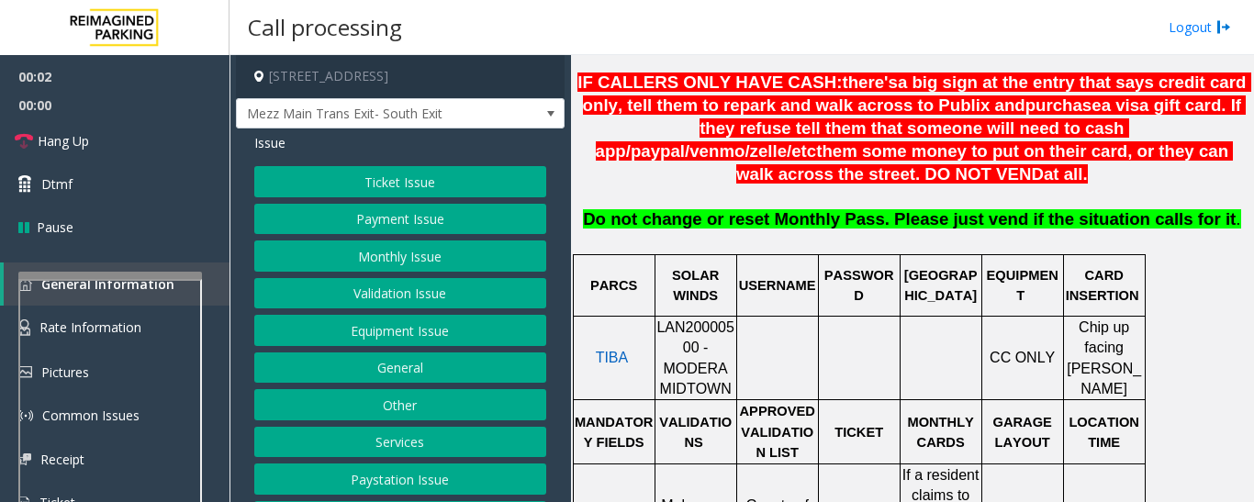
click at [702, 318] on p "LAN20000500 - MODERA MIDTOWN" at bounding box center [695, 359] width 79 height 83
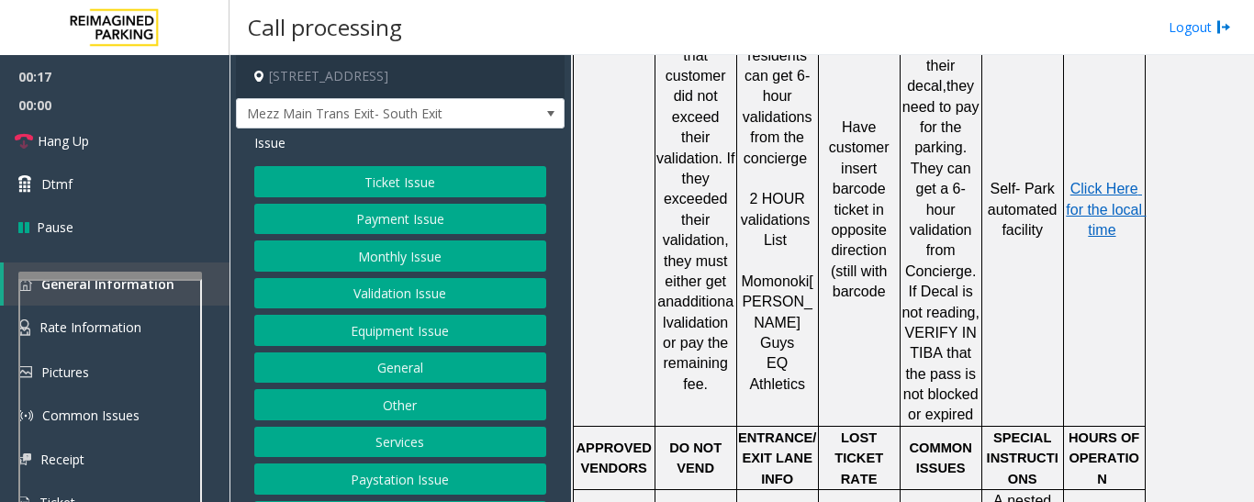
scroll to position [1285, 0]
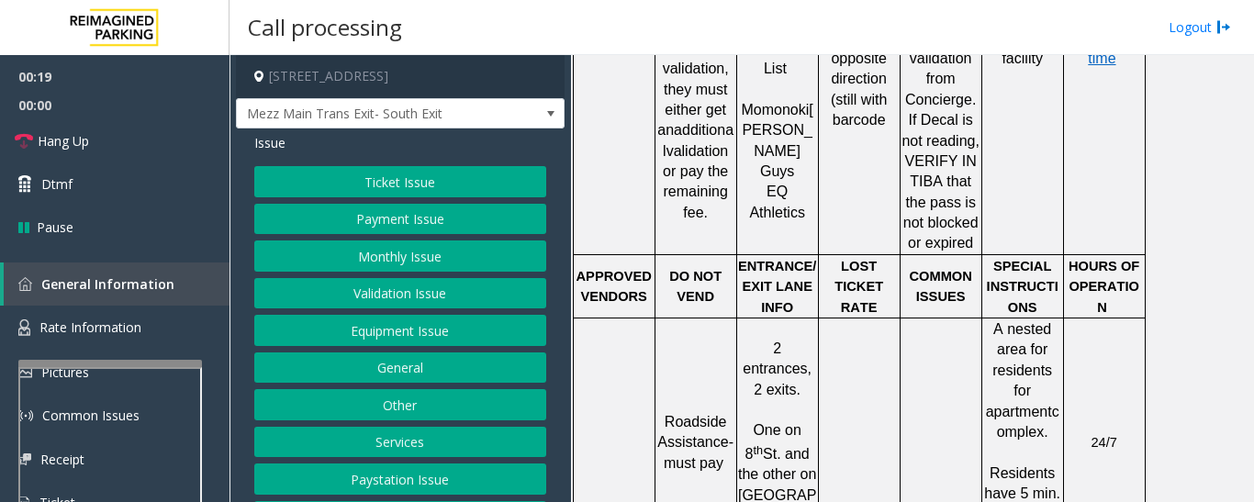
click at [94, 363] on div at bounding box center [110, 363] width 184 height 7
click at [111, 336] on span "Rate Information" at bounding box center [90, 326] width 102 height 17
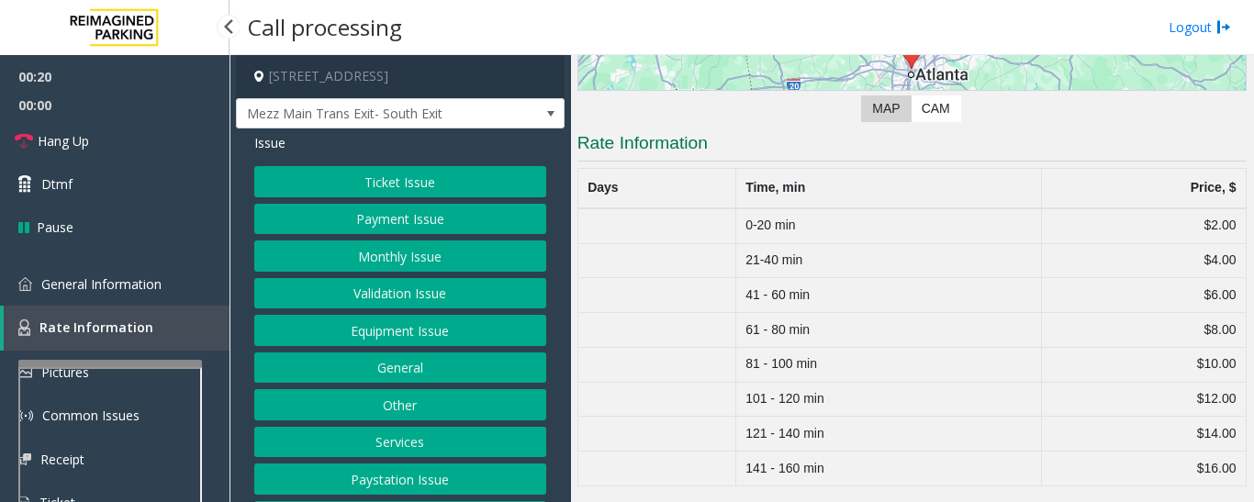
scroll to position [285, 0]
click at [134, 287] on span "General Information" at bounding box center [101, 283] width 120 height 17
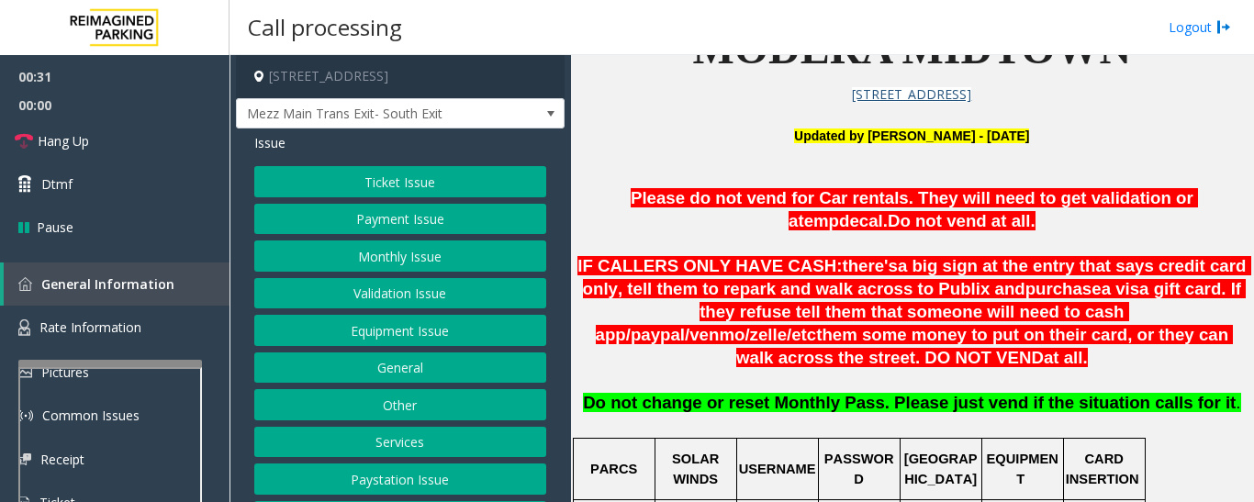
scroll to position [184, 0]
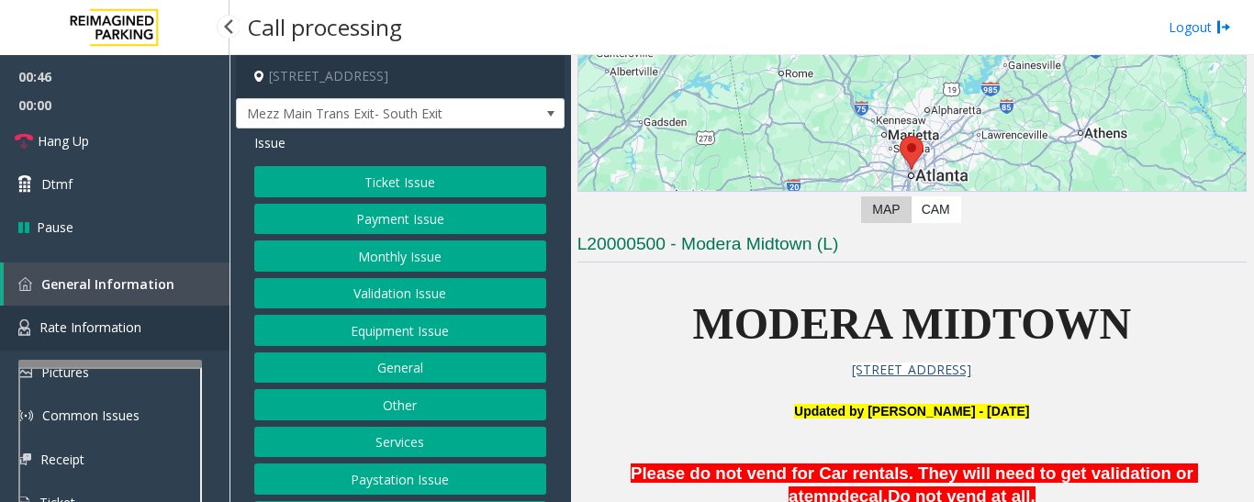
click at [200, 339] on link "Rate Information" at bounding box center [114, 328] width 229 height 45
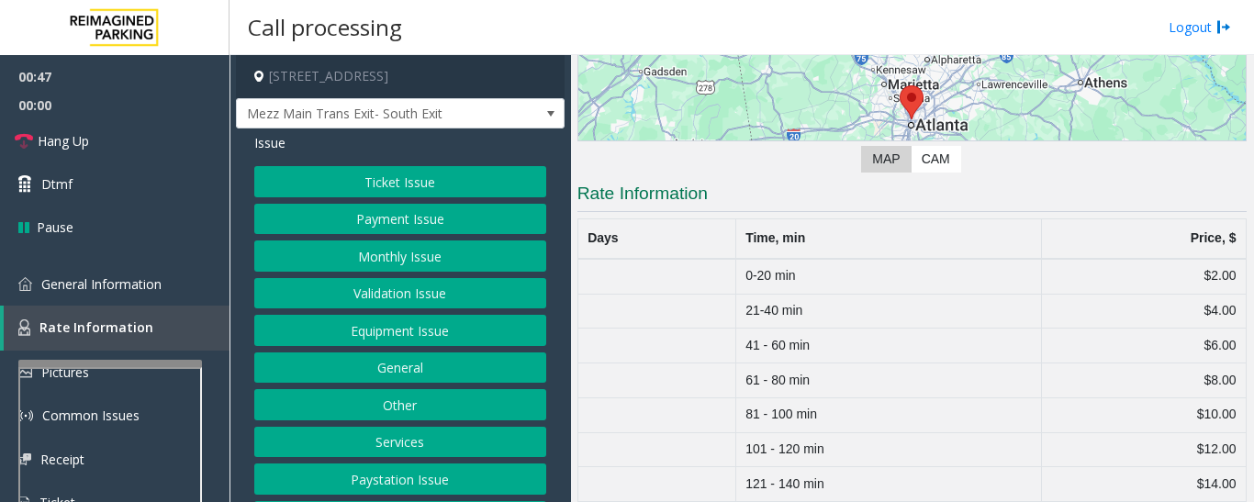
scroll to position [285, 0]
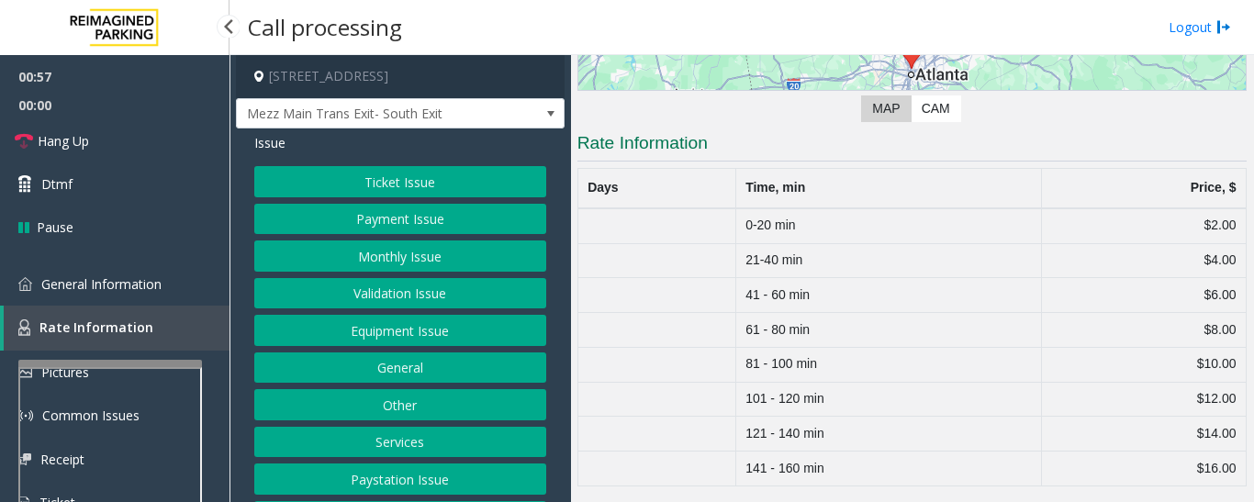
click at [189, 258] on div "00:57 00:00 Hang Up Dtmf Pause General Information Rate Information Pictures Co…" at bounding box center [114, 297] width 229 height 485
click at [186, 264] on link "General Information" at bounding box center [114, 284] width 229 height 43
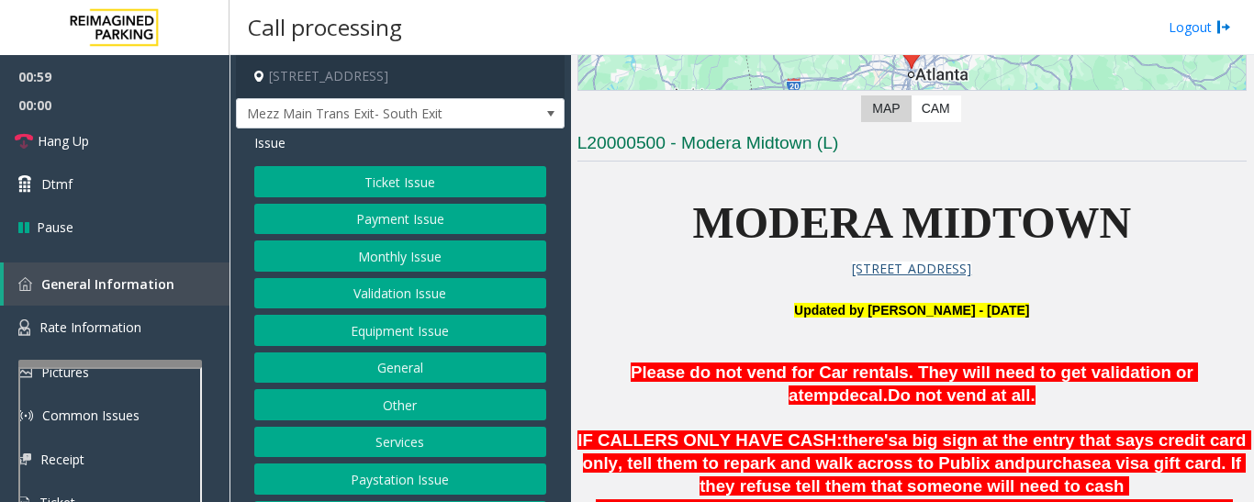
click at [402, 176] on button "Ticket Issue" at bounding box center [400, 181] width 292 height 31
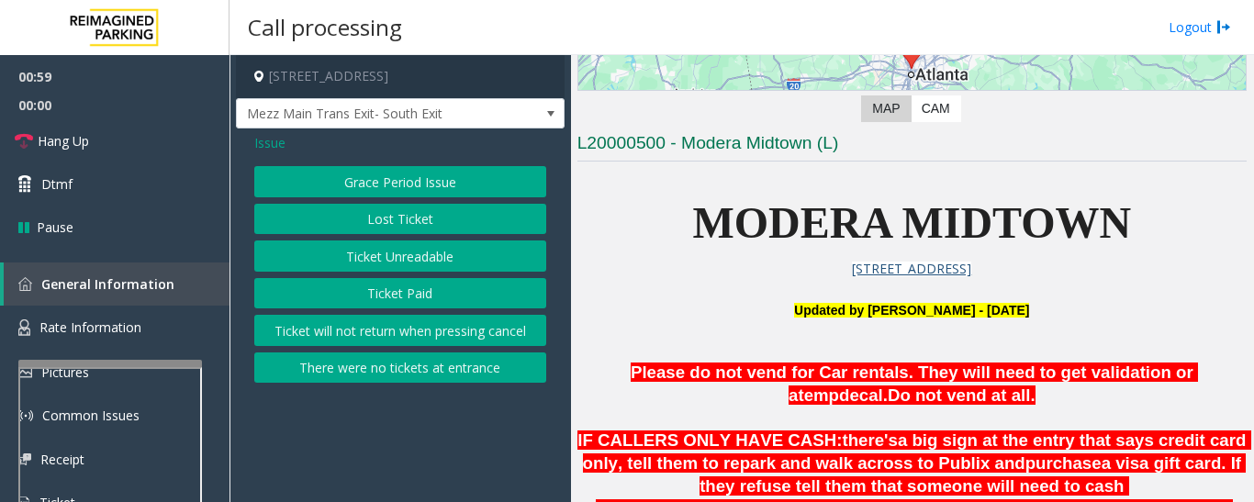
click at [418, 226] on button "Lost Ticket" at bounding box center [400, 219] width 292 height 31
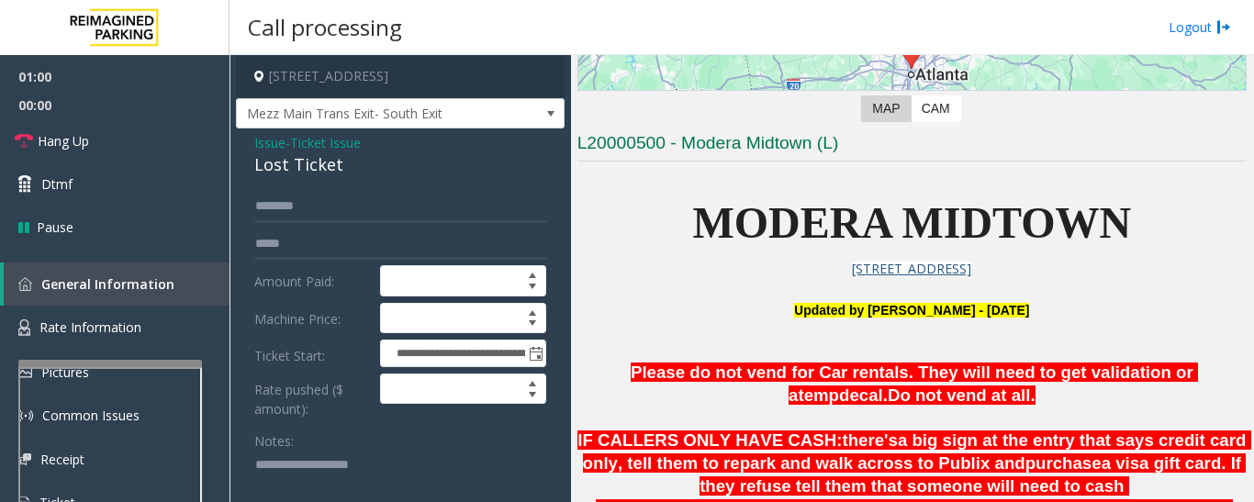
click at [294, 173] on div "Lost Ticket" at bounding box center [400, 164] width 292 height 25
click at [362, 475] on textarea at bounding box center [393, 485] width 278 height 69
paste textarea "**********"
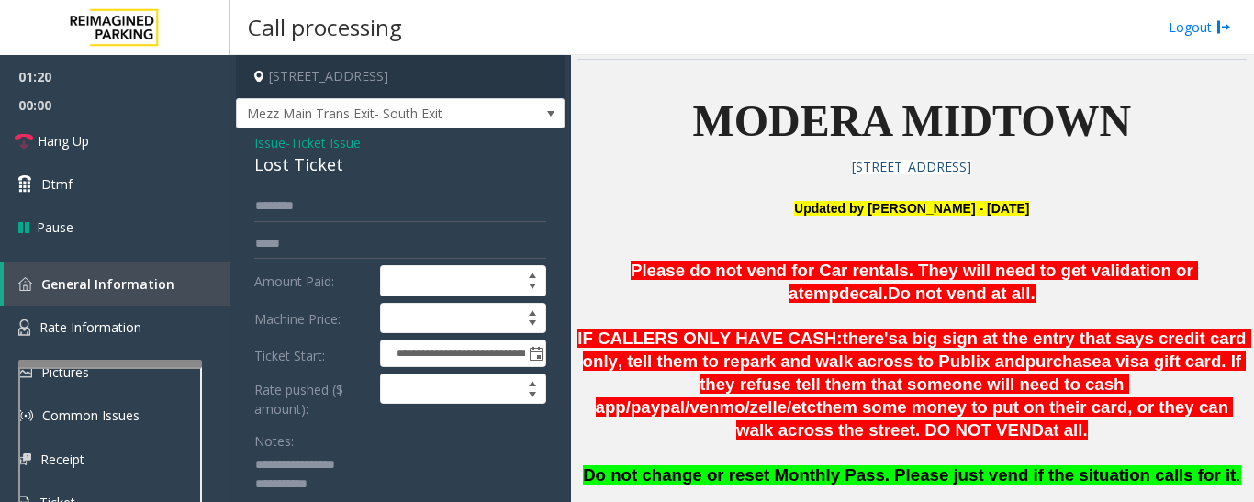
scroll to position [560, 0]
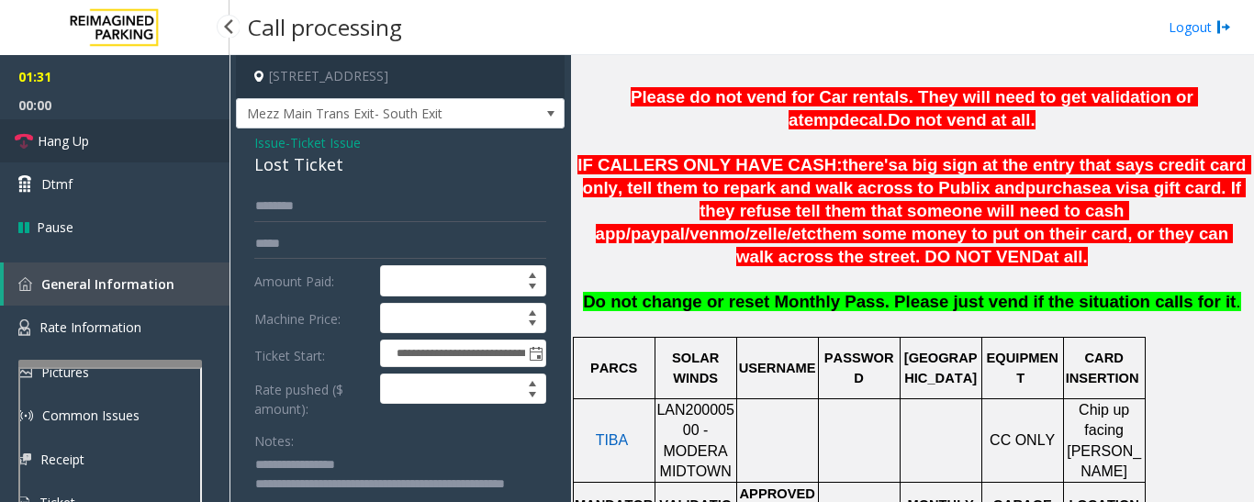
type textarea "**********"
click at [150, 153] on link "Hang Up" at bounding box center [114, 140] width 229 height 43
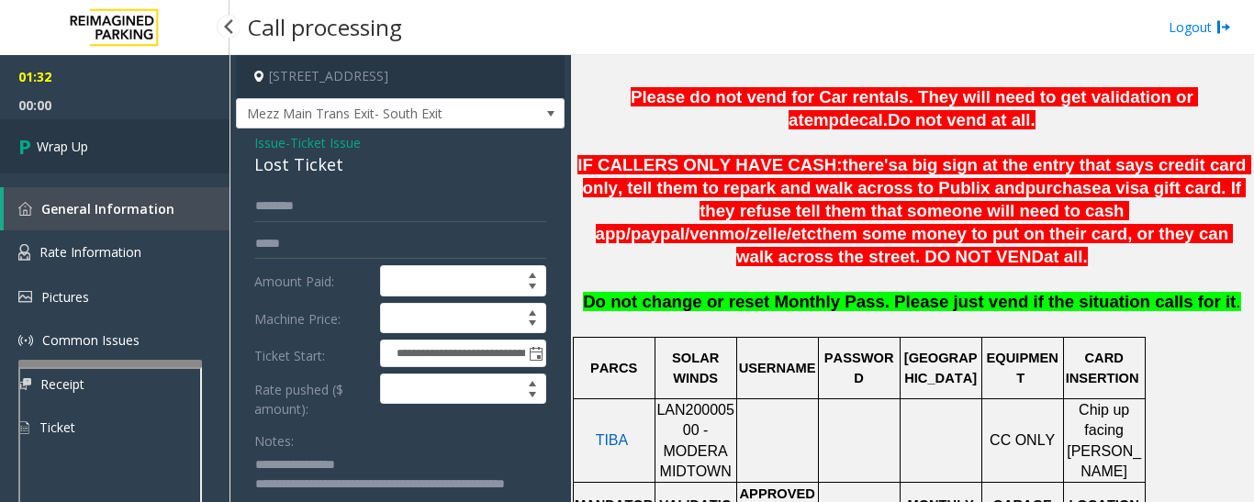
click at [7, 157] on link "Wrap Up" at bounding box center [114, 146] width 229 height 54
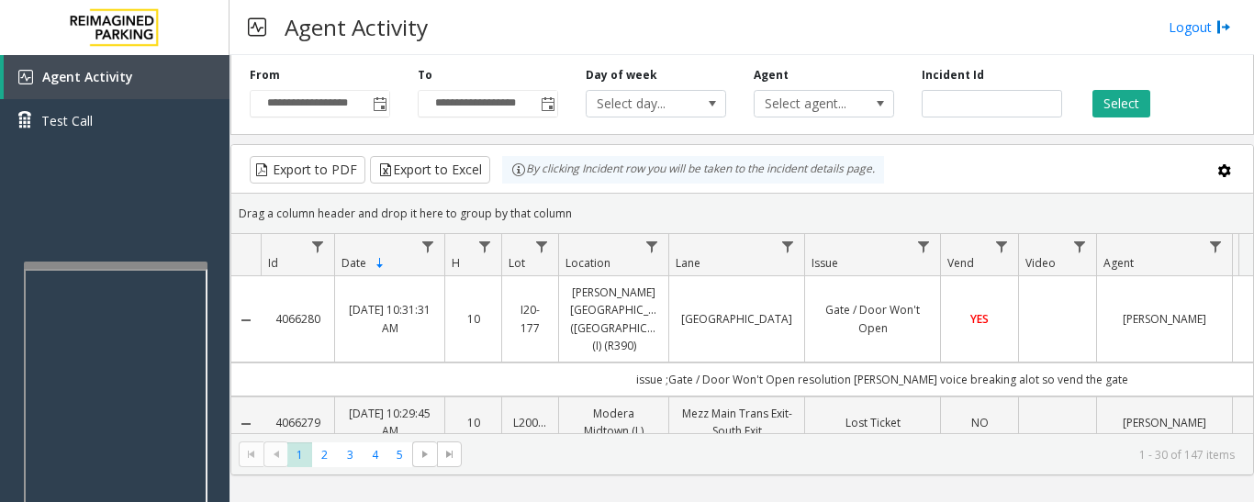
click at [186, 267] on div at bounding box center [116, 265] width 184 height 7
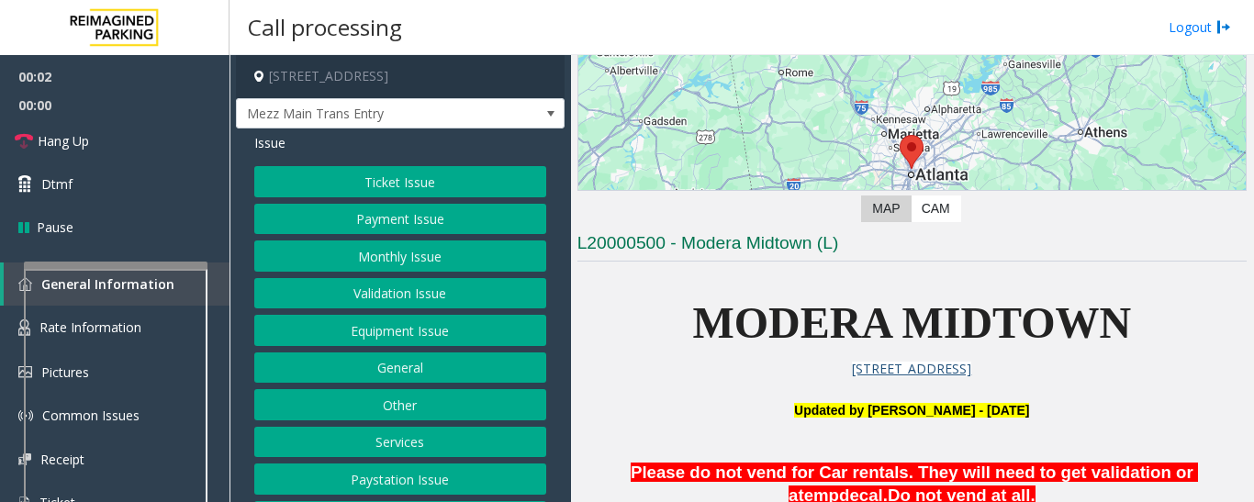
scroll to position [367, 0]
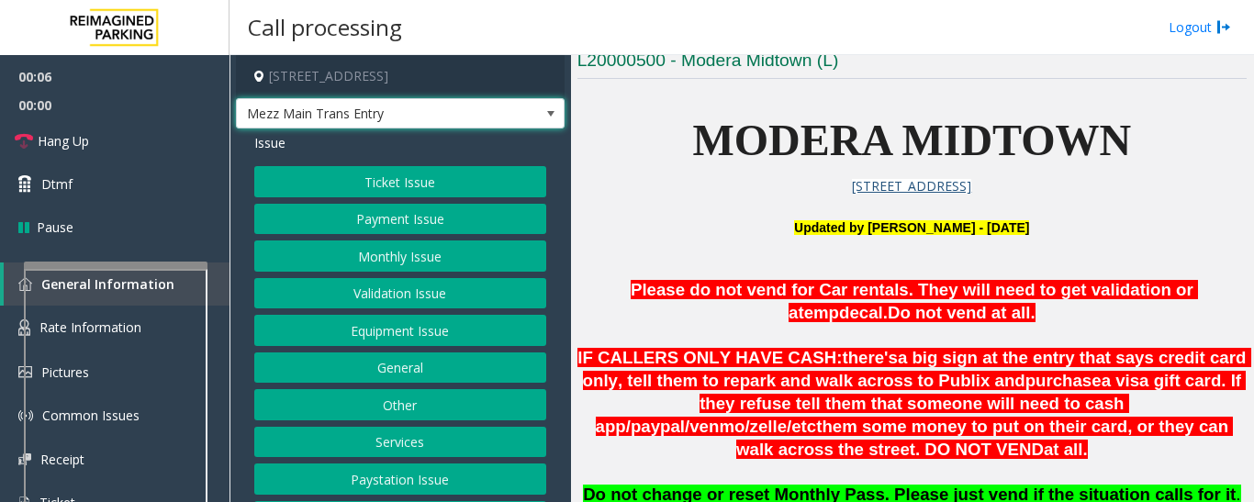
click at [407, 110] on span "Mezz Main Trans Entry" at bounding box center [368, 113] width 262 height 29
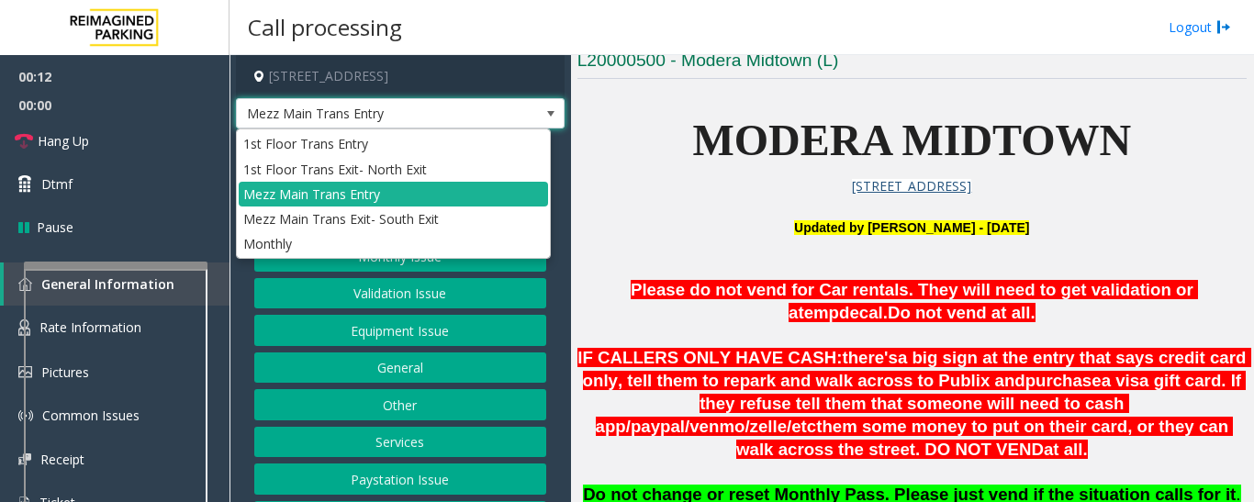
click at [419, 117] on span "Mezz Main Trans Entry" at bounding box center [368, 113] width 262 height 29
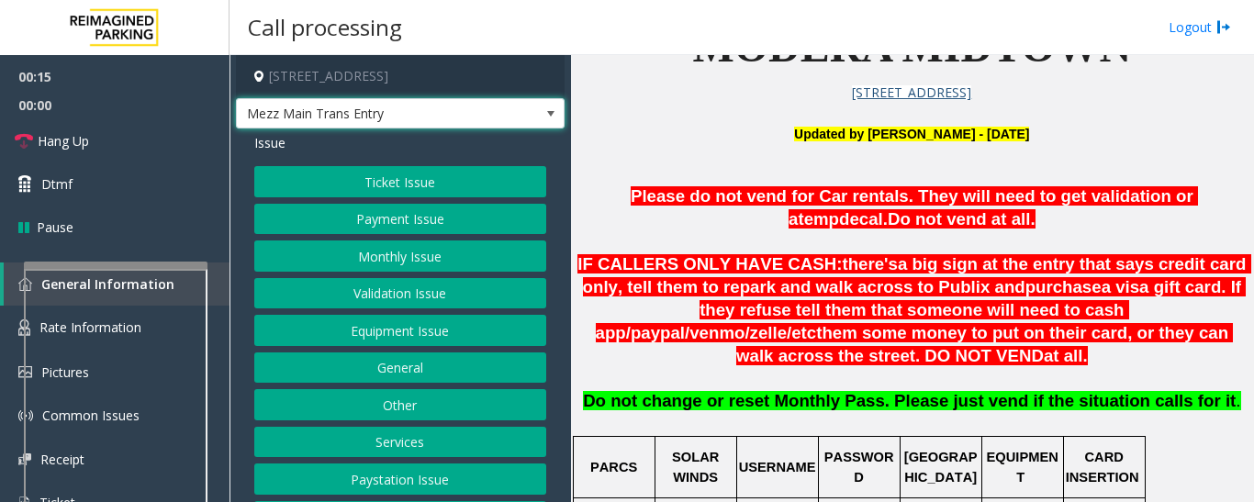
scroll to position [459, 0]
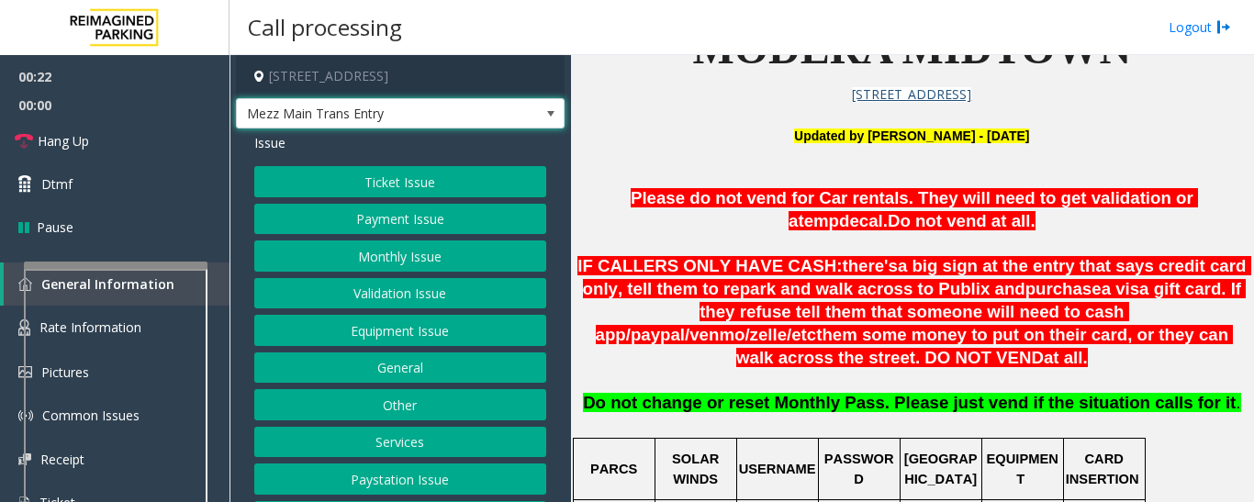
click at [487, 116] on span "Mezz Main Trans Entry" at bounding box center [400, 113] width 329 height 31
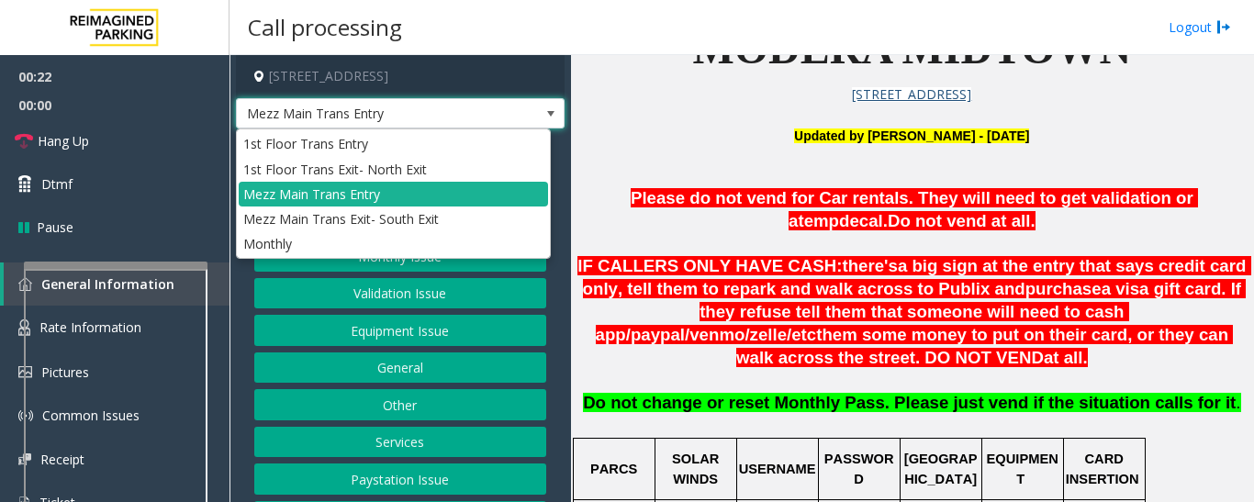
click at [487, 116] on span "Mezz Main Trans Entry" at bounding box center [400, 113] width 329 height 31
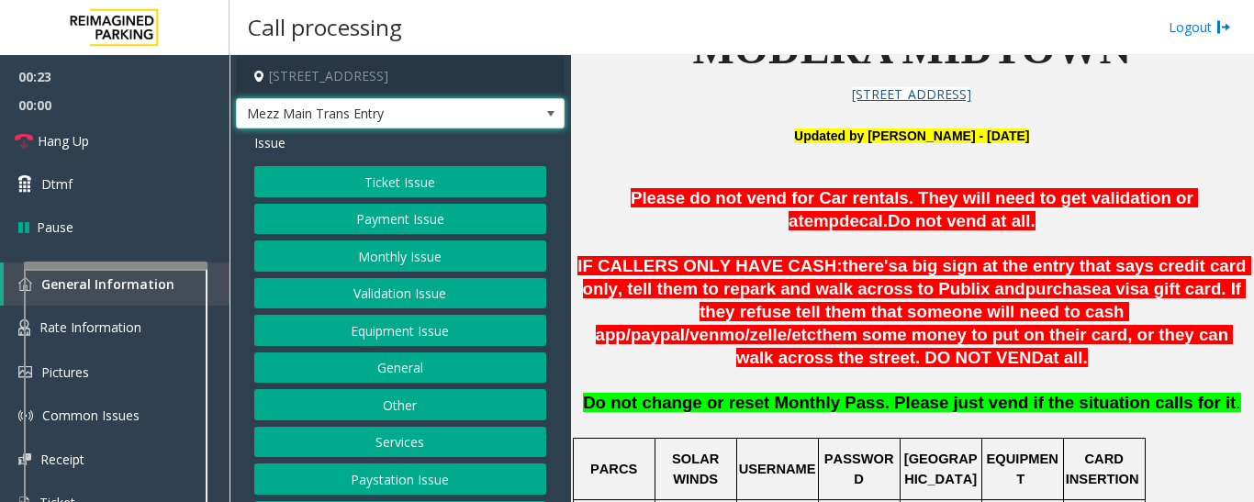
click at [440, 330] on button "Equipment Issue" at bounding box center [400, 330] width 292 height 31
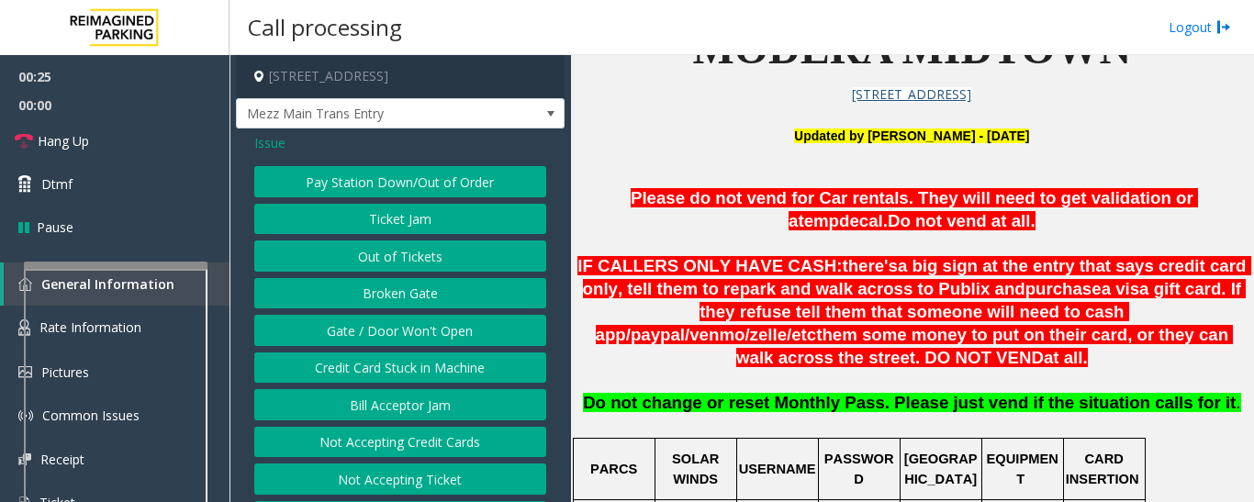
click at [418, 256] on button "Out of Tickets" at bounding box center [400, 255] width 292 height 31
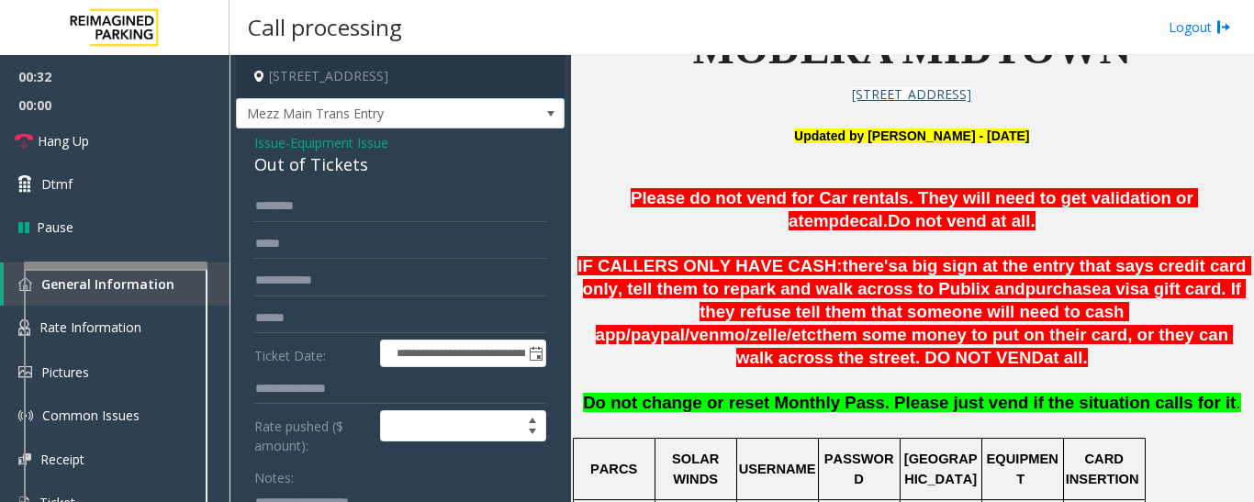
click at [336, 169] on div "Out of Tickets" at bounding box center [400, 164] width 292 height 25
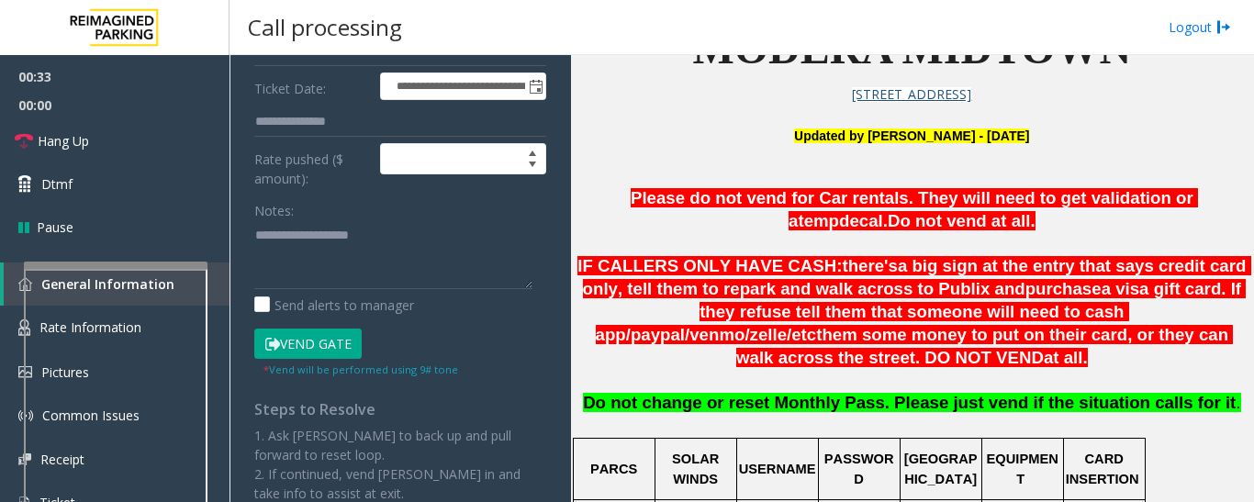
scroll to position [275, 0]
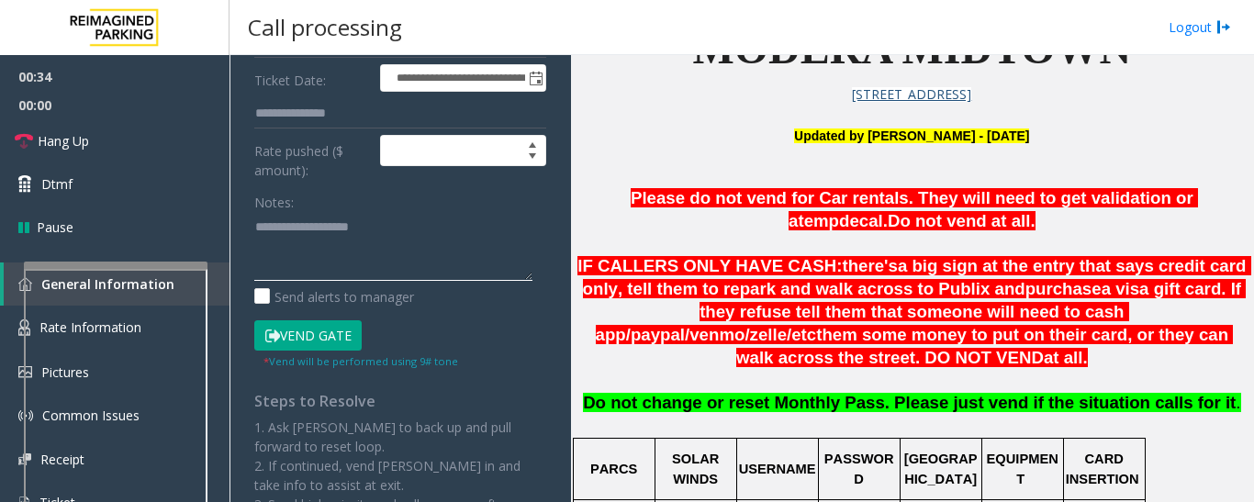
click at [331, 234] on textarea at bounding box center [393, 246] width 278 height 69
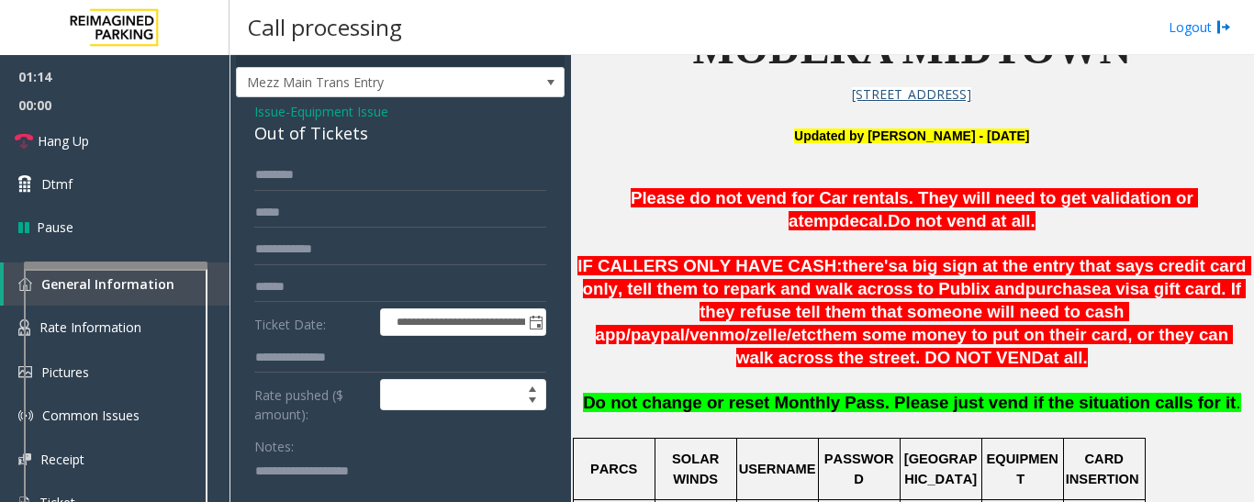
scroll to position [0, 0]
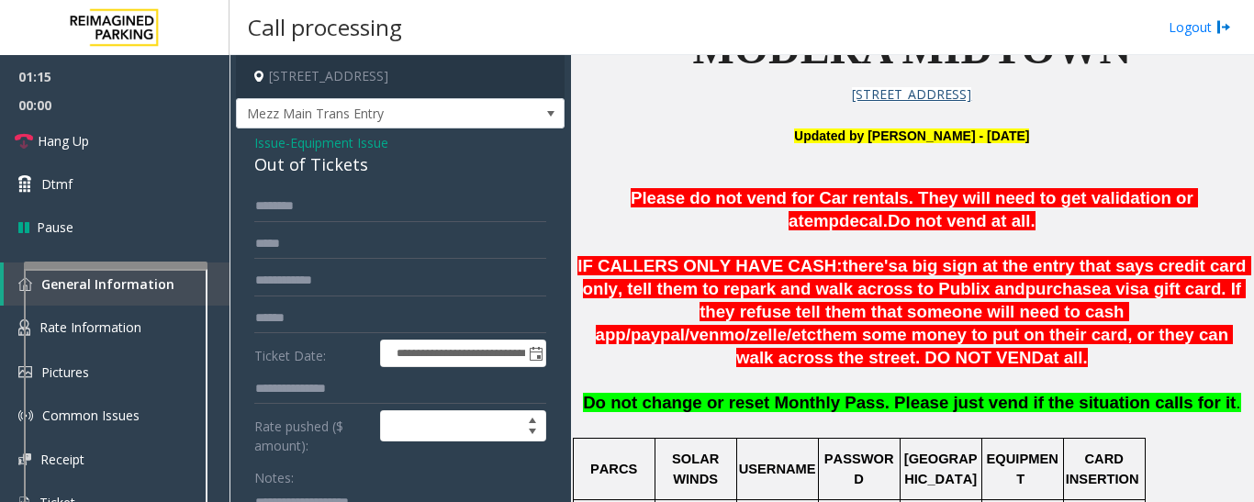
click at [269, 151] on span "Issue" at bounding box center [269, 142] width 31 height 19
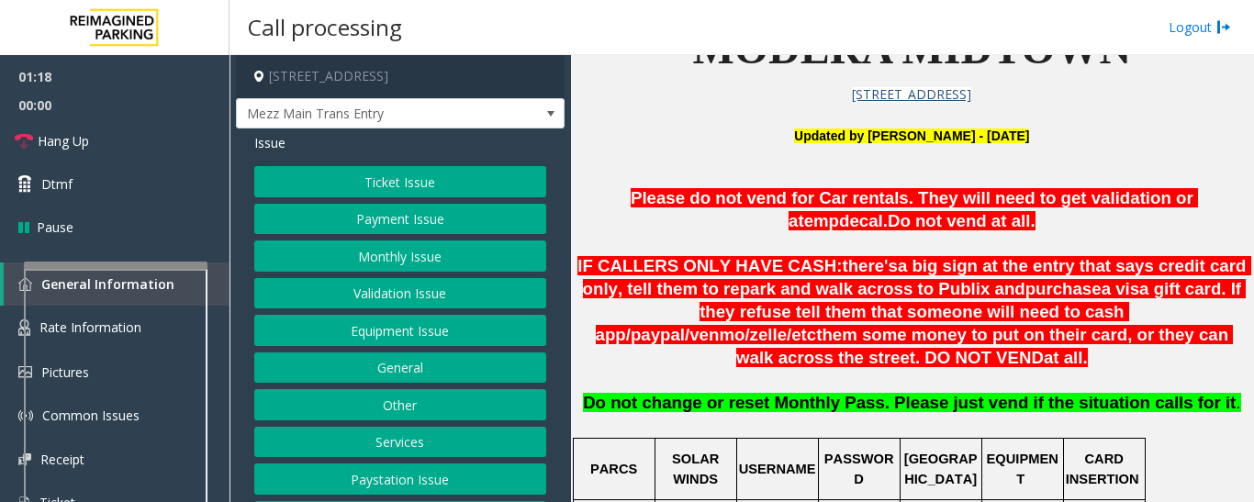
click at [471, 329] on button "Equipment Issue" at bounding box center [400, 330] width 292 height 31
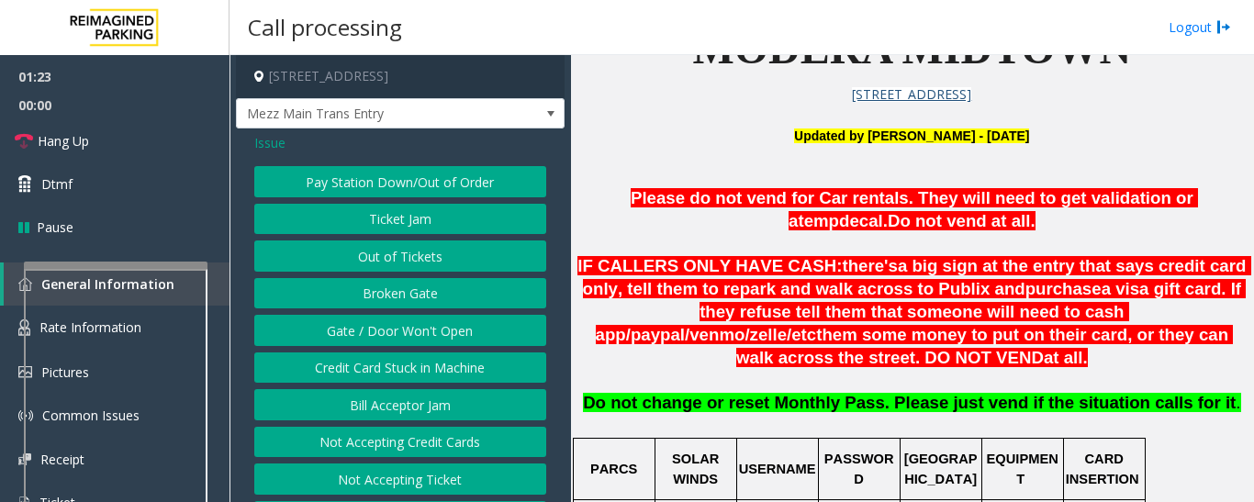
click at [282, 147] on span "Issue" at bounding box center [269, 142] width 31 height 19
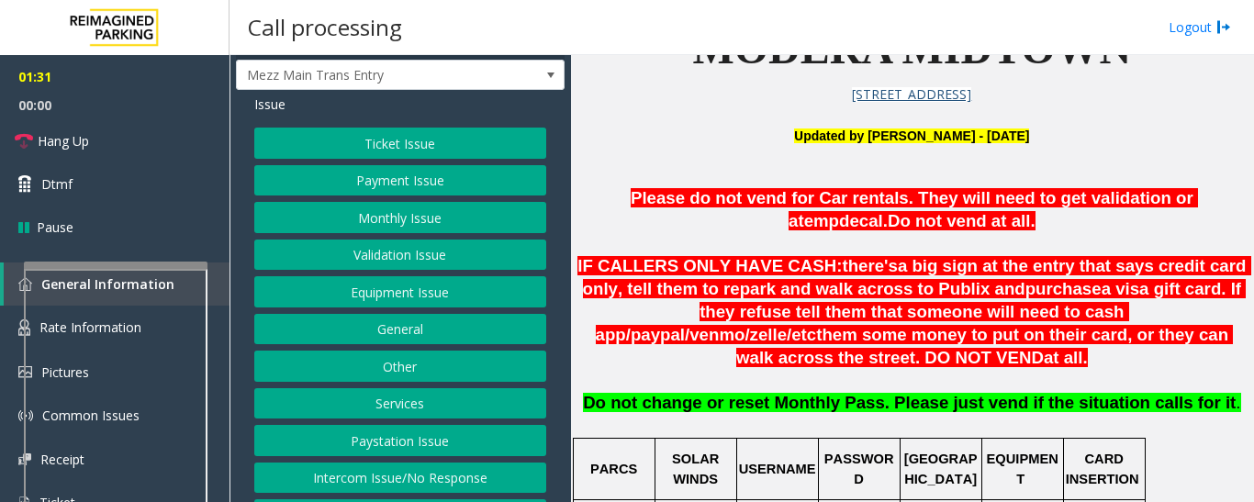
scroll to position [76, 0]
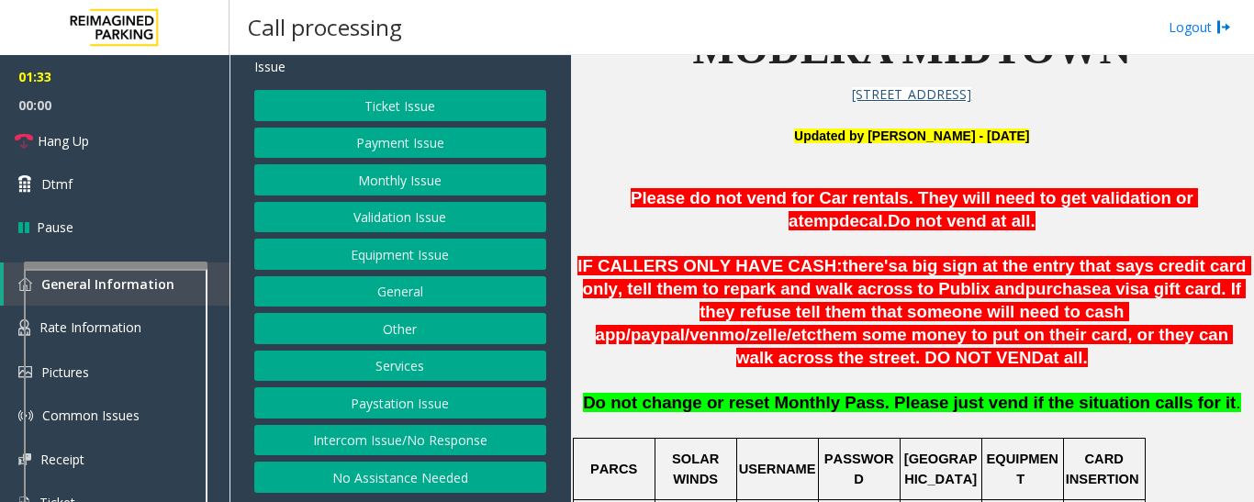
click at [426, 332] on button "Other" at bounding box center [400, 328] width 292 height 31
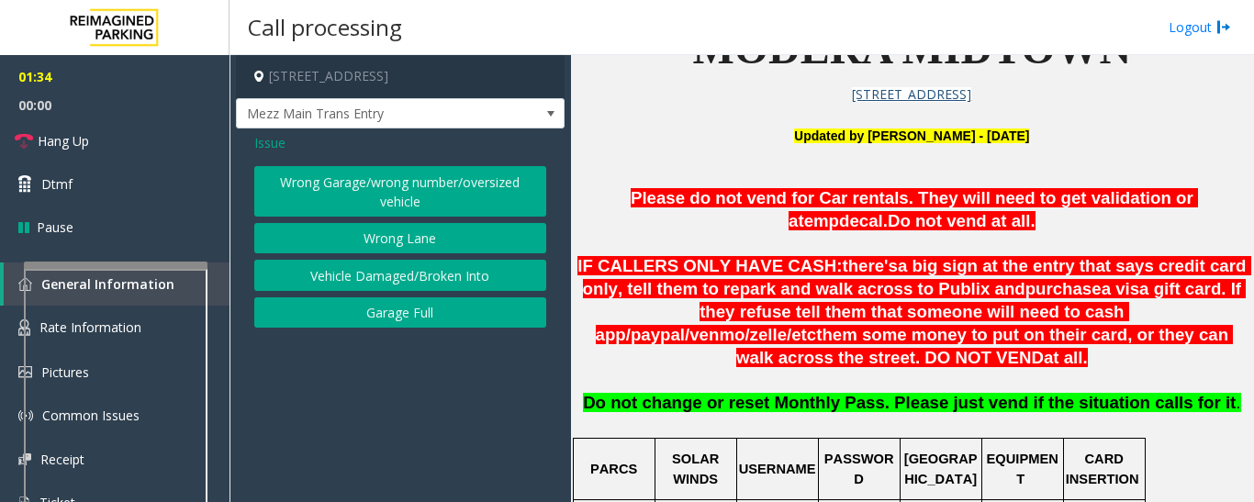
click at [418, 234] on button "Wrong Lane" at bounding box center [400, 238] width 292 height 31
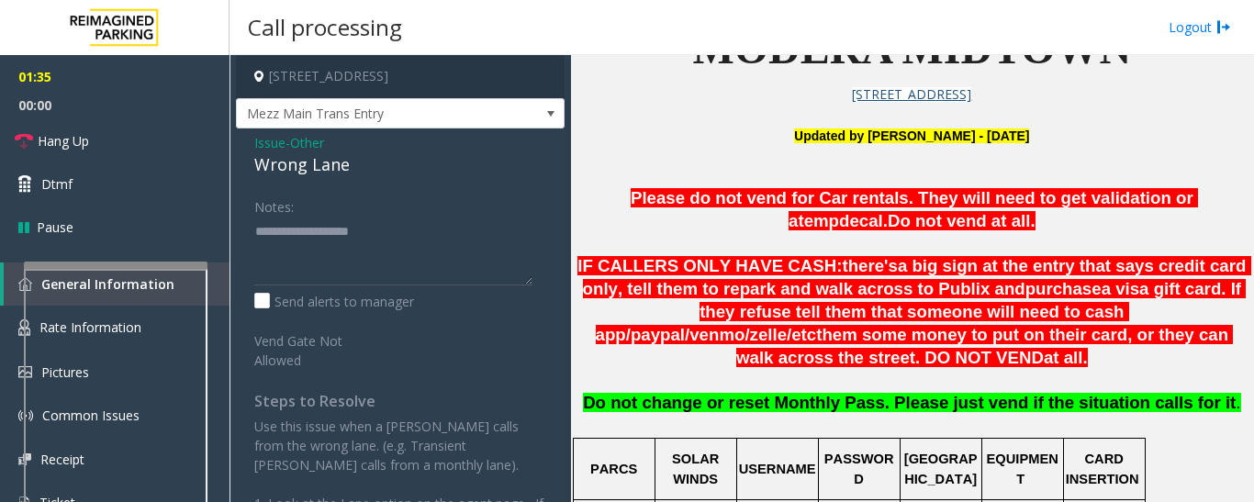
click at [321, 173] on div "Wrong Lane" at bounding box center [400, 164] width 292 height 25
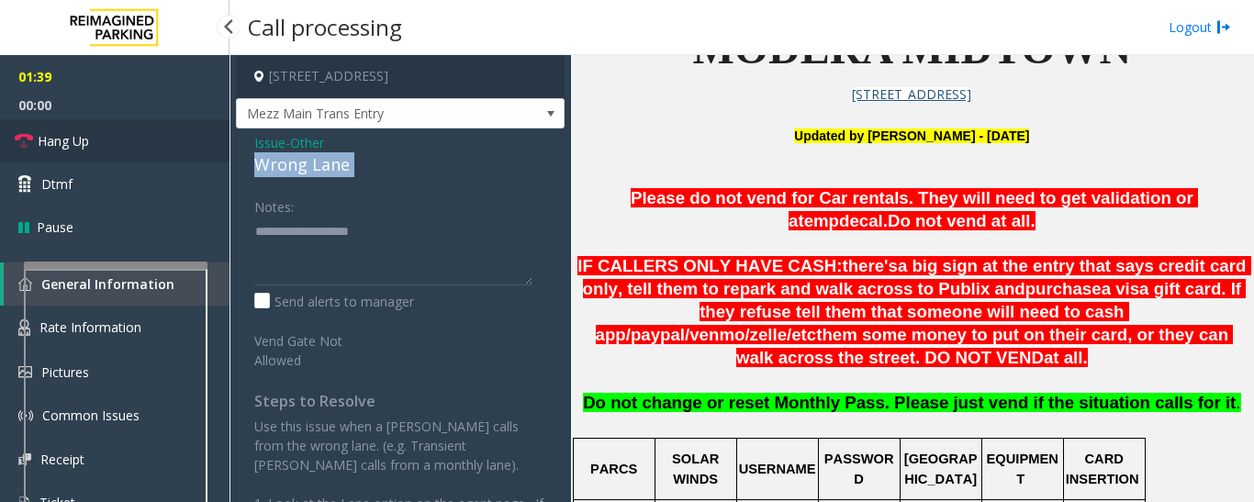
click at [92, 131] on link "Hang Up" at bounding box center [114, 140] width 229 height 43
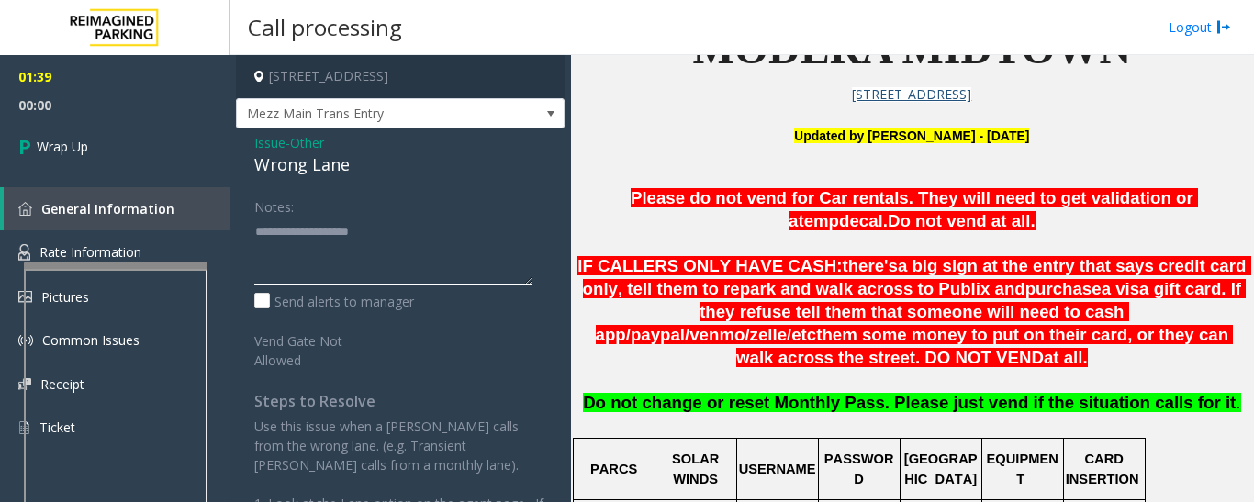
click at [378, 254] on textarea at bounding box center [393, 251] width 278 height 69
paste textarea "**********"
click at [349, 269] on textarea at bounding box center [393, 251] width 278 height 69
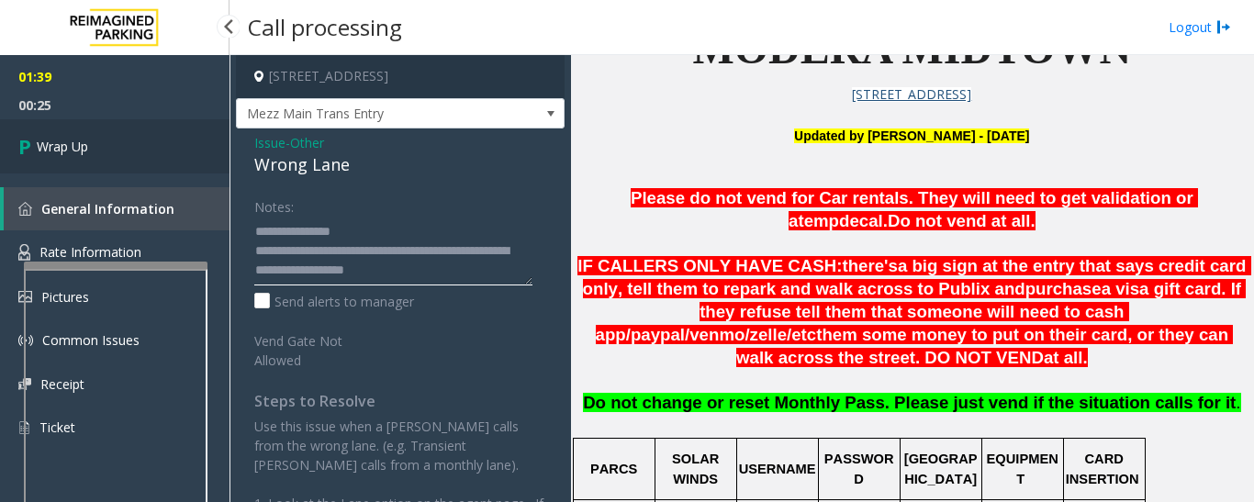
type textarea "**********"
click at [152, 142] on link "Wrap Up" at bounding box center [114, 146] width 229 height 54
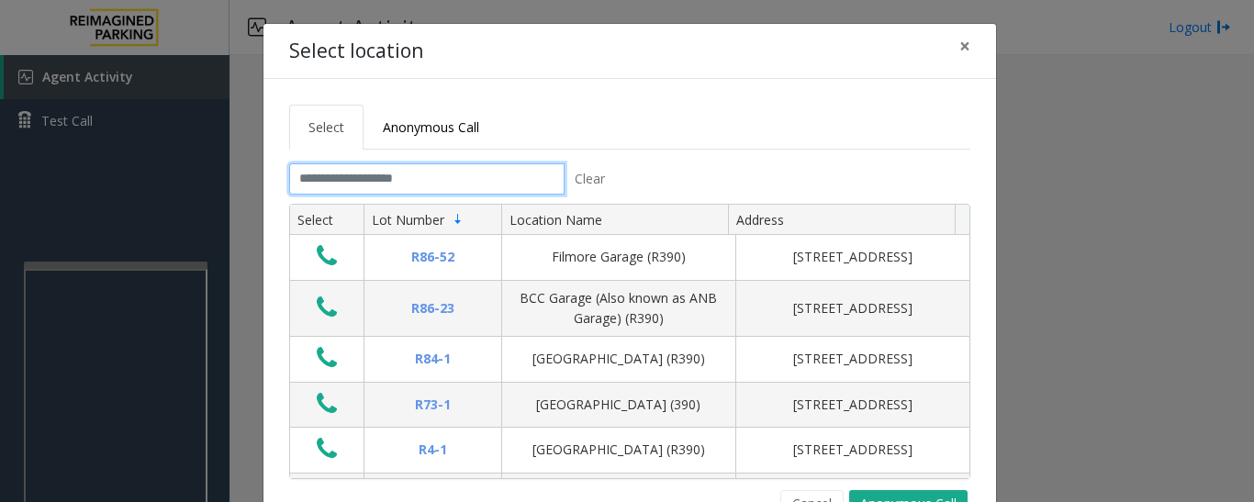
click at [450, 183] on input "text" at bounding box center [426, 178] width 275 height 31
click at [455, 178] on input "text" at bounding box center [426, 178] width 275 height 31
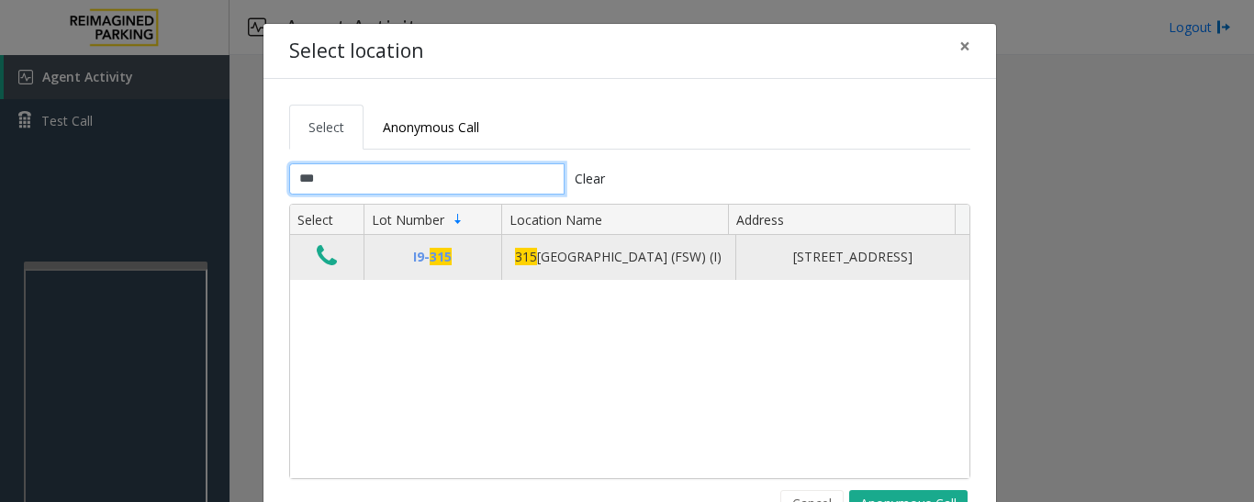
type input "***"
click at [317, 264] on icon "Data table" at bounding box center [327, 256] width 20 height 26
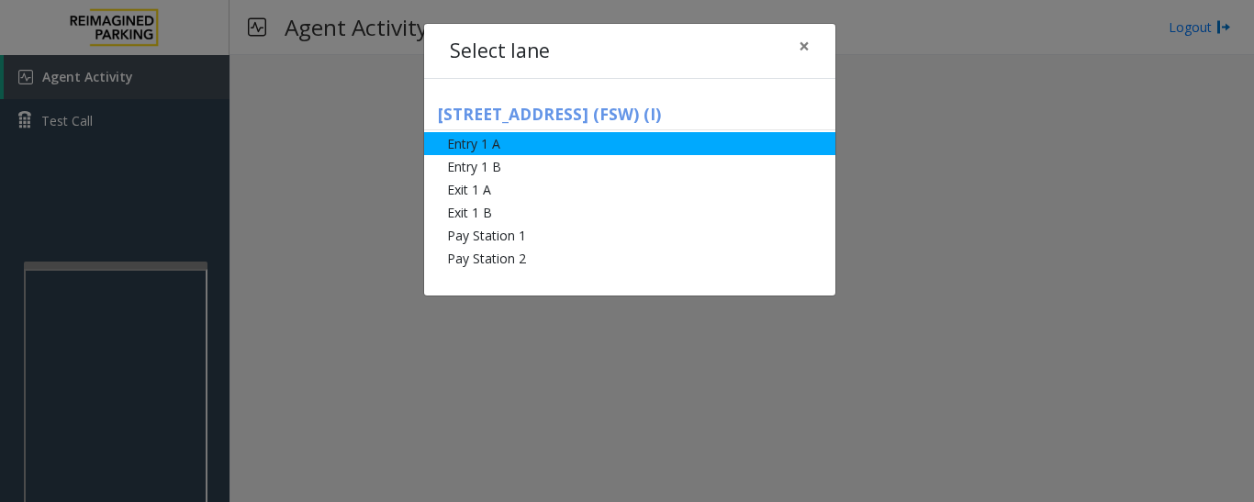
click at [524, 149] on li "Entry 1 A" at bounding box center [629, 143] width 411 height 23
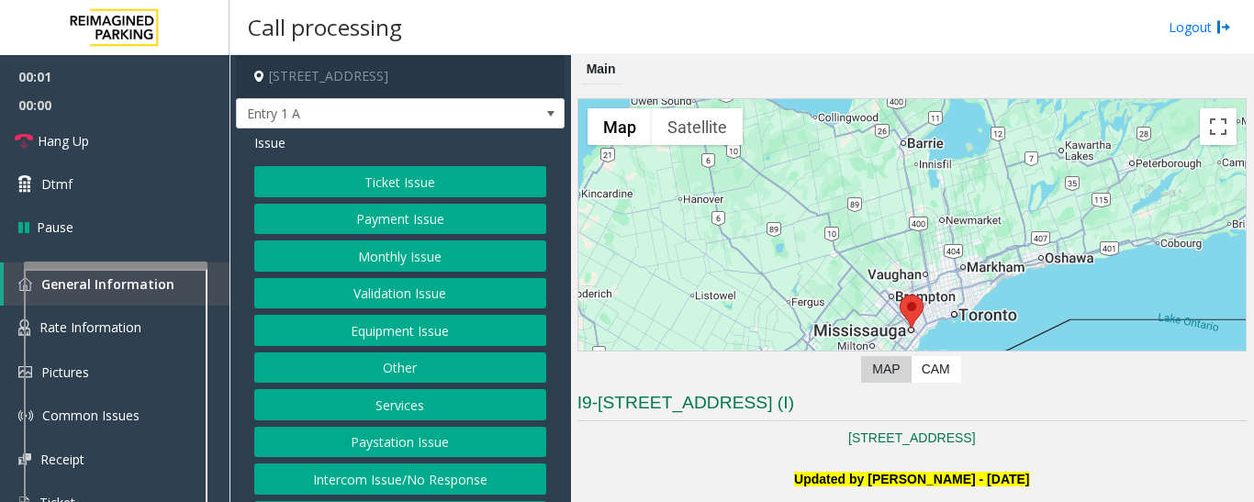
click at [408, 263] on button "Monthly Issue" at bounding box center [400, 255] width 292 height 31
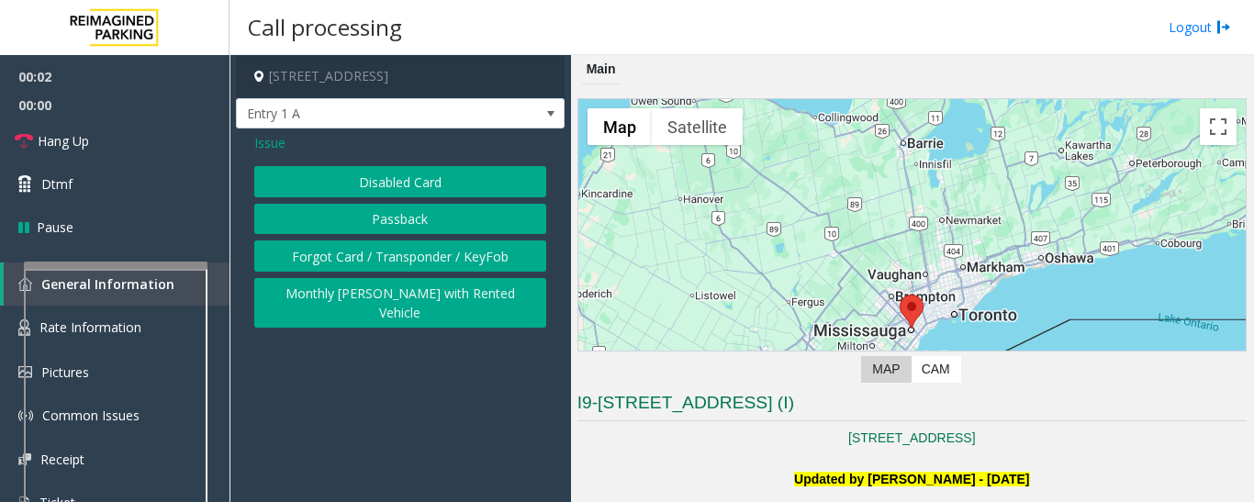
click at [453, 251] on button "Forgot Card / Transponder / KeyFob" at bounding box center [400, 255] width 292 height 31
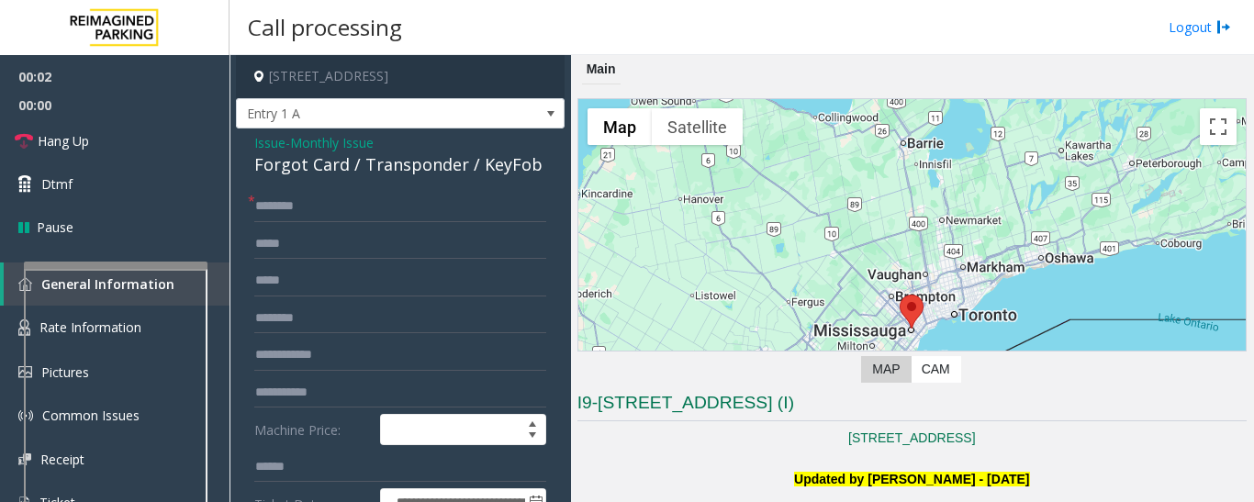
click at [325, 171] on div "Forgot Card / Transponder / KeyFob" at bounding box center [400, 164] width 292 height 25
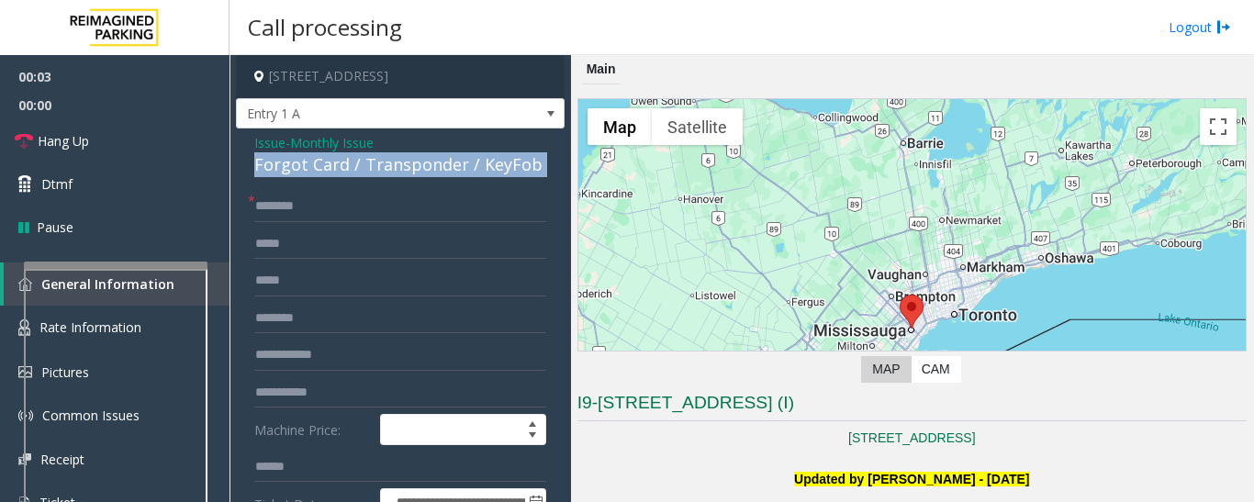
click at [325, 171] on div "Forgot Card / Transponder / KeyFob" at bounding box center [400, 164] width 292 height 25
copy div "Forgot Card / Transponder / KeyFob"
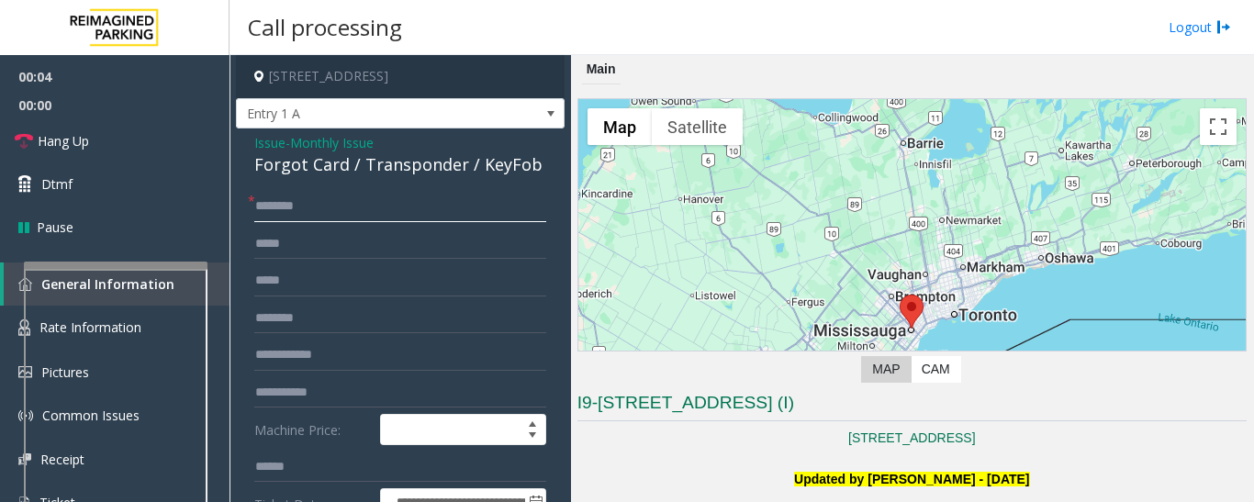
click at [318, 203] on input "text" at bounding box center [400, 206] width 292 height 31
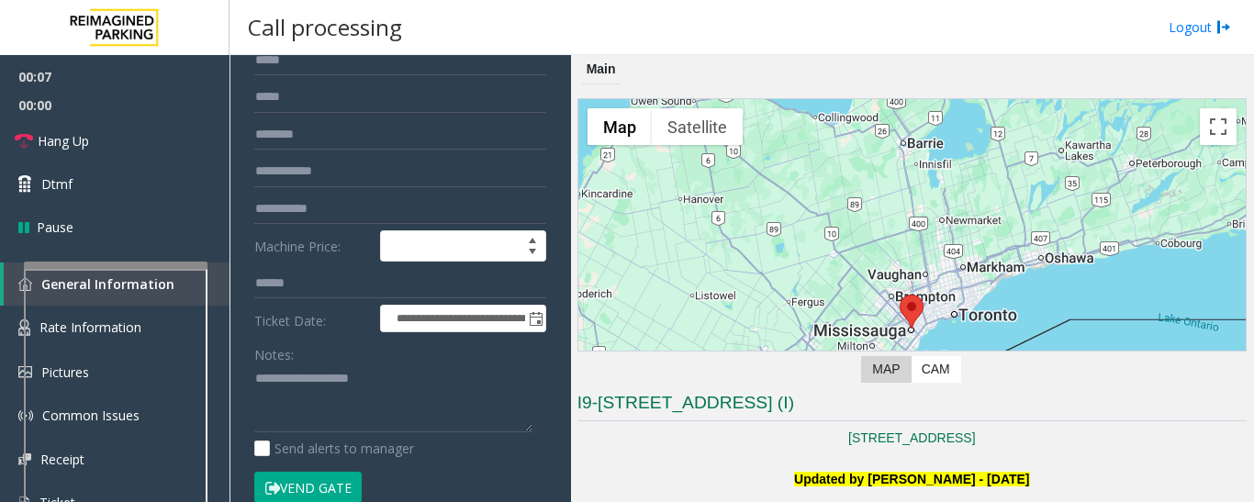
type input "**"
click at [352, 404] on textarea at bounding box center [393, 398] width 278 height 69
paste textarea "**********"
click at [357, 399] on textarea at bounding box center [393, 398] width 278 height 69
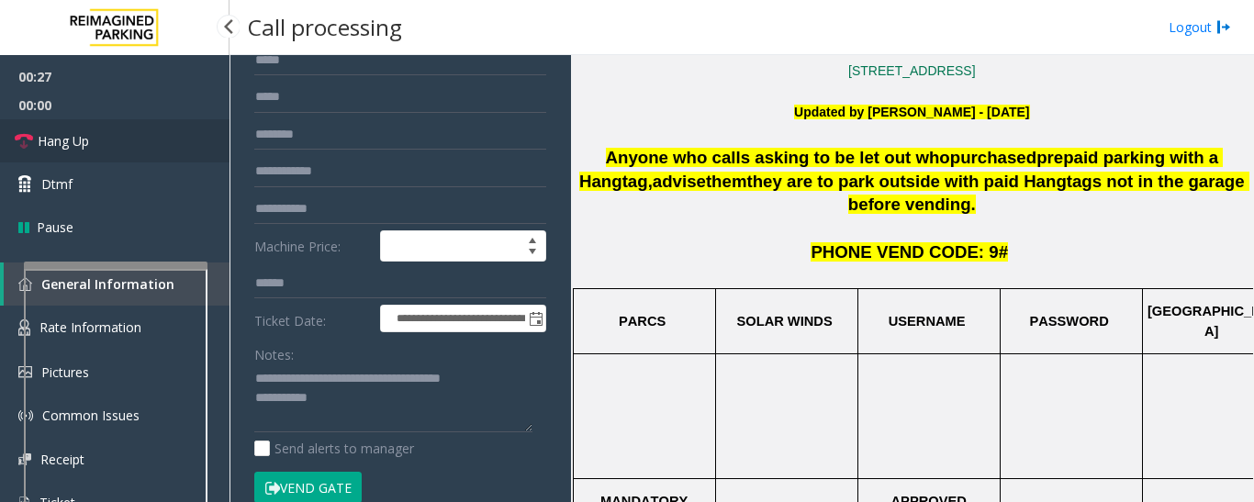
click at [172, 146] on link "Hang Up" at bounding box center [114, 140] width 229 height 43
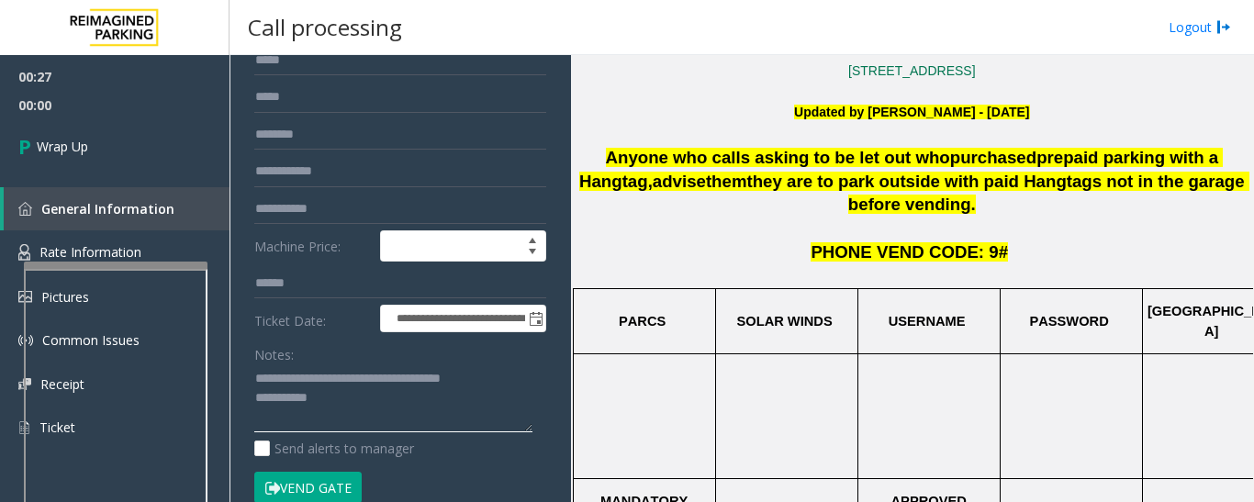
click at [369, 421] on textarea at bounding box center [393, 398] width 278 height 69
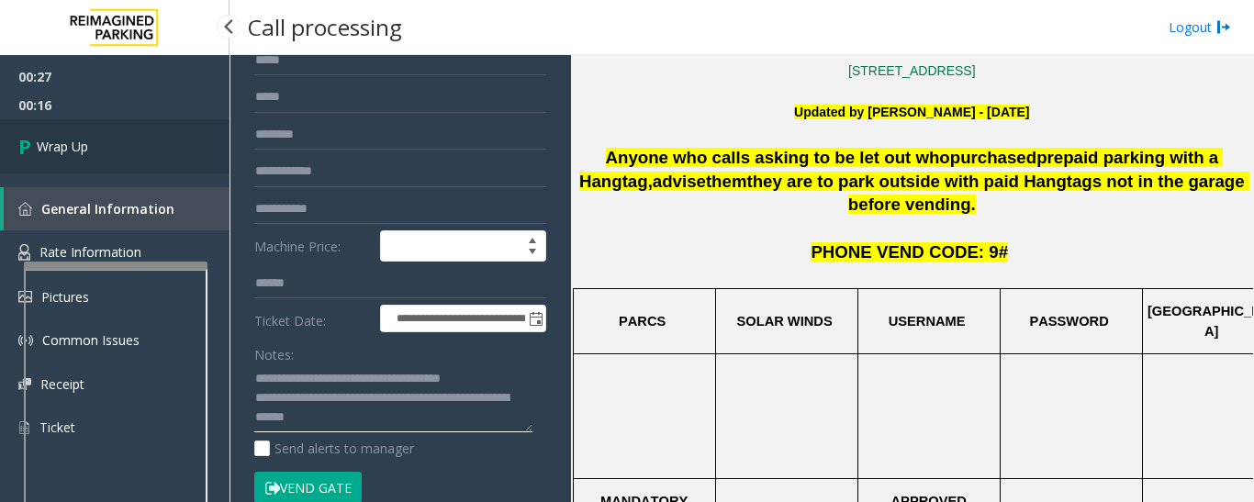
type textarea "**********"
click at [214, 153] on link "Wrap Up" at bounding box center [114, 146] width 229 height 54
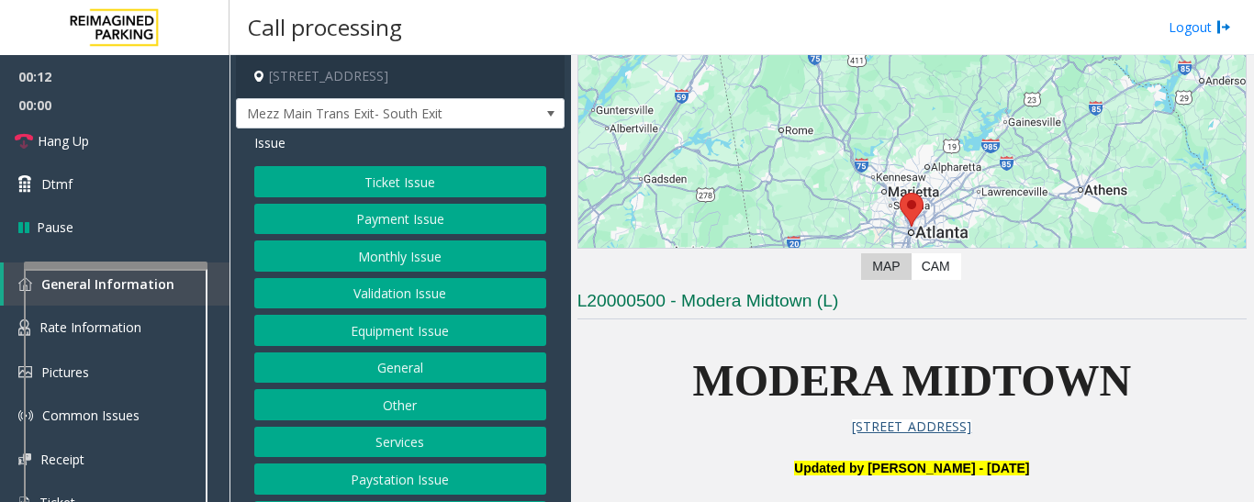
scroll to position [459, 0]
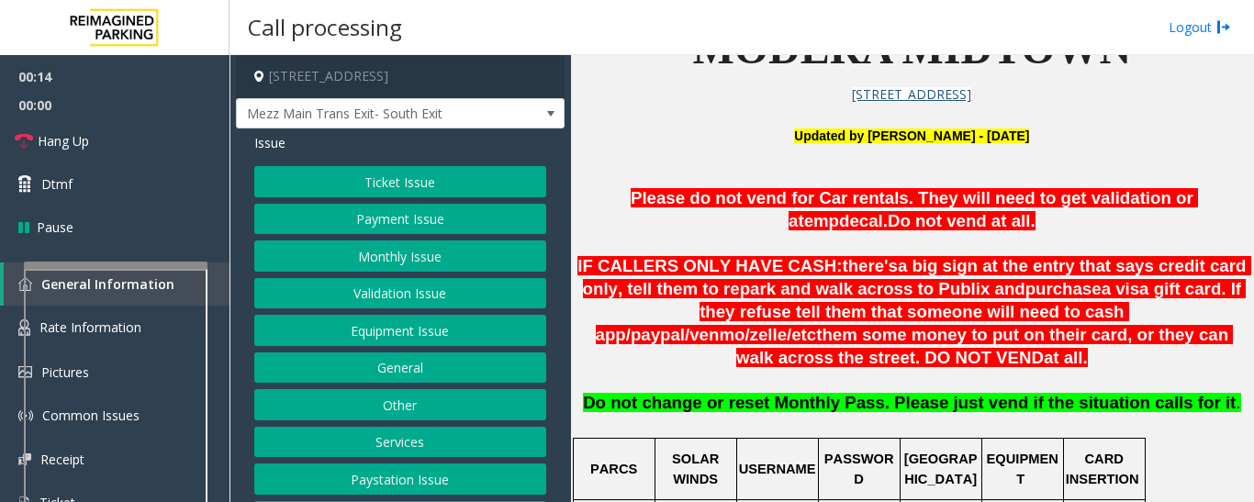
click at [403, 287] on button "Validation Issue" at bounding box center [400, 293] width 292 height 31
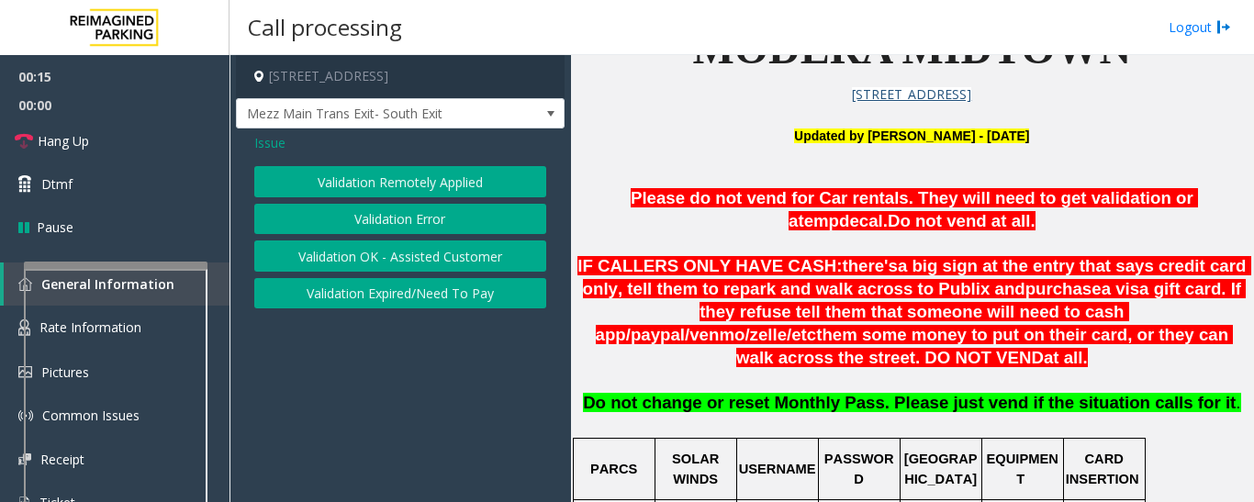
click at [457, 207] on button "Validation Error" at bounding box center [400, 219] width 292 height 31
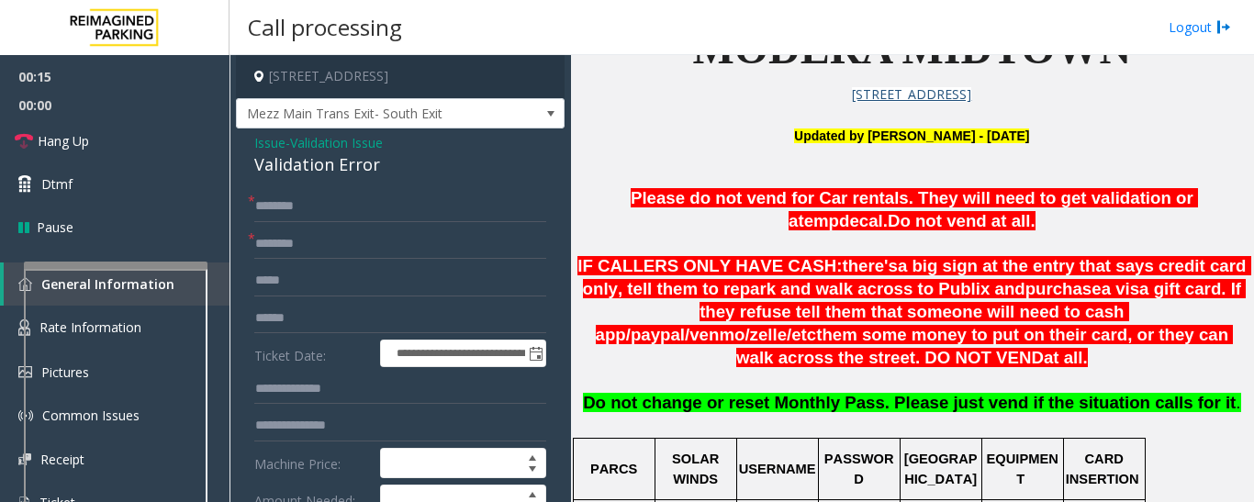
click at [303, 168] on div "Validation Error" at bounding box center [400, 164] width 292 height 25
copy div "Validation Error"
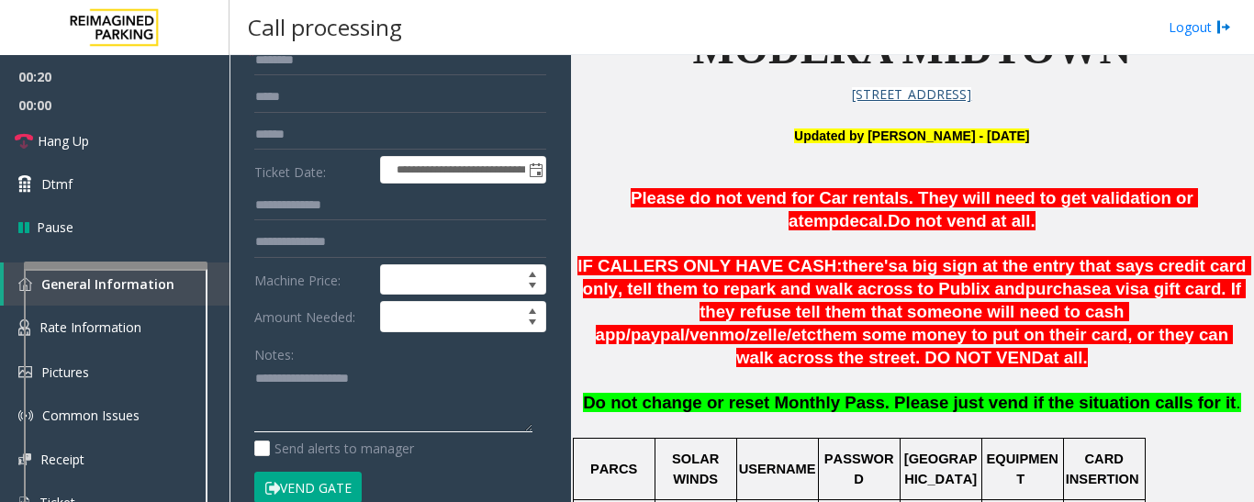
click at [341, 373] on textarea at bounding box center [393, 398] width 278 height 69
paste textarea "**********"
type textarea "**********"
click at [323, 139] on input "text" at bounding box center [400, 134] width 292 height 31
click at [283, 137] on input "text" at bounding box center [400, 134] width 292 height 31
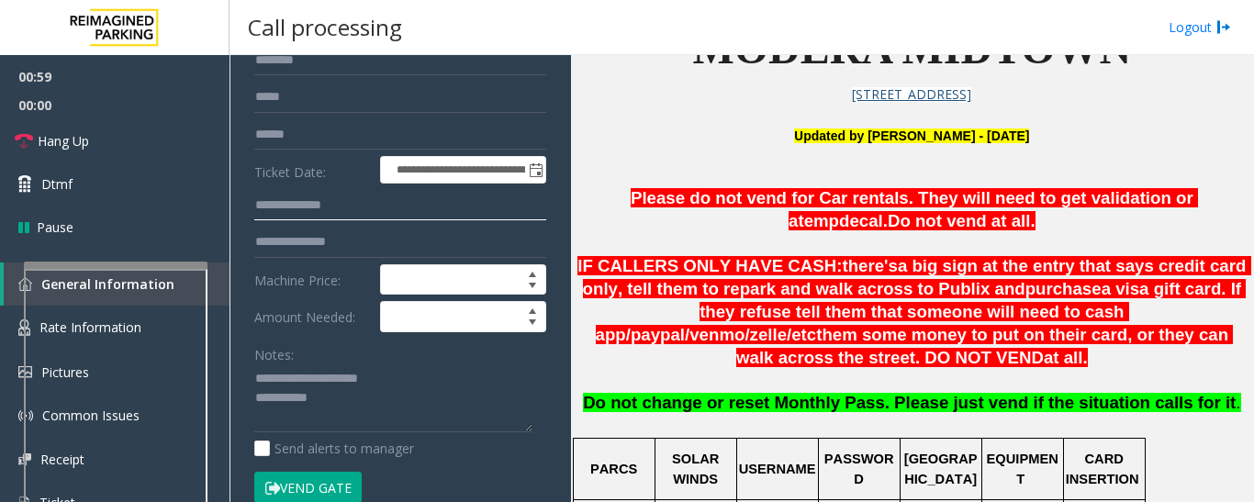
click at [324, 196] on input "text" at bounding box center [400, 205] width 292 height 31
click at [324, 134] on input "text" at bounding box center [400, 134] width 292 height 31
click at [328, 201] on input "text" at bounding box center [400, 205] width 292 height 31
click at [337, 148] on input "text" at bounding box center [400, 134] width 292 height 31
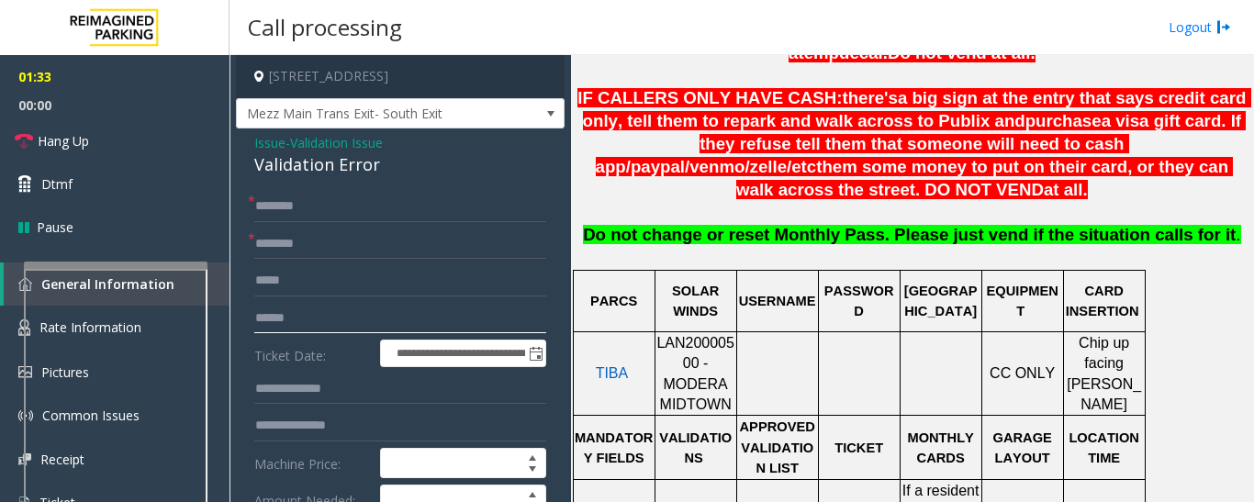
scroll to position [459, 0]
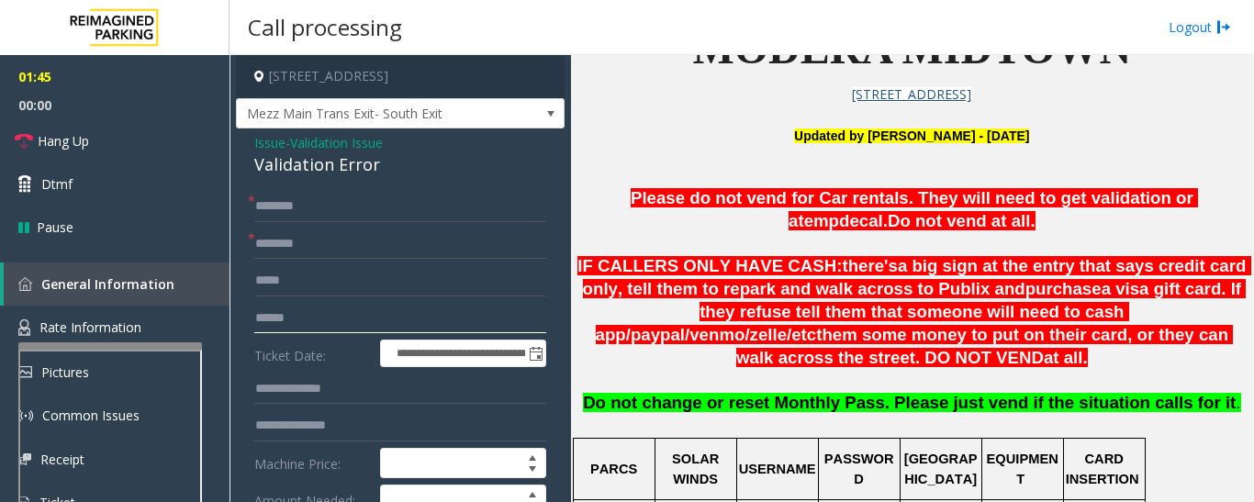
click at [122, 347] on div at bounding box center [110, 345] width 184 height 7
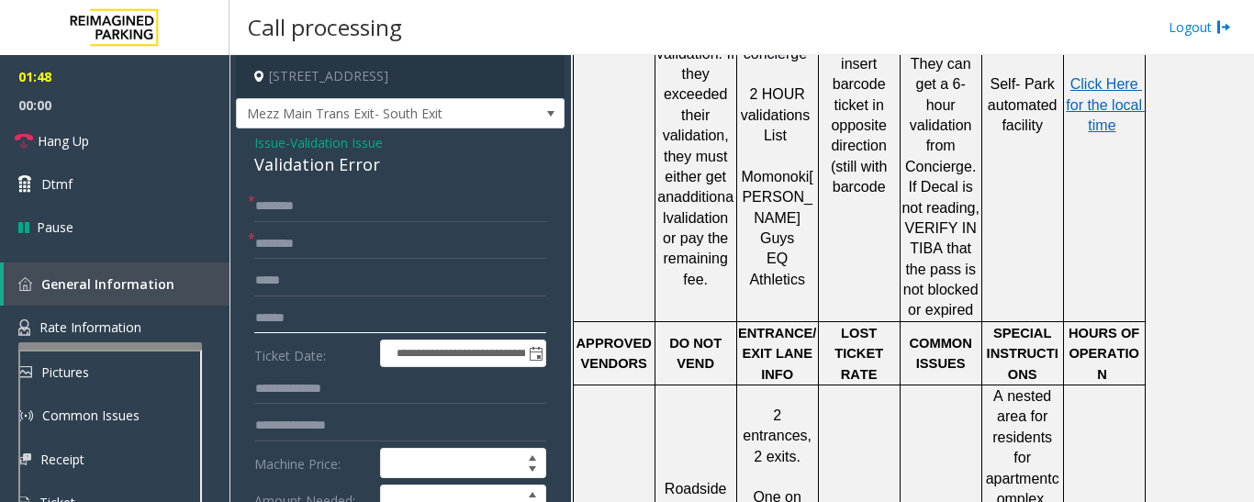
scroll to position [1377, 0]
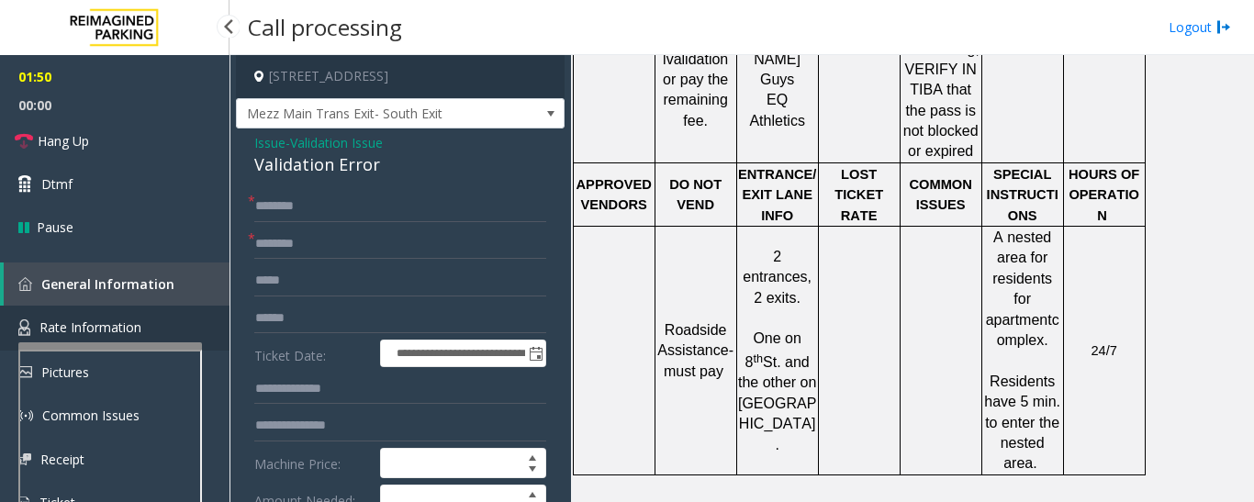
click at [135, 313] on link "Rate Information" at bounding box center [114, 328] width 229 height 45
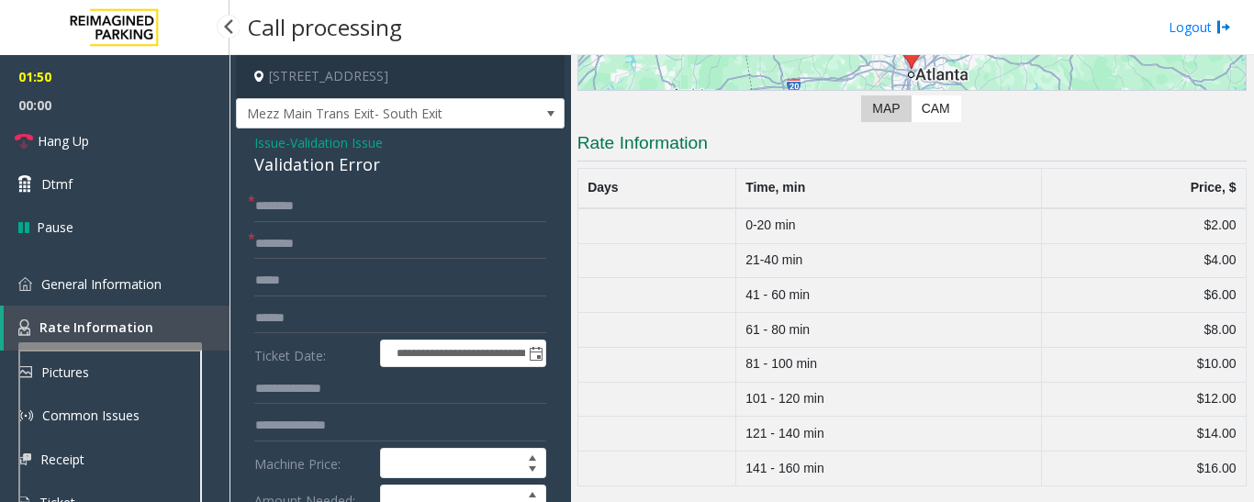
scroll to position [285, 0]
click at [308, 215] on input "text" at bounding box center [400, 206] width 292 height 31
type input "**"
click at [336, 253] on input "text" at bounding box center [400, 244] width 292 height 31
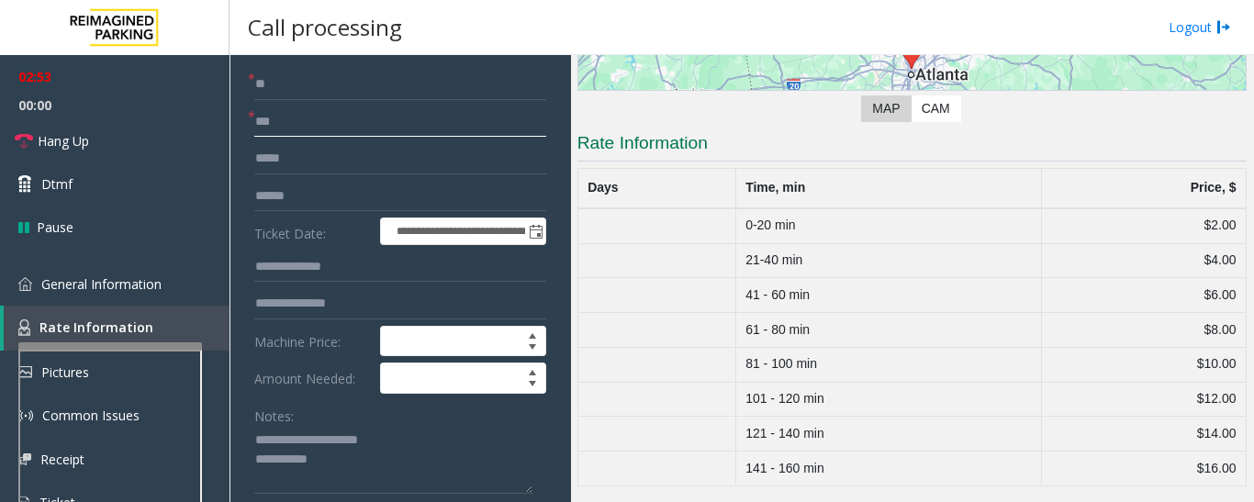
scroll to position [275, 0]
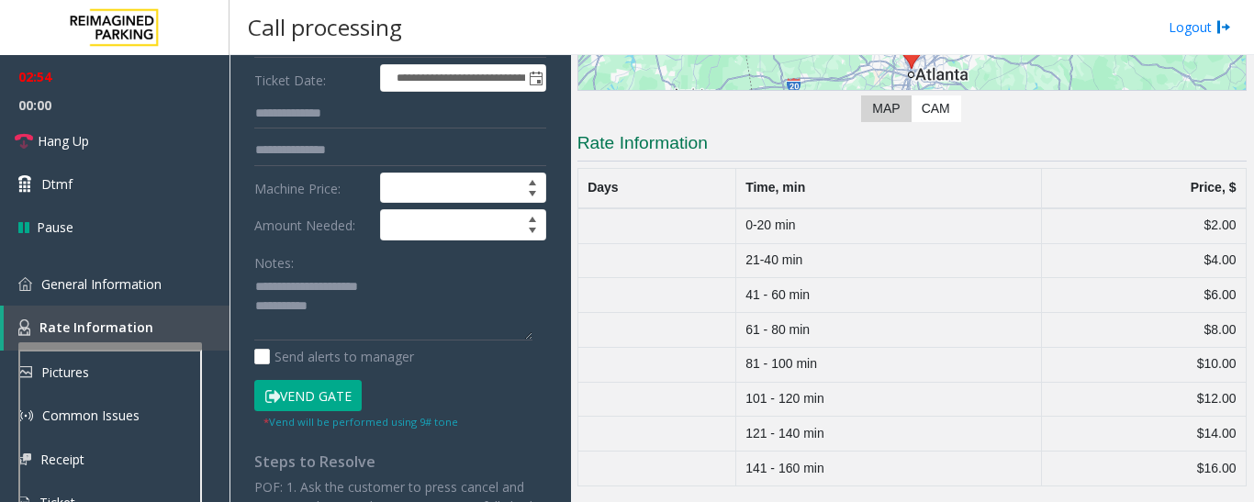
type input "**"
click at [396, 321] on textarea at bounding box center [393, 307] width 278 height 69
click at [51, 285] on span "General Information" at bounding box center [101, 283] width 120 height 17
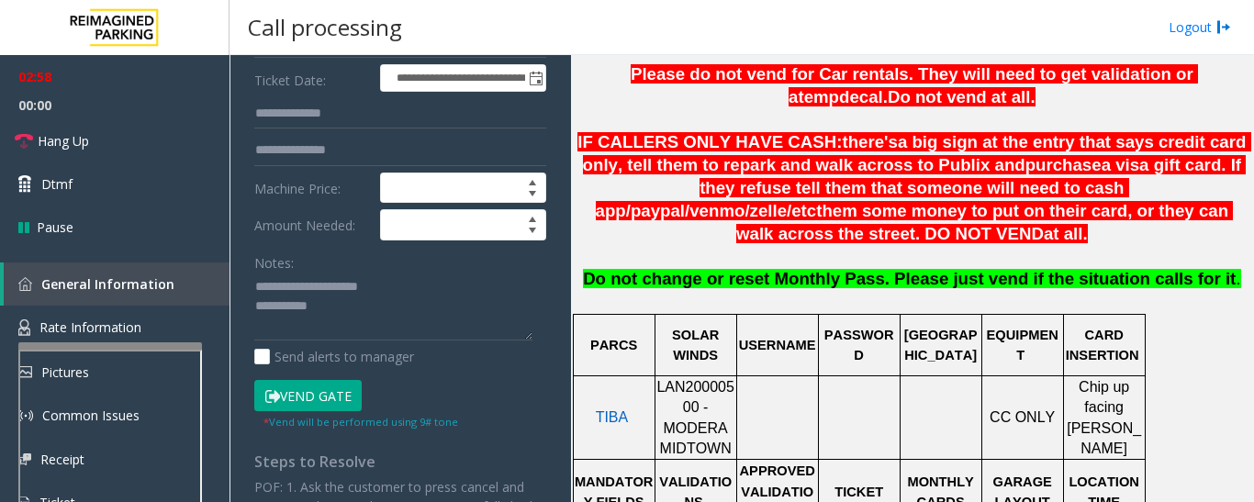
scroll to position [551, 0]
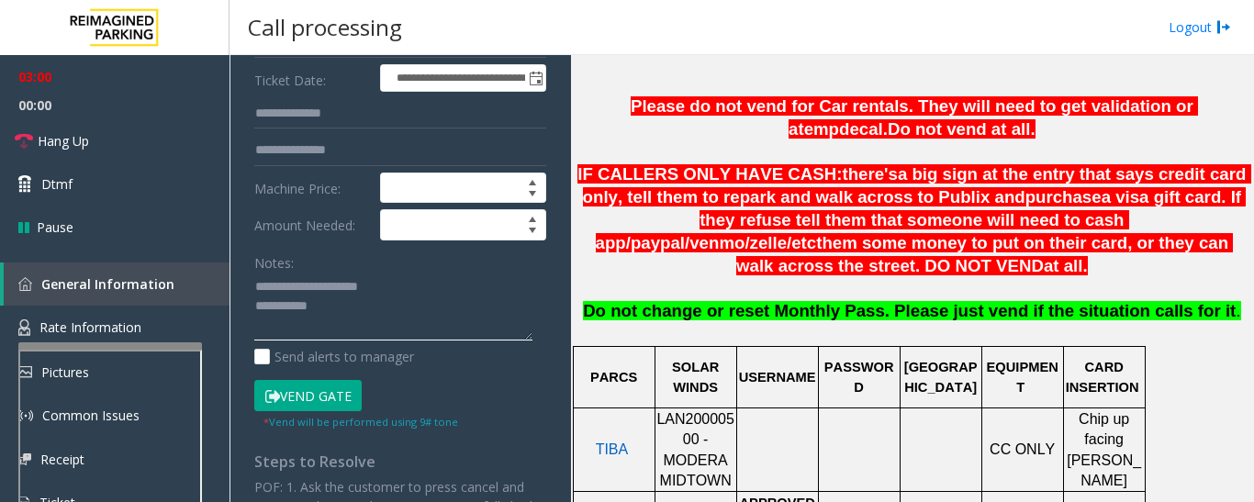
click at [381, 318] on textarea at bounding box center [393, 307] width 278 height 69
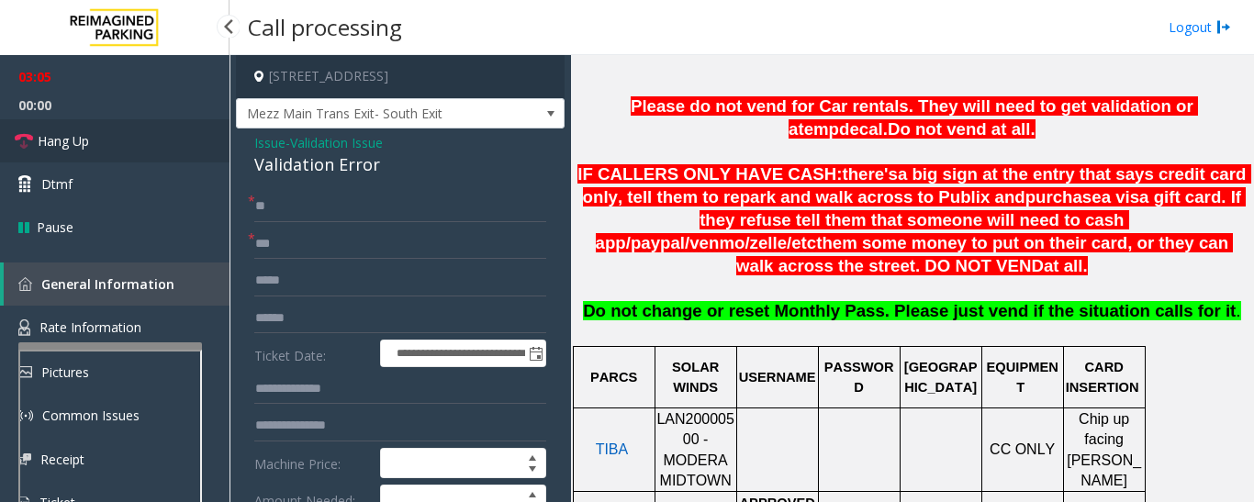
click at [125, 156] on link "Hang Up" at bounding box center [114, 140] width 229 height 43
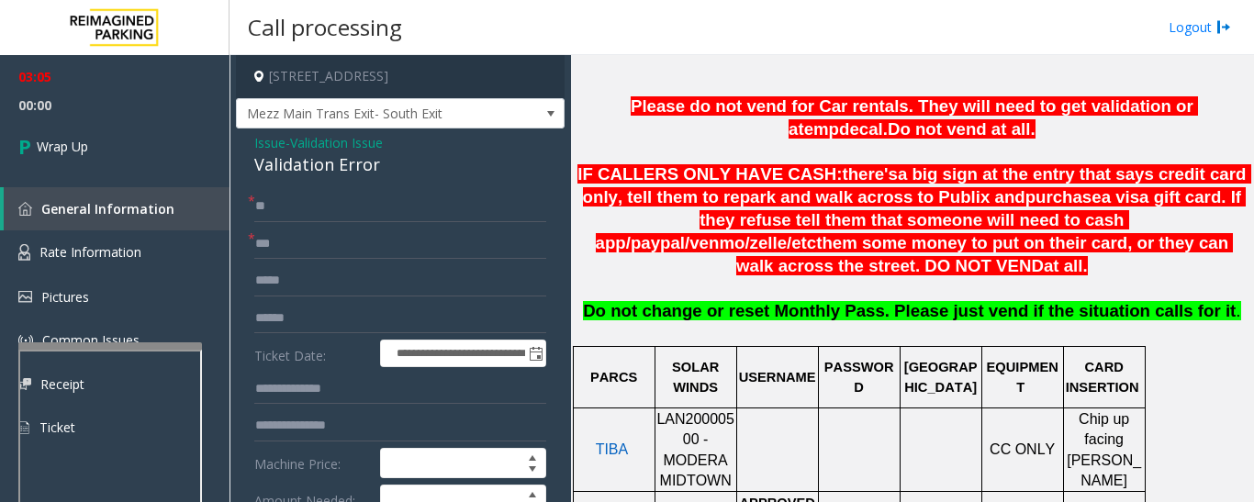
click at [278, 151] on span "Issue" at bounding box center [269, 142] width 31 height 19
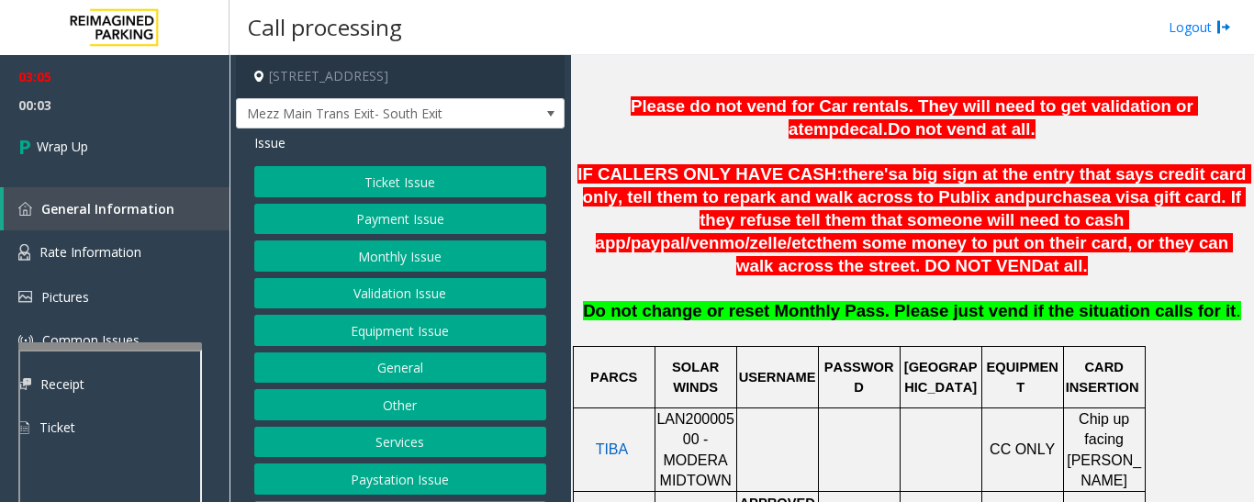
click at [446, 177] on button "Ticket Issue" at bounding box center [400, 181] width 292 height 31
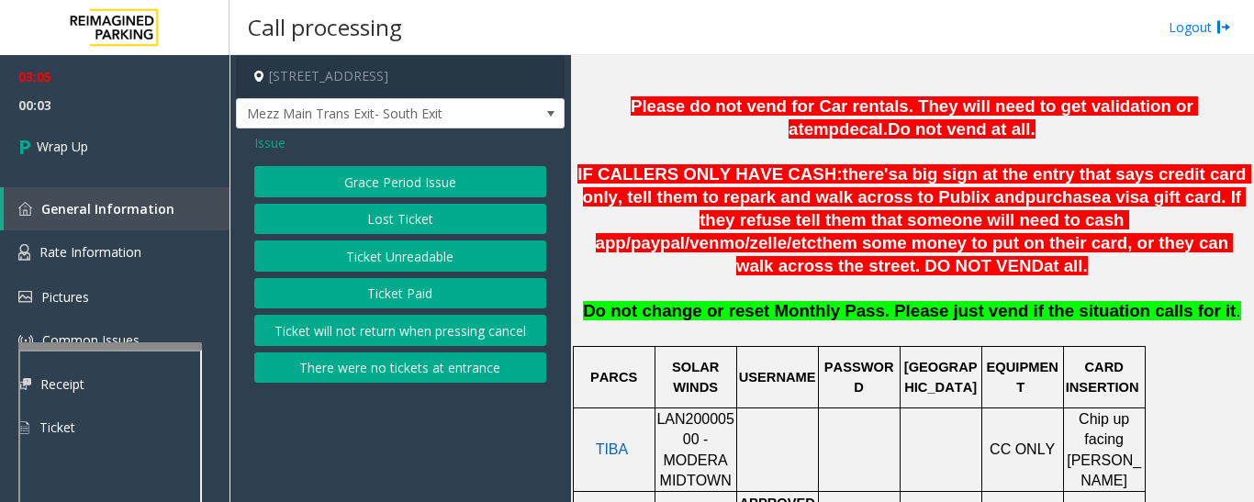
click at [442, 218] on button "Lost Ticket" at bounding box center [400, 219] width 292 height 31
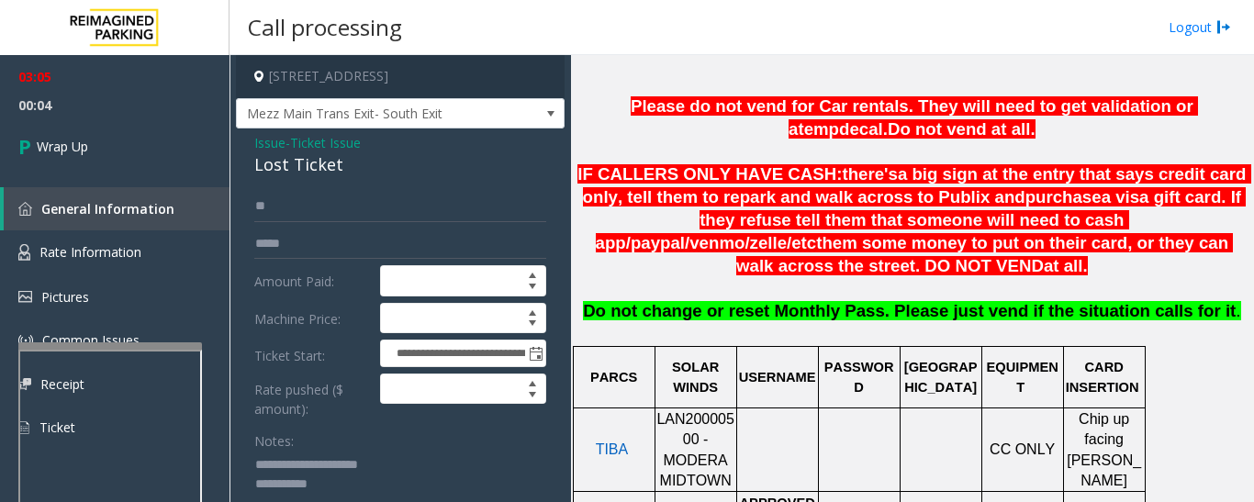
click at [310, 164] on div "Lost Ticket" at bounding box center [400, 164] width 292 height 25
copy div "Lost Ticket"
drag, startPoint x: 289, startPoint y: 464, endPoint x: 415, endPoint y: 464, distance: 125.7
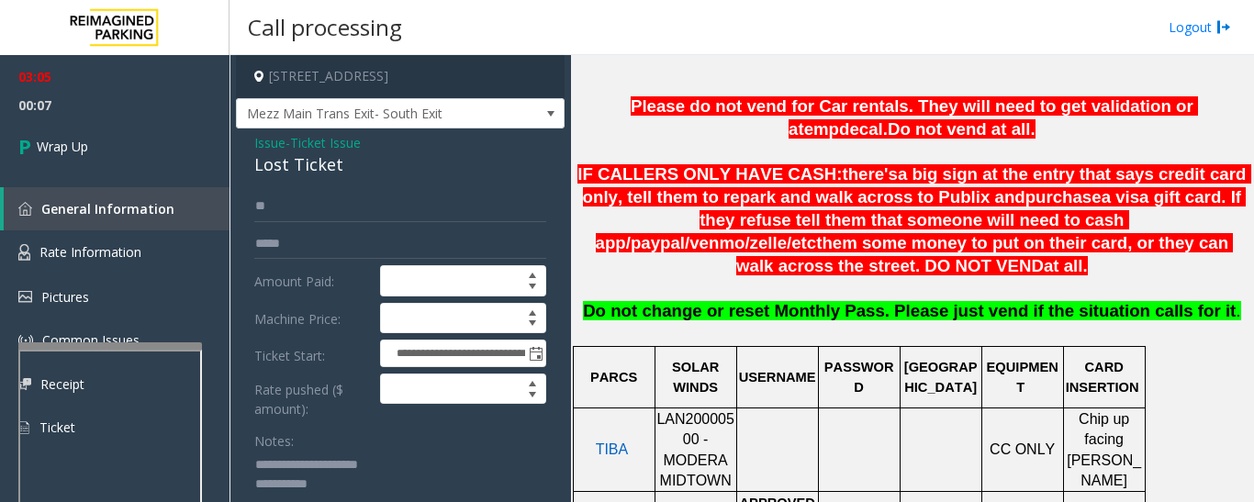
click at [415, 464] on textarea at bounding box center [393, 485] width 278 height 69
paste textarea
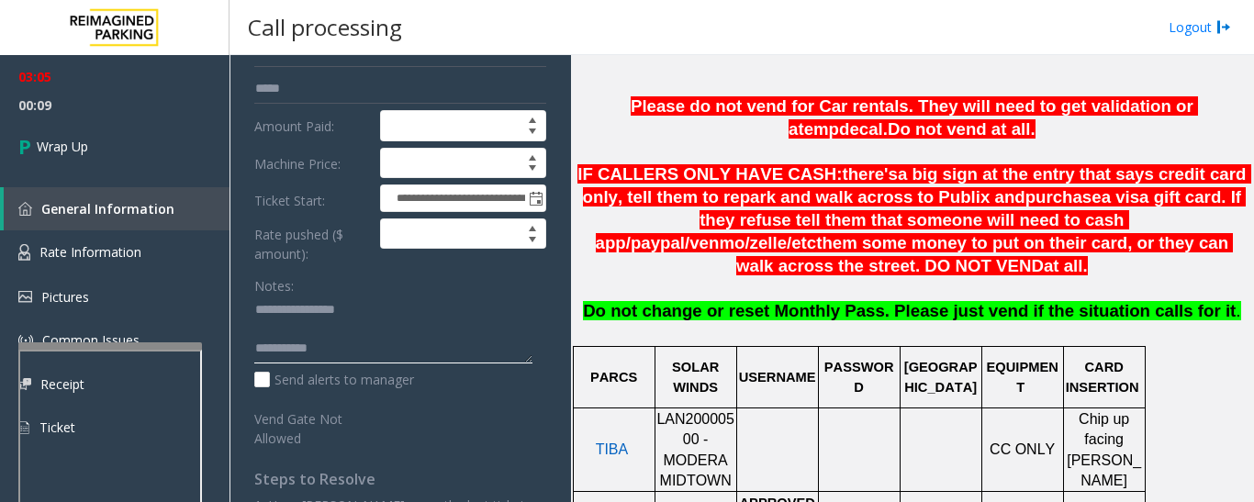
scroll to position [184, 0]
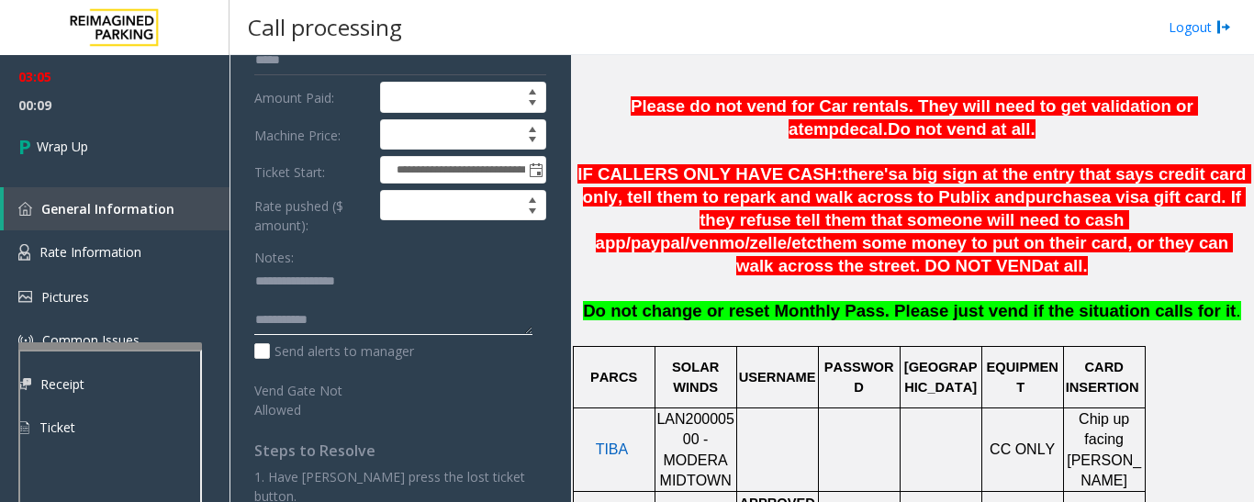
click at [415, 322] on textarea at bounding box center [393, 301] width 278 height 69
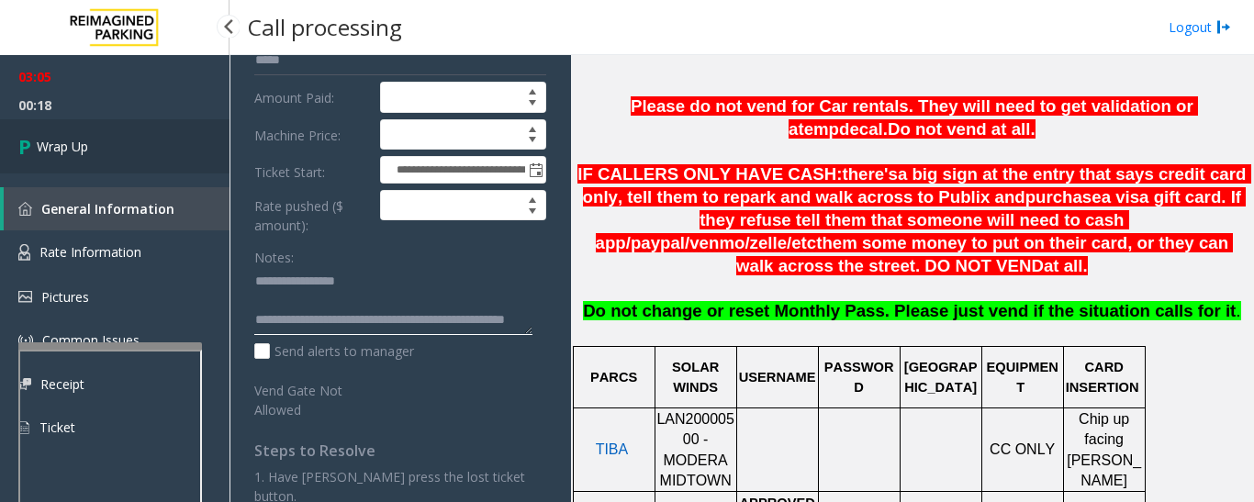
type textarea "**********"
click at [0, 142] on link "Wrap Up" at bounding box center [114, 146] width 229 height 54
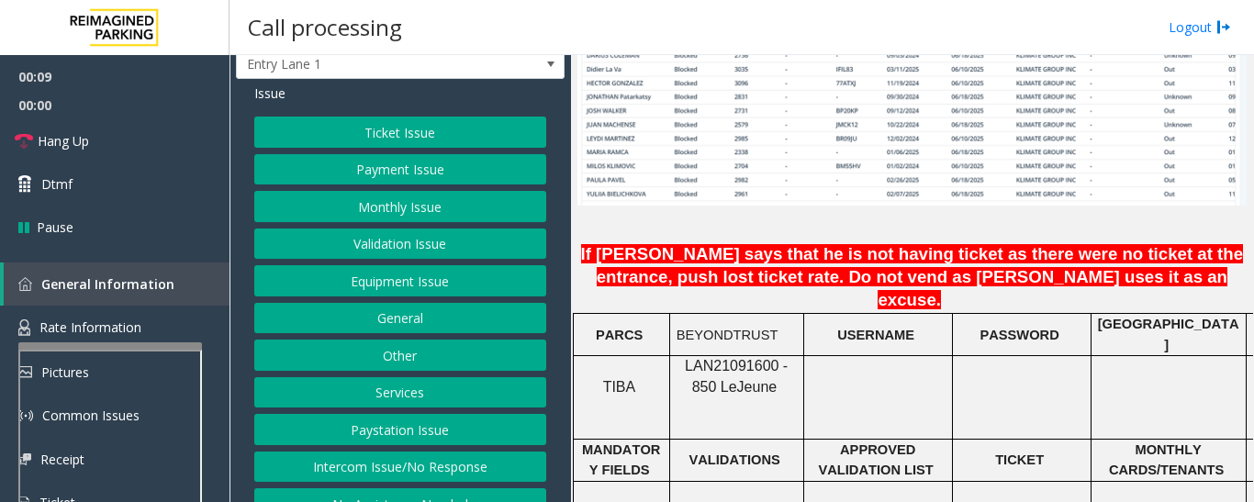
scroll to position [76, 0]
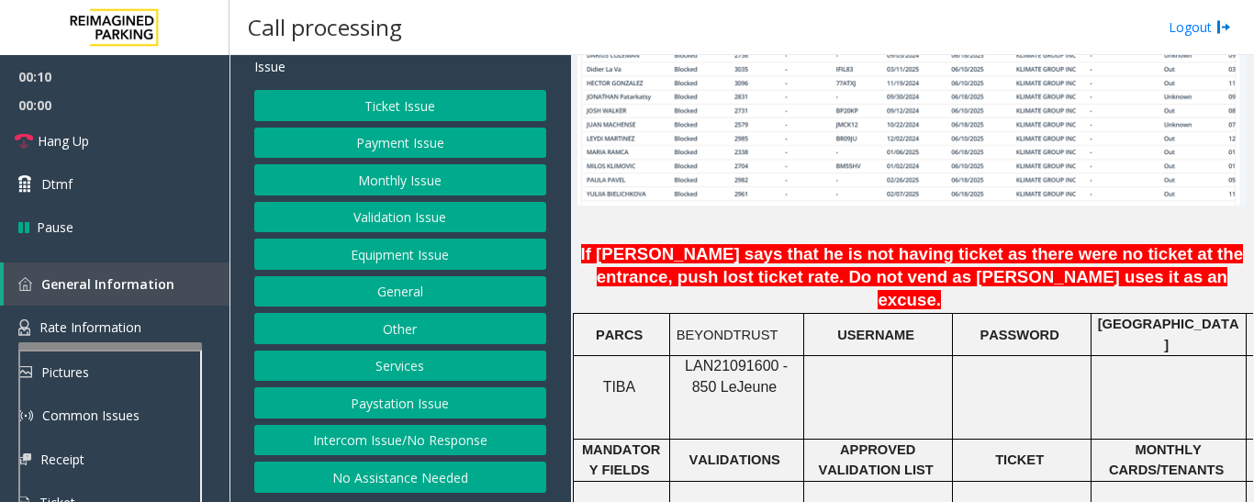
click at [435, 434] on button "Intercom Issue/No Response" at bounding box center [400, 440] width 292 height 31
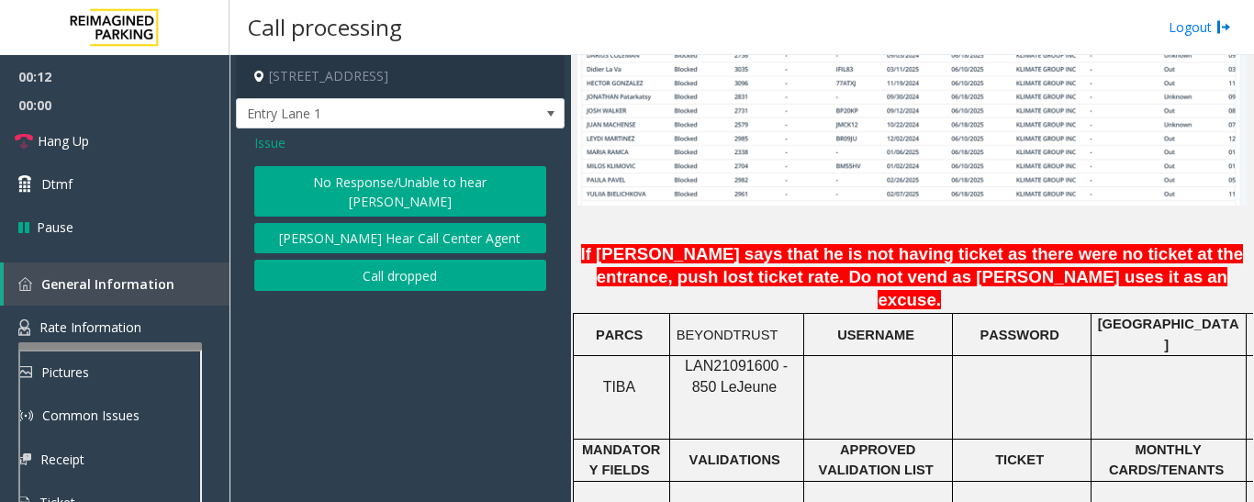
click at [469, 183] on button "No Response/Unable to hear [PERSON_NAME]" at bounding box center [400, 191] width 292 height 50
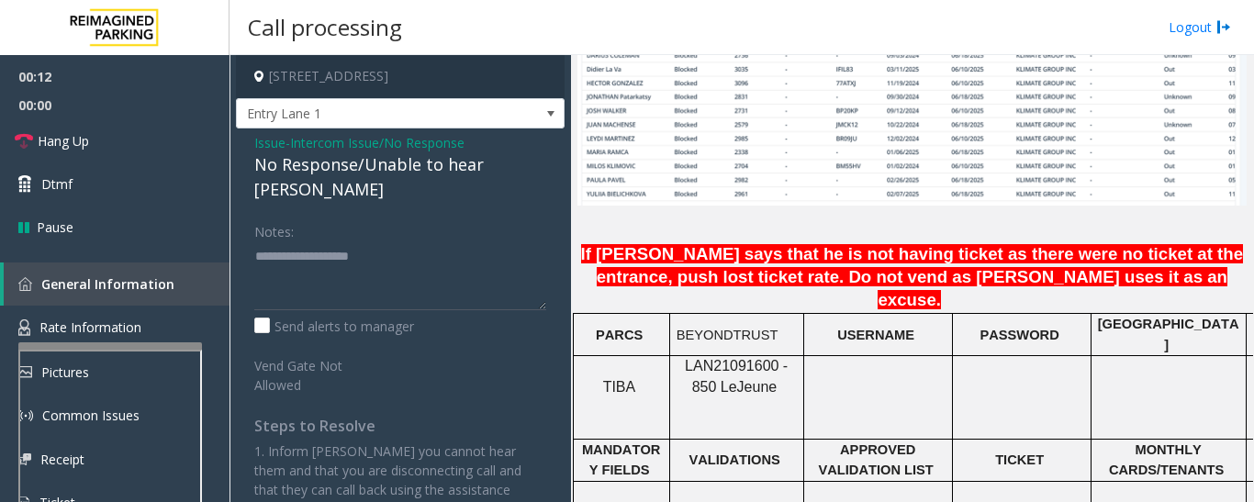
click at [482, 161] on div "No Response/Unable to hear [PERSON_NAME]" at bounding box center [400, 177] width 292 height 50
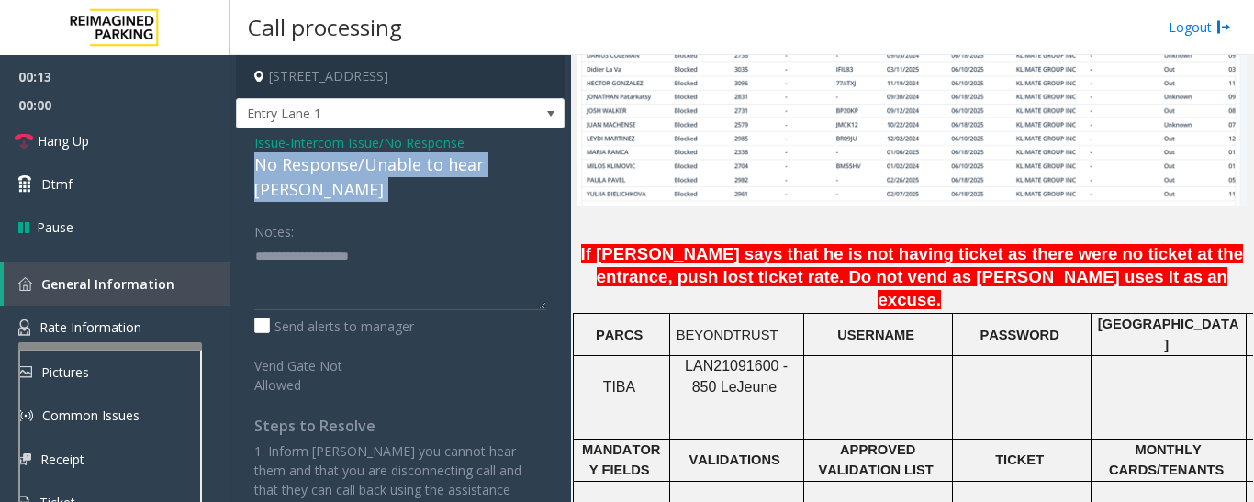
click at [482, 161] on div "No Response/Unable to hear [PERSON_NAME]" at bounding box center [400, 177] width 292 height 50
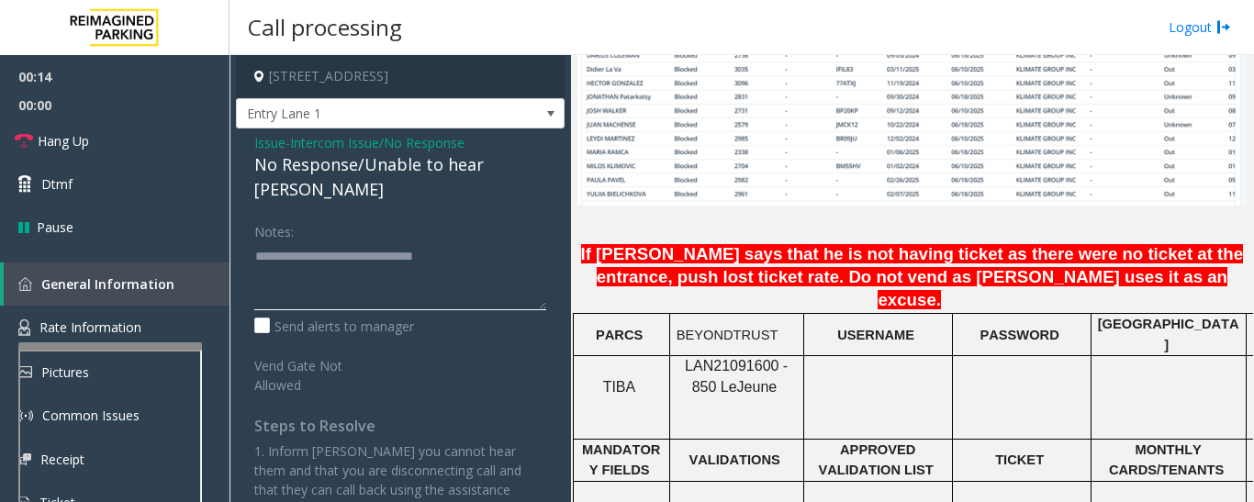
click at [514, 244] on textarea at bounding box center [400, 275] width 292 height 69
type textarea "**********"
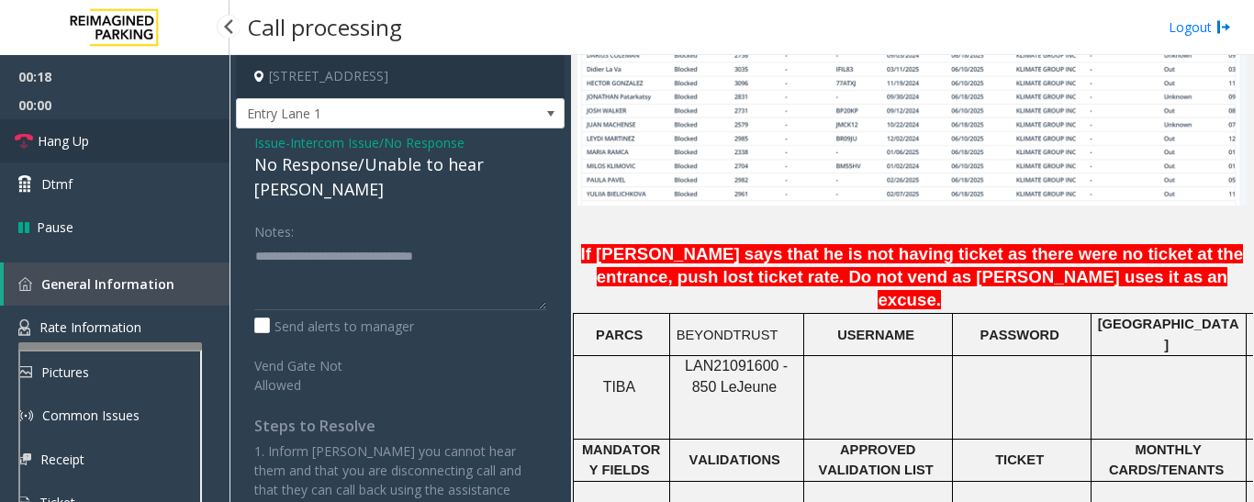
click at [78, 145] on span "Hang Up" at bounding box center [63, 140] width 51 height 19
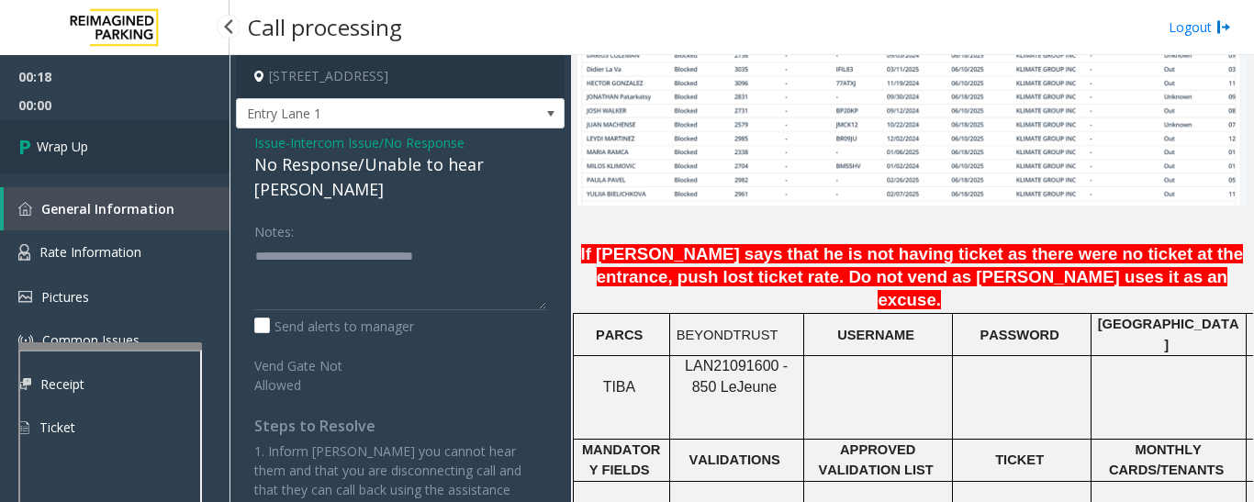
click at [63, 144] on span "Wrap Up" at bounding box center [62, 146] width 51 height 19
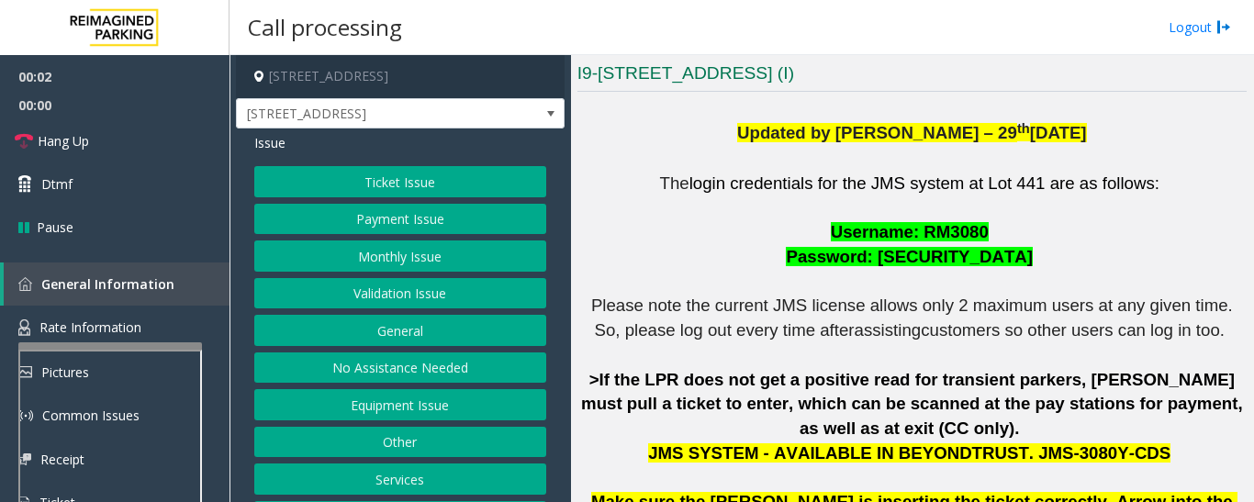
scroll to position [459, 0]
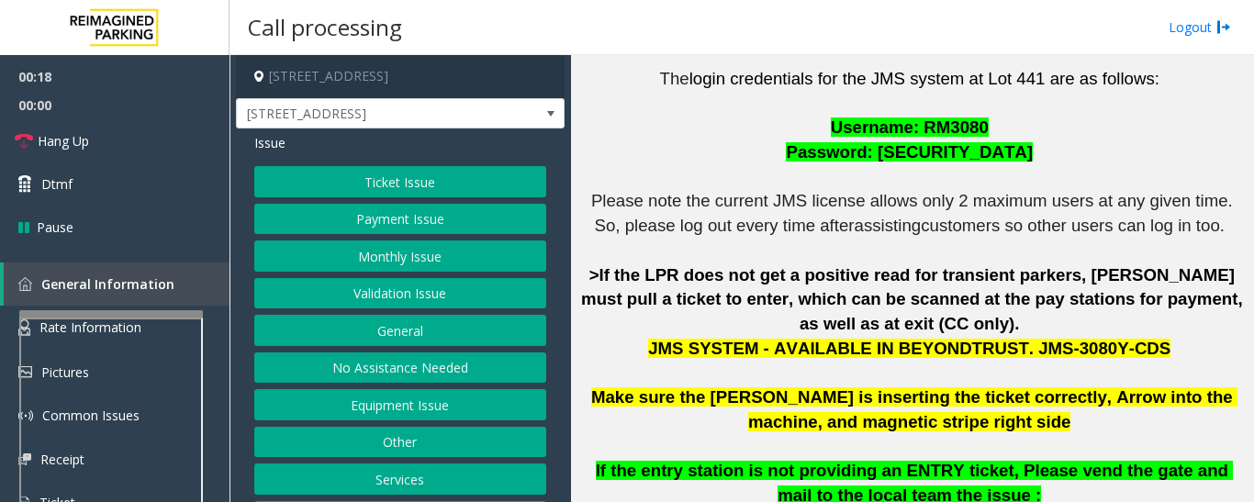
click at [129, 311] on div at bounding box center [111, 313] width 184 height 7
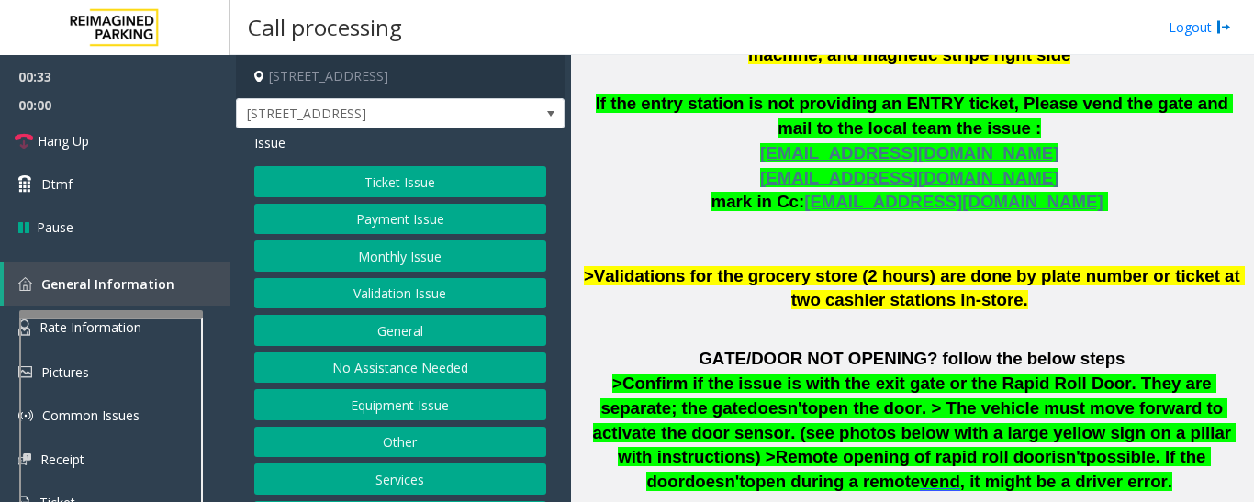
click at [459, 408] on button "Equipment Issue" at bounding box center [400, 404] width 292 height 31
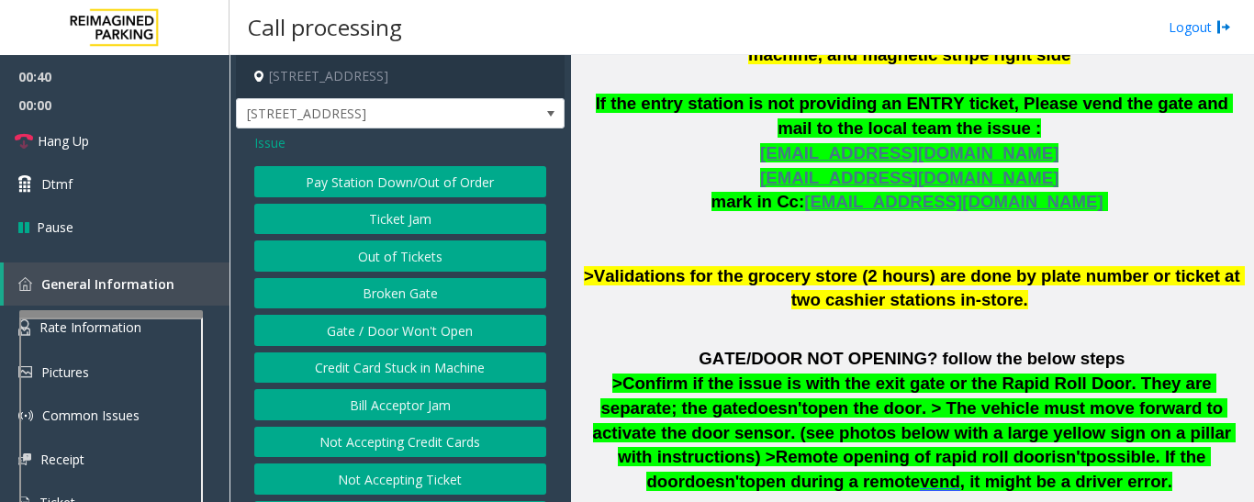
click at [316, 214] on button "Ticket Jam" at bounding box center [400, 219] width 292 height 31
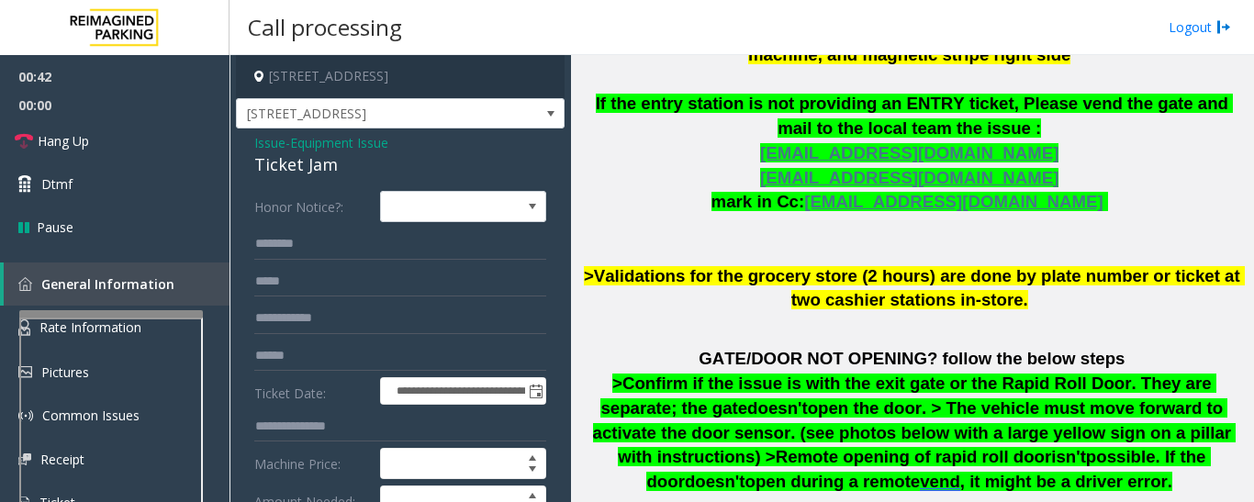
click at [288, 163] on div "Ticket Jam" at bounding box center [400, 164] width 292 height 25
copy div "Ticket Jam"
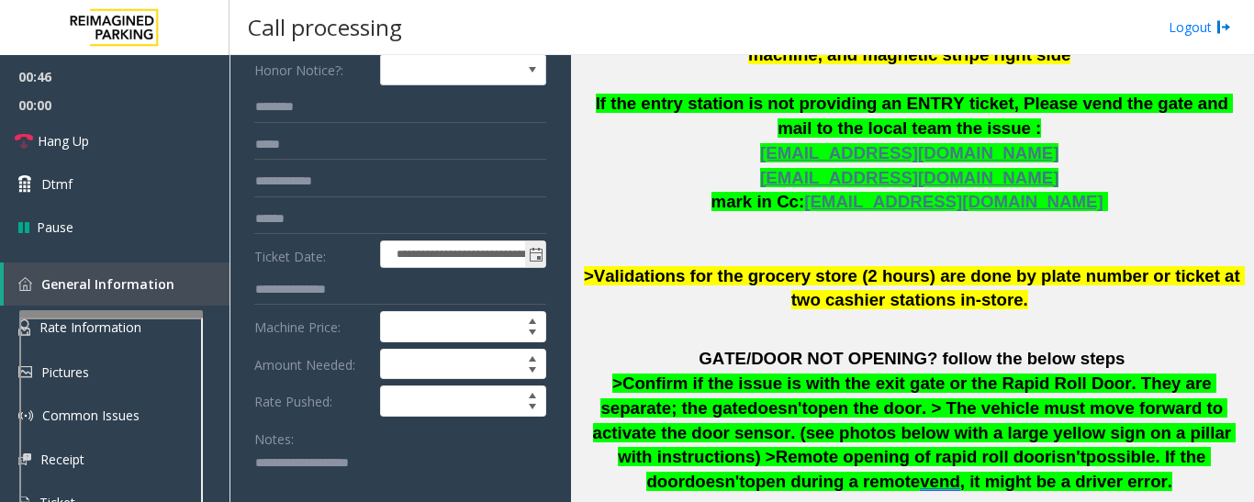
scroll to position [367, 0]
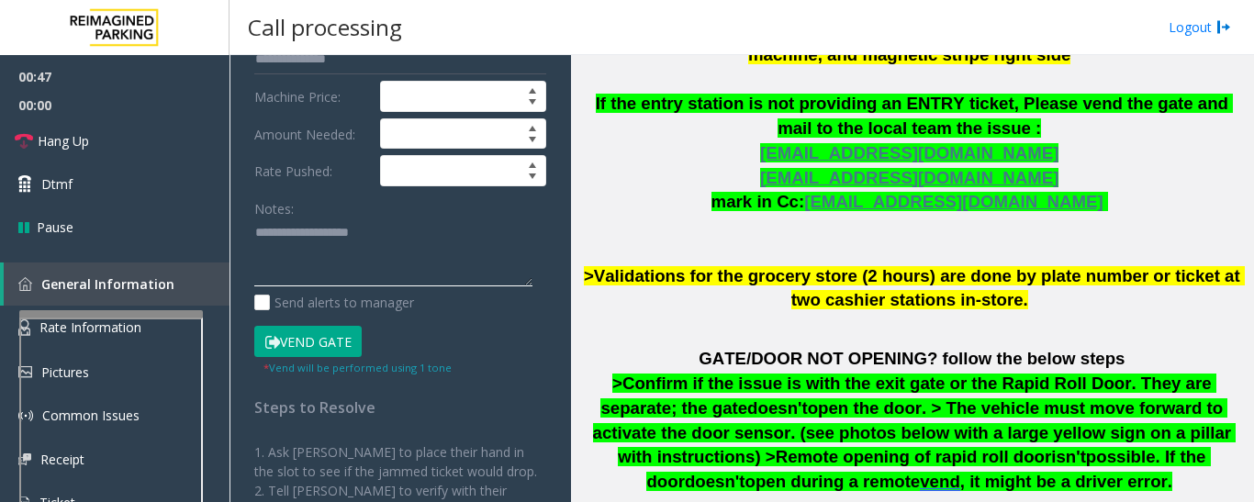
click at [430, 251] on textarea at bounding box center [393, 252] width 278 height 69
paste textarea "**********"
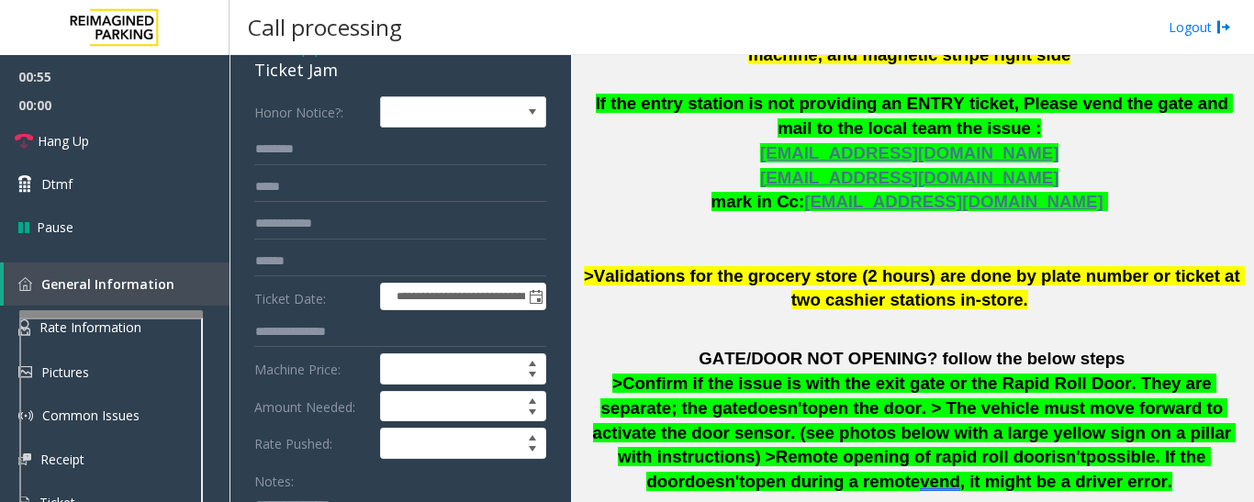
scroll to position [92, 0]
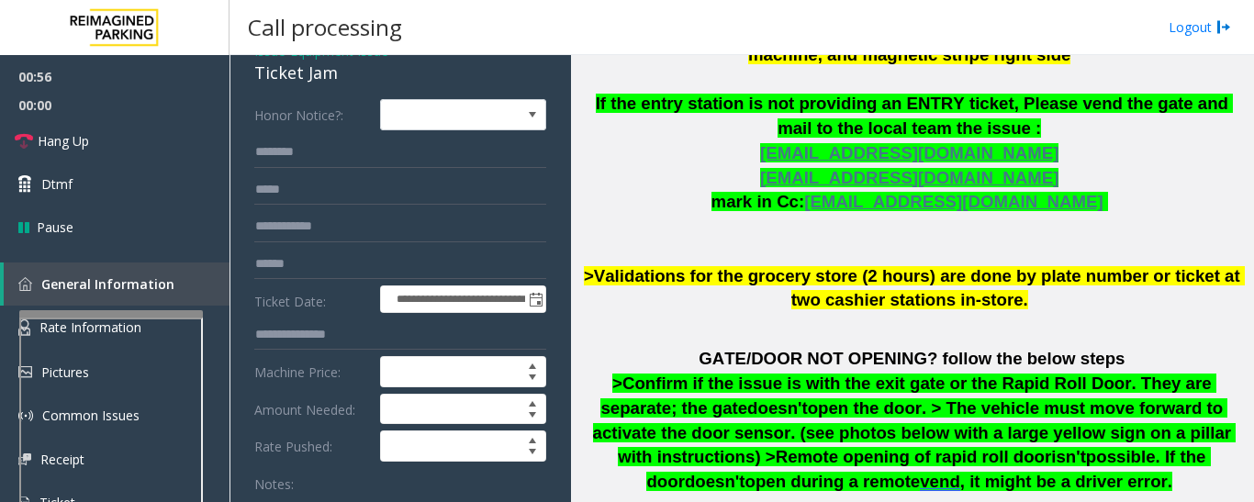
type textarea "**********"
click at [374, 160] on input "text" at bounding box center [400, 152] width 292 height 31
type input "*"
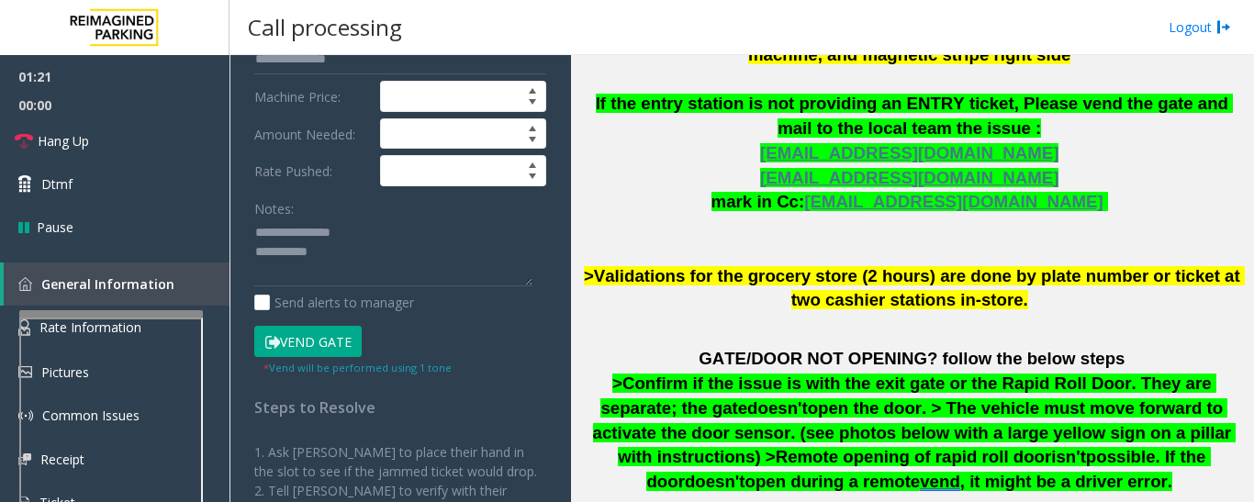
type input "**********"
click at [357, 267] on textarea at bounding box center [393, 252] width 278 height 69
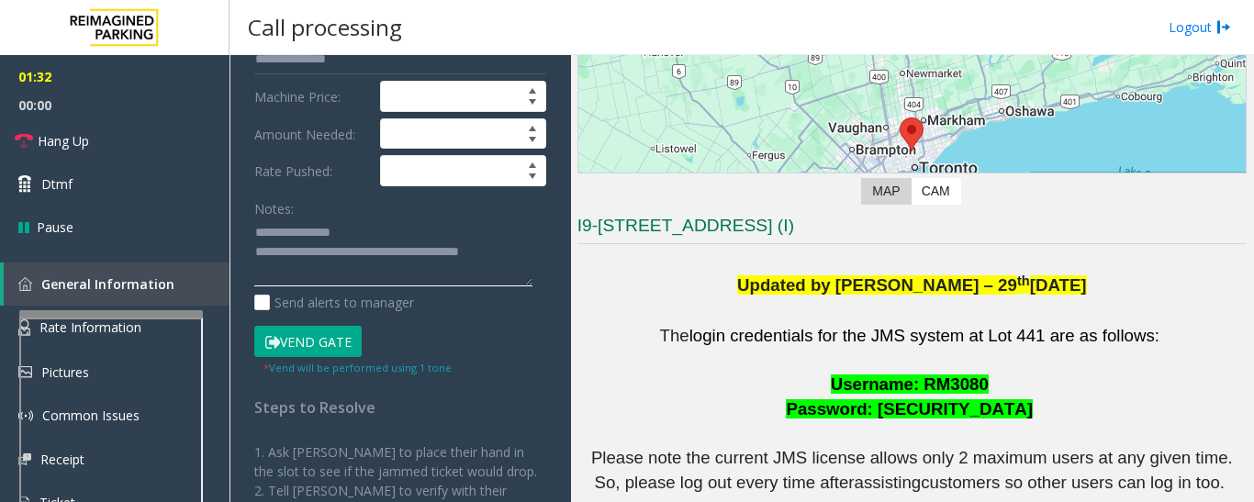
scroll to position [0, 0]
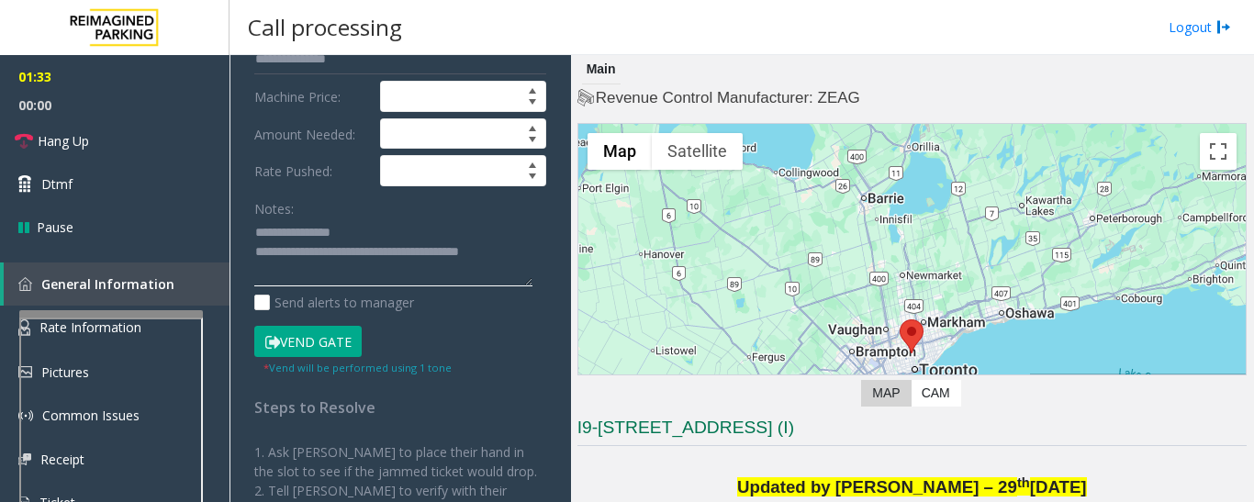
click at [529, 253] on textarea at bounding box center [393, 252] width 278 height 69
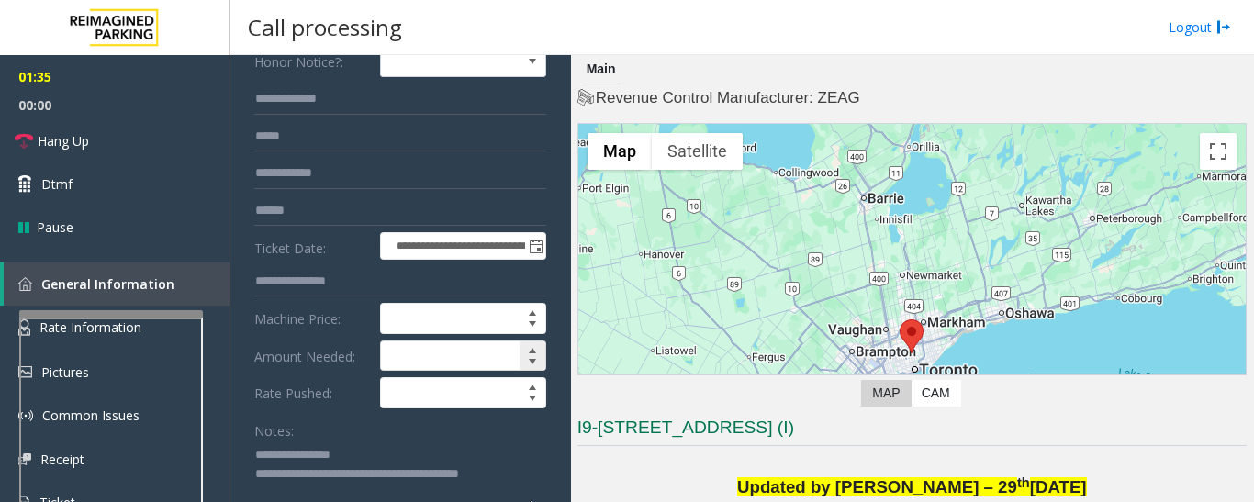
scroll to position [275, 0]
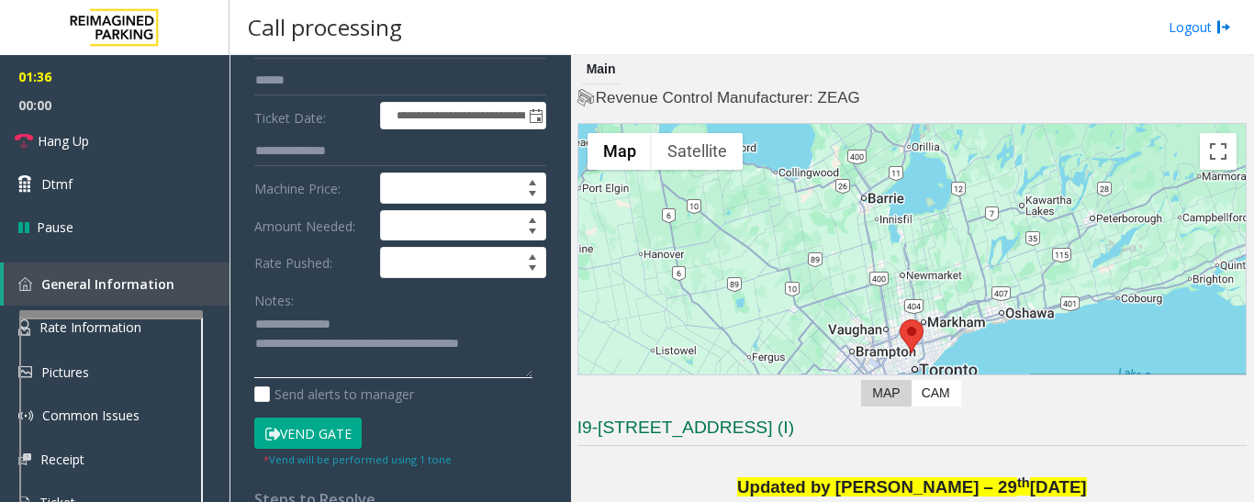
type textarea "**********"
click at [334, 439] on button "Vend Gate" at bounding box center [307, 433] width 107 height 31
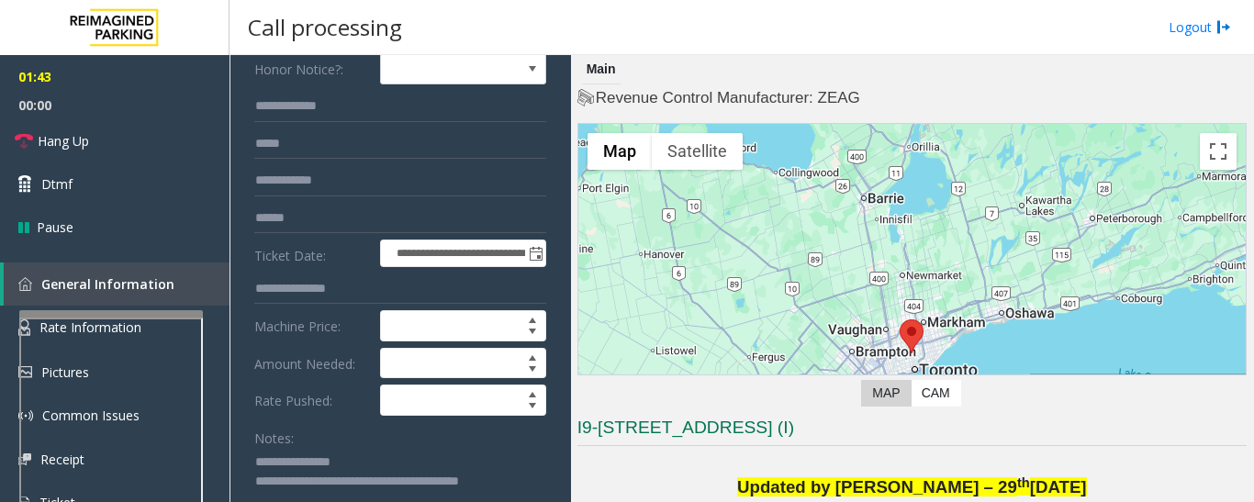
scroll to position [367, 0]
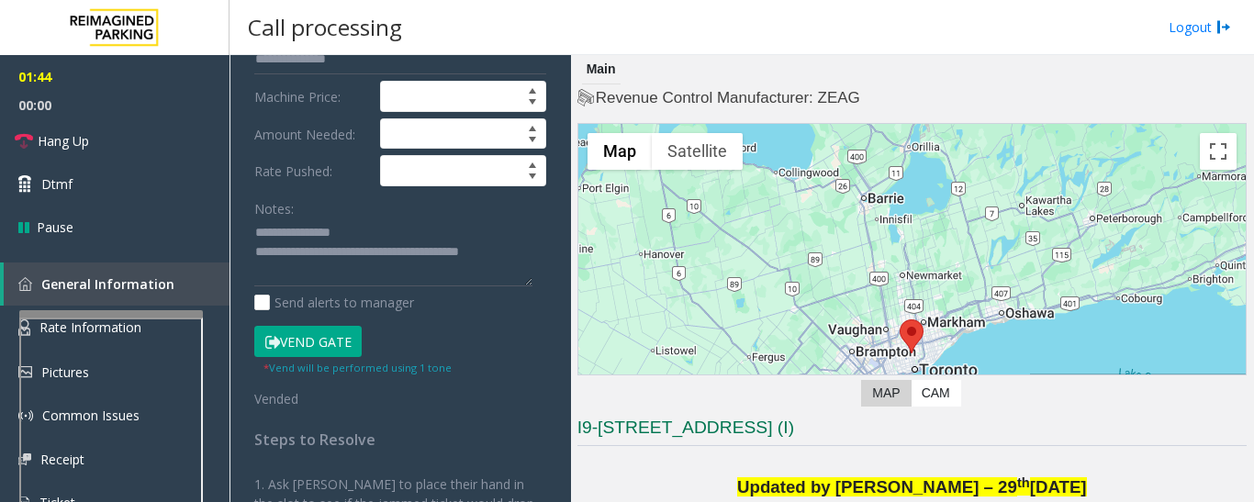
click at [332, 341] on button "Vend Gate" at bounding box center [307, 341] width 107 height 31
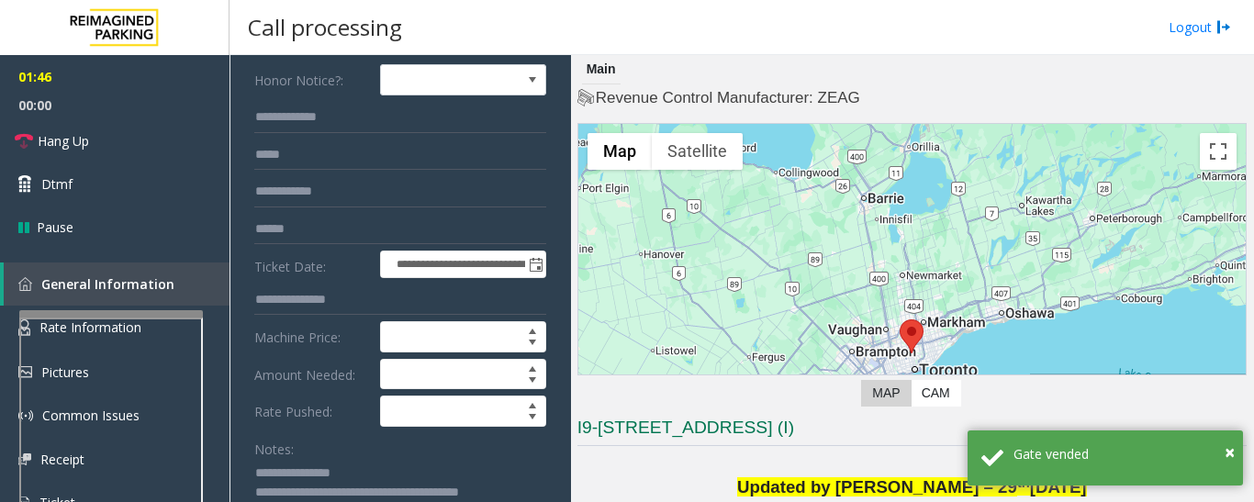
scroll to position [0, 0]
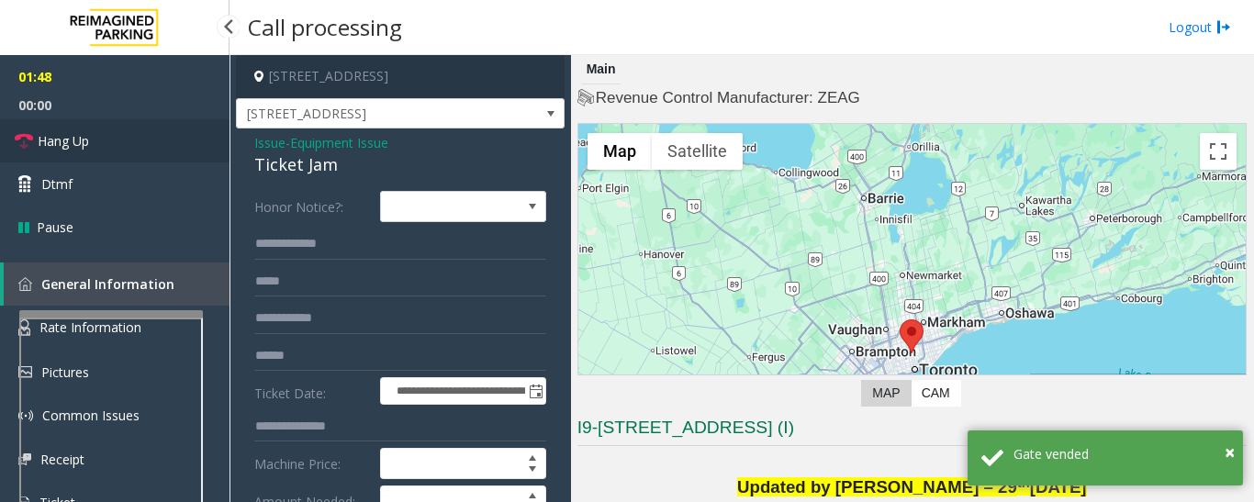
click at [172, 150] on link "Hang Up" at bounding box center [114, 140] width 229 height 43
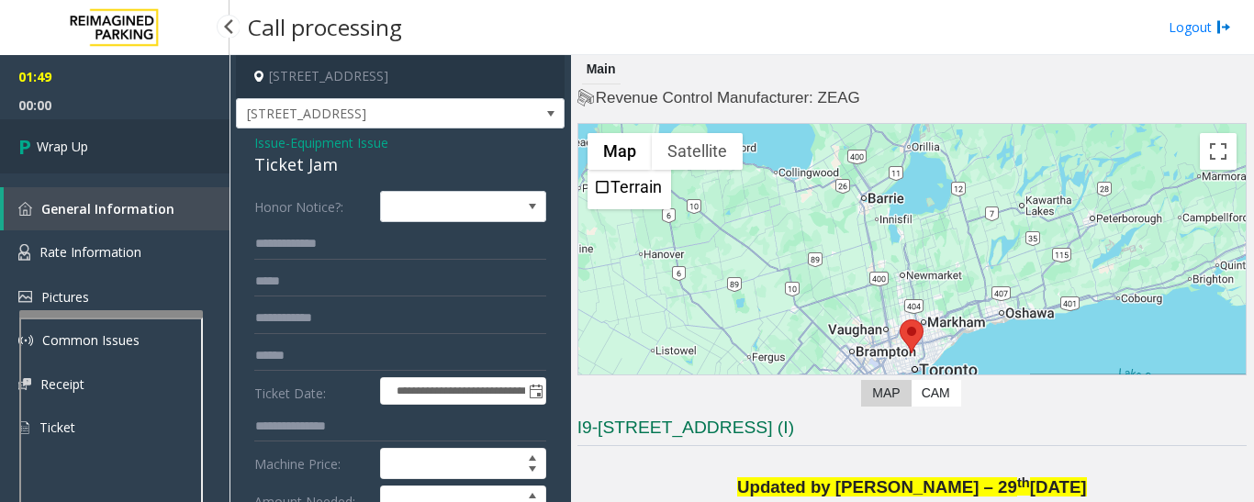
click at [77, 150] on span "Wrap Up" at bounding box center [62, 146] width 51 height 19
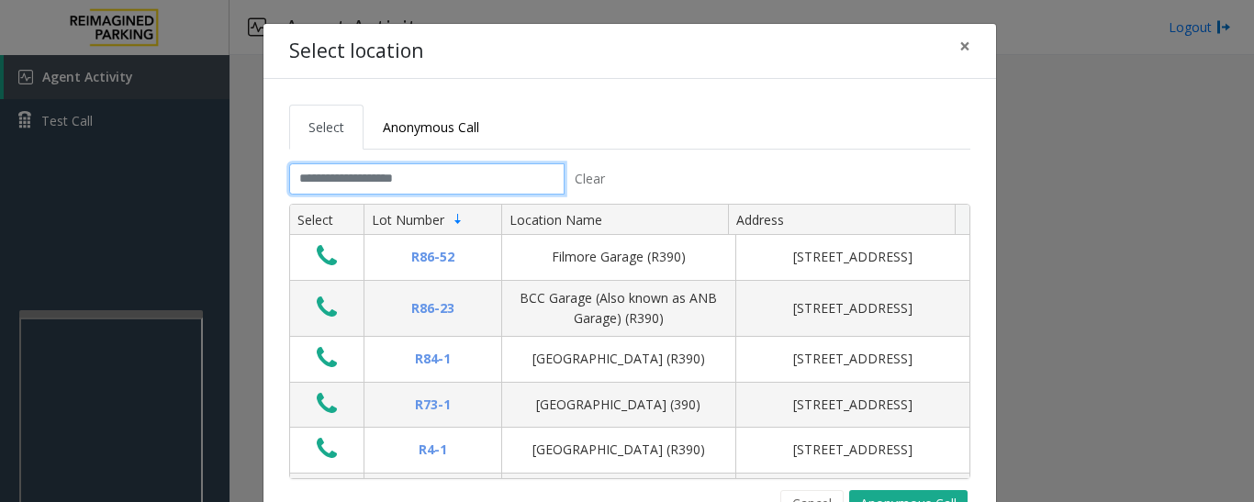
click at [375, 171] on input "text" at bounding box center [426, 178] width 275 height 31
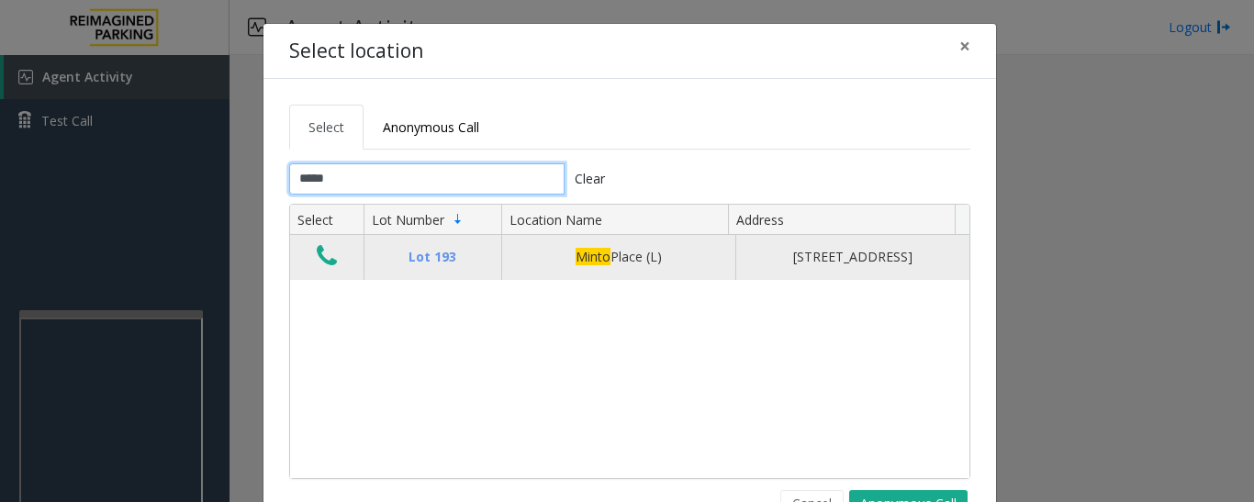
type input "*****"
click at [317, 265] on icon "Data table" at bounding box center [327, 256] width 20 height 26
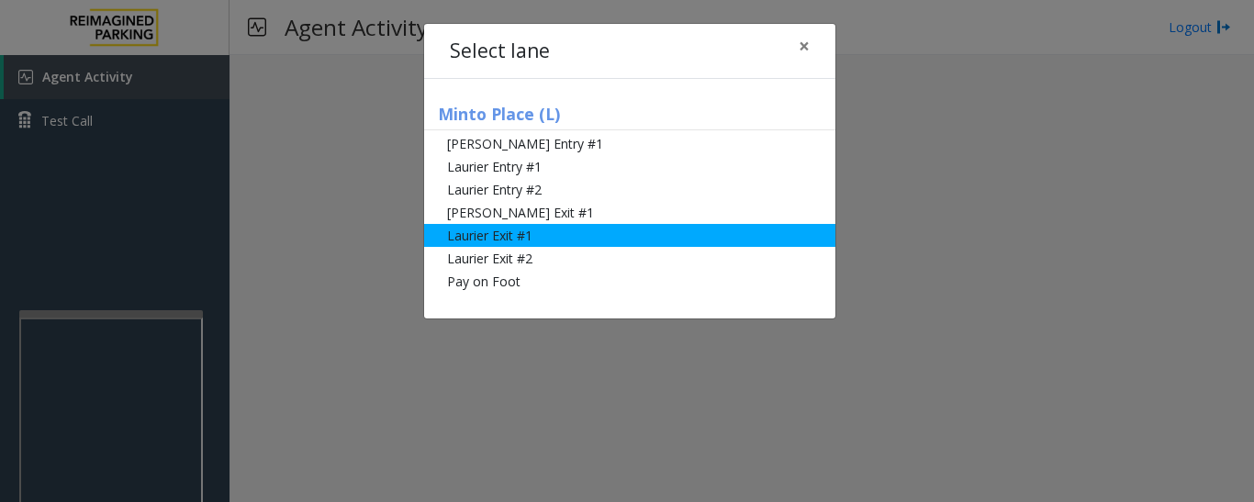
click at [481, 241] on li "Laurier Exit #1" at bounding box center [629, 235] width 411 height 23
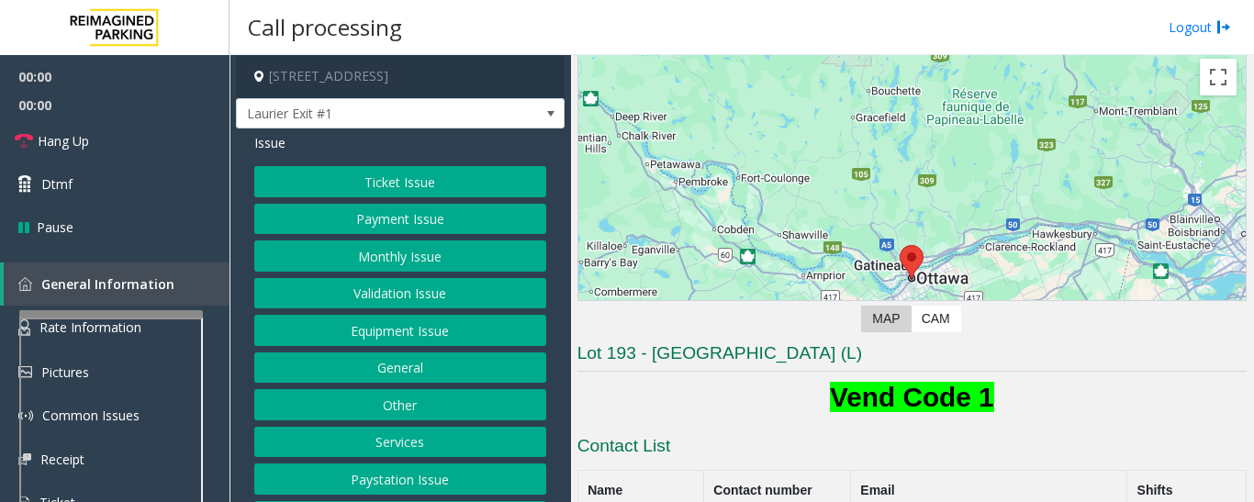
scroll to position [275, 0]
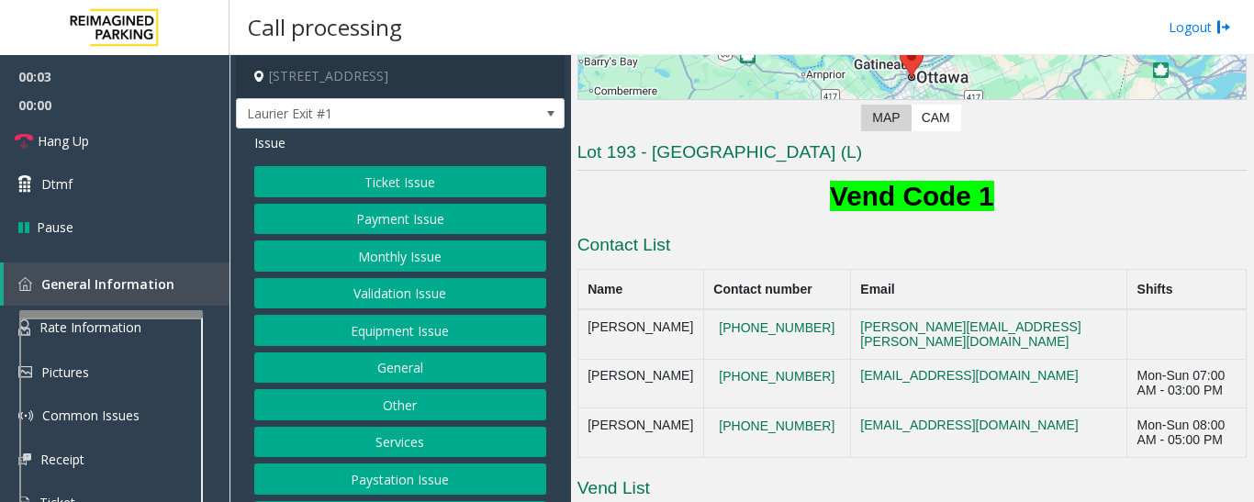
click at [388, 220] on button "Payment Issue" at bounding box center [400, 219] width 292 height 31
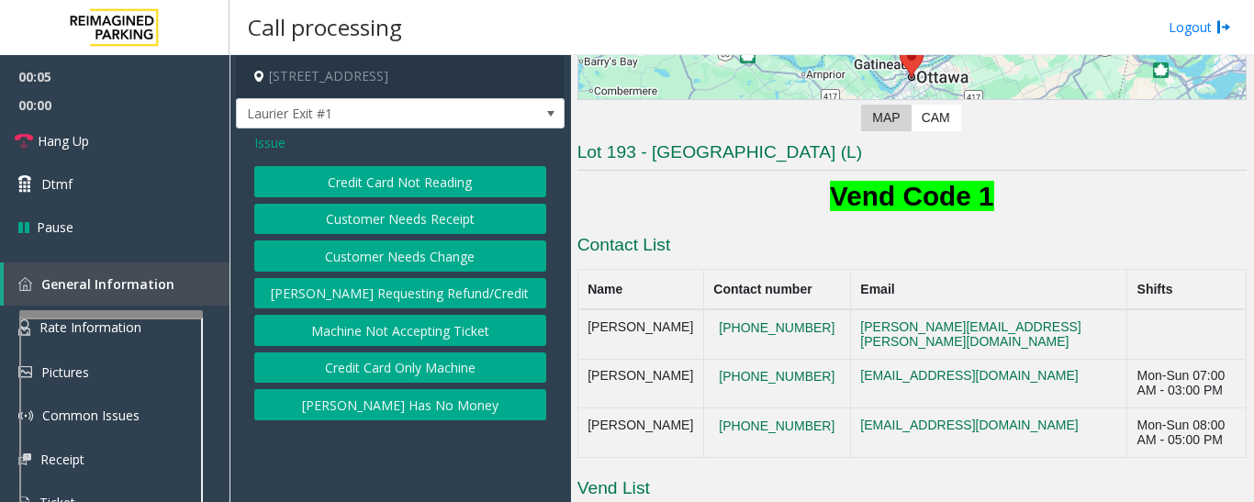
click at [456, 188] on button "Credit Card Not Reading" at bounding box center [400, 181] width 292 height 31
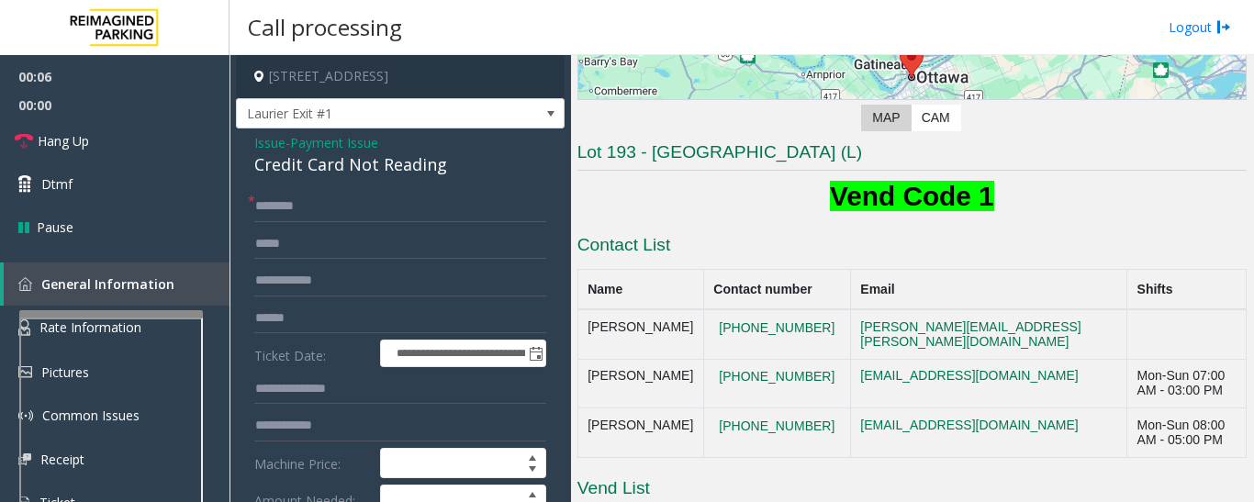
click at [370, 175] on div "Credit Card Not Reading" at bounding box center [400, 164] width 292 height 25
click at [371, 174] on div "Credit Card Not Reading" at bounding box center [400, 164] width 292 height 25
copy div "Credit Card Not Reading"
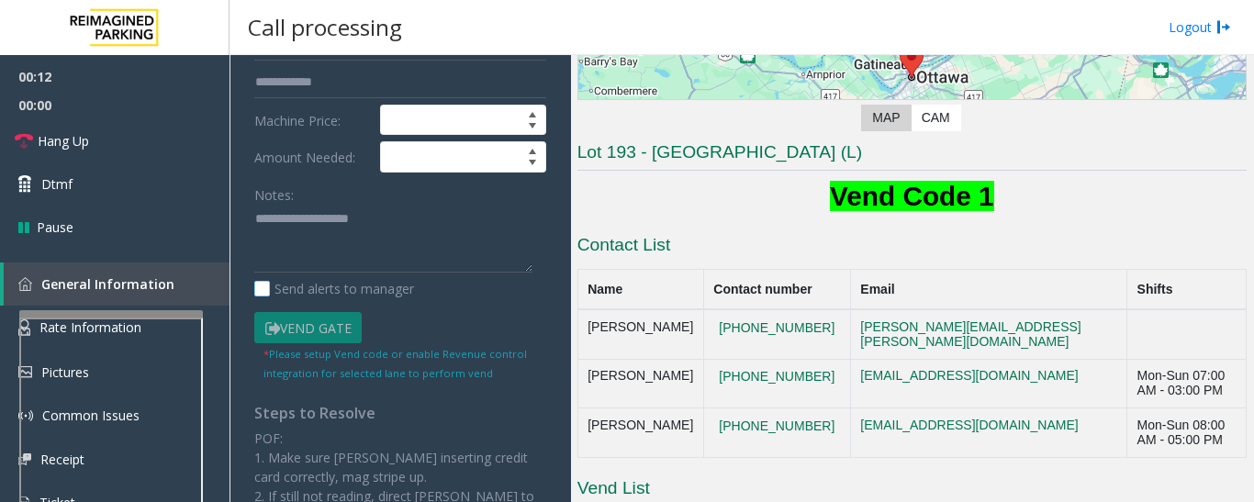
scroll to position [367, 0]
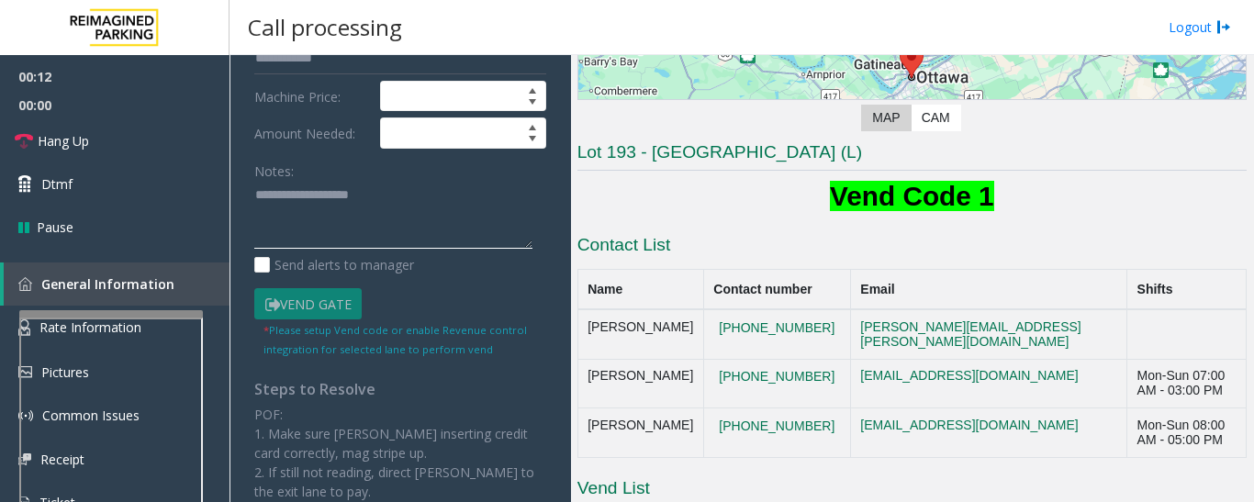
click at [389, 230] on textarea at bounding box center [393, 215] width 278 height 69
paste textarea "**********"
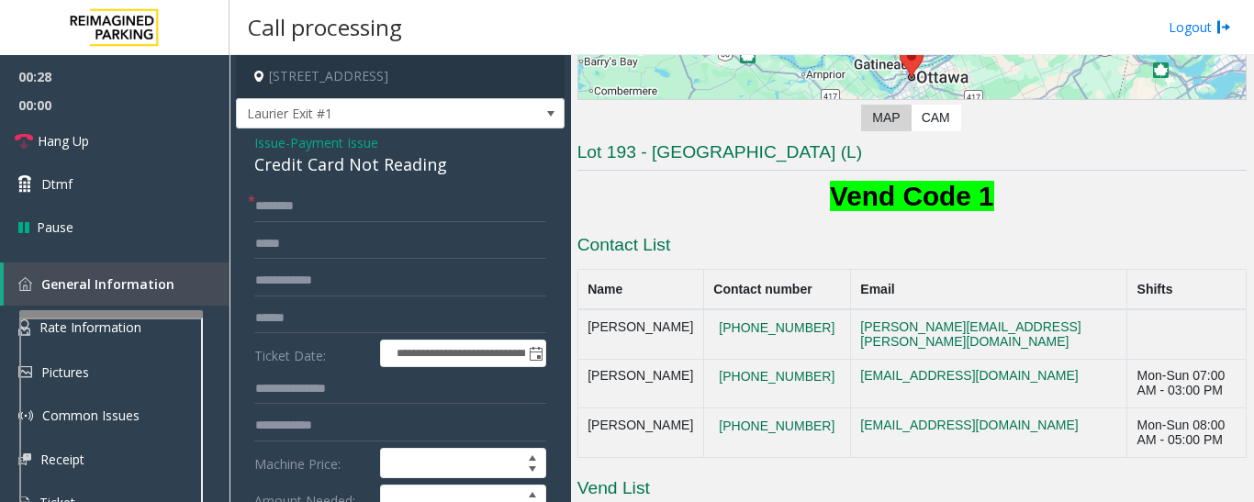
scroll to position [275, 0]
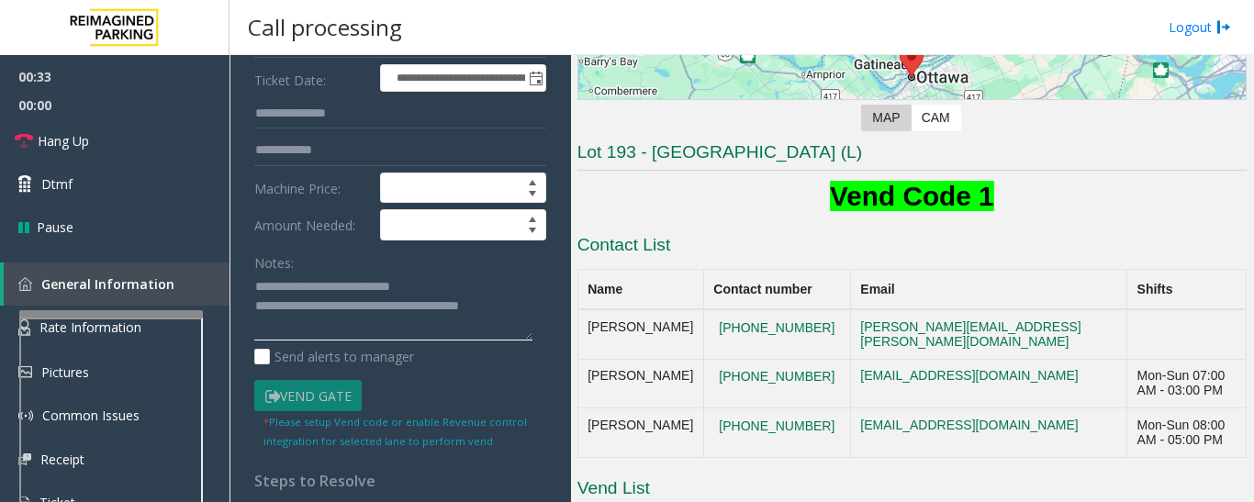
click at [527, 309] on textarea at bounding box center [393, 307] width 278 height 69
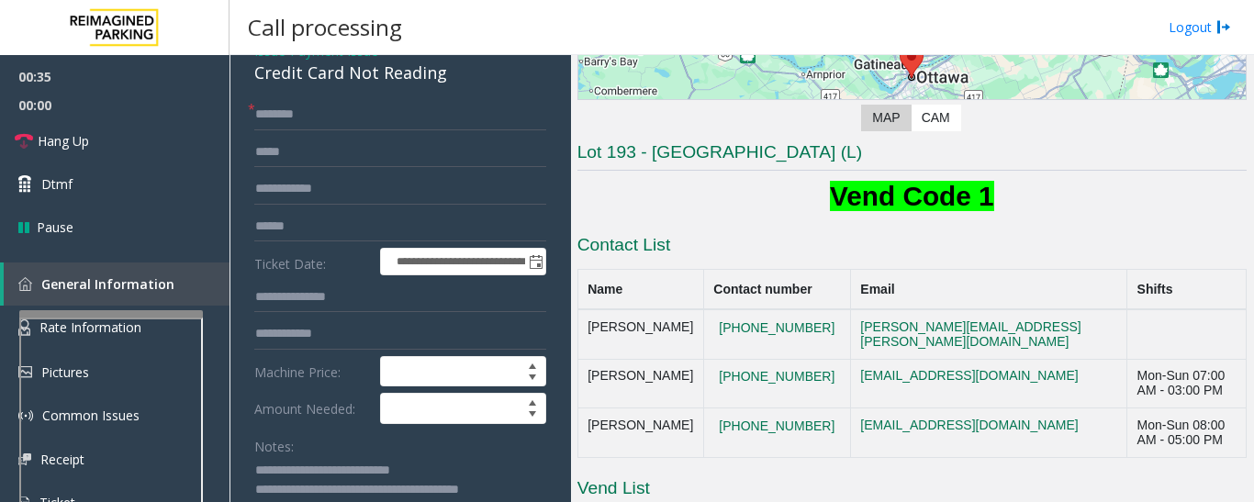
type textarea "**********"
click at [371, 112] on input "text" at bounding box center [400, 114] width 292 height 31
click at [396, 231] on input "text" at bounding box center [400, 226] width 292 height 31
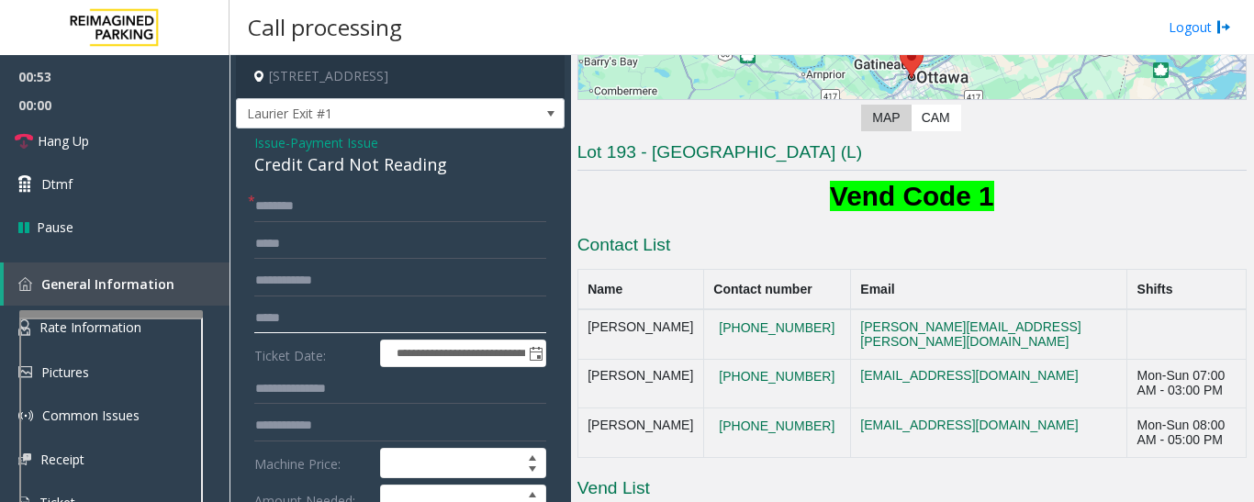
type input "*****"
click at [397, 218] on input "text" at bounding box center [400, 206] width 292 height 31
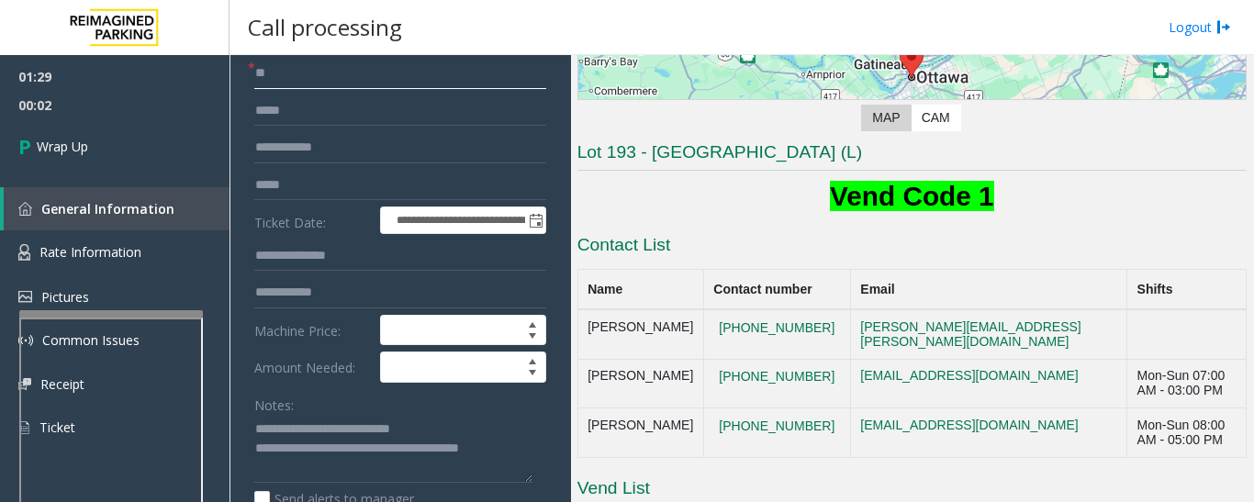
scroll to position [275, 0]
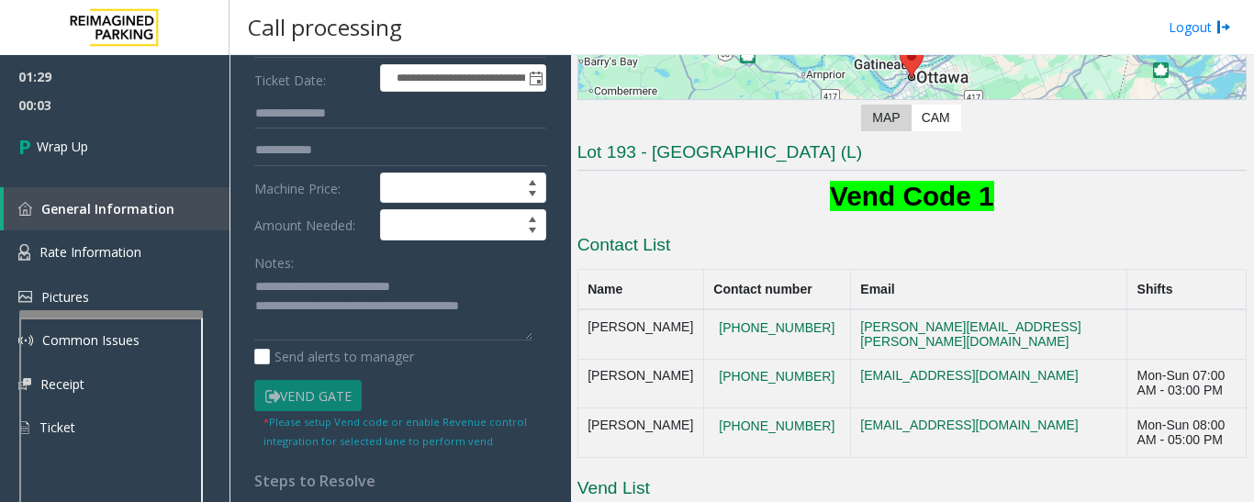
type input "**"
drag, startPoint x: 322, startPoint y: 307, endPoint x: 712, endPoint y: 352, distance: 392.6
click at [712, 352] on div "**********" at bounding box center [740, 278] width 1023 height 447
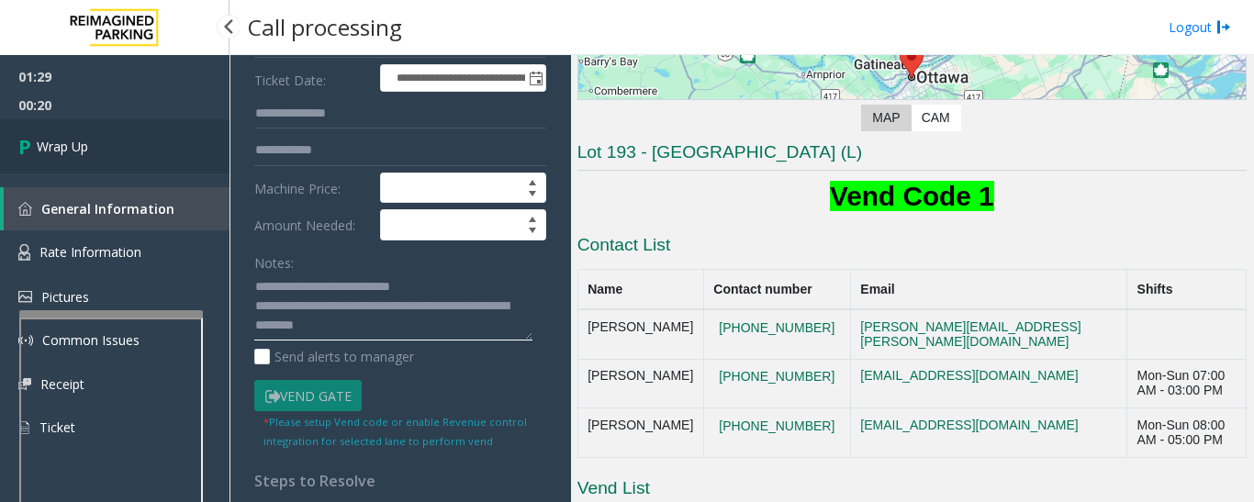
type textarea "**********"
click at [164, 136] on link "Wrap Up" at bounding box center [114, 146] width 229 height 54
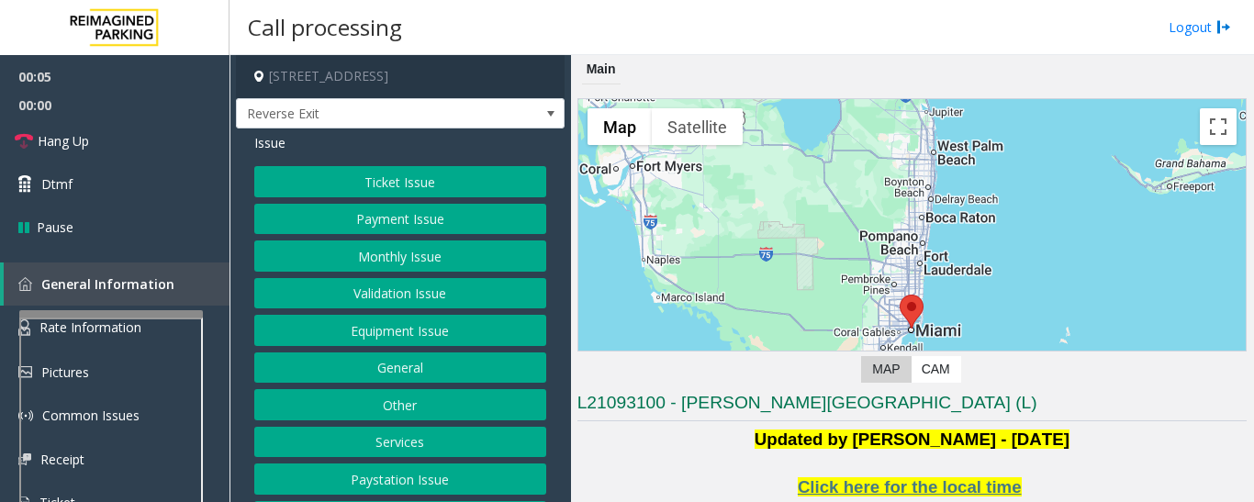
scroll to position [275, 0]
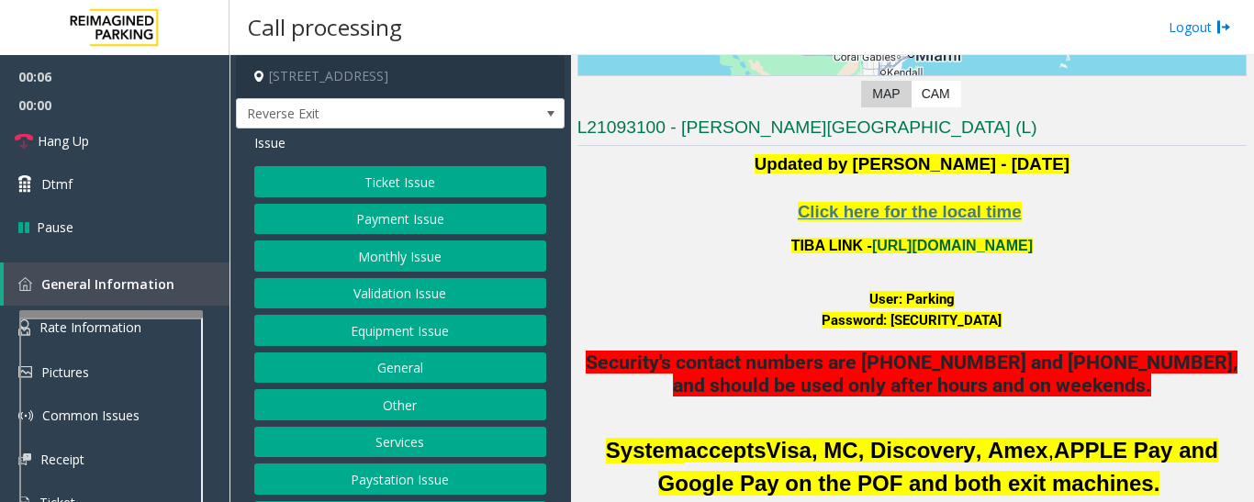
click at [1033, 240] on link "https://wellsfargoctr-web.sp.tibaparking.net/" at bounding box center [952, 246] width 161 height 16
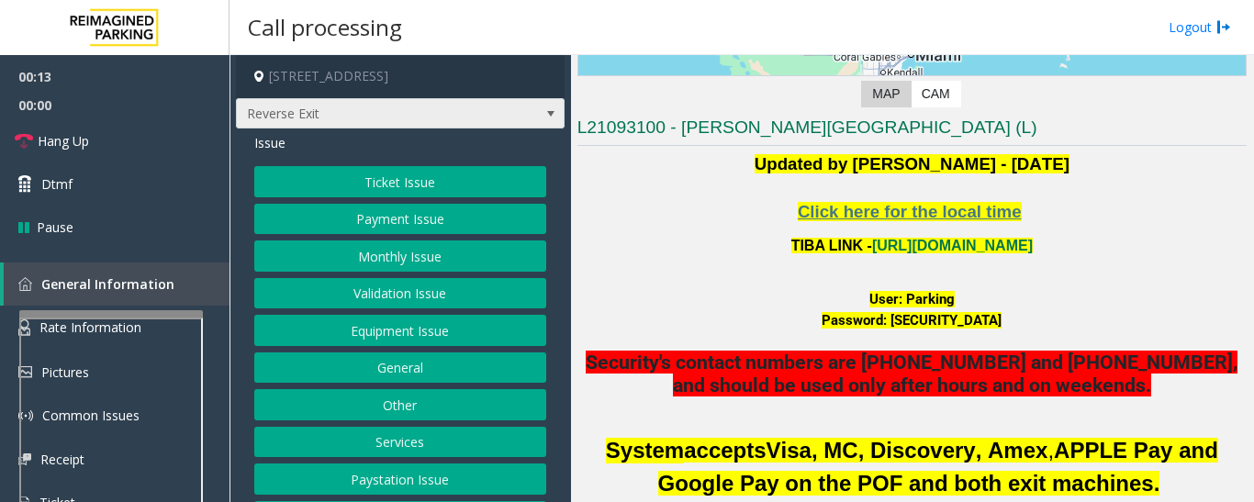
click at [443, 117] on span "Reverse Exit" at bounding box center [368, 113] width 262 height 29
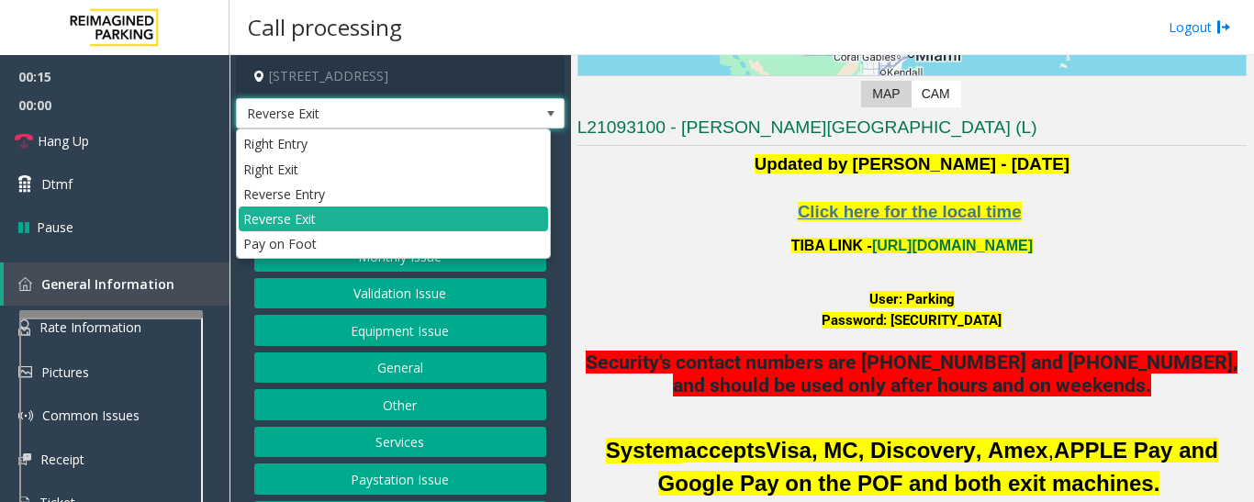
click at [449, 115] on span "Reverse Exit" at bounding box center [368, 113] width 262 height 29
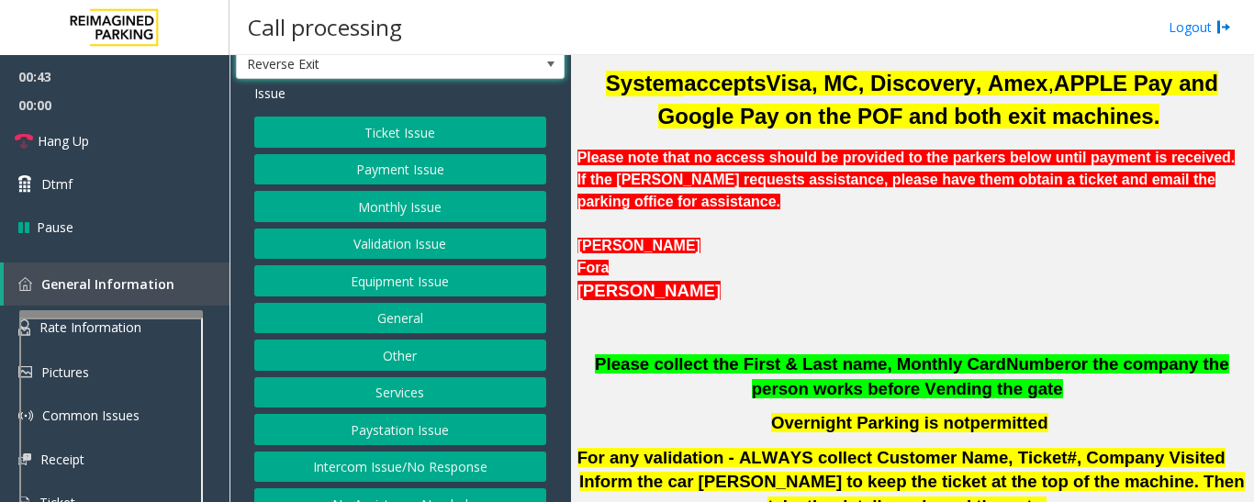
scroll to position [76, 0]
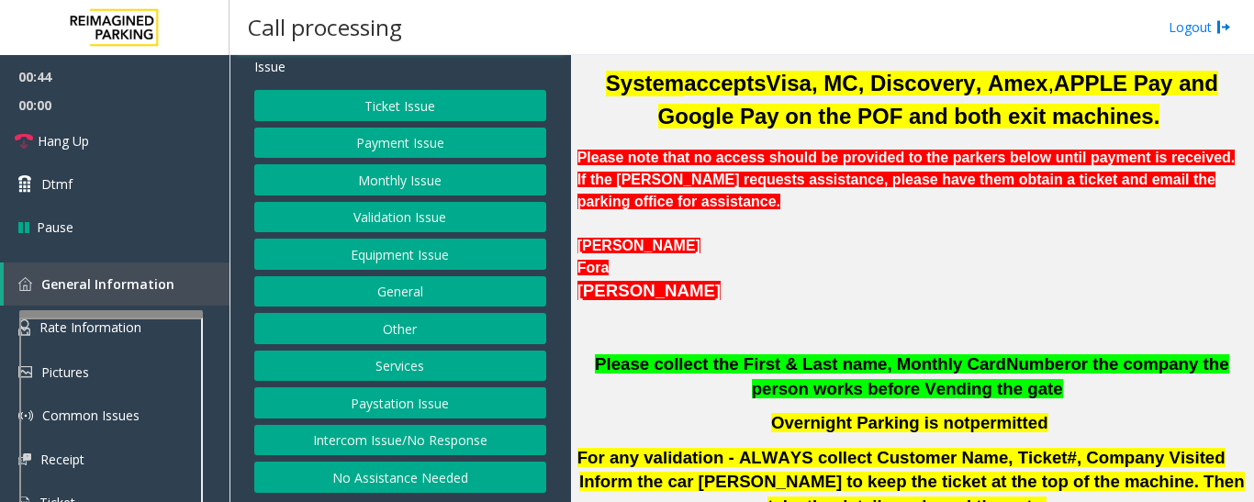
click at [497, 438] on button "Intercom Issue/No Response" at bounding box center [400, 440] width 292 height 31
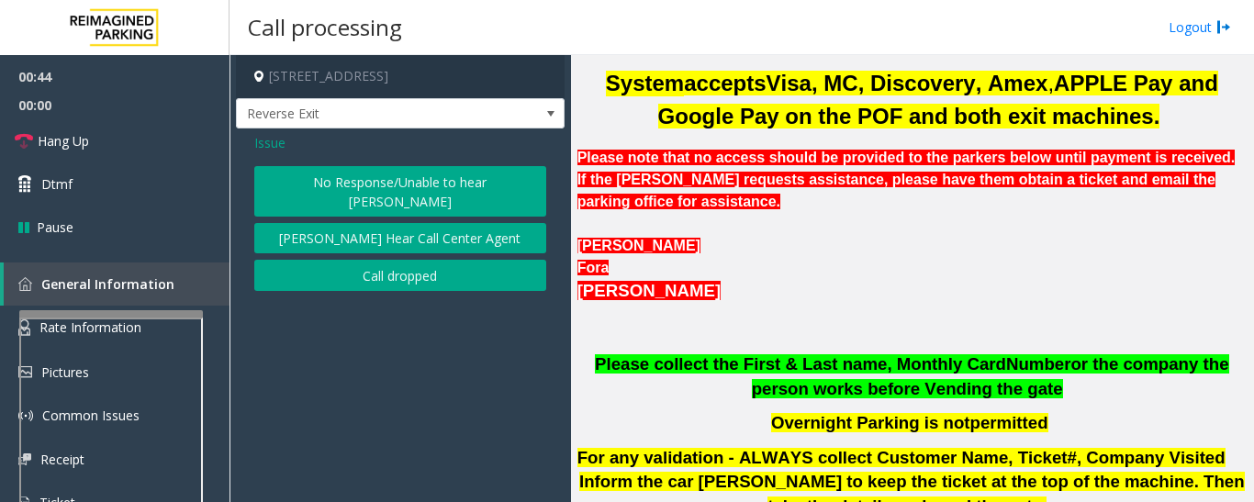
scroll to position [0, 0]
click at [450, 227] on button "[PERSON_NAME] Hear Call Center Agent" at bounding box center [400, 238] width 292 height 31
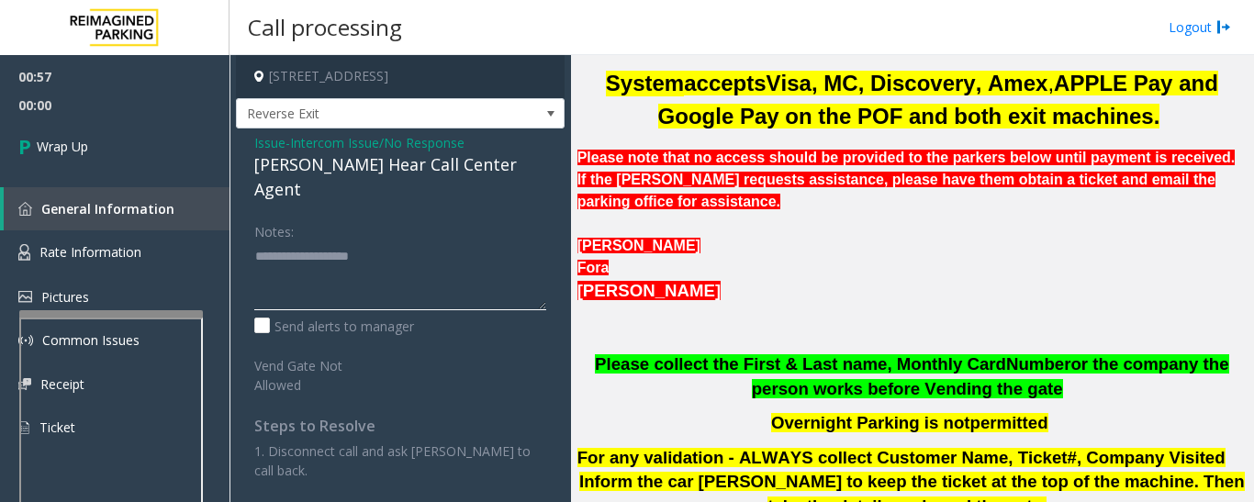
click at [356, 274] on textarea at bounding box center [400, 275] width 292 height 69
click at [274, 152] on div "[PERSON_NAME] Hear Call Center Agent" at bounding box center [400, 177] width 292 height 50
click at [276, 151] on span "Issue" at bounding box center [269, 142] width 31 height 19
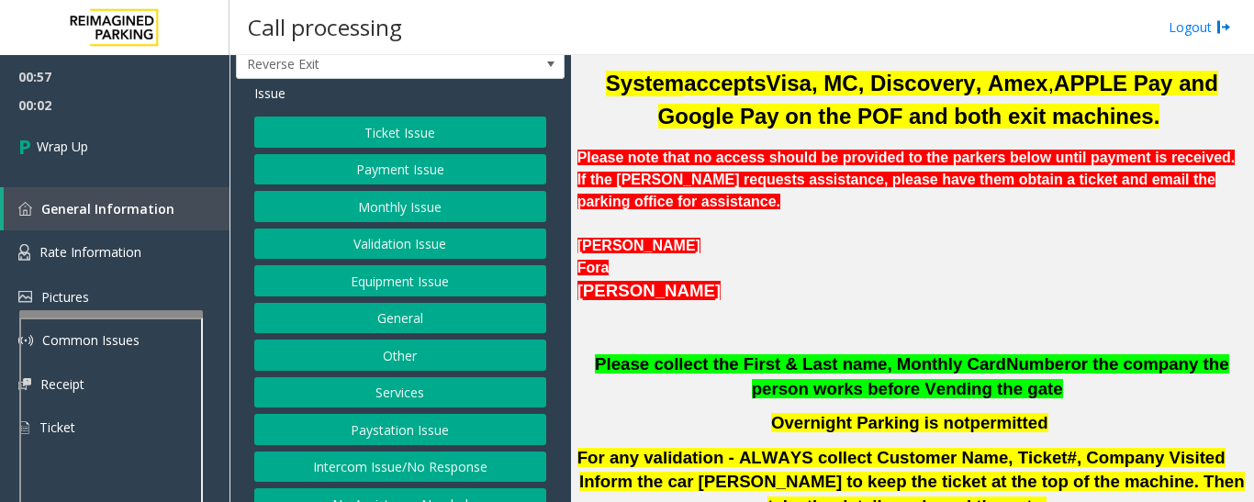
scroll to position [76, 0]
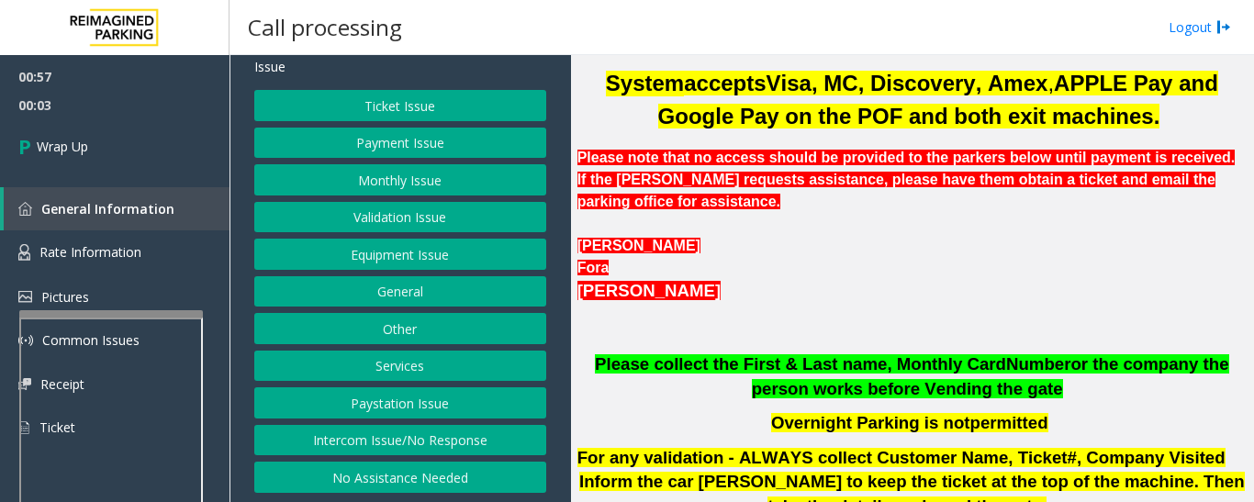
click at [492, 443] on button "Intercom Issue/No Response" at bounding box center [400, 440] width 292 height 31
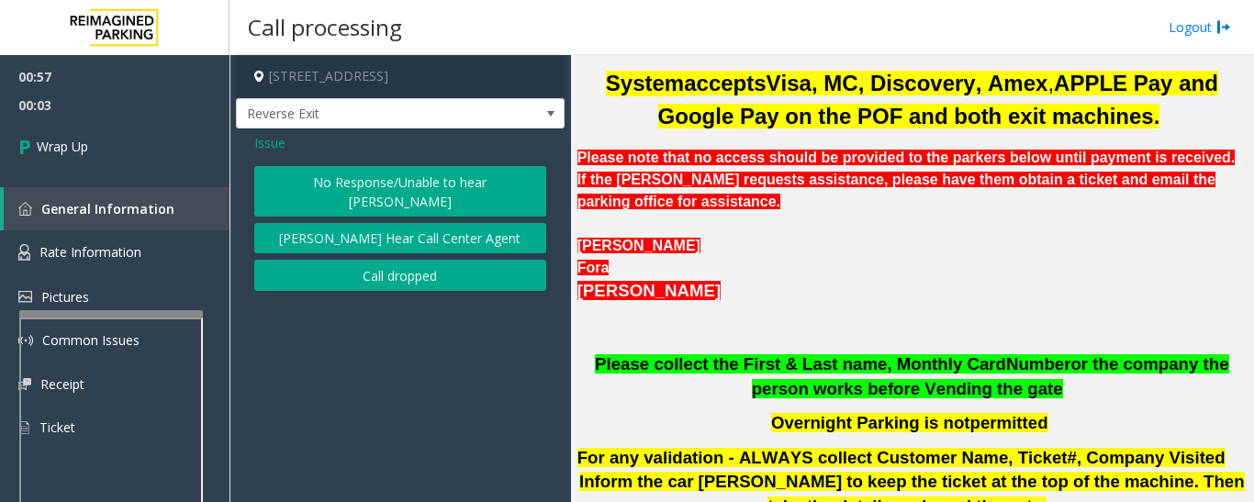
click at [393, 235] on div "No Response/Unable to hear parker Parker Cannot Hear Call Center Agent Call dro…" at bounding box center [400, 228] width 292 height 125
click at [393, 260] on button "Call dropped" at bounding box center [400, 275] width 292 height 31
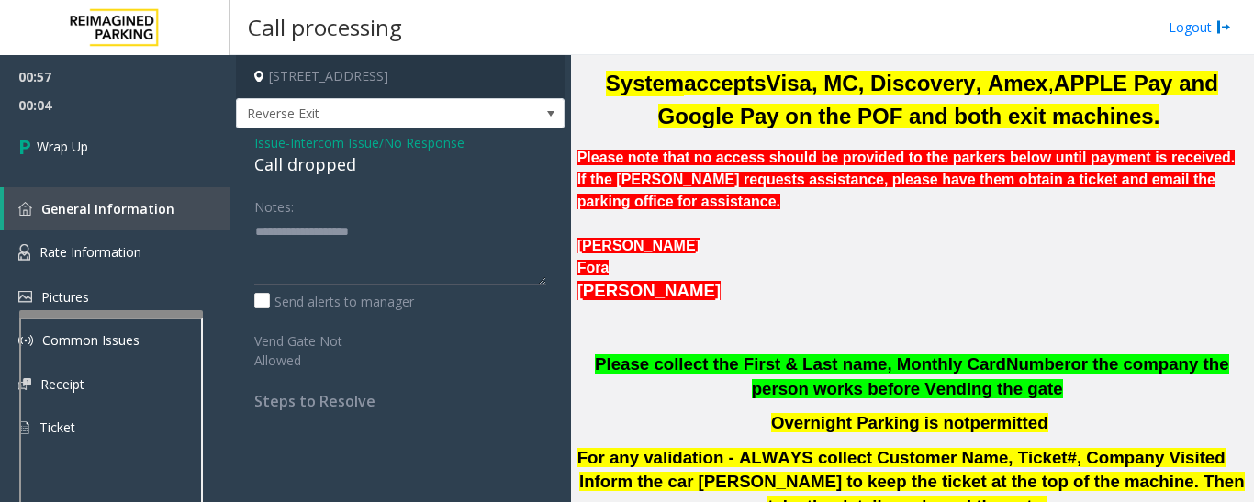
click at [299, 167] on div "Call dropped" at bounding box center [400, 164] width 292 height 25
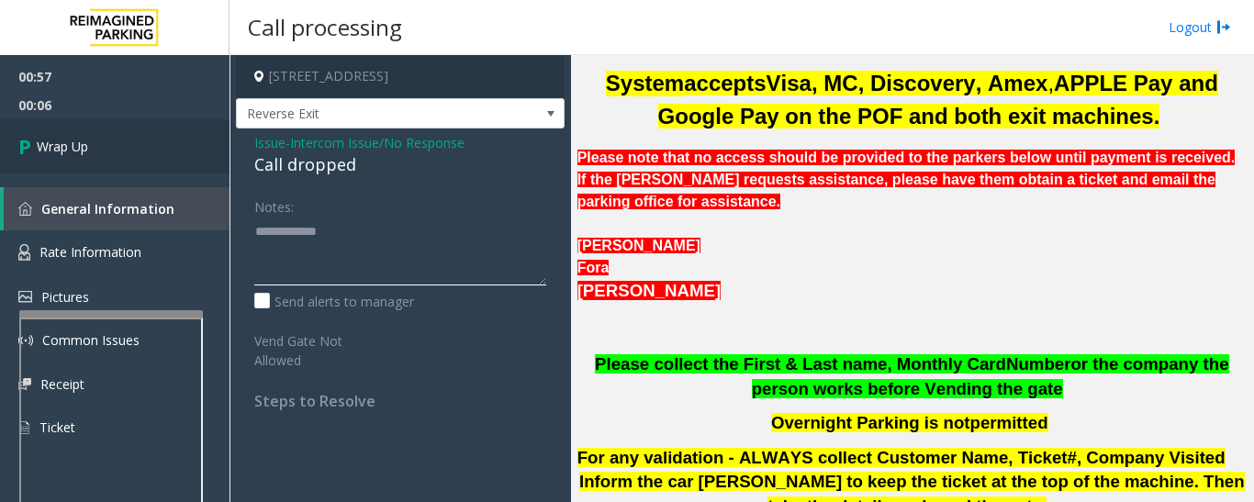
type textarea "**********"
click at [188, 140] on link "Wrap Up" at bounding box center [114, 146] width 229 height 54
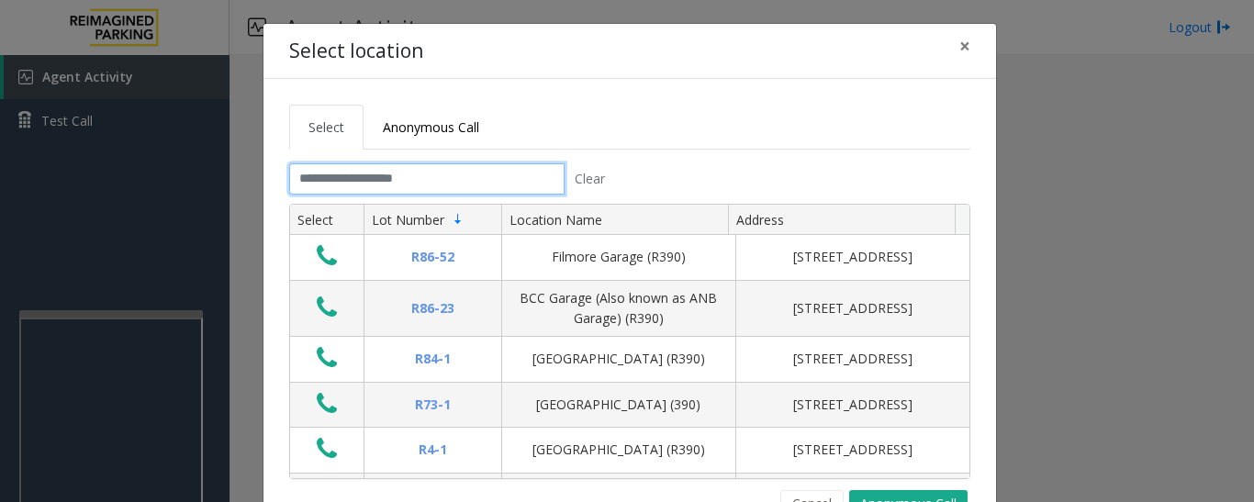
click at [424, 186] on input "text" at bounding box center [426, 178] width 275 height 31
click at [821, 490] on button "Cancel" at bounding box center [811, 504] width 63 height 28
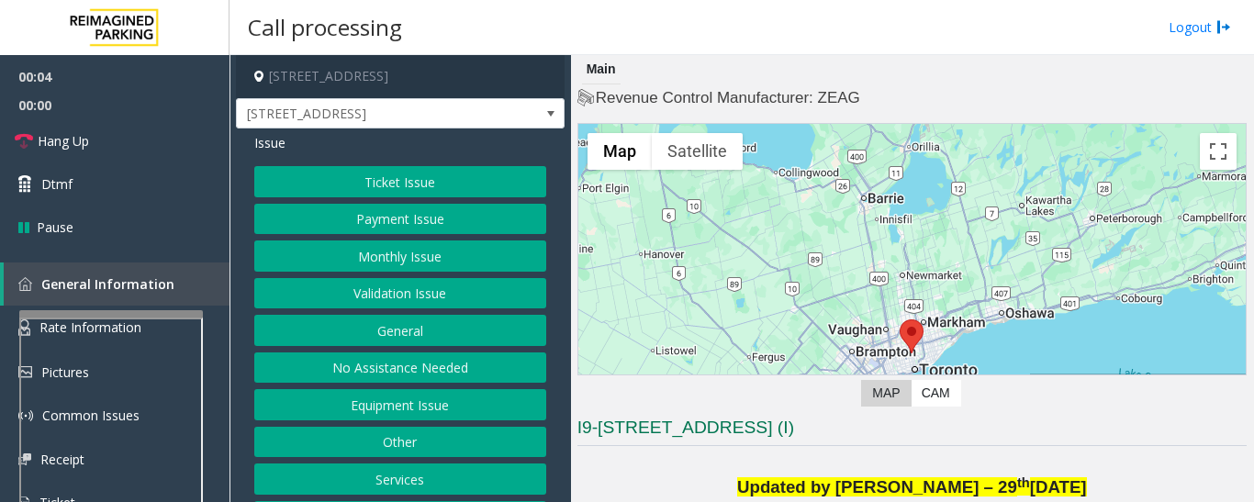
scroll to position [275, 0]
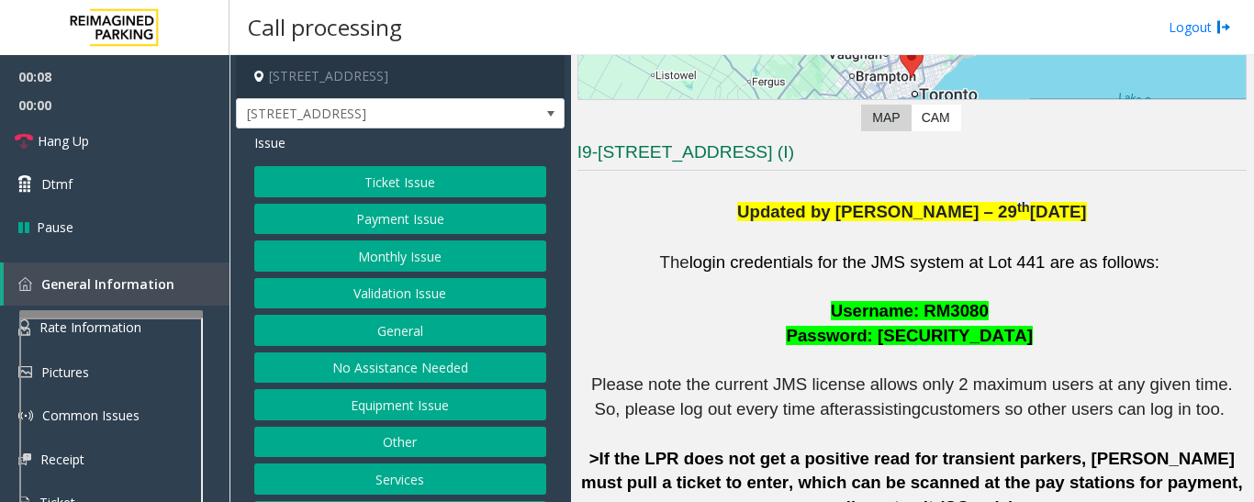
click at [437, 193] on button "Ticket Issue" at bounding box center [400, 181] width 292 height 31
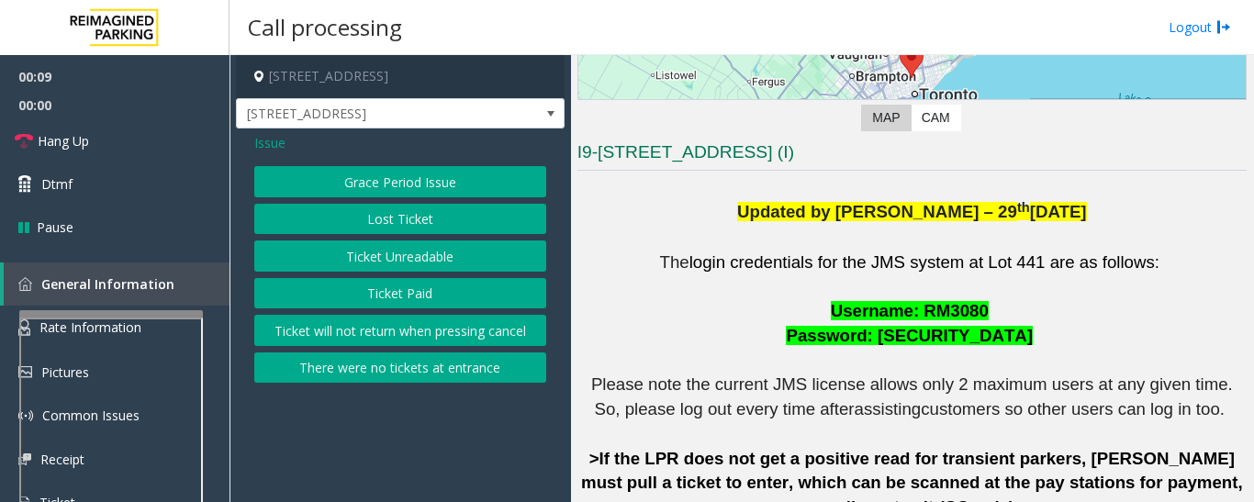
click at [439, 267] on button "Ticket Unreadable" at bounding box center [400, 255] width 292 height 31
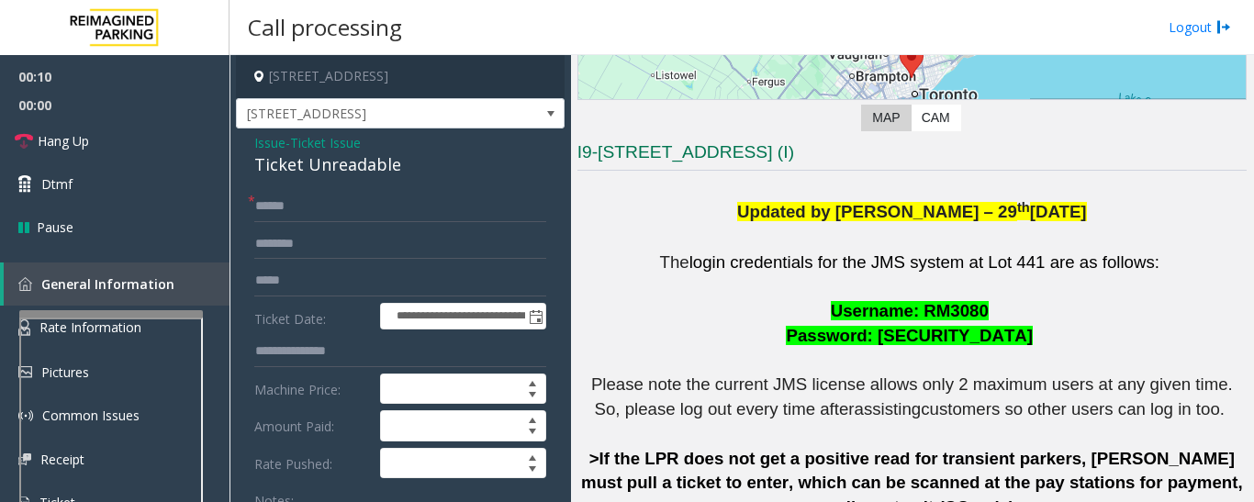
click at [322, 173] on div "Ticket Unreadable" at bounding box center [400, 164] width 292 height 25
copy div "Ticket Unreadable"
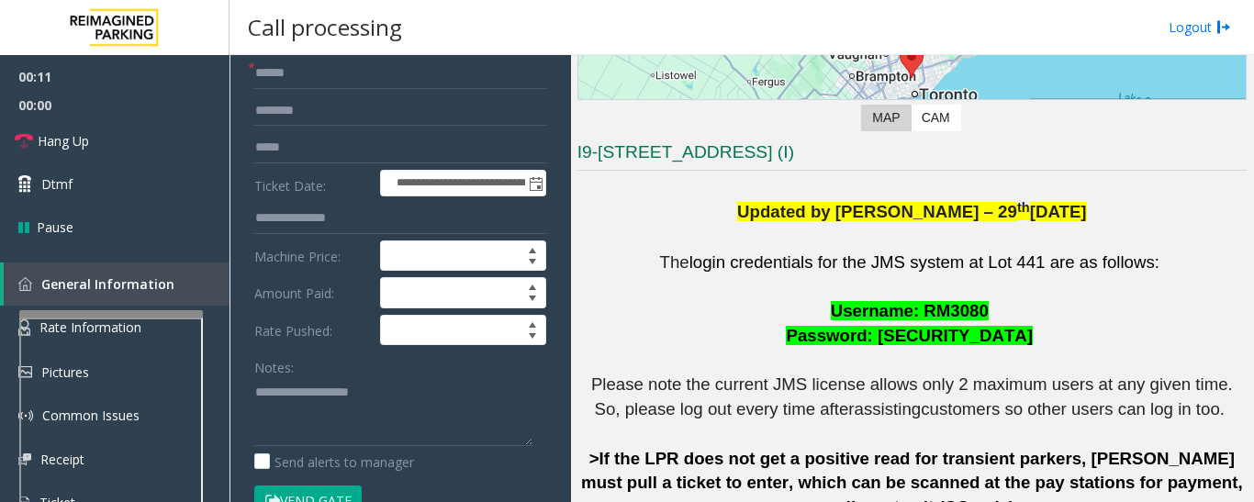
scroll to position [367, 0]
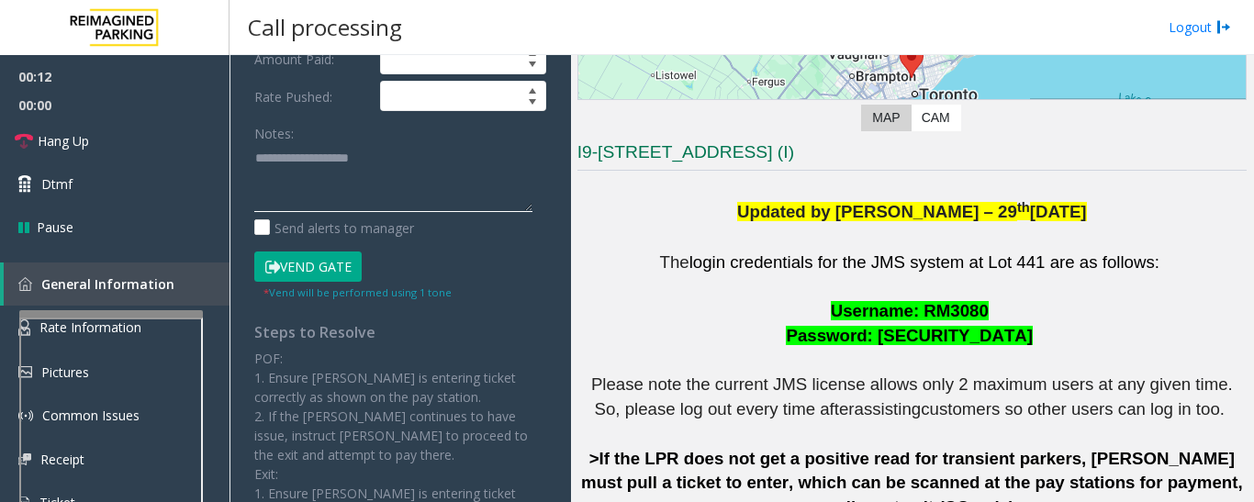
click at [324, 178] on textarea at bounding box center [393, 177] width 278 height 69
paste textarea "**********"
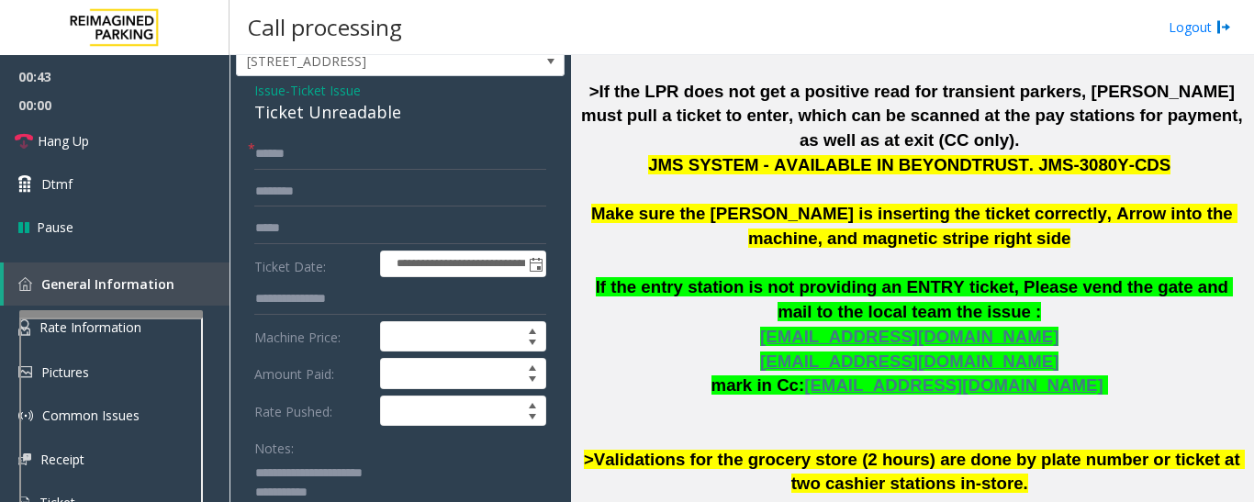
scroll to position [97, 0]
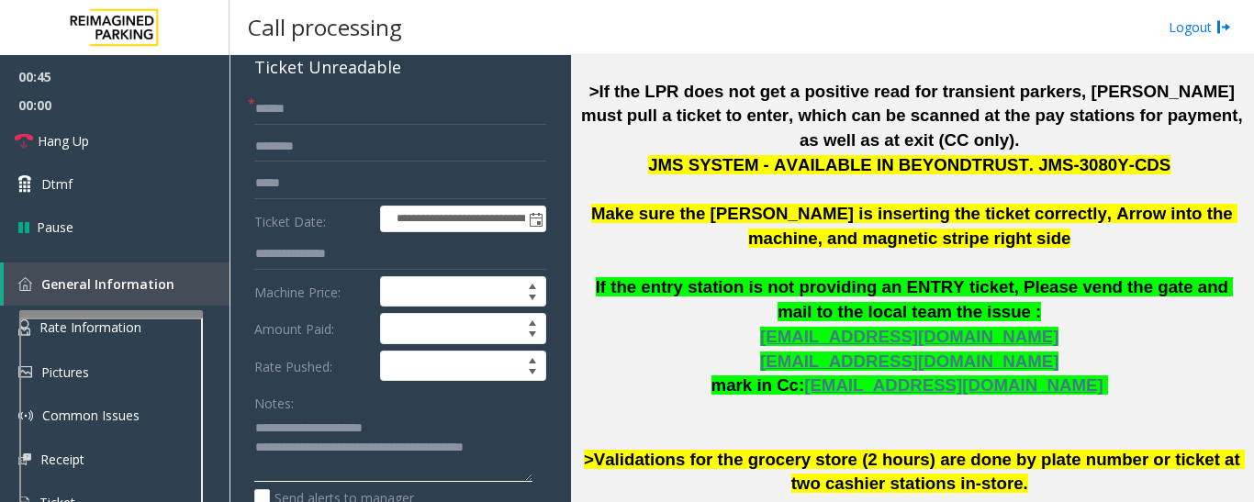
type textarea "**********"
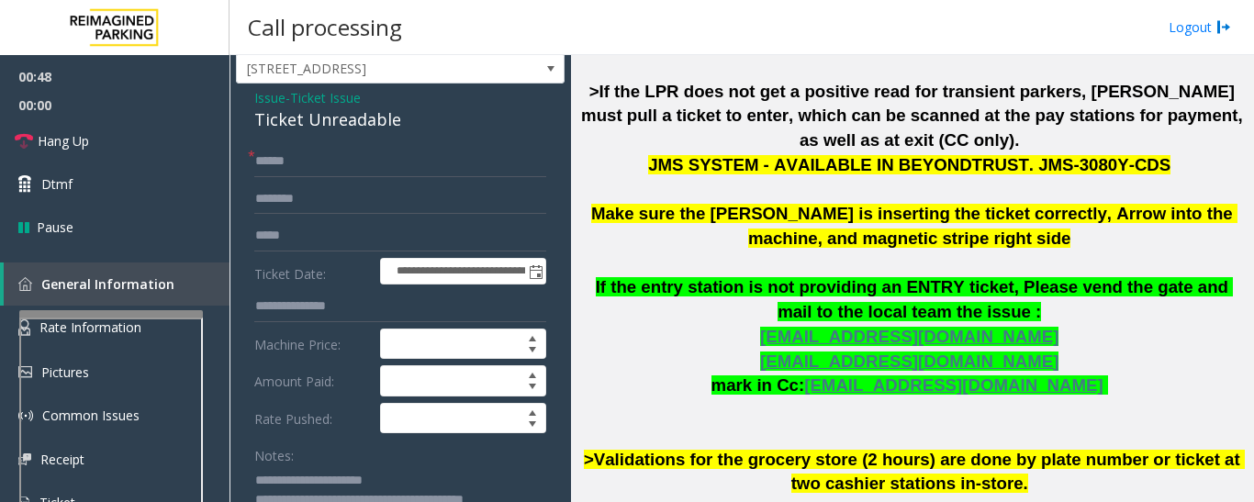
scroll to position [0, 0]
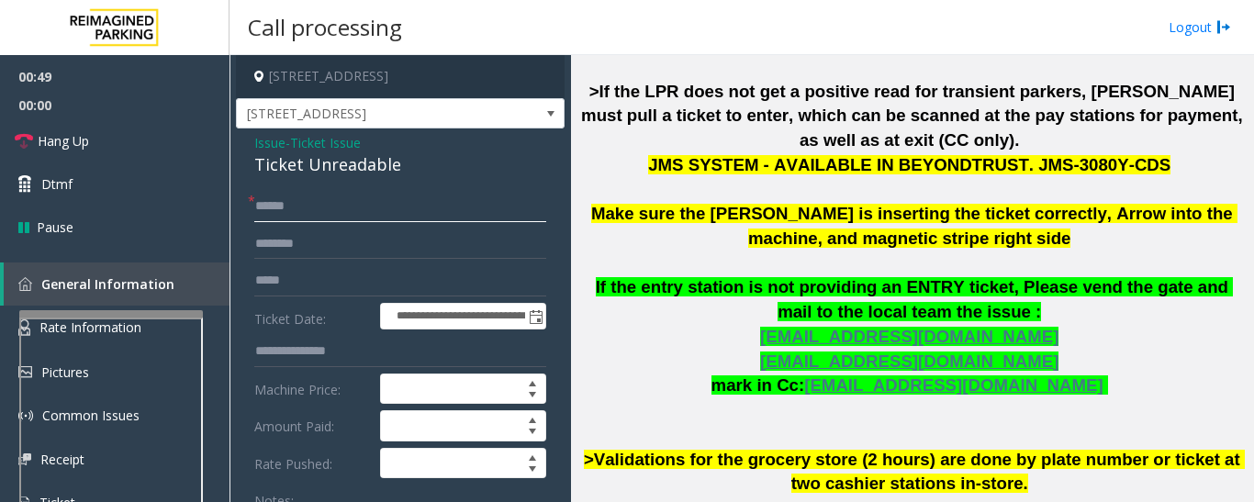
click at [430, 218] on input "text" at bounding box center [400, 206] width 292 height 31
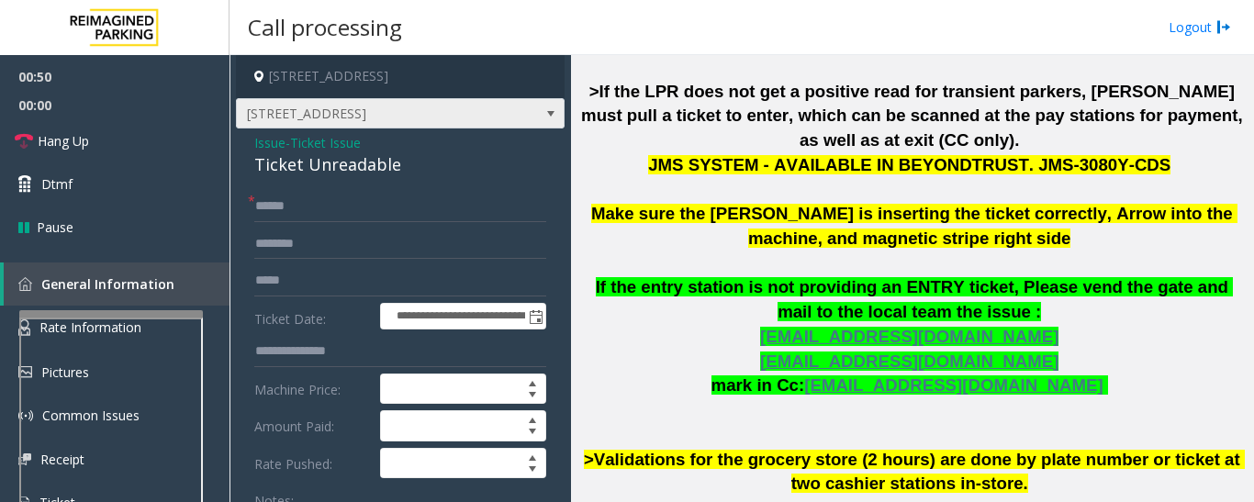
click at [518, 109] on span "[STREET_ADDRESS]" at bounding box center [400, 113] width 329 height 31
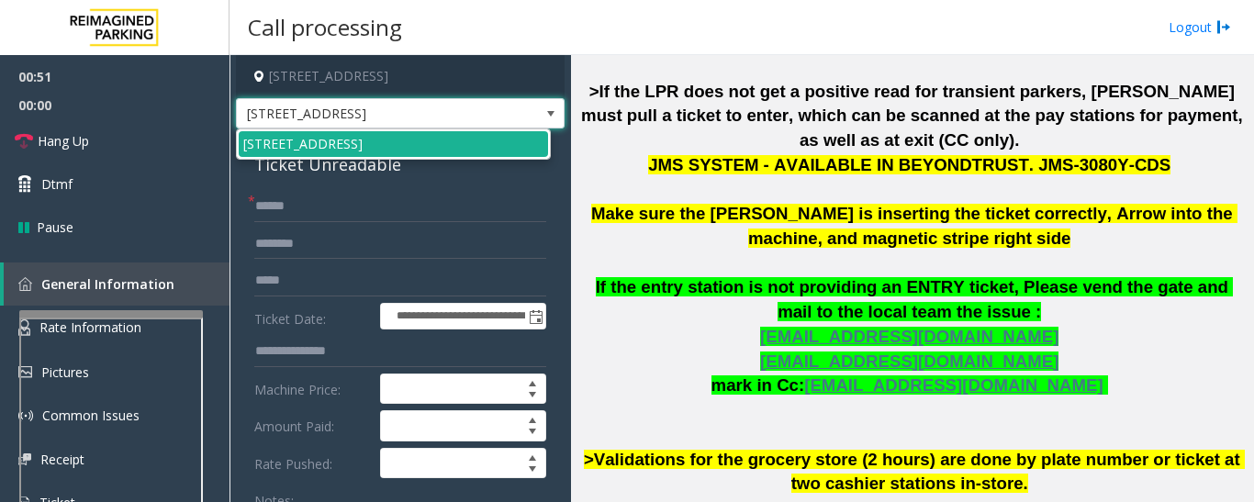
click at [518, 109] on span "[STREET_ADDRESS]" at bounding box center [400, 113] width 329 height 31
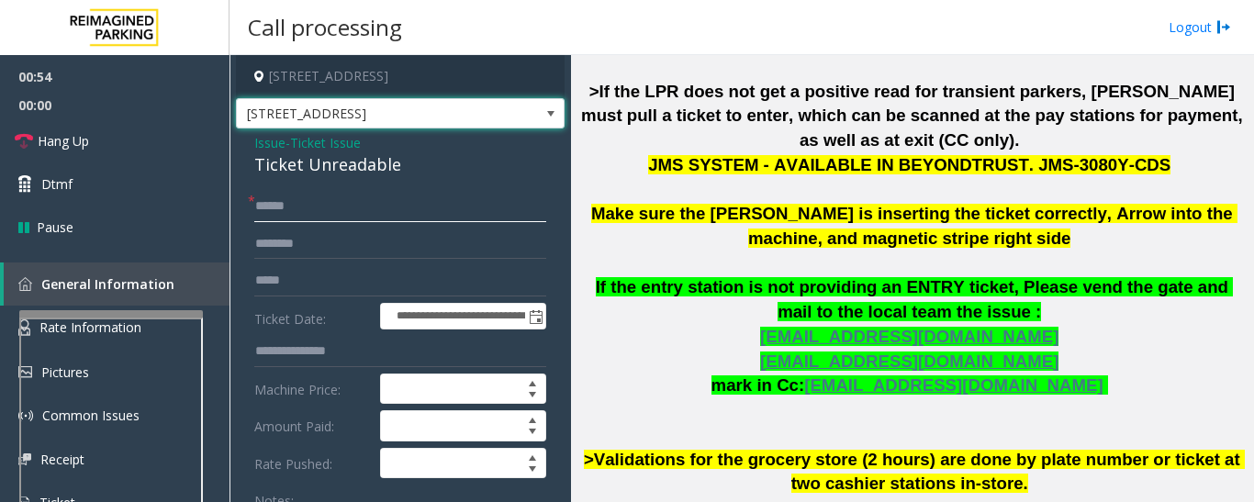
click at [427, 215] on input "text" at bounding box center [400, 206] width 292 height 31
type input "********"
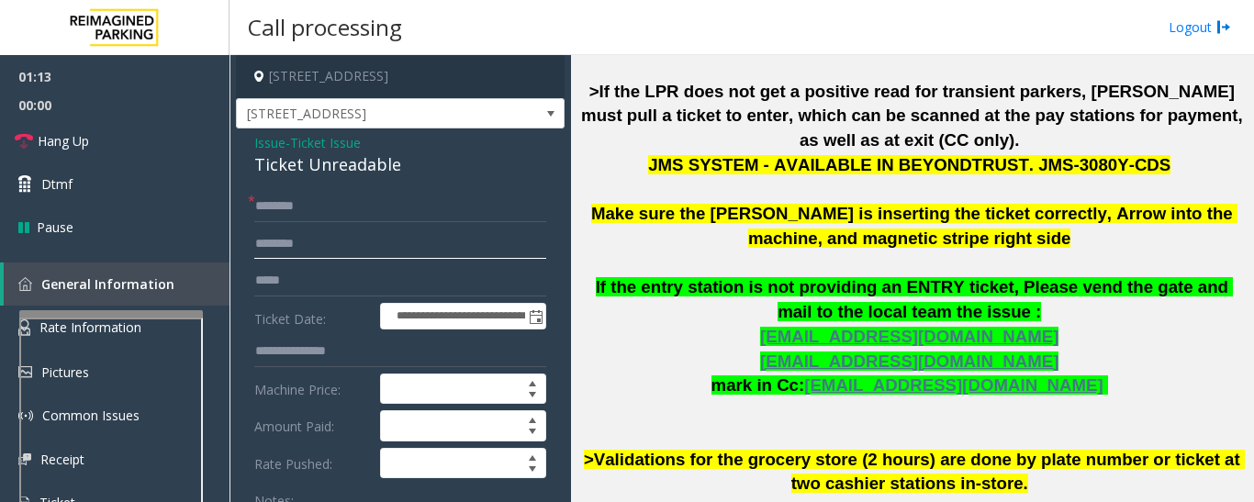
click at [421, 249] on input "text" at bounding box center [400, 244] width 292 height 31
type input "*******"
drag, startPoint x: 276, startPoint y: 240, endPoint x: 515, endPoint y: 241, distance: 238.6
click at [515, 241] on input "*******" at bounding box center [400, 244] width 292 height 31
drag, startPoint x: 500, startPoint y: 241, endPoint x: 218, endPoint y: 245, distance: 281.8
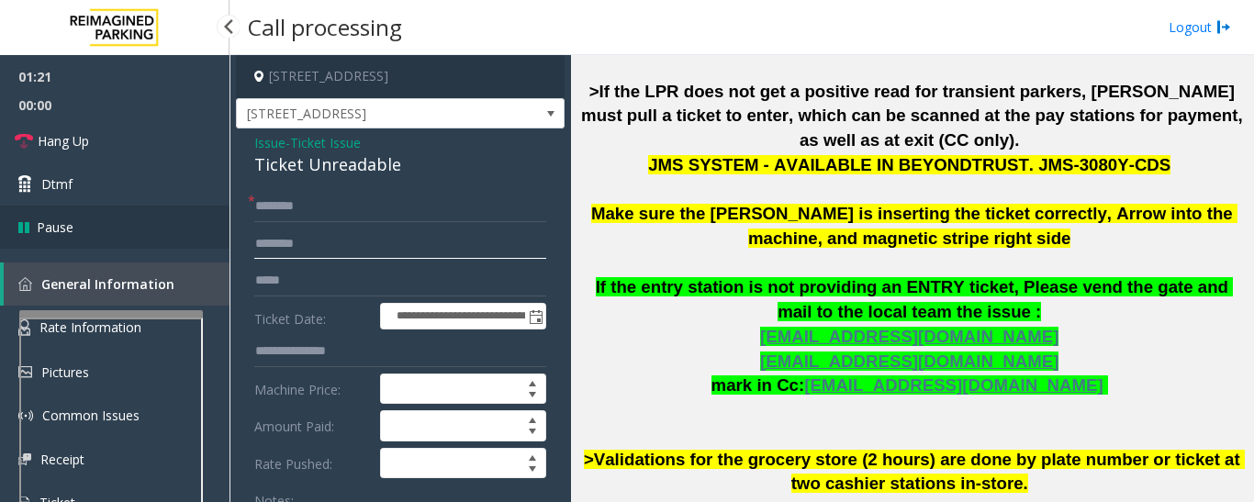
click at [218, 245] on app-root "**********" at bounding box center [627, 251] width 1254 height 502
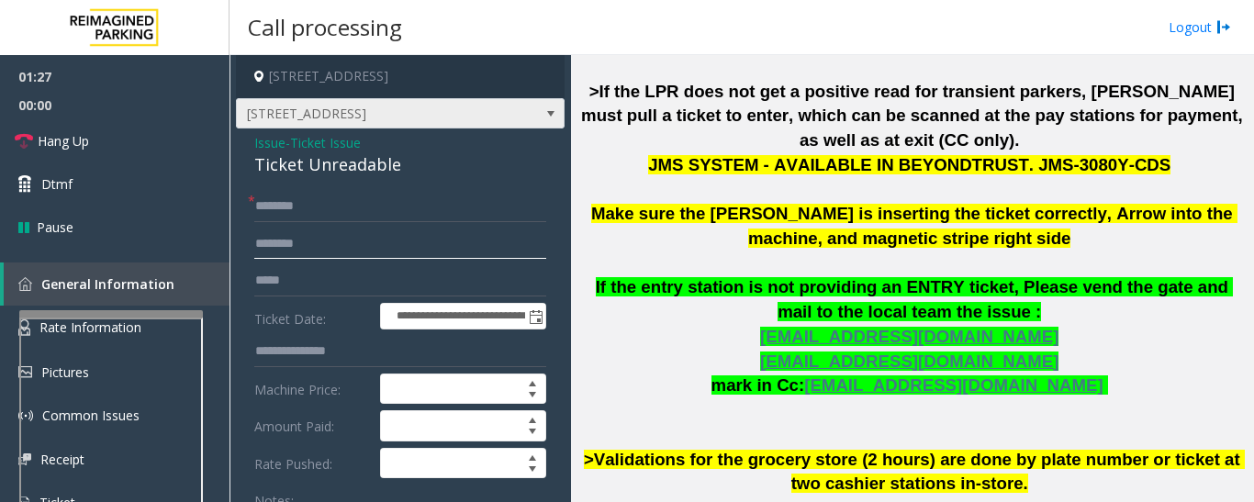
type input "*******"
click at [514, 119] on span "[STREET_ADDRESS]" at bounding box center [400, 113] width 329 height 31
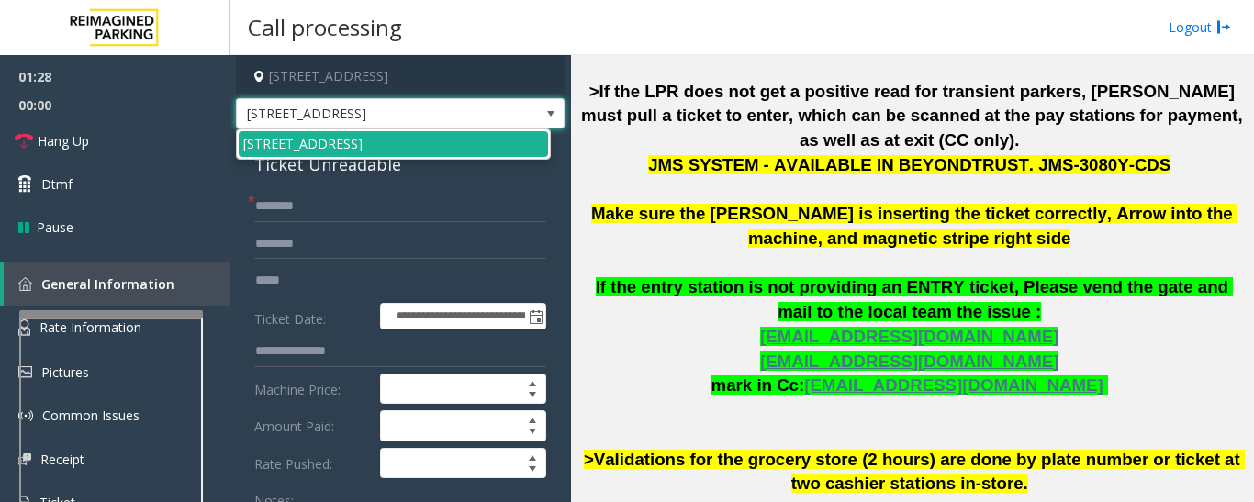
click at [514, 119] on span "[STREET_ADDRESS]" at bounding box center [400, 113] width 329 height 31
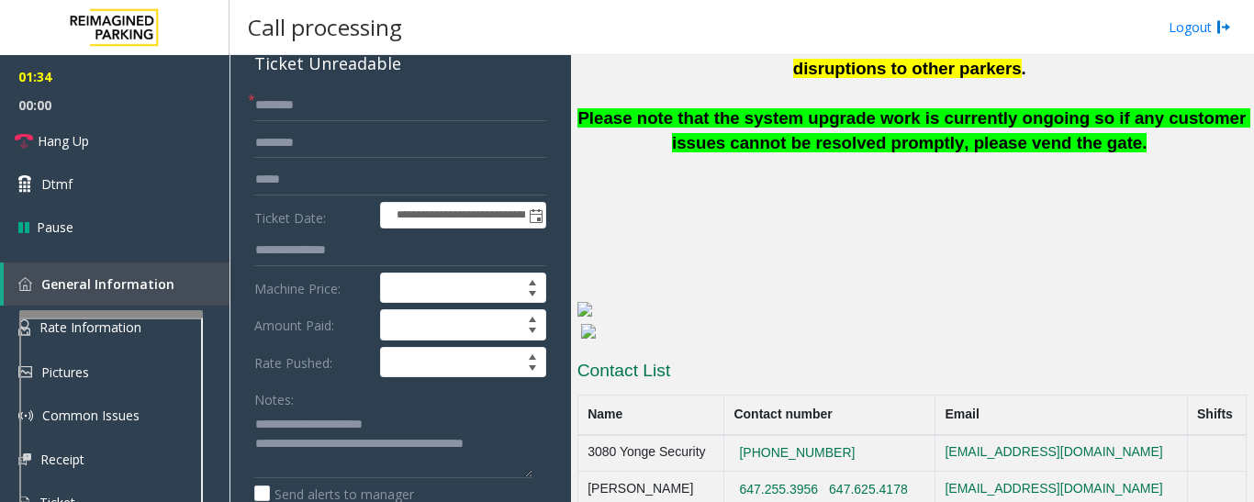
scroll to position [106, 0]
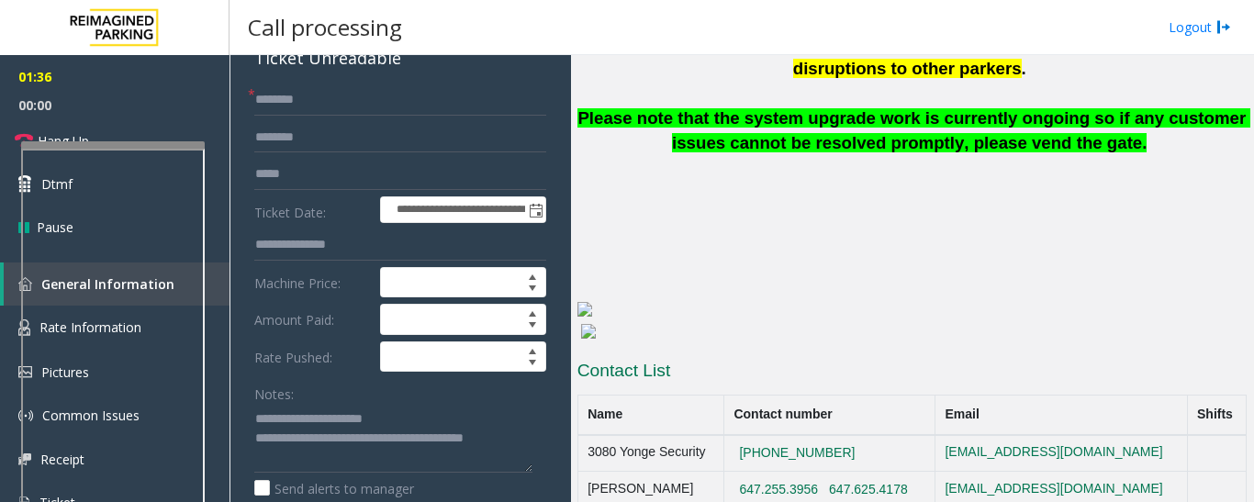
click at [108, 142] on div at bounding box center [113, 144] width 184 height 7
click at [524, 441] on textarea at bounding box center [393, 438] width 278 height 69
drag, startPoint x: 843, startPoint y: 452, endPoint x: 761, endPoint y: 461, distance: 82.2
click at [761, 472] on td "647.255.3956 647.625.4178" at bounding box center [828, 490] width 211 height 37
drag, startPoint x: 757, startPoint y: 455, endPoint x: 845, endPoint y: 466, distance: 88.8
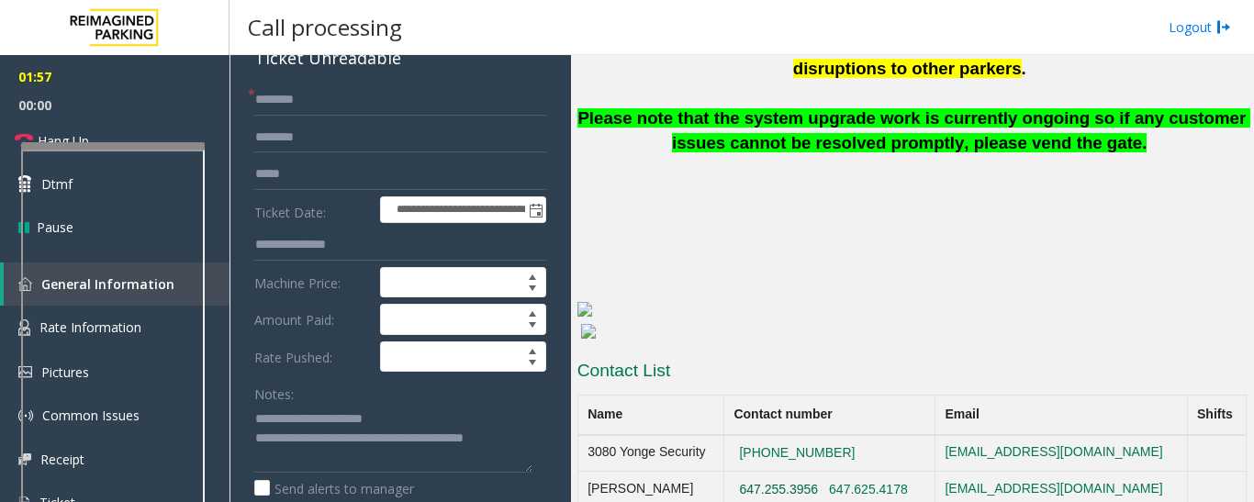
click at [845, 472] on td "647.255.3956 647.625.4178" at bounding box center [828, 490] width 211 height 37
copy button "647.255.3956"
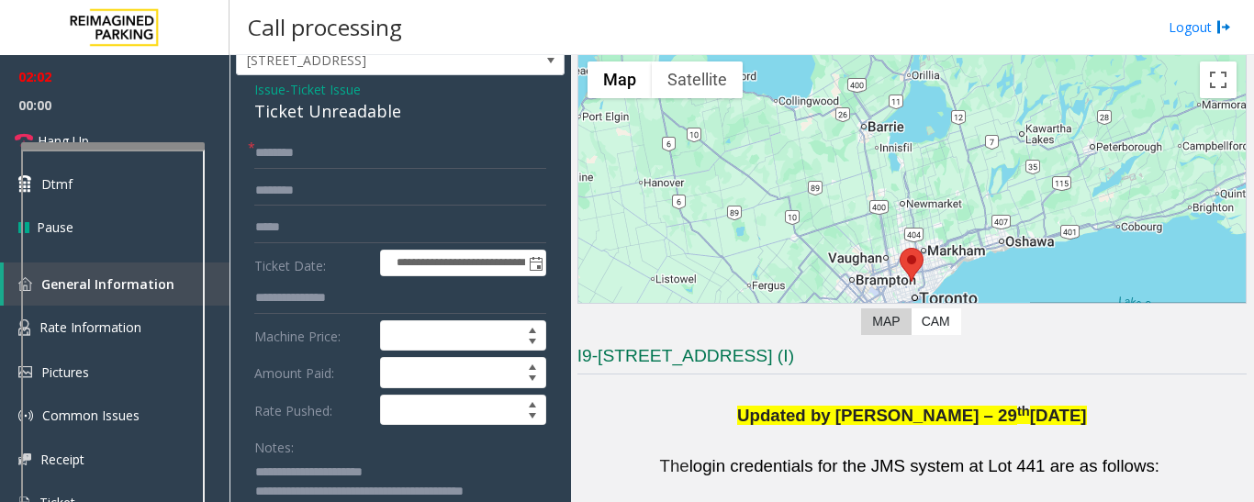
scroll to position [0, 0]
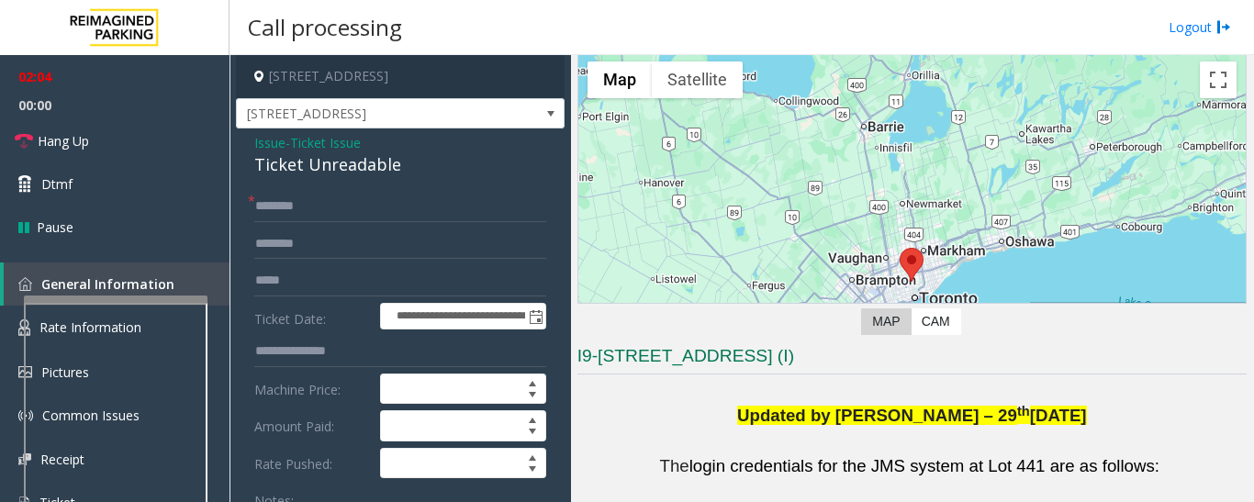
click at [157, 306] on div at bounding box center [116, 511] width 184 height 430
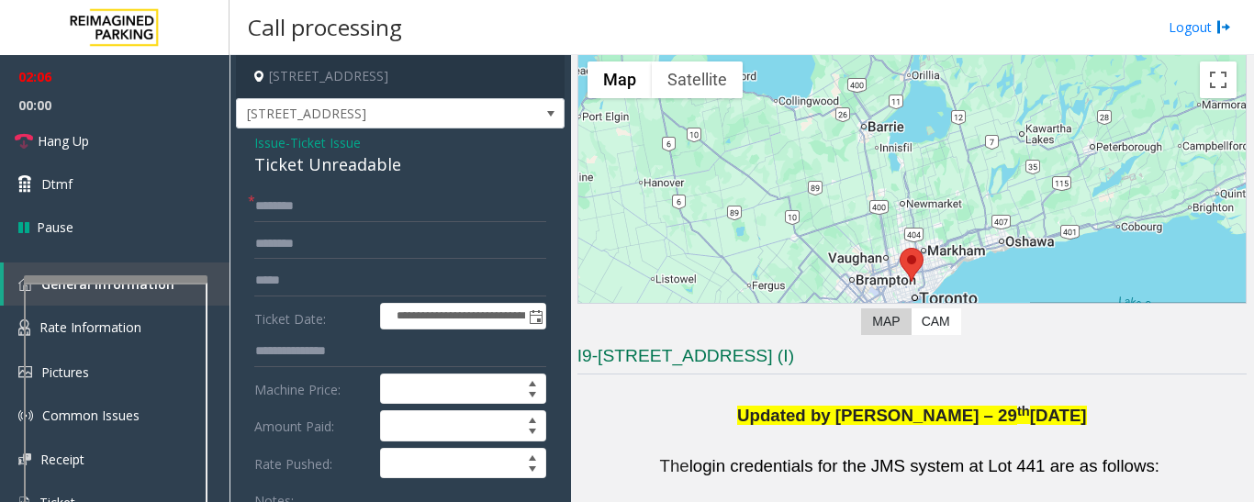
click at [195, 277] on div at bounding box center [116, 278] width 184 height 7
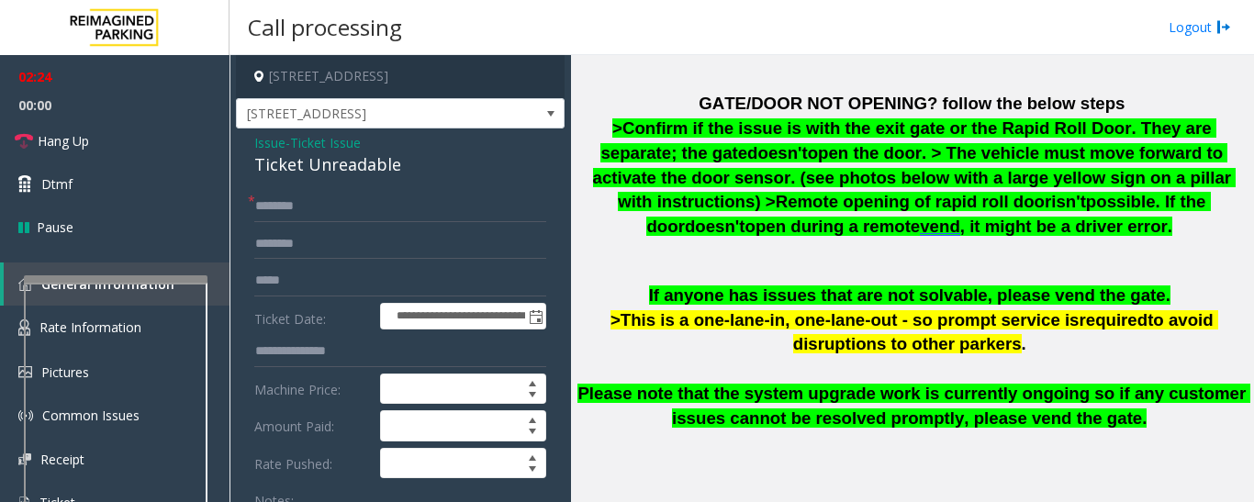
scroll to position [1357, 0]
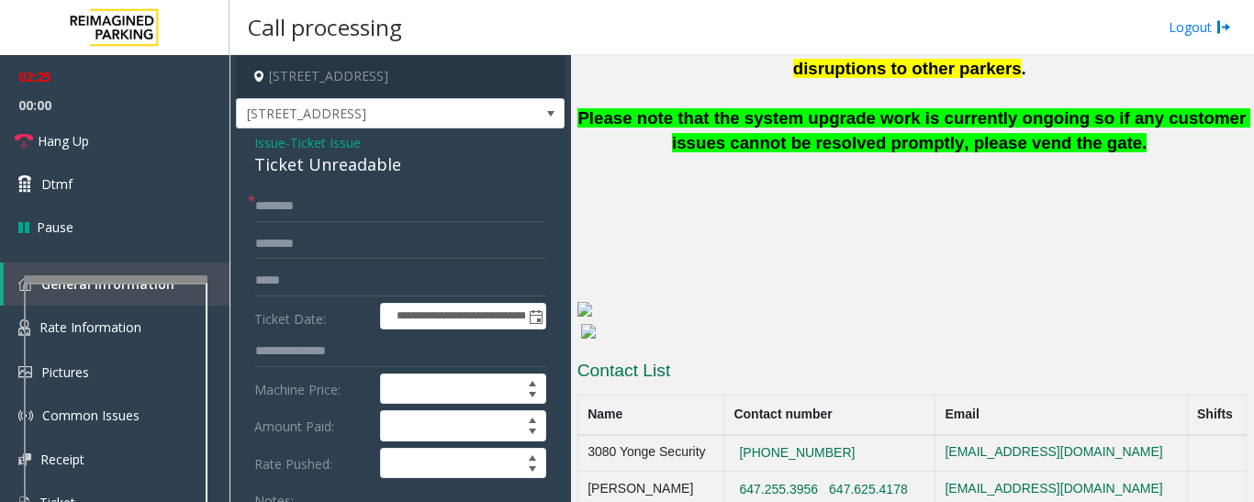
drag, startPoint x: 889, startPoint y: 427, endPoint x: 743, endPoint y: 430, distance: 146.0
click at [743, 435] on tr "3080 Yonge Security +1-416-476-6079 notareal@email.com" at bounding box center [911, 453] width 668 height 37
copy tr "[PHONE_NUMBER]"
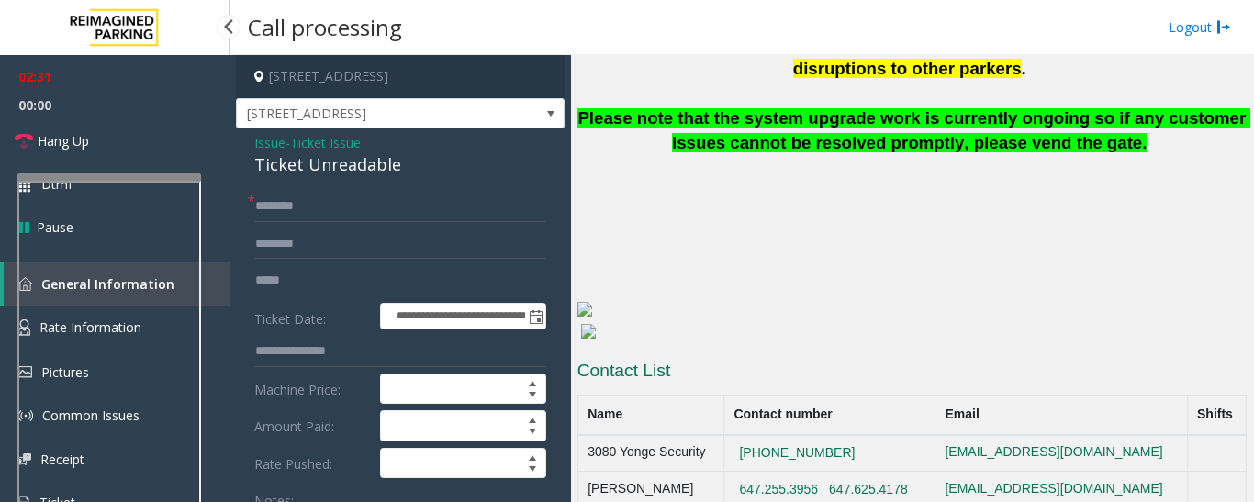
click at [145, 172] on app-root "**********" at bounding box center [627, 251] width 1254 height 502
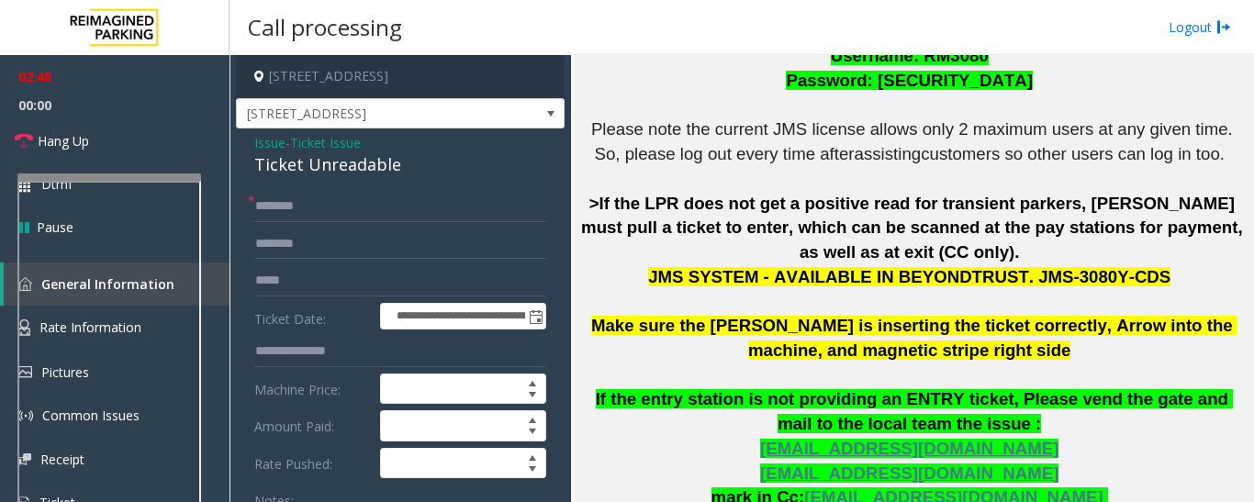
scroll to position [163, 0]
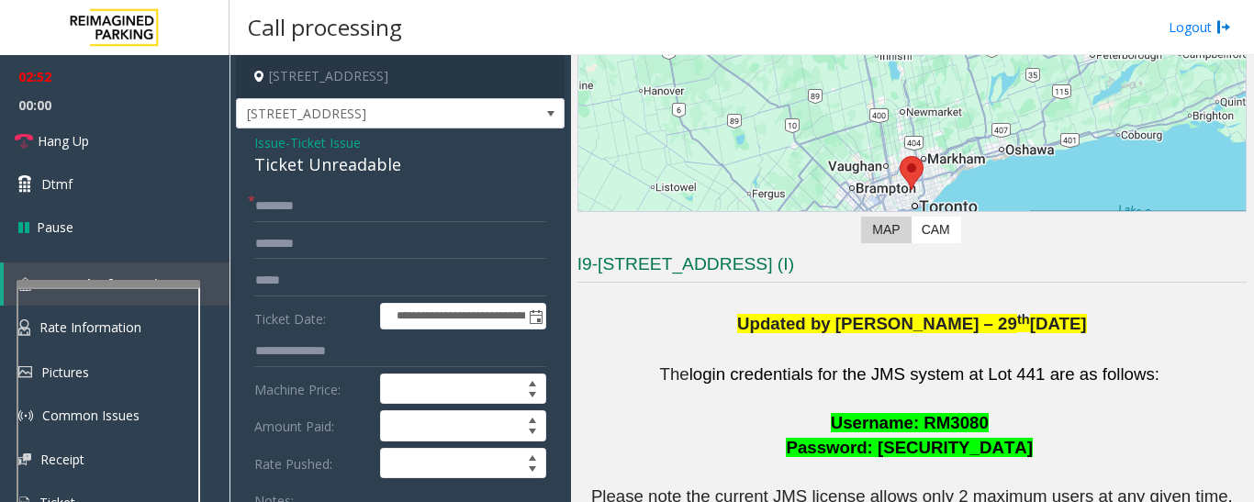
click at [140, 283] on div at bounding box center [109, 283] width 184 height 7
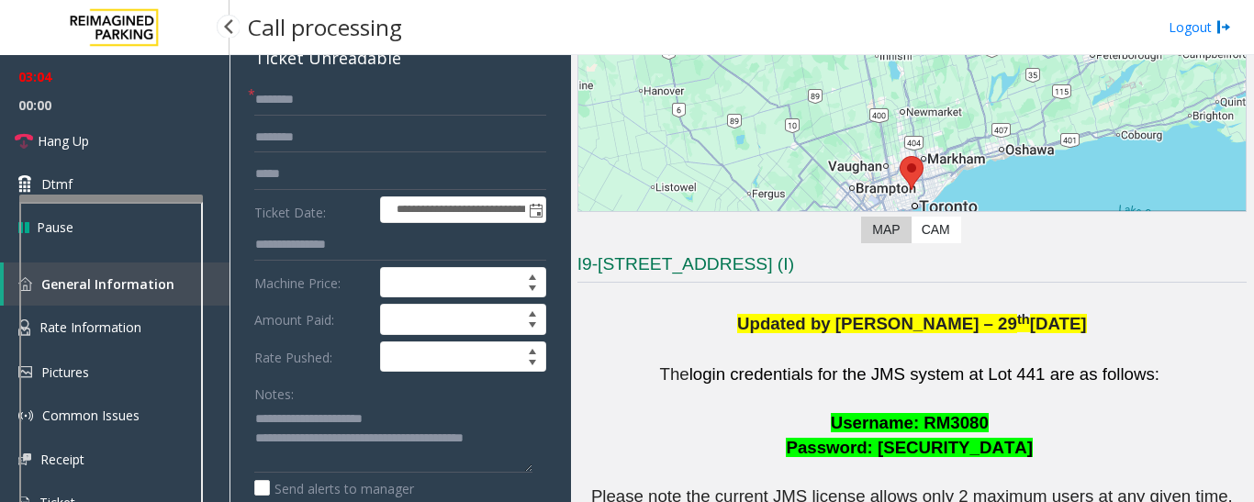
click at [117, 195] on div at bounding box center [111, 198] width 184 height 7
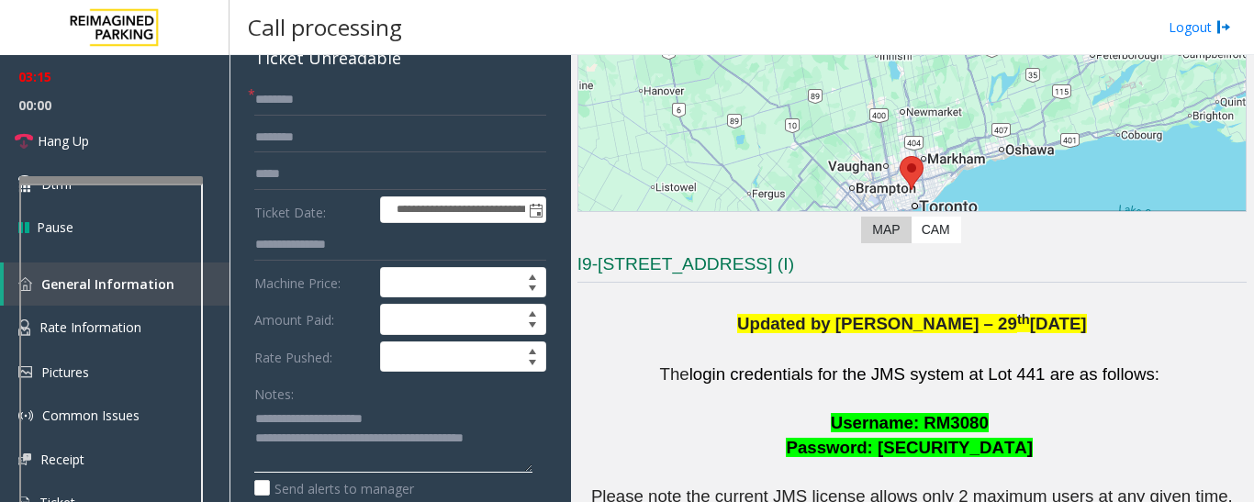
drag, startPoint x: 524, startPoint y: 439, endPoint x: 319, endPoint y: 449, distance: 204.9
click at [319, 449] on textarea at bounding box center [393, 438] width 278 height 69
click at [338, 453] on textarea at bounding box center [393, 438] width 278 height 69
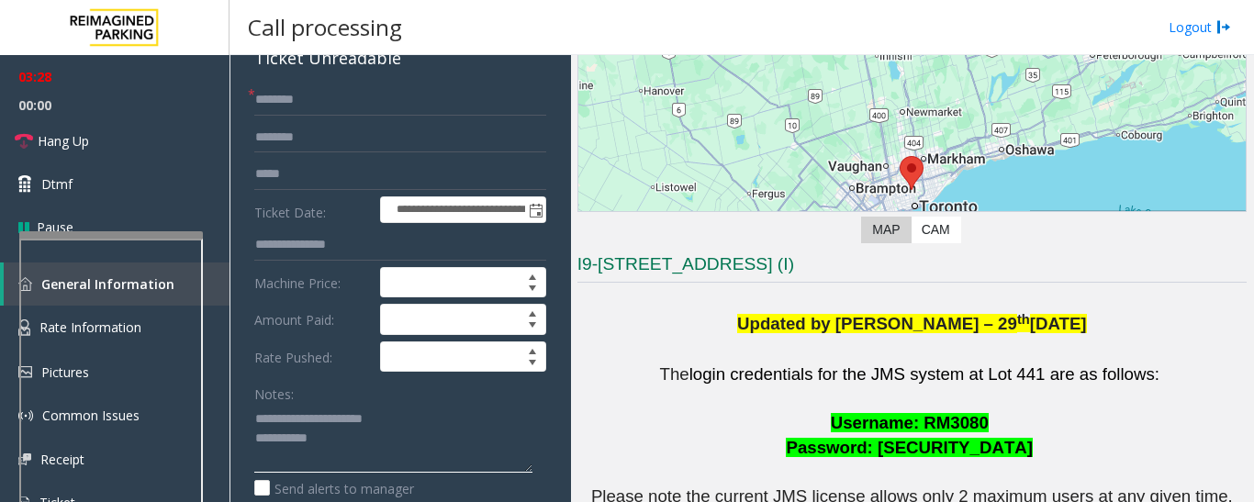
click at [176, 236] on div at bounding box center [111, 234] width 184 height 7
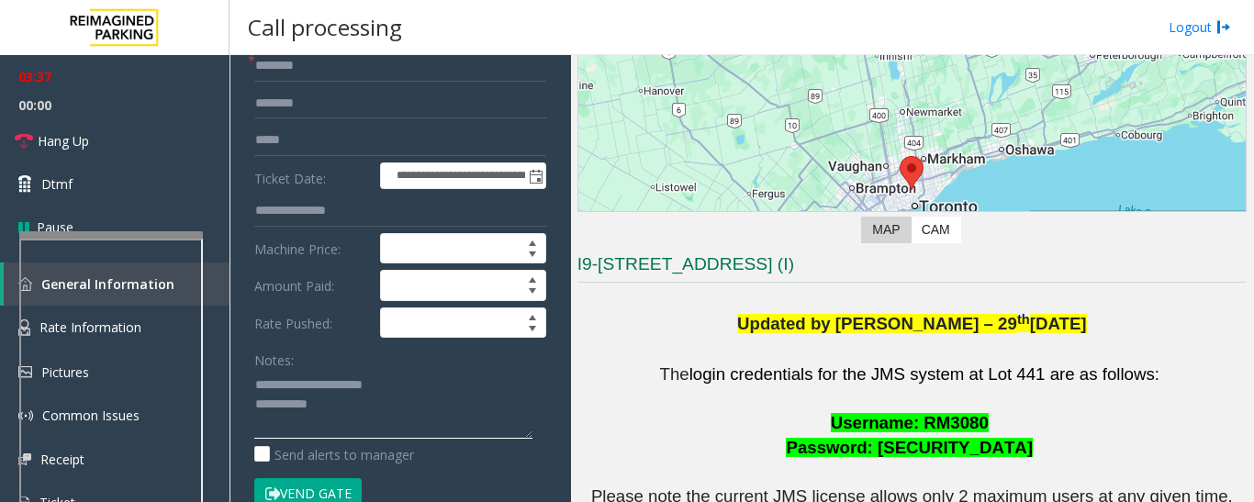
scroll to position [275, 0]
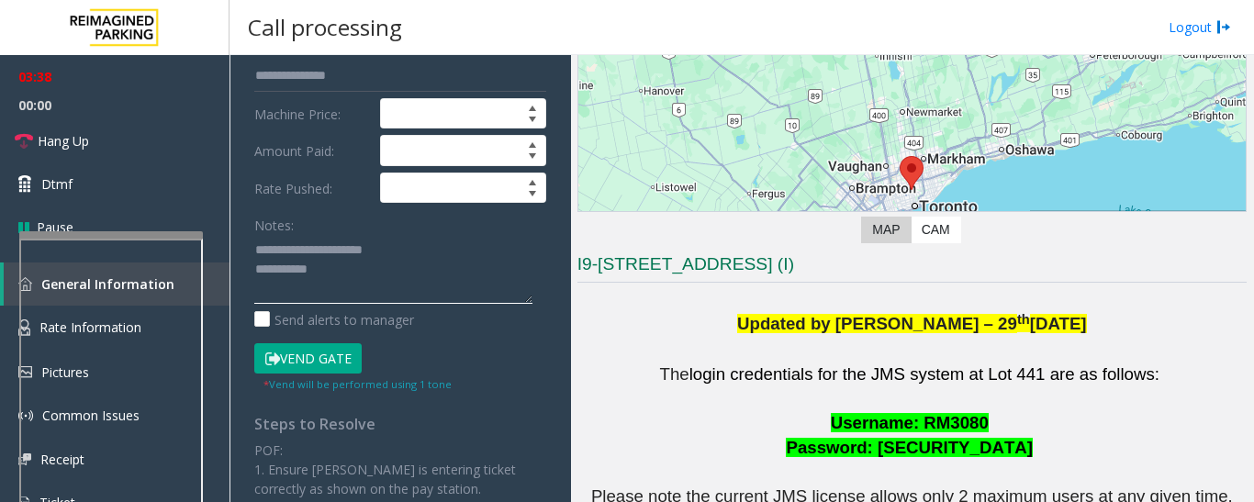
click at [401, 283] on textarea at bounding box center [393, 269] width 278 height 69
click at [314, 357] on button "Vend Gate" at bounding box center [307, 358] width 107 height 31
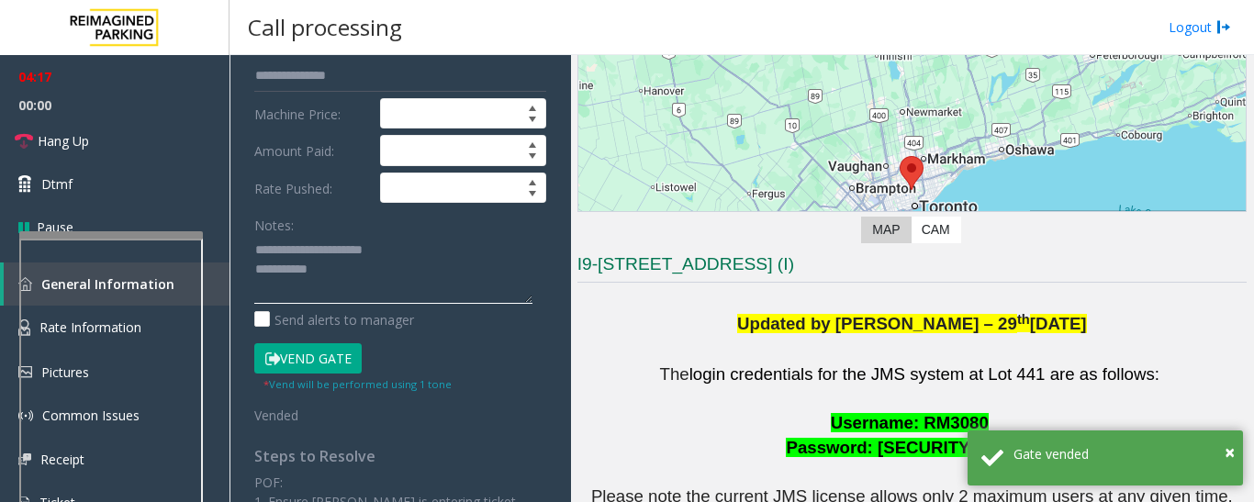
click at [360, 269] on textarea at bounding box center [393, 269] width 278 height 69
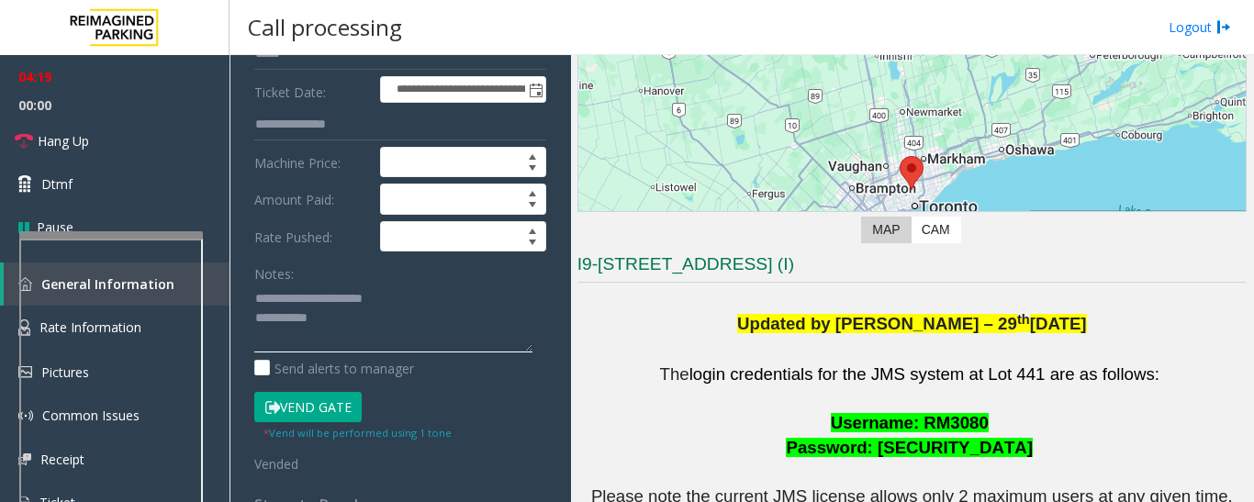
scroll to position [367, 0]
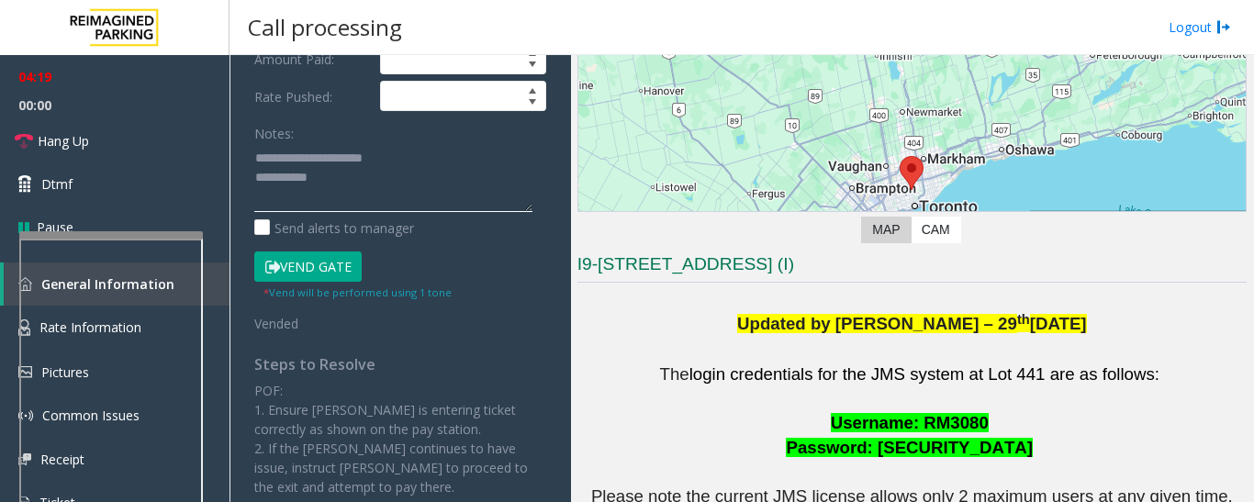
click at [385, 183] on textarea at bounding box center [393, 177] width 278 height 69
click at [332, 265] on button "Vend Gate" at bounding box center [307, 266] width 107 height 31
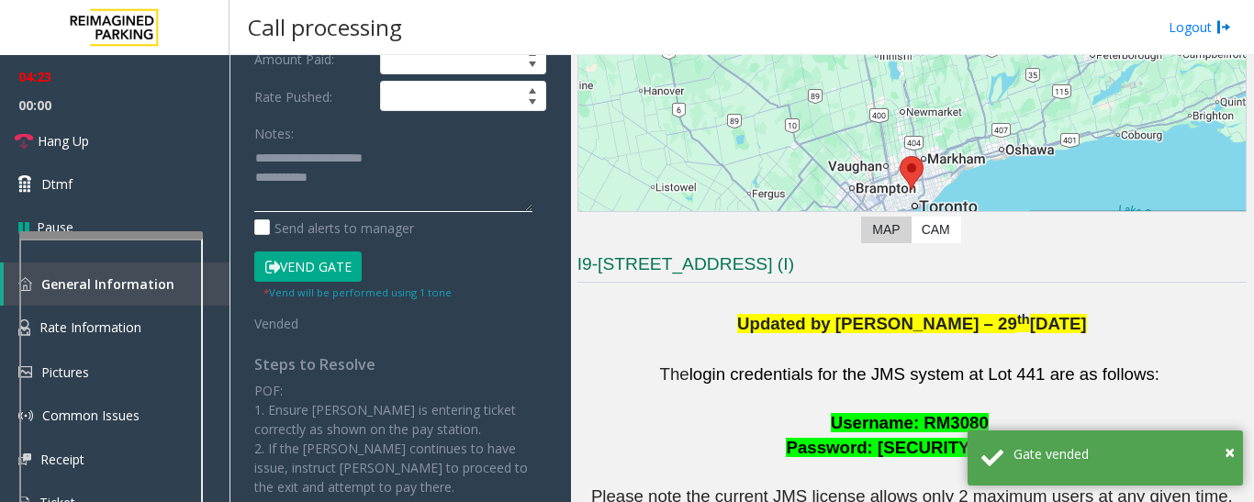
click at [349, 181] on textarea at bounding box center [393, 177] width 278 height 69
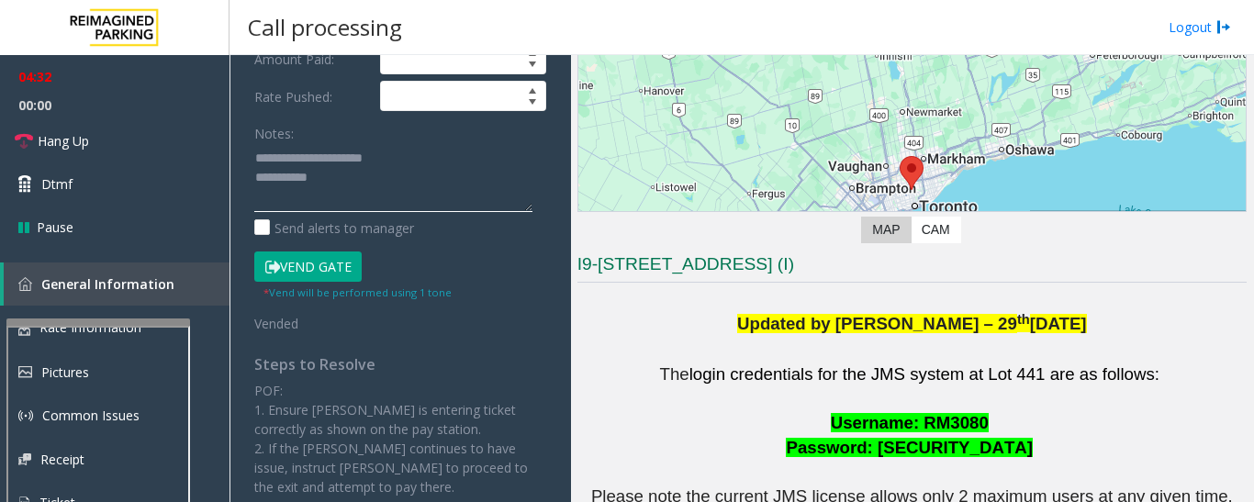
click at [156, 325] on div at bounding box center [98, 321] width 184 height 7
click at [435, 198] on textarea at bounding box center [393, 177] width 278 height 69
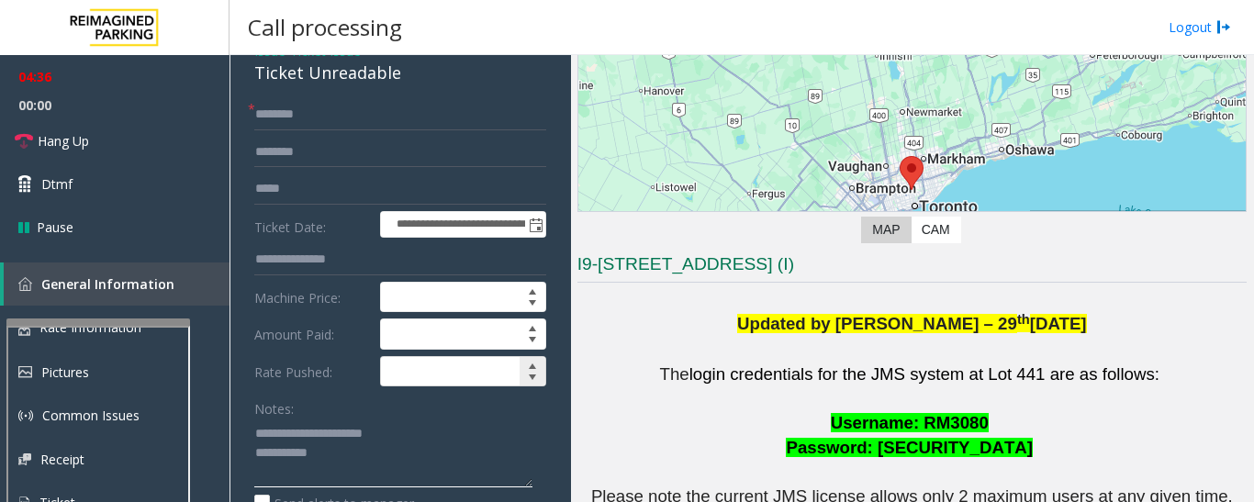
scroll to position [0, 0]
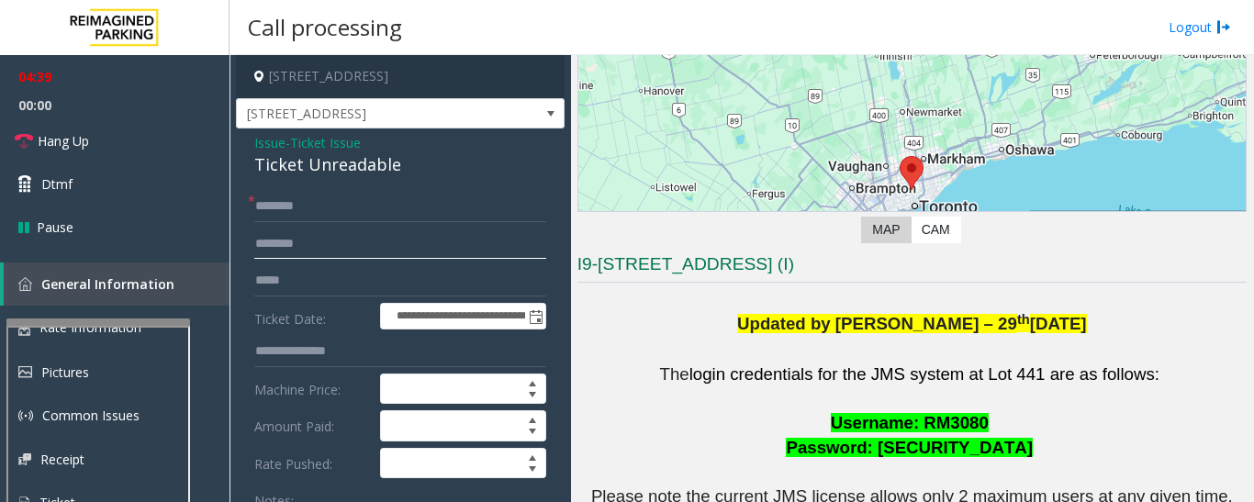
click at [486, 248] on input "*******" at bounding box center [400, 244] width 292 height 31
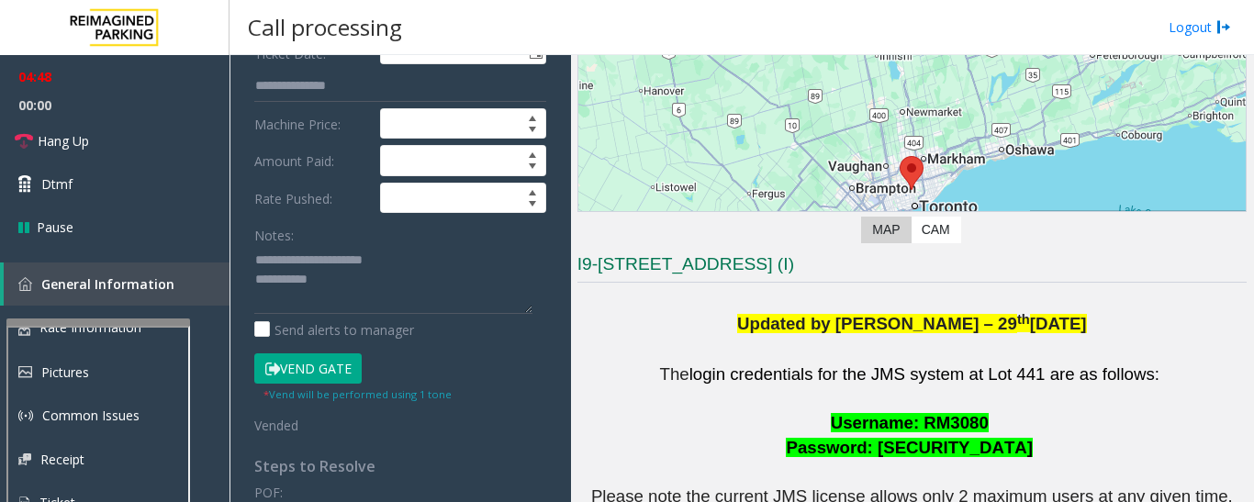
scroll to position [275, 0]
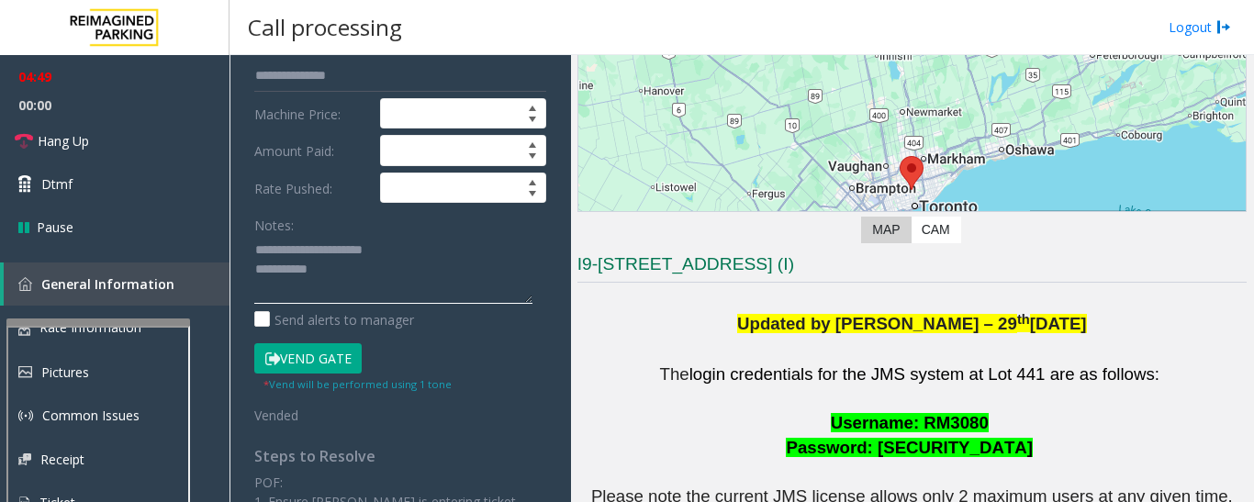
click at [387, 277] on textarea at bounding box center [393, 269] width 278 height 69
click at [27, 148] on icon at bounding box center [24, 141] width 18 height 18
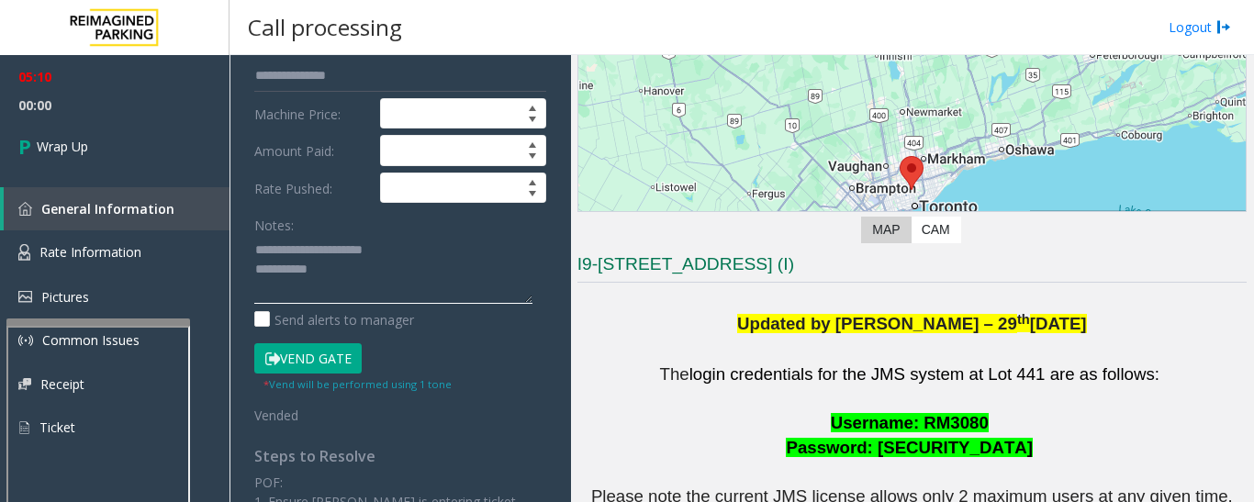
click at [433, 274] on textarea at bounding box center [393, 269] width 278 height 69
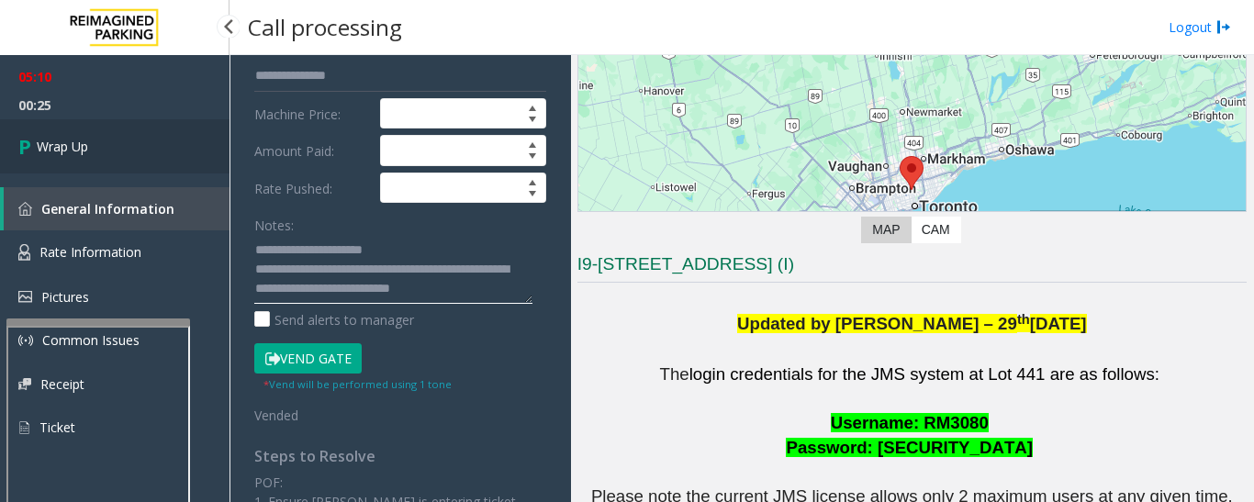
type textarea "**********"
click at [0, 122] on link "Wrap Up" at bounding box center [114, 146] width 229 height 54
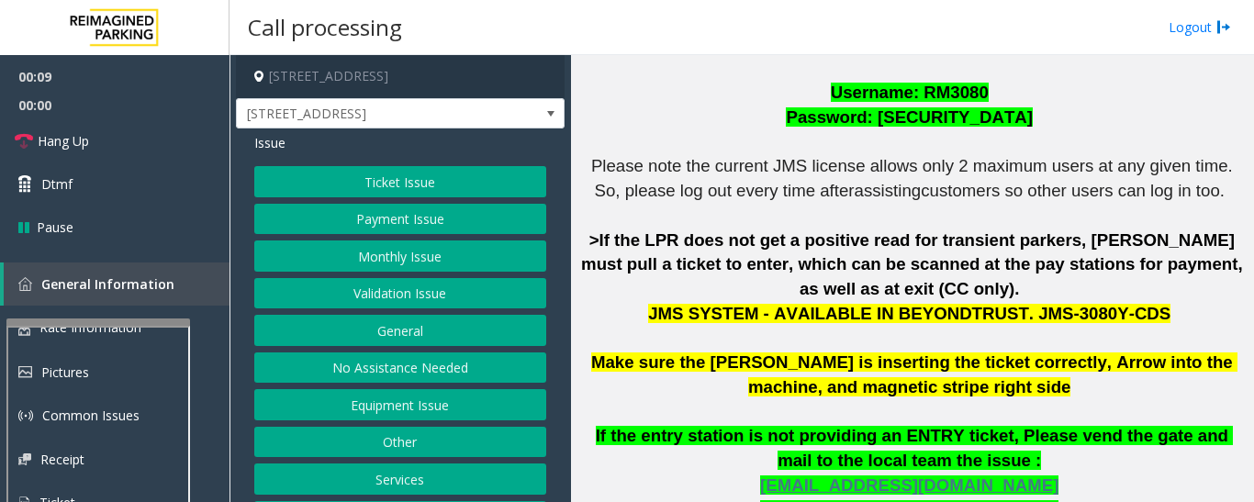
scroll to position [551, 0]
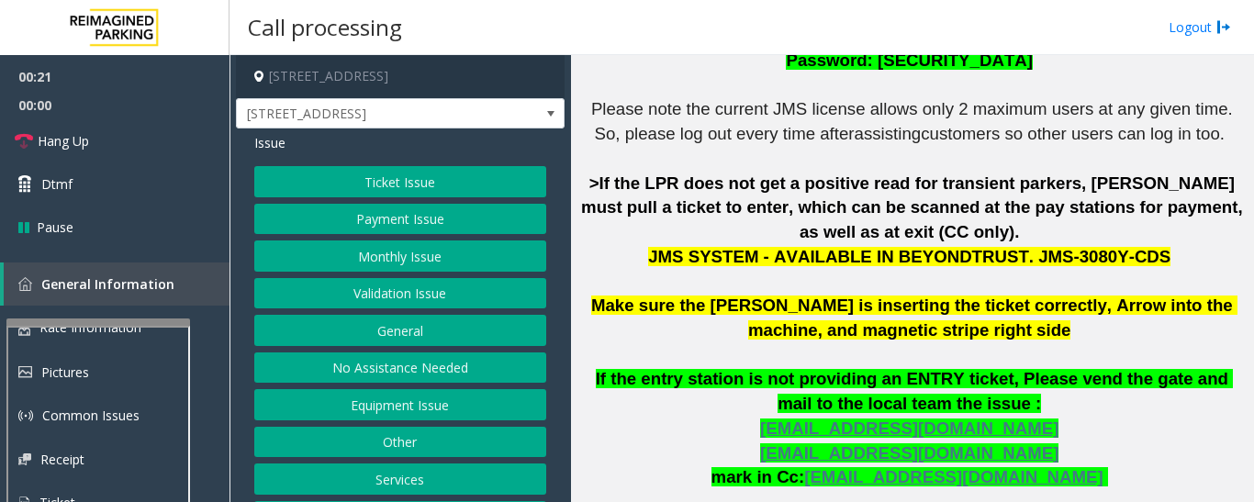
click at [427, 178] on button "Ticket Issue" at bounding box center [400, 181] width 292 height 31
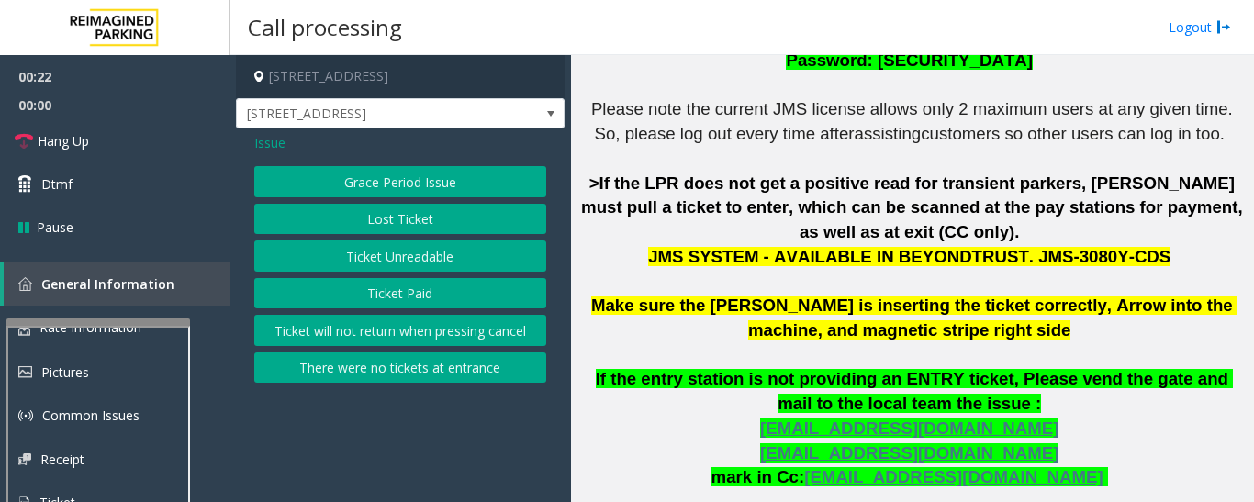
click at [422, 240] on button "Ticket Unreadable" at bounding box center [400, 255] width 292 height 31
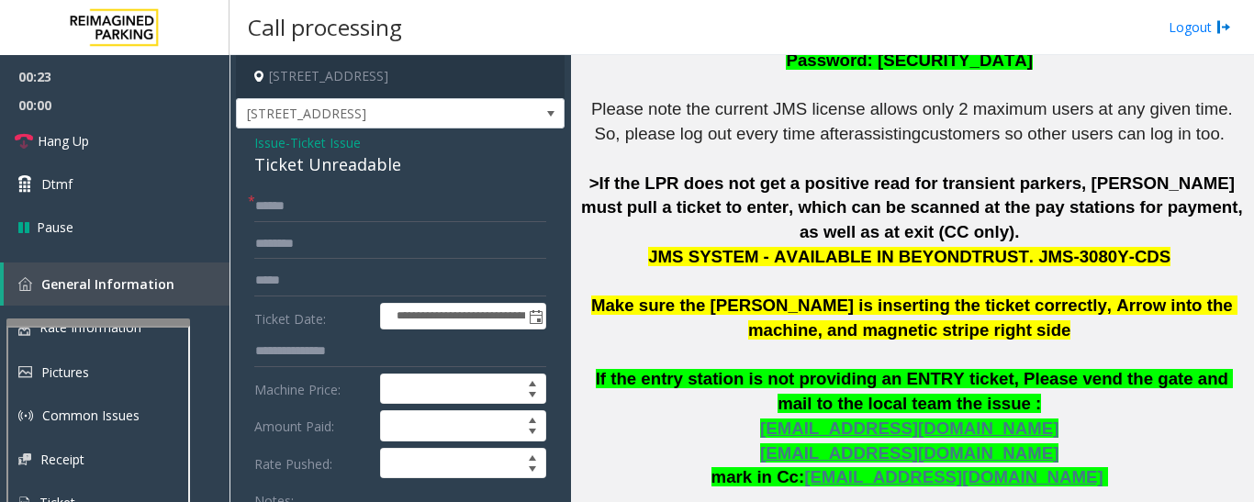
click at [332, 153] on div "Ticket Unreadable" at bounding box center [400, 164] width 292 height 25
copy div "Ticket Unreadable"
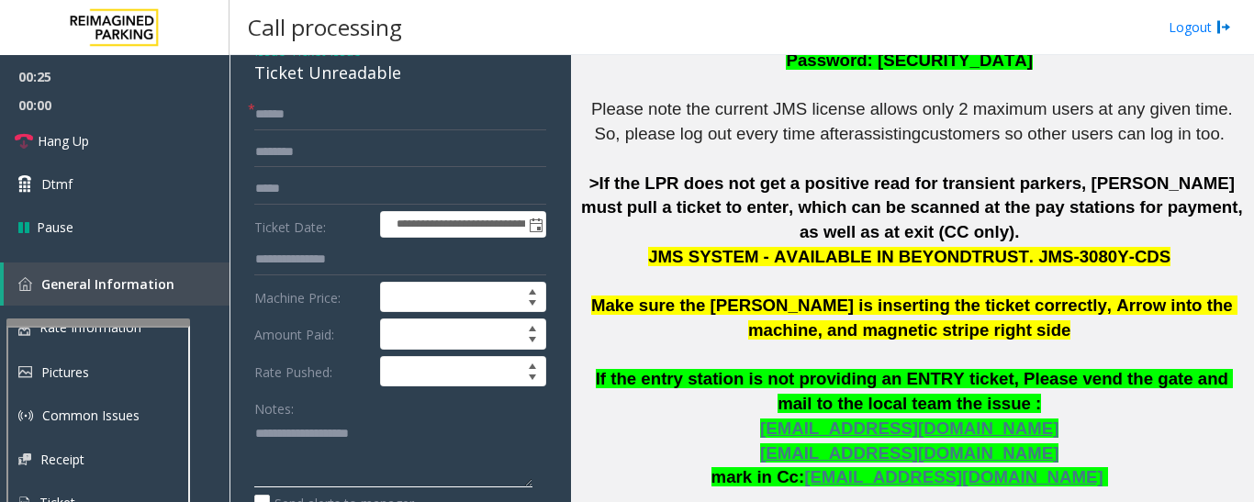
click at [357, 442] on textarea at bounding box center [393, 453] width 278 height 69
paste textarea "**********"
click at [528, 447] on textarea at bounding box center [393, 453] width 278 height 69
type textarea "**********"
click at [400, 124] on input "text" at bounding box center [400, 114] width 292 height 31
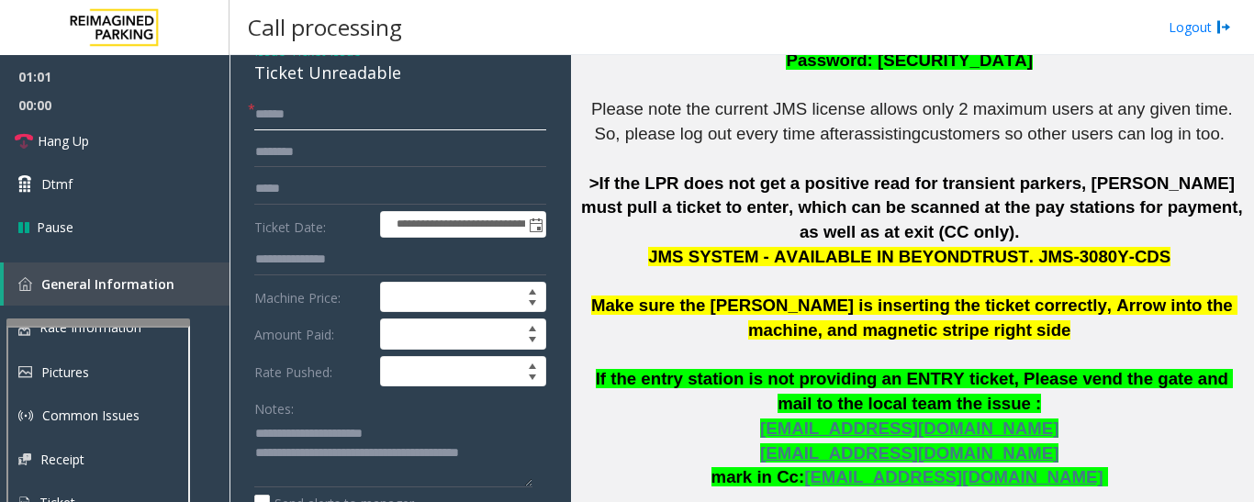
click at [302, 124] on input "text" at bounding box center [400, 114] width 292 height 31
click at [301, 163] on input "text" at bounding box center [400, 152] width 292 height 31
type input "*******"
click at [298, 117] on input "text" at bounding box center [400, 114] width 292 height 31
type input "********"
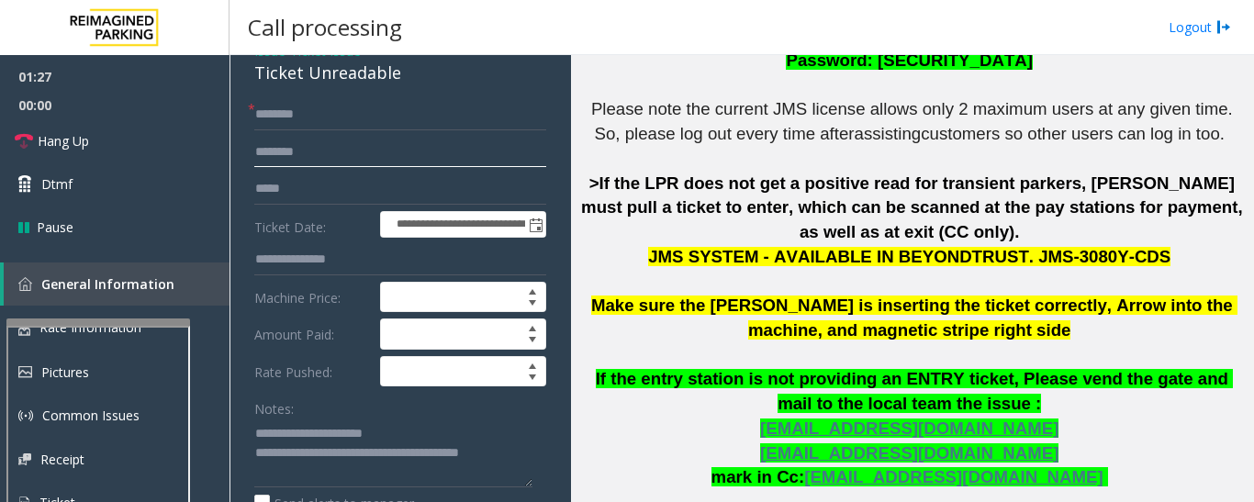
click at [328, 141] on input "*******" at bounding box center [400, 152] width 292 height 31
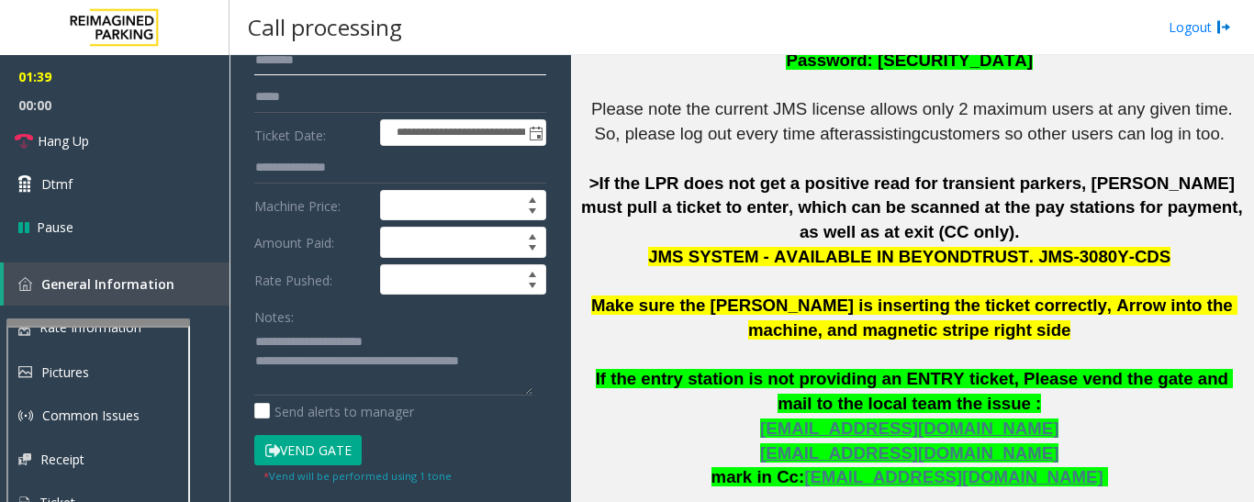
scroll to position [459, 0]
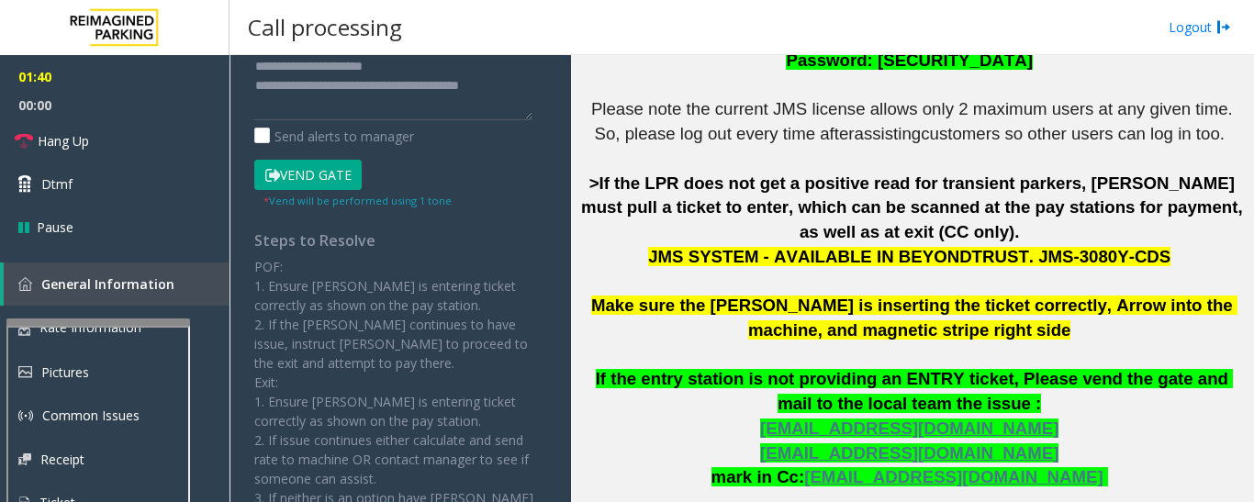
type input "*******"
click at [340, 183] on button "Vend Gate" at bounding box center [307, 175] width 107 height 31
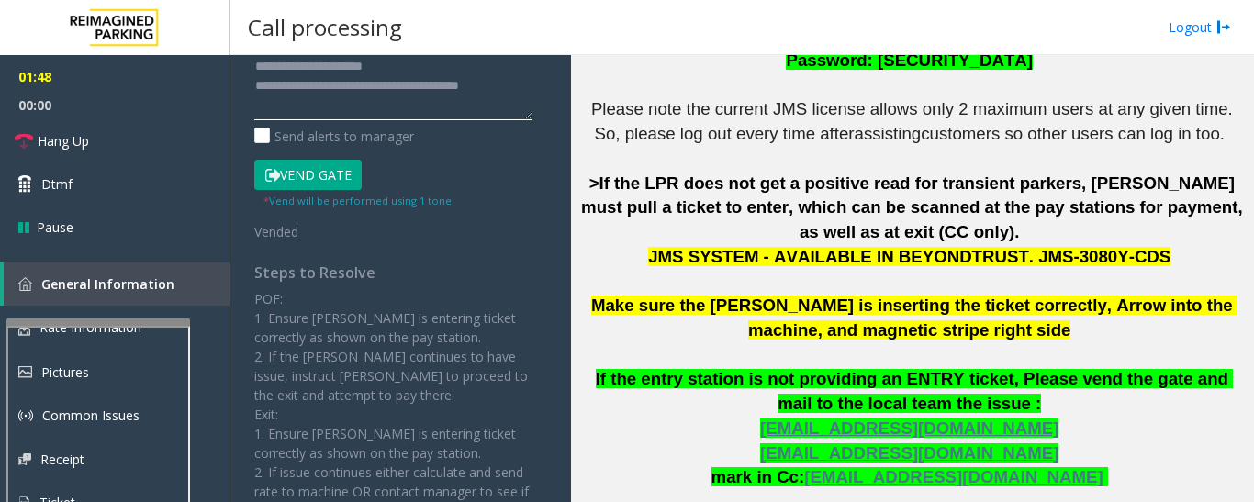
click at [529, 94] on textarea at bounding box center [393, 85] width 278 height 69
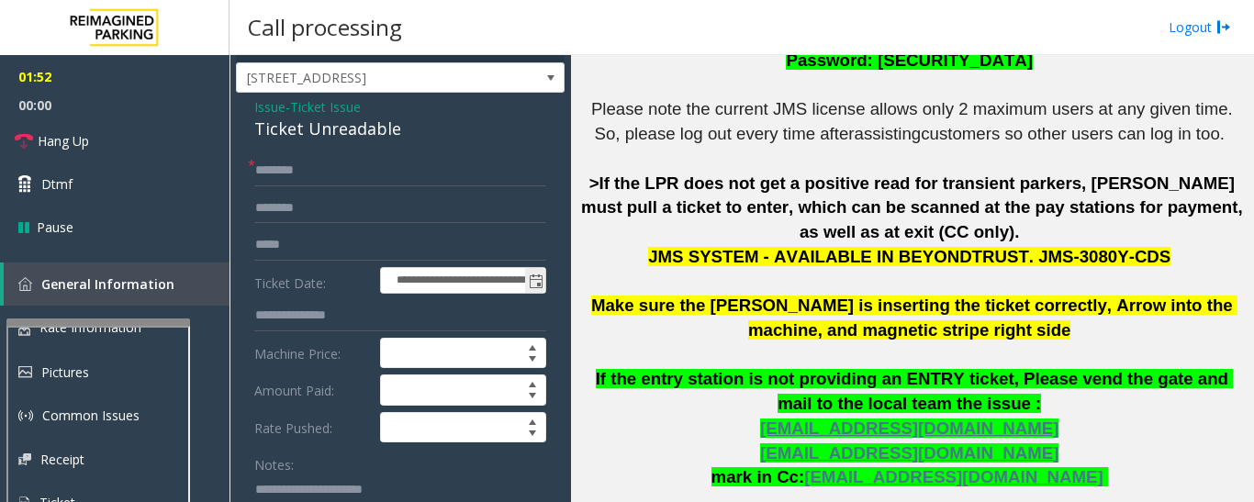
scroll to position [0, 0]
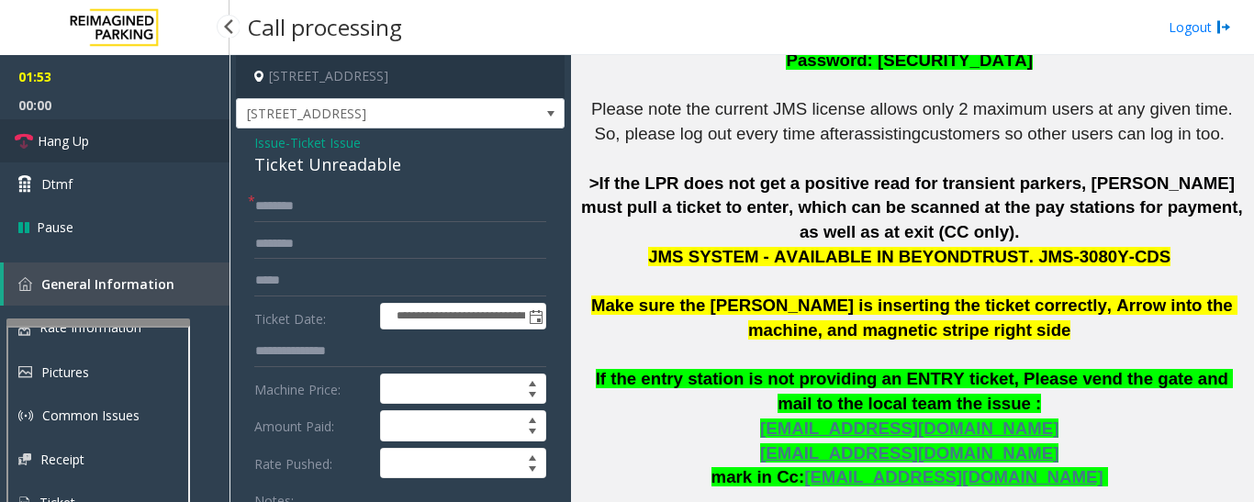
click at [43, 143] on span "Hang Up" at bounding box center [63, 140] width 51 height 19
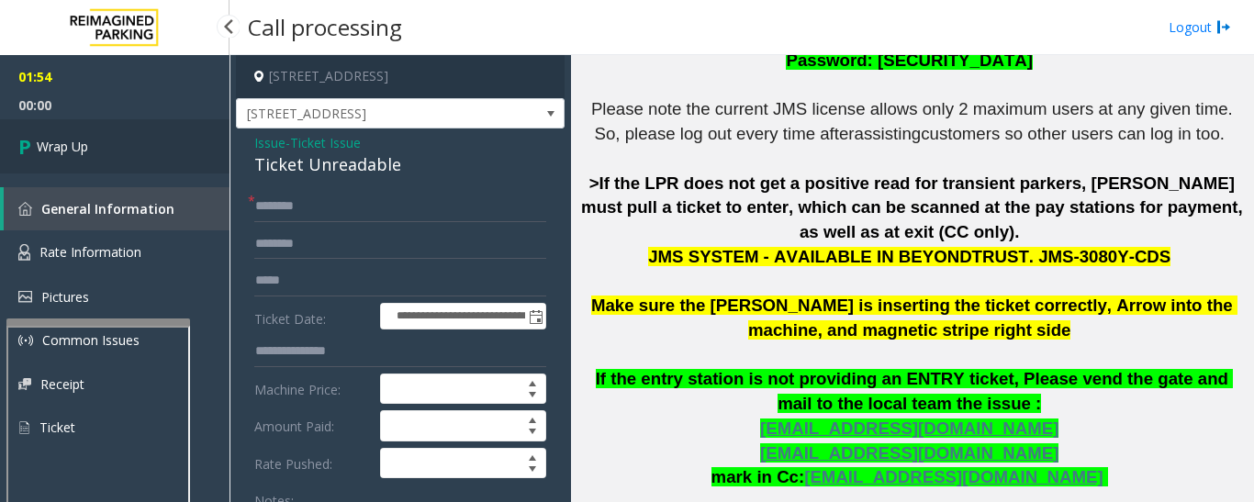
click at [37, 144] on span "Wrap Up" at bounding box center [62, 146] width 51 height 19
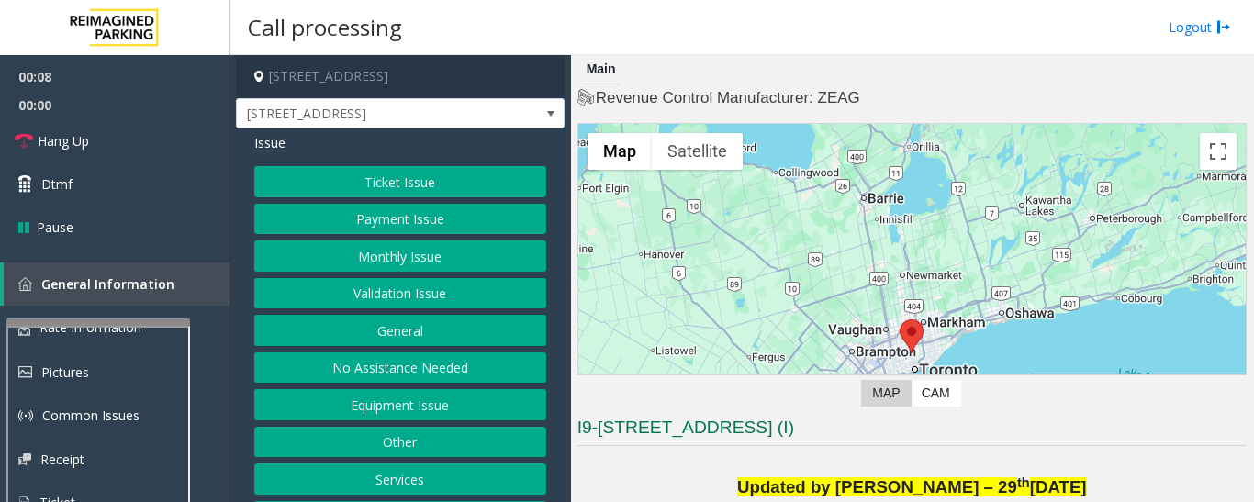
click at [410, 181] on button "Ticket Issue" at bounding box center [400, 181] width 292 height 31
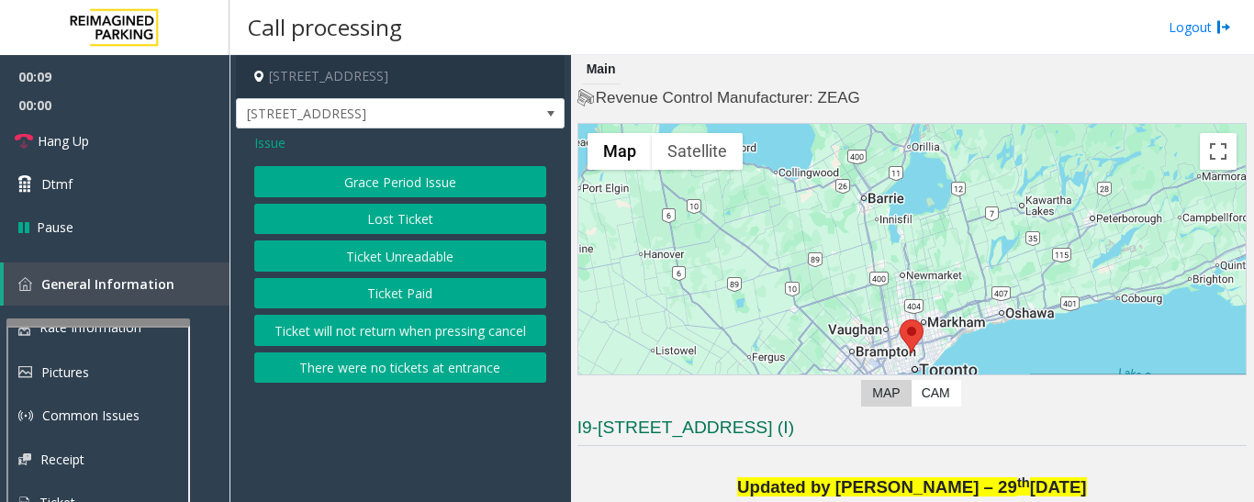
click at [421, 260] on button "Ticket Unreadable" at bounding box center [400, 255] width 292 height 31
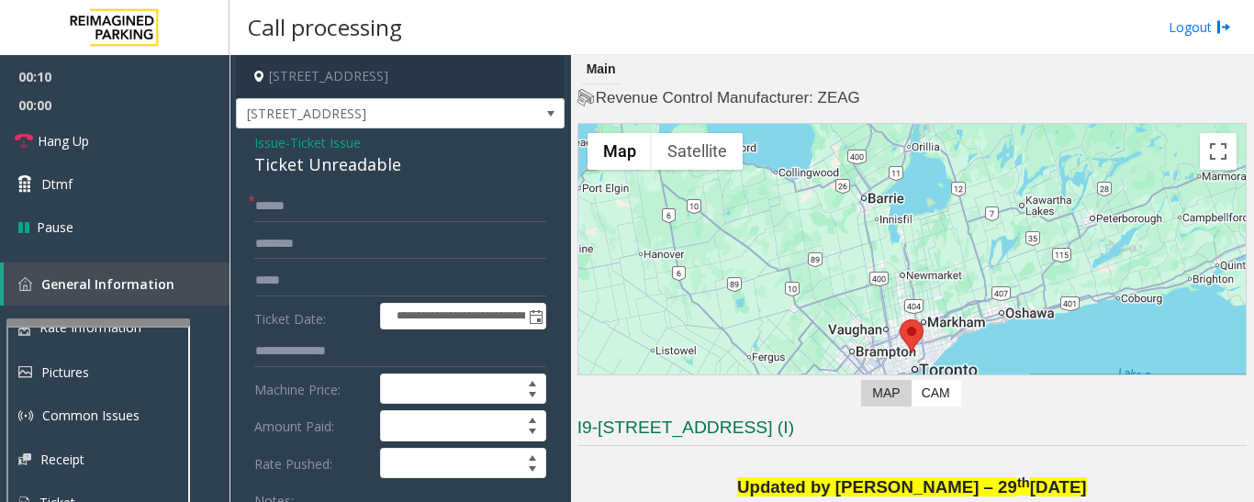
click at [343, 166] on div "Ticket Unreadable" at bounding box center [400, 164] width 292 height 25
copy div "Ticket Unreadable"
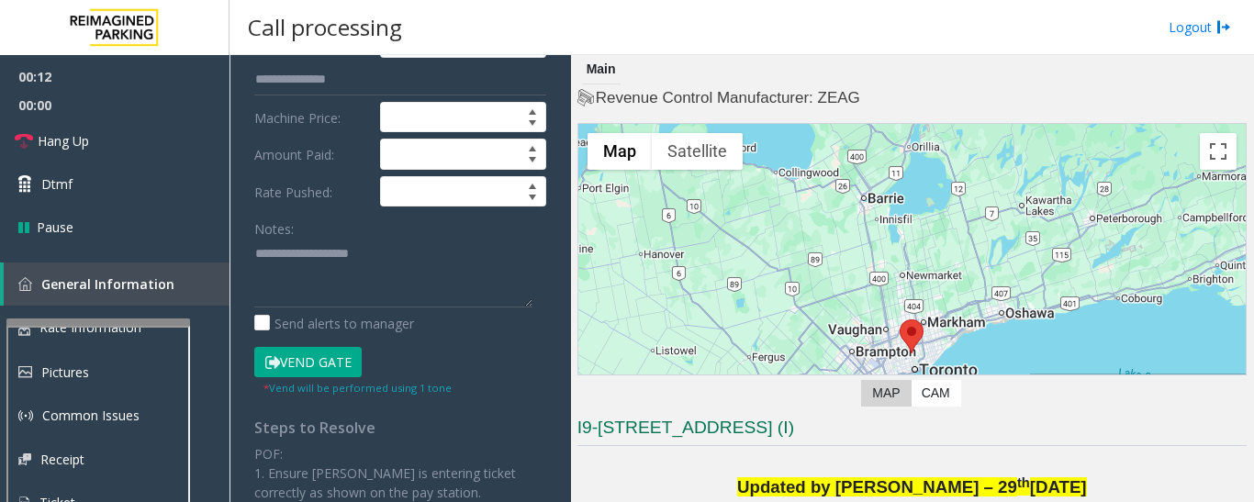
scroll to position [275, 0]
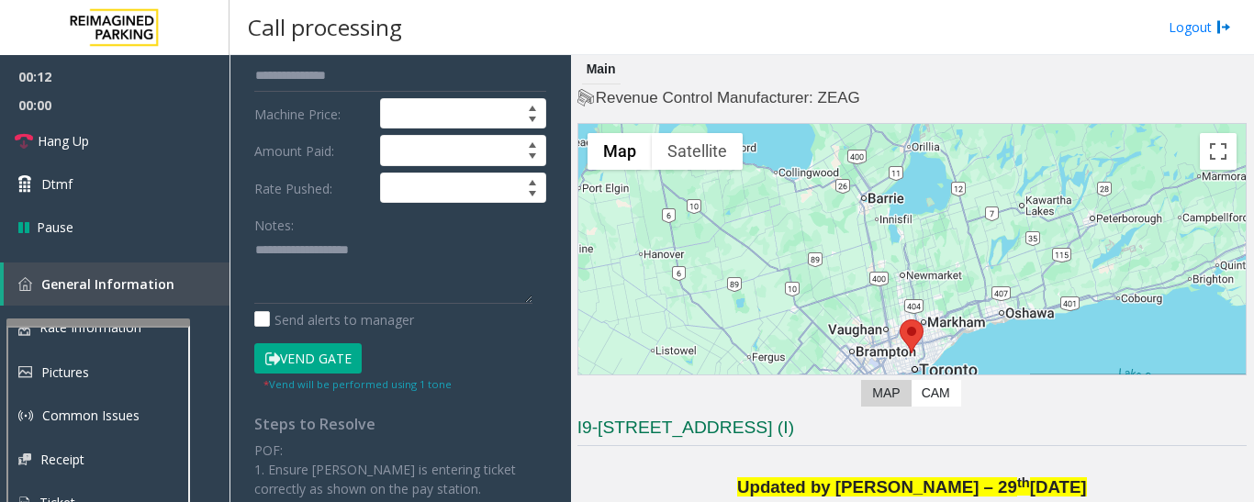
click at [333, 307] on div "Notes: Send alerts to manager" at bounding box center [400, 269] width 292 height 120
click at [349, 282] on textarea at bounding box center [393, 269] width 278 height 69
paste textarea "**********"
click at [515, 271] on textarea at bounding box center [393, 269] width 278 height 69
click at [524, 271] on textarea at bounding box center [393, 269] width 278 height 69
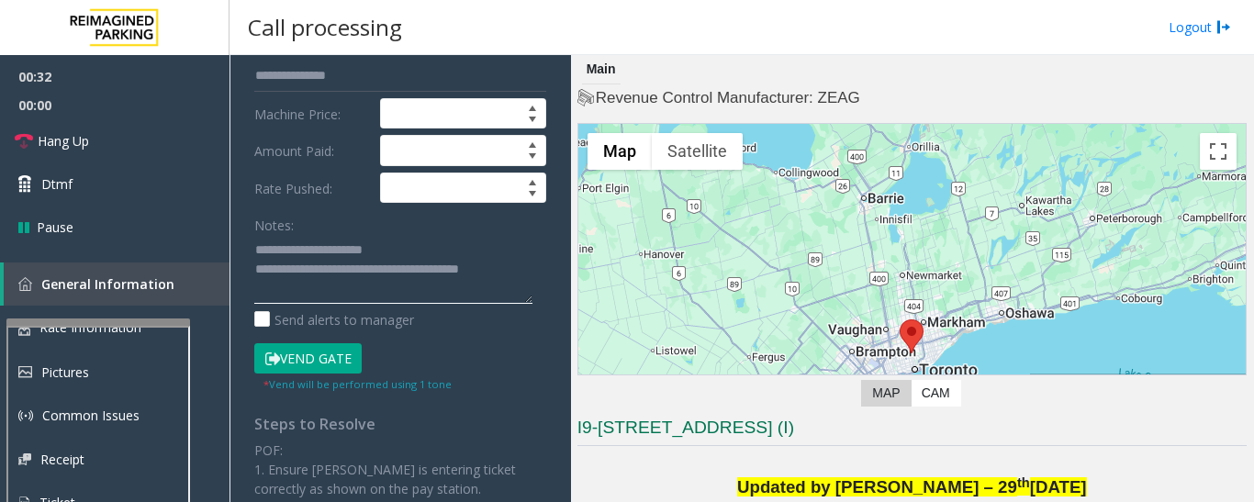
scroll to position [0, 0]
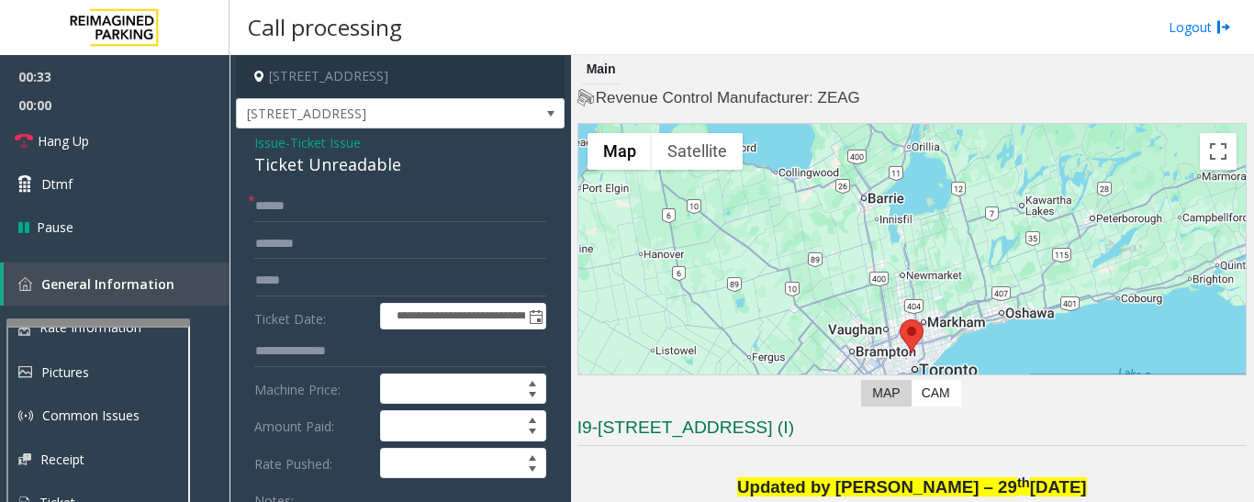
type textarea "**********"
click at [466, 218] on input "text" at bounding box center [400, 206] width 292 height 31
click at [455, 240] on input "text" at bounding box center [400, 244] width 292 height 31
type input "*******"
click at [419, 210] on input "text" at bounding box center [400, 206] width 292 height 31
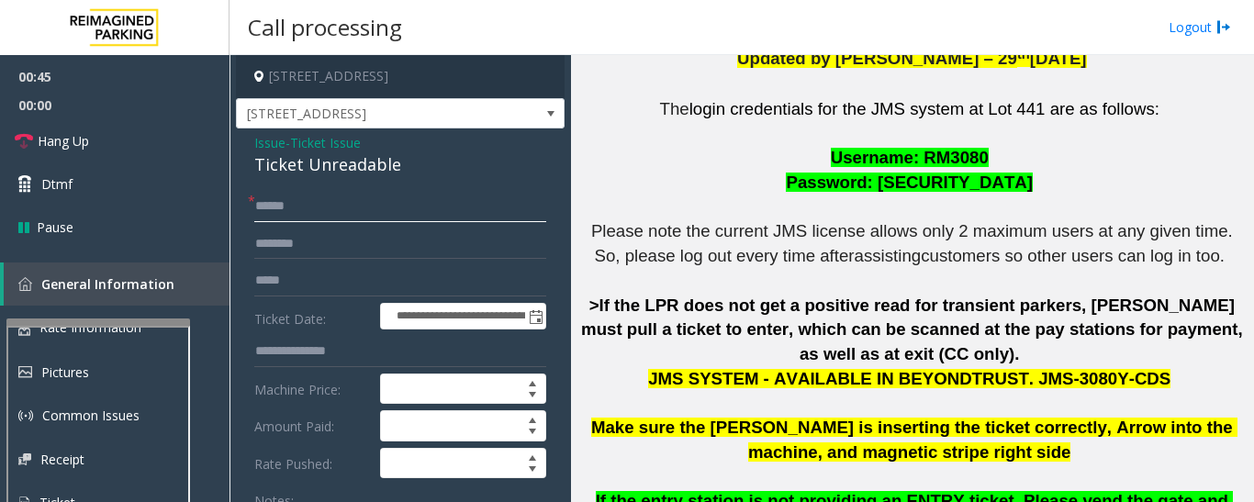
scroll to position [643, 0]
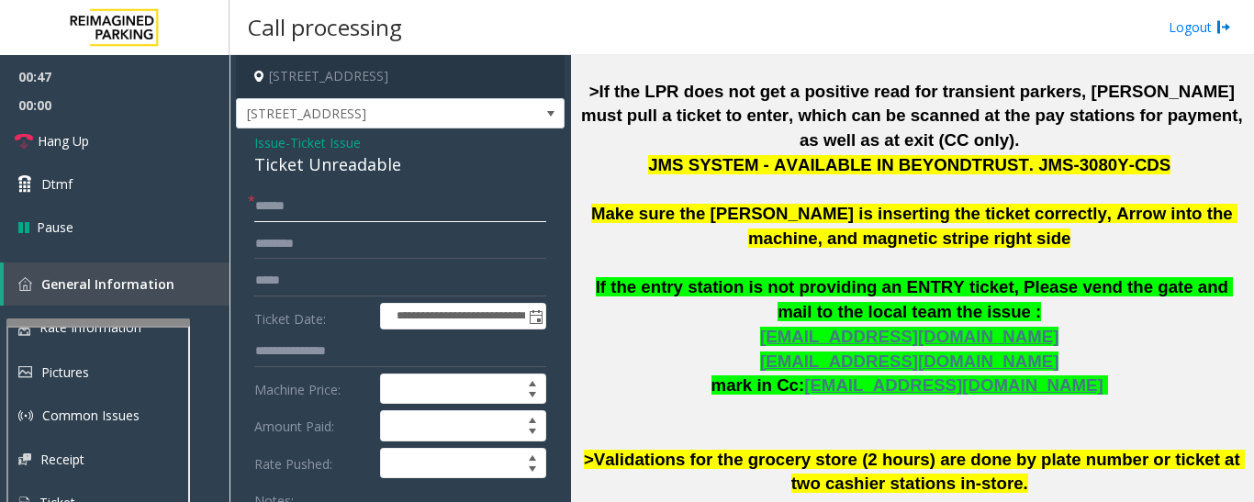
click at [308, 211] on input "text" at bounding box center [400, 206] width 292 height 31
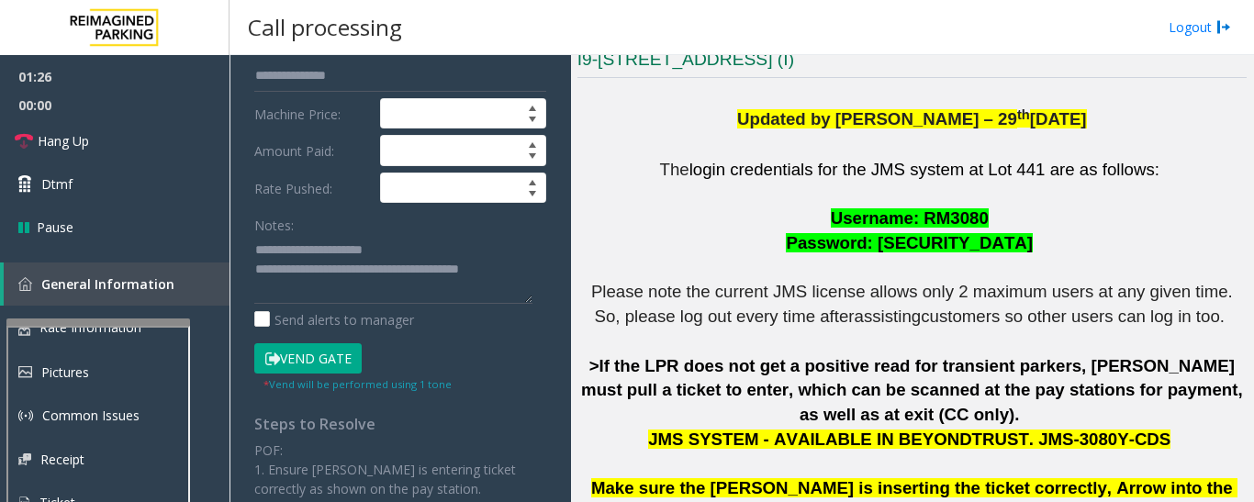
scroll to position [367, 0]
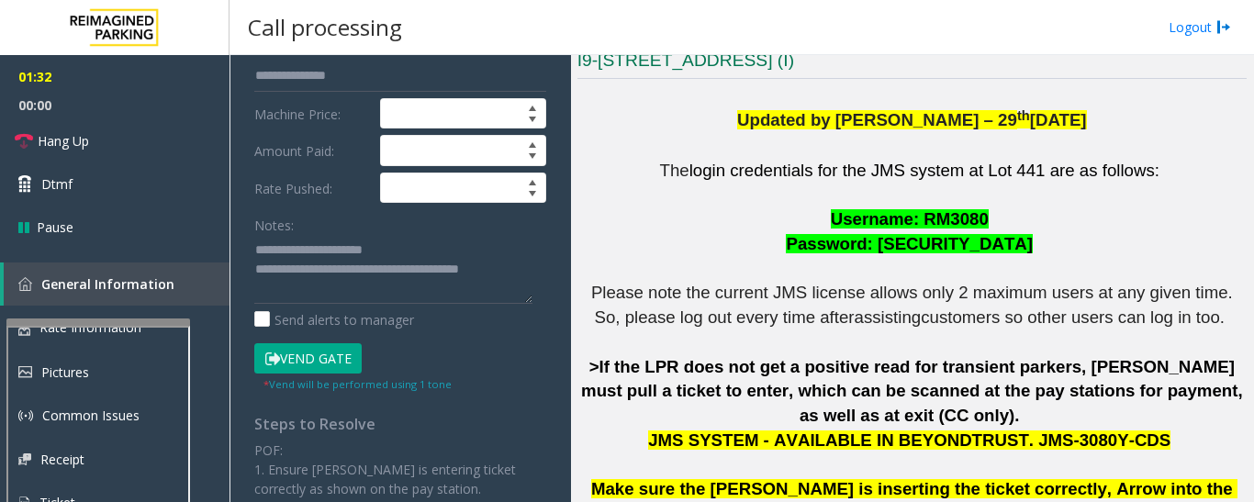
type input "********"
click at [307, 362] on button "Vend Gate" at bounding box center [307, 358] width 107 height 31
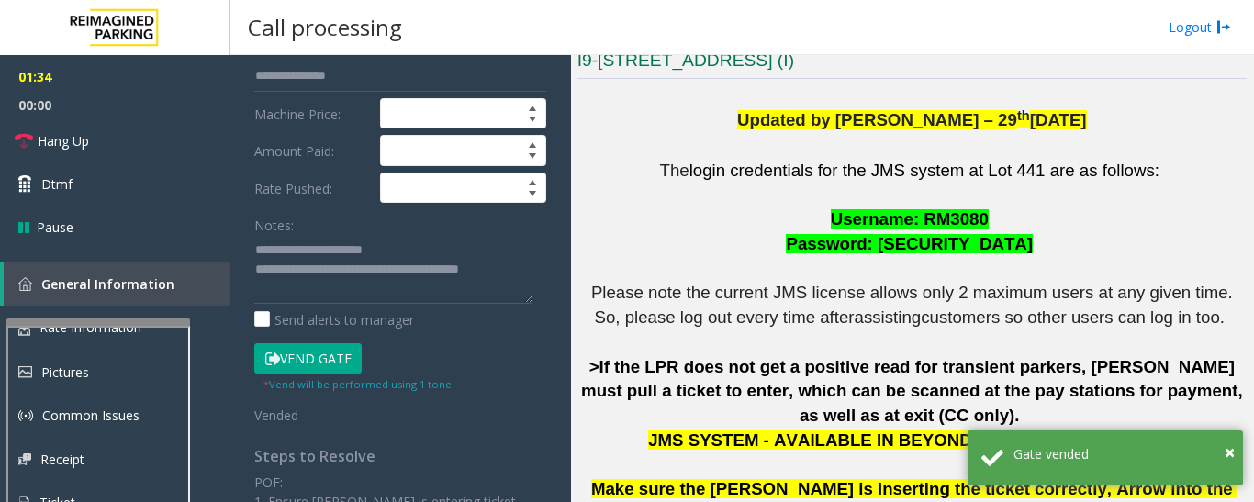
scroll to position [6, 0]
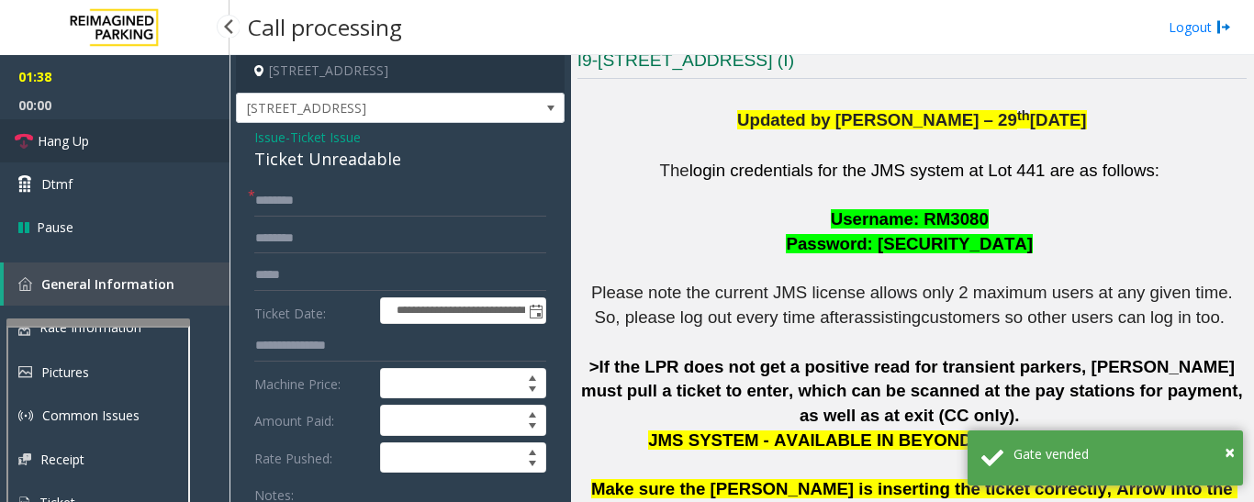
click at [104, 159] on link "Hang Up" at bounding box center [114, 140] width 229 height 43
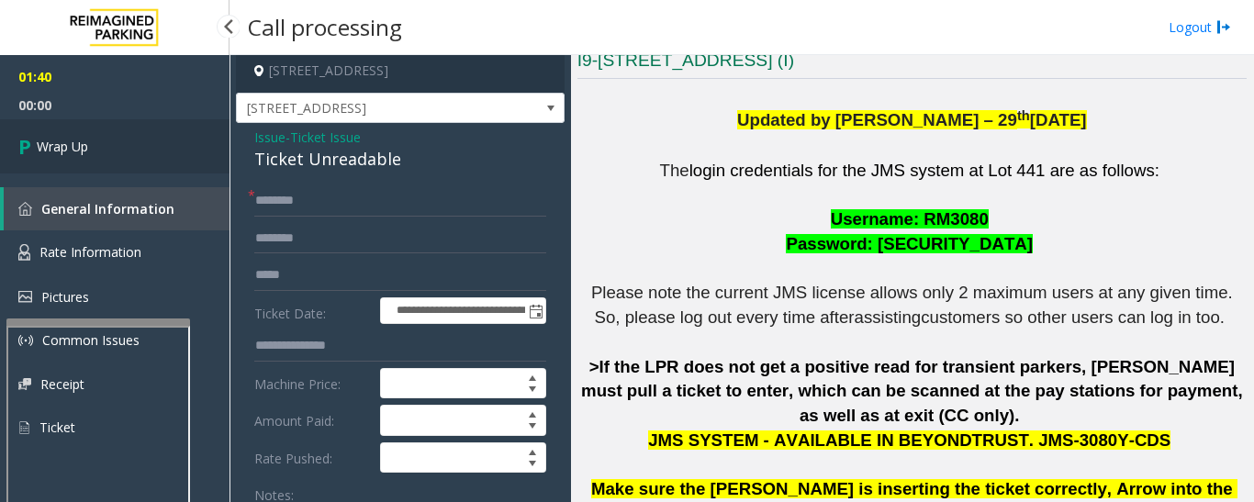
click at [112, 141] on link "Wrap Up" at bounding box center [114, 146] width 229 height 54
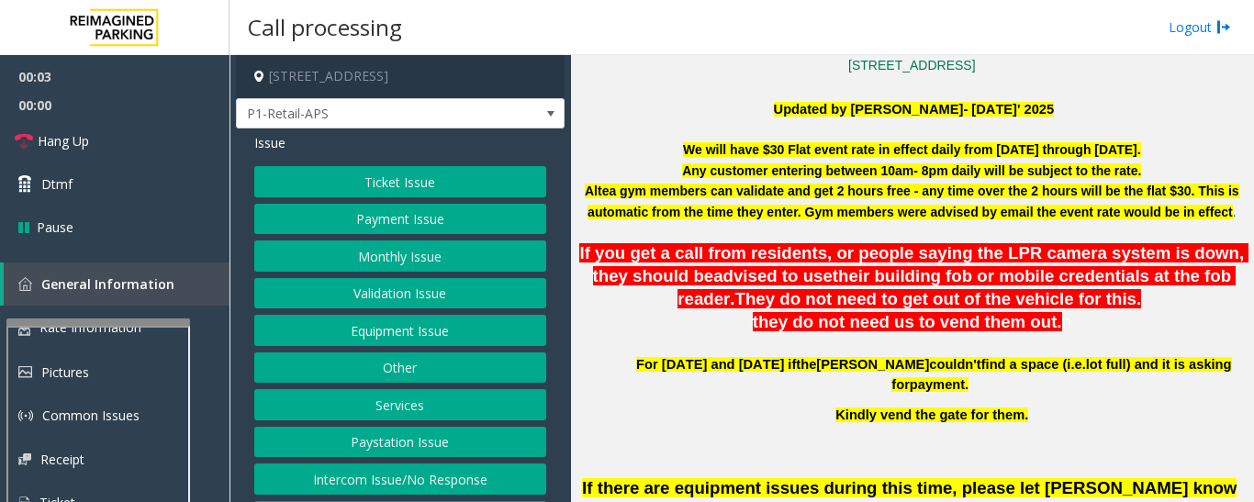
scroll to position [826, 0]
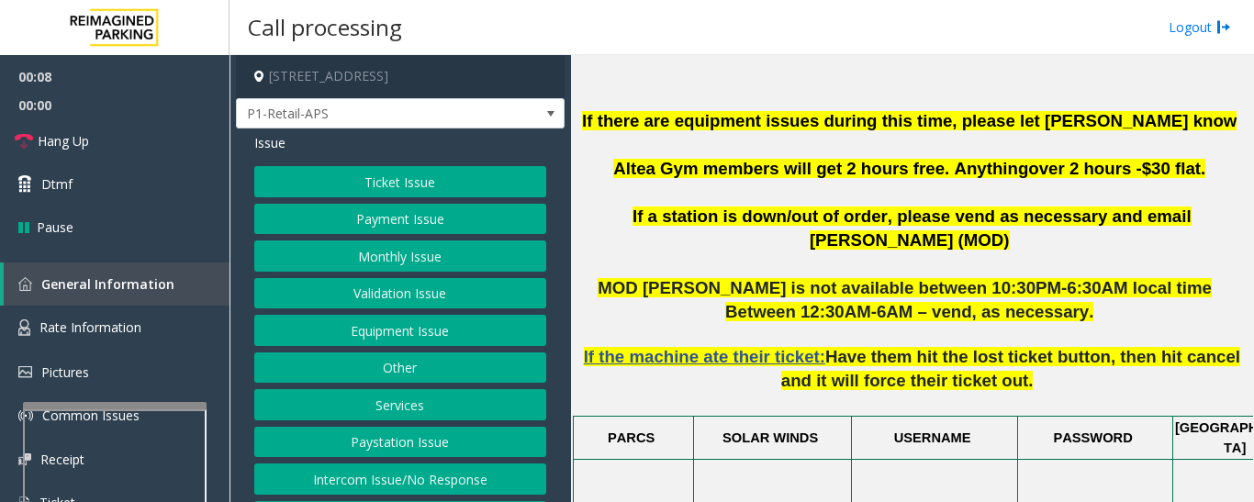
click at [170, 404] on div at bounding box center [115, 405] width 184 height 7
click at [173, 341] on link "Rate Information" at bounding box center [114, 328] width 229 height 45
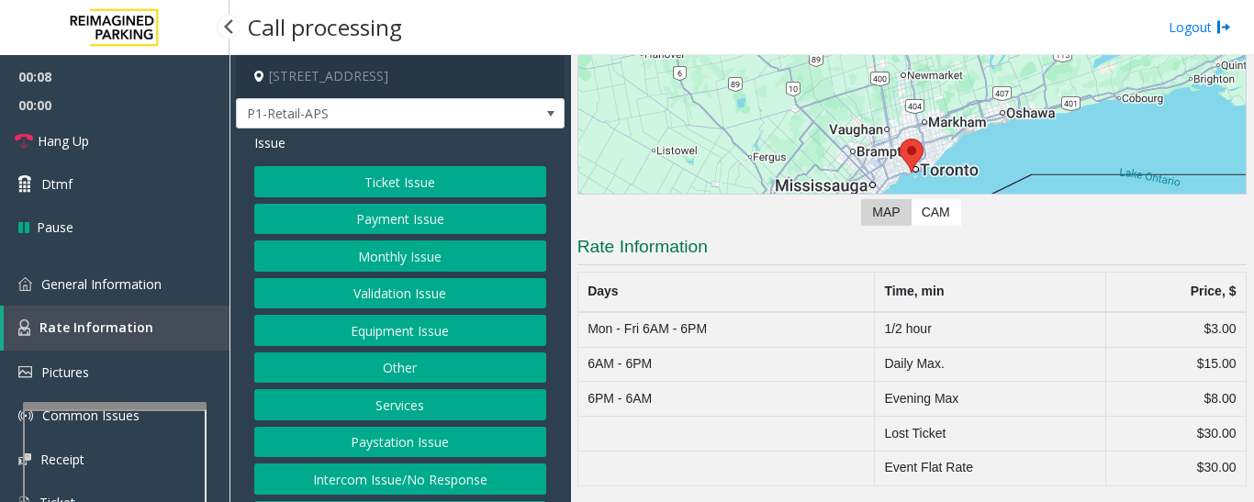
scroll to position [181, 0]
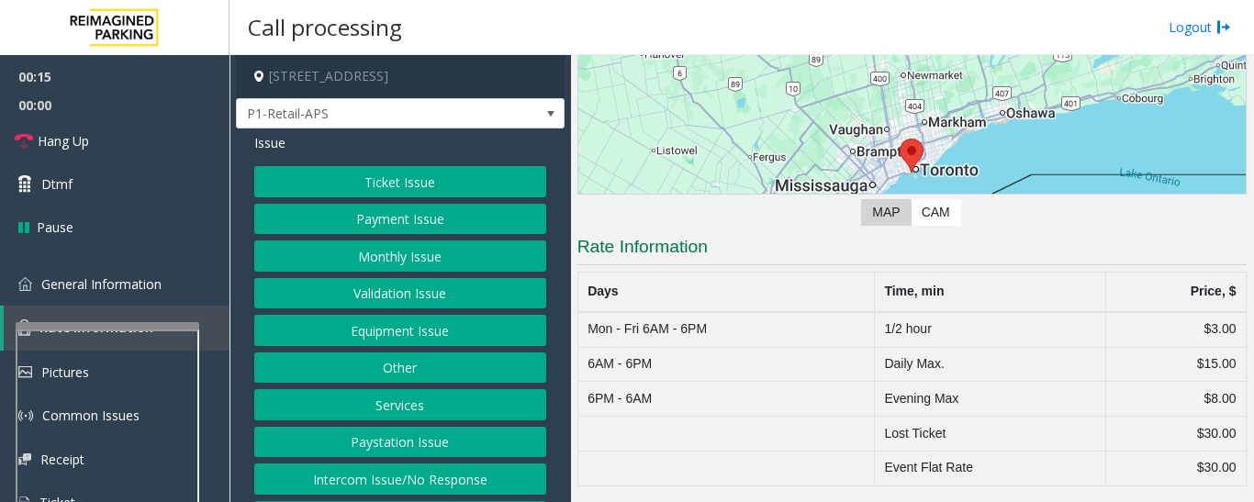
click at [125, 329] on div at bounding box center [108, 325] width 184 height 7
click at [147, 281] on span "General Information" at bounding box center [101, 283] width 120 height 17
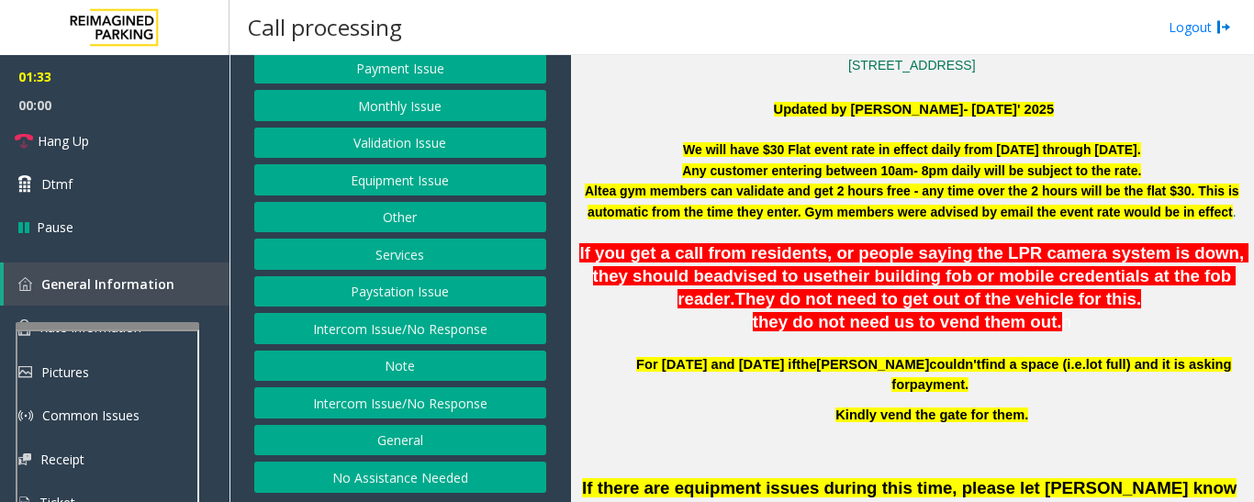
scroll to position [59, 0]
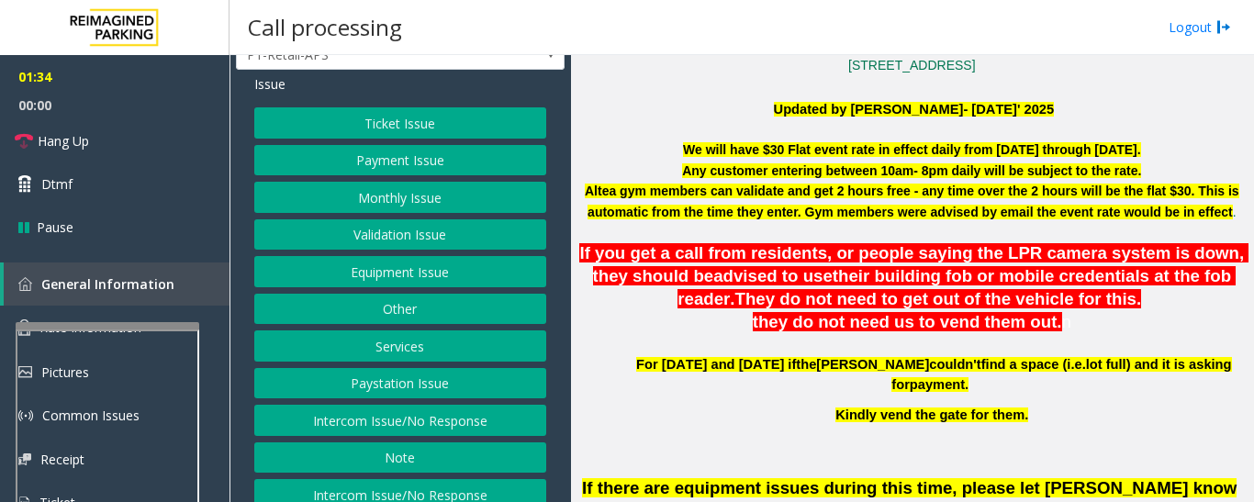
click at [453, 240] on button "Validation Issue" at bounding box center [400, 234] width 292 height 31
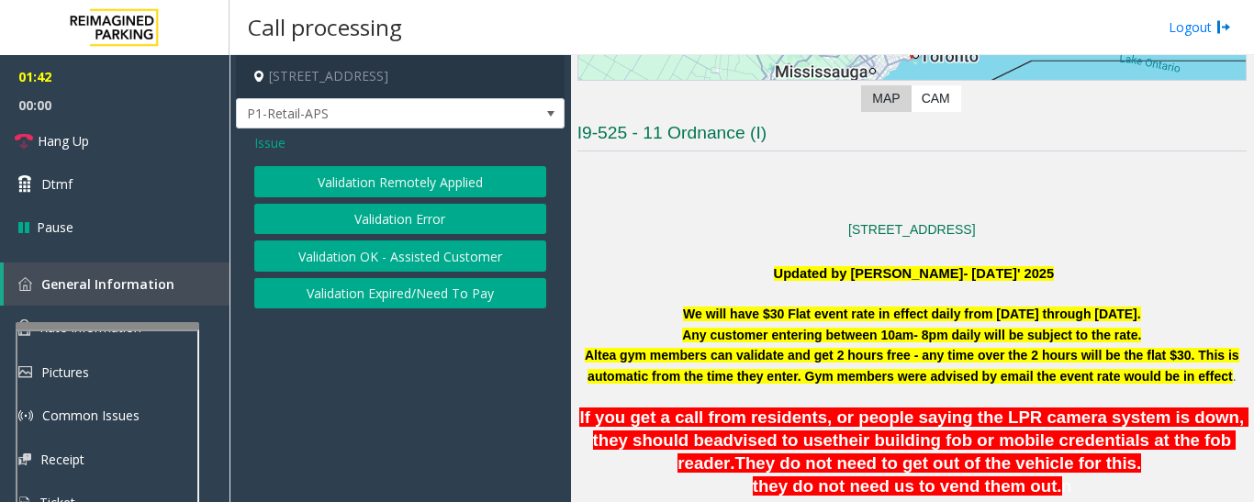
scroll to position [459, 0]
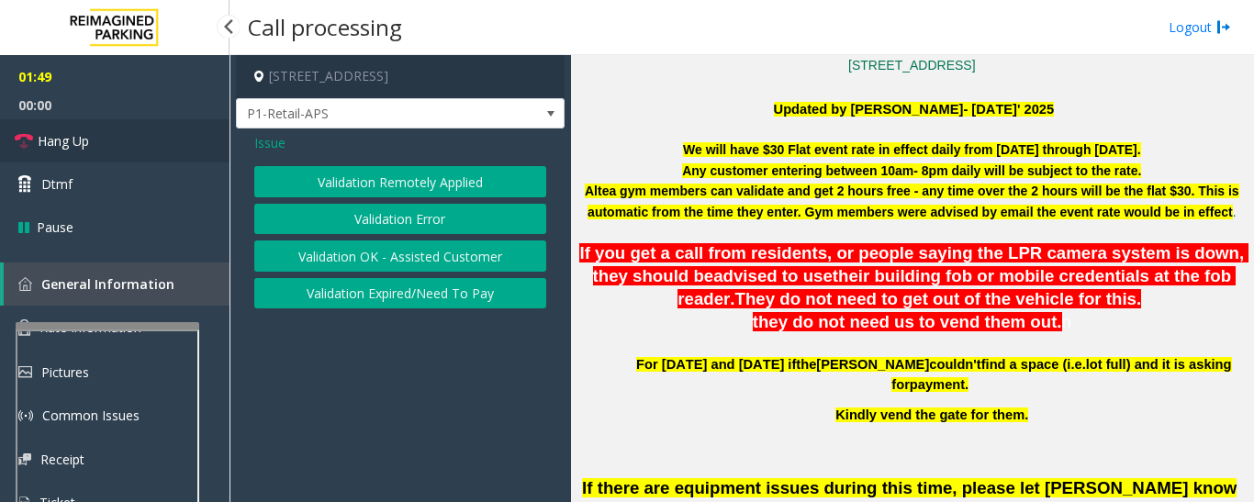
click at [148, 136] on link "Hang Up" at bounding box center [114, 140] width 229 height 43
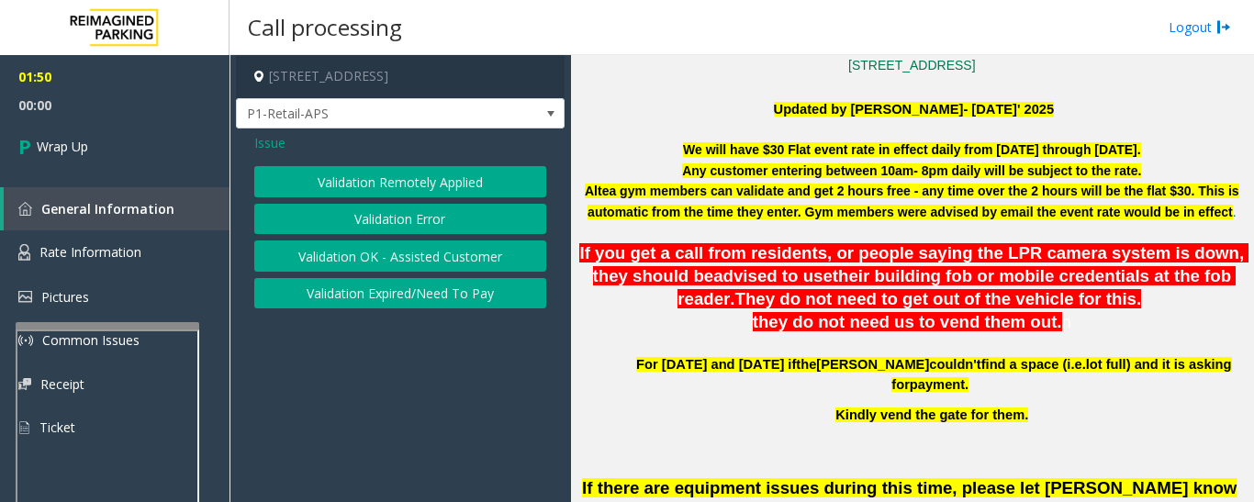
click at [471, 303] on button "Validation Expired/Need To Pay" at bounding box center [400, 293] width 292 height 31
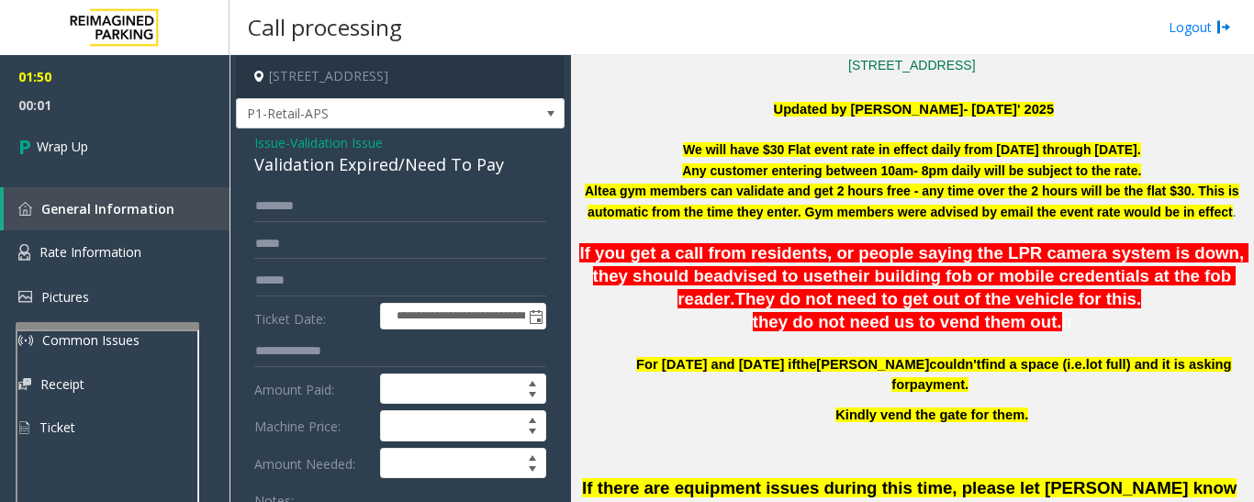
click at [410, 170] on div "Validation Expired/Need To Pay" at bounding box center [400, 164] width 292 height 25
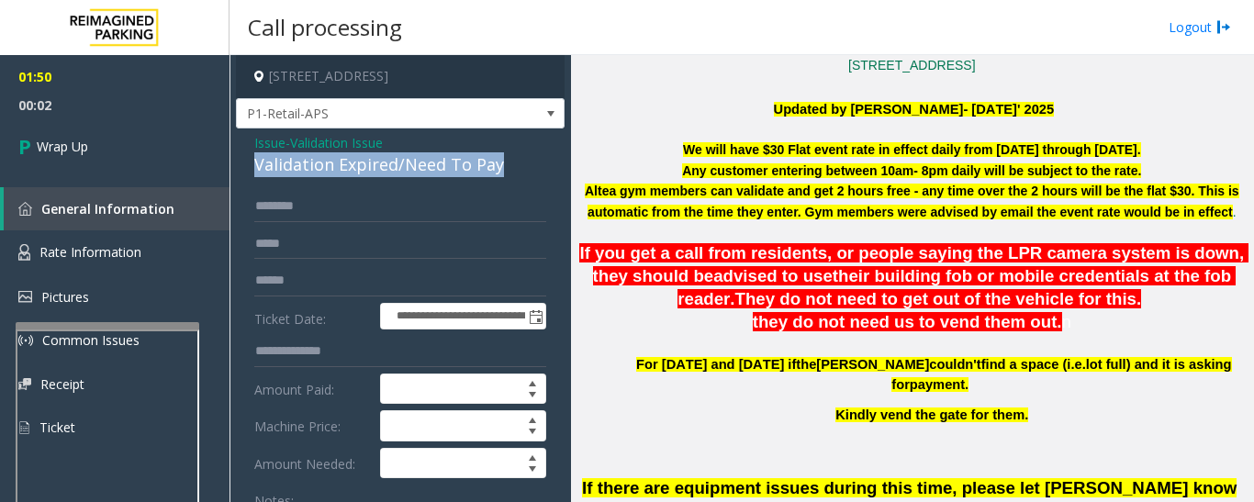
click at [410, 170] on div "Validation Expired/Need To Pay" at bounding box center [400, 164] width 292 height 25
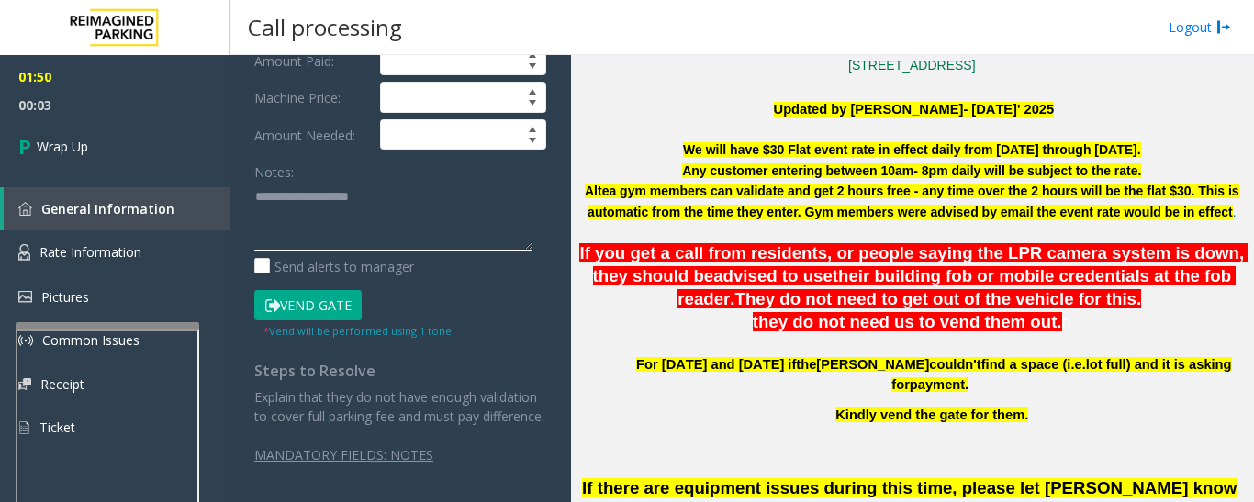
click at [402, 210] on textarea at bounding box center [393, 216] width 278 height 69
paste textarea "**********"
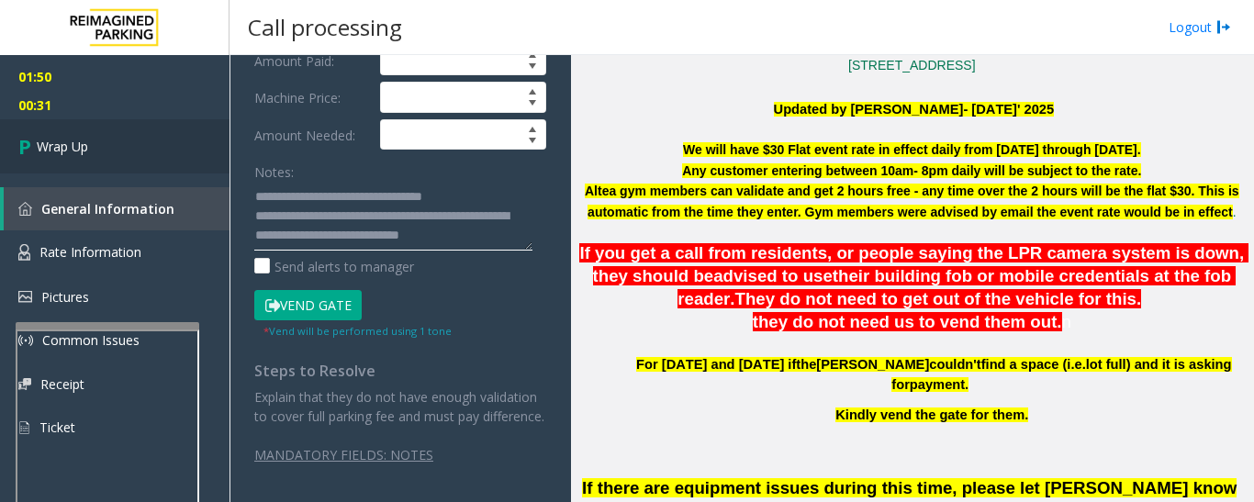
type textarea "**********"
click at [215, 167] on link "Wrap Up" at bounding box center [114, 146] width 229 height 54
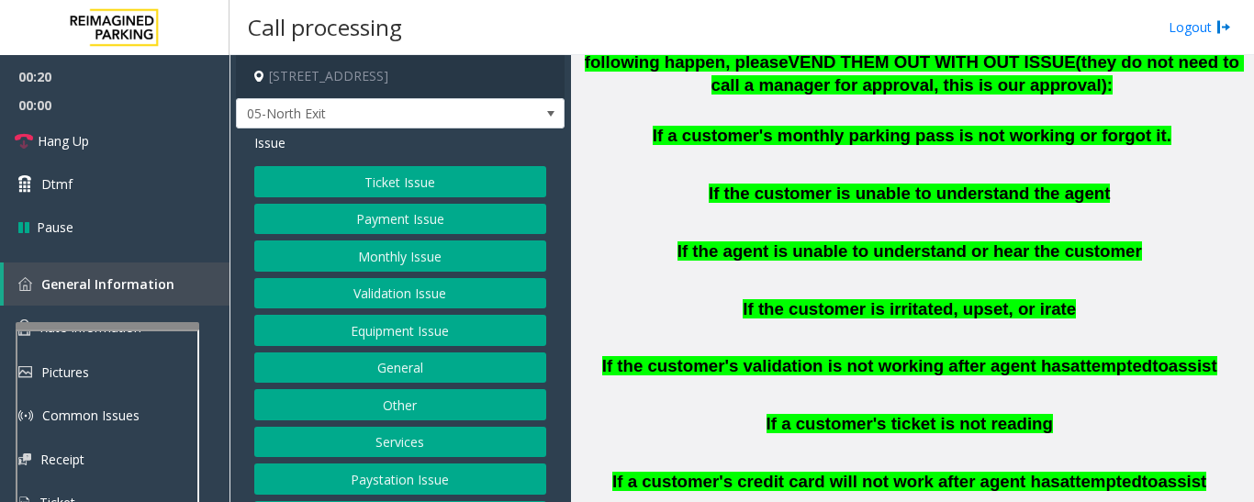
scroll to position [1010, 0]
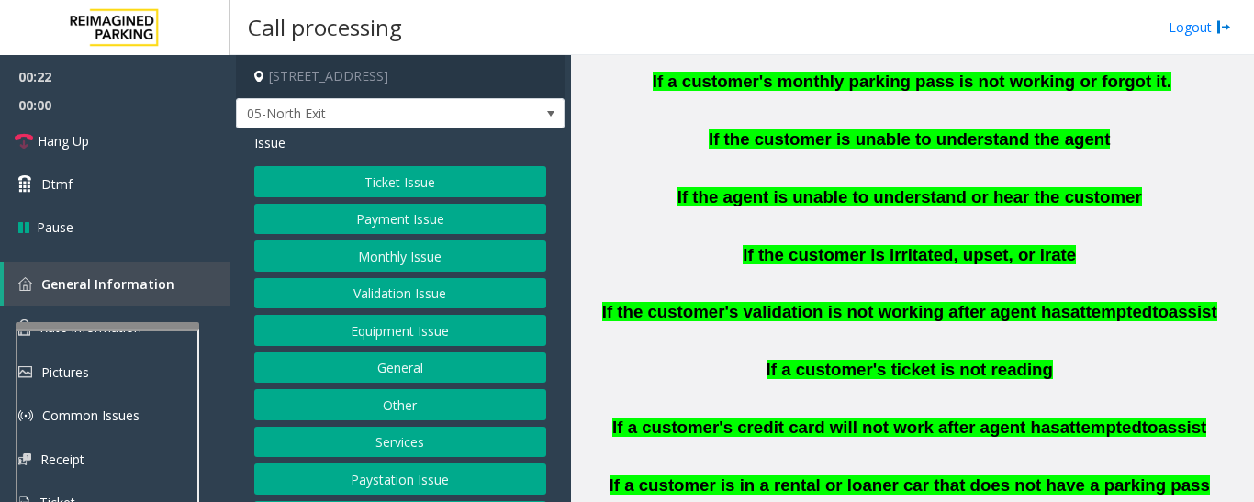
click at [340, 280] on button "Validation Issue" at bounding box center [400, 293] width 292 height 31
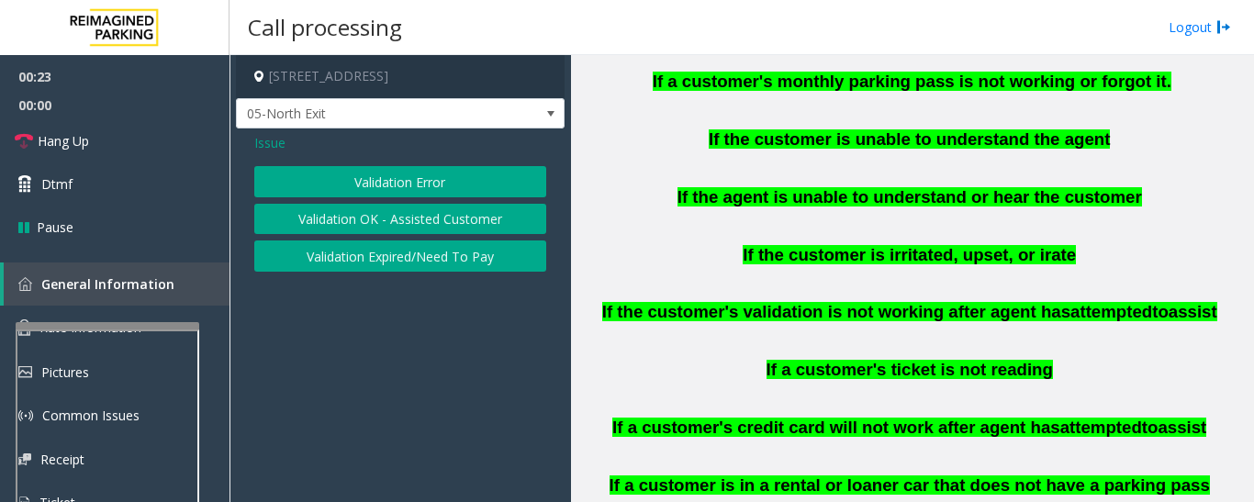
click at [387, 167] on button "Validation Error" at bounding box center [400, 181] width 292 height 31
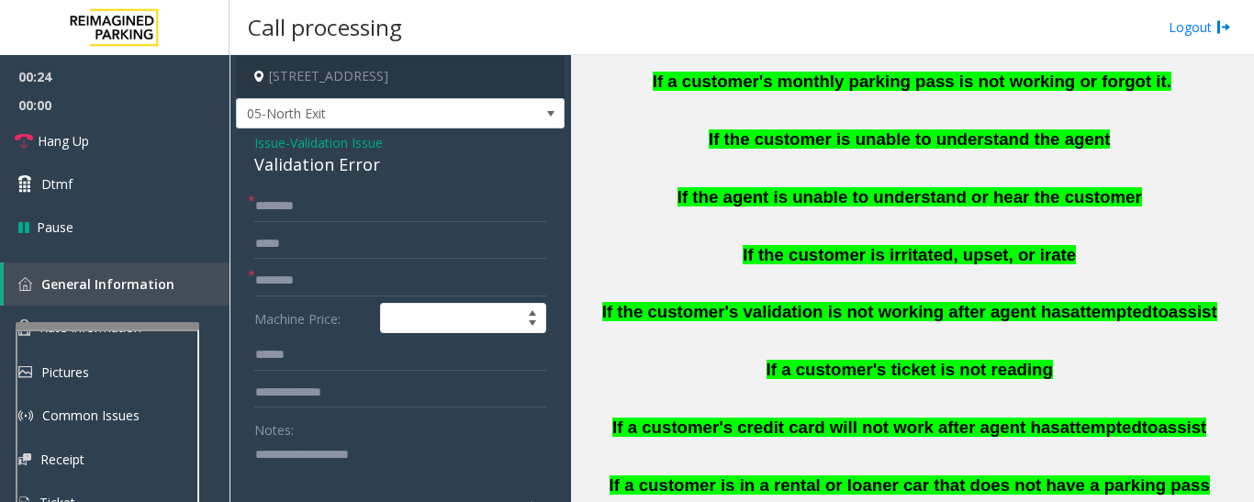
click at [296, 163] on div "Validation Error" at bounding box center [400, 164] width 292 height 25
click at [357, 469] on textarea at bounding box center [393, 474] width 278 height 69
paste textarea "**********"
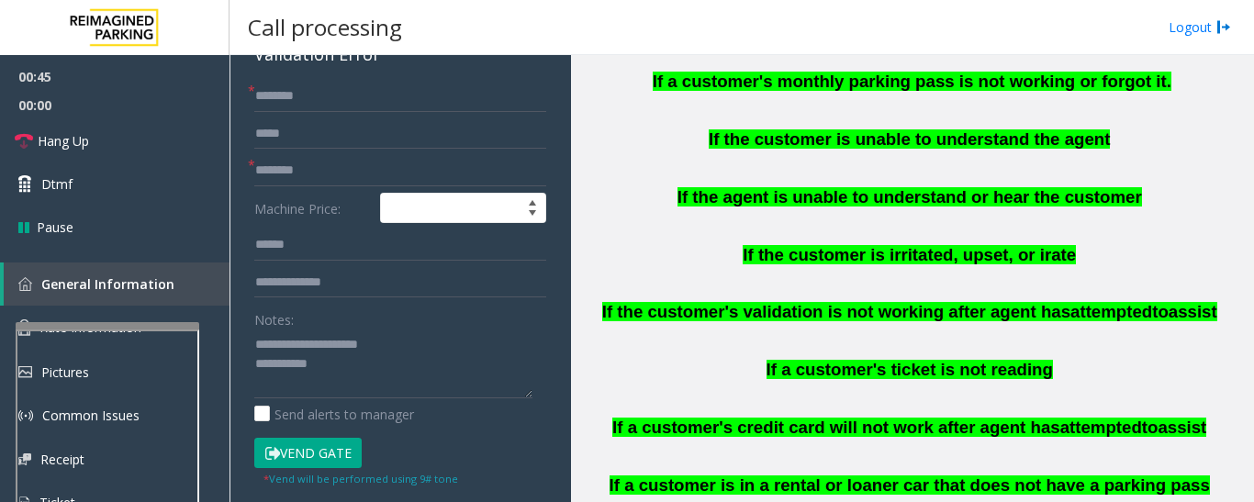
scroll to position [116, 0]
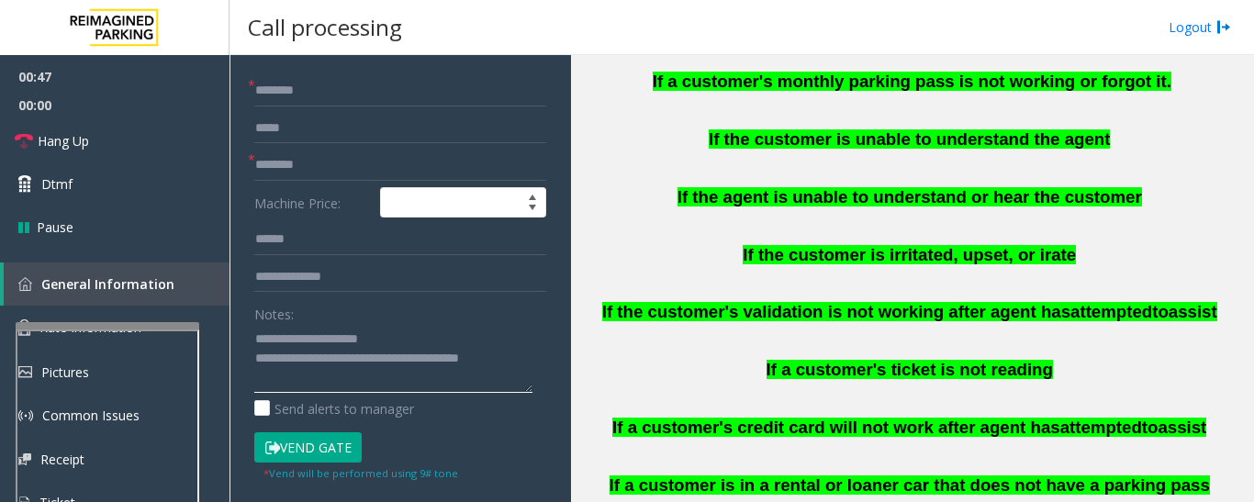
click at [523, 363] on textarea at bounding box center [393, 358] width 278 height 69
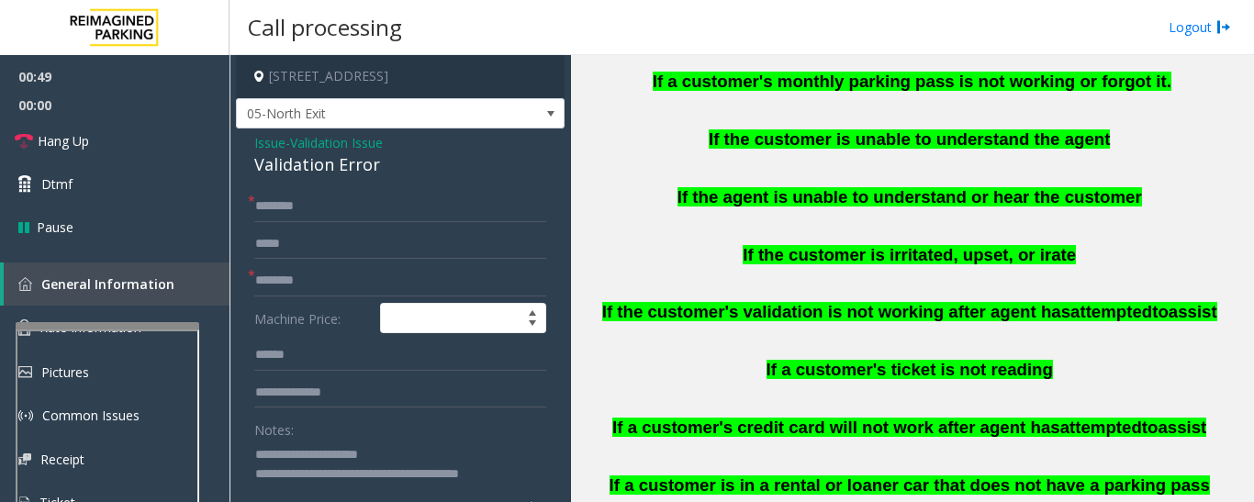
type textarea "**********"
click at [422, 215] on input "text" at bounding box center [400, 206] width 292 height 31
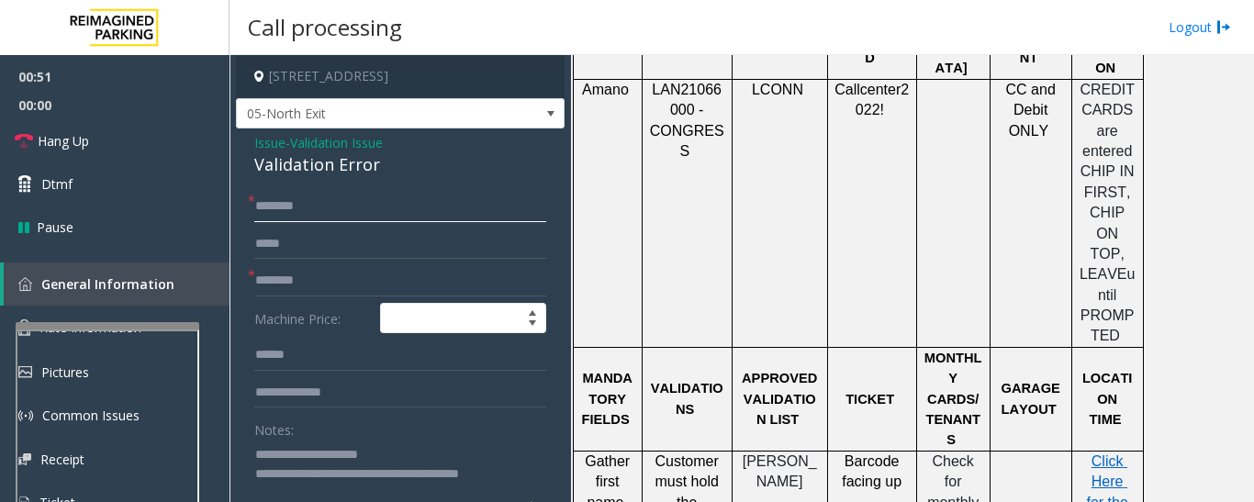
scroll to position [1744, 0]
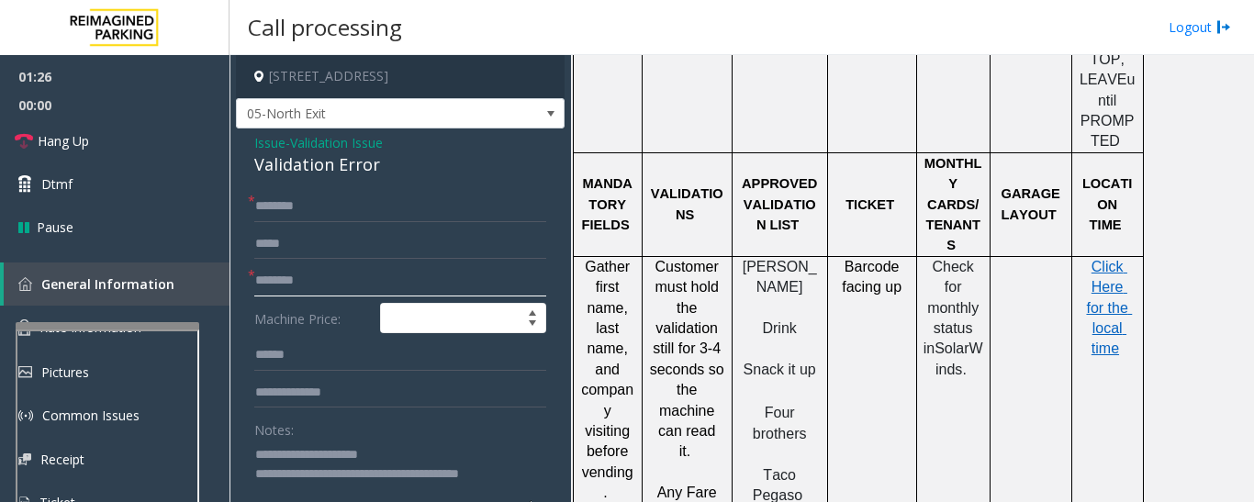
click at [399, 282] on input "text" at bounding box center [400, 280] width 292 height 31
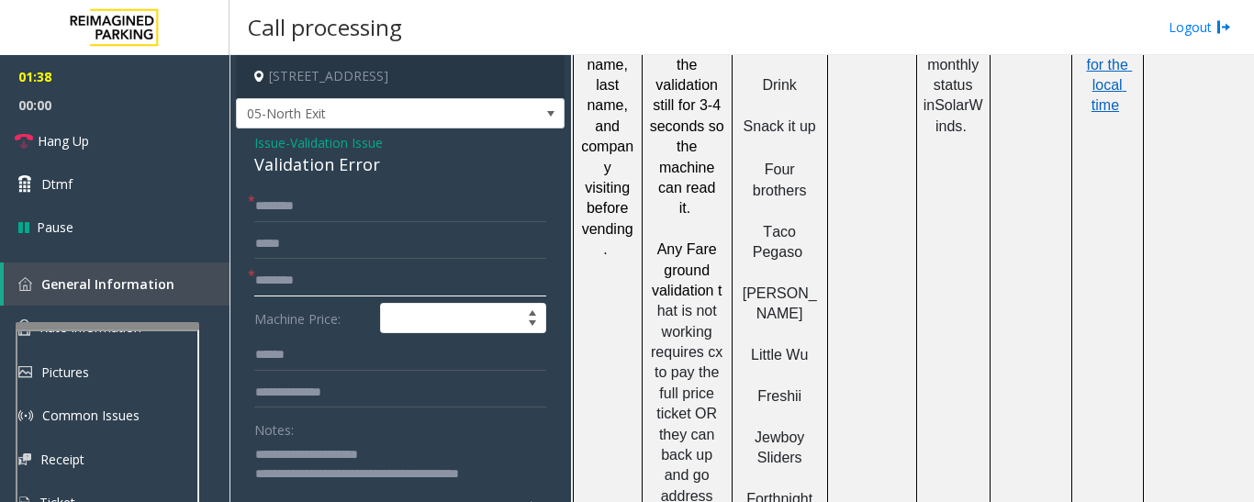
scroll to position [2019, 0]
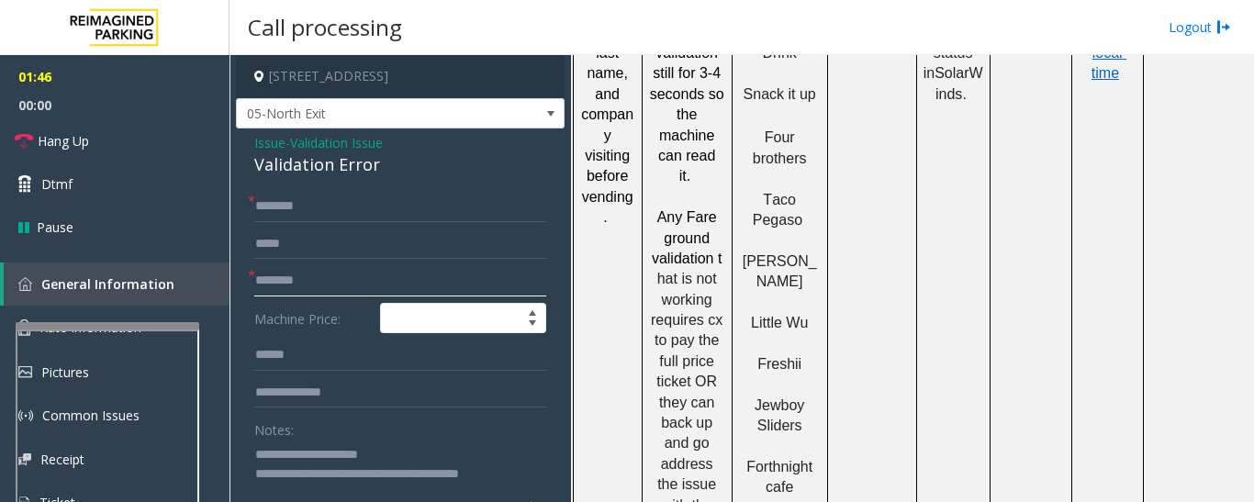
click at [352, 290] on input "text" at bounding box center [400, 280] width 292 height 31
type input "**********"
click at [302, 198] on input "text" at bounding box center [400, 206] width 292 height 31
click at [318, 351] on input "text" at bounding box center [400, 355] width 292 height 31
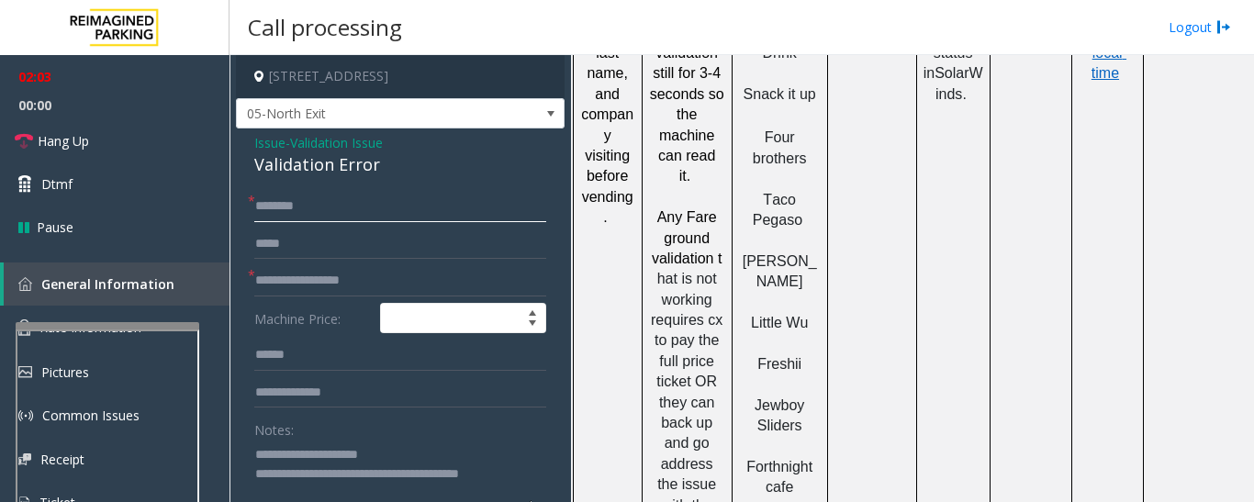
click at [336, 192] on input "text" at bounding box center [400, 206] width 292 height 31
drag, startPoint x: 304, startPoint y: 216, endPoint x: 203, endPoint y: 210, distance: 101.1
click at [203, 210] on app-root "**********" at bounding box center [627, 251] width 1254 height 502
type input "****"
click at [337, 355] on input "text" at bounding box center [400, 355] width 292 height 31
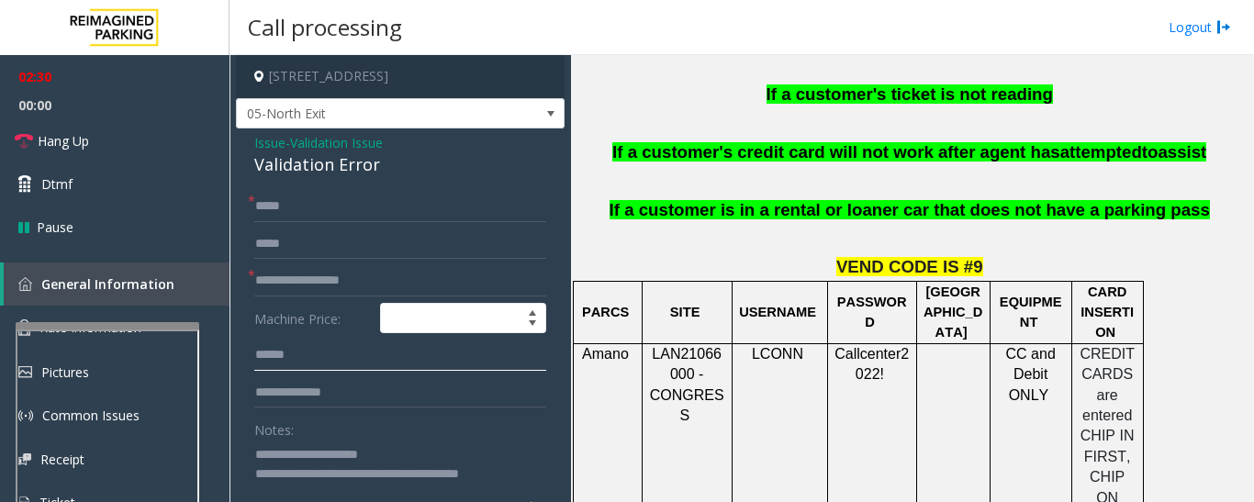
scroll to position [826, 0]
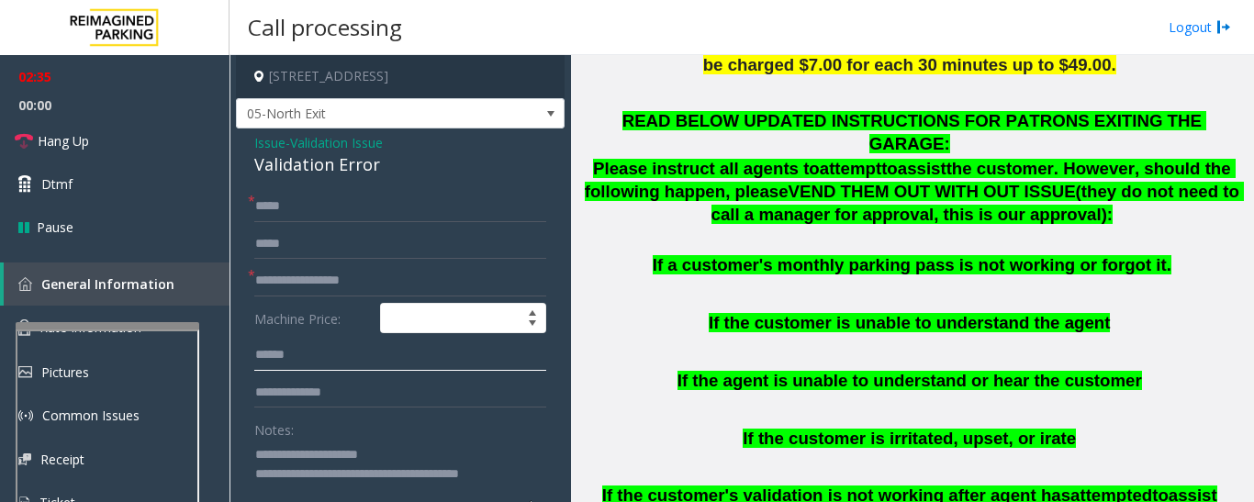
click at [322, 357] on input "text" at bounding box center [400, 355] width 292 height 31
click at [326, 352] on input "text" at bounding box center [400, 355] width 292 height 31
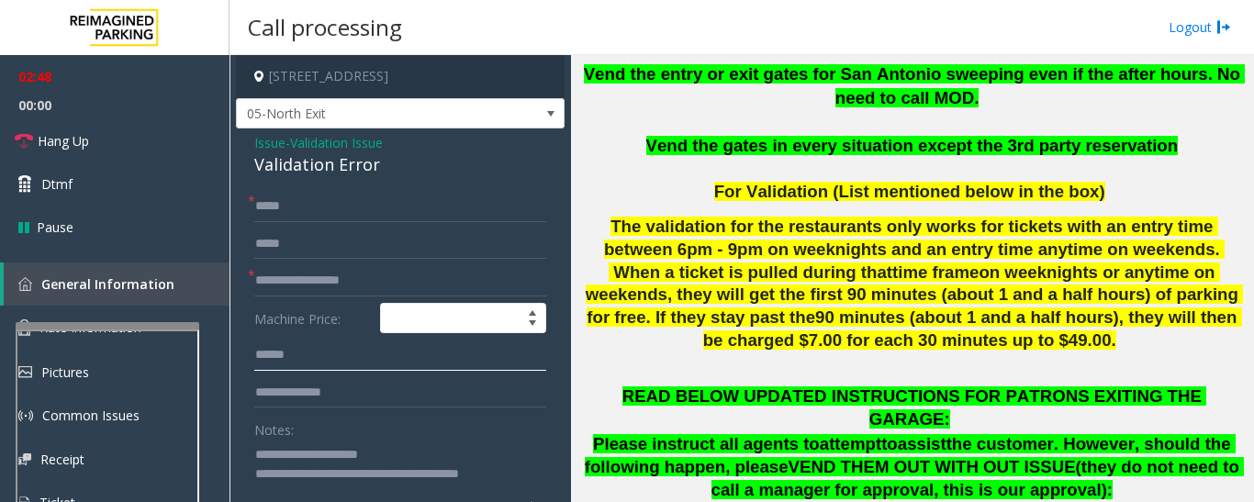
scroll to position [918, 0]
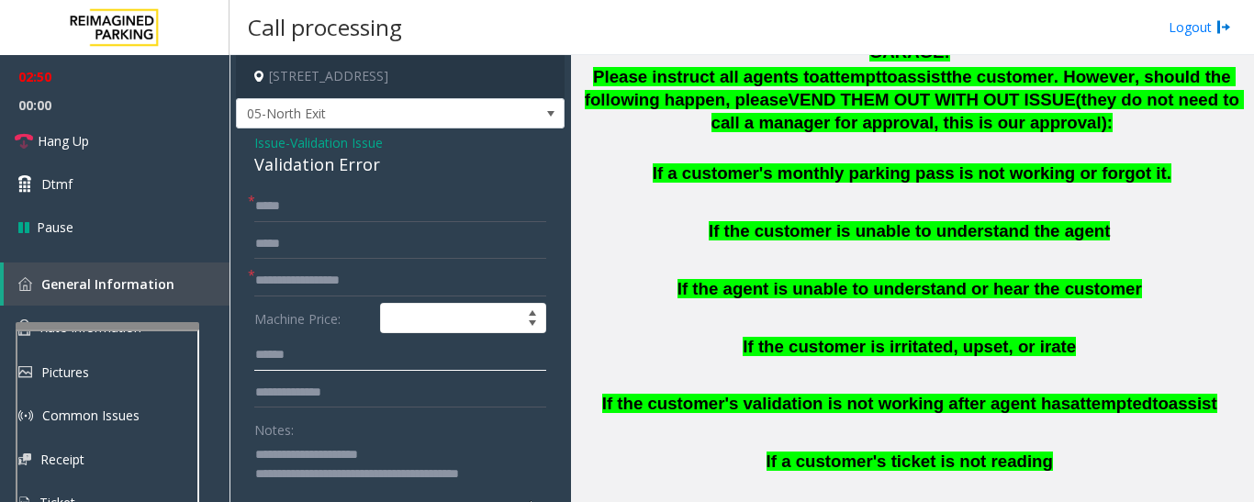
click at [281, 351] on input "text" at bounding box center [400, 355] width 292 height 31
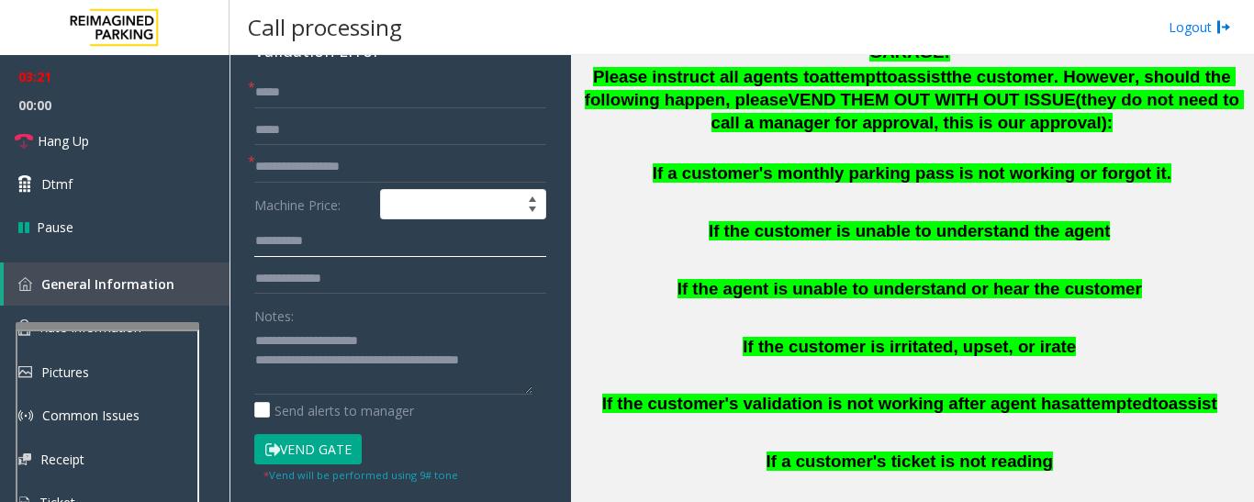
scroll to position [275, 0]
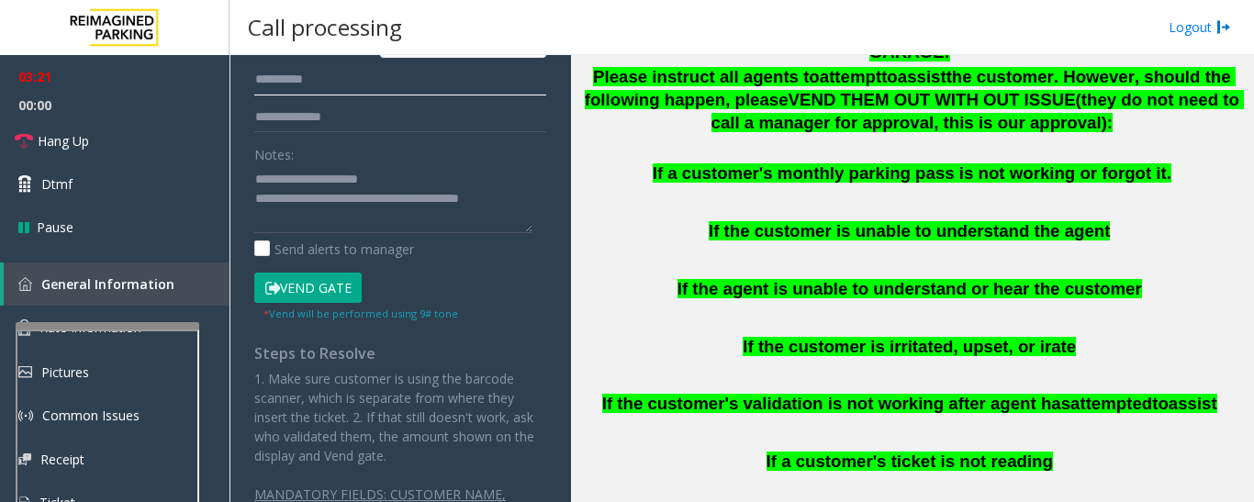
type input "**********"
click at [329, 269] on form "**********" at bounding box center [400, 119] width 292 height 407
click at [333, 285] on button "Vend Gate" at bounding box center [307, 288] width 107 height 31
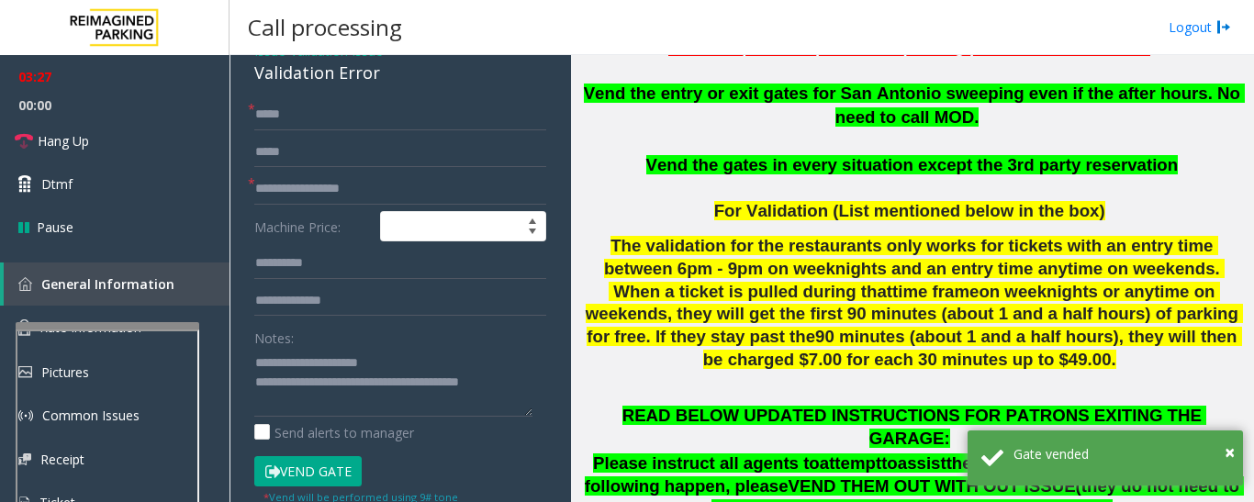
scroll to position [367, 0]
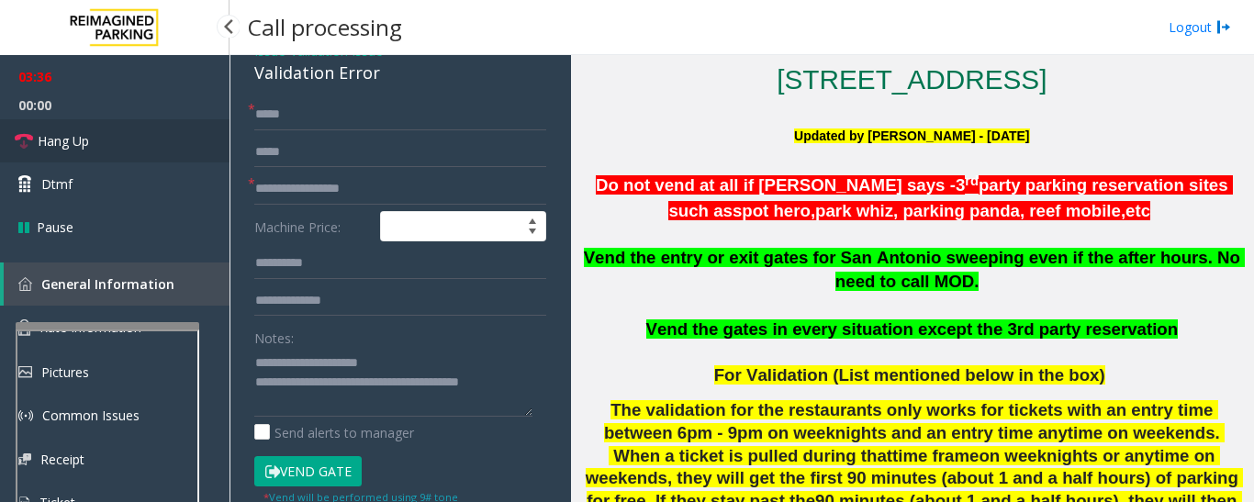
click at [67, 145] on span "Hang Up" at bounding box center [63, 140] width 51 height 19
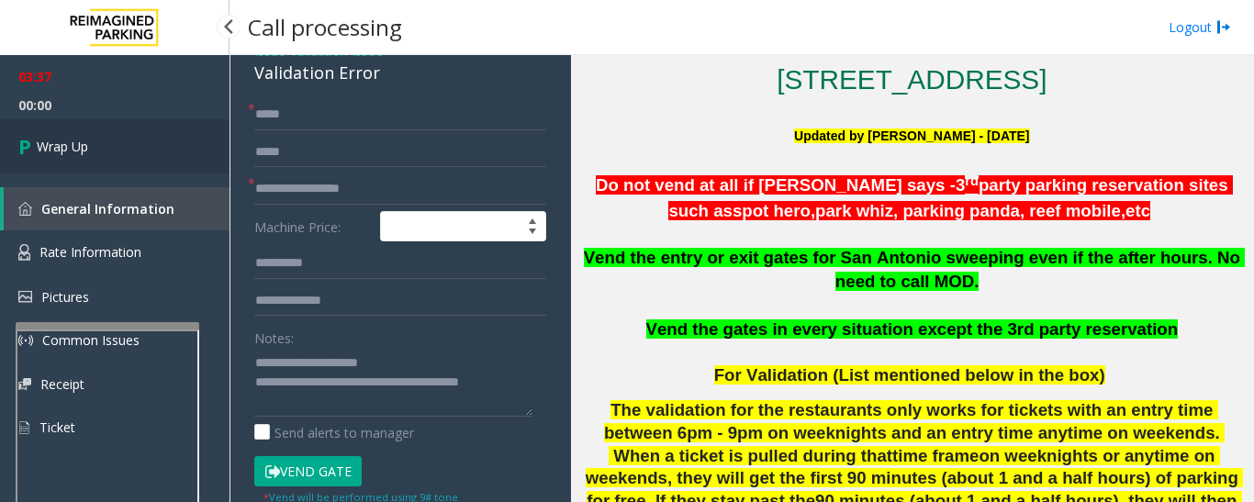
click at [147, 156] on link "Wrap Up" at bounding box center [114, 146] width 229 height 54
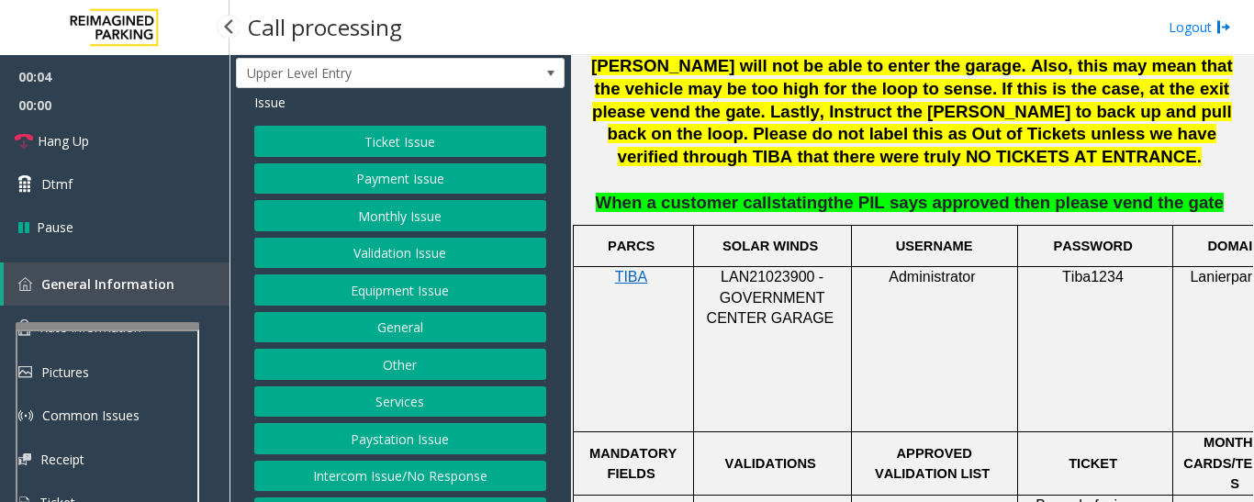
scroll to position [76, 0]
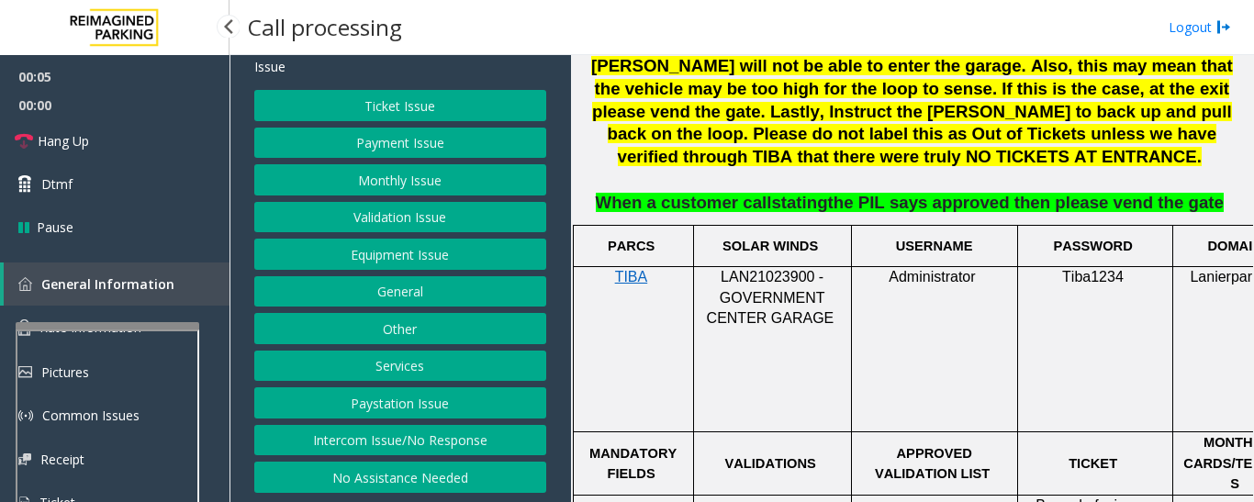
click at [430, 454] on button "Intercom Issue/No Response" at bounding box center [400, 440] width 292 height 31
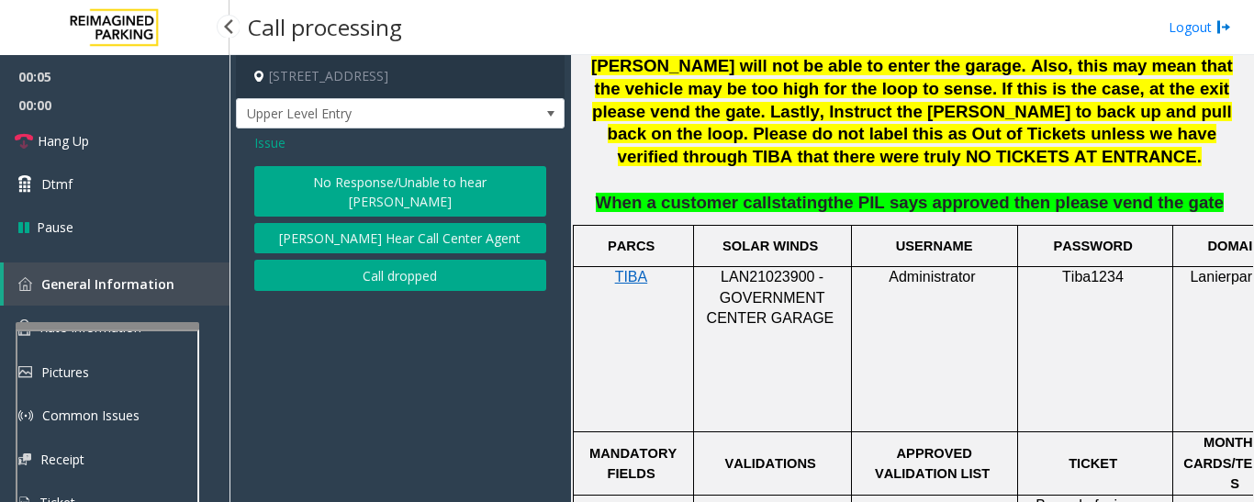
scroll to position [0, 0]
click at [468, 196] on button "No Response/Unable to hear [PERSON_NAME]" at bounding box center [400, 191] width 292 height 50
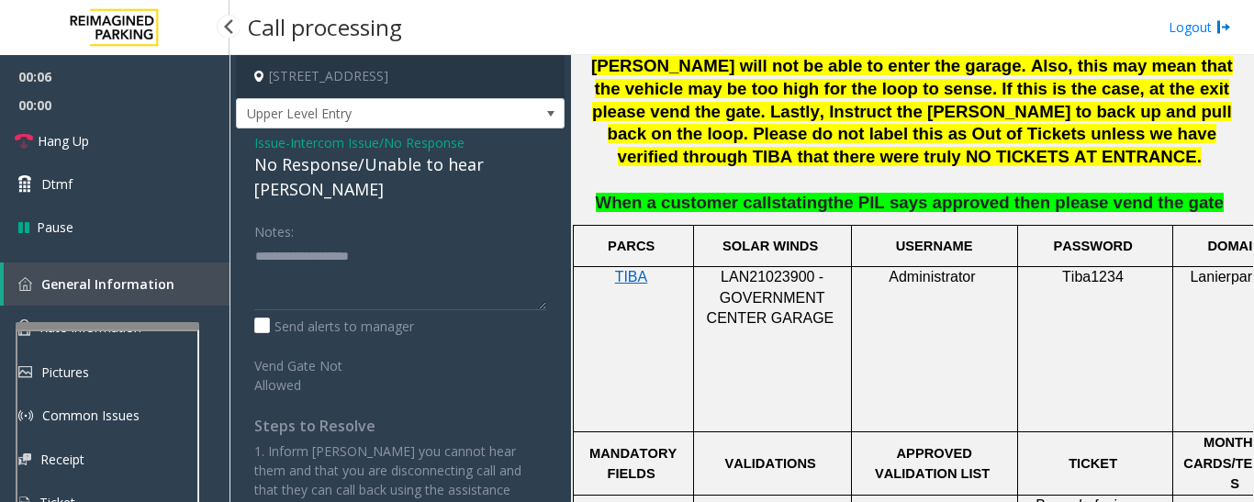
click at [491, 163] on div "No Response/Unable to hear [PERSON_NAME]" at bounding box center [400, 177] width 292 height 50
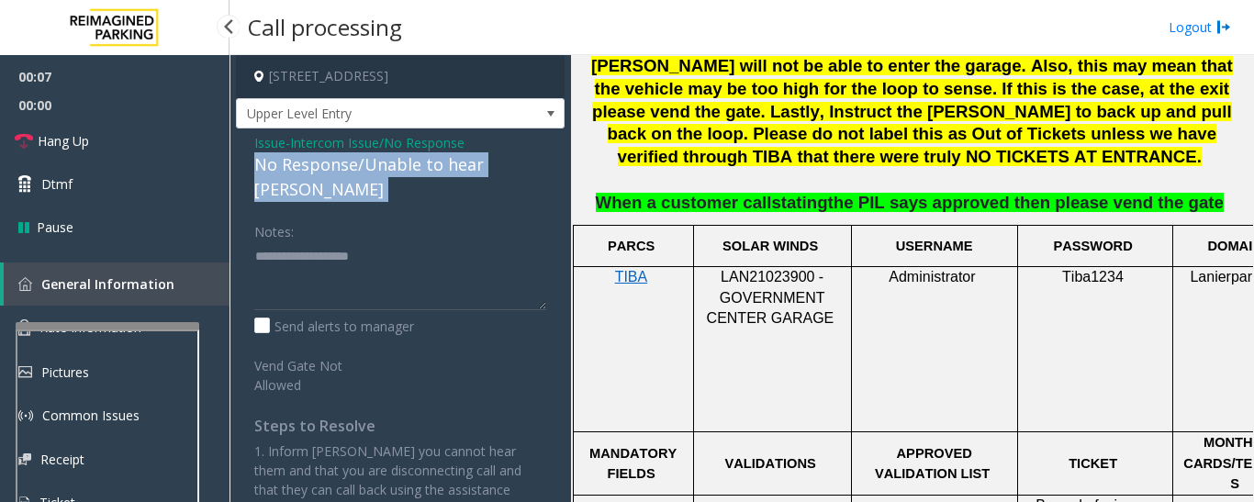
click at [491, 163] on div "No Response/Unable to hear [PERSON_NAME]" at bounding box center [400, 177] width 292 height 50
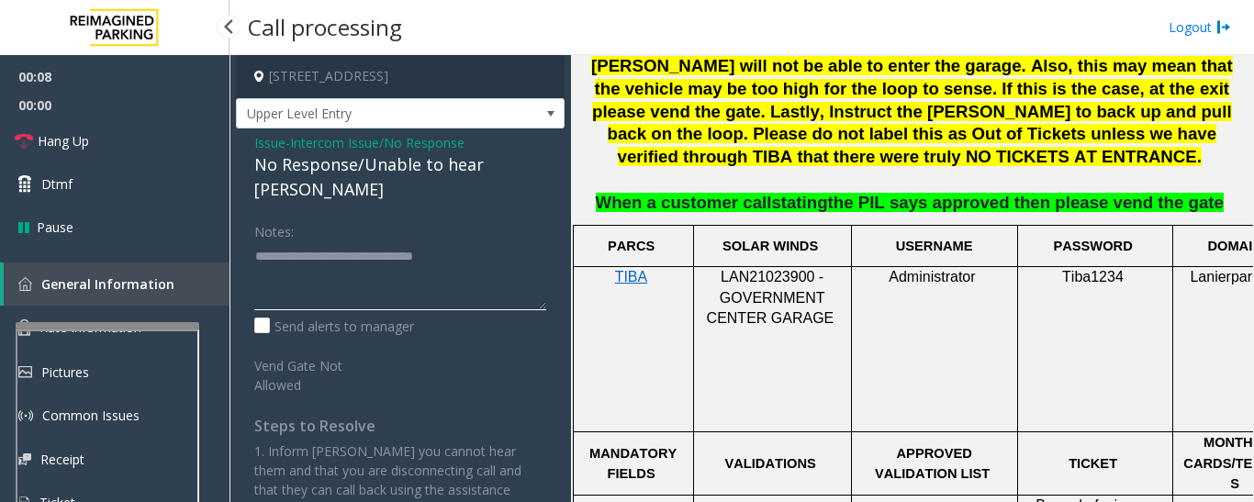
click at [509, 244] on textarea at bounding box center [400, 275] width 292 height 69
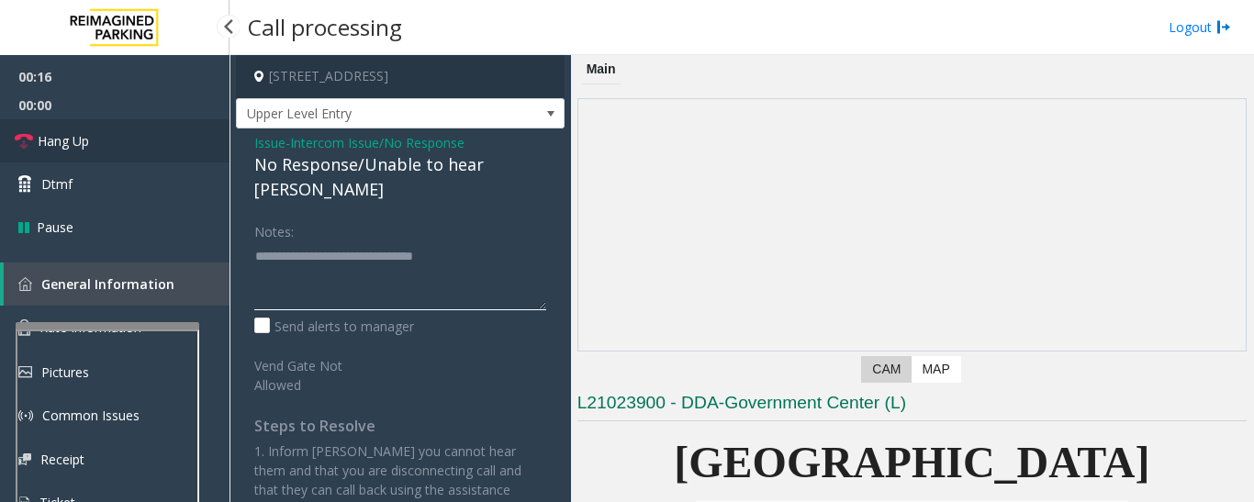
type textarea "**********"
click at [66, 148] on span "Hang Up" at bounding box center [63, 140] width 51 height 19
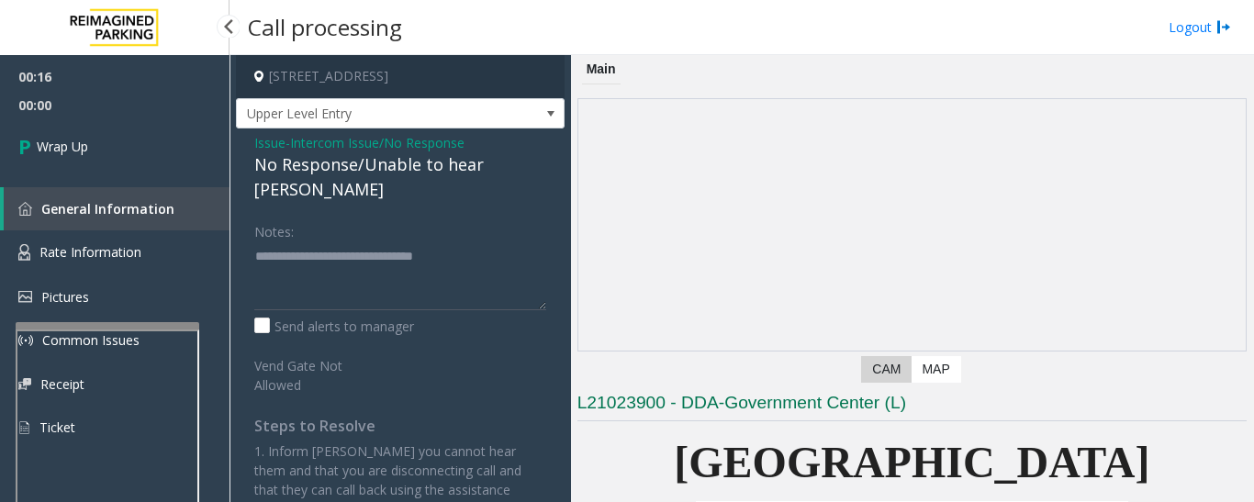
click at [89, 187] on link "General Information" at bounding box center [117, 208] width 226 height 43
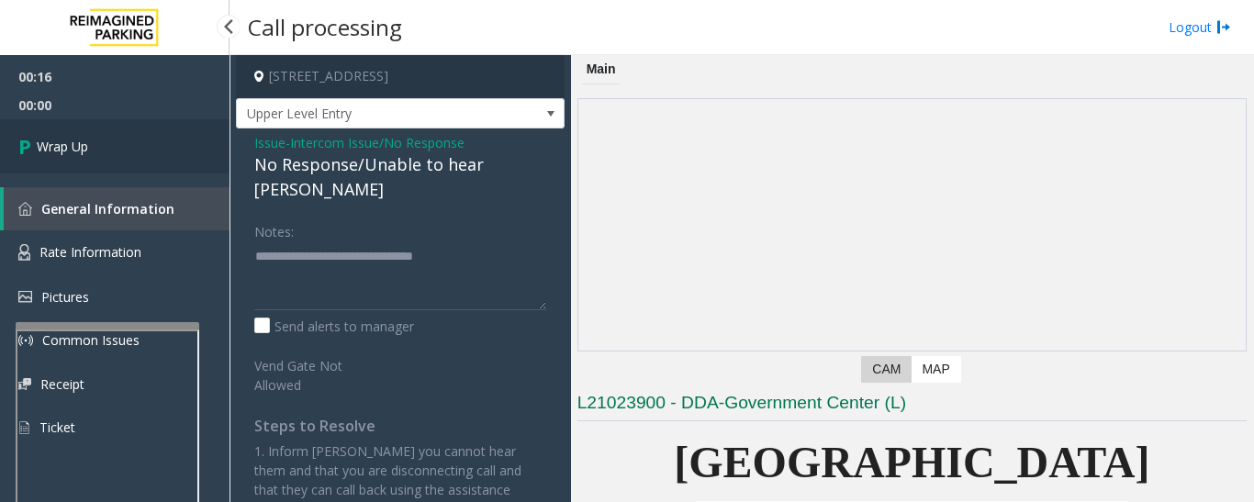
click at [97, 155] on link "Wrap Up" at bounding box center [114, 146] width 229 height 54
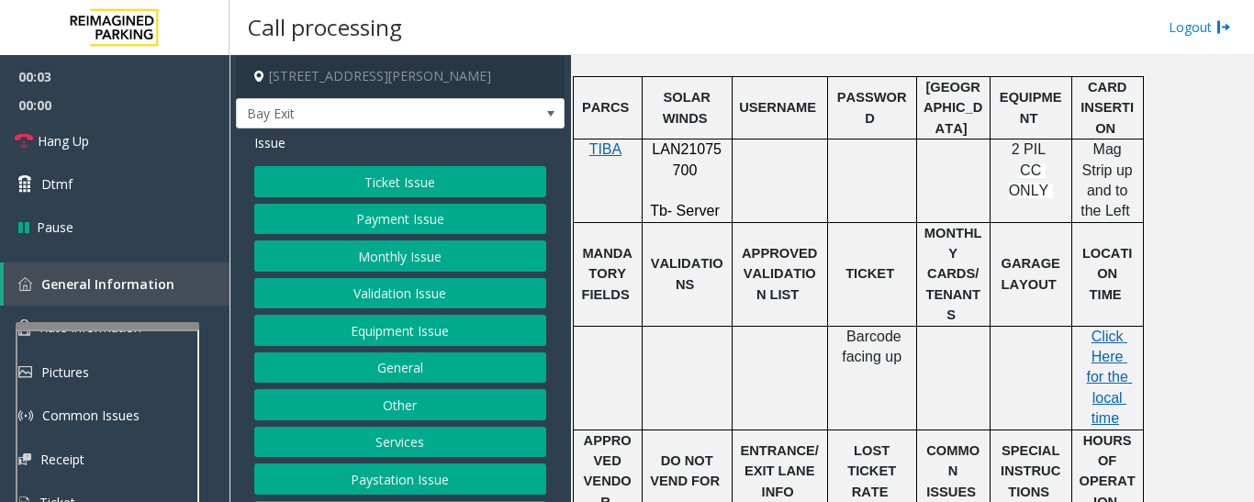
scroll to position [551, 0]
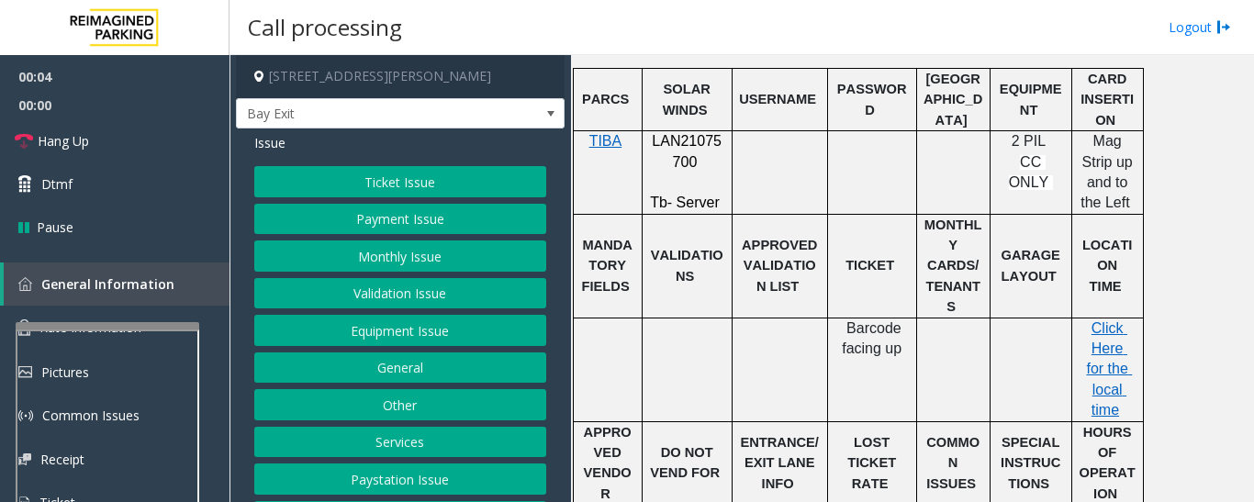
click at [700, 143] on span "LAN21075700" at bounding box center [687, 151] width 70 height 36
click at [424, 185] on button "Ticket Issue" at bounding box center [400, 181] width 292 height 31
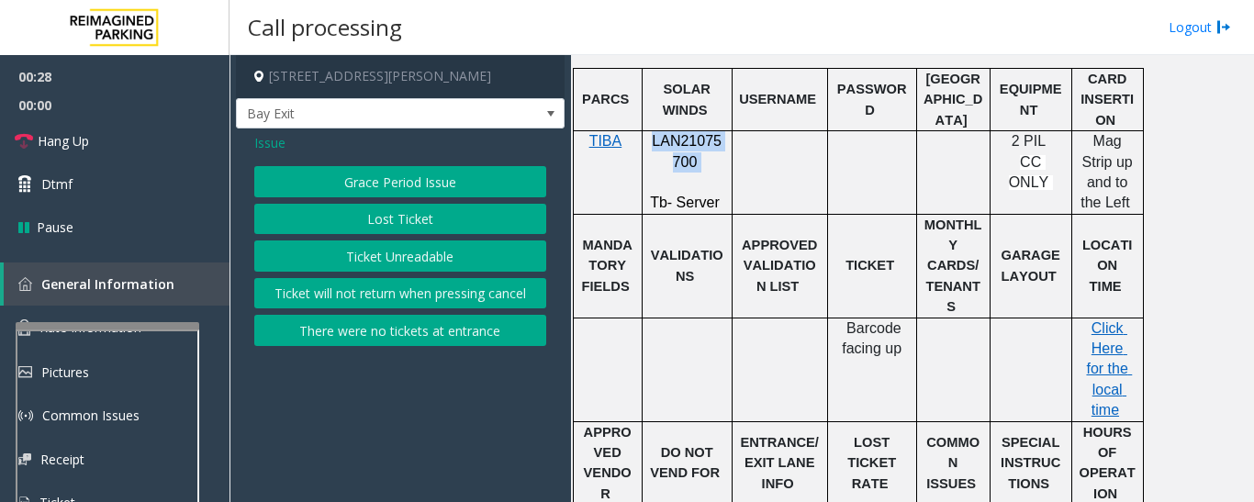
click at [411, 251] on button "Ticket Unreadable" at bounding box center [400, 255] width 292 height 31
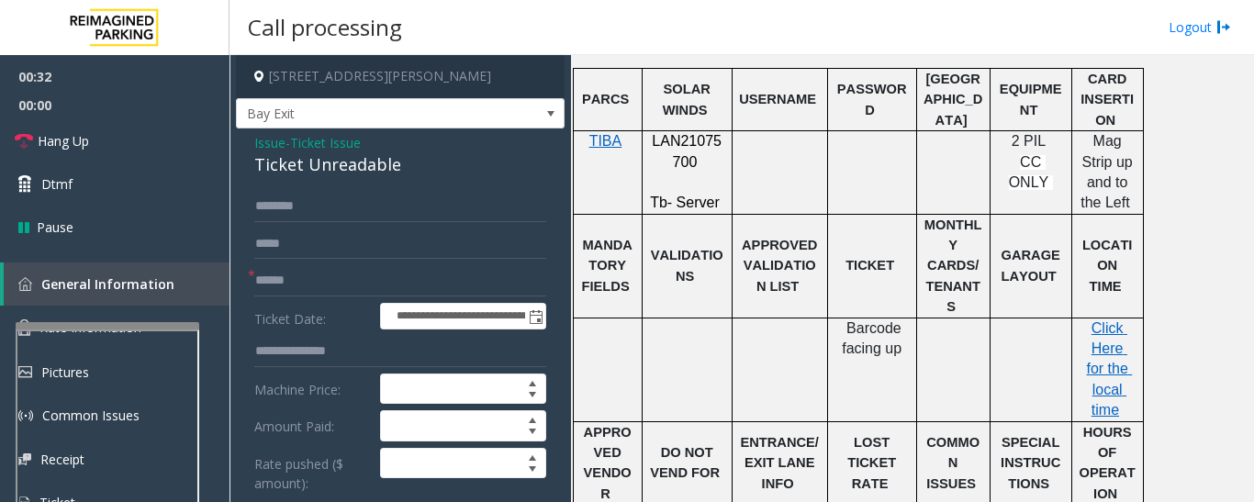
click at [385, 160] on div "Ticket Unreadable" at bounding box center [400, 164] width 292 height 25
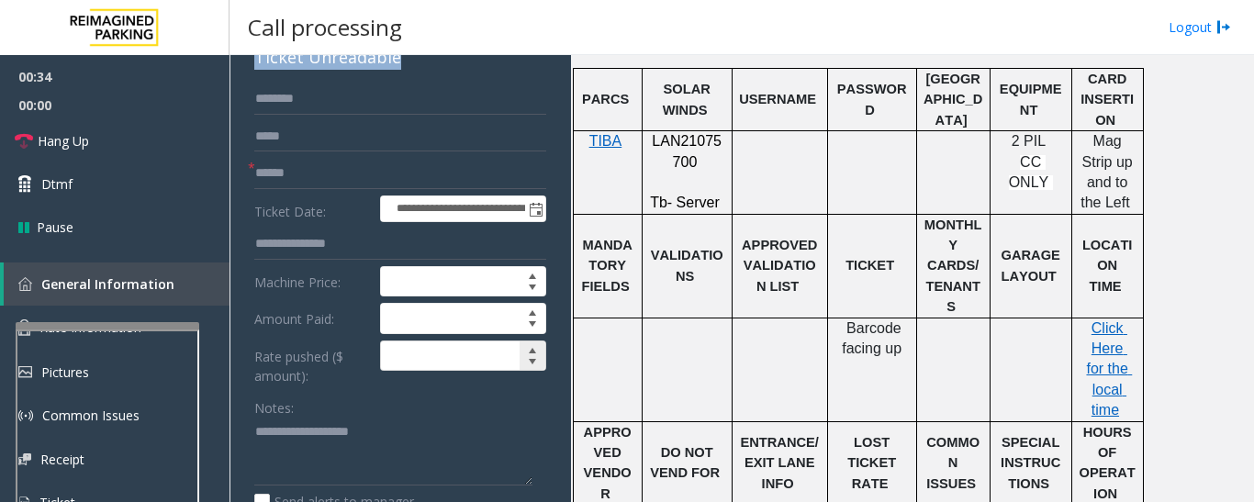
scroll to position [275, 0]
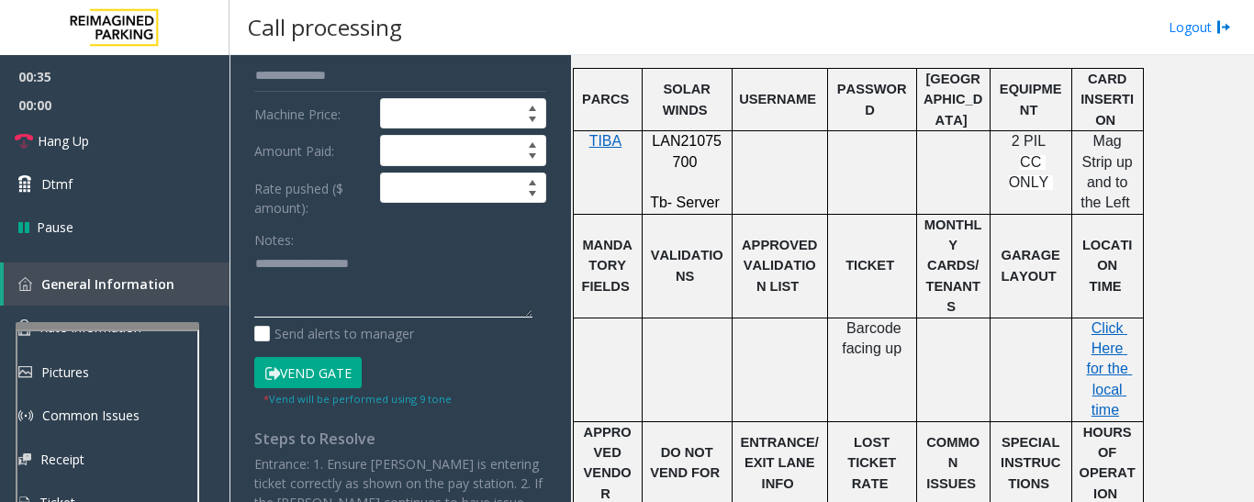
click at [390, 278] on textarea at bounding box center [393, 284] width 278 height 69
paste textarea "**********"
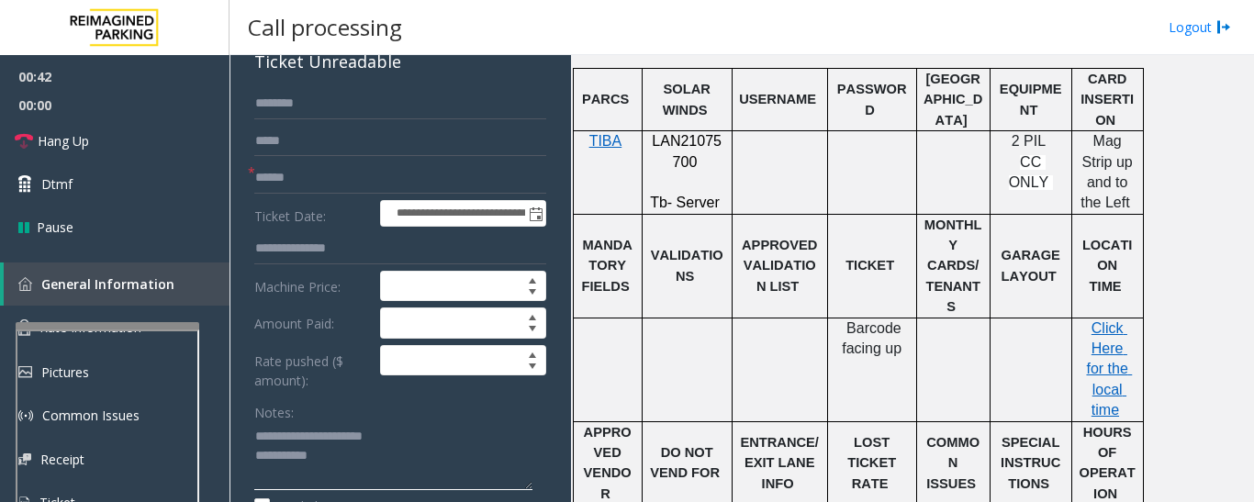
scroll to position [0, 0]
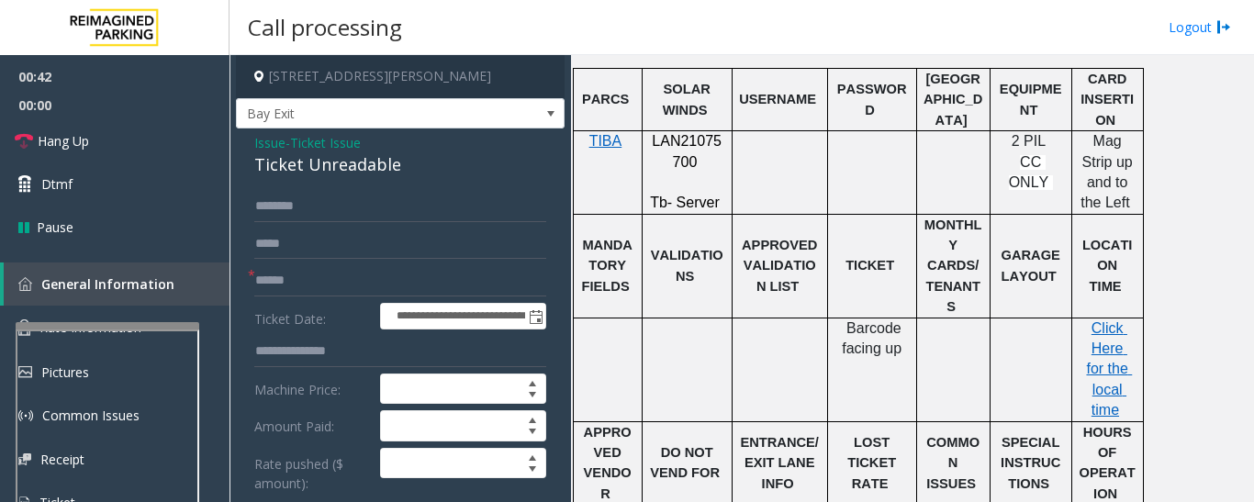
type textarea "**********"
click at [387, 274] on input "text" at bounding box center [400, 280] width 292 height 31
click at [433, 271] on input "text" at bounding box center [400, 280] width 292 height 31
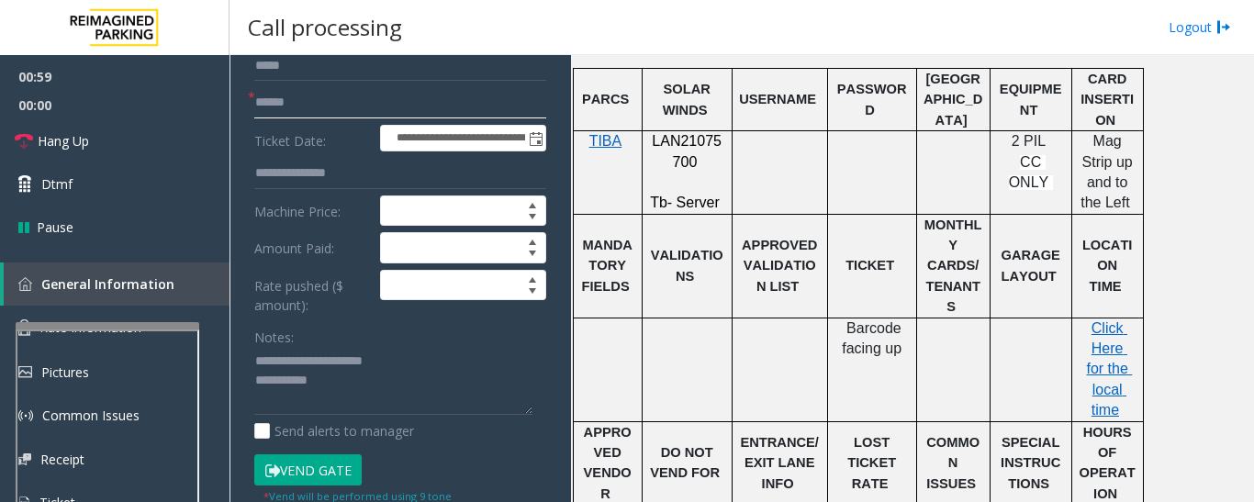
scroll to position [92, 0]
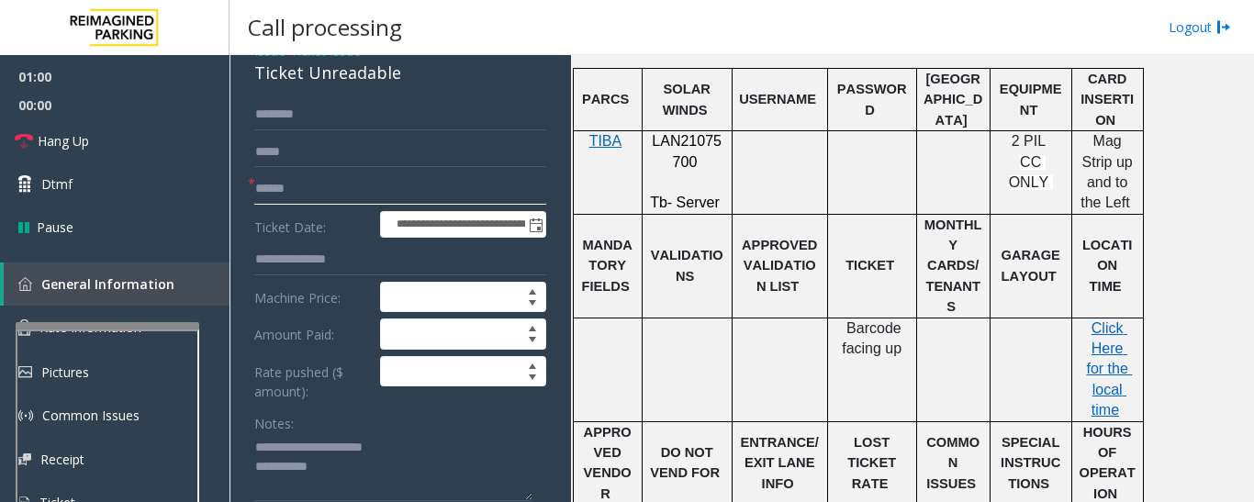
click at [351, 195] on input "text" at bounding box center [400, 188] width 292 height 31
type input "**"
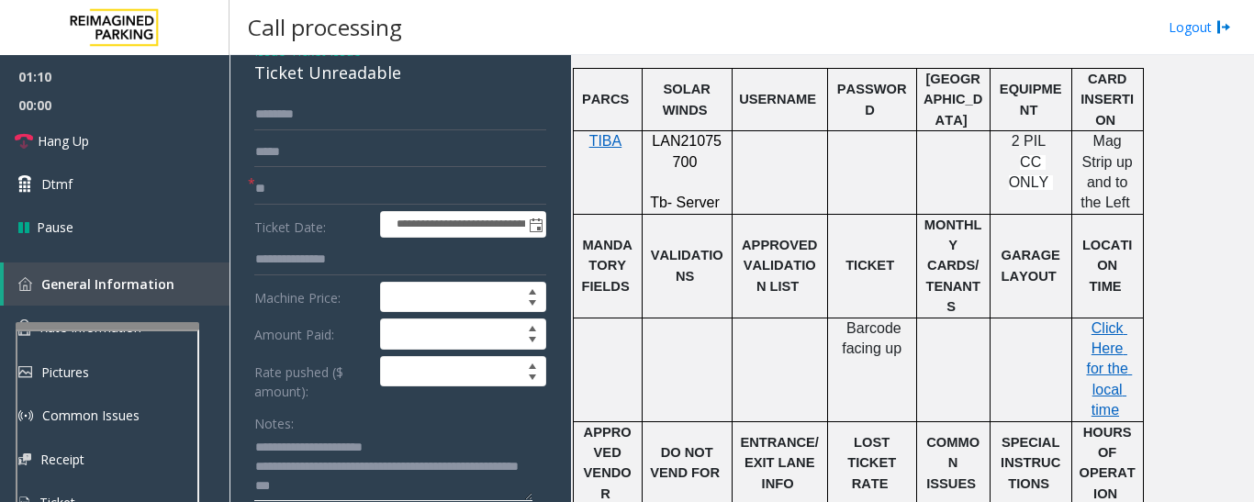
click at [473, 488] on textarea at bounding box center [393, 467] width 278 height 69
type textarea "**********"
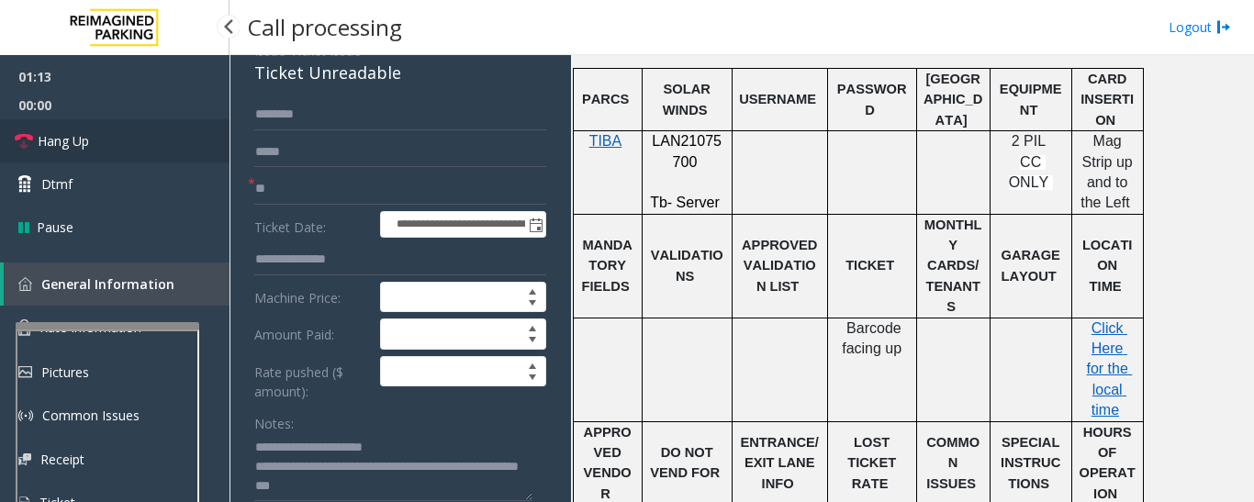
click at [28, 142] on icon at bounding box center [24, 141] width 18 height 18
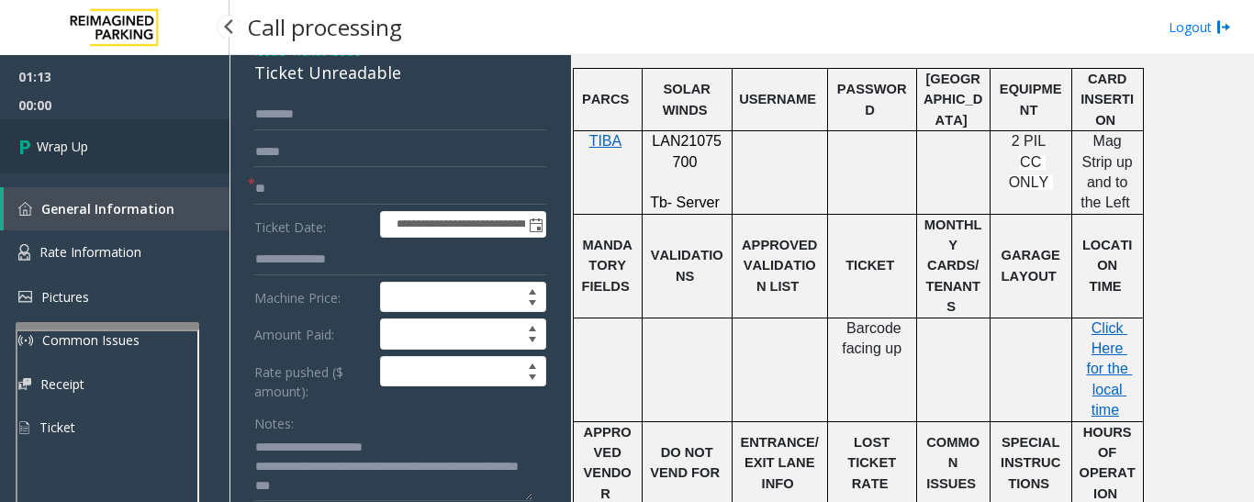
click at [75, 155] on span "Wrap Up" at bounding box center [62, 146] width 51 height 19
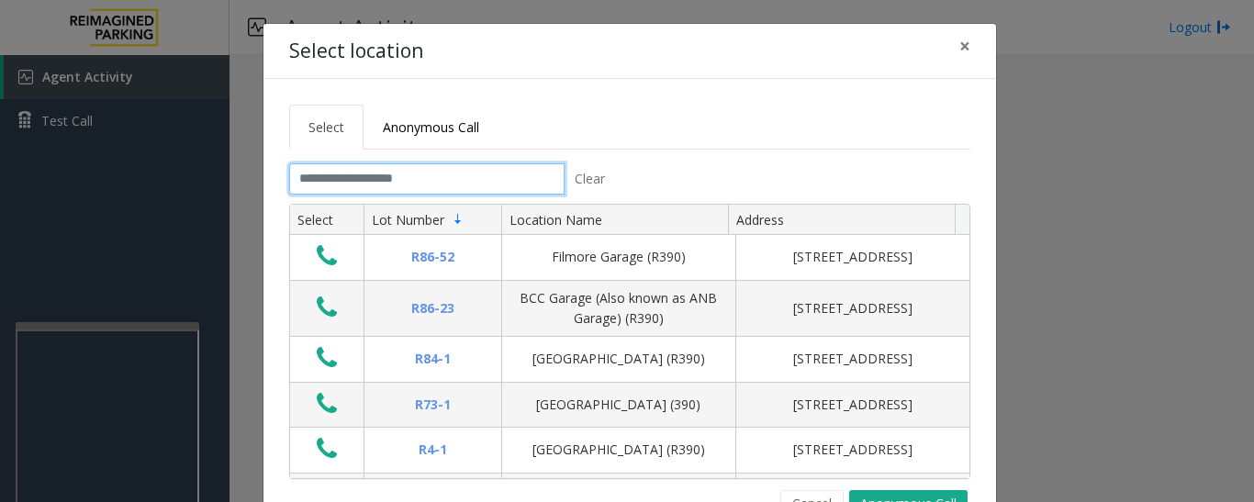
click at [454, 180] on input "text" at bounding box center [426, 178] width 275 height 31
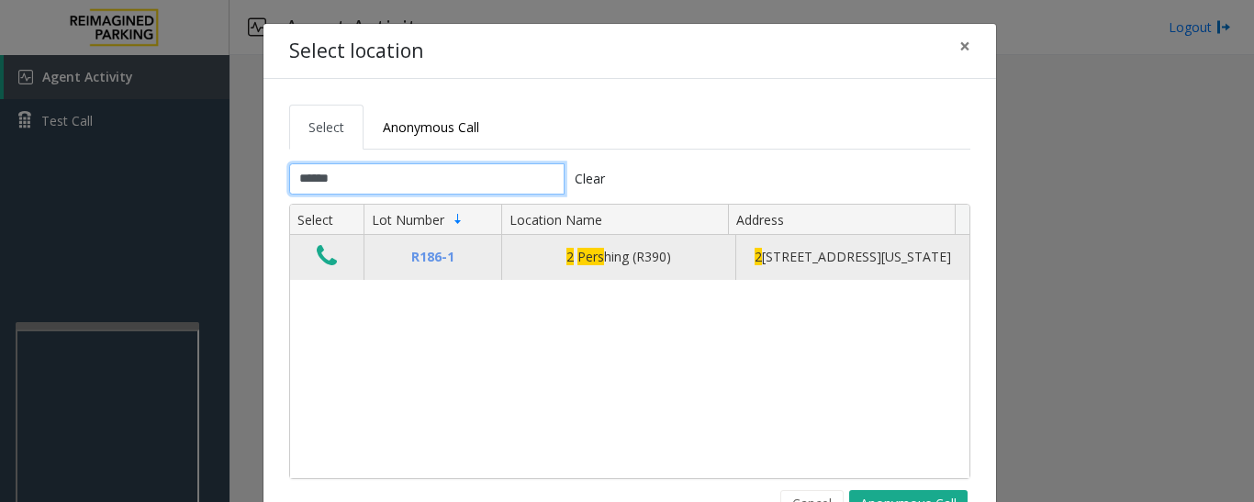
type input "******"
click at [311, 260] on button "Data table" at bounding box center [326, 256] width 31 height 29
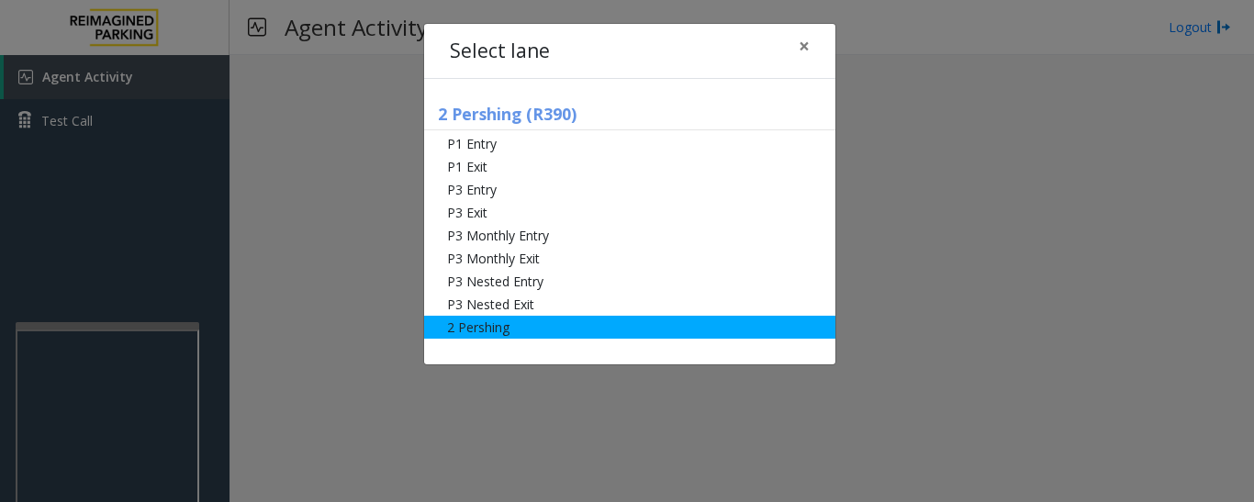
click at [475, 323] on li "2 Pershing" at bounding box center [629, 327] width 411 height 23
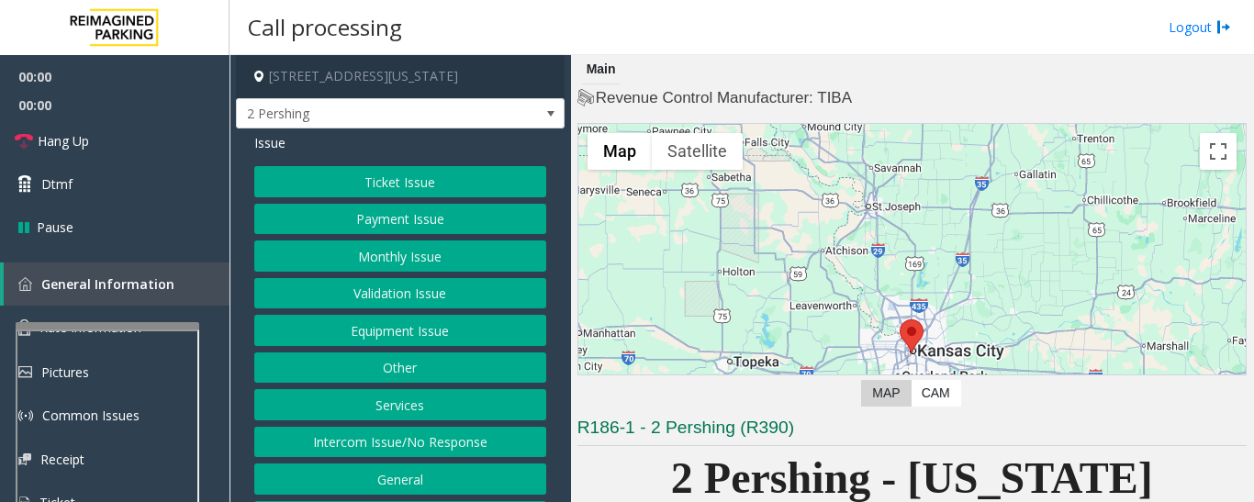
scroll to position [459, 0]
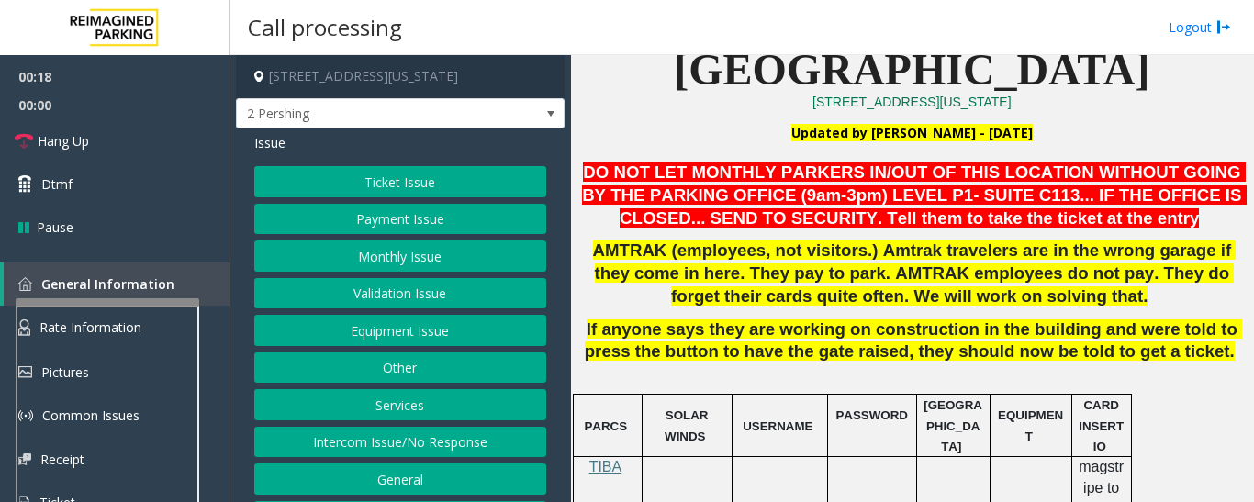
click at [160, 302] on div at bounding box center [108, 301] width 184 height 7
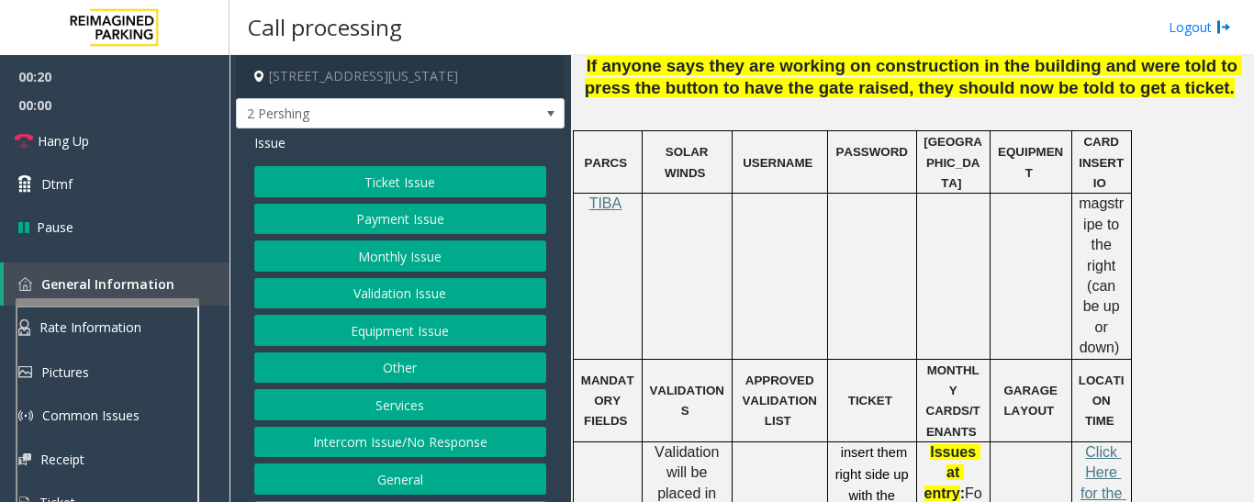
scroll to position [918, 0]
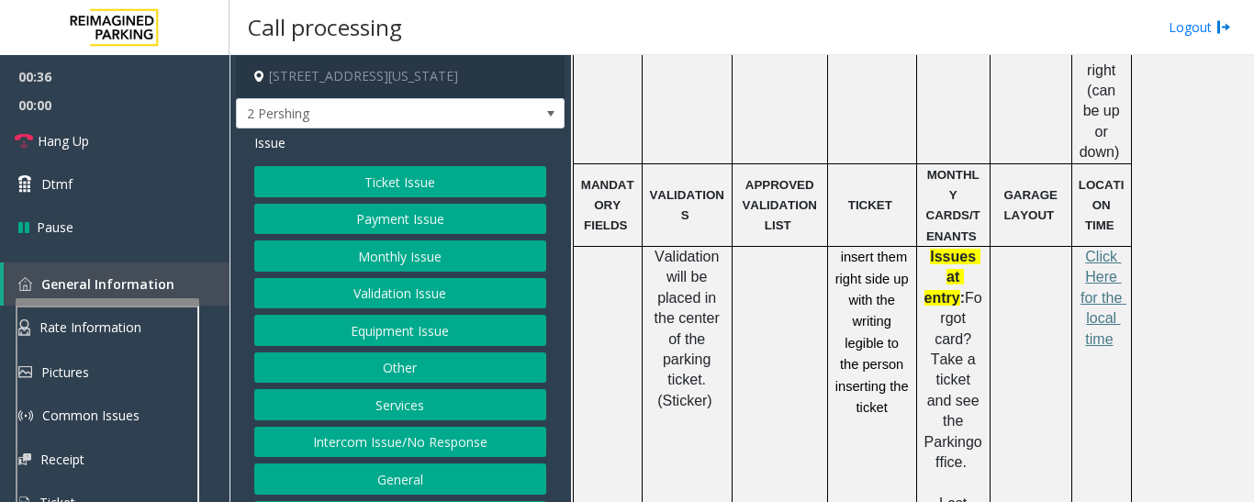
click at [341, 326] on button "Equipment Issue" at bounding box center [400, 330] width 292 height 31
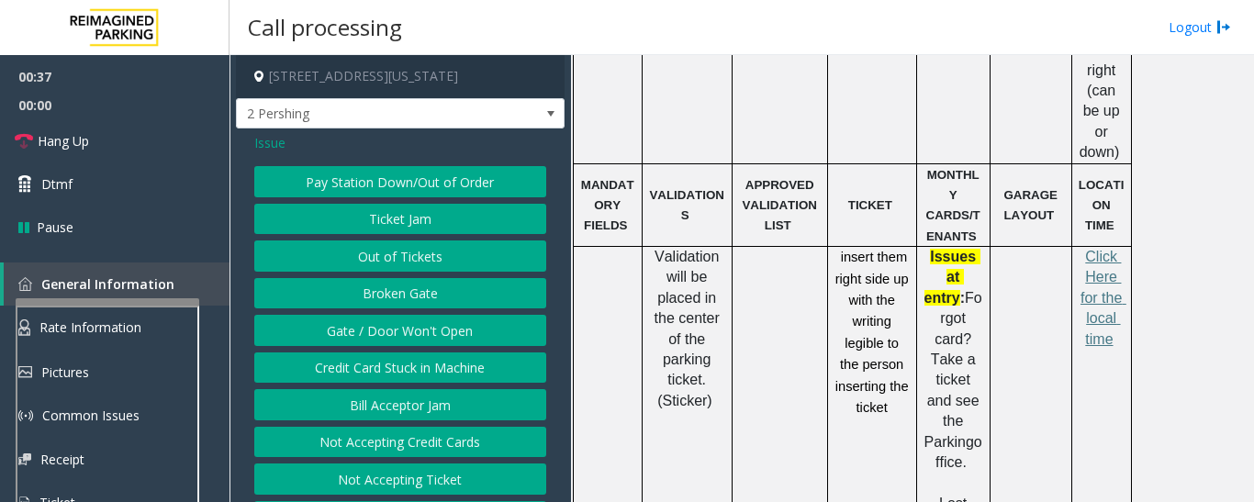
click at [404, 232] on button "Ticket Jam" at bounding box center [400, 219] width 292 height 31
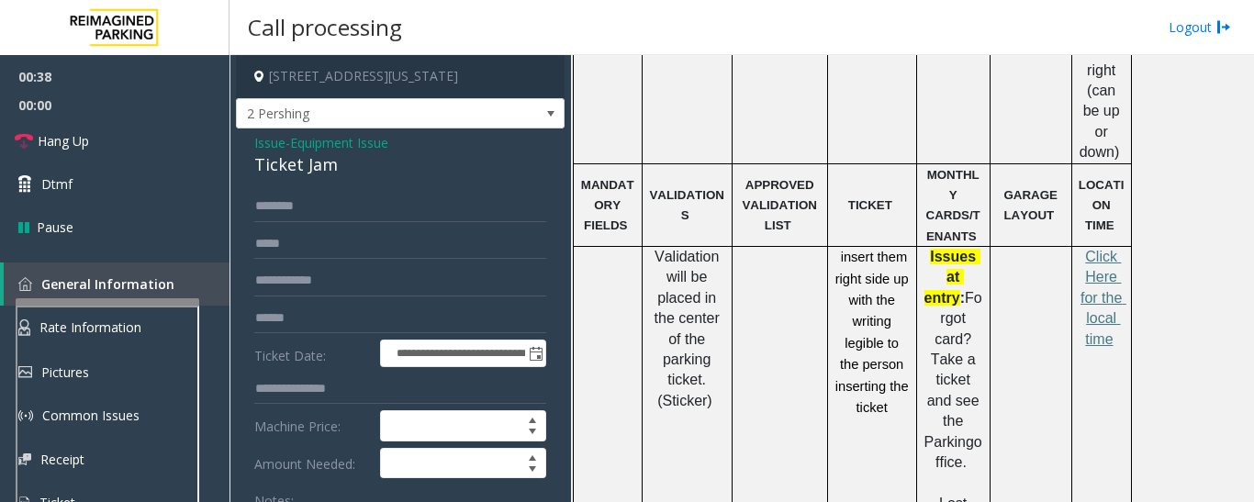
click at [300, 172] on div "Ticket Jam" at bounding box center [400, 164] width 292 height 25
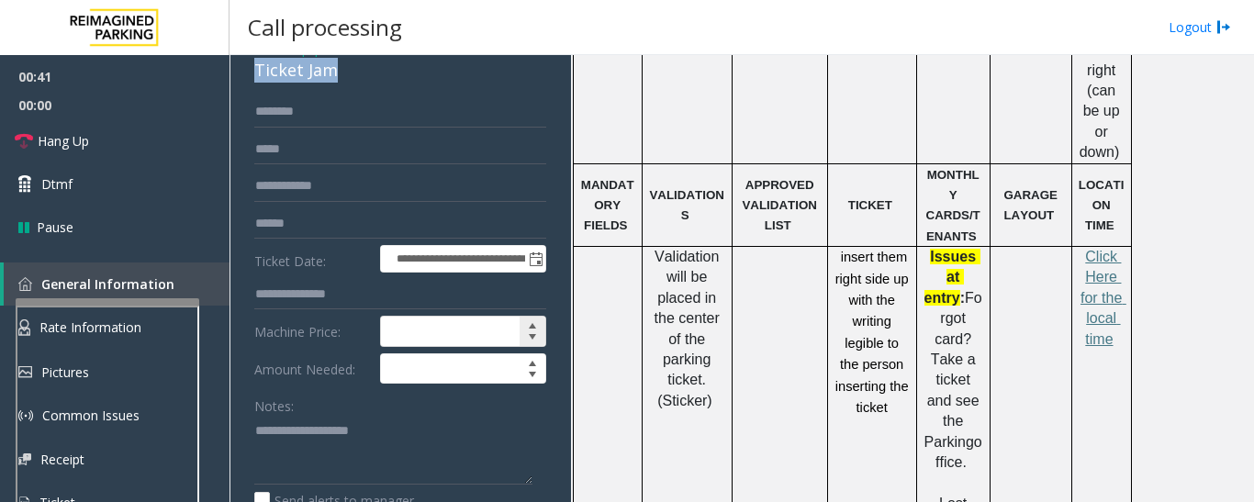
scroll to position [184, 0]
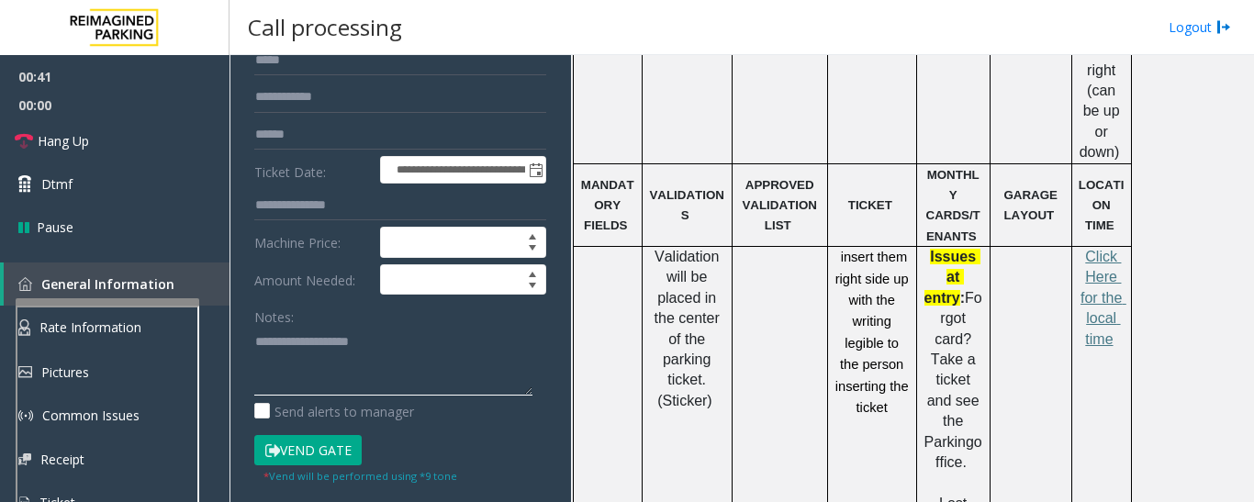
click at [397, 352] on textarea at bounding box center [393, 361] width 278 height 69
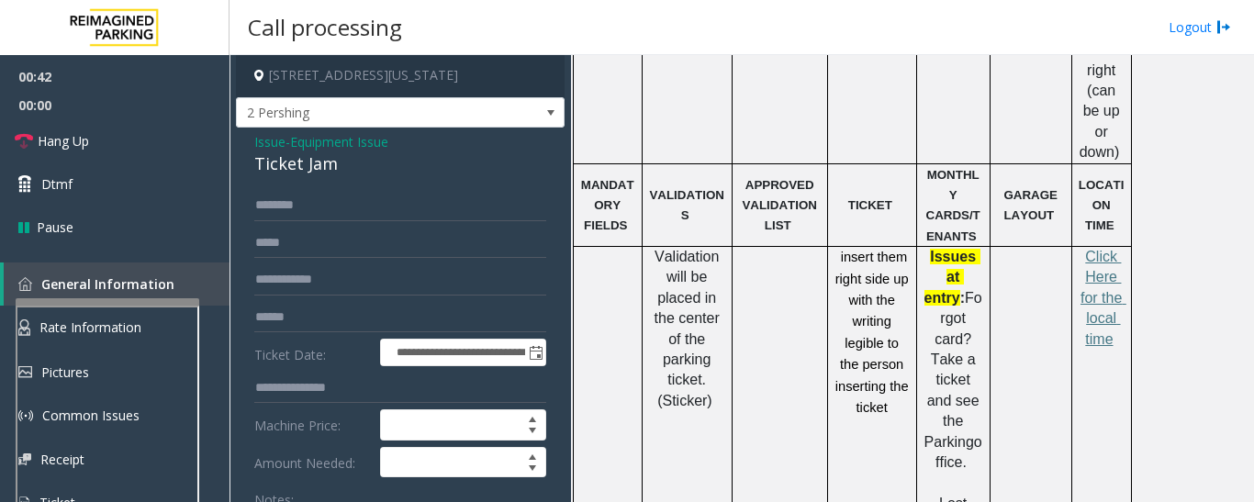
scroll to position [0, 0]
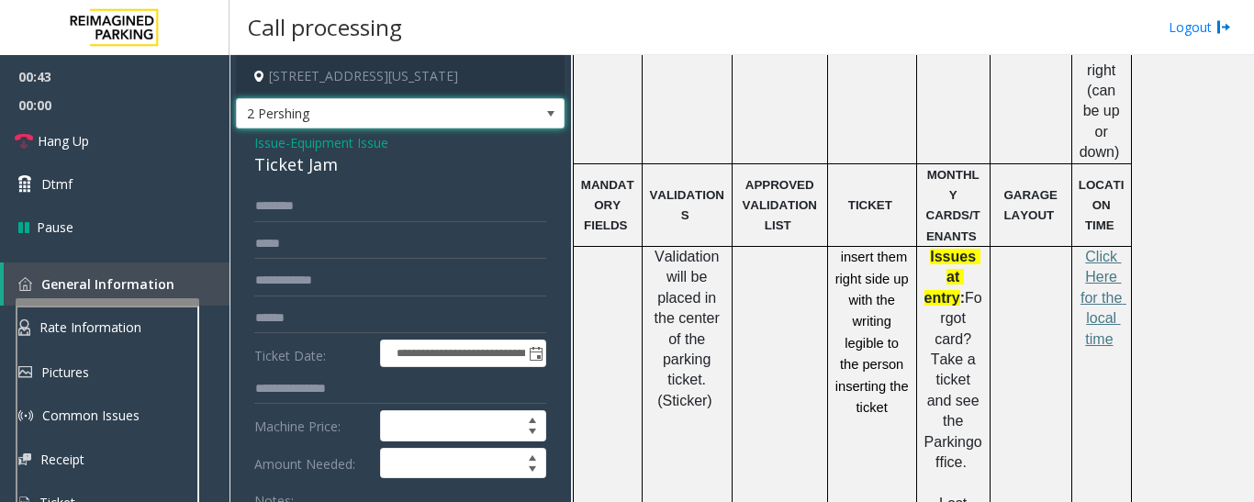
click at [511, 107] on span "2 Pershing" at bounding box center [400, 113] width 329 height 31
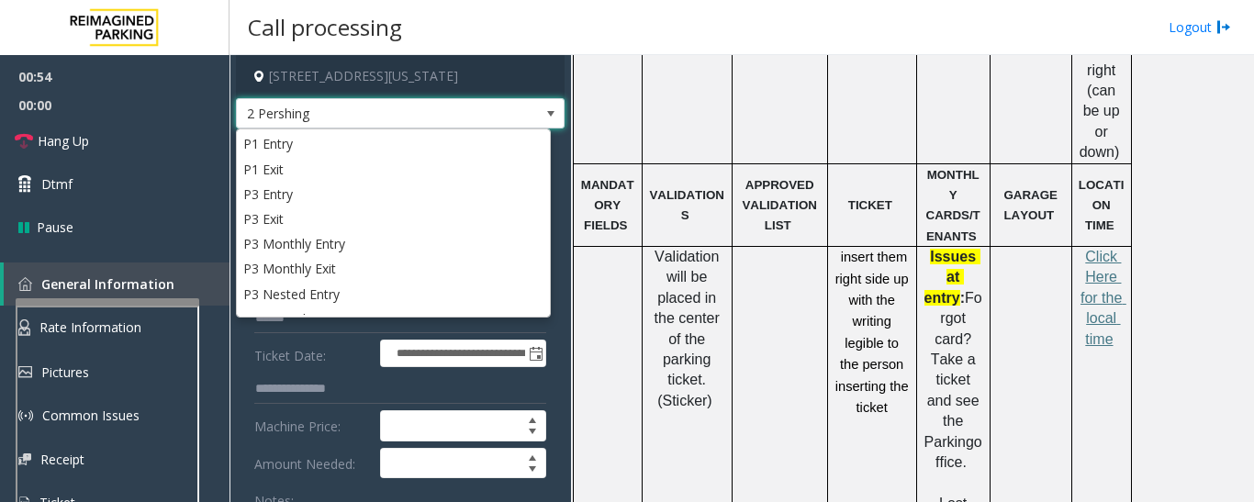
click at [502, 117] on span "2 Pershing" at bounding box center [400, 113] width 329 height 31
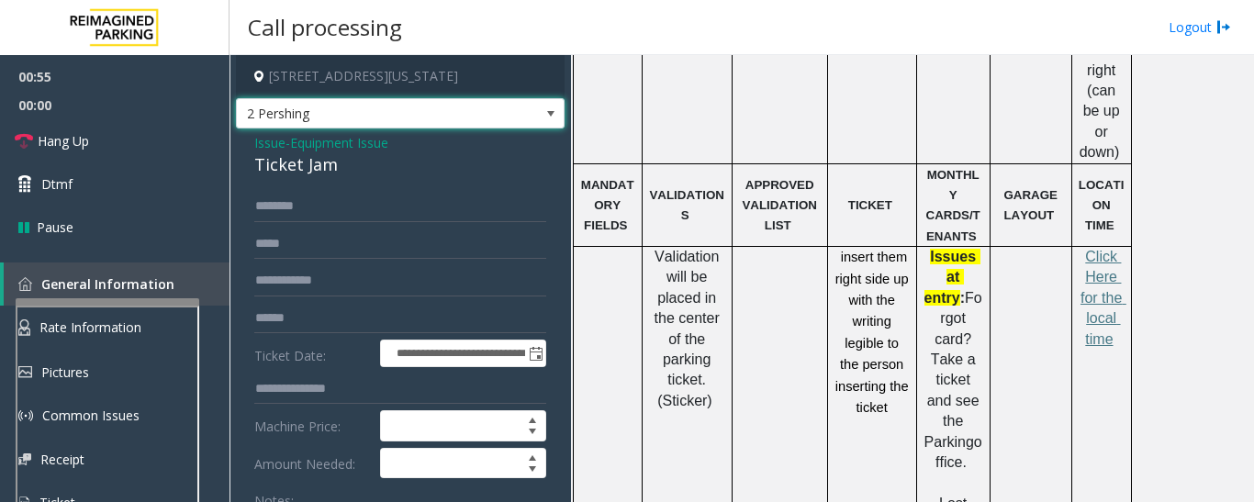
scroll to position [92, 0]
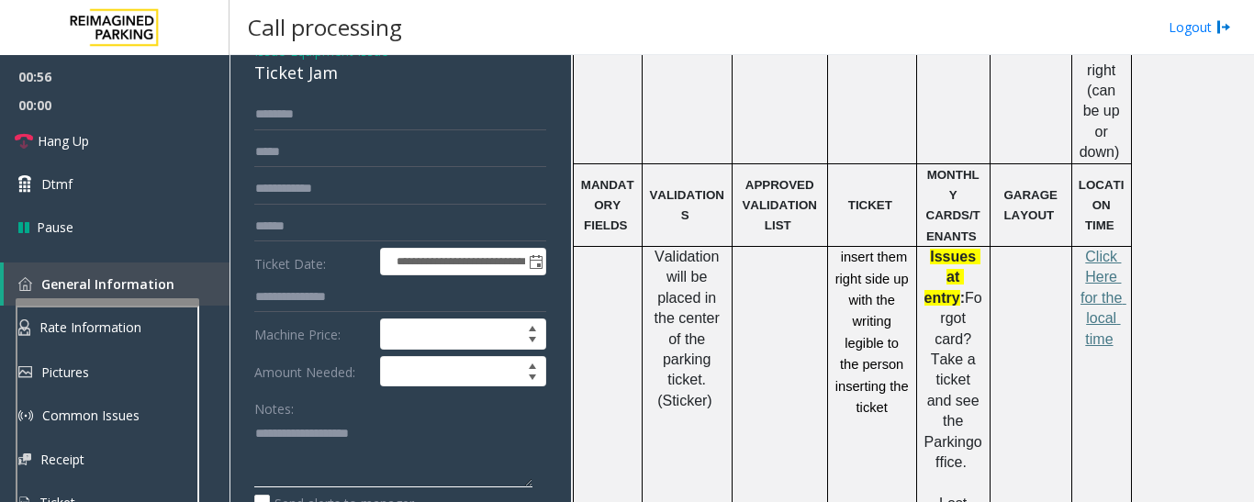
click at [356, 478] on textarea at bounding box center [393, 453] width 278 height 69
paste textarea "**********"
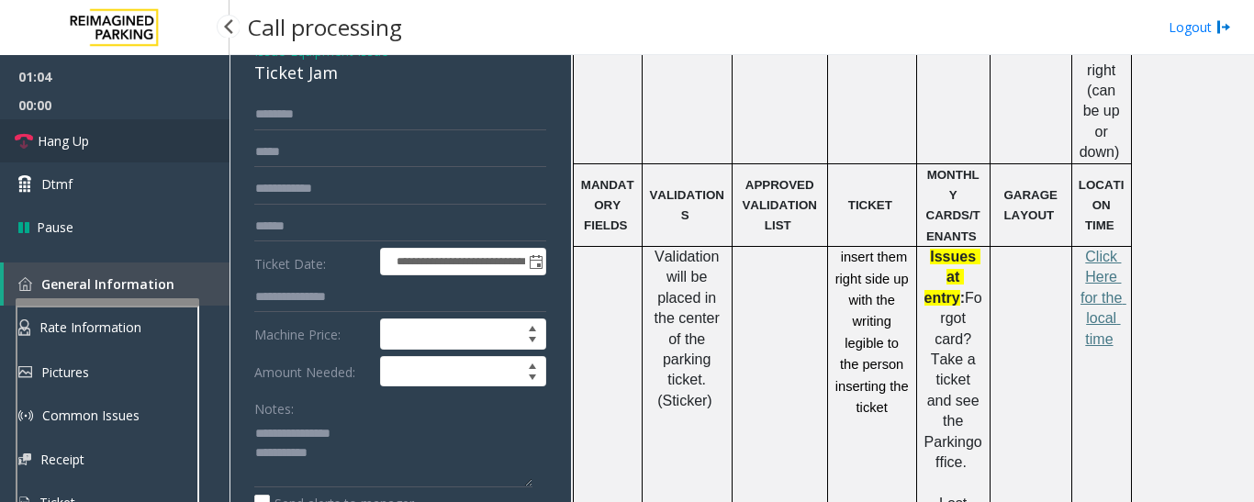
click at [62, 145] on span "Hang Up" at bounding box center [63, 140] width 51 height 19
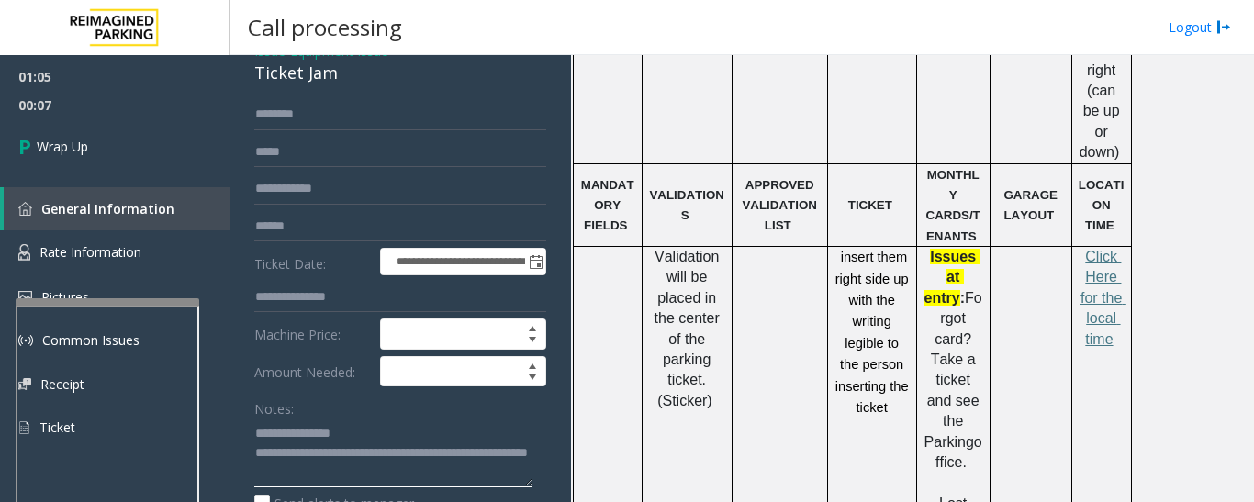
click at [381, 477] on textarea at bounding box center [393, 453] width 278 height 69
click at [274, 470] on textarea at bounding box center [393, 453] width 278 height 69
type textarea "**********"
click at [95, 117] on span "00:14" at bounding box center [114, 105] width 229 height 28
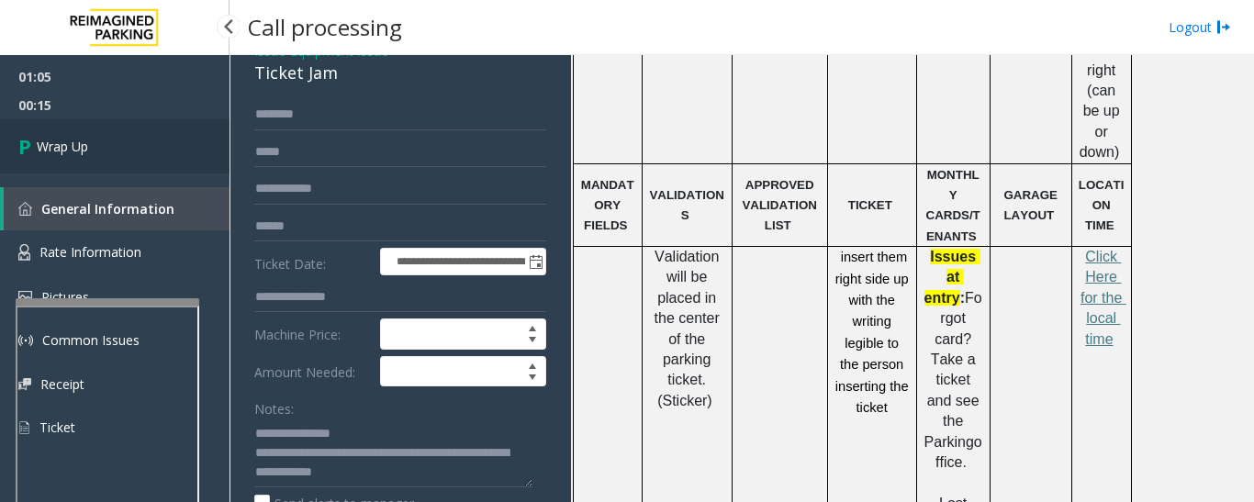
click at [95, 157] on link "Wrap Up" at bounding box center [114, 146] width 229 height 54
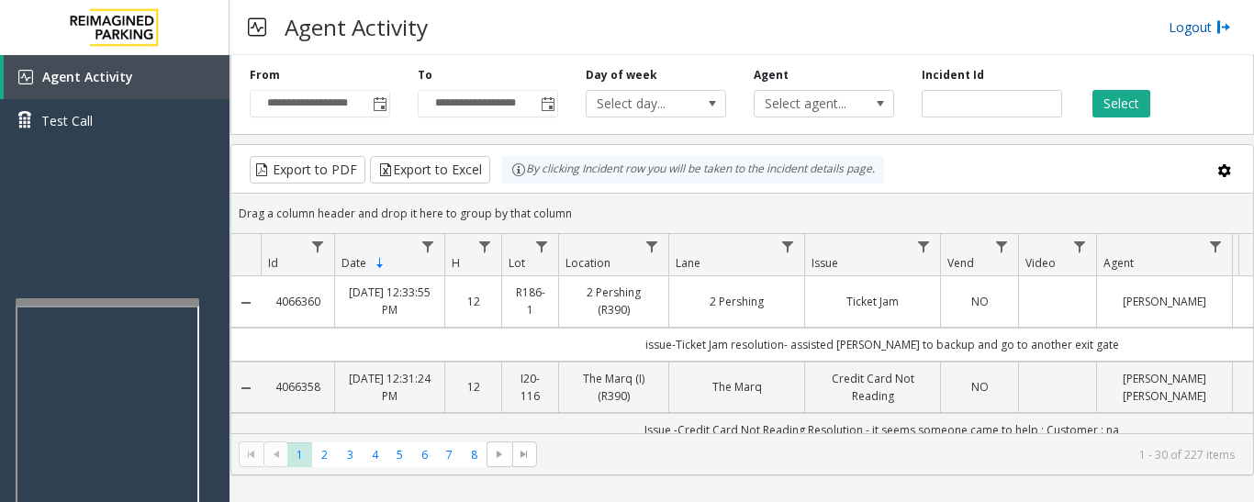
click at [1182, 24] on link "Logout" at bounding box center [1199, 26] width 62 height 19
